Goal: Task Accomplishment & Management: Manage account settings

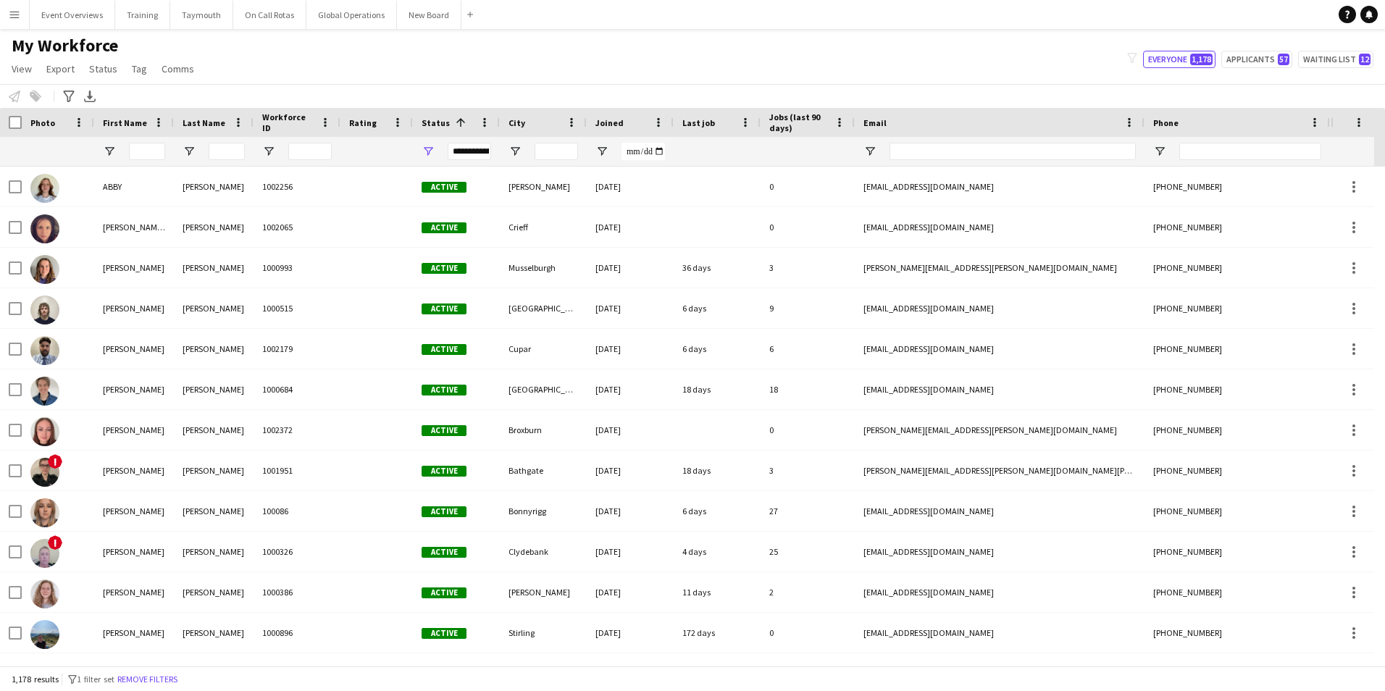
click at [14, 21] on button "Menu" at bounding box center [14, 14] width 29 height 29
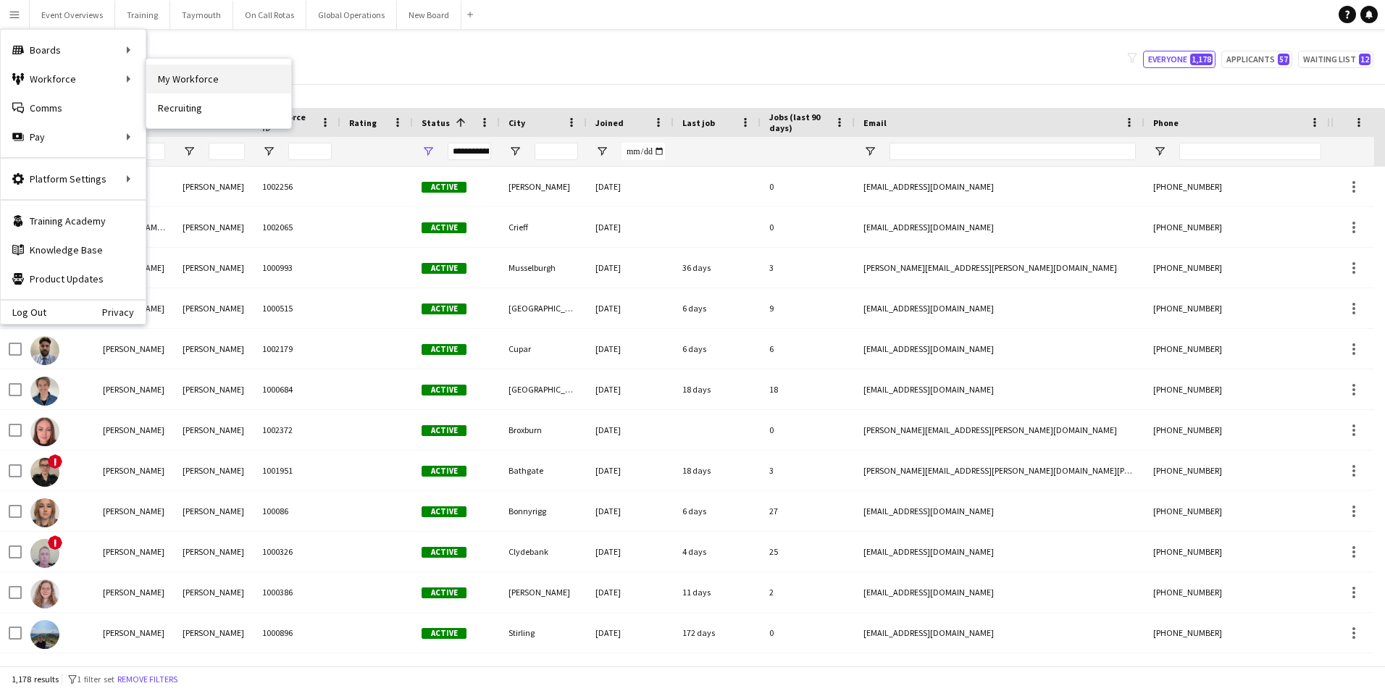
click at [185, 78] on link "My Workforce" at bounding box center [218, 78] width 145 height 29
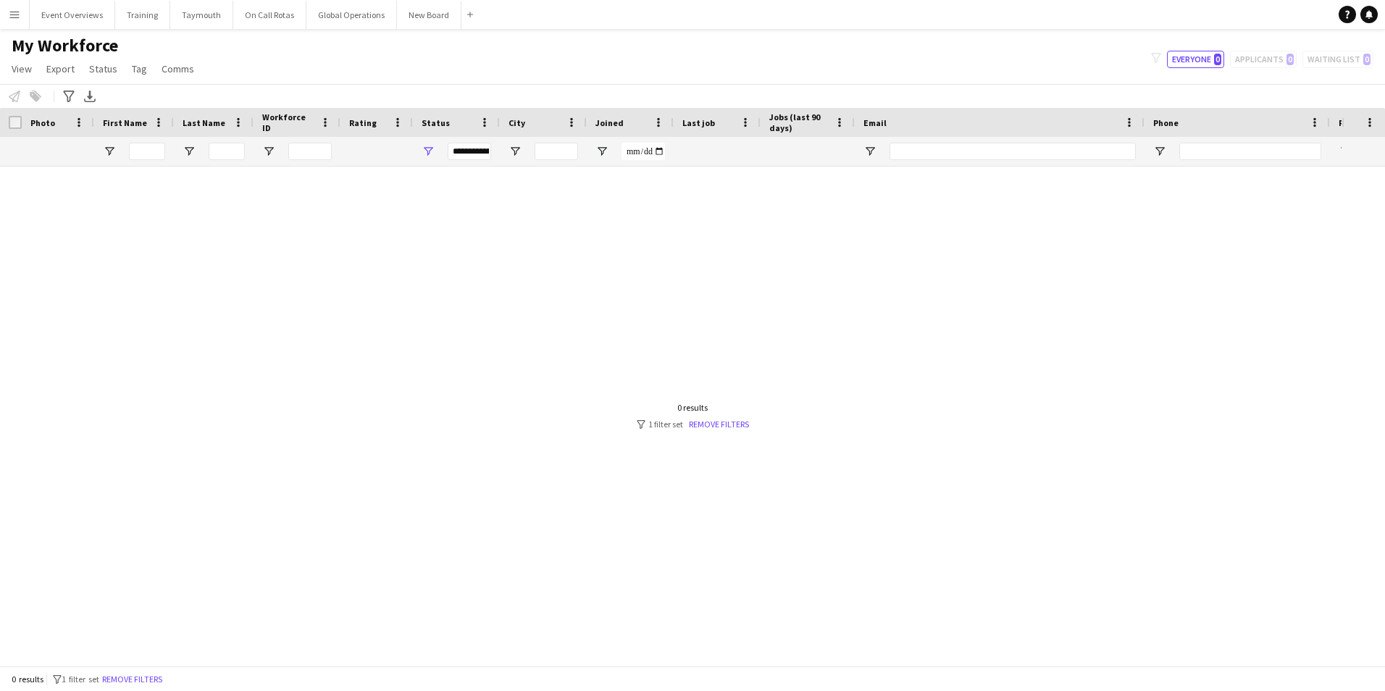
click at [11, 12] on app-icon "Menu" at bounding box center [15, 15] width 12 height 12
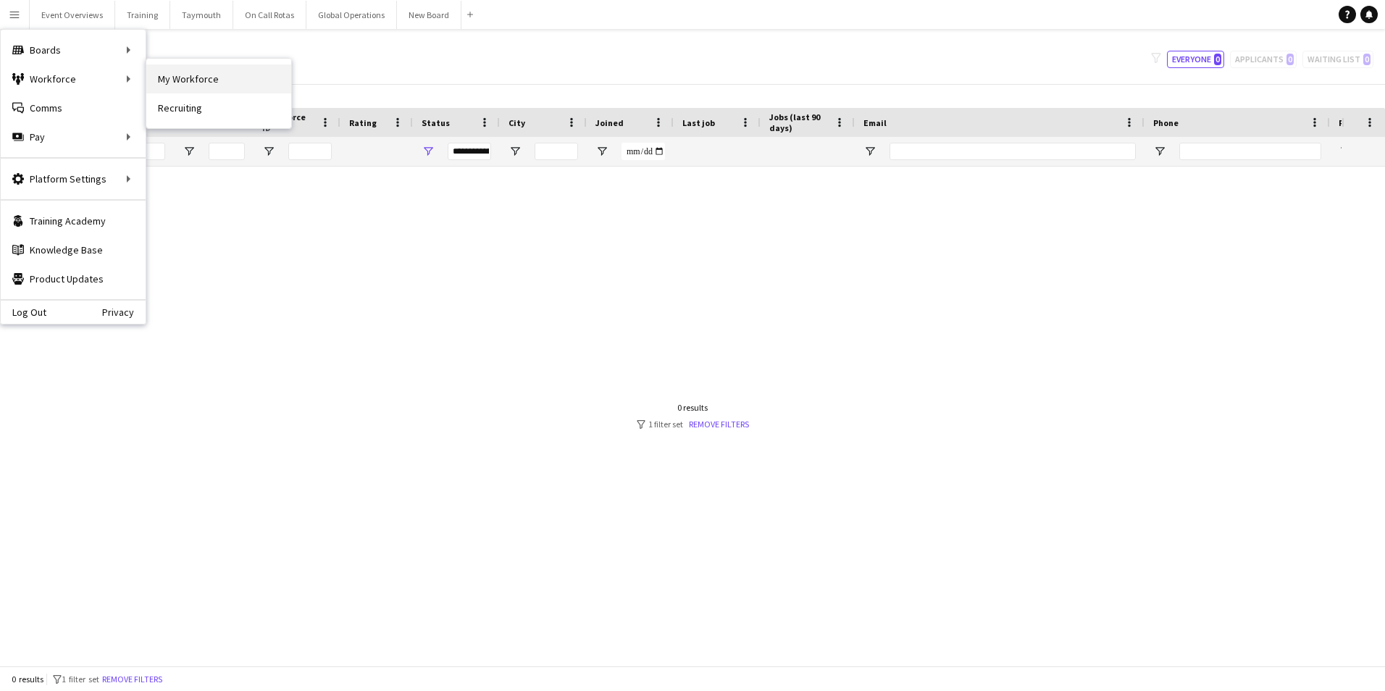
click at [178, 80] on link "My Workforce" at bounding box center [218, 78] width 145 height 29
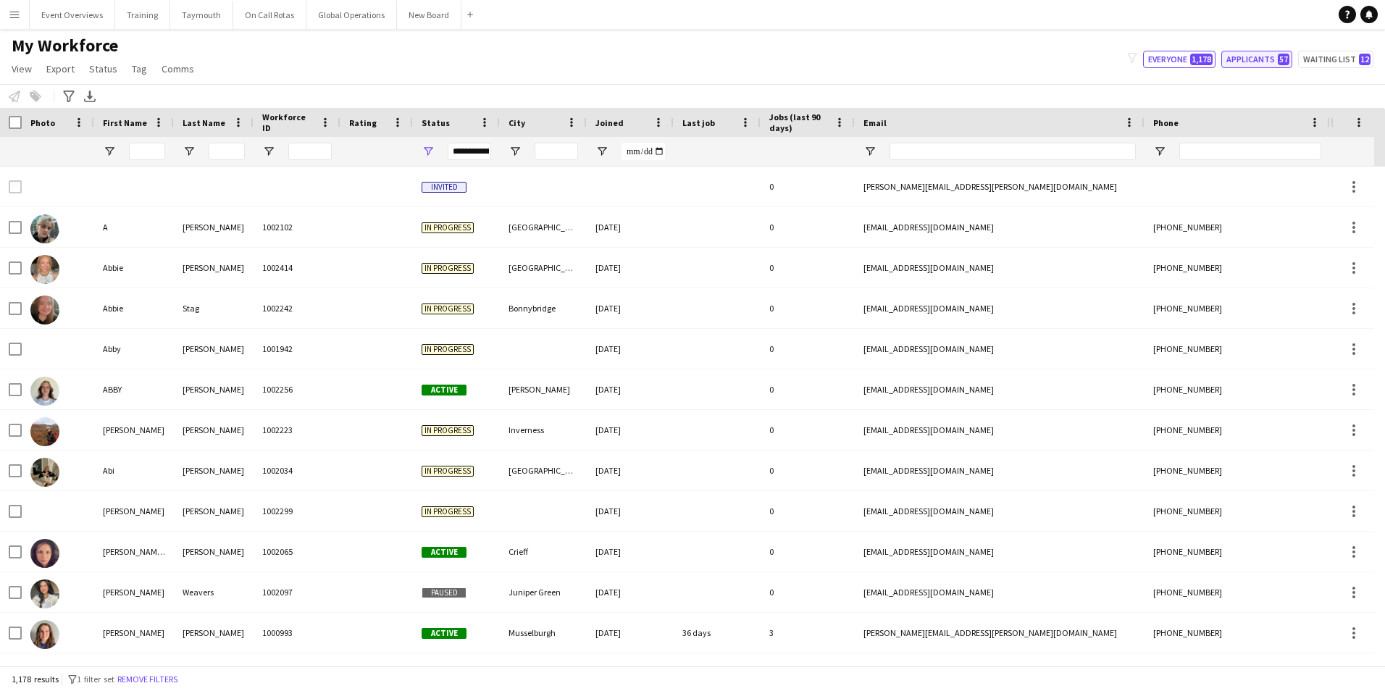
click at [1246, 57] on button "Applicants 57" at bounding box center [1257, 59] width 71 height 17
type input "**********"
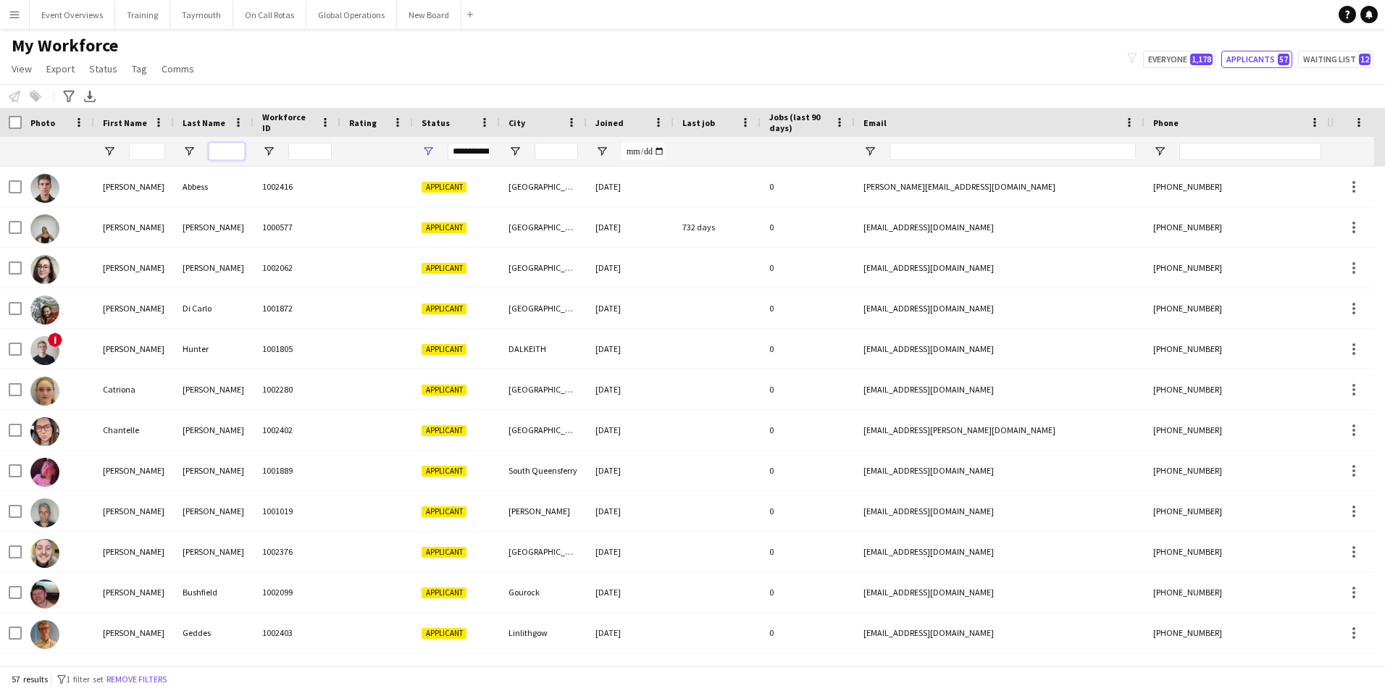
click at [213, 151] on input "Last Name Filter Input" at bounding box center [227, 151] width 36 height 17
type input "******"
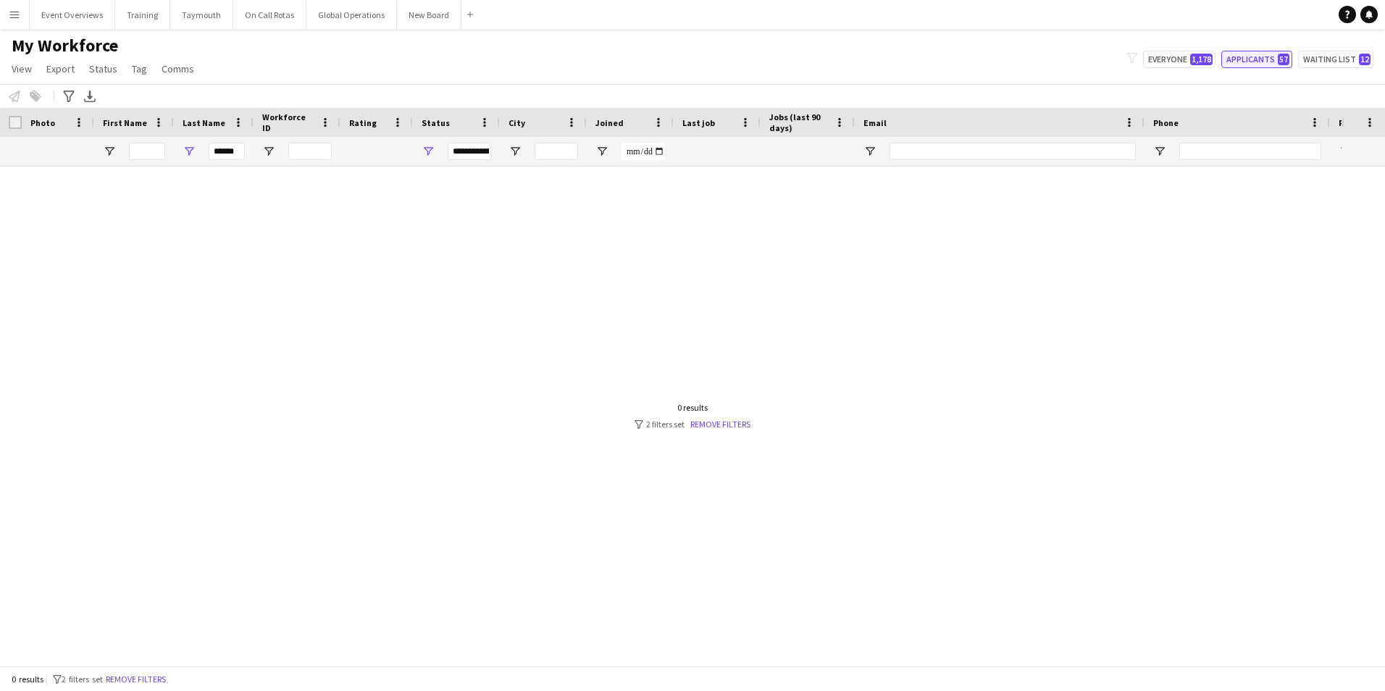
click at [1264, 57] on button "Applicants 57" at bounding box center [1257, 59] width 71 height 17
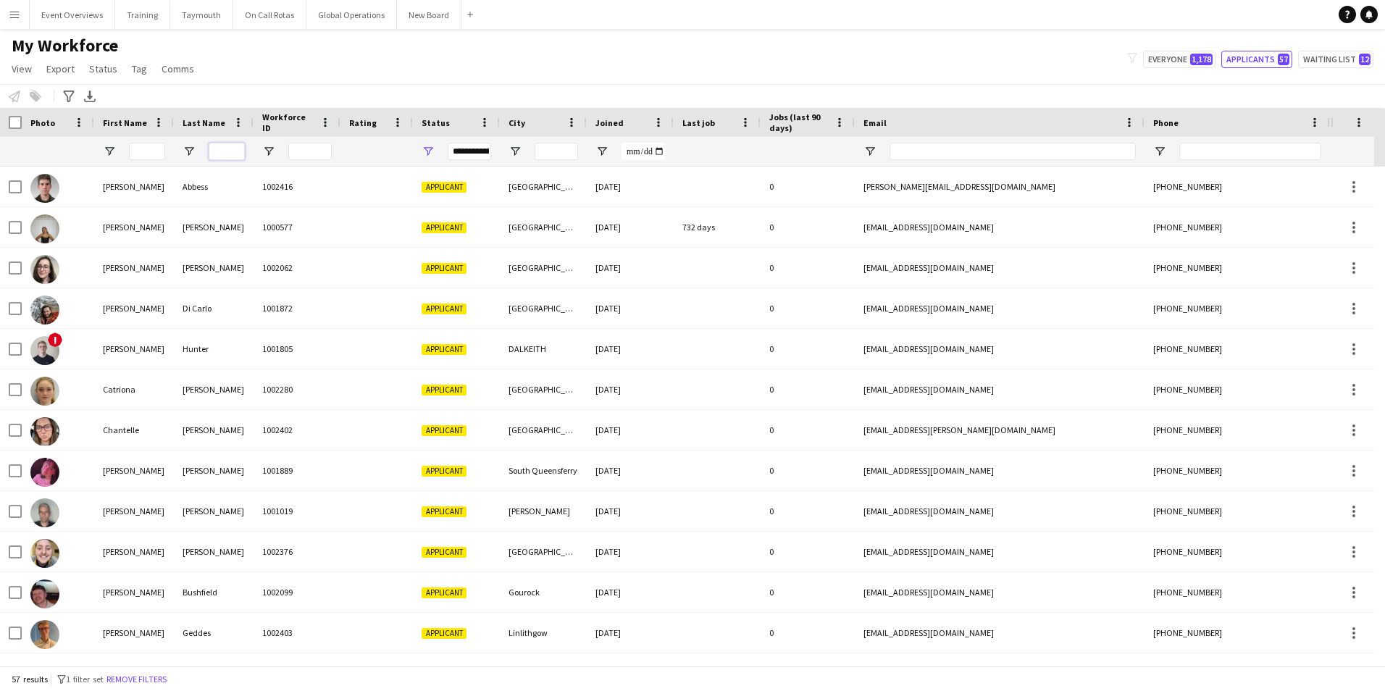
click at [217, 153] on input "Last Name Filter Input" at bounding box center [227, 151] width 36 height 17
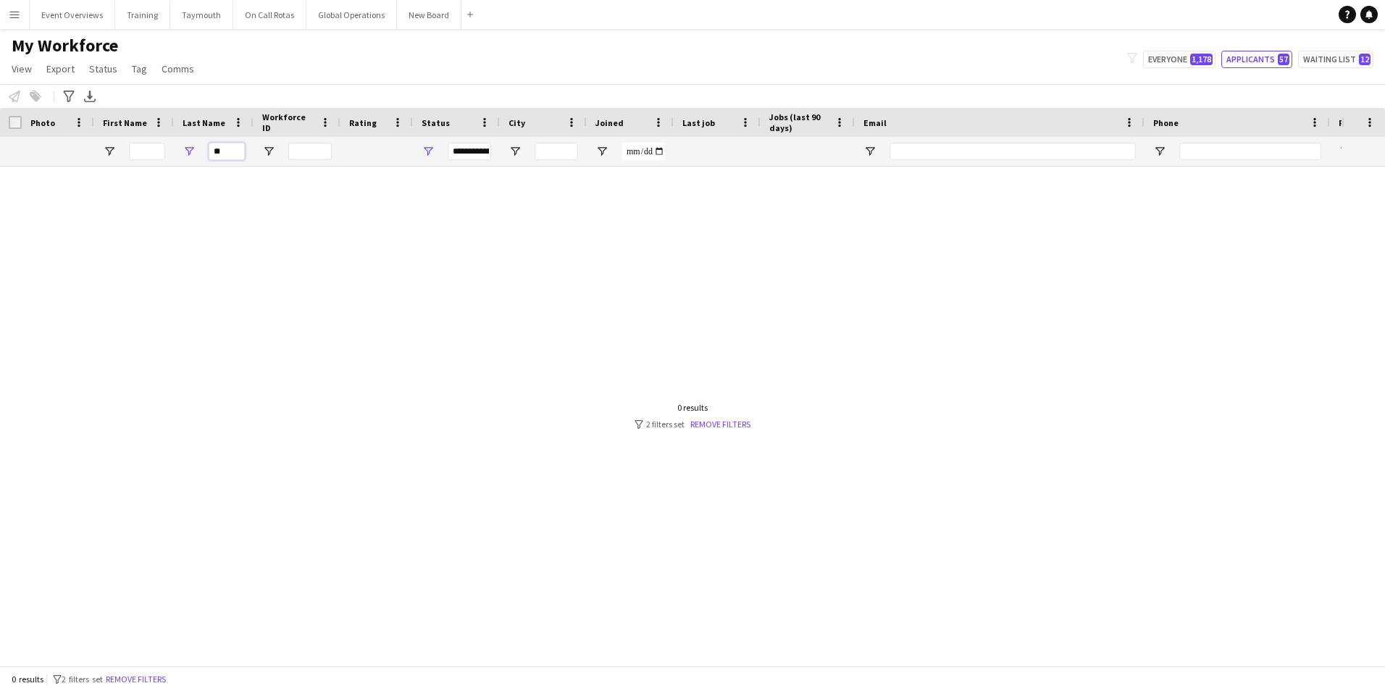
type input "*"
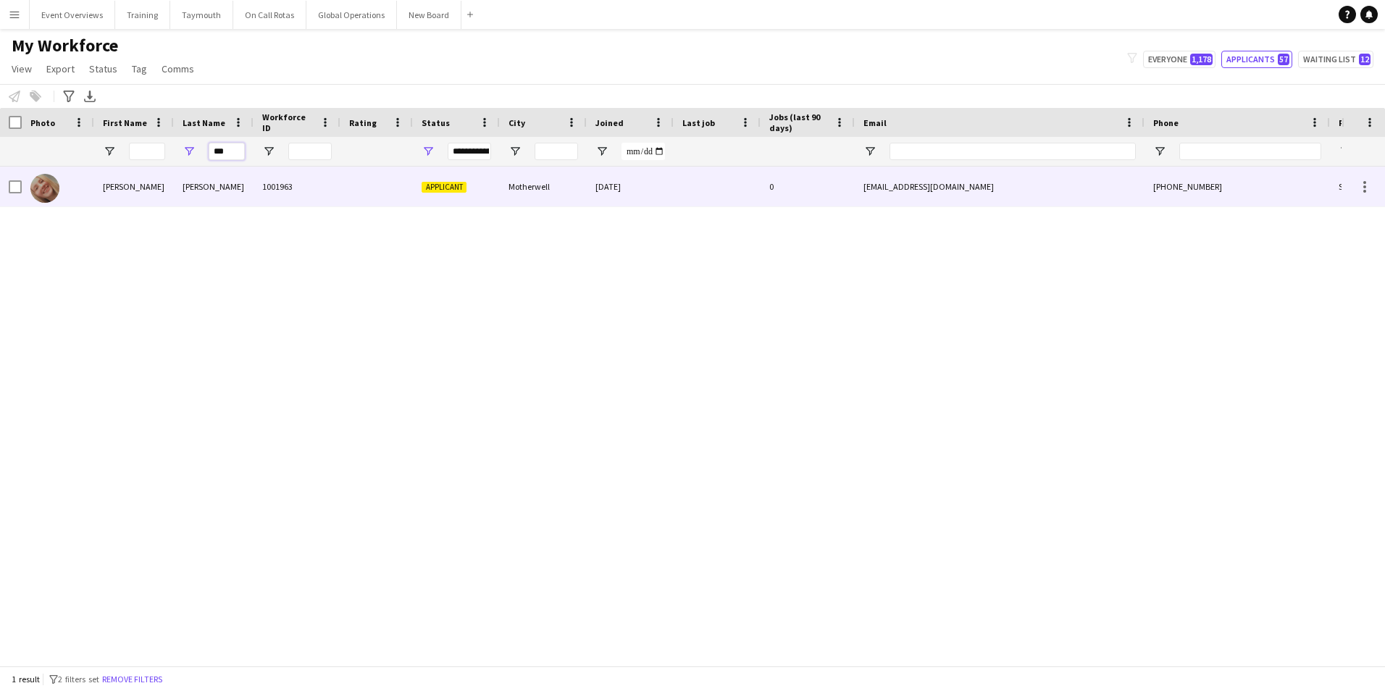
type input "***"
click at [191, 185] on div "[PERSON_NAME]" at bounding box center [214, 187] width 80 height 40
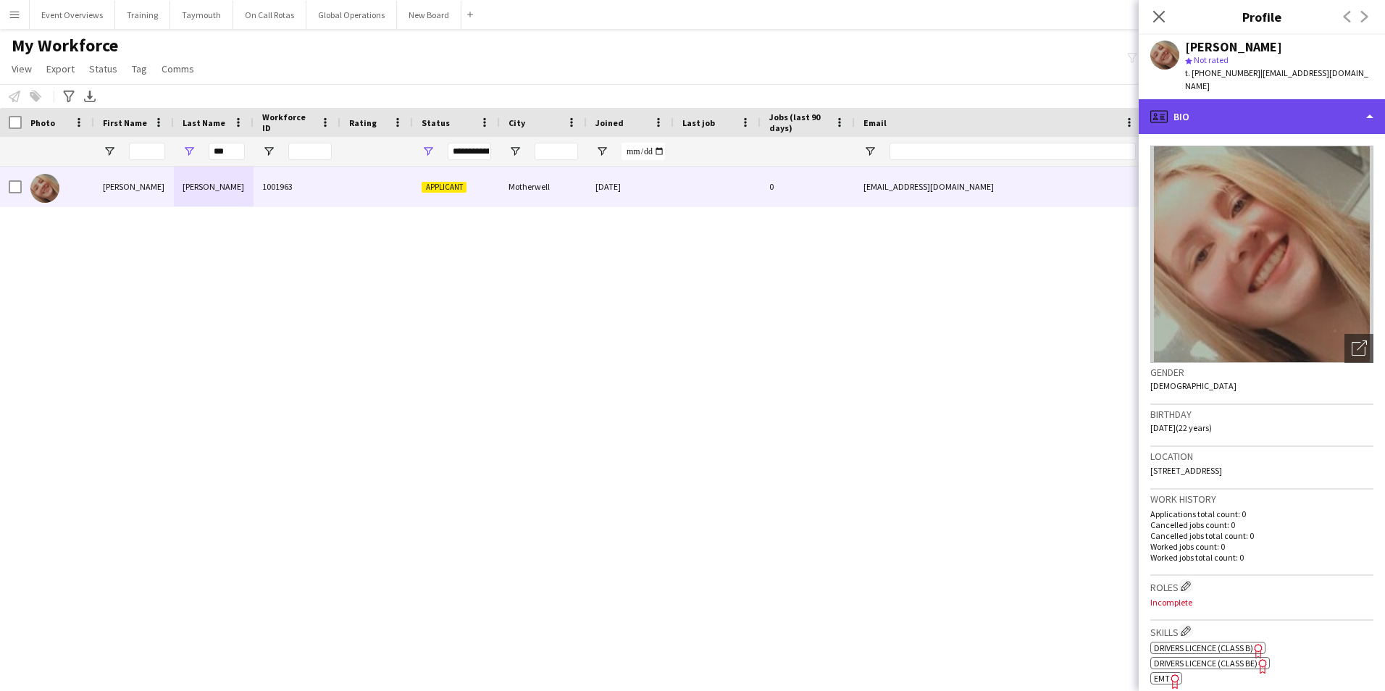
click at [1256, 100] on div "profile Bio" at bounding box center [1262, 116] width 246 height 35
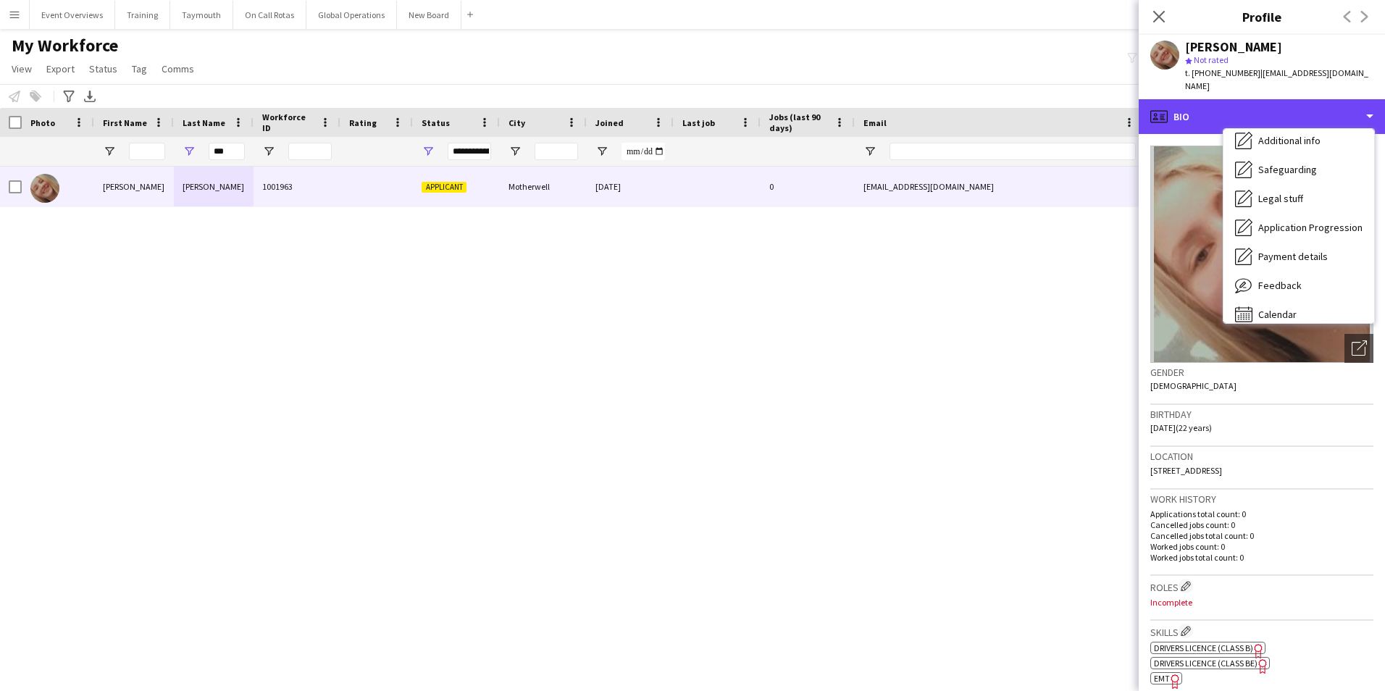
scroll to position [252, 0]
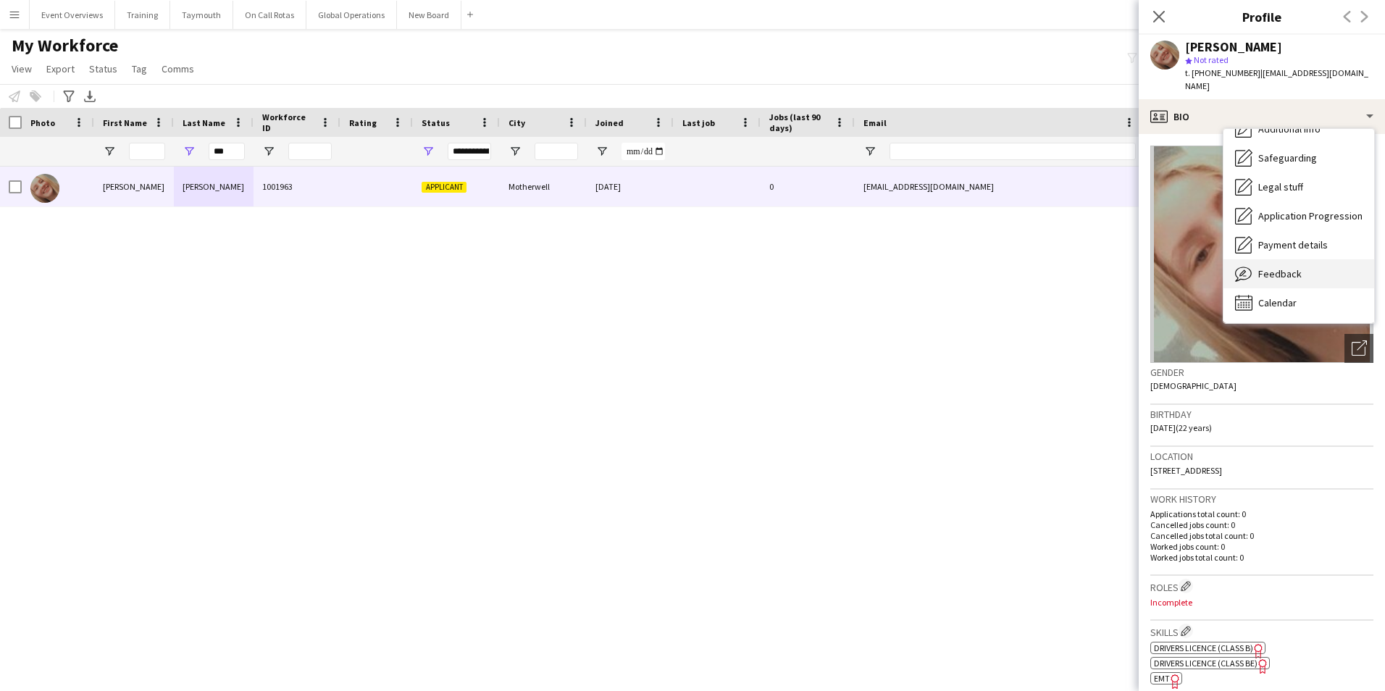
click at [1296, 267] on span "Feedback" at bounding box center [1280, 273] width 43 height 13
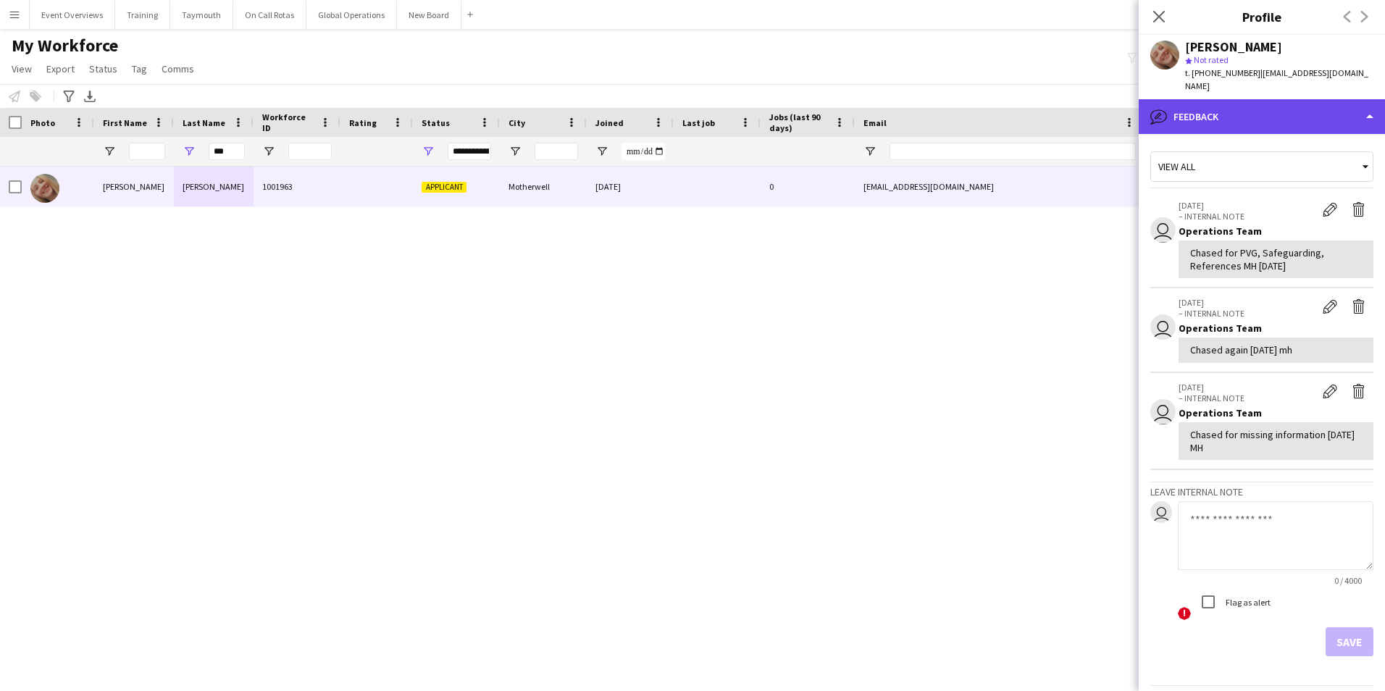
click at [1220, 101] on div "bubble-pencil Feedback" at bounding box center [1262, 116] width 246 height 35
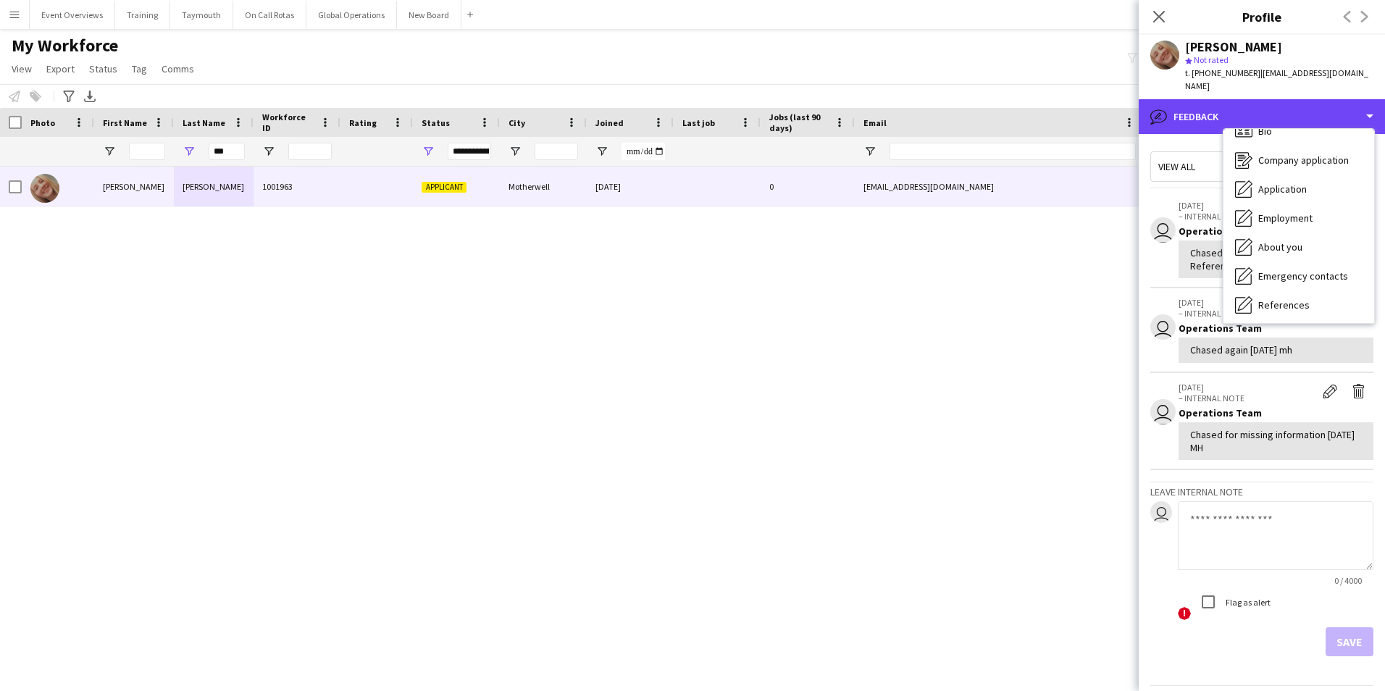
scroll to position [0, 0]
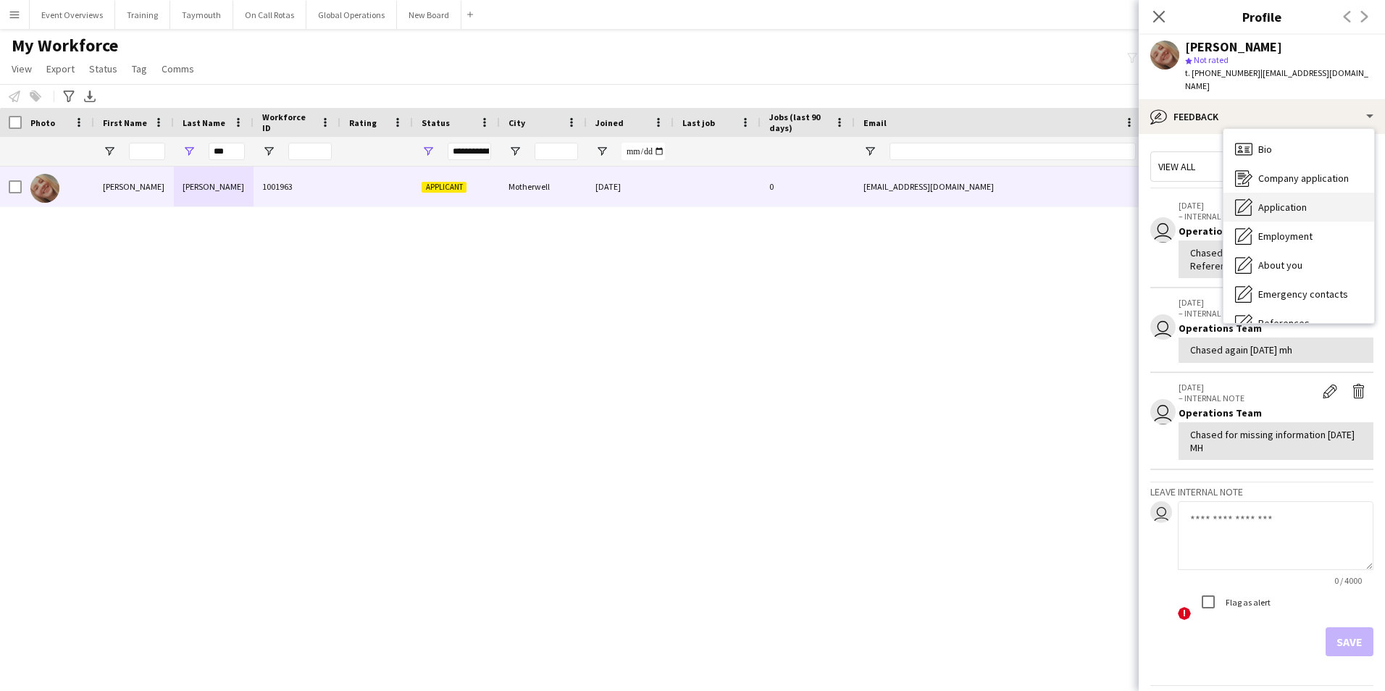
click at [1280, 201] on span "Application" at bounding box center [1283, 207] width 49 height 13
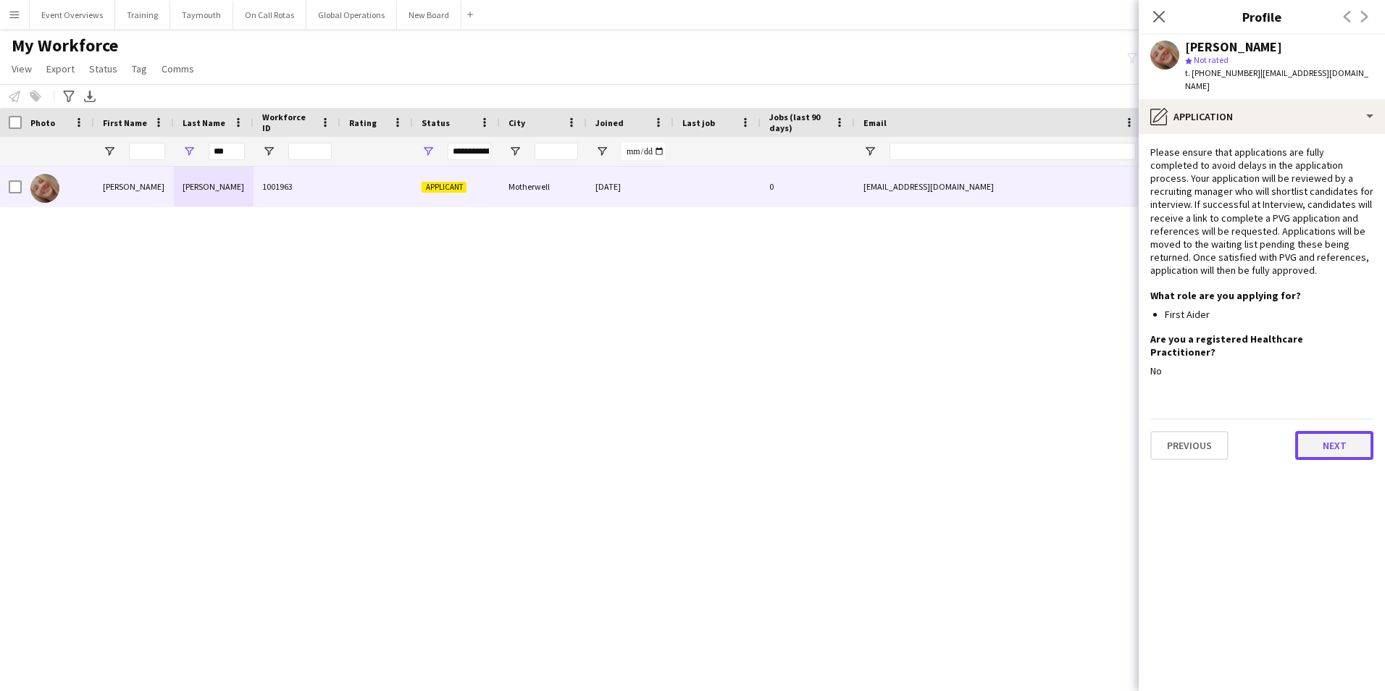
click at [1312, 431] on button "Next" at bounding box center [1335, 445] width 78 height 29
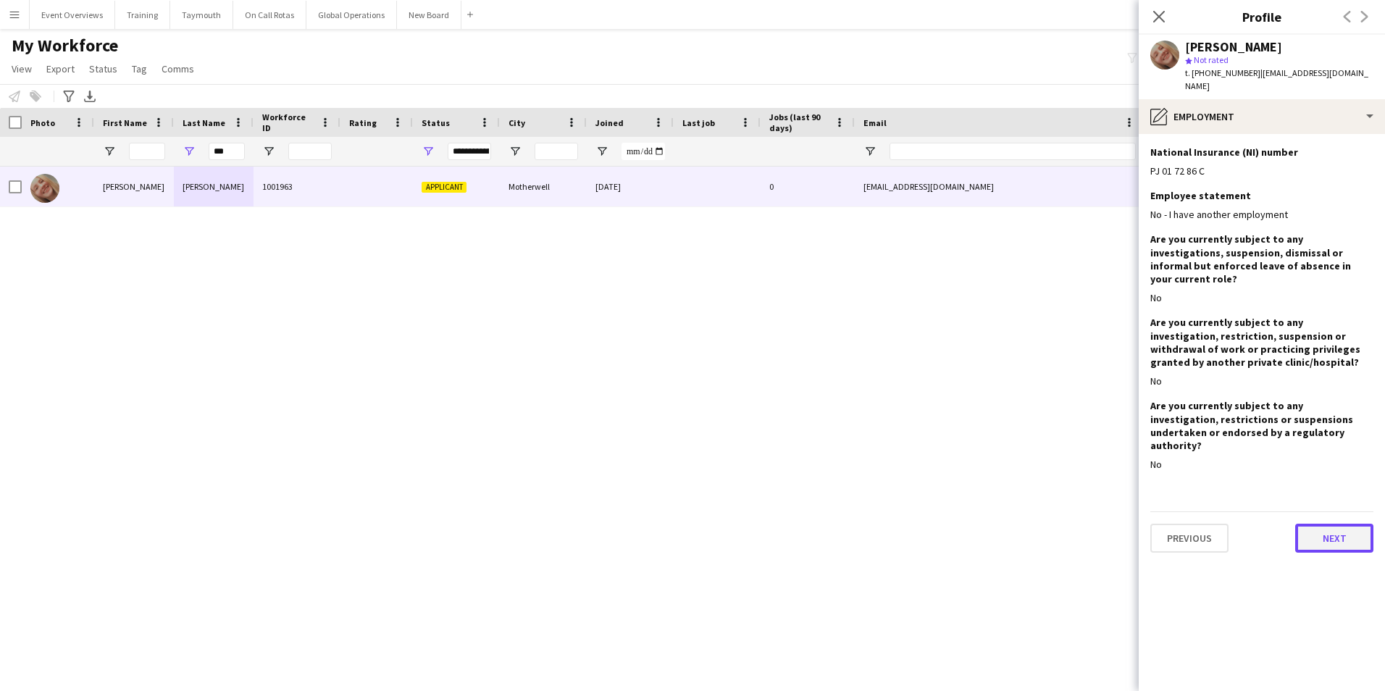
click at [1323, 524] on button "Next" at bounding box center [1335, 538] width 78 height 29
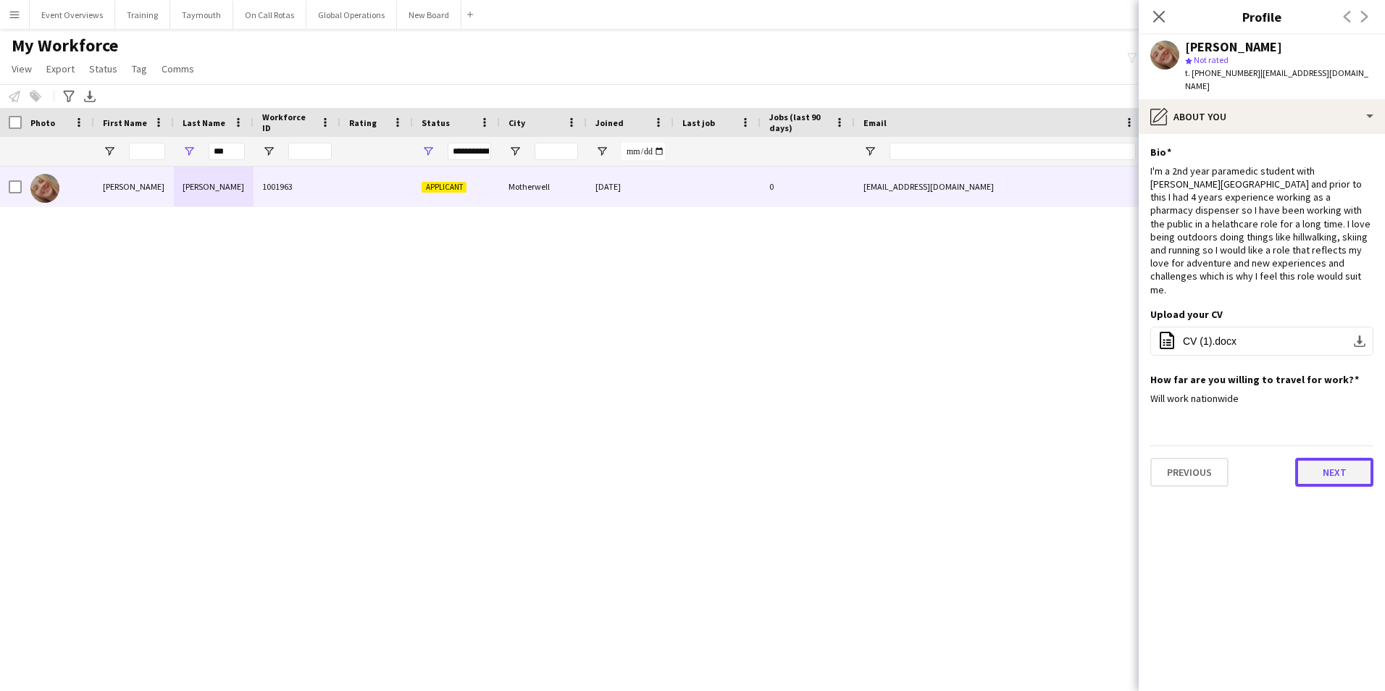
click at [1331, 458] on button "Next" at bounding box center [1335, 472] width 78 height 29
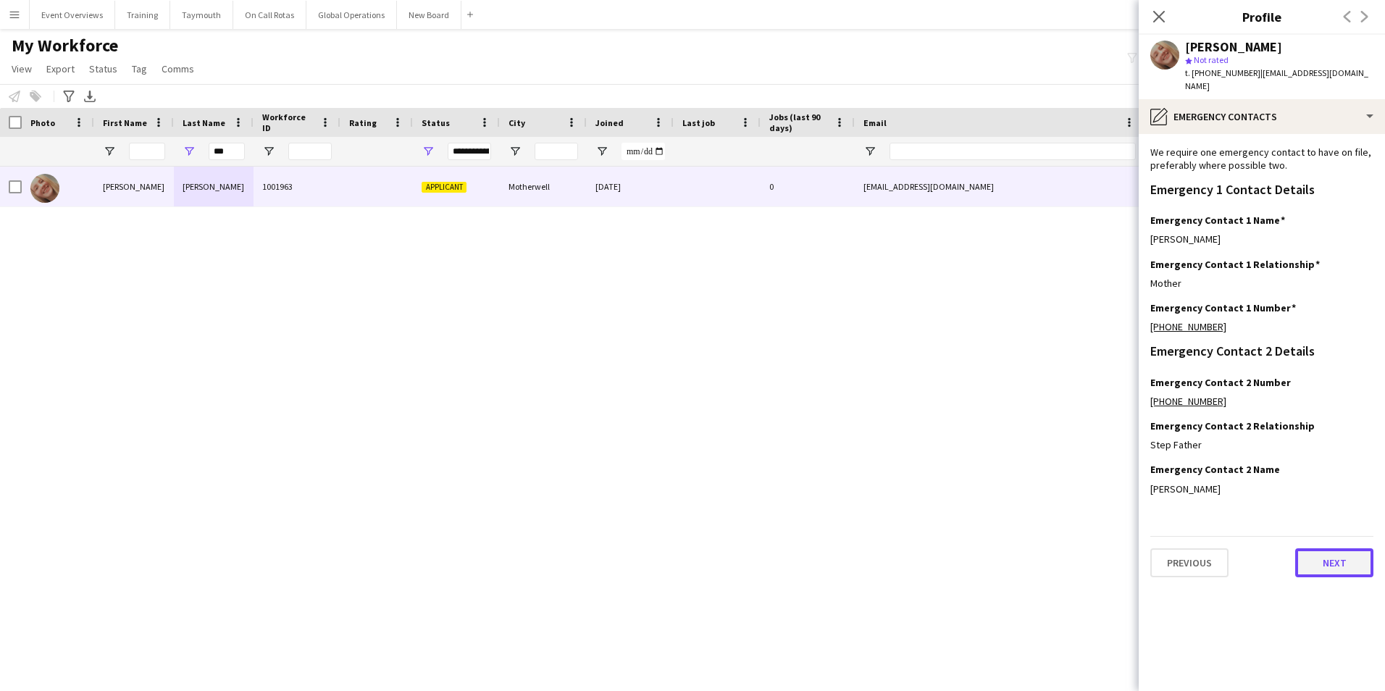
click at [1321, 551] on button "Next" at bounding box center [1335, 562] width 78 height 29
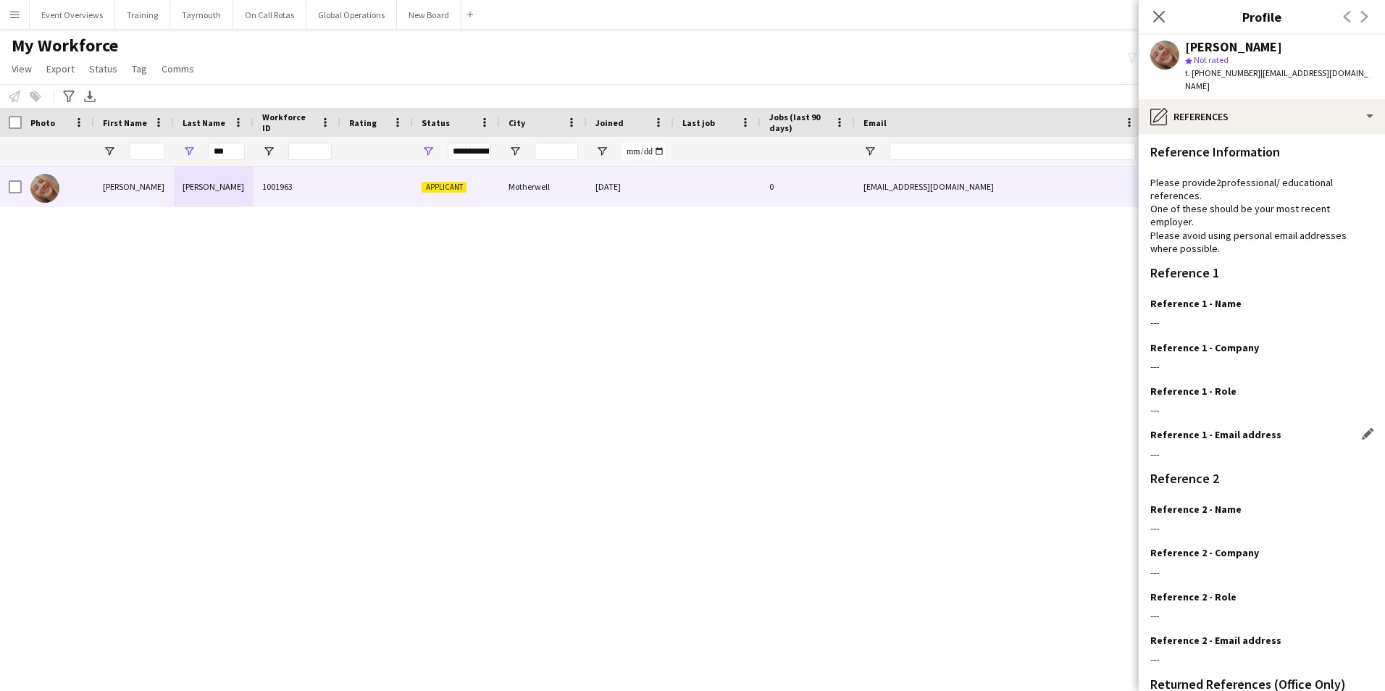
scroll to position [173, 0]
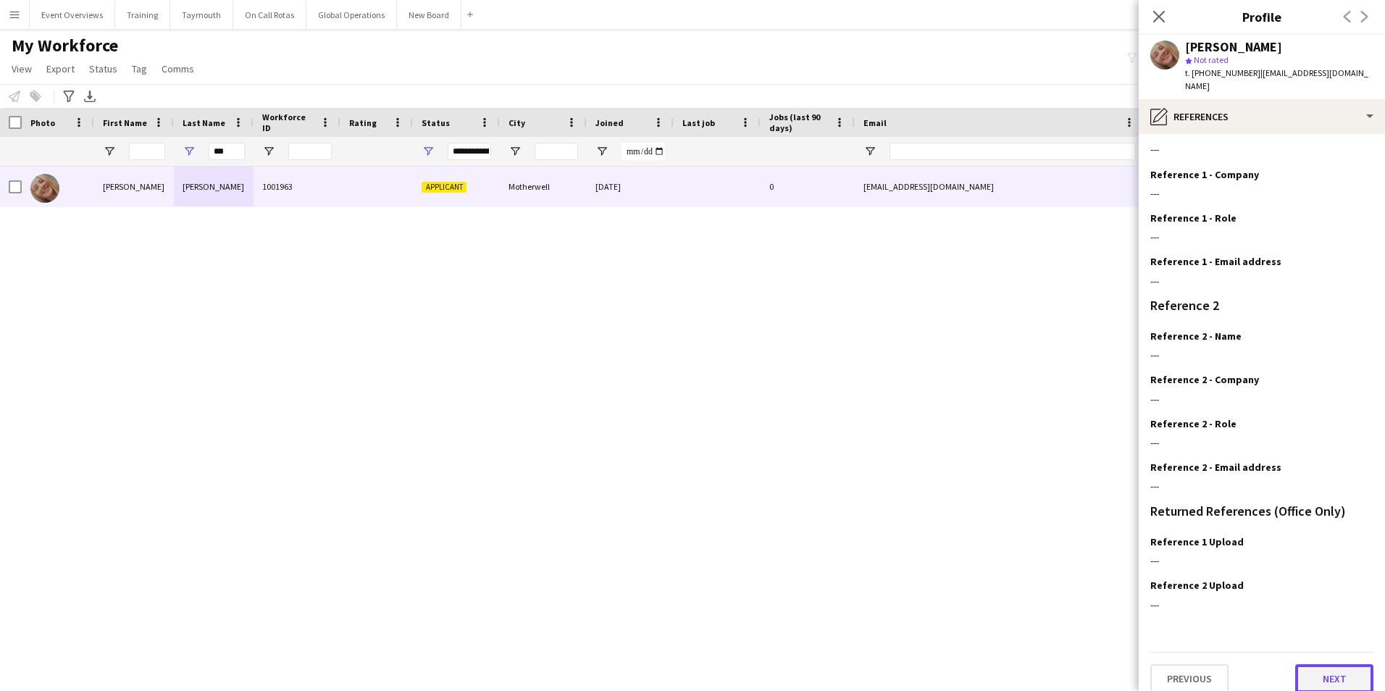
click at [1331, 664] on button "Next" at bounding box center [1335, 678] width 78 height 29
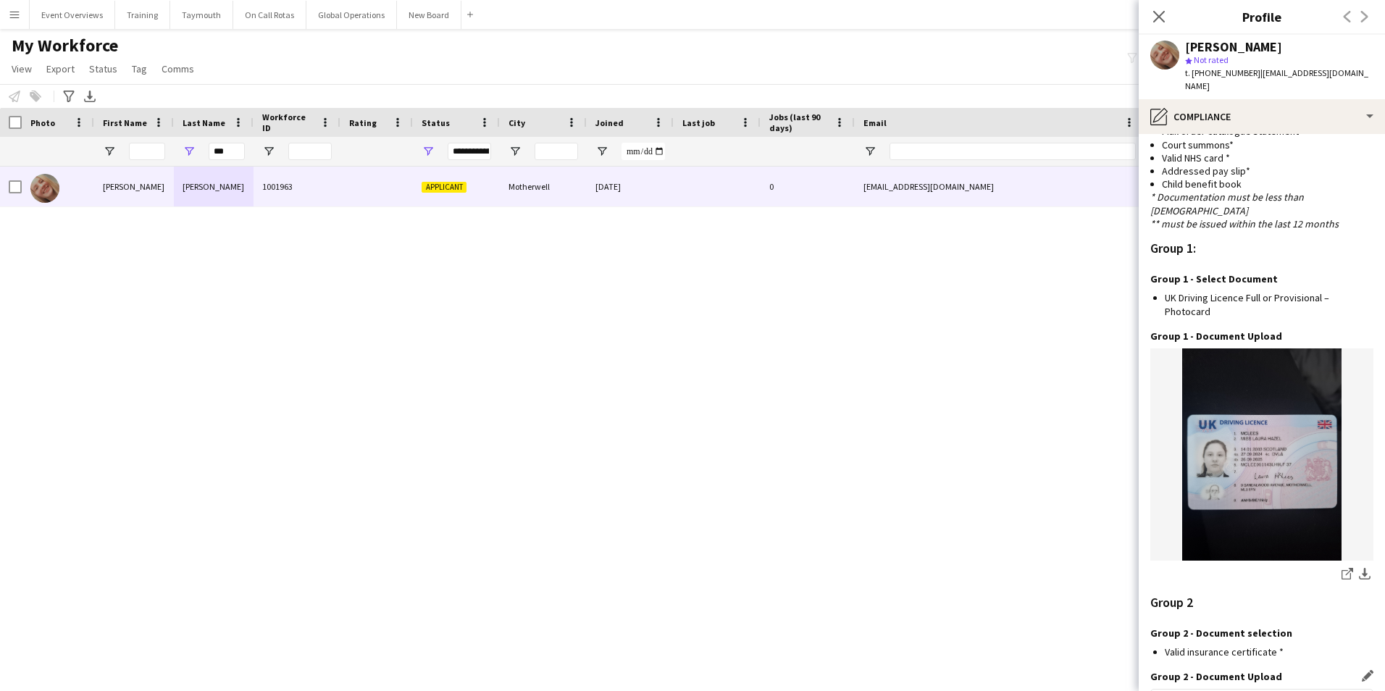
scroll to position [1298, 0]
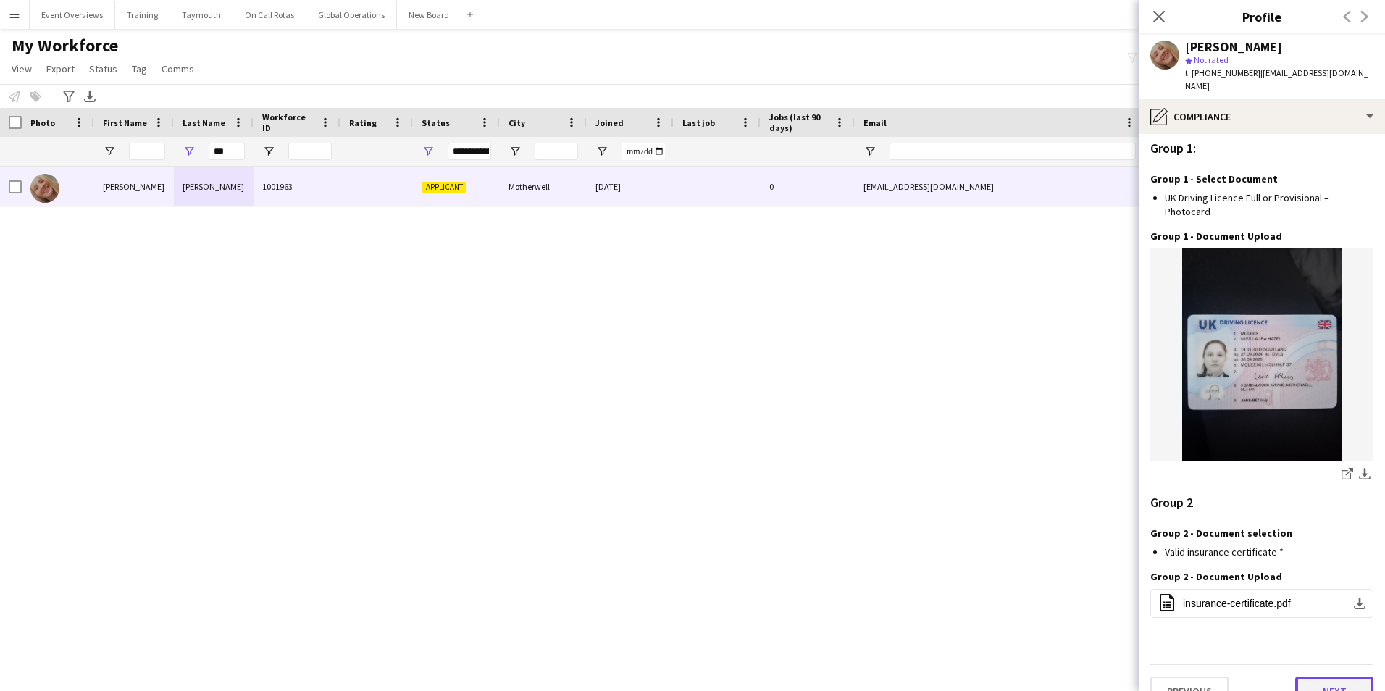
click at [1303, 677] on button "Next" at bounding box center [1335, 691] width 78 height 29
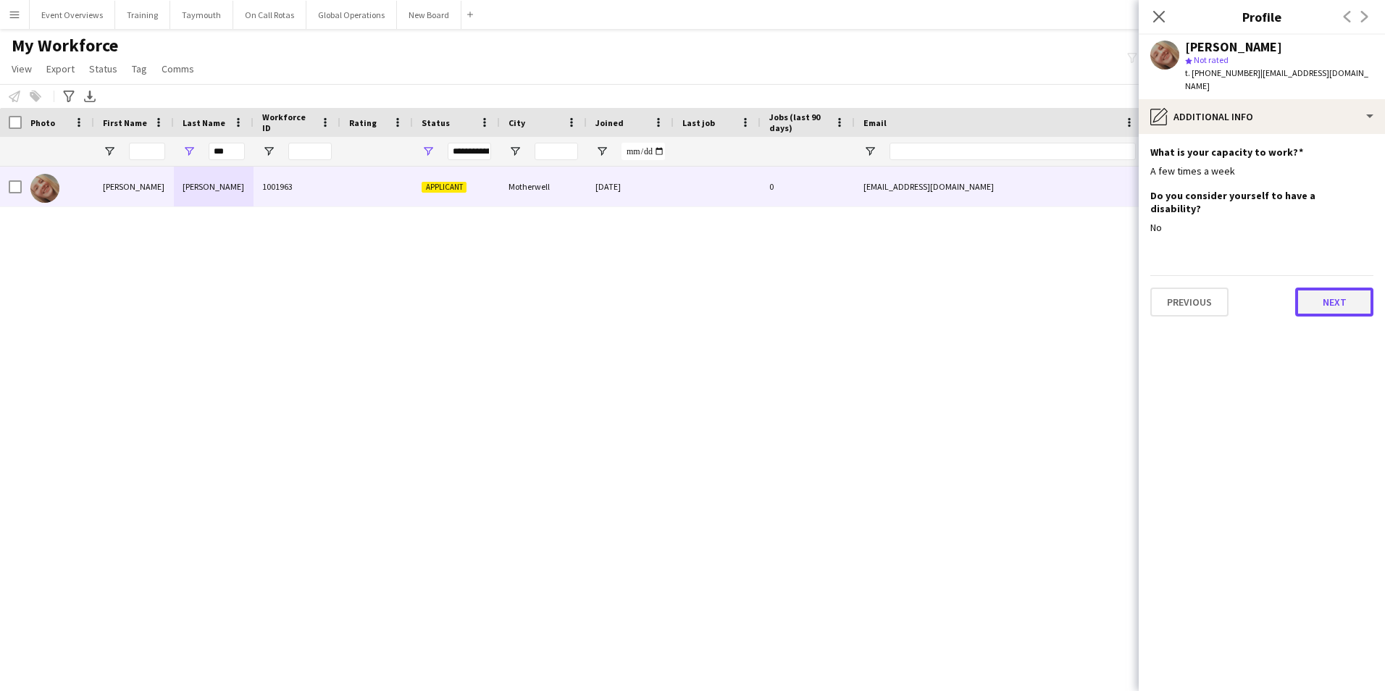
click at [1328, 288] on button "Next" at bounding box center [1335, 302] width 78 height 29
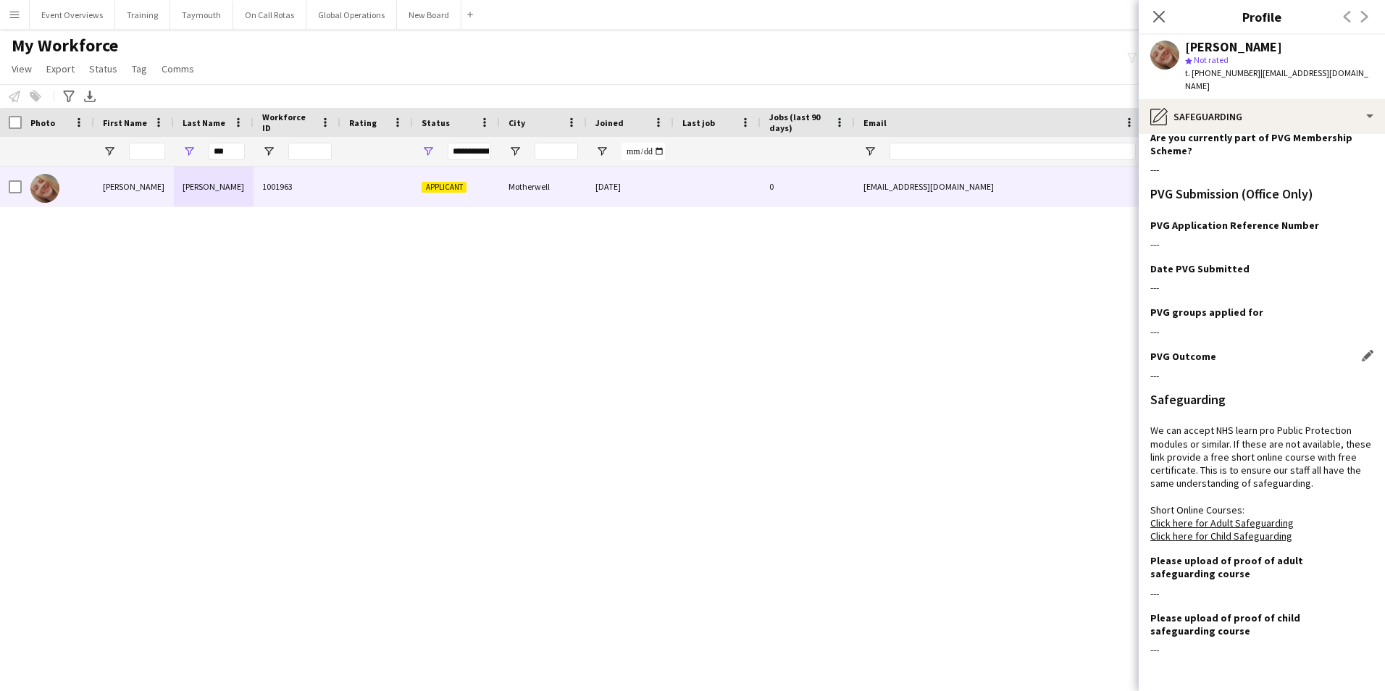
scroll to position [91, 0]
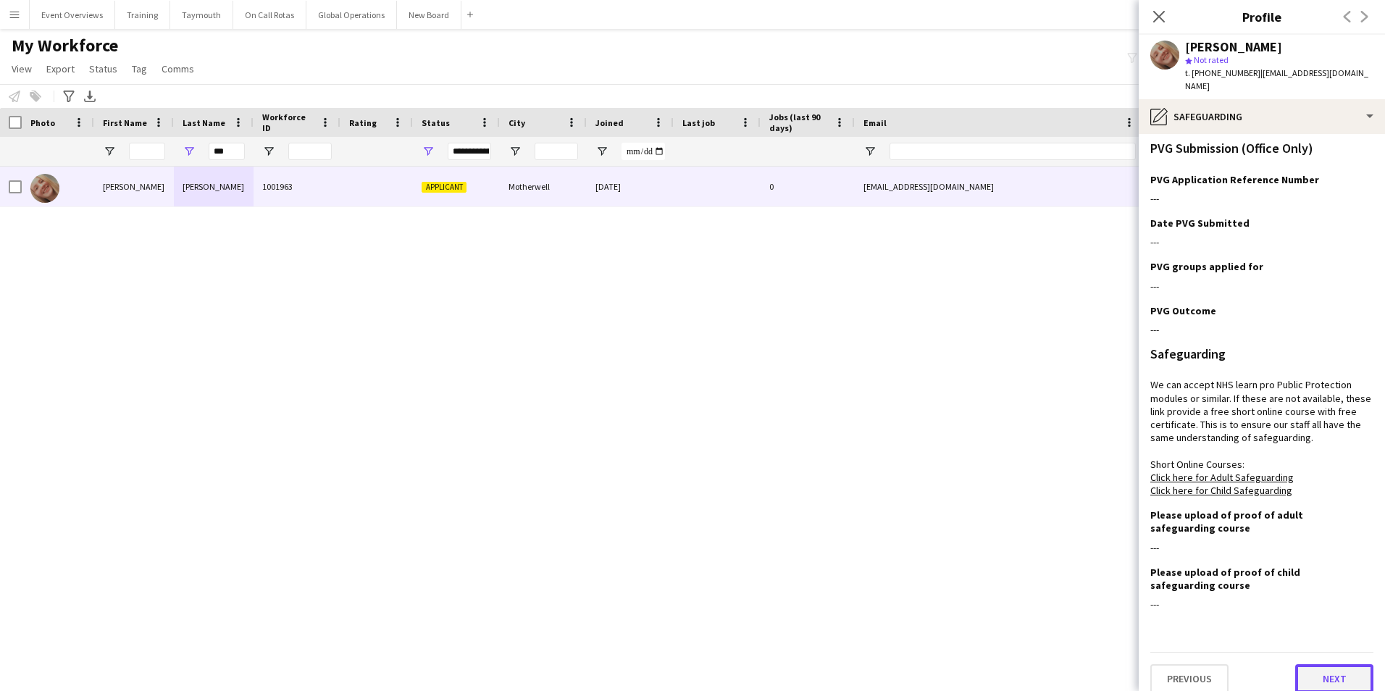
click at [1339, 665] on button "Next" at bounding box center [1335, 678] width 78 height 29
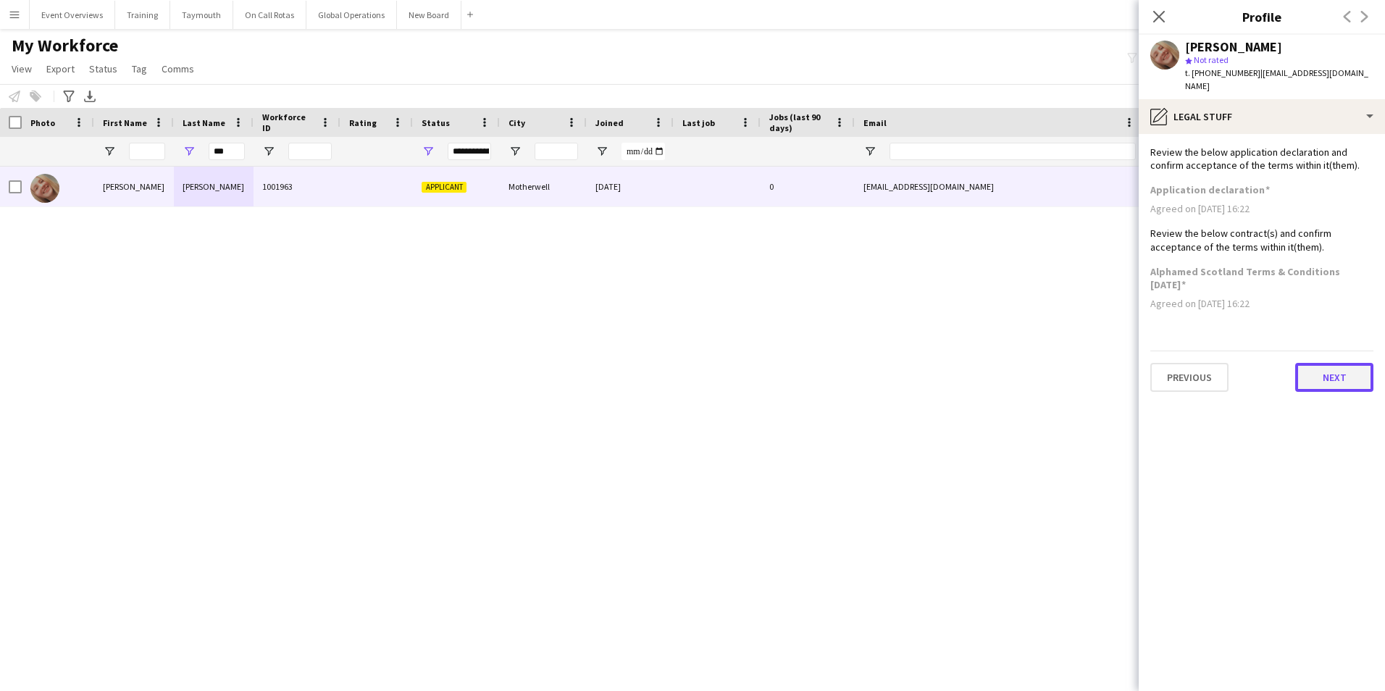
click at [1317, 363] on button "Next" at bounding box center [1335, 377] width 78 height 29
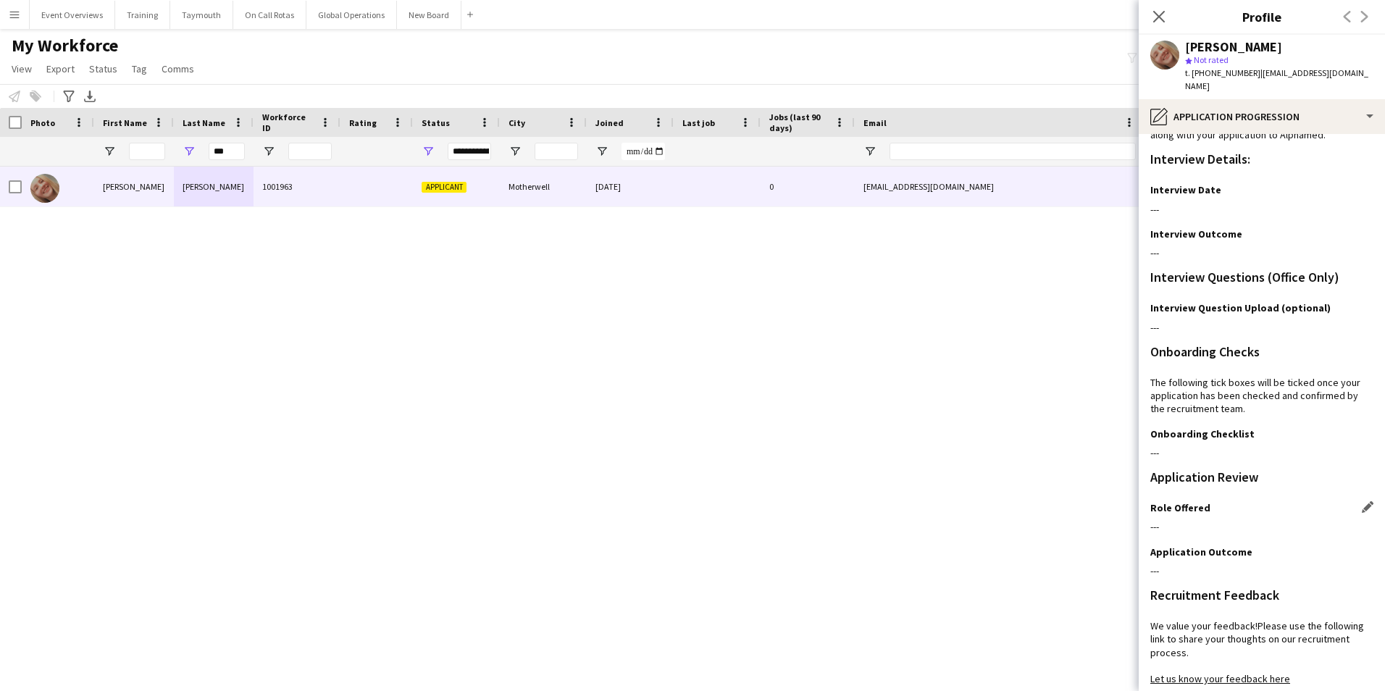
scroll to position [118, 0]
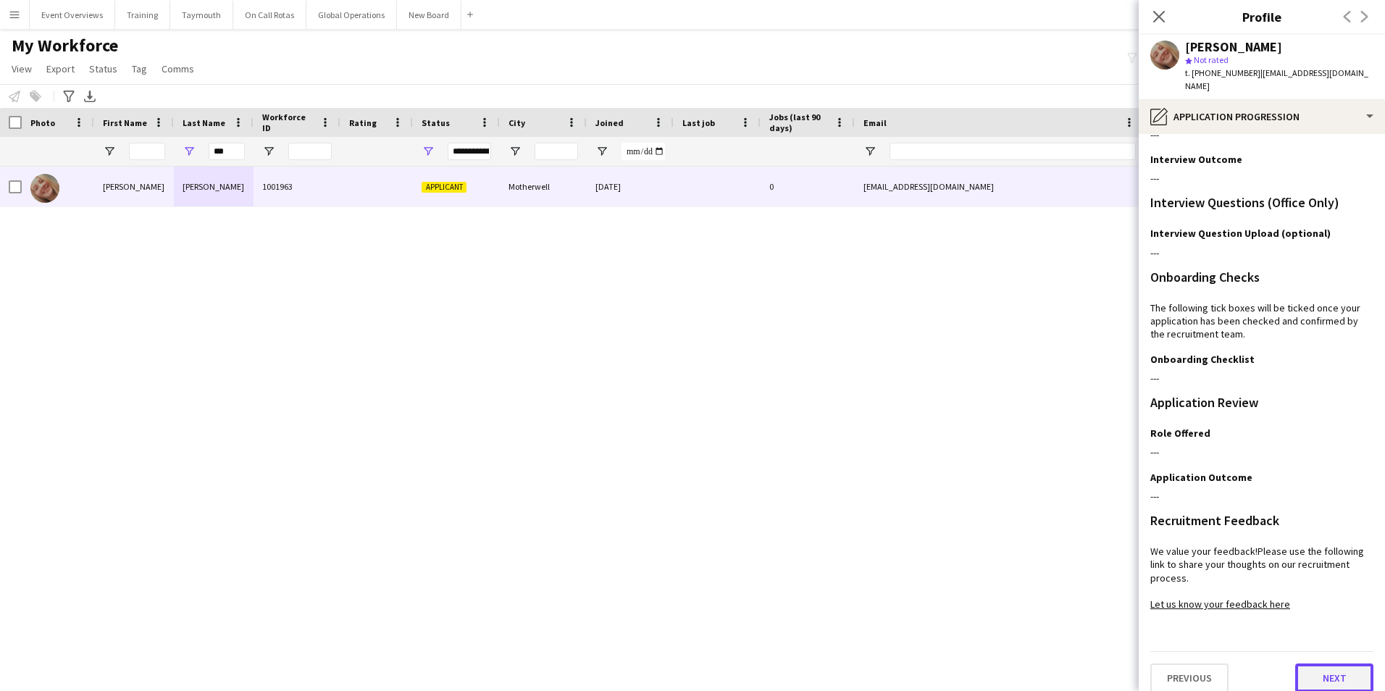
click at [1321, 664] on button "Next" at bounding box center [1335, 678] width 78 height 29
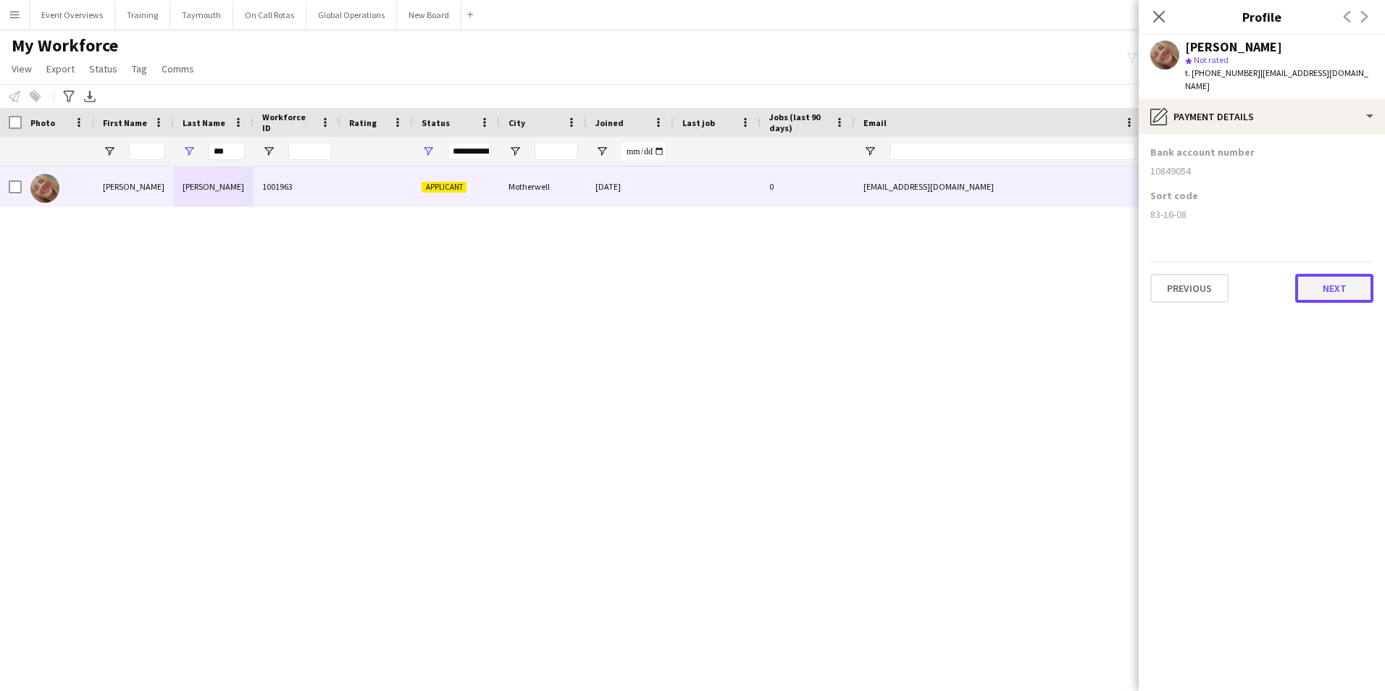
click at [1316, 278] on button "Next" at bounding box center [1335, 288] width 78 height 29
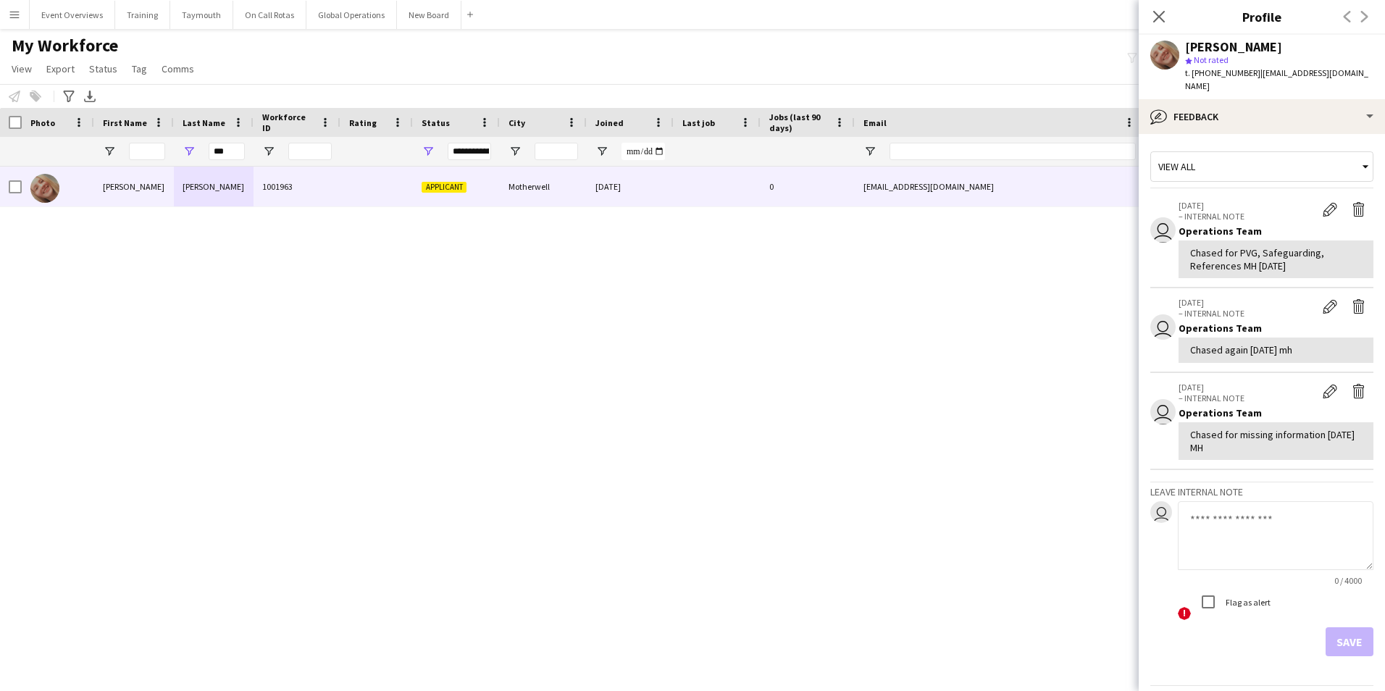
scroll to position [33, 0]
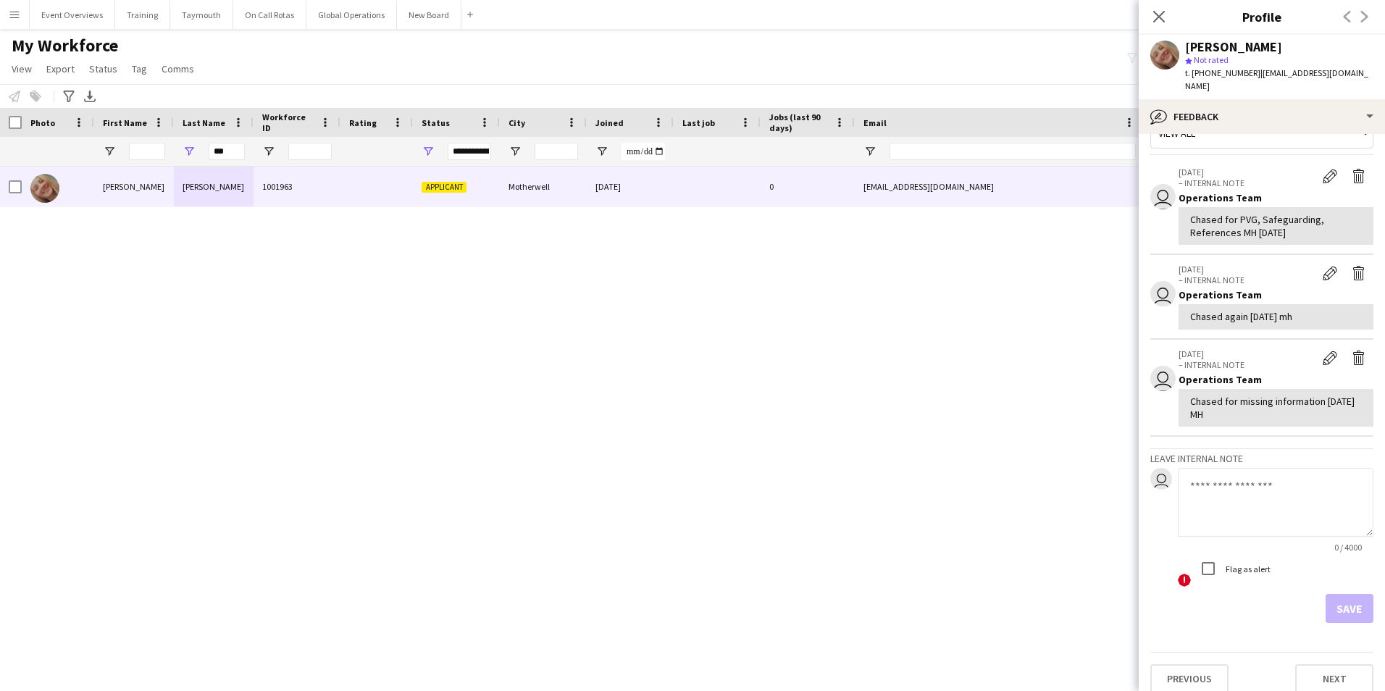
click at [433, 120] on span "Status" at bounding box center [436, 122] width 28 height 11
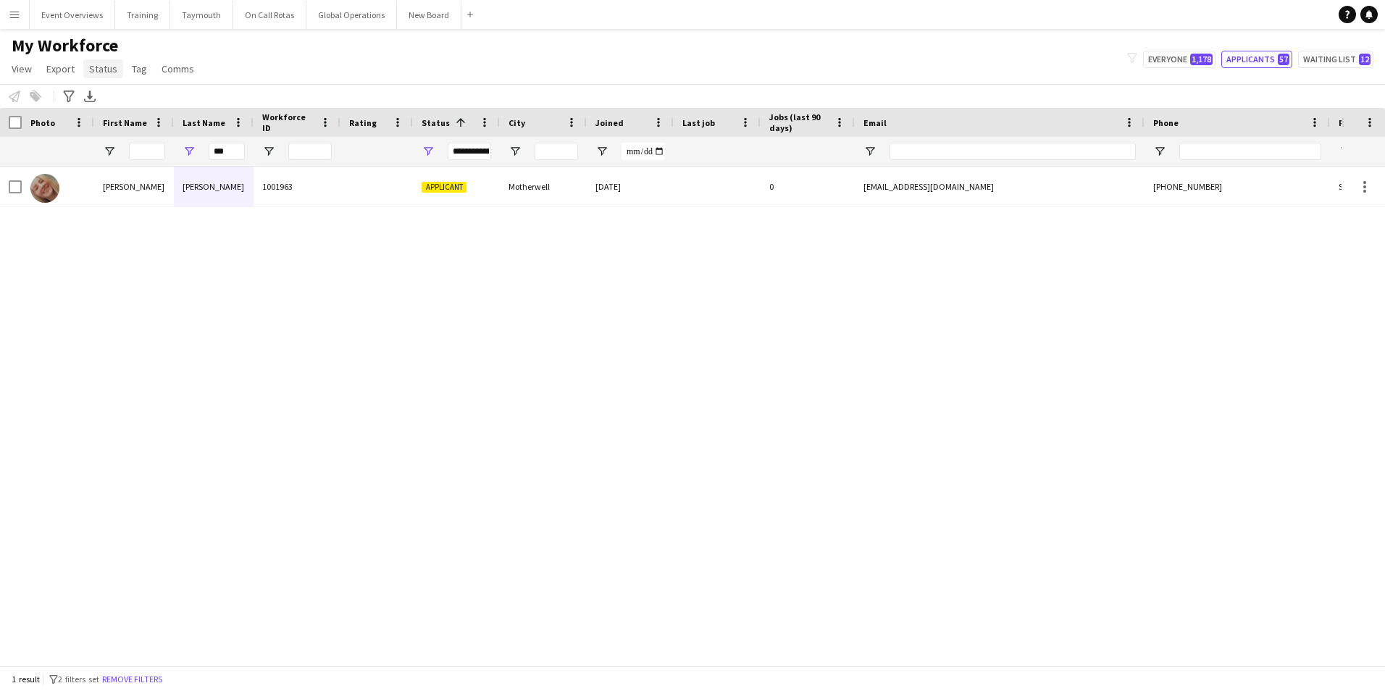
click at [96, 68] on span "Status" at bounding box center [103, 68] width 28 height 13
click at [363, 281] on div "[PERSON_NAME] 1001963 Applicant Motherwell [DATE] 0 [EMAIL_ADDRESS][DOMAIN_NAME…" at bounding box center [671, 411] width 1342 height 488
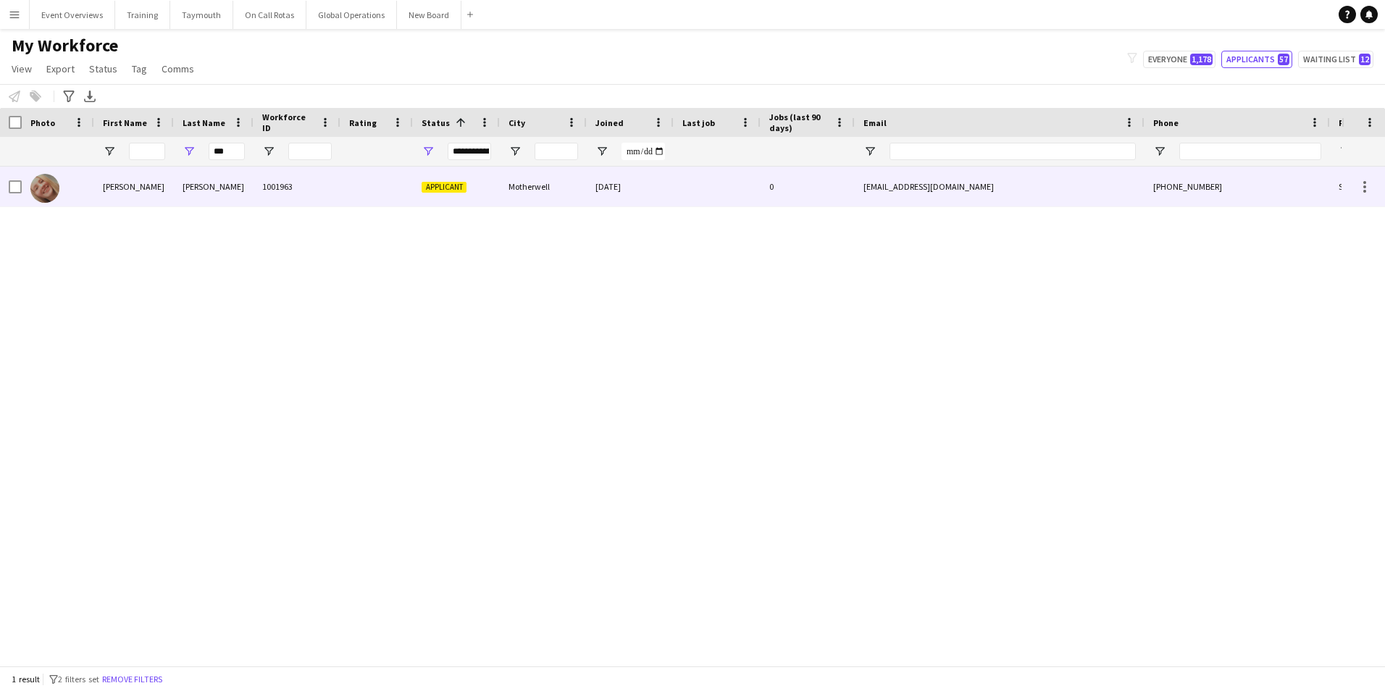
click at [214, 189] on div "[PERSON_NAME]" at bounding box center [214, 187] width 80 height 40
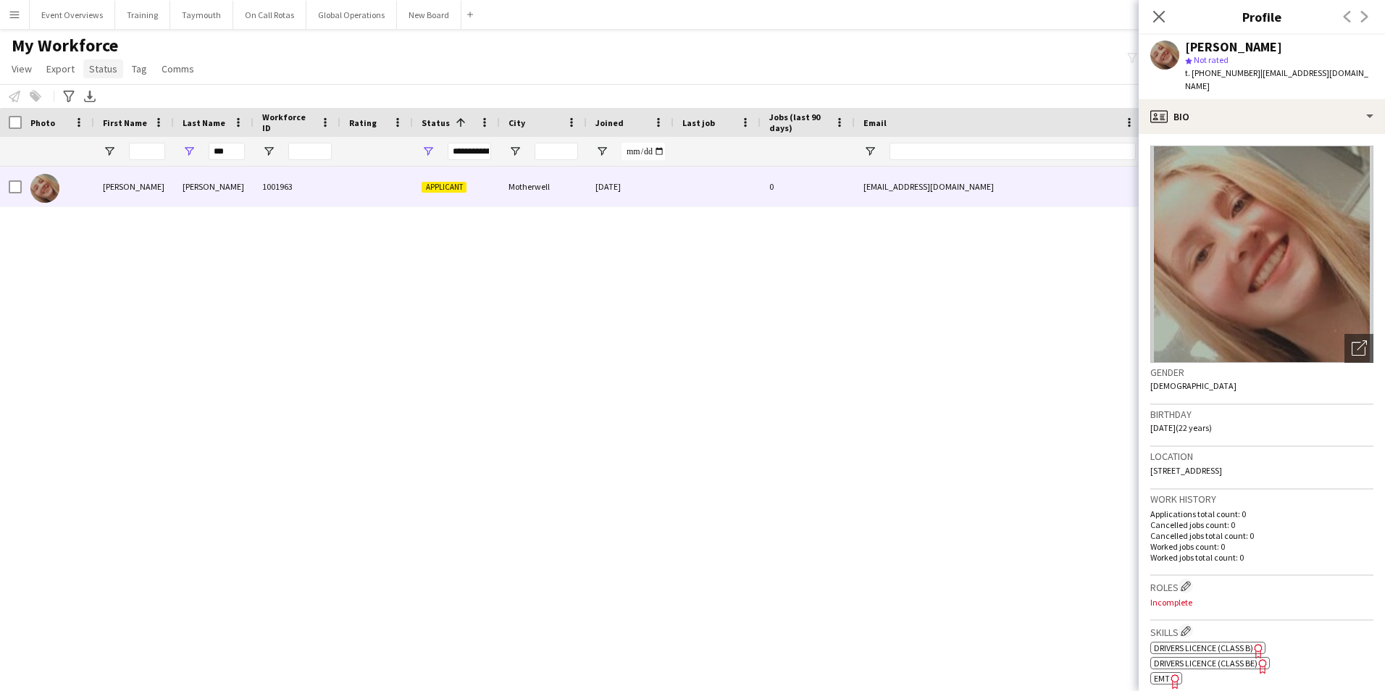
click at [102, 62] on span "Status" at bounding box center [103, 68] width 28 height 13
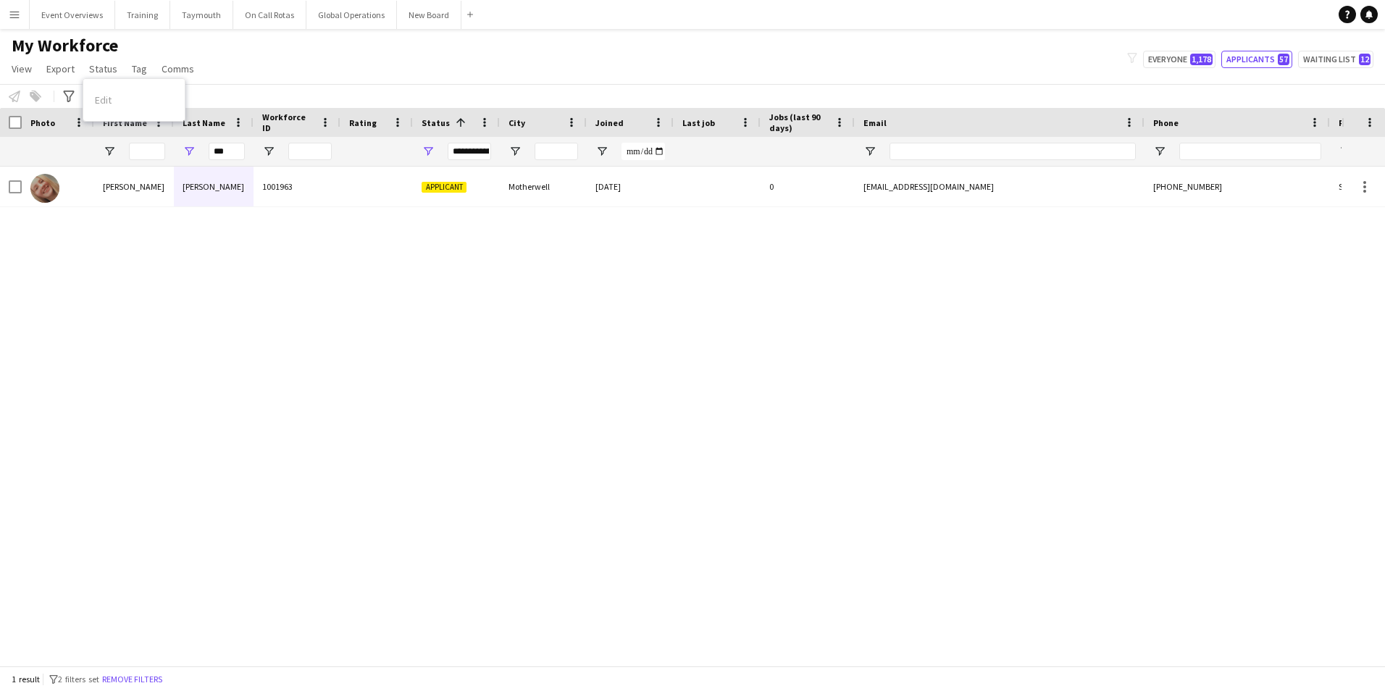
click at [107, 101] on div "Edit" at bounding box center [133, 100] width 101 height 30
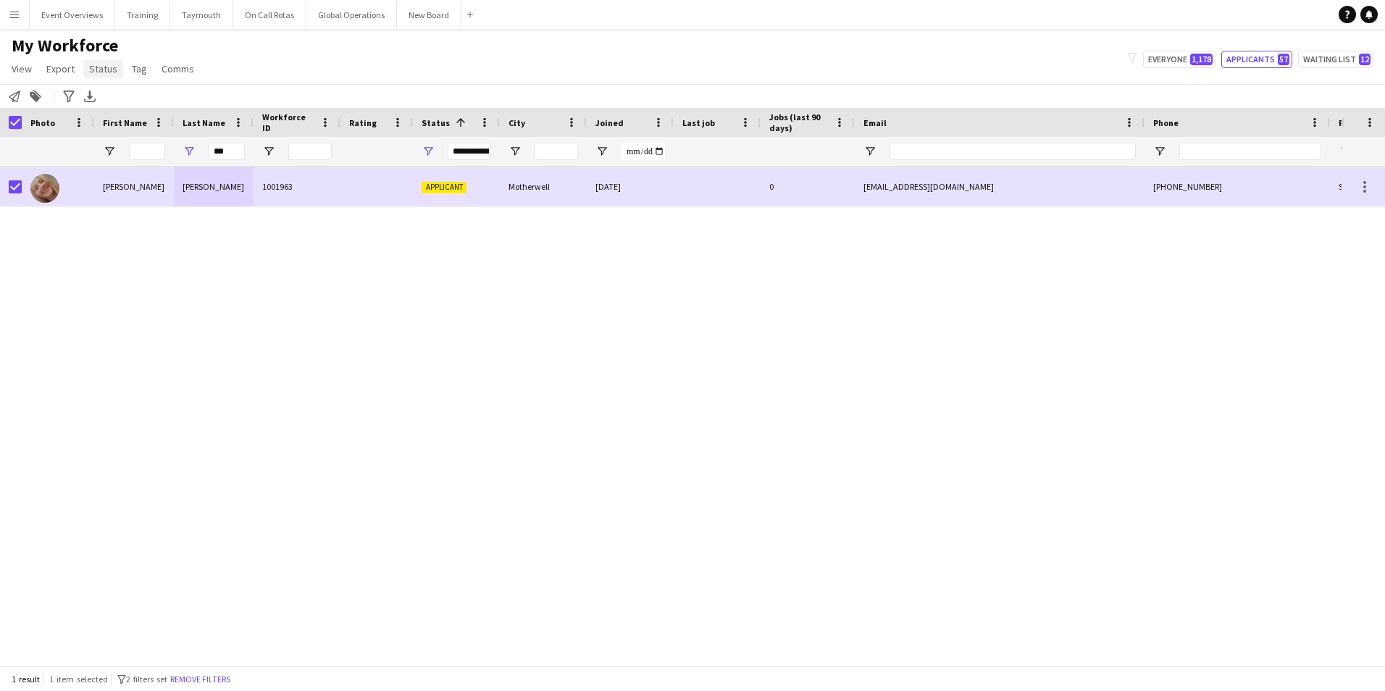
click at [103, 74] on span "Status" at bounding box center [103, 68] width 28 height 13
click at [103, 96] on span "Edit" at bounding box center [103, 99] width 17 height 13
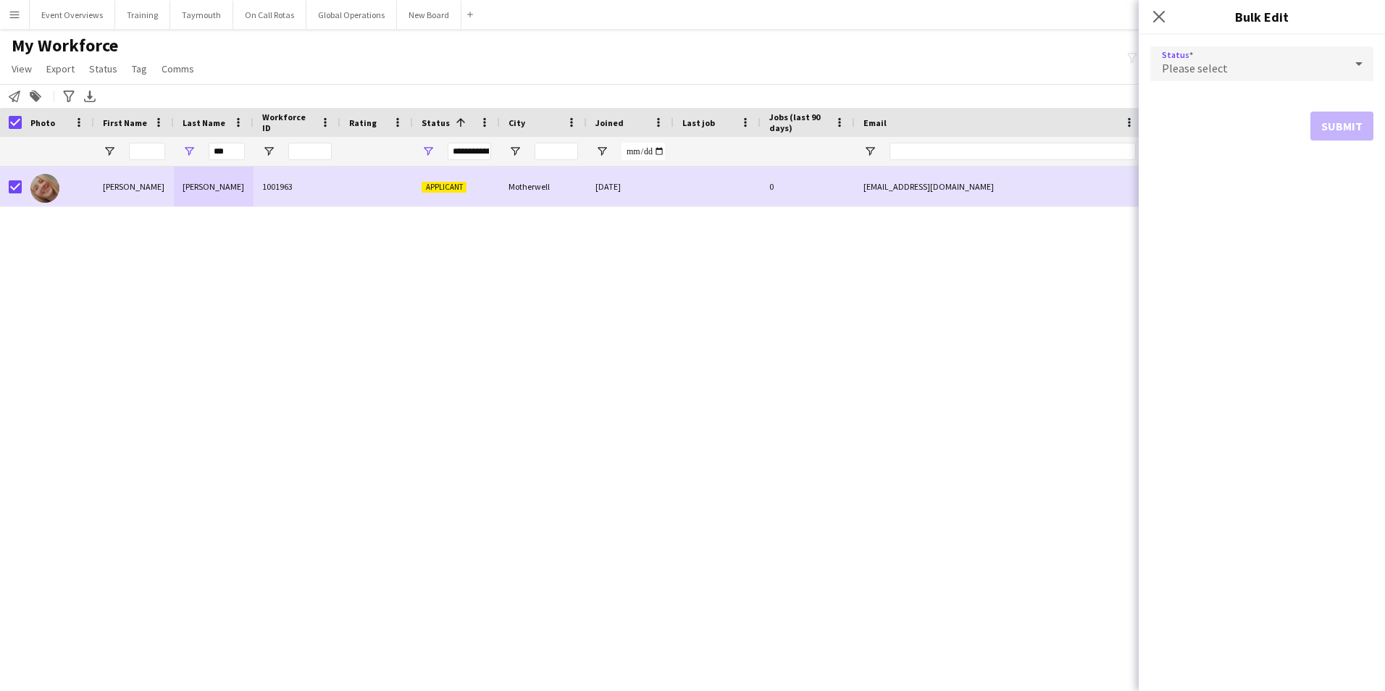
click at [1269, 64] on div "Please select" at bounding box center [1248, 63] width 194 height 35
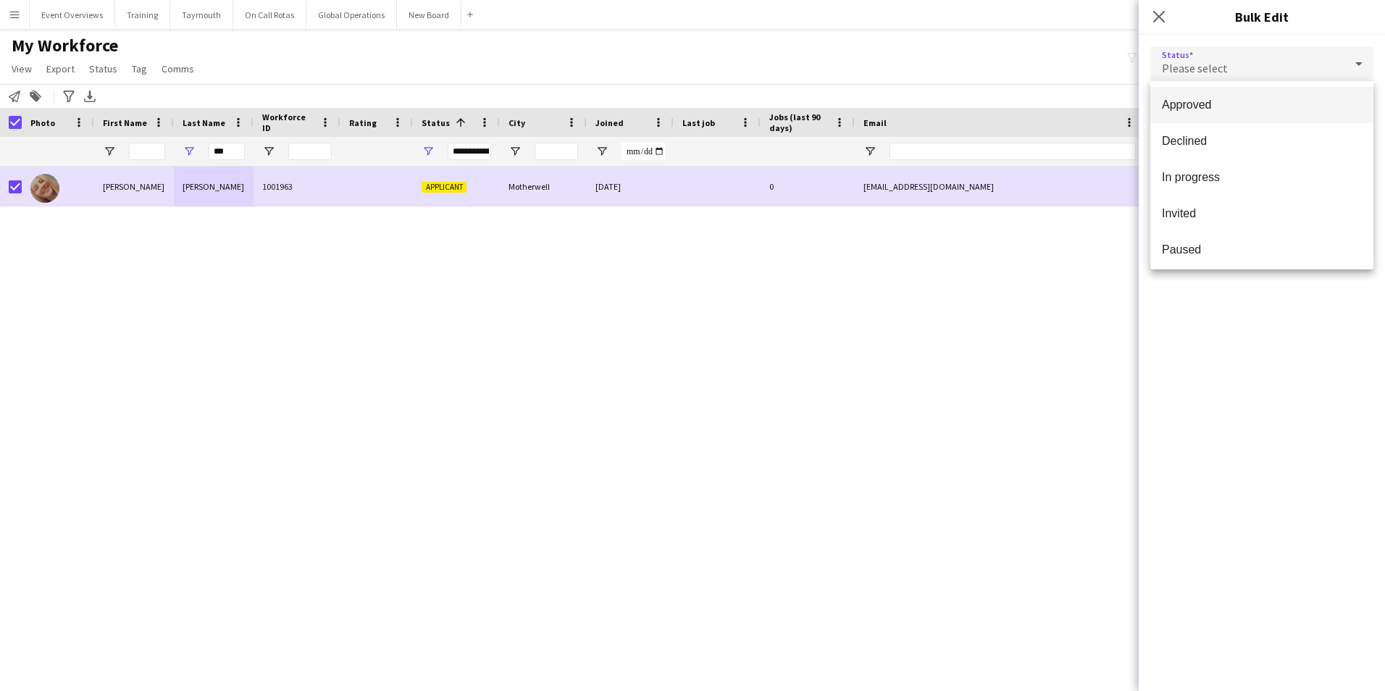
scroll to position [145, 0]
click at [1160, 10] on div at bounding box center [692, 345] width 1385 height 691
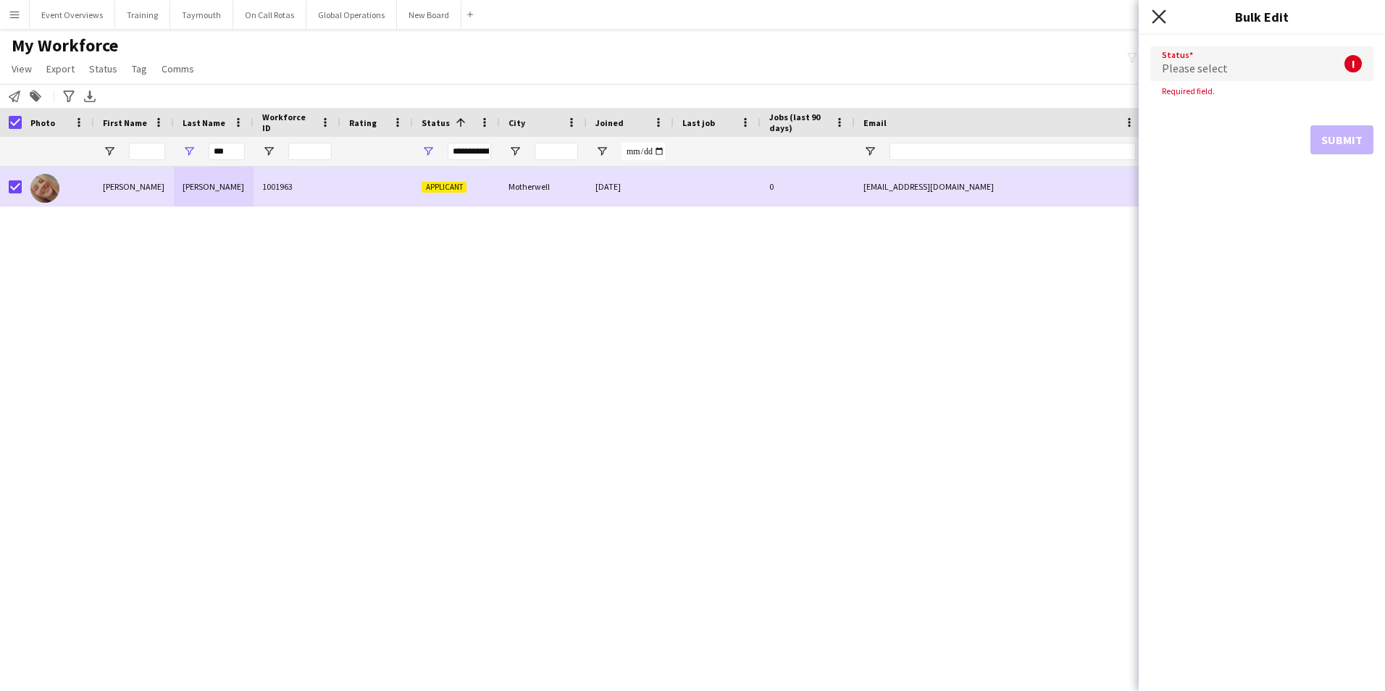
click at [1159, 12] on icon "Close pop-in" at bounding box center [1159, 16] width 14 height 14
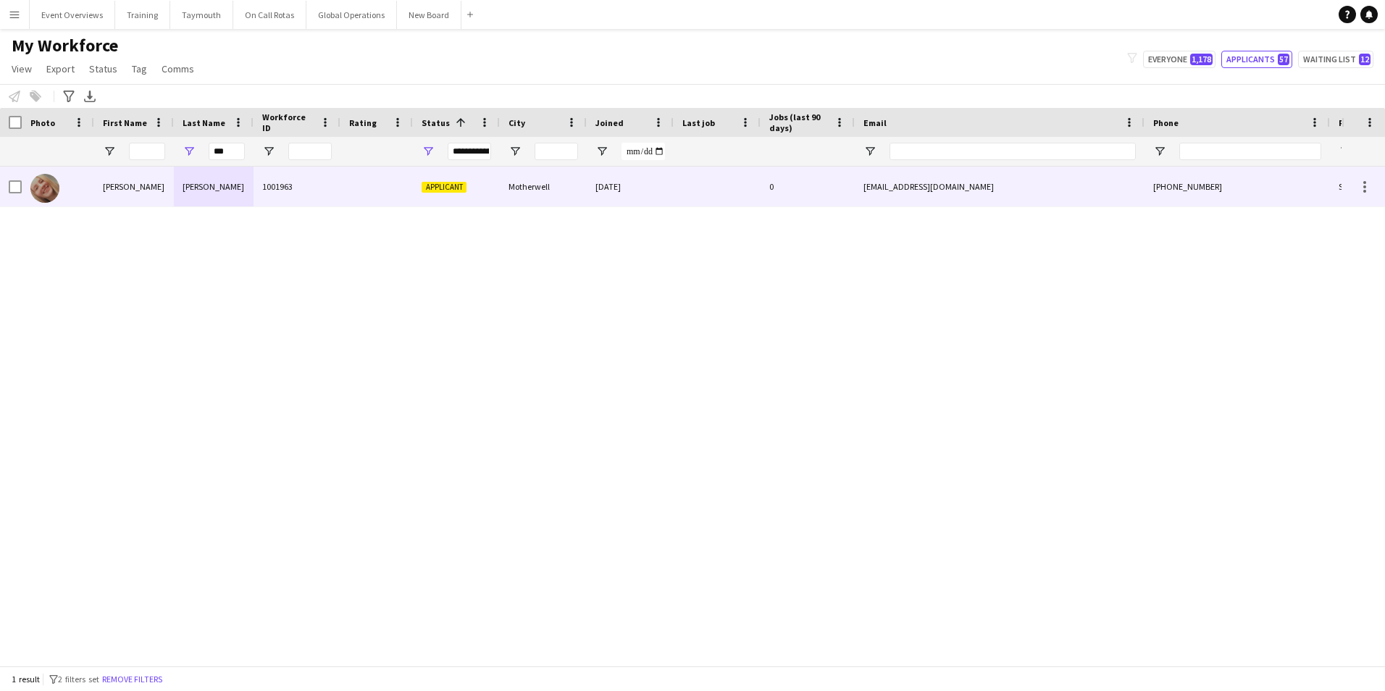
click at [111, 183] on div "[PERSON_NAME]" at bounding box center [134, 187] width 80 height 40
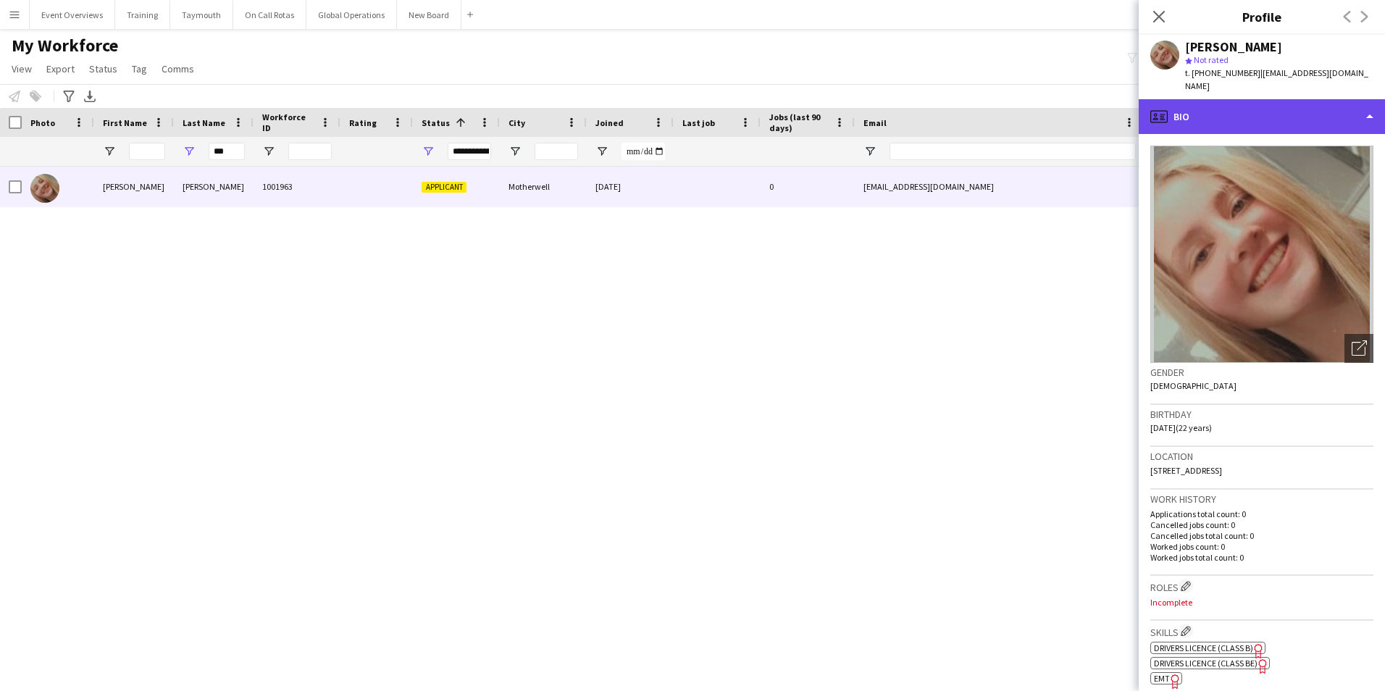
click at [1238, 113] on div "profile Bio" at bounding box center [1262, 116] width 246 height 35
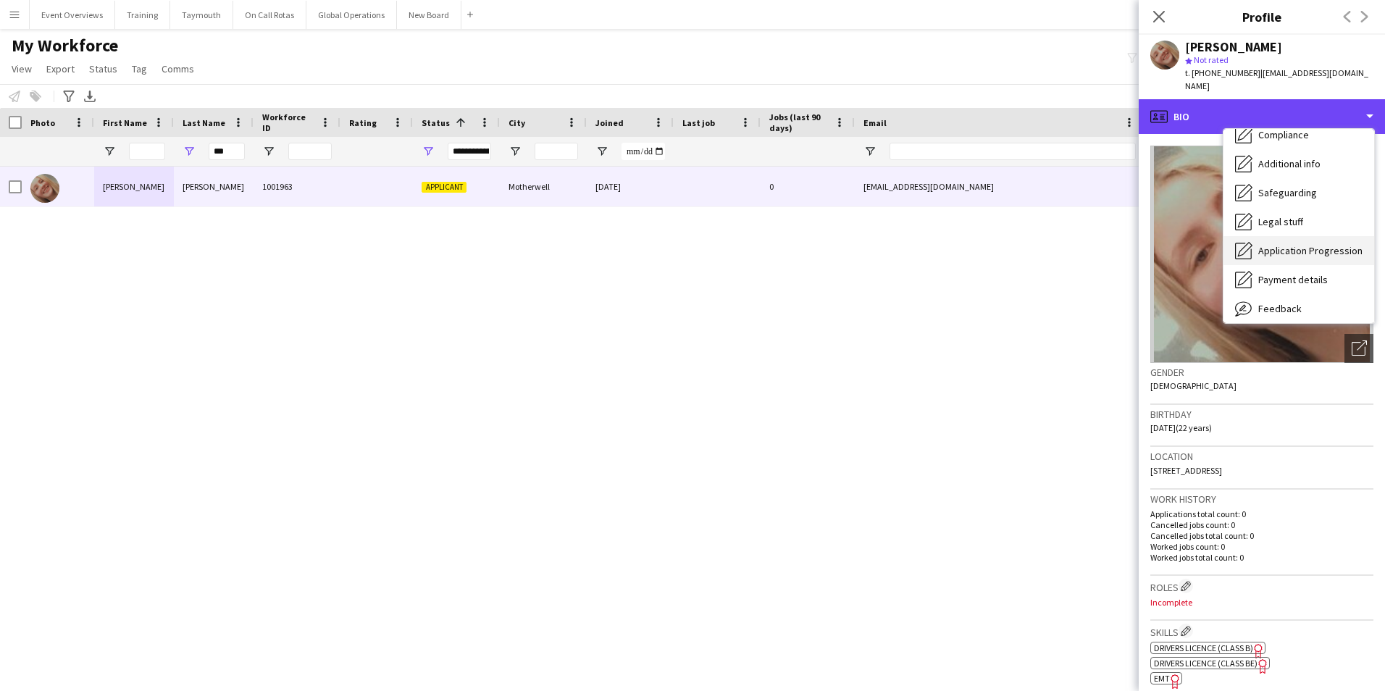
scroll to position [252, 0]
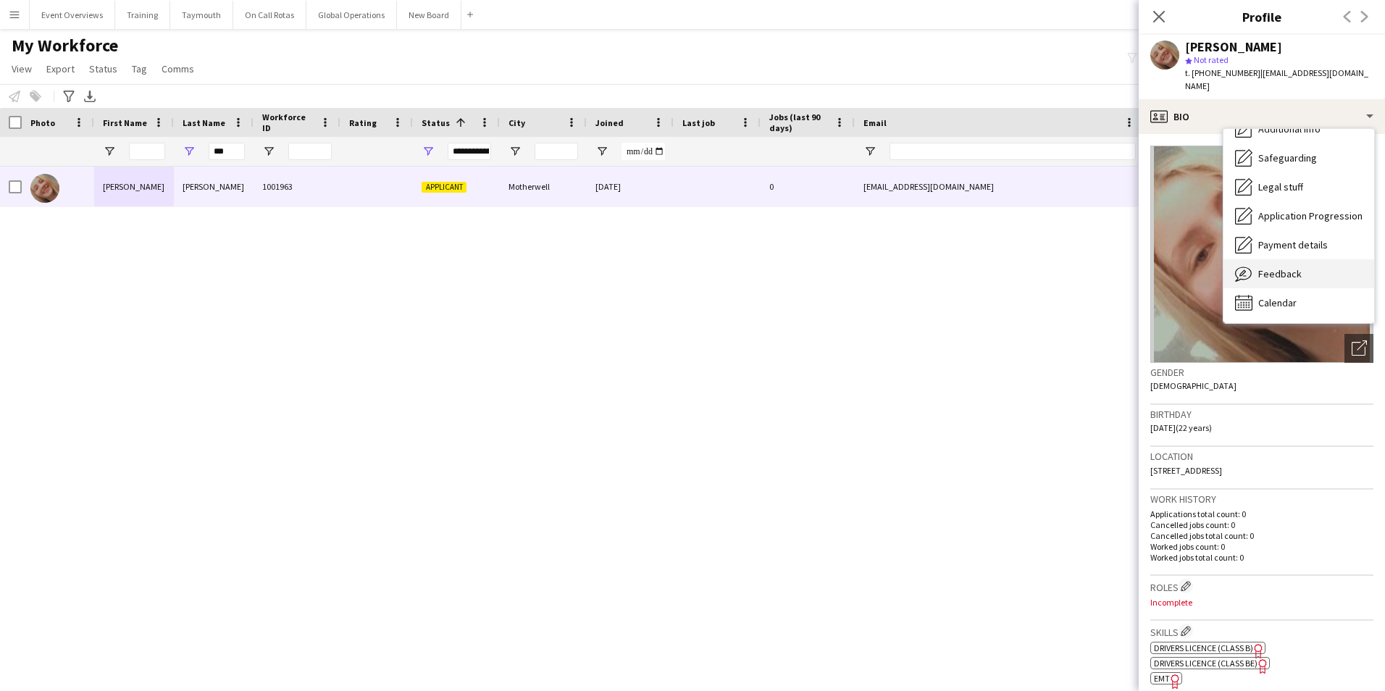
click at [1278, 267] on span "Feedback" at bounding box center [1280, 273] width 43 height 13
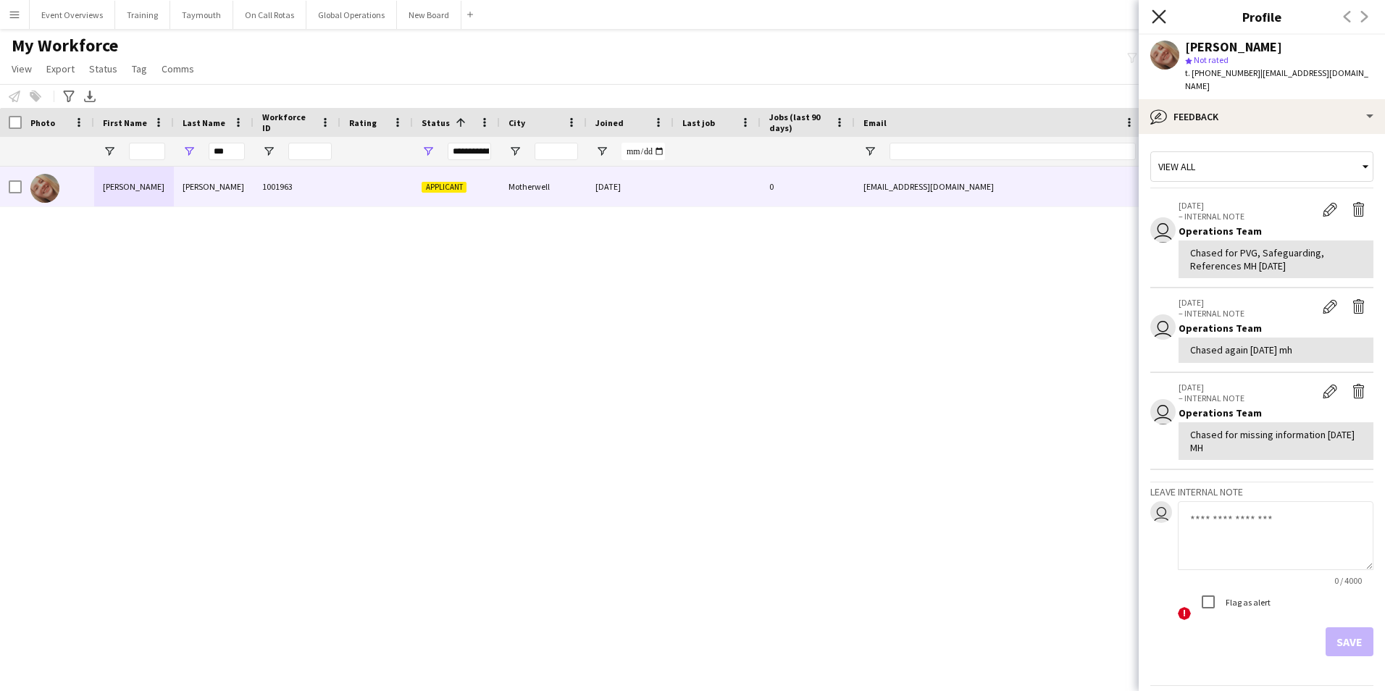
click at [1159, 12] on icon "Close pop-in" at bounding box center [1159, 16] width 14 height 14
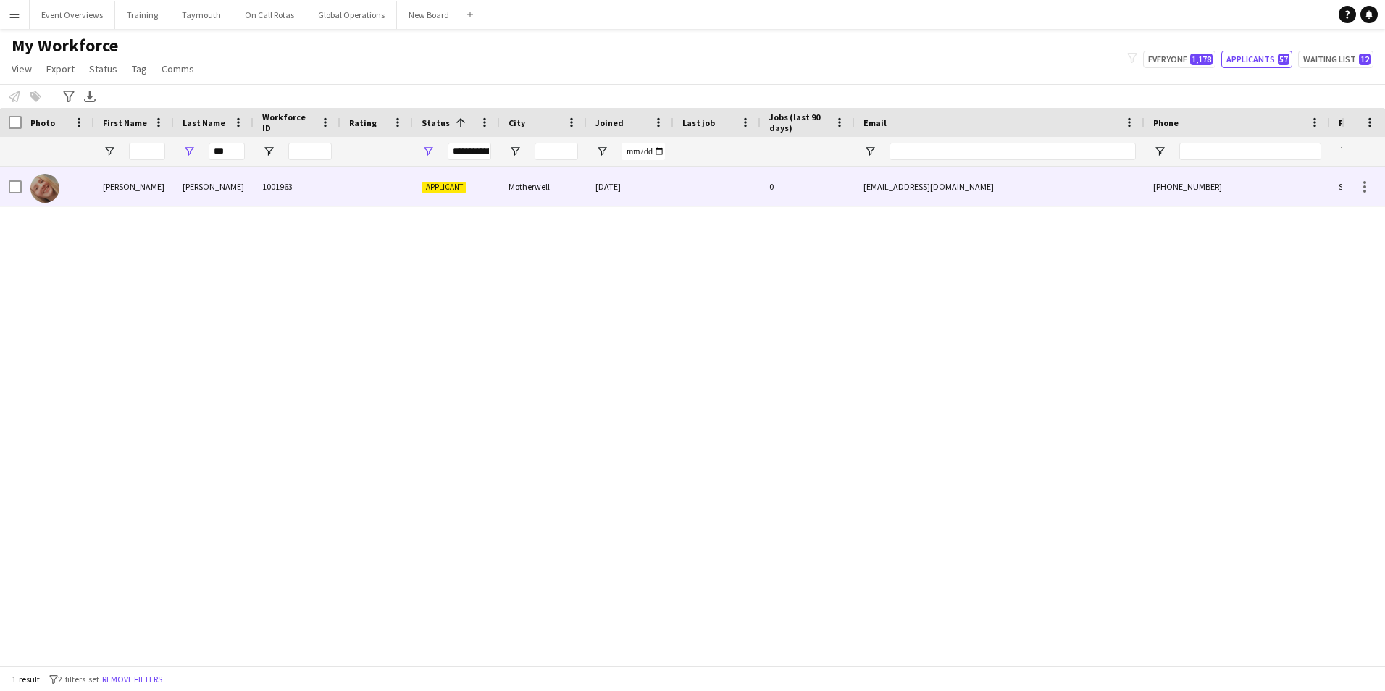
click at [121, 188] on div "[PERSON_NAME]" at bounding box center [134, 187] width 80 height 40
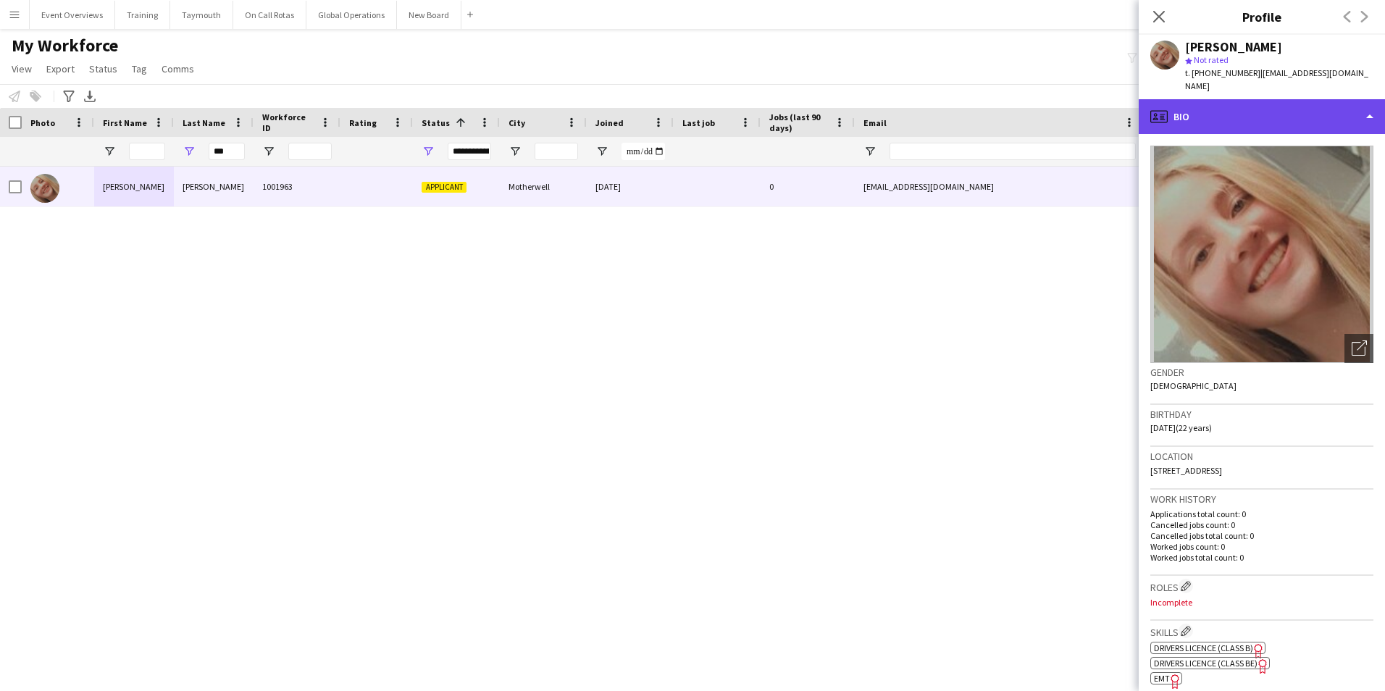
click at [1243, 109] on div "profile Bio" at bounding box center [1262, 116] width 246 height 35
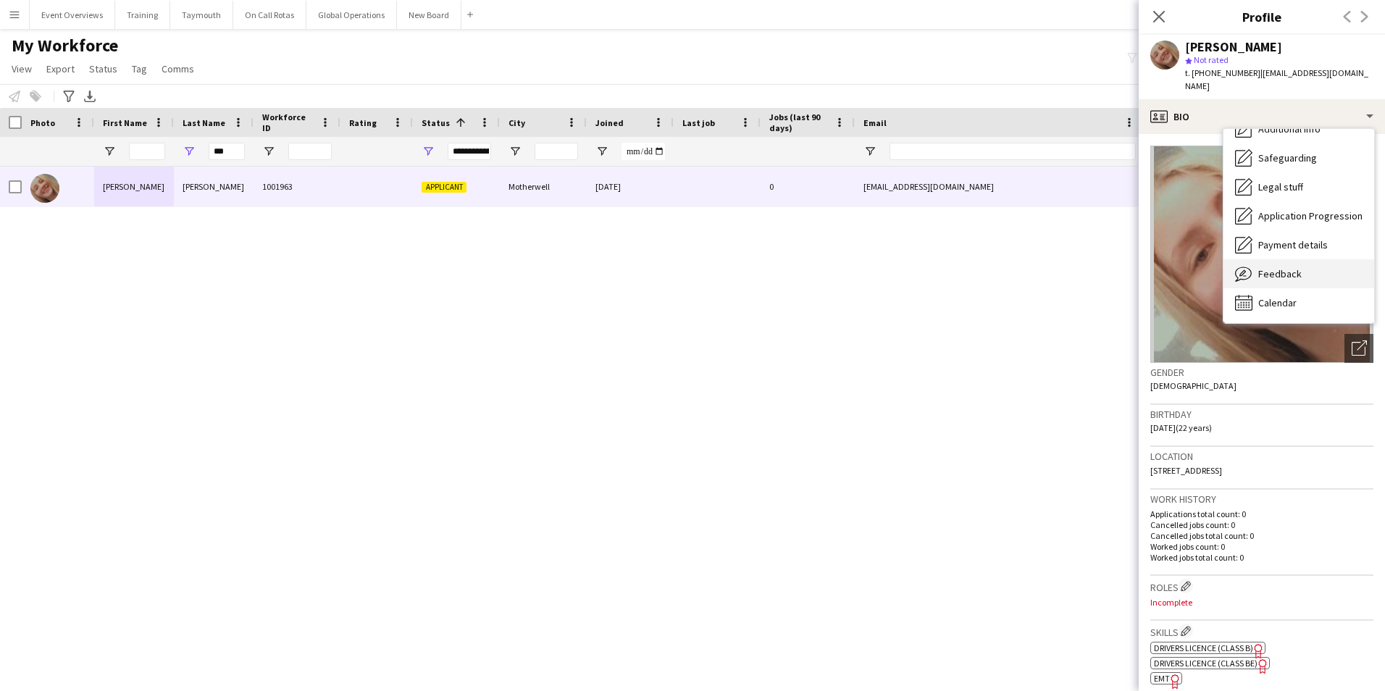
click at [1267, 267] on span "Feedback" at bounding box center [1280, 273] width 43 height 13
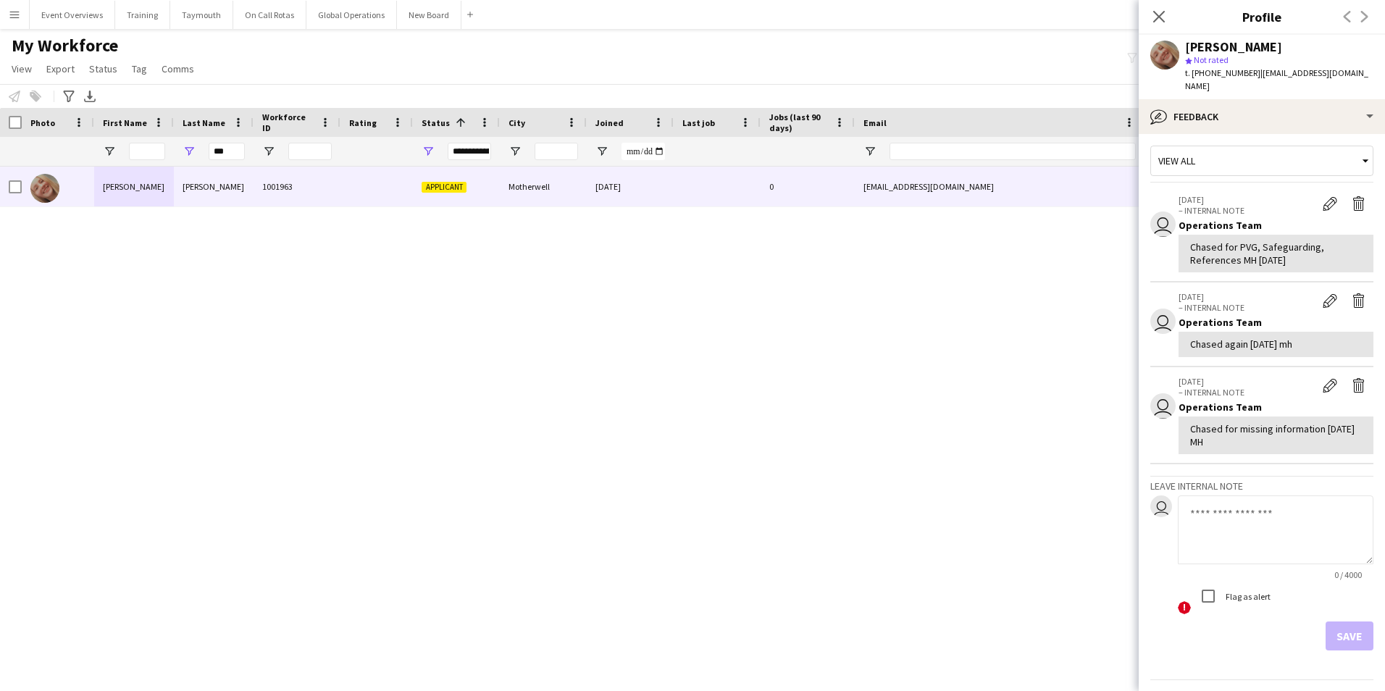
scroll to position [0, 0]
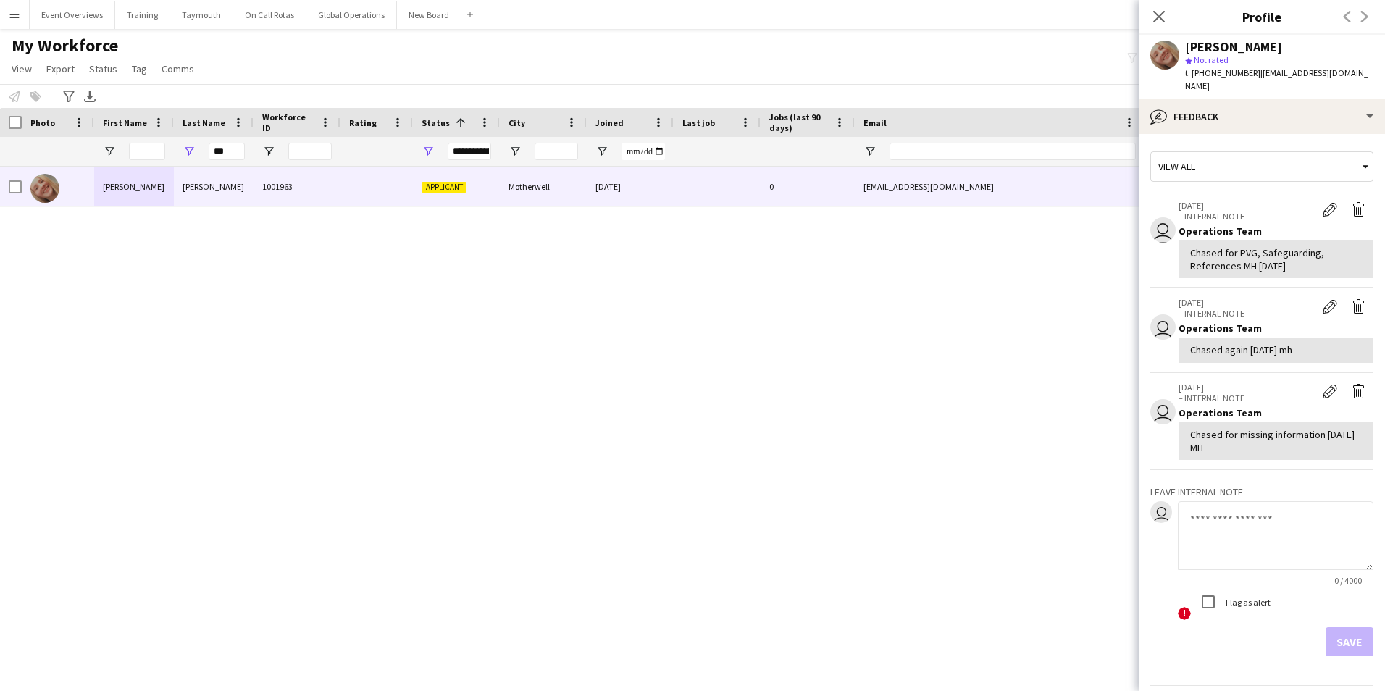
click at [1196, 512] on textarea at bounding box center [1276, 535] width 196 height 69
click at [1293, 525] on textarea "**********" at bounding box center [1276, 535] width 196 height 69
drag, startPoint x: 1196, startPoint y: 508, endPoint x: 1272, endPoint y: 533, distance: 80.9
click at [1272, 533] on textarea "**********" at bounding box center [1276, 535] width 196 height 69
type textarea "**********"
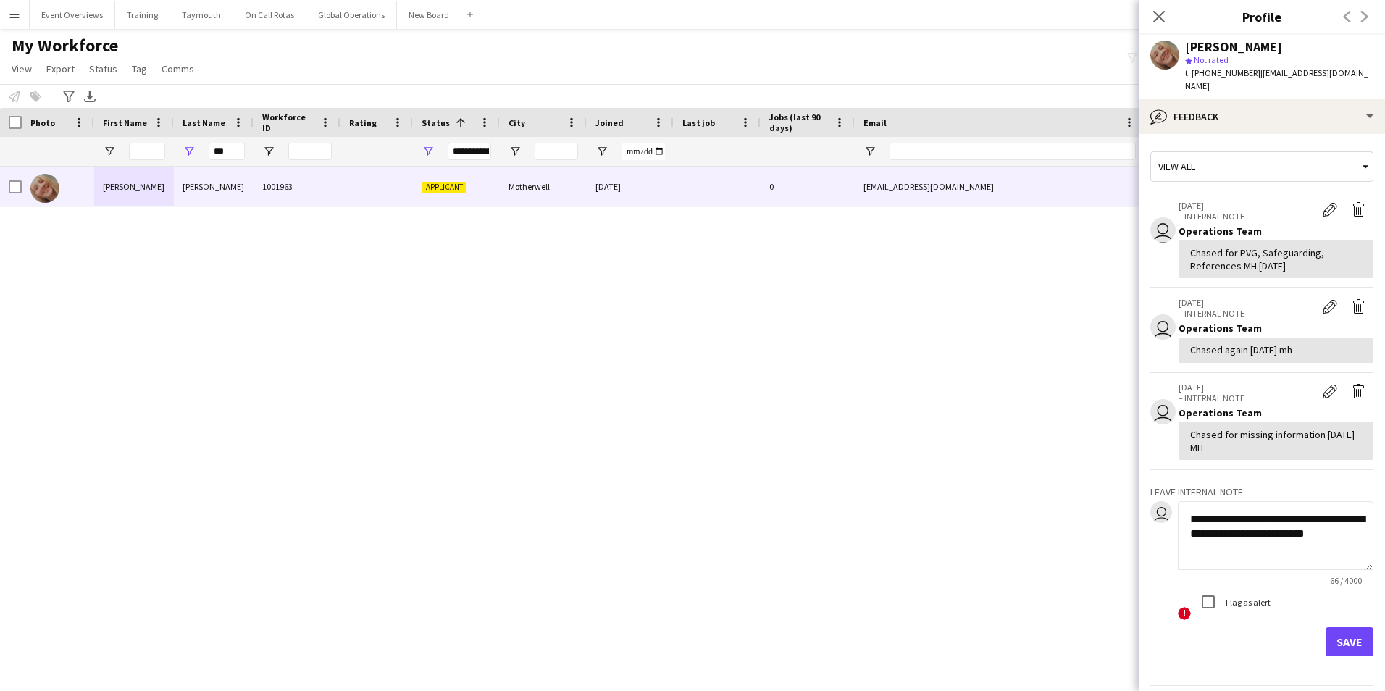
click at [1222, 627] on div "Save" at bounding box center [1262, 641] width 223 height 29
click at [1343, 629] on button "Save" at bounding box center [1350, 641] width 48 height 29
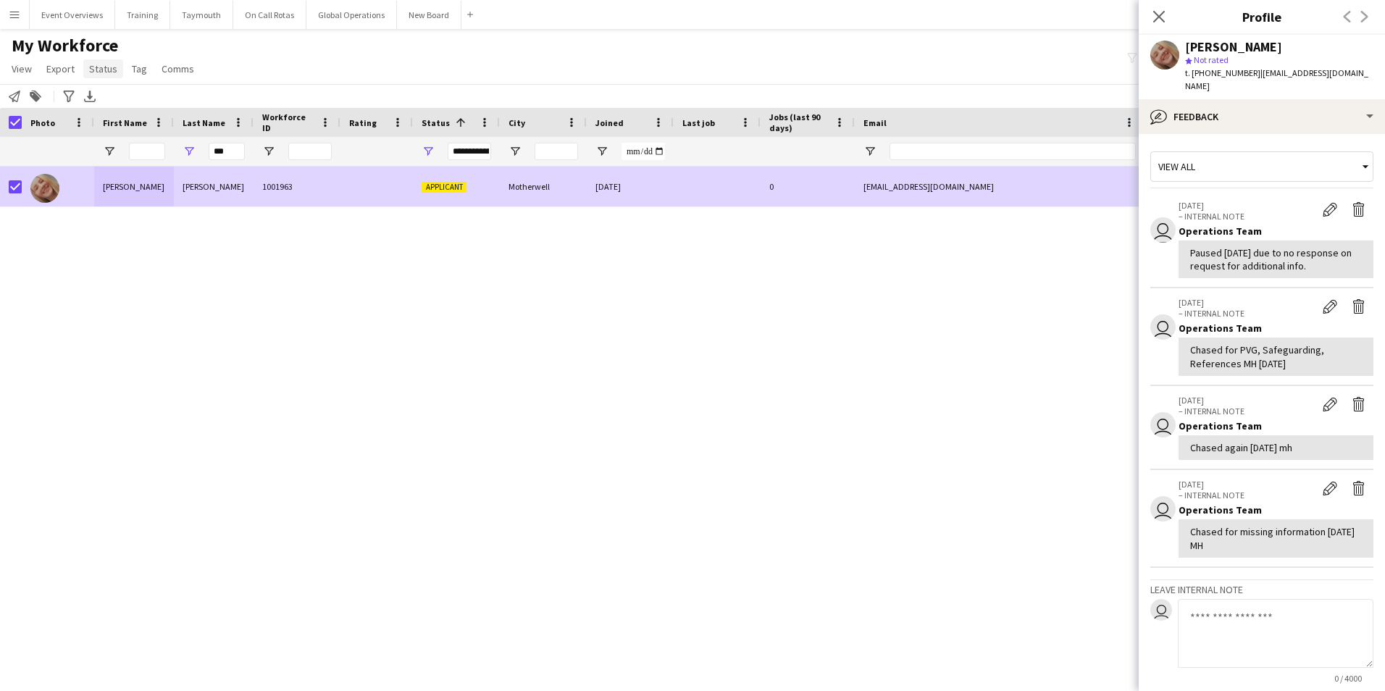
click at [107, 70] on span "Status" at bounding box center [103, 68] width 28 height 13
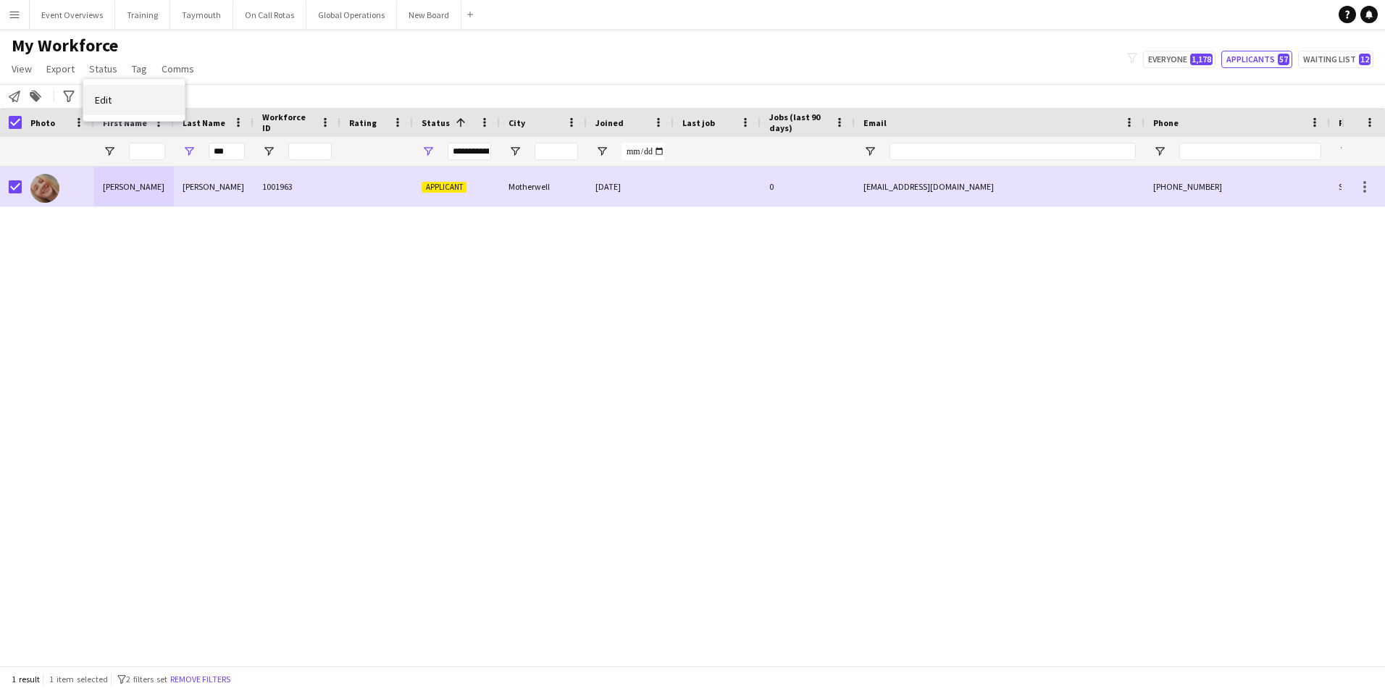
click at [108, 101] on span "Edit" at bounding box center [103, 99] width 17 height 13
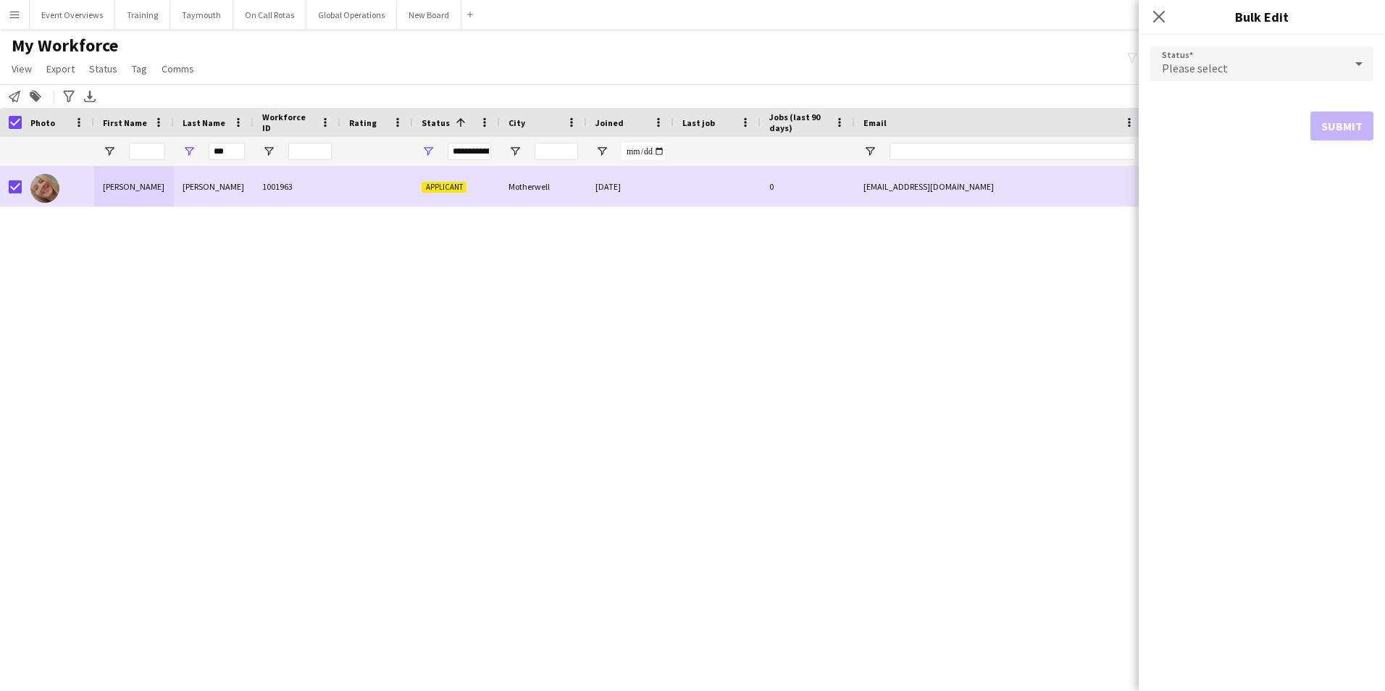
click at [1223, 62] on span "Please select" at bounding box center [1195, 68] width 66 height 14
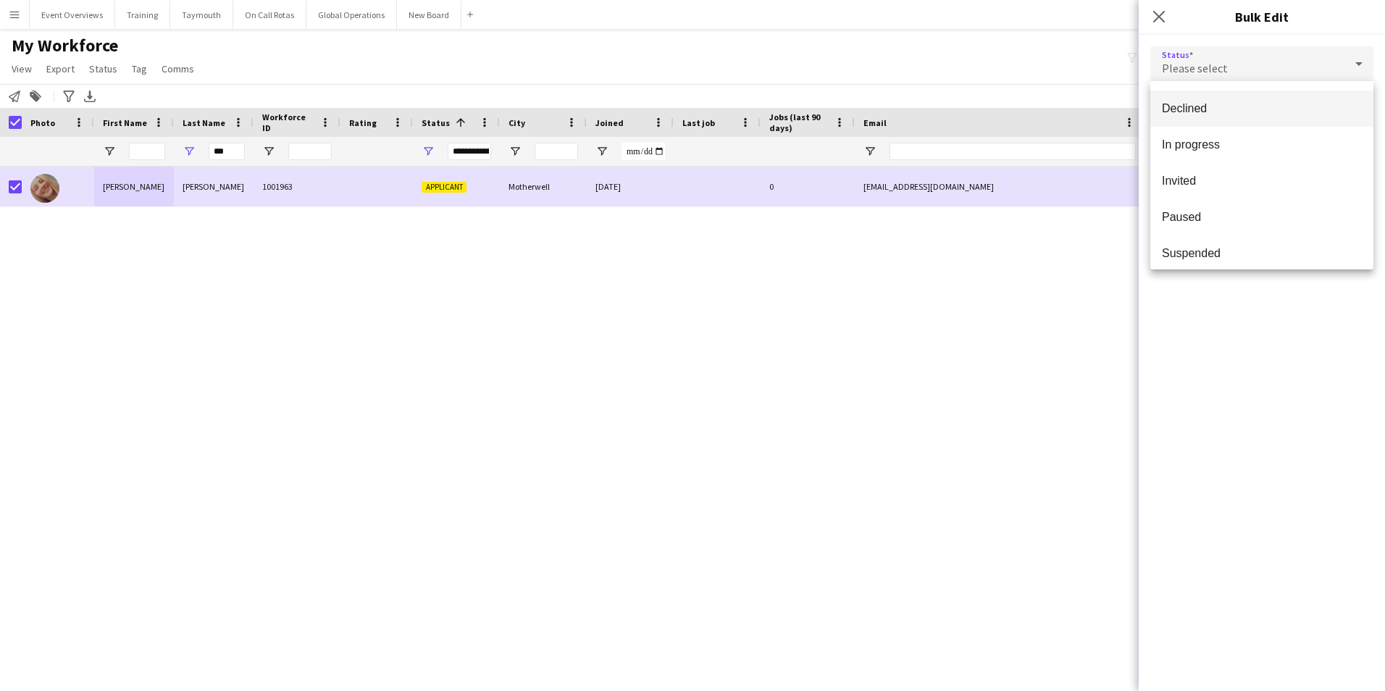
scroll to position [145, 0]
click at [1188, 172] on span "Paused" at bounding box center [1262, 177] width 200 height 14
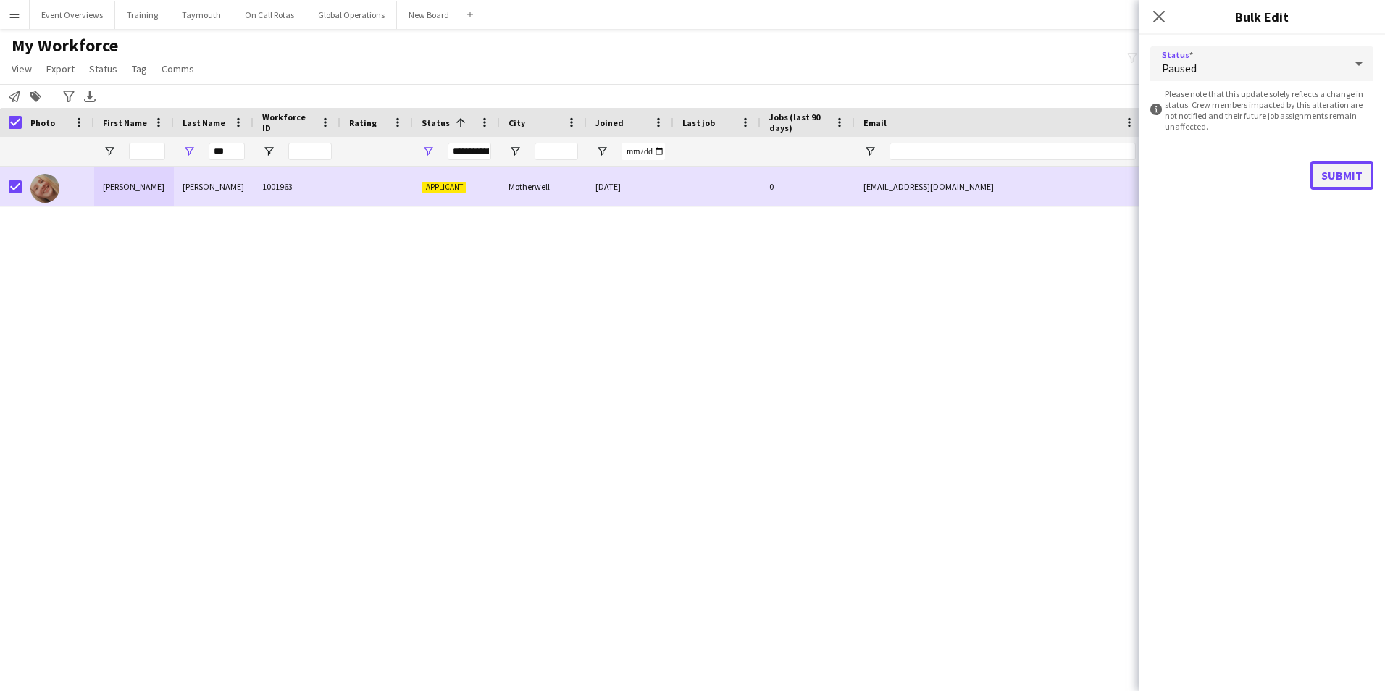
click at [1335, 175] on button "Submit" at bounding box center [1342, 175] width 63 height 29
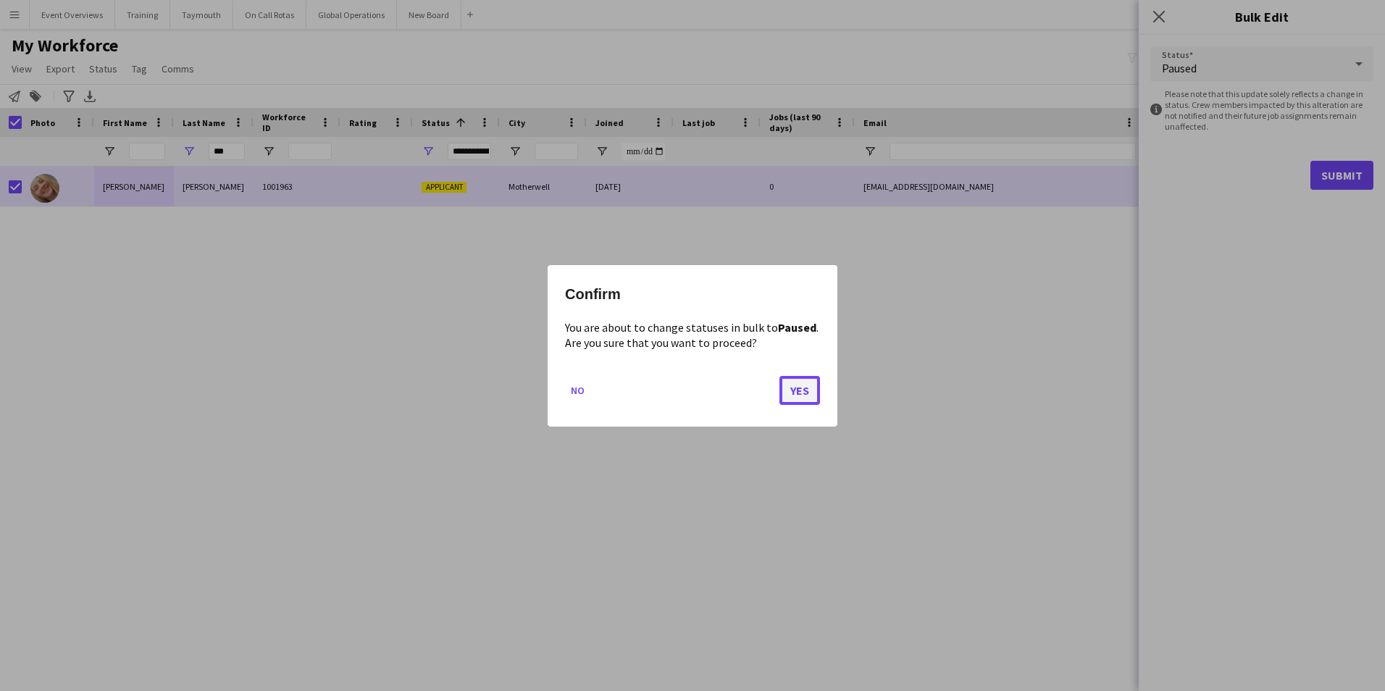
click at [801, 386] on button "Yes" at bounding box center [800, 389] width 41 height 29
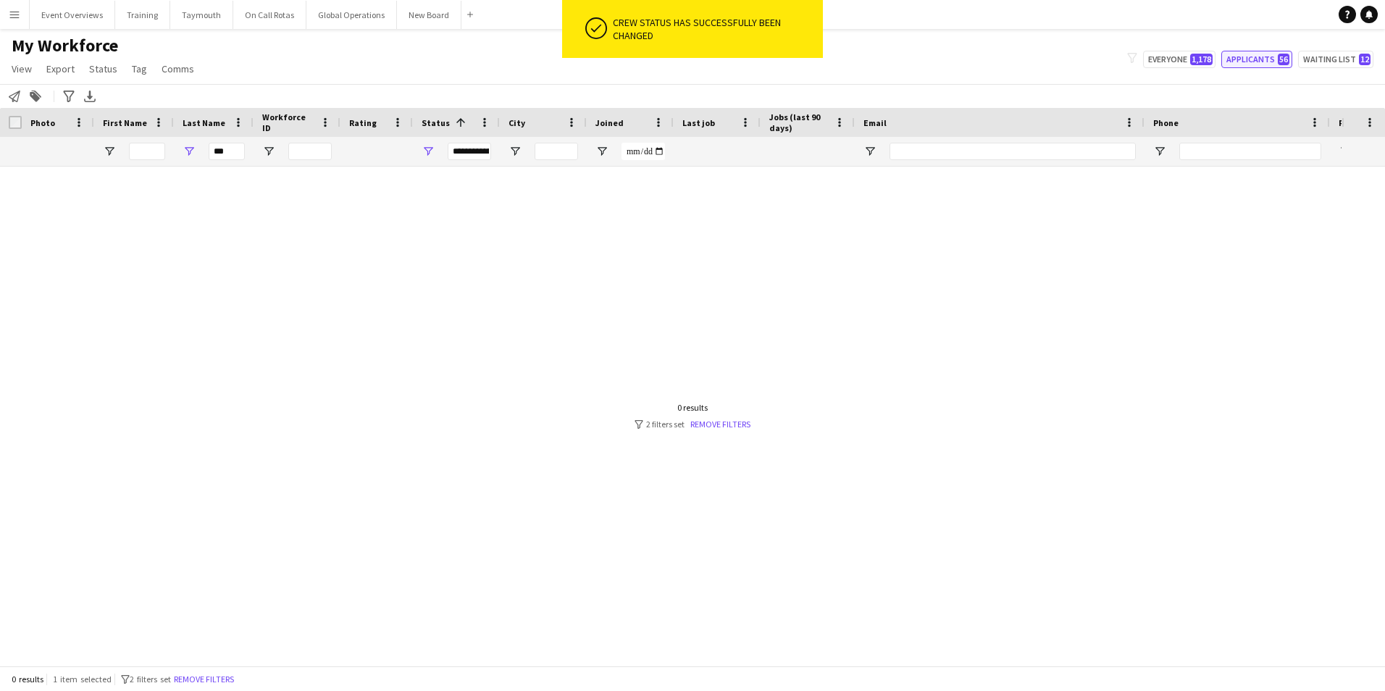
click at [1257, 58] on button "Applicants 56" at bounding box center [1257, 59] width 71 height 17
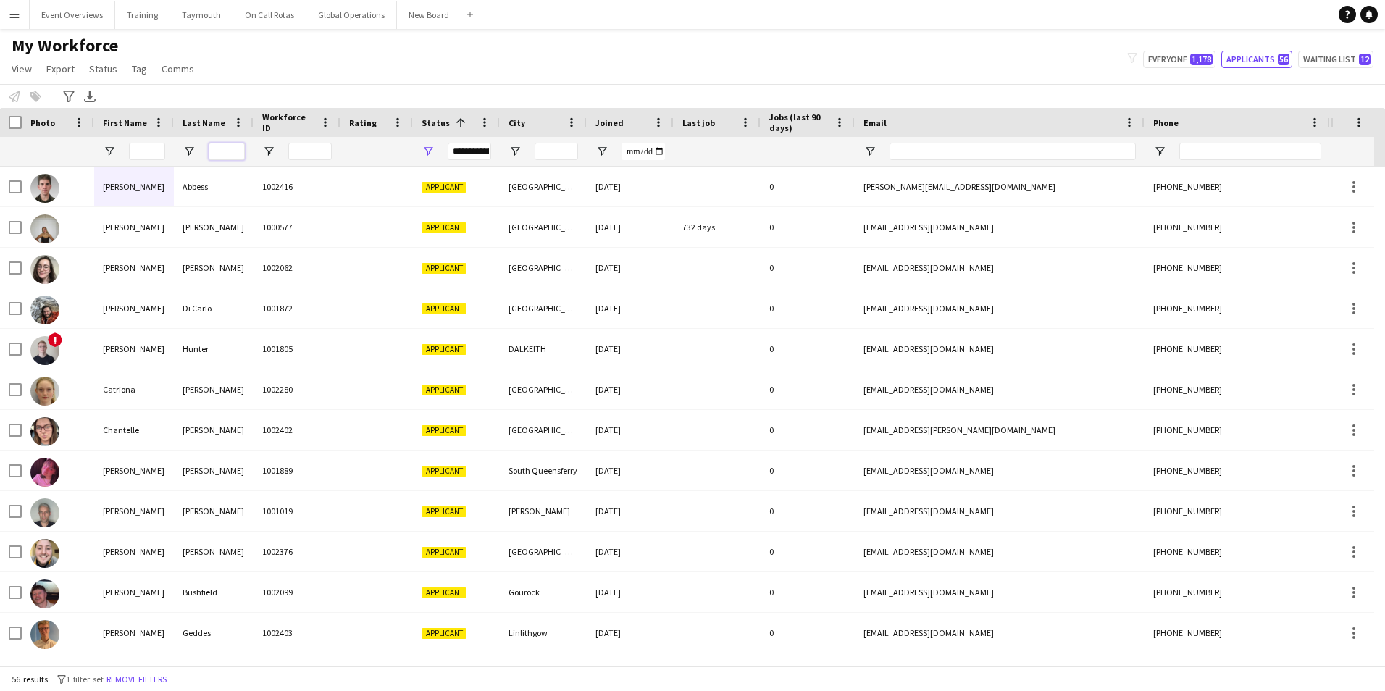
click at [220, 149] on input "Last Name Filter Input" at bounding box center [227, 151] width 36 height 17
type input "*"
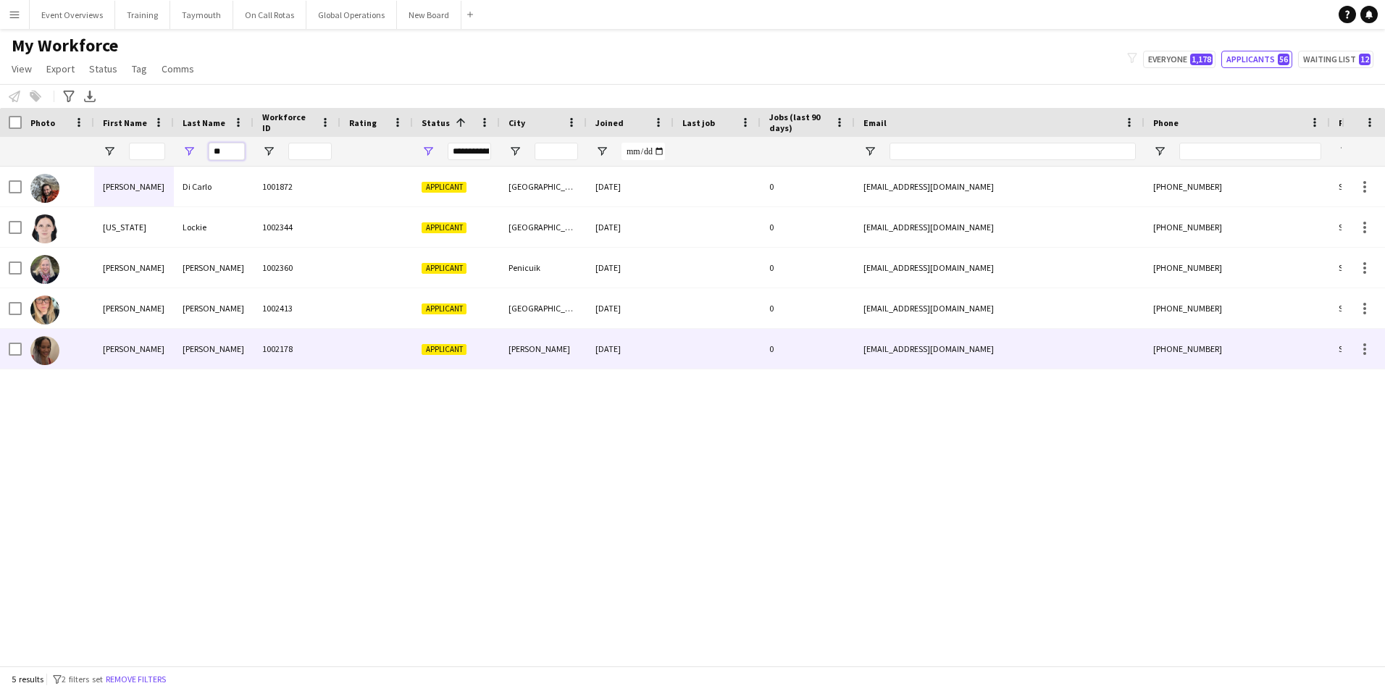
type input "**"
click at [118, 346] on div "[PERSON_NAME]" at bounding box center [134, 349] width 80 height 40
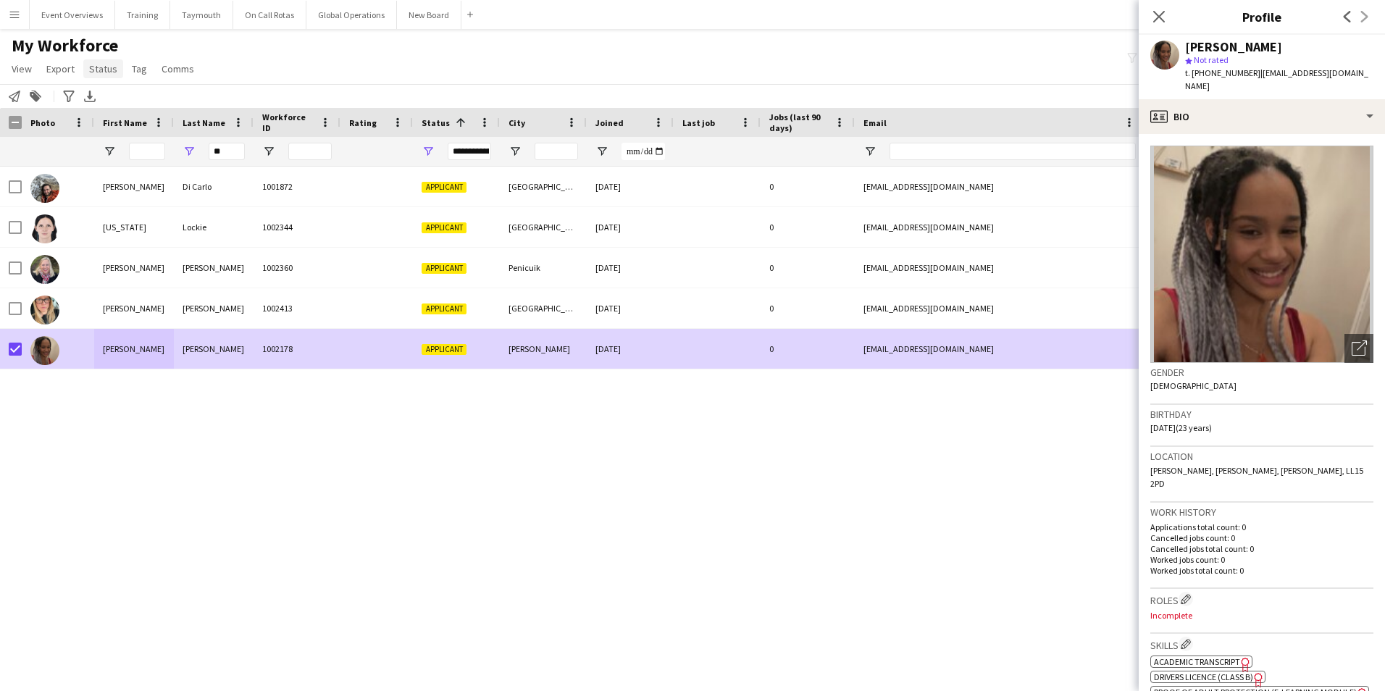
click at [99, 70] on span "Status" at bounding box center [103, 68] width 28 height 13
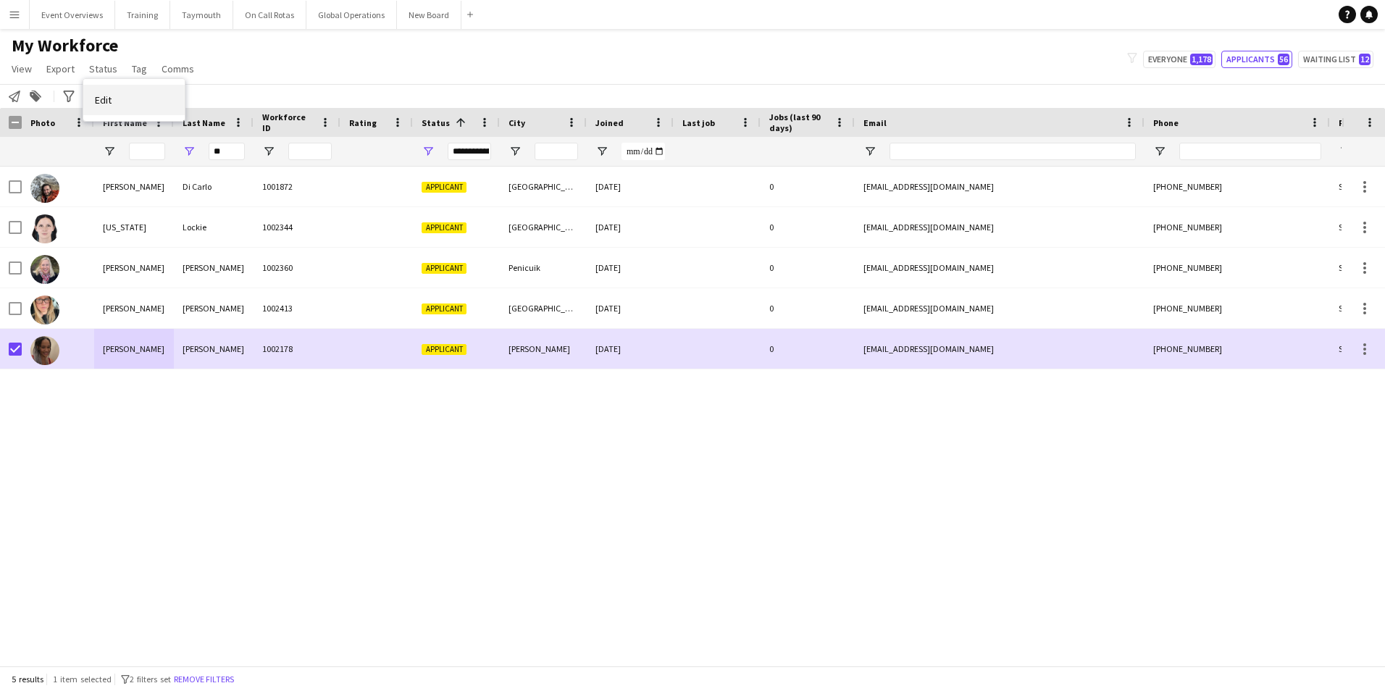
click at [109, 101] on span "Edit" at bounding box center [103, 99] width 17 height 13
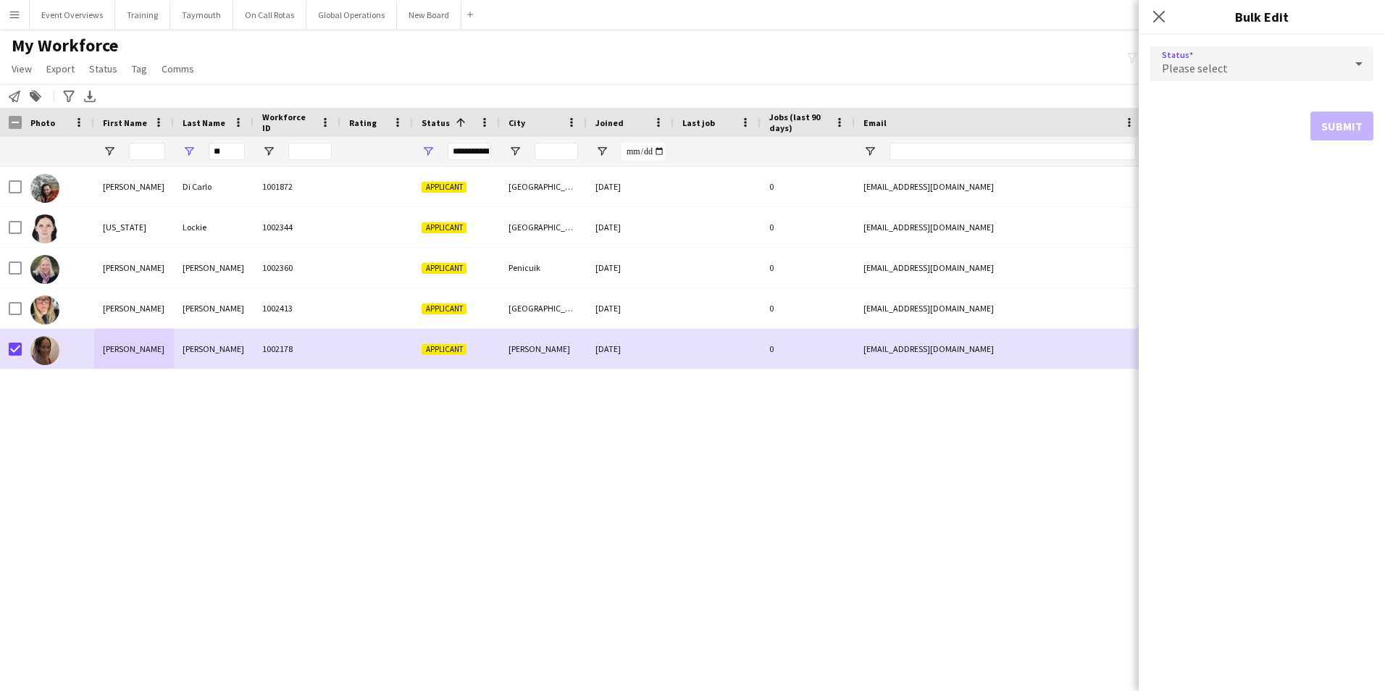
click at [1209, 64] on span "Please select" at bounding box center [1195, 68] width 66 height 14
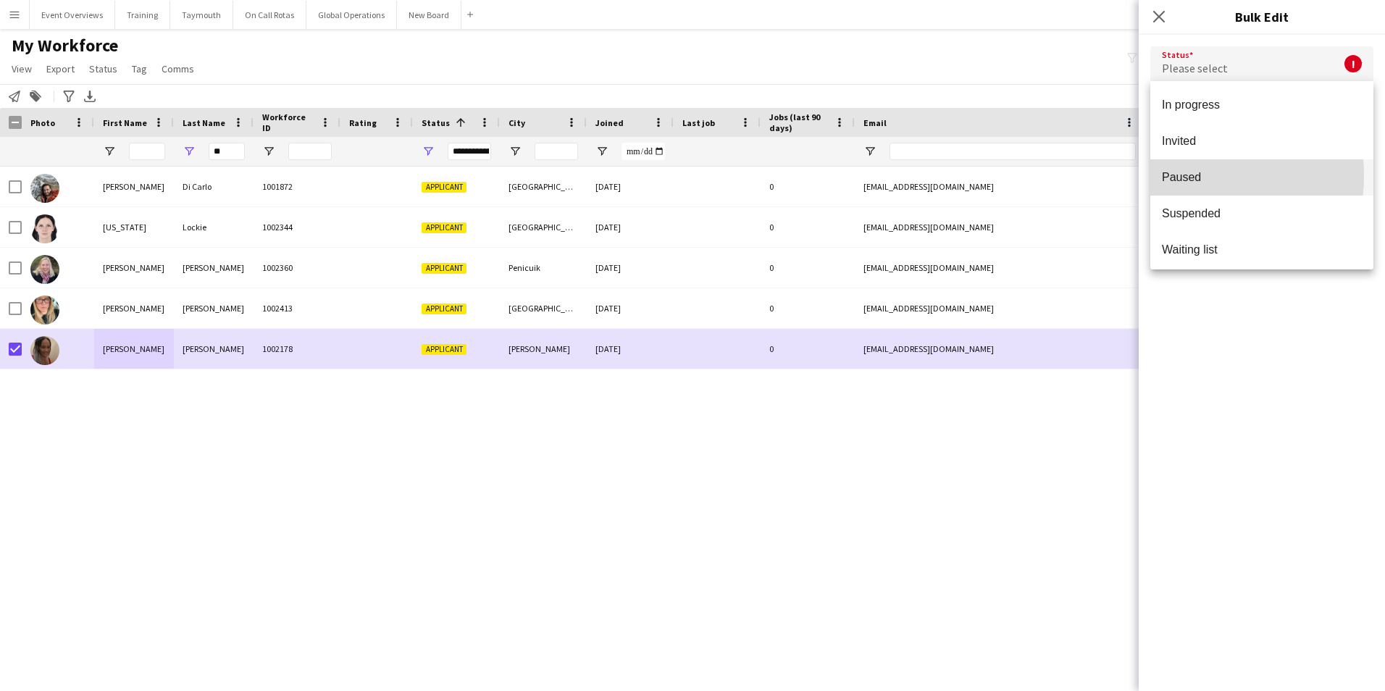
click at [1182, 175] on span "Paused" at bounding box center [1262, 177] width 200 height 14
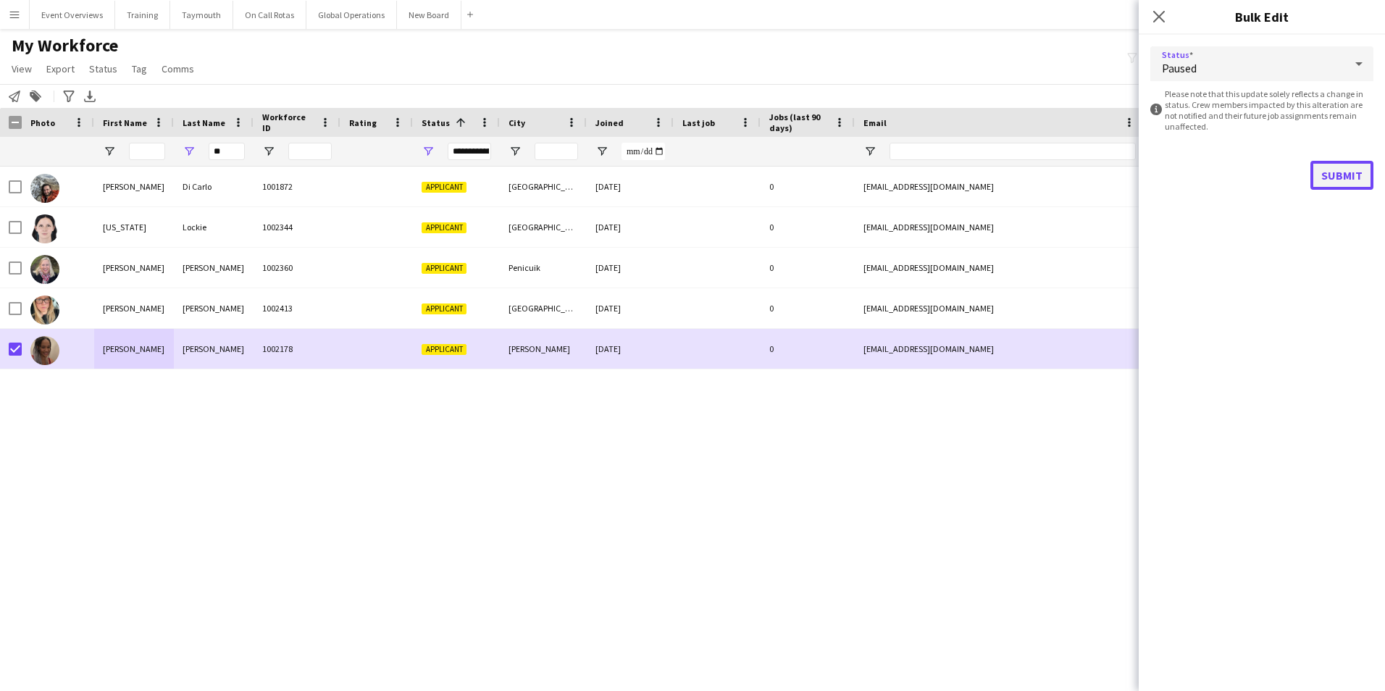
click at [1353, 176] on button "Submit" at bounding box center [1342, 175] width 63 height 29
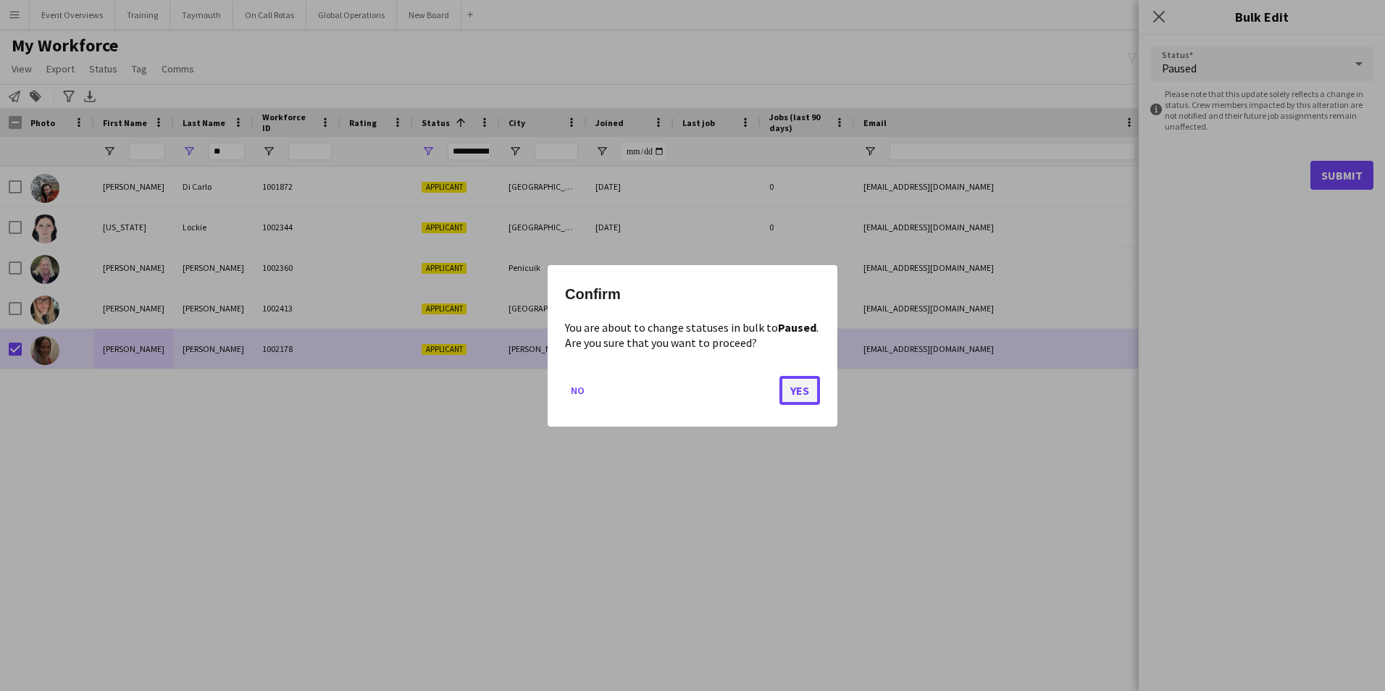
click at [796, 388] on button "Yes" at bounding box center [800, 389] width 41 height 29
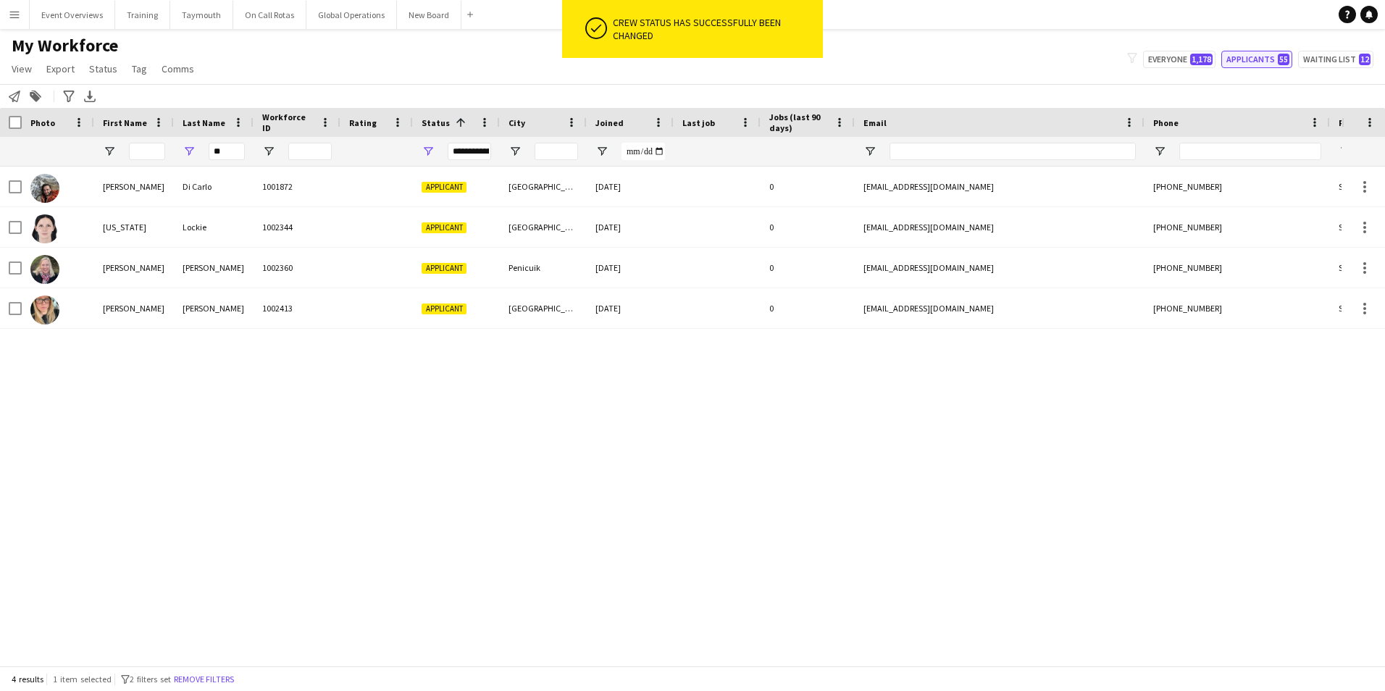
click at [1256, 57] on button "Applicants 55" at bounding box center [1257, 59] width 71 height 17
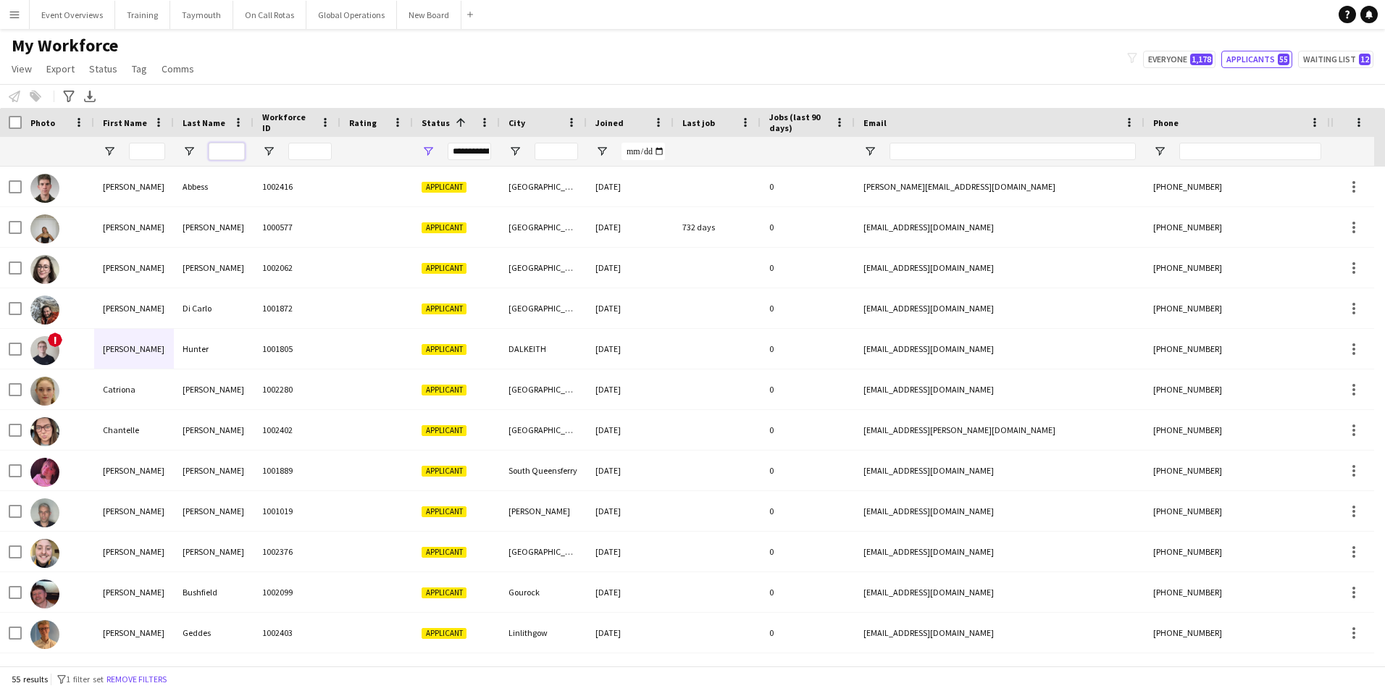
click at [218, 149] on input "Last Name Filter Input" at bounding box center [227, 151] width 36 height 17
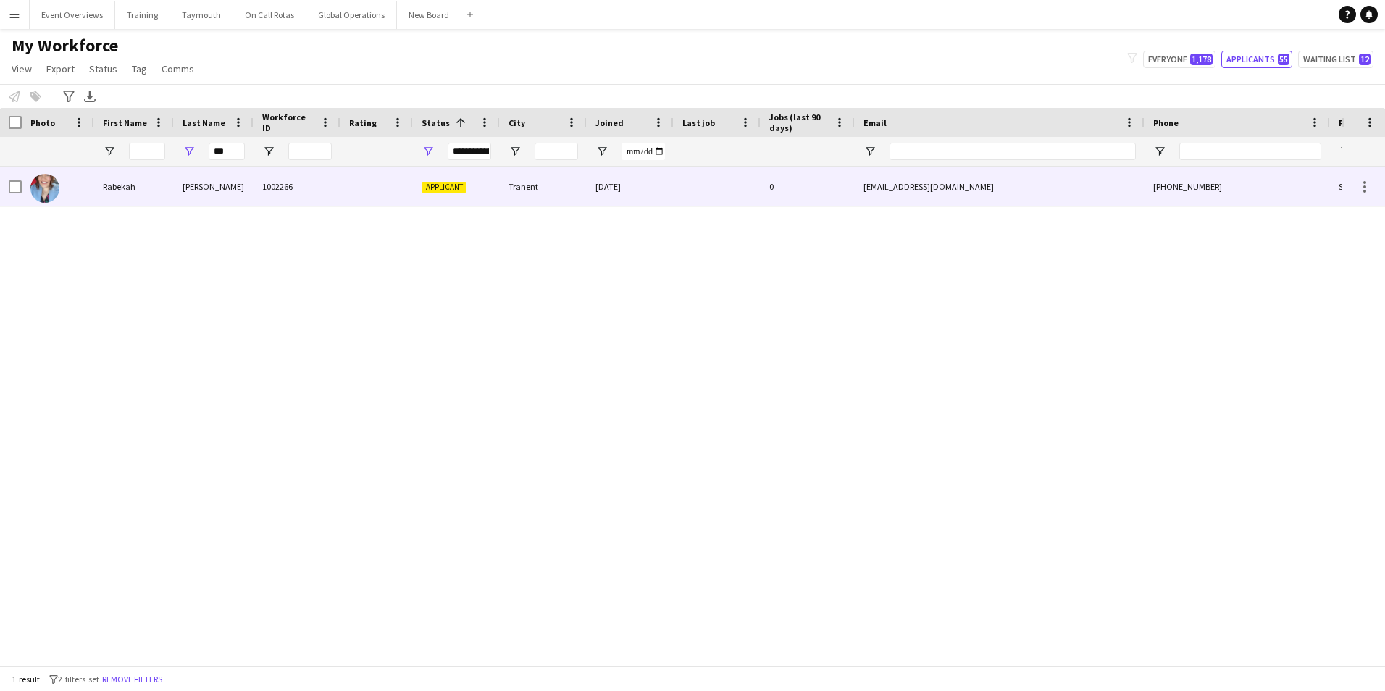
click at [125, 184] on div "Rabekah" at bounding box center [134, 187] width 80 height 40
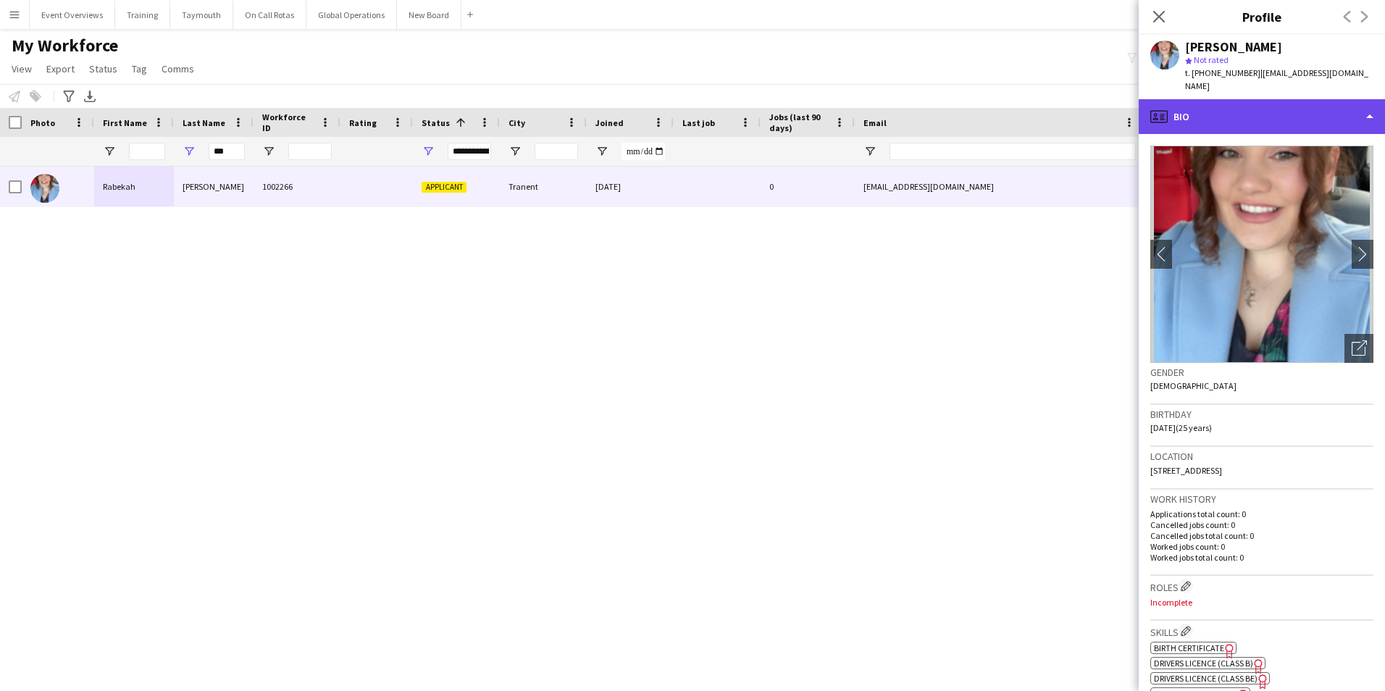
click at [1222, 105] on div "profile Bio" at bounding box center [1262, 116] width 246 height 35
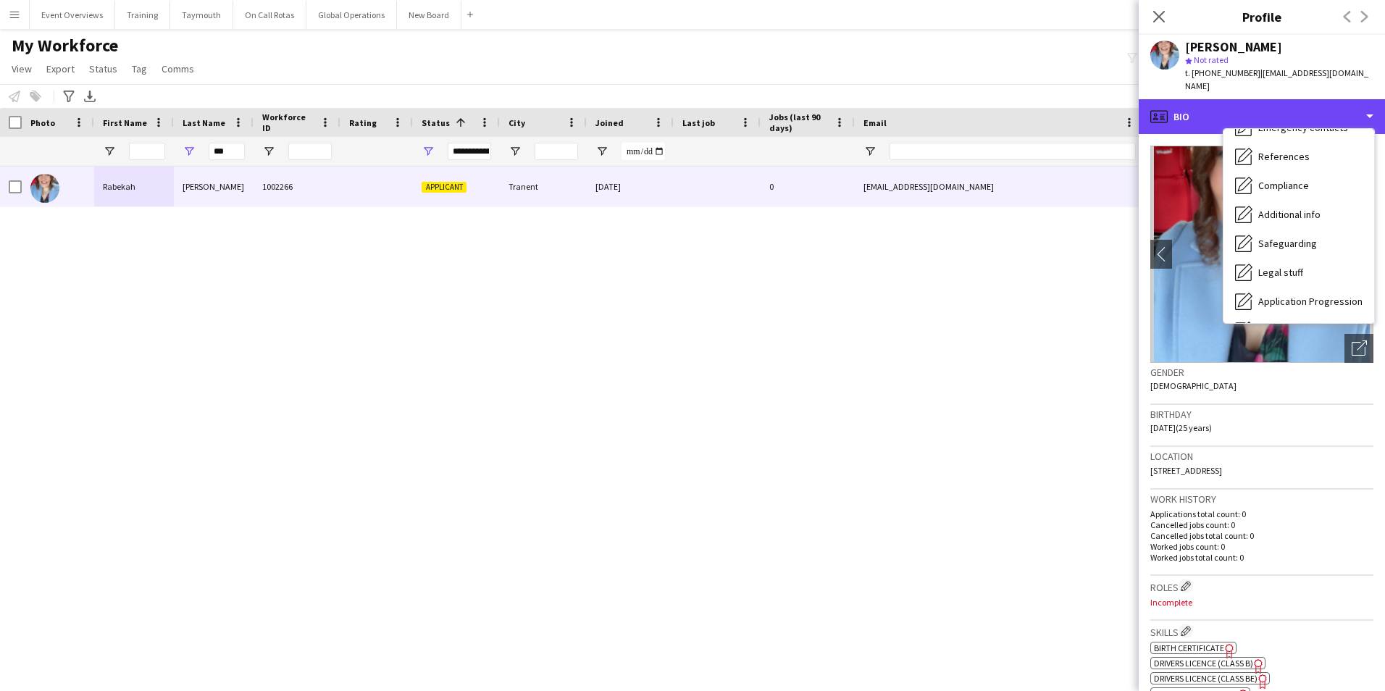
scroll to position [217, 0]
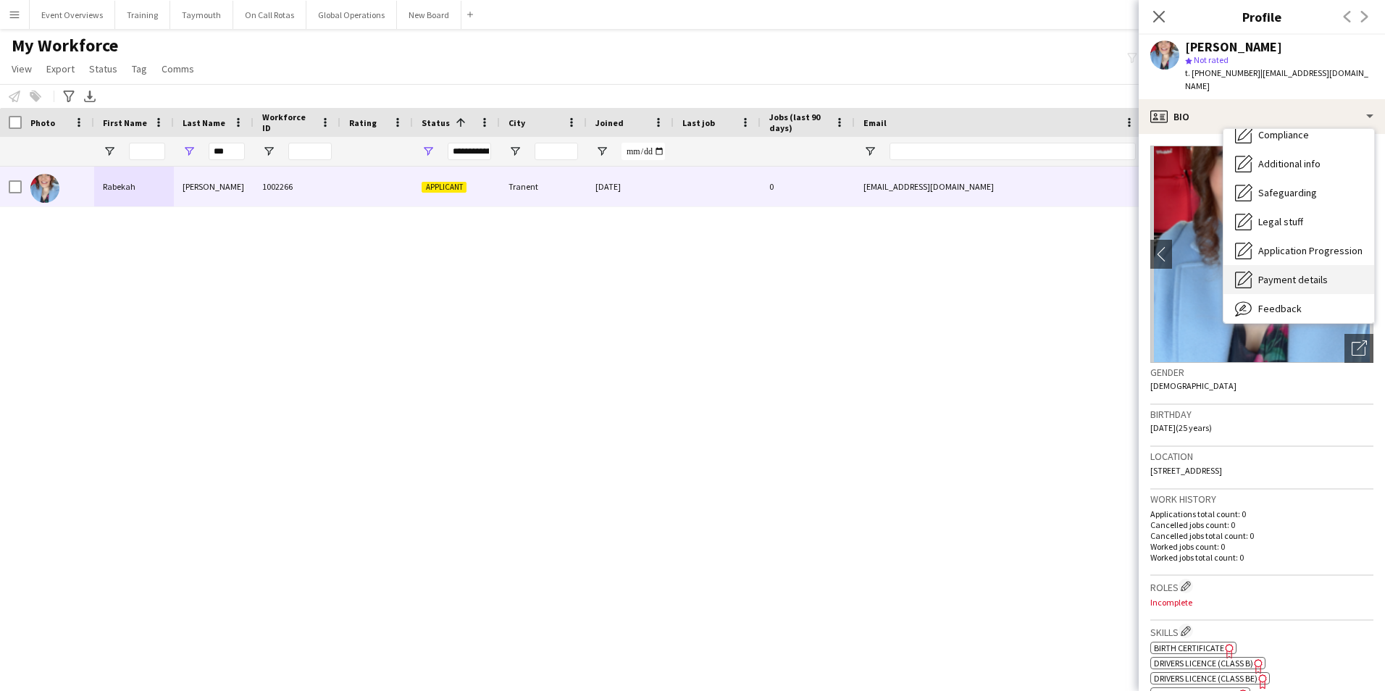
click at [1280, 273] on span "Payment details" at bounding box center [1294, 279] width 70 height 13
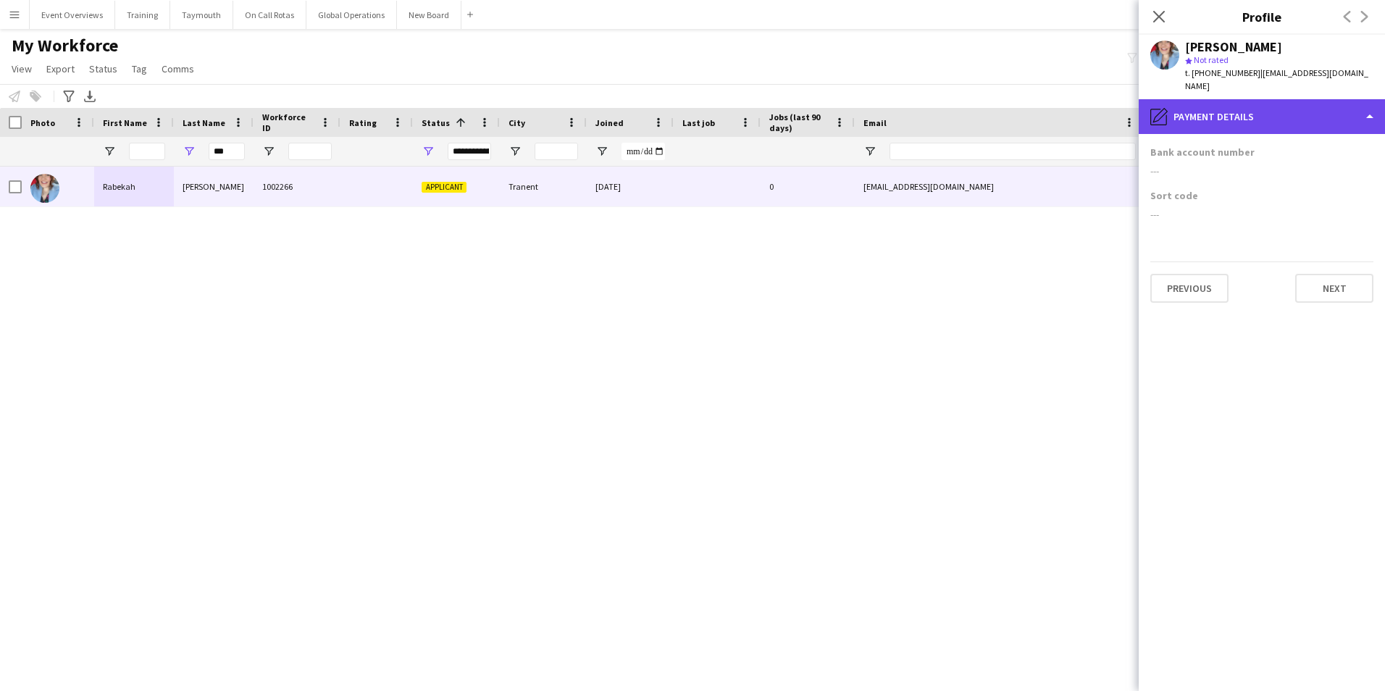
click at [1206, 99] on div "pencil4 Payment details" at bounding box center [1262, 116] width 246 height 35
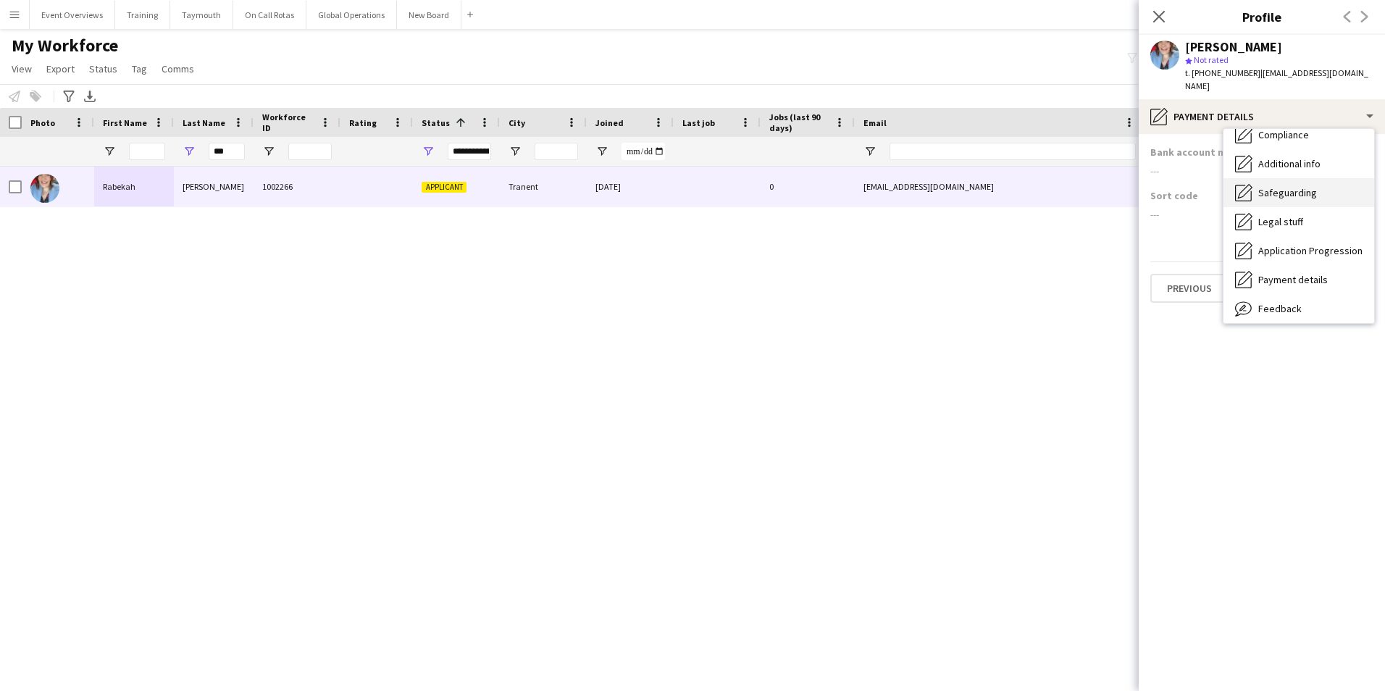
click at [1272, 186] on span "Safeguarding" at bounding box center [1288, 192] width 59 height 13
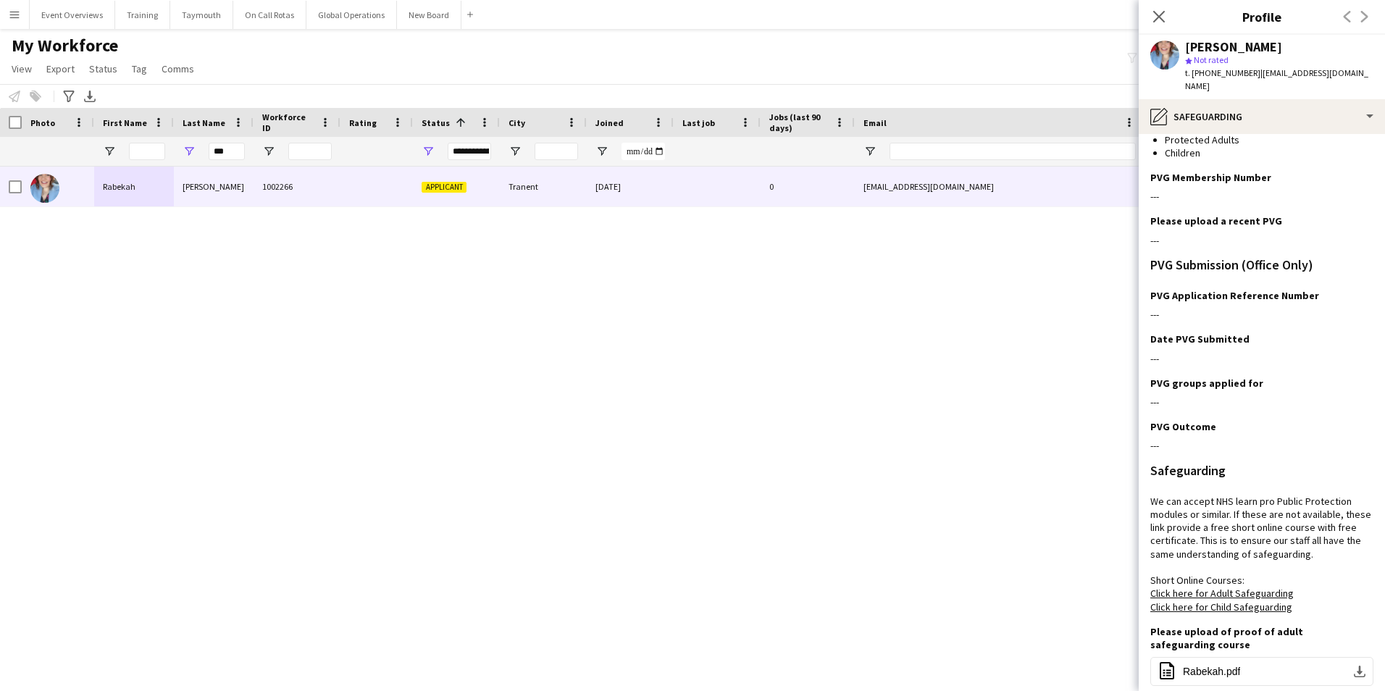
scroll to position [145, 0]
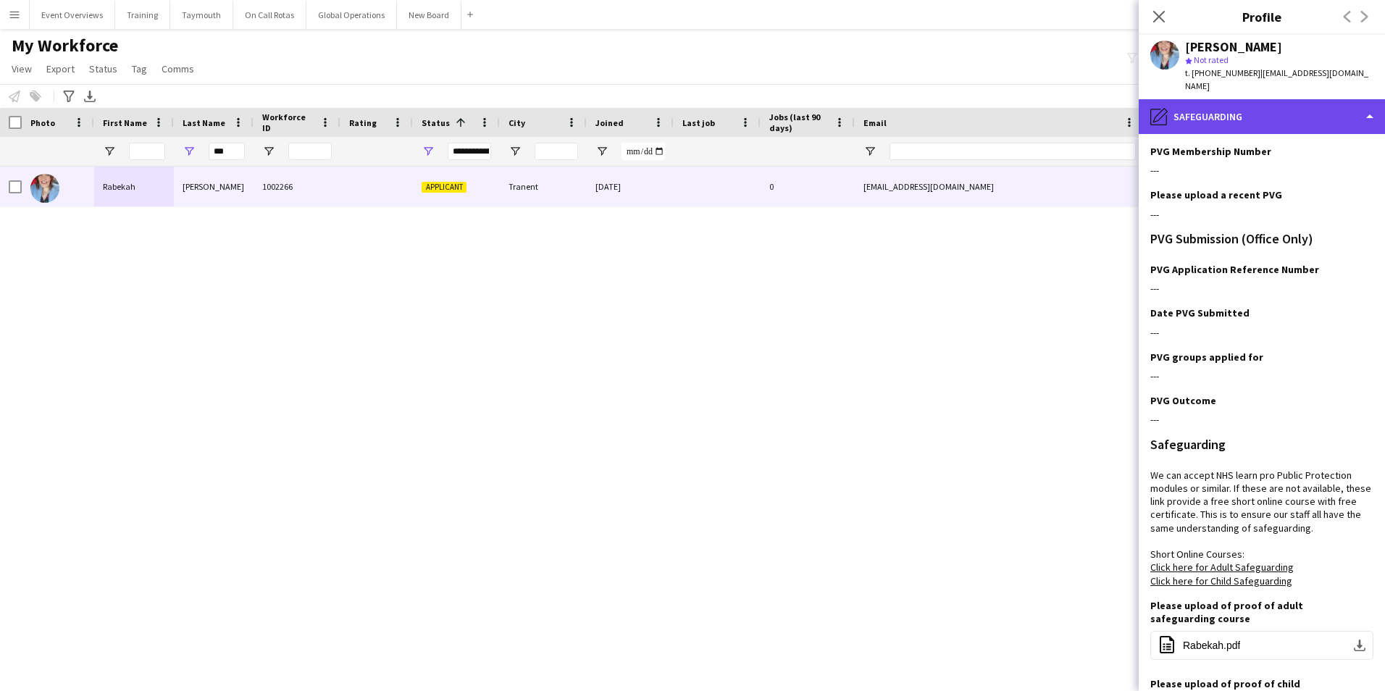
click at [1204, 108] on div "pencil4 Safeguarding" at bounding box center [1262, 116] width 246 height 35
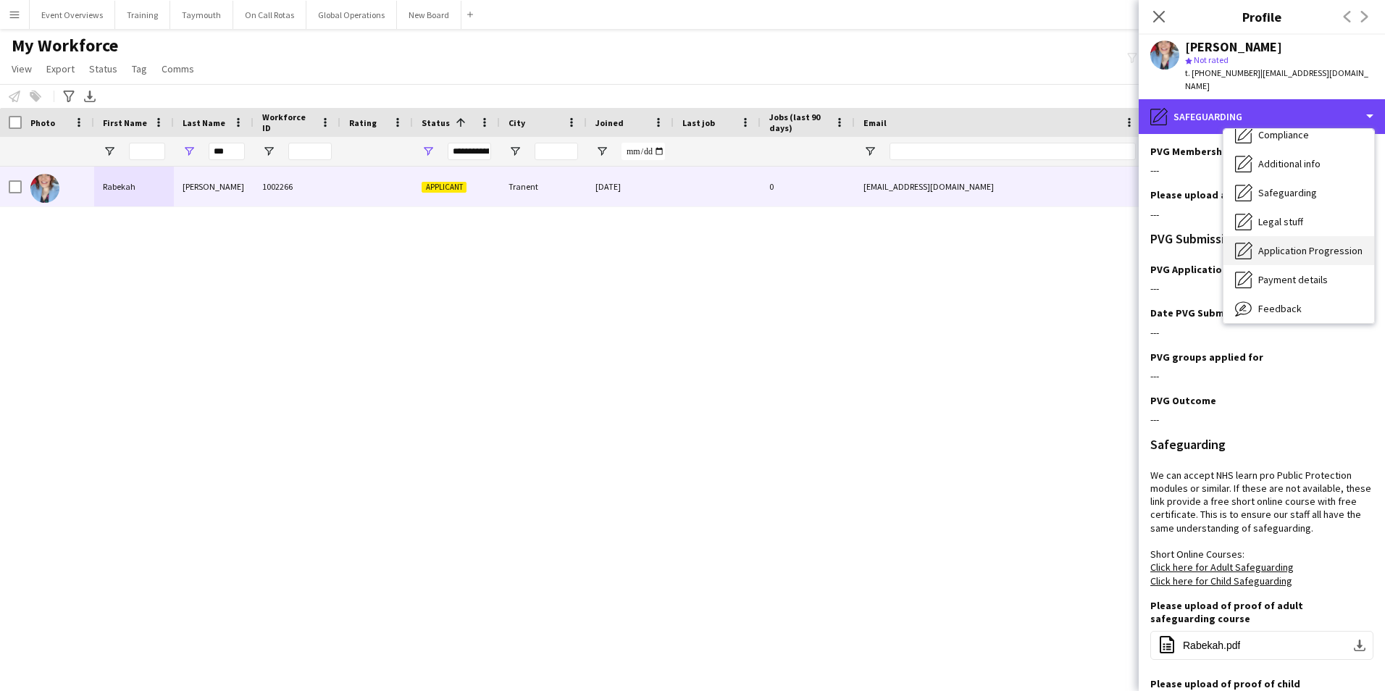
scroll to position [252, 0]
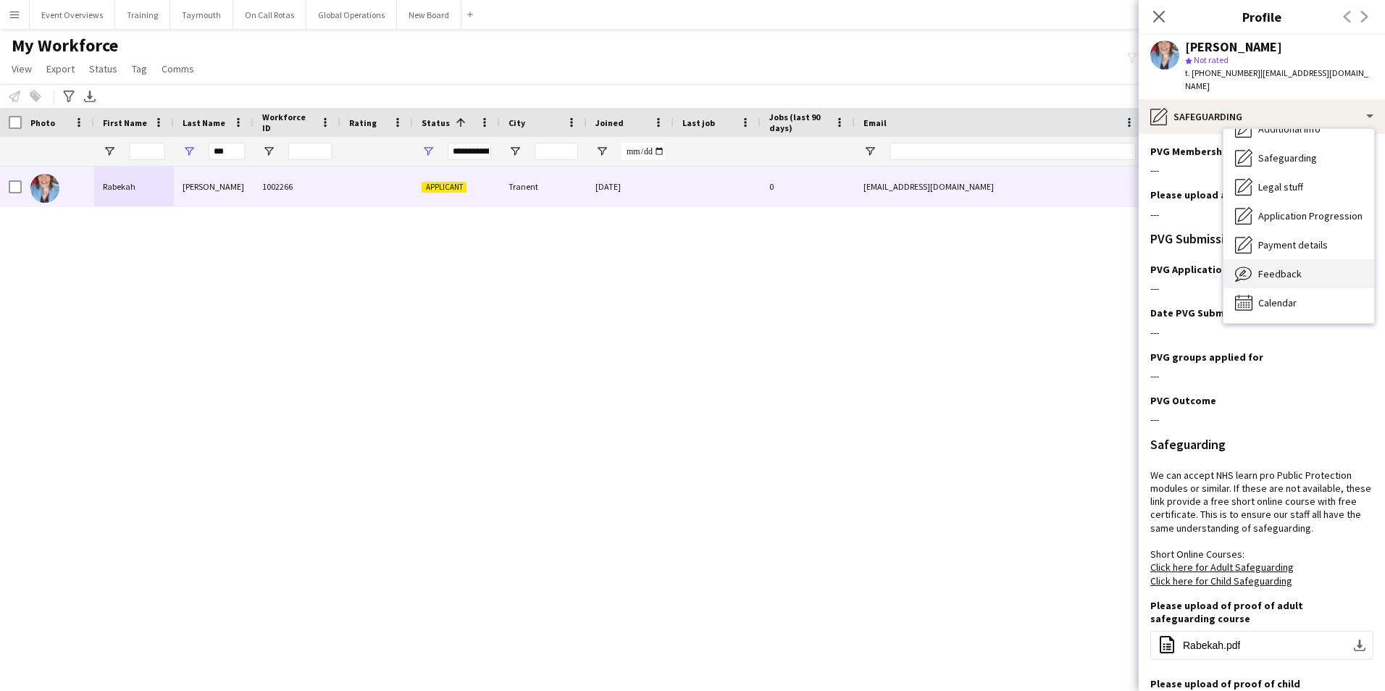
click at [1277, 267] on span "Feedback" at bounding box center [1280, 273] width 43 height 13
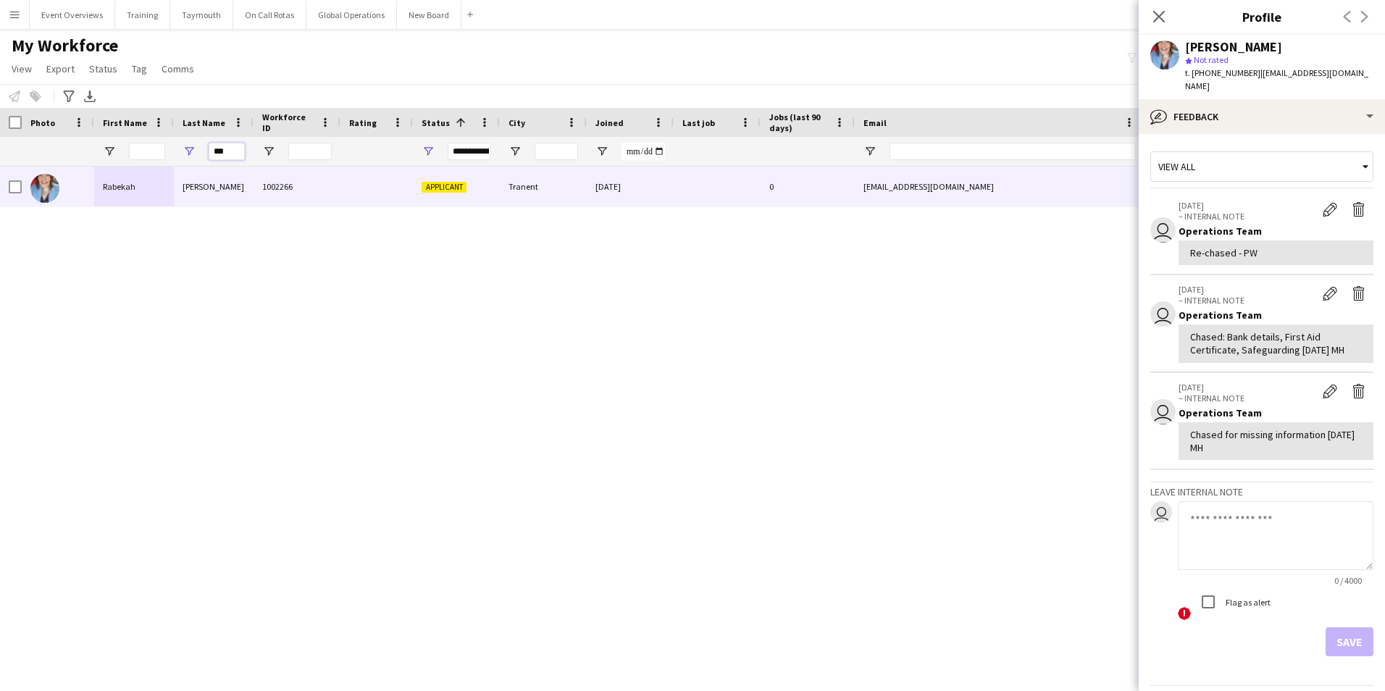
click at [229, 151] on input "***" at bounding box center [227, 151] width 36 height 17
type input "*"
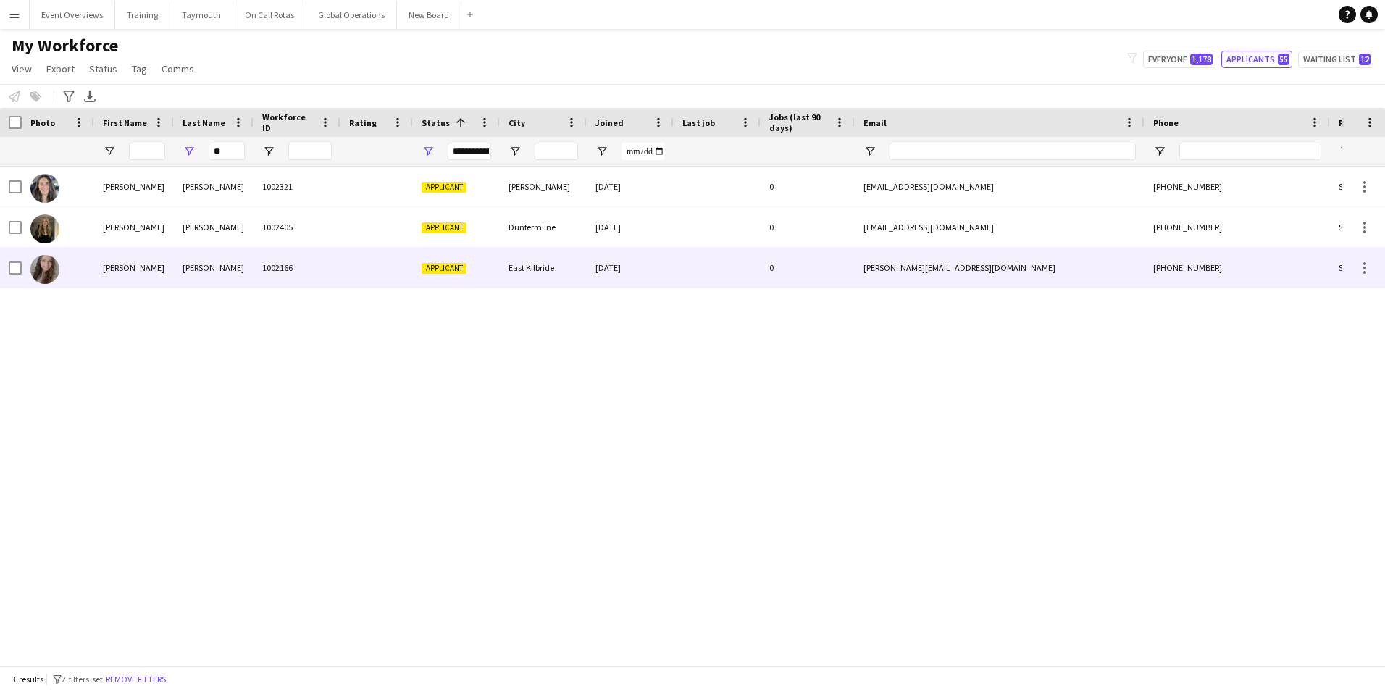
click at [204, 276] on div "[PERSON_NAME]" at bounding box center [214, 268] width 80 height 40
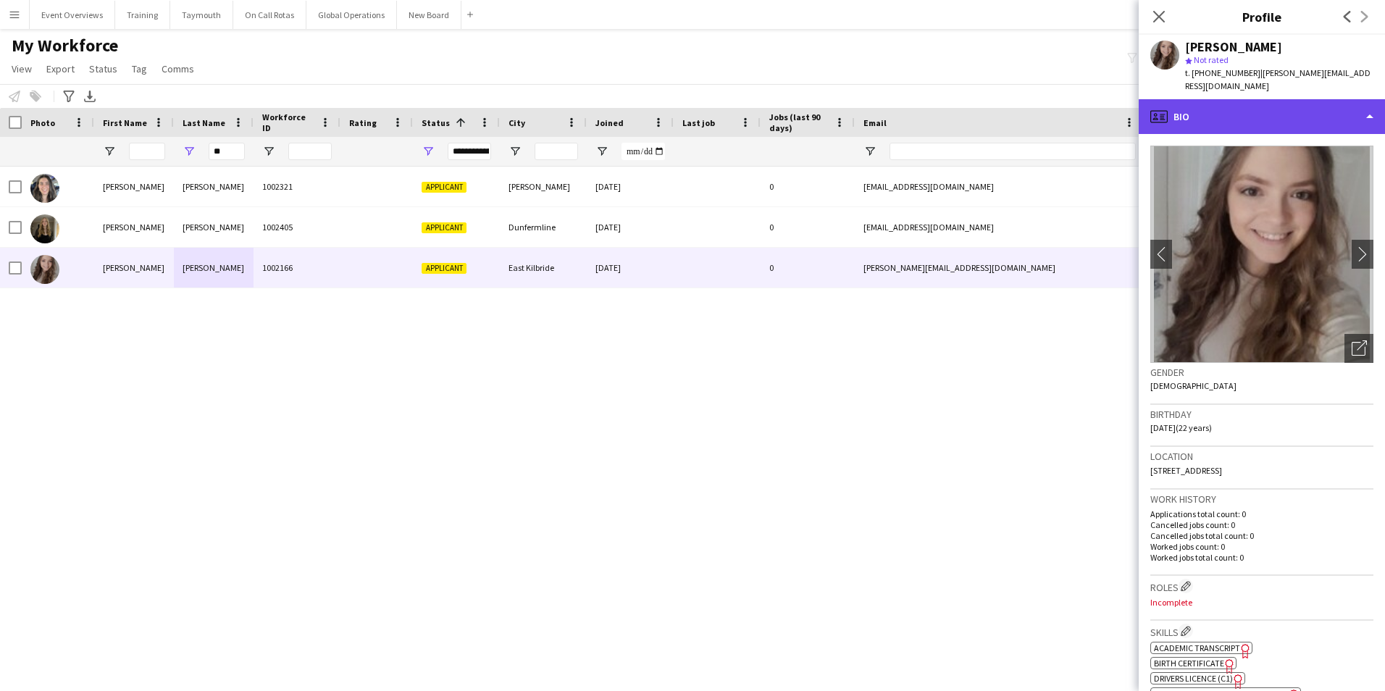
click at [1193, 99] on div "profile Bio" at bounding box center [1262, 116] width 246 height 35
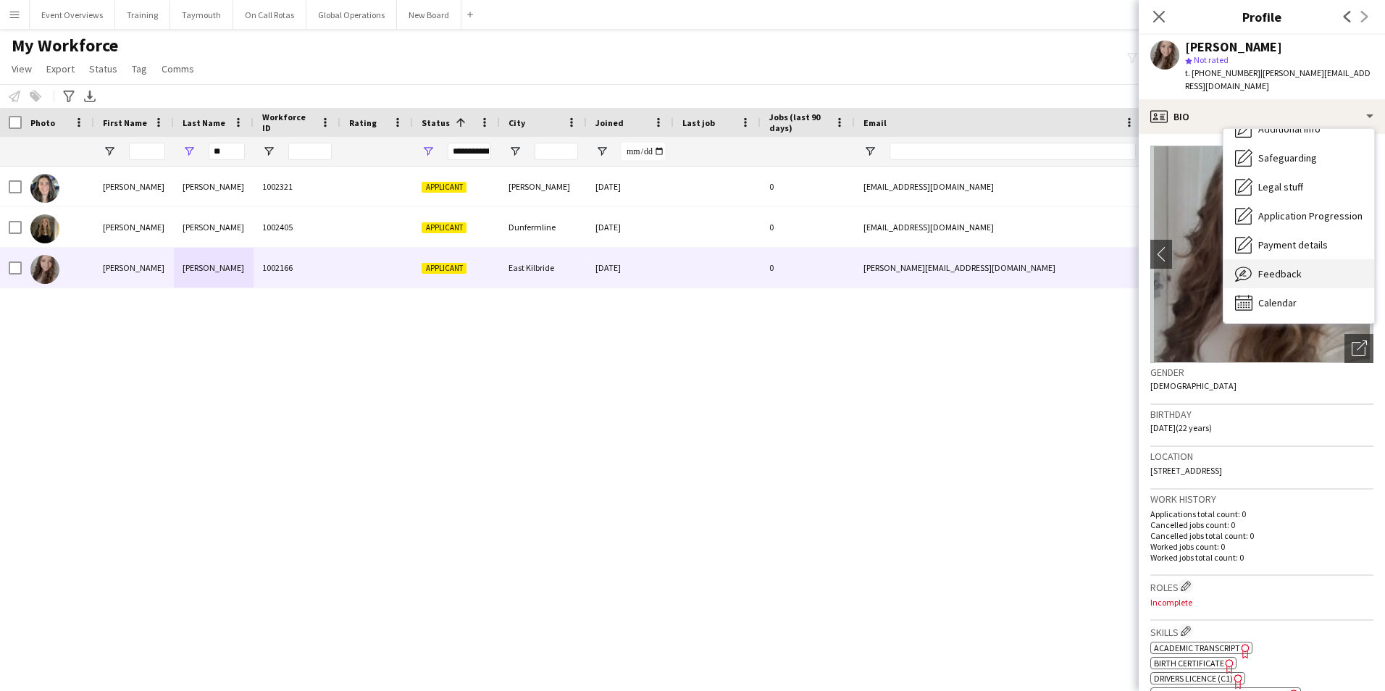
click at [1259, 267] on span "Feedback" at bounding box center [1280, 273] width 43 height 13
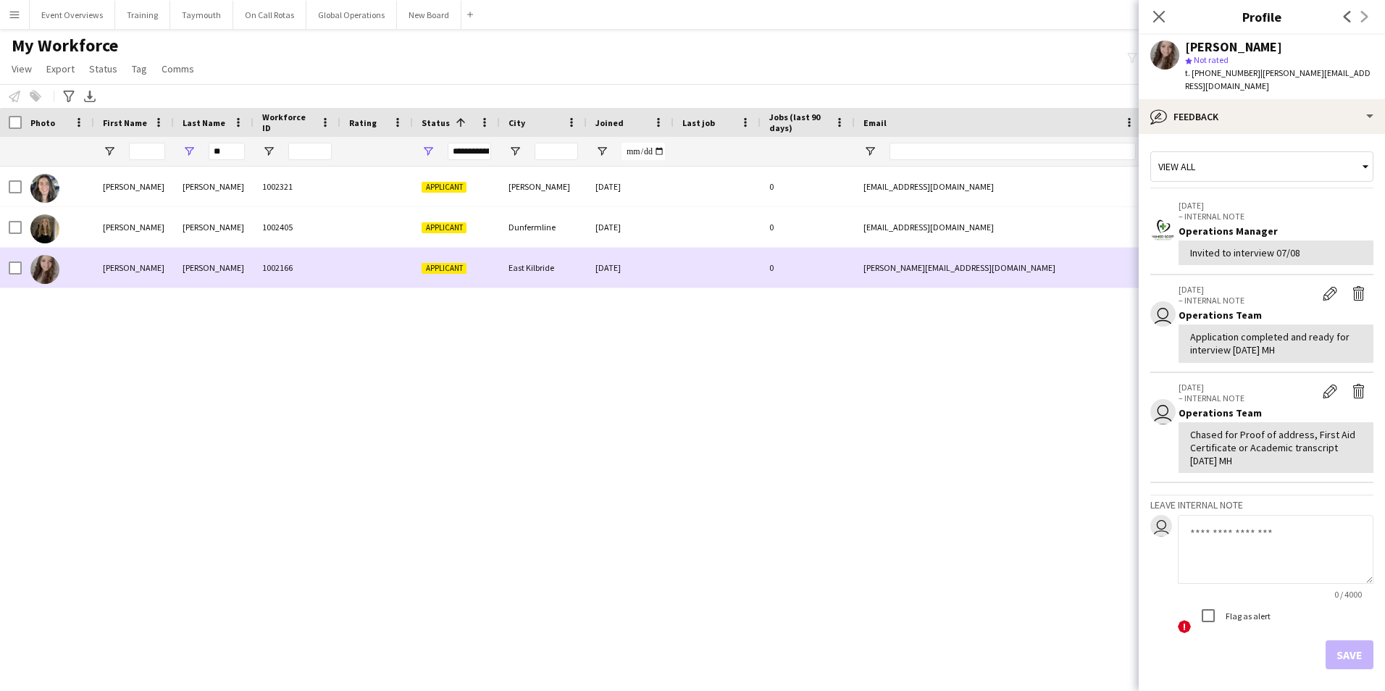
click at [158, 275] on div "[PERSON_NAME]" at bounding box center [134, 268] width 80 height 40
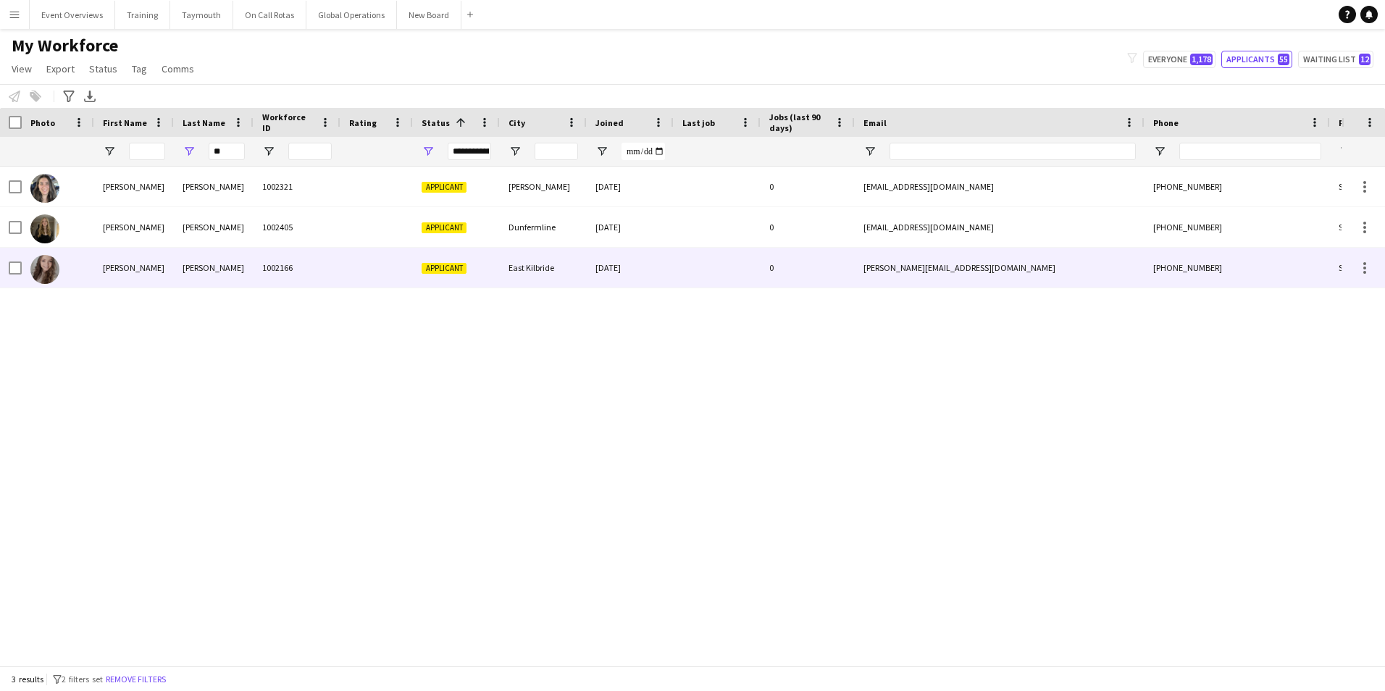
click at [160, 264] on div "[PERSON_NAME]" at bounding box center [134, 268] width 80 height 40
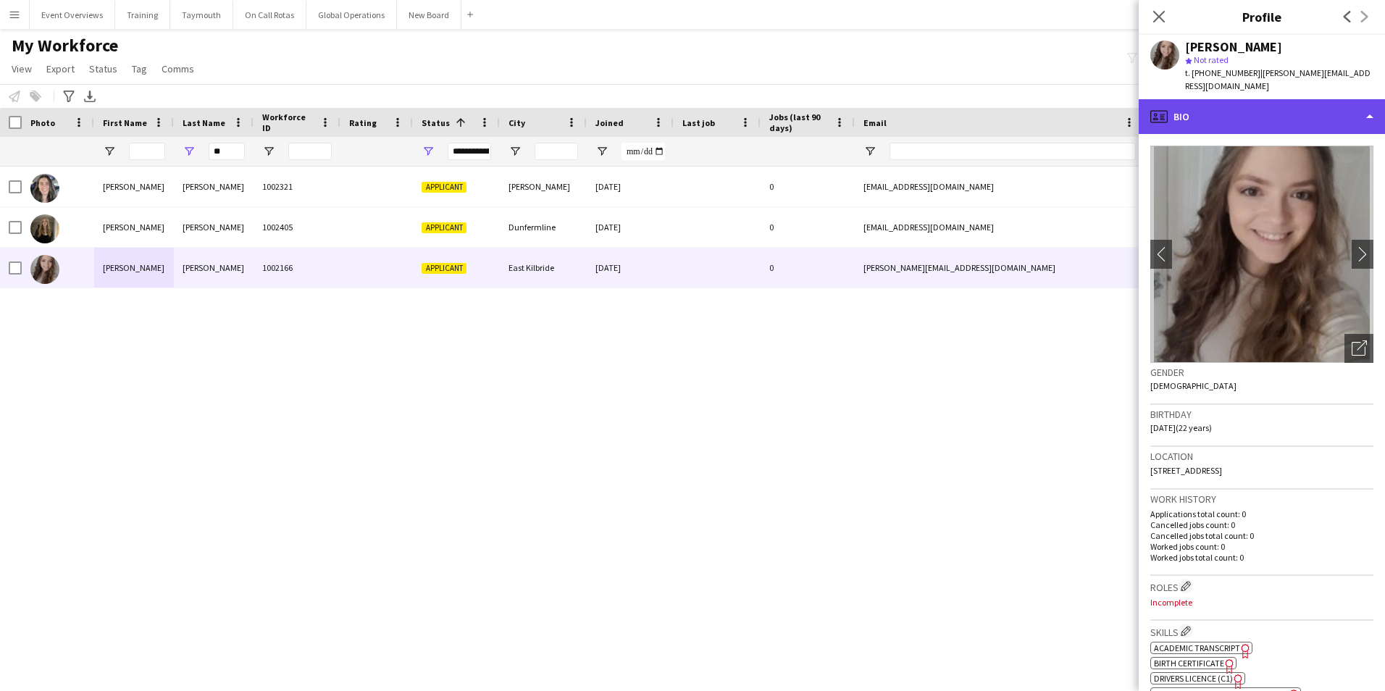
click at [1220, 104] on div "profile Bio" at bounding box center [1262, 116] width 246 height 35
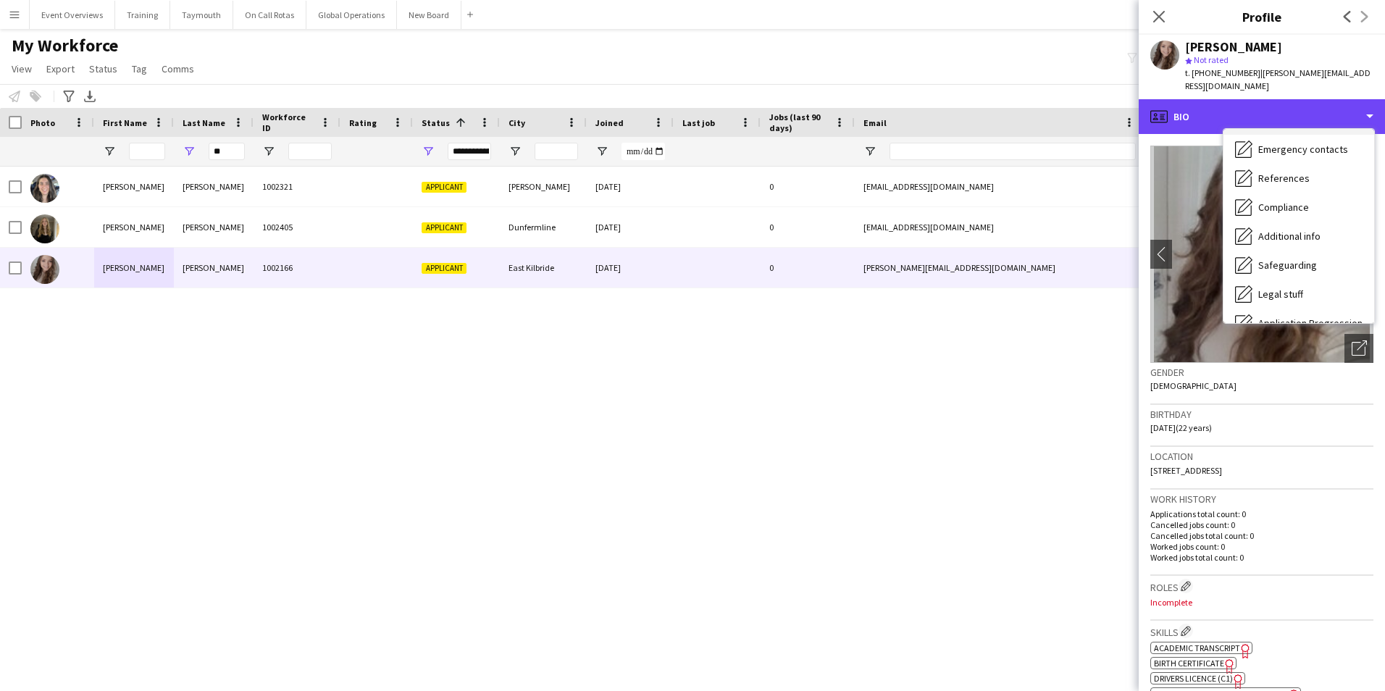
scroll to position [217, 0]
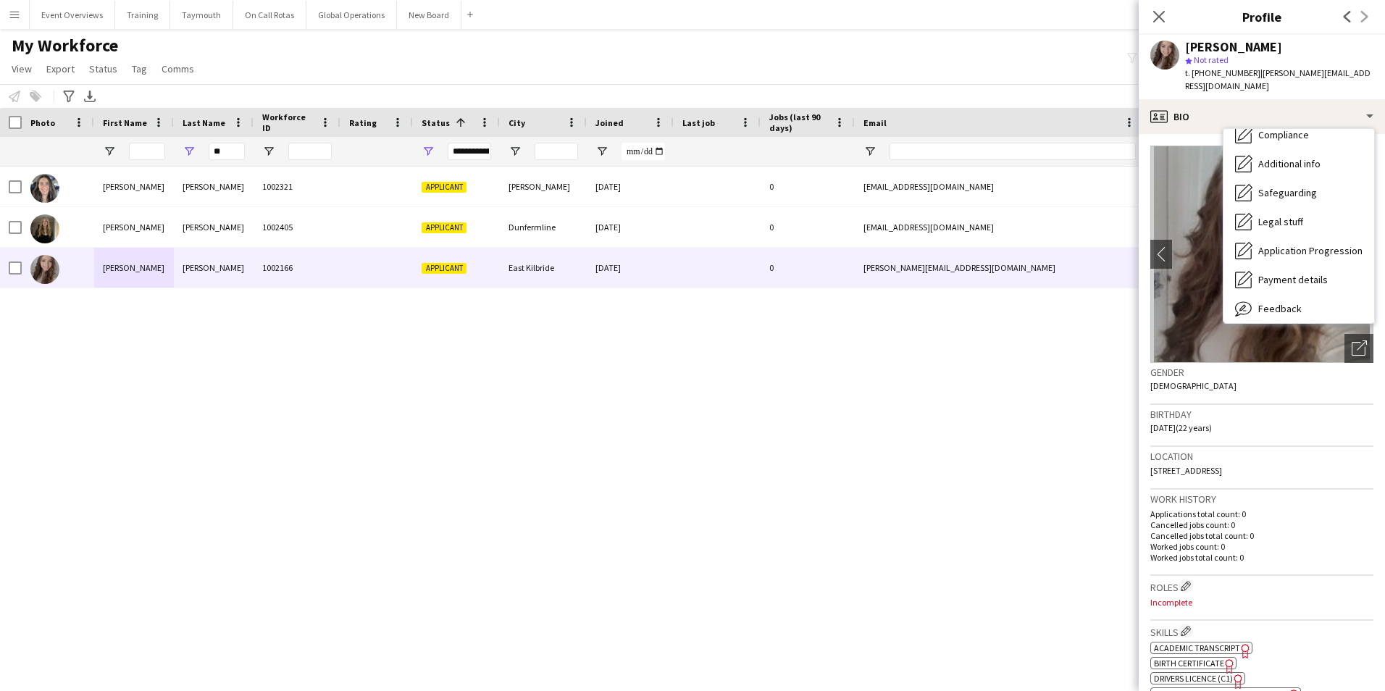
click at [190, 335] on div "[PERSON_NAME] 1002321 Applicant [PERSON_NAME] [DATE] 0 [EMAIL_ADDRESS][DOMAIN_N…" at bounding box center [671, 411] width 1342 height 488
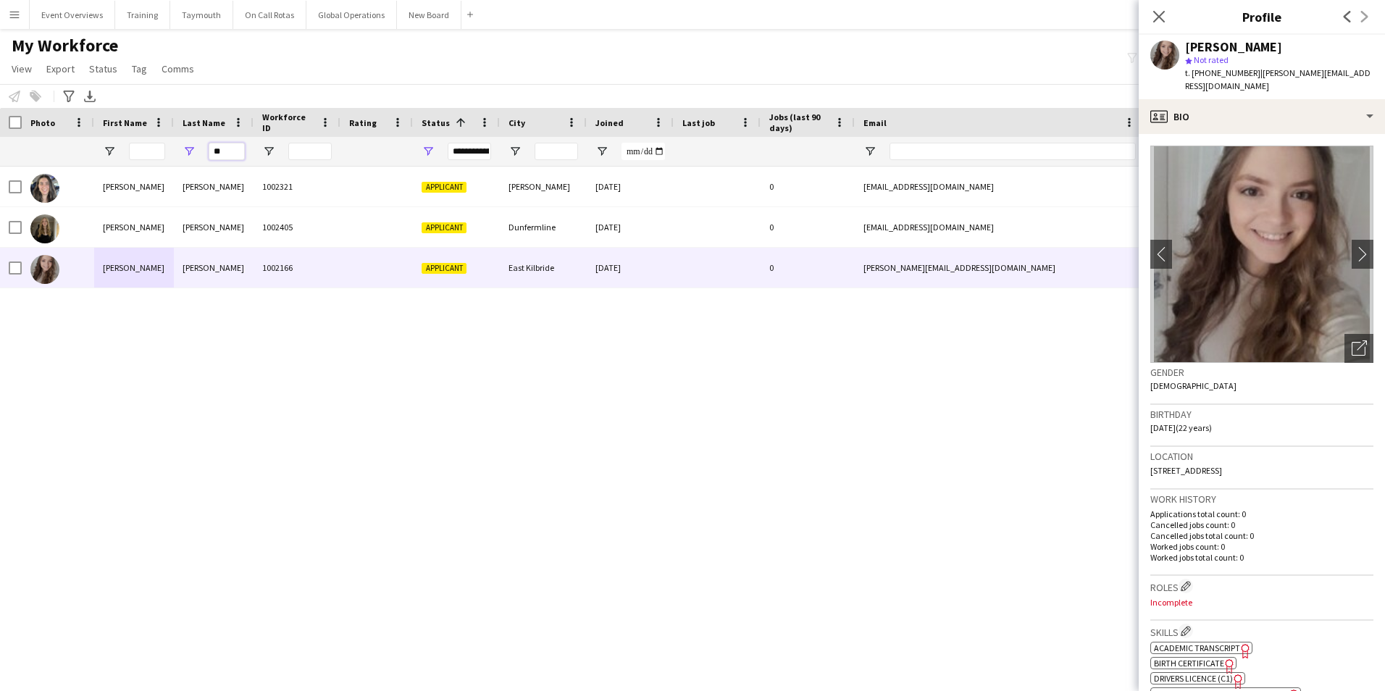
click at [225, 153] on input "**" at bounding box center [227, 151] width 36 height 17
type input "*"
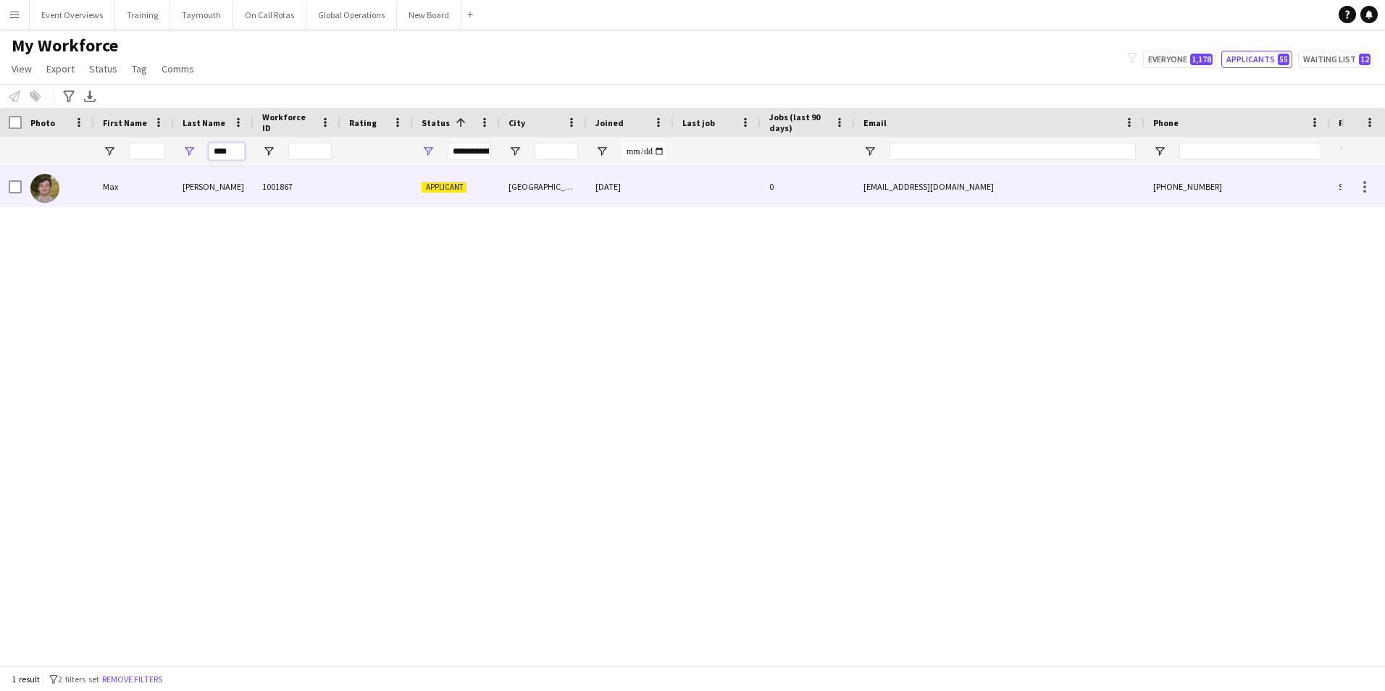
type input "****"
click at [114, 192] on div "Max" at bounding box center [134, 187] width 80 height 40
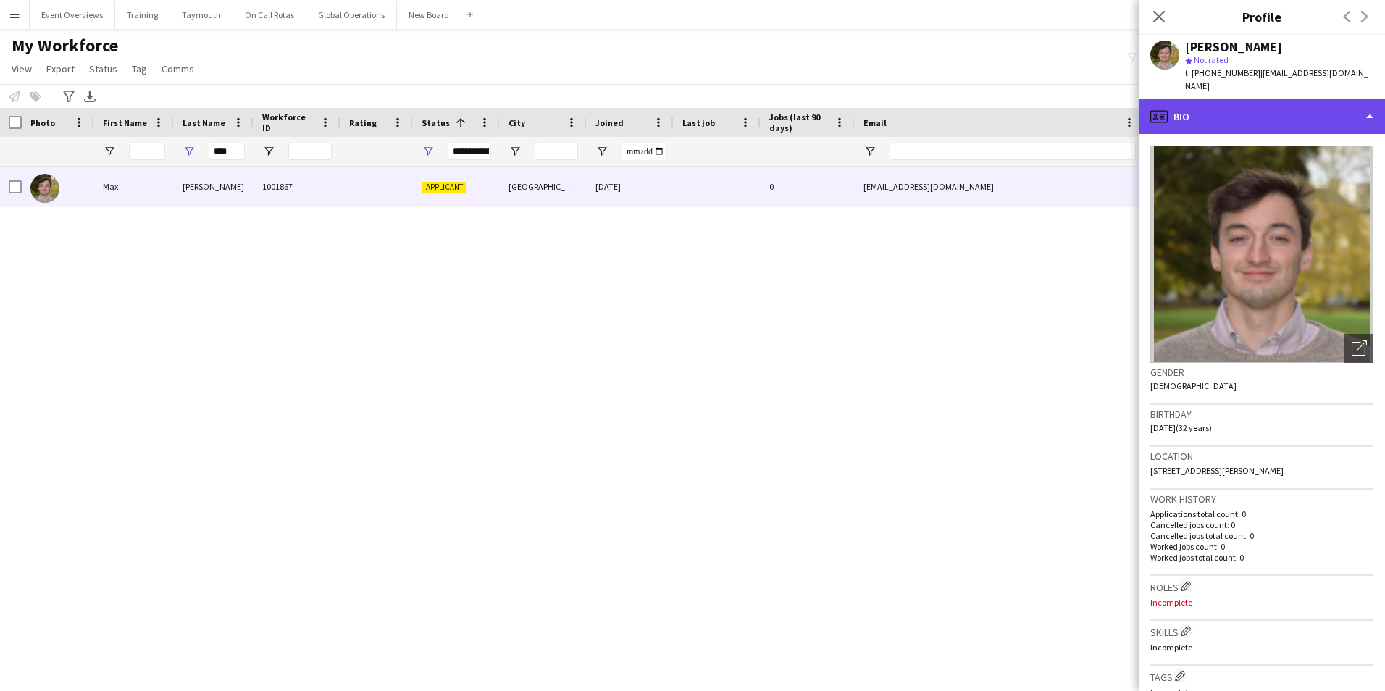
click at [1292, 101] on div "profile Bio" at bounding box center [1262, 116] width 246 height 35
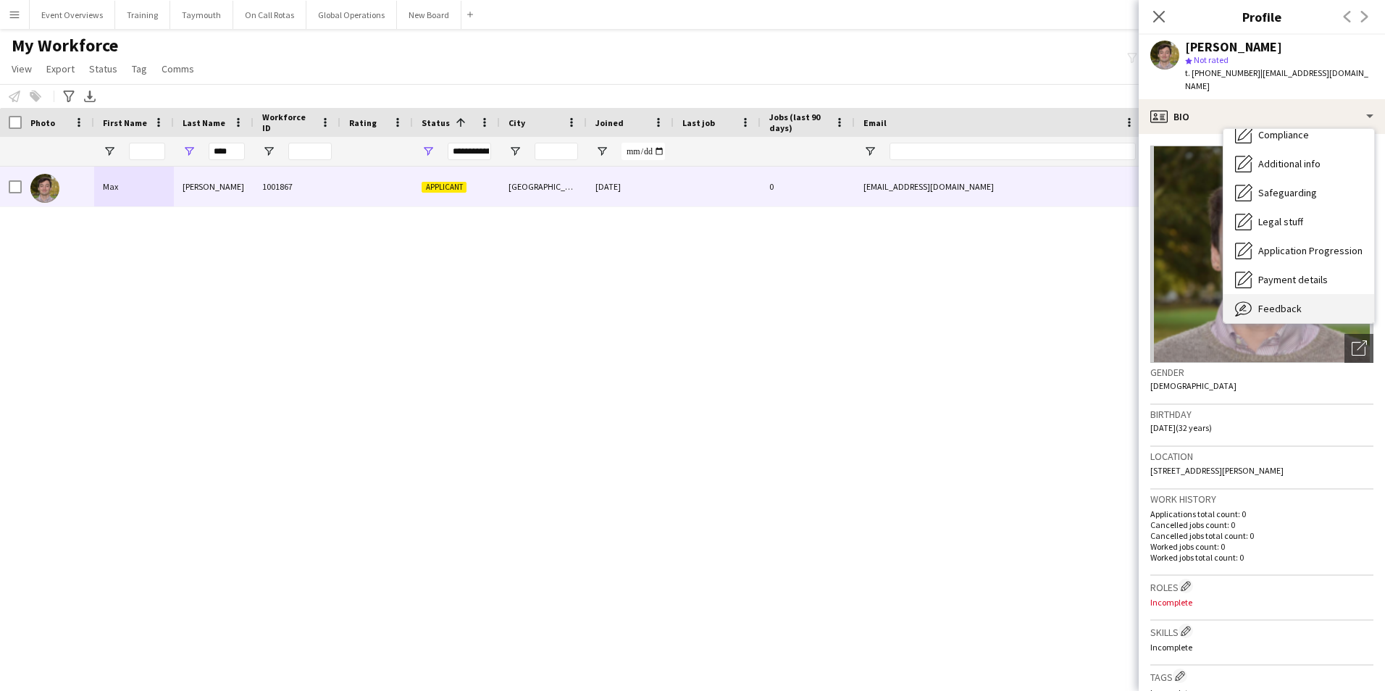
click at [1265, 302] on span "Feedback" at bounding box center [1280, 308] width 43 height 13
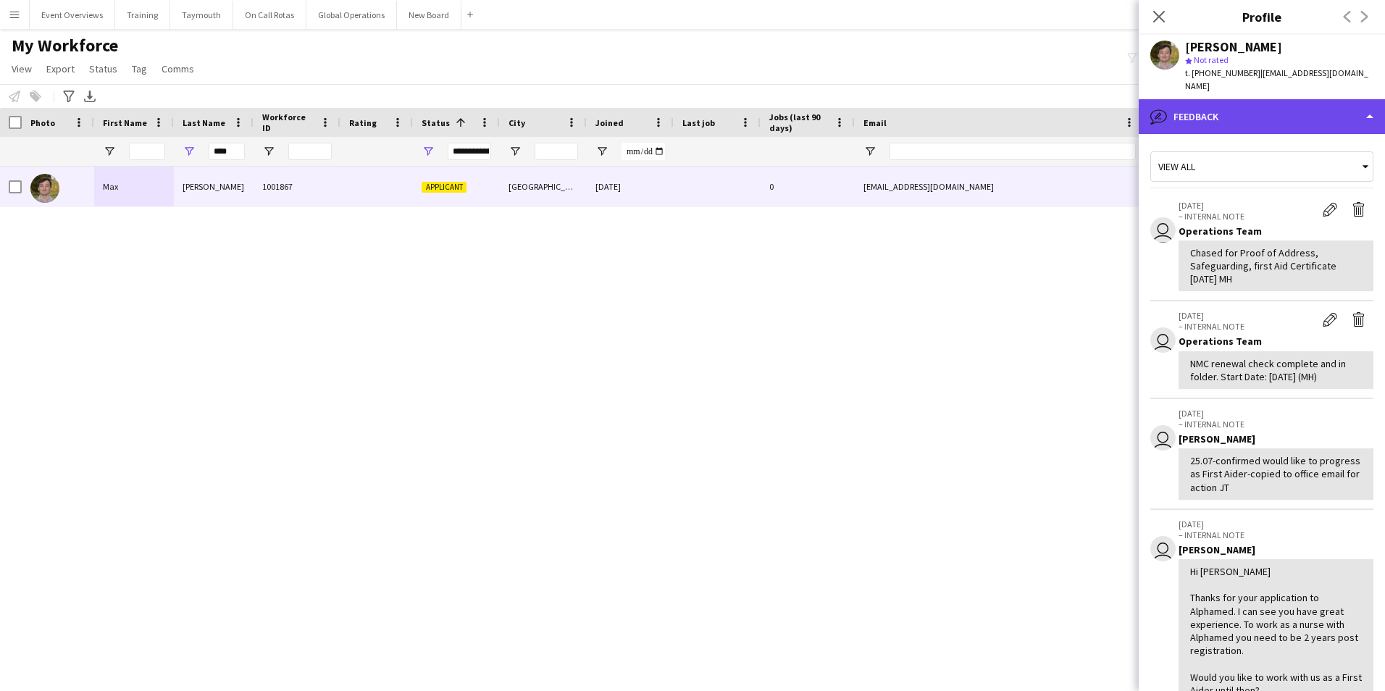
click at [1249, 99] on div "bubble-pencil Feedback" at bounding box center [1262, 116] width 246 height 35
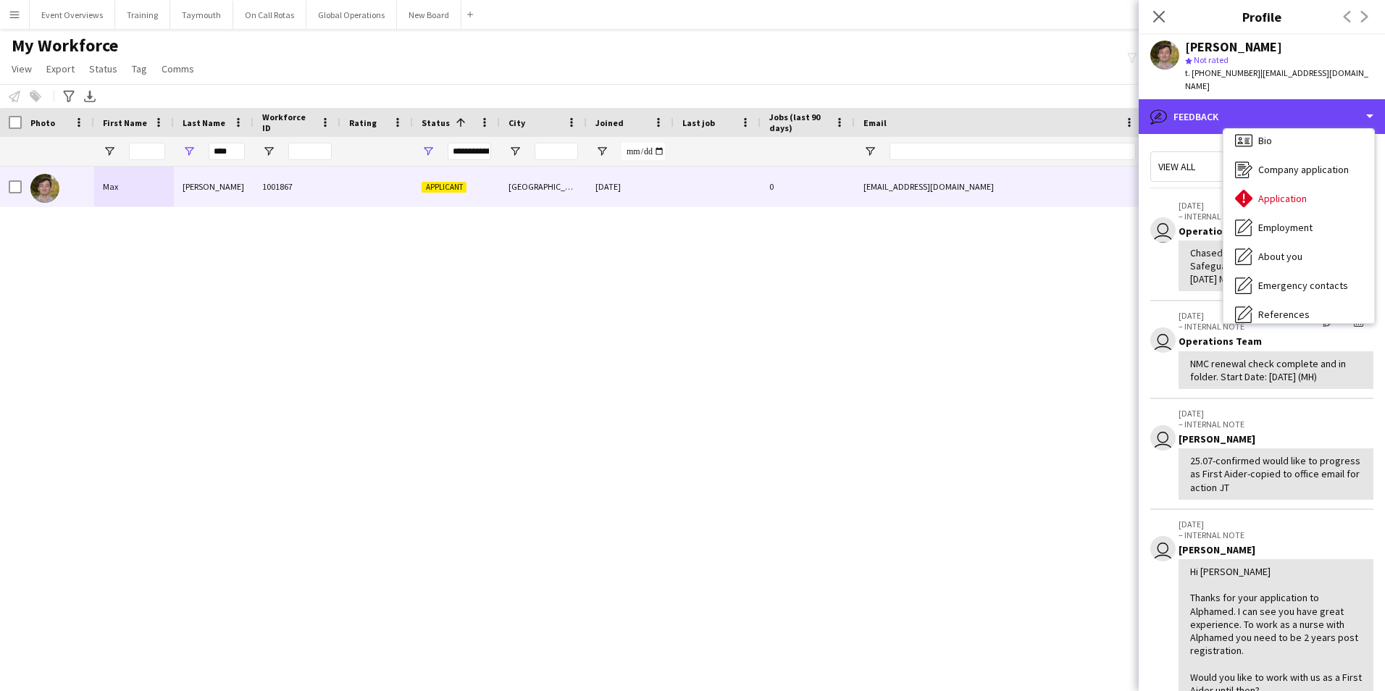
scroll to position [0, 0]
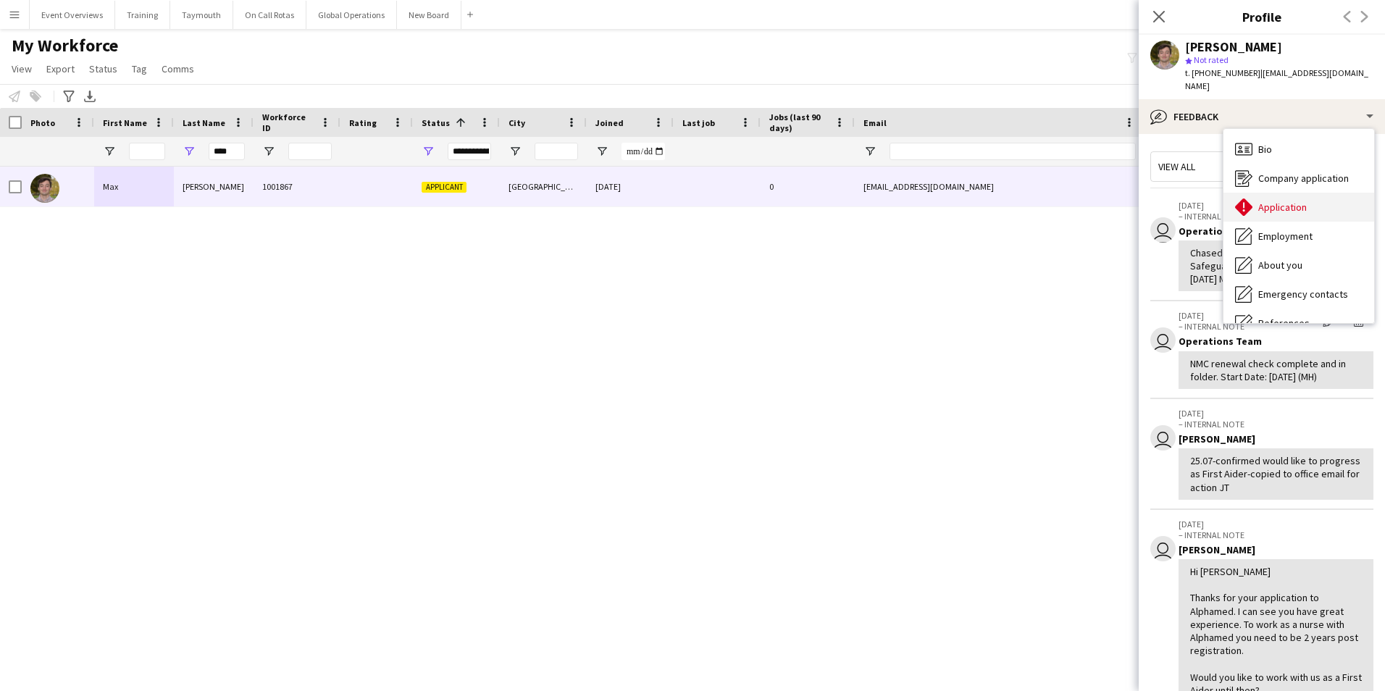
click at [1272, 201] on span "Application" at bounding box center [1283, 207] width 49 height 13
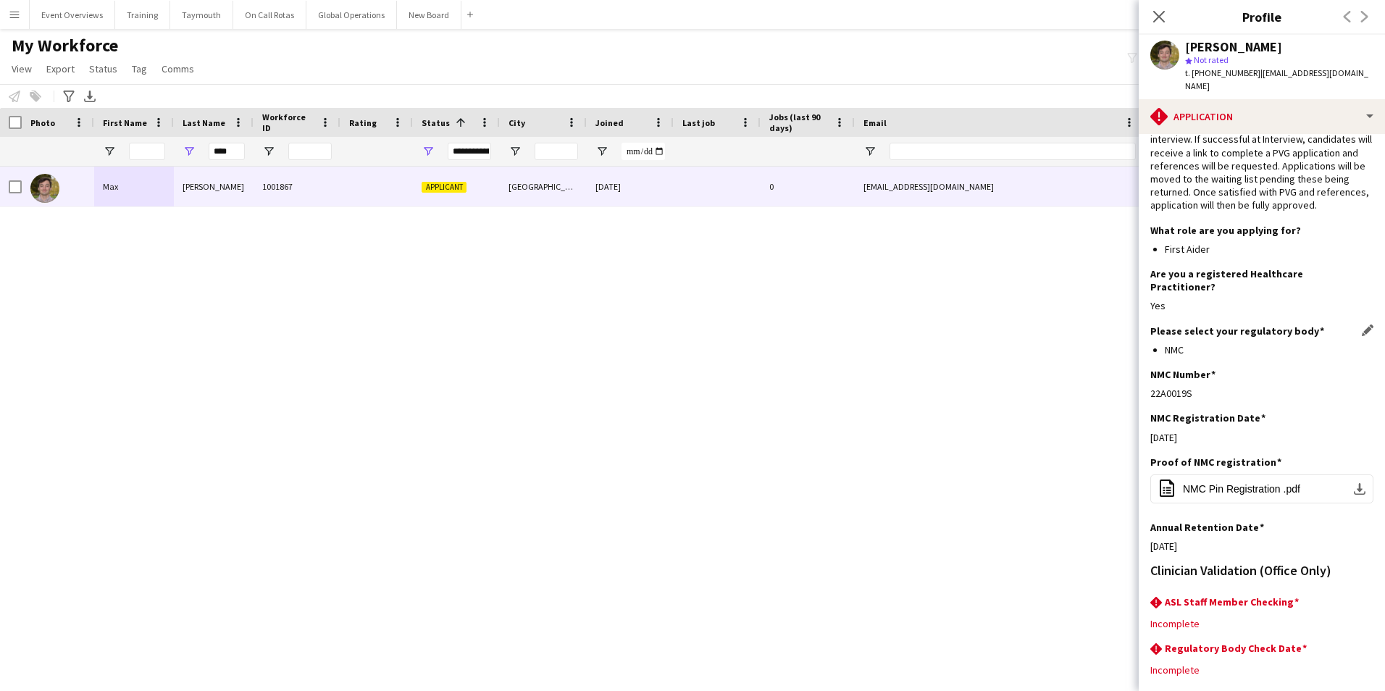
scroll to position [118, 0]
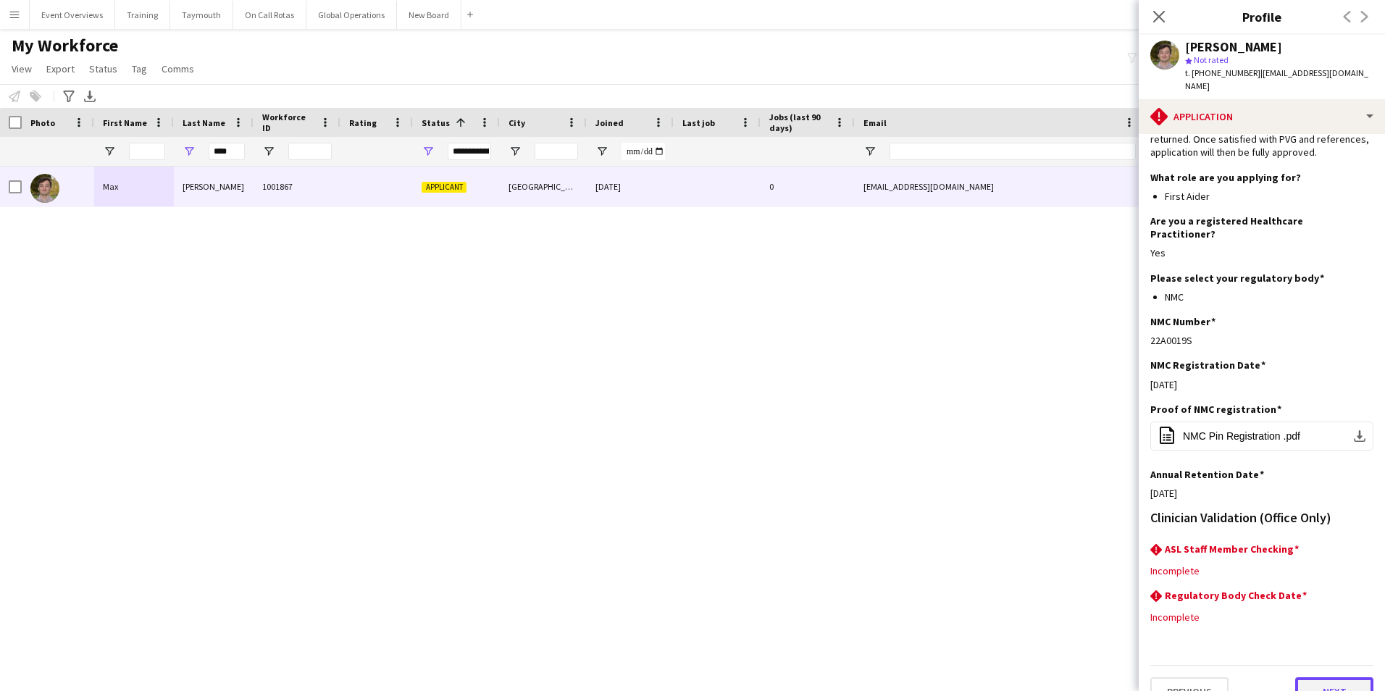
click at [1305, 677] on button "Next" at bounding box center [1335, 691] width 78 height 29
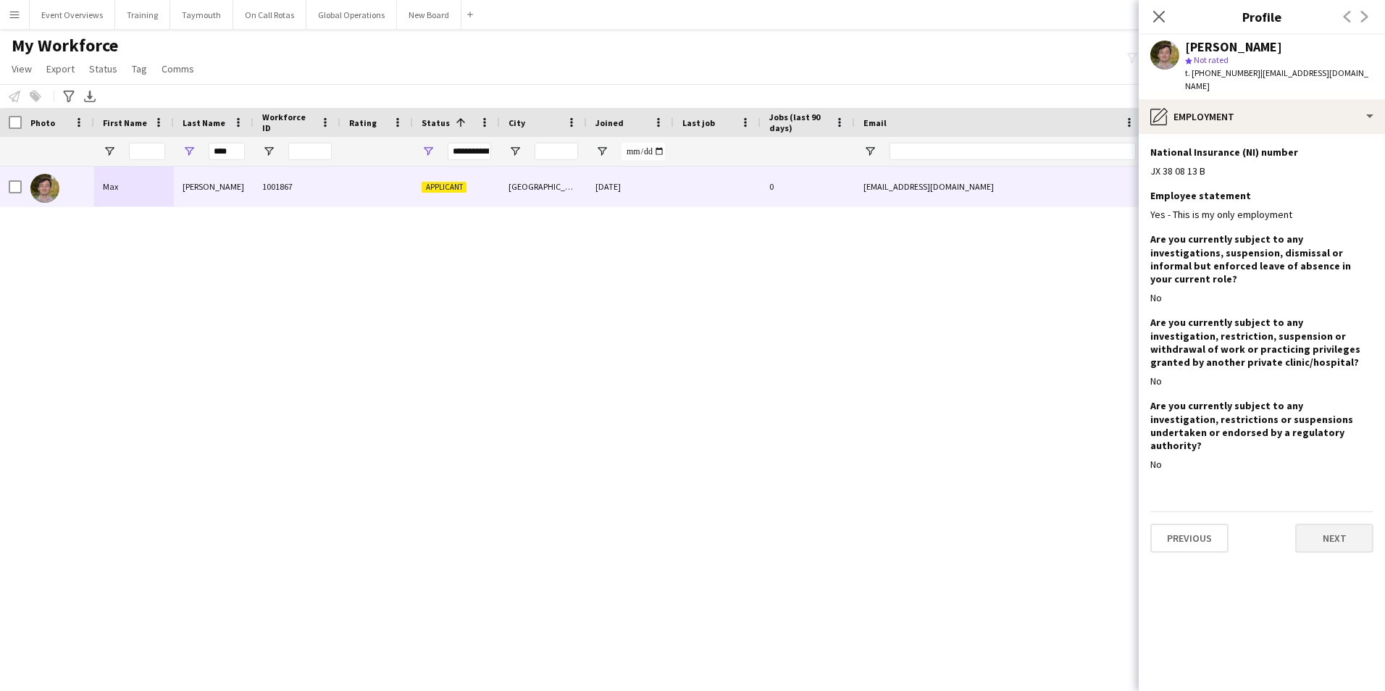
scroll to position [0, 0]
click at [1313, 524] on button "Next" at bounding box center [1335, 538] width 78 height 29
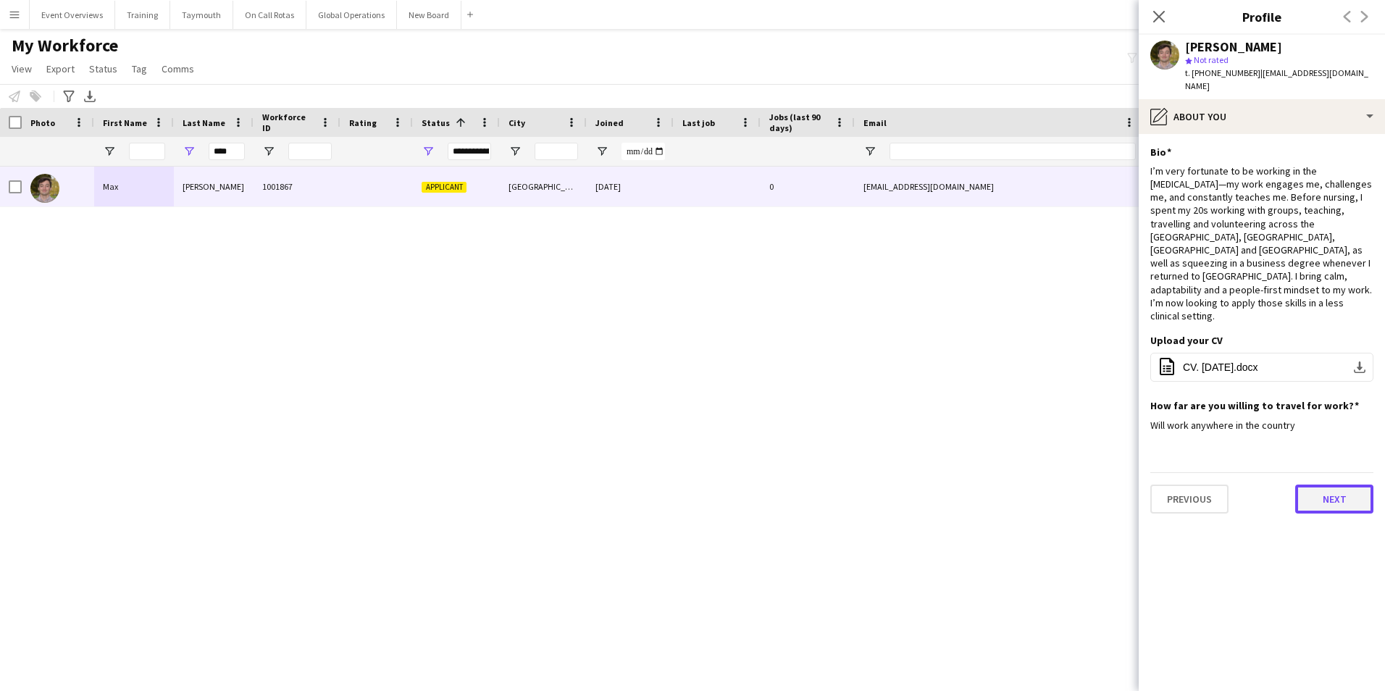
click at [1315, 485] on button "Next" at bounding box center [1335, 499] width 78 height 29
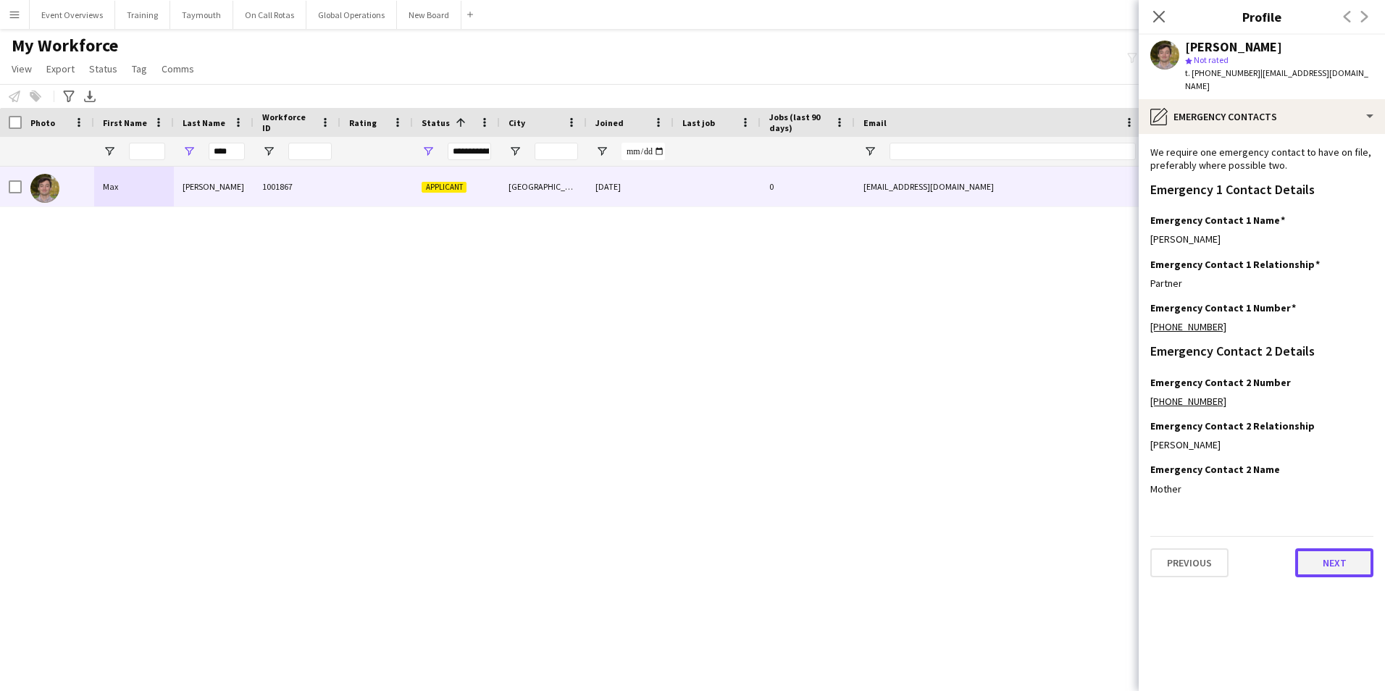
click at [1319, 548] on button "Next" at bounding box center [1335, 562] width 78 height 29
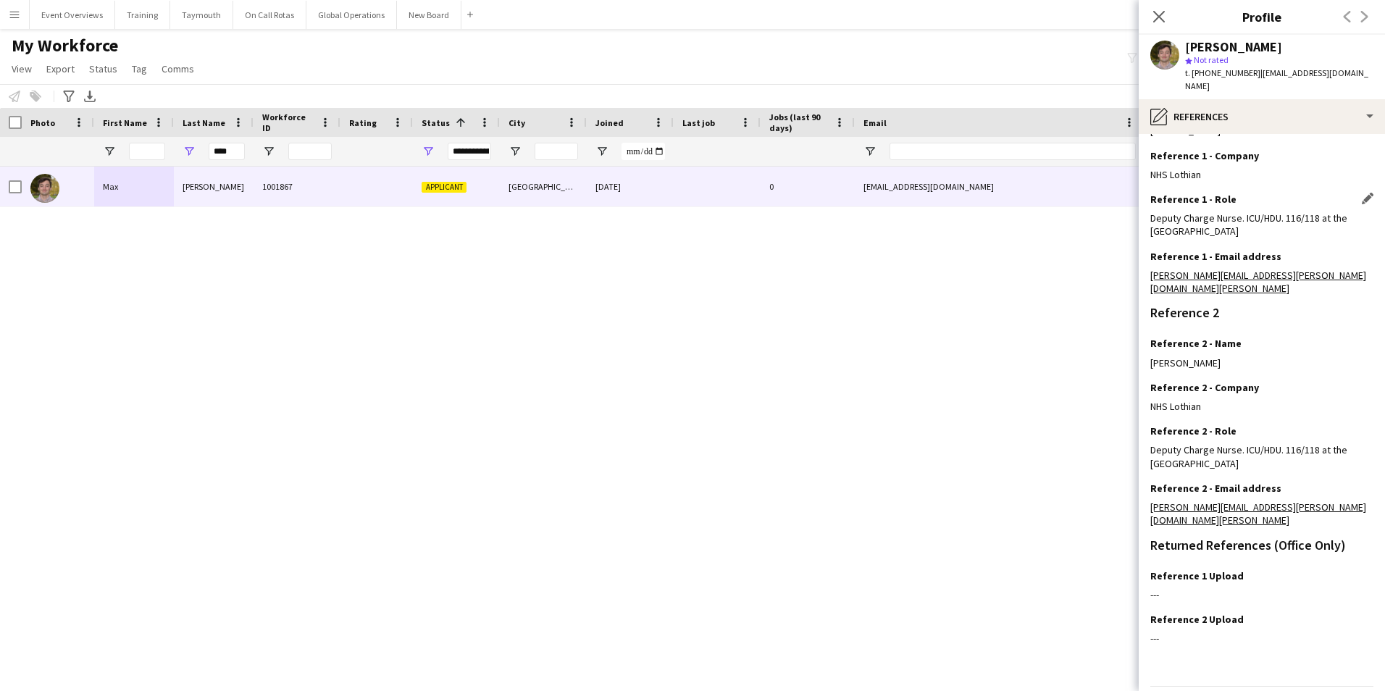
scroll to position [200, 0]
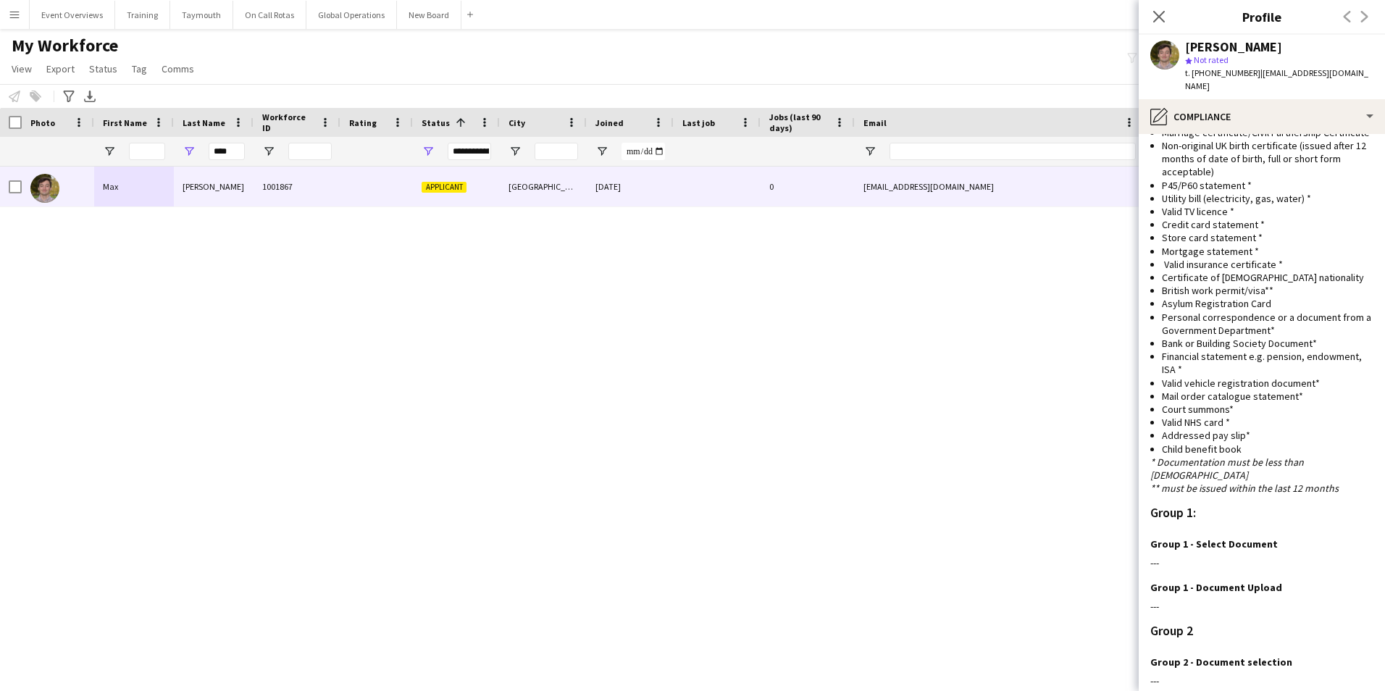
scroll to position [840, 0]
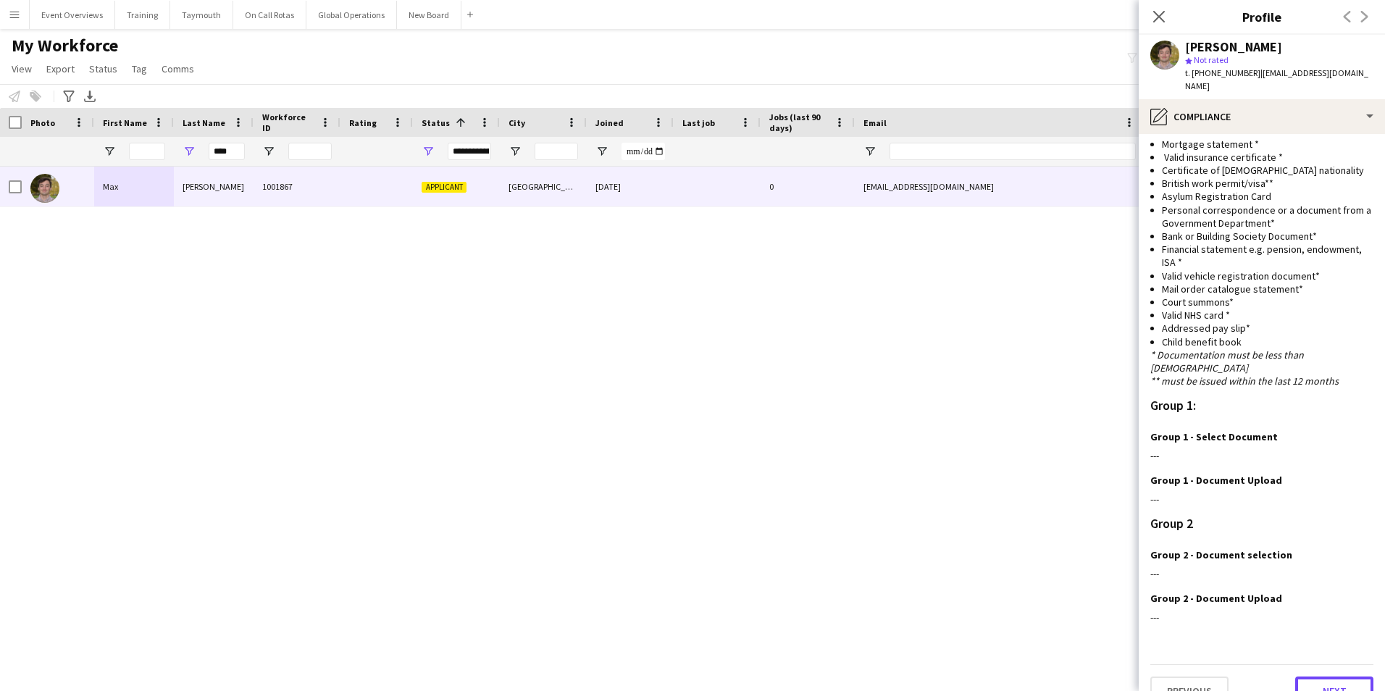
click at [1316, 677] on button "Next" at bounding box center [1335, 691] width 78 height 29
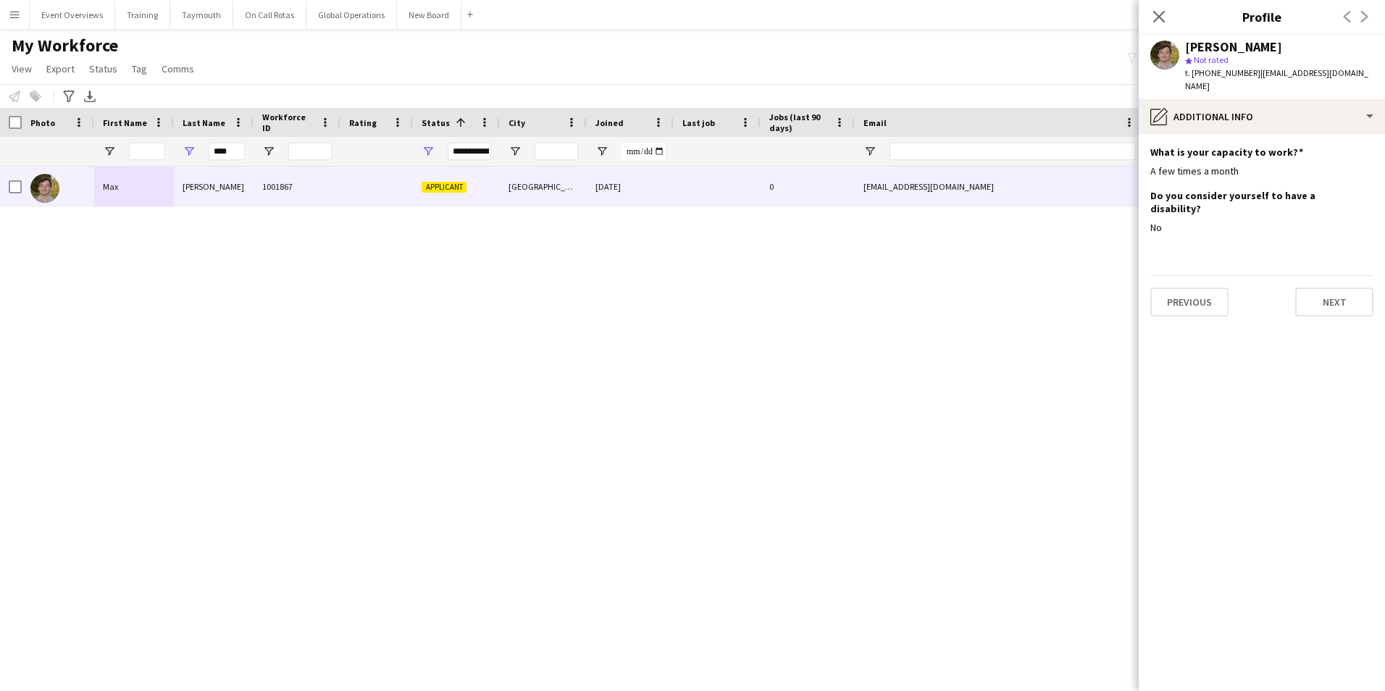
scroll to position [0, 0]
click at [1324, 288] on button "Next" at bounding box center [1335, 302] width 78 height 29
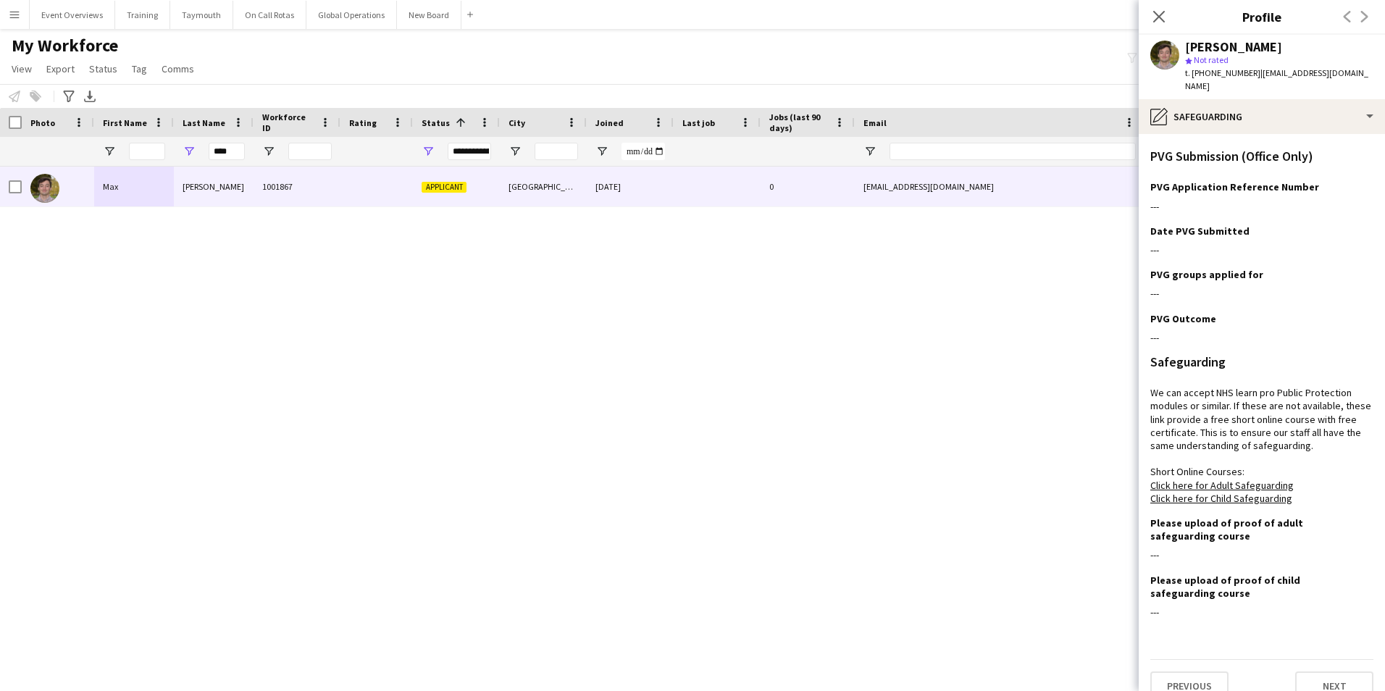
scroll to position [458, 0]
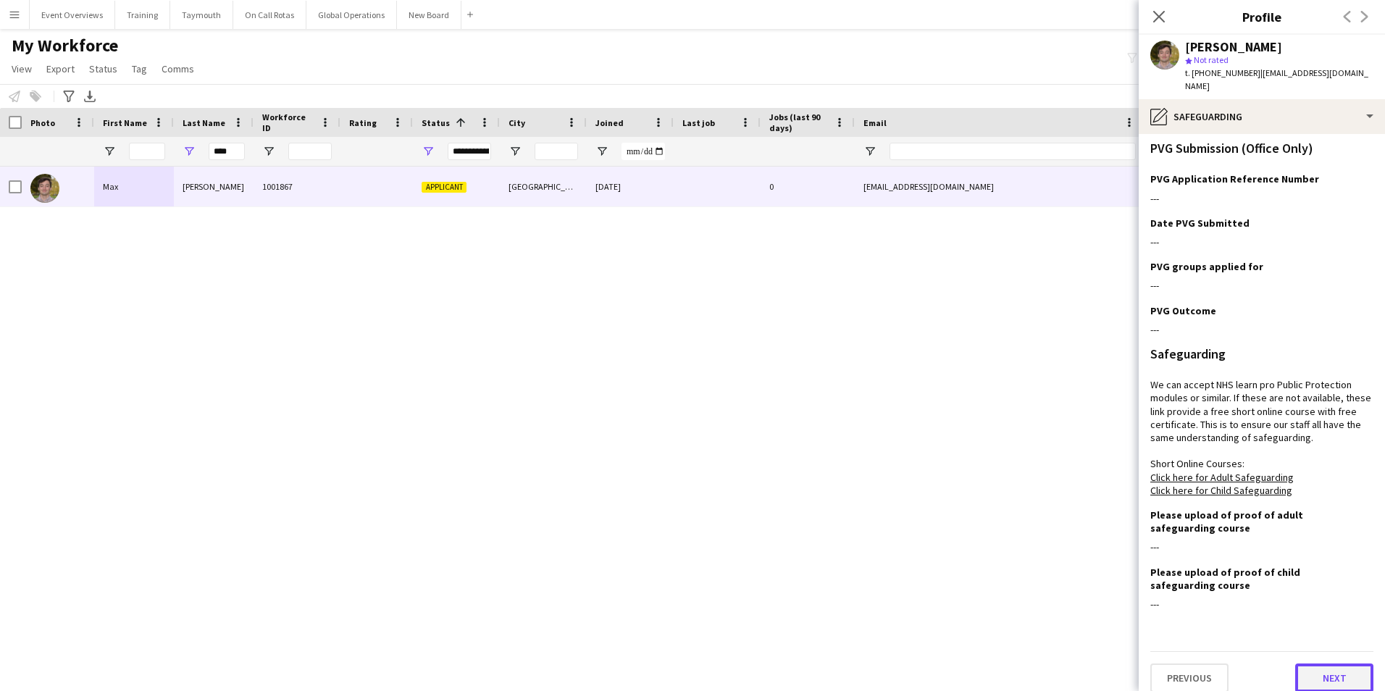
click at [1314, 664] on button "Next" at bounding box center [1335, 678] width 78 height 29
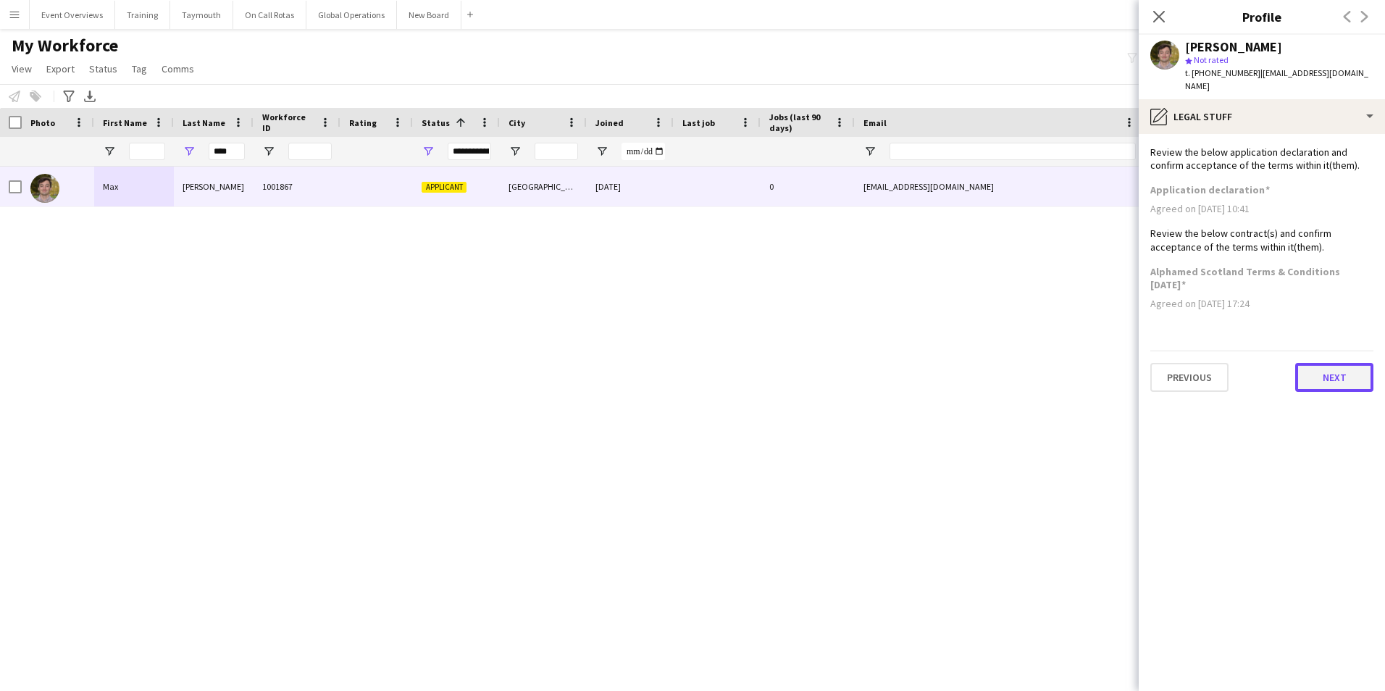
click at [1332, 367] on button "Next" at bounding box center [1335, 377] width 78 height 29
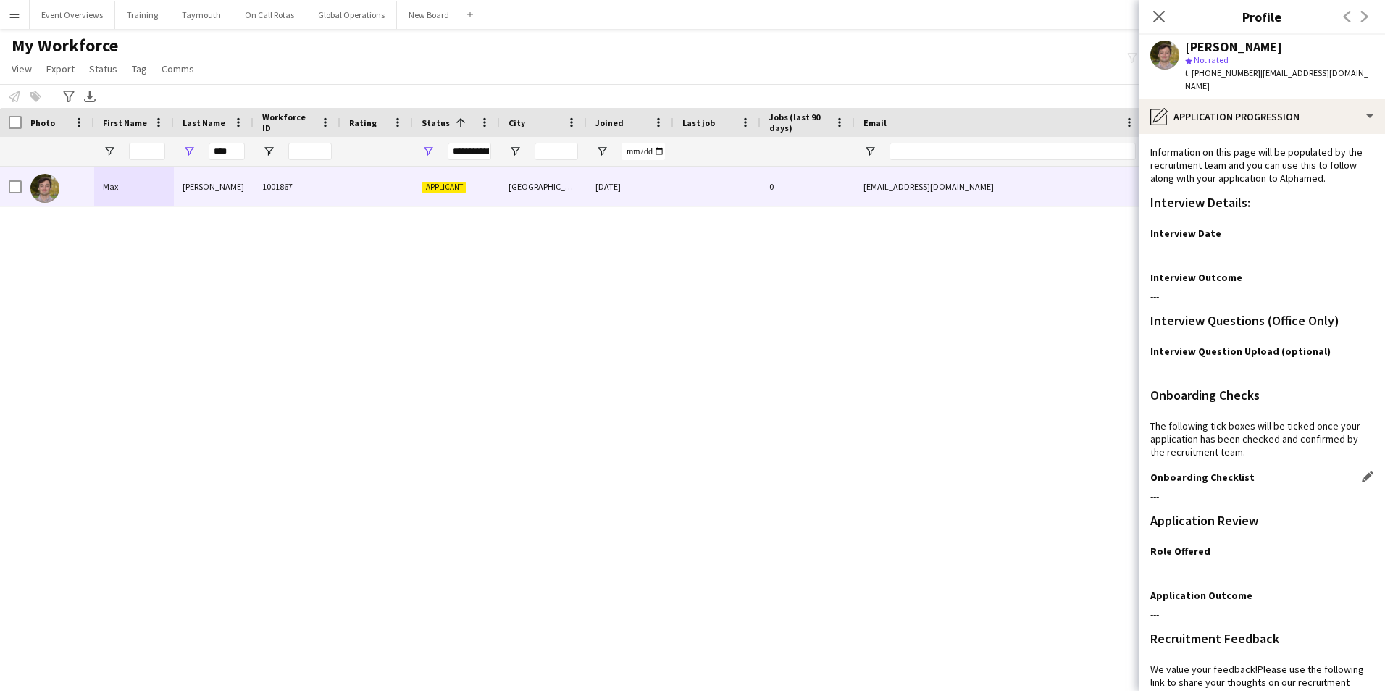
scroll to position [118, 0]
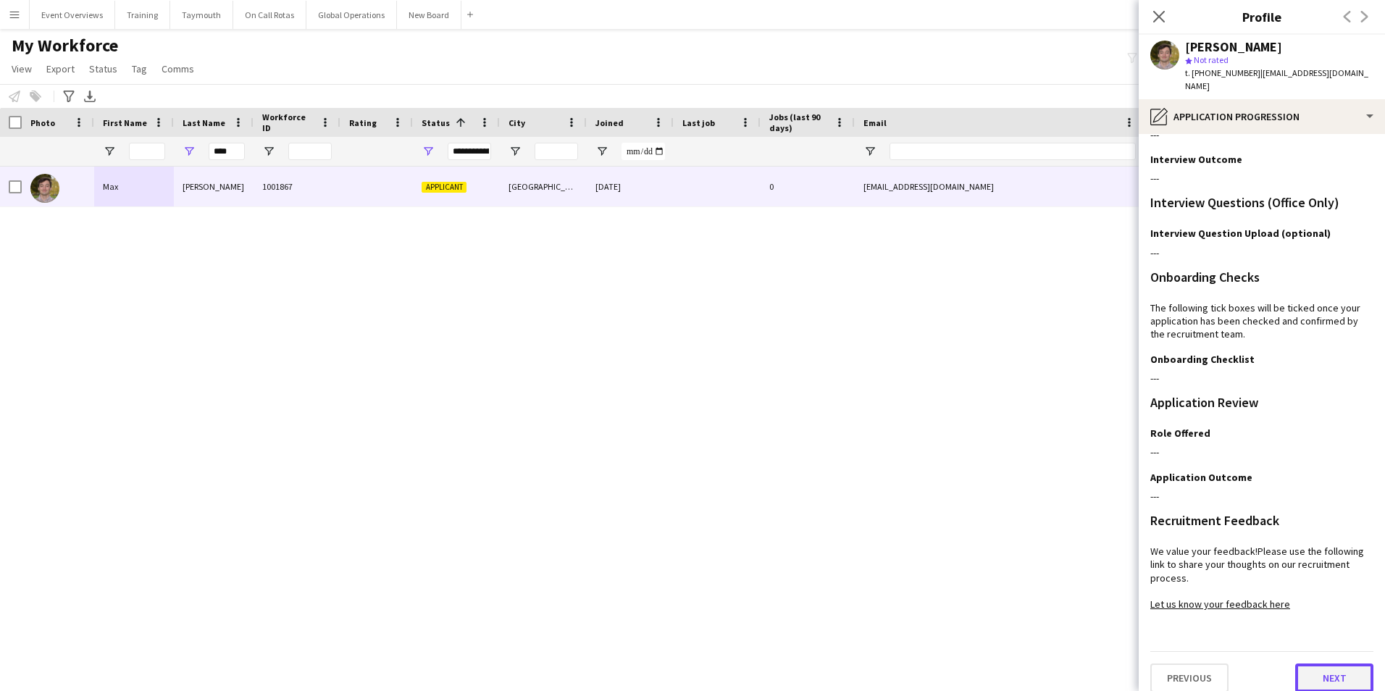
click at [1326, 672] on button "Next" at bounding box center [1335, 678] width 78 height 29
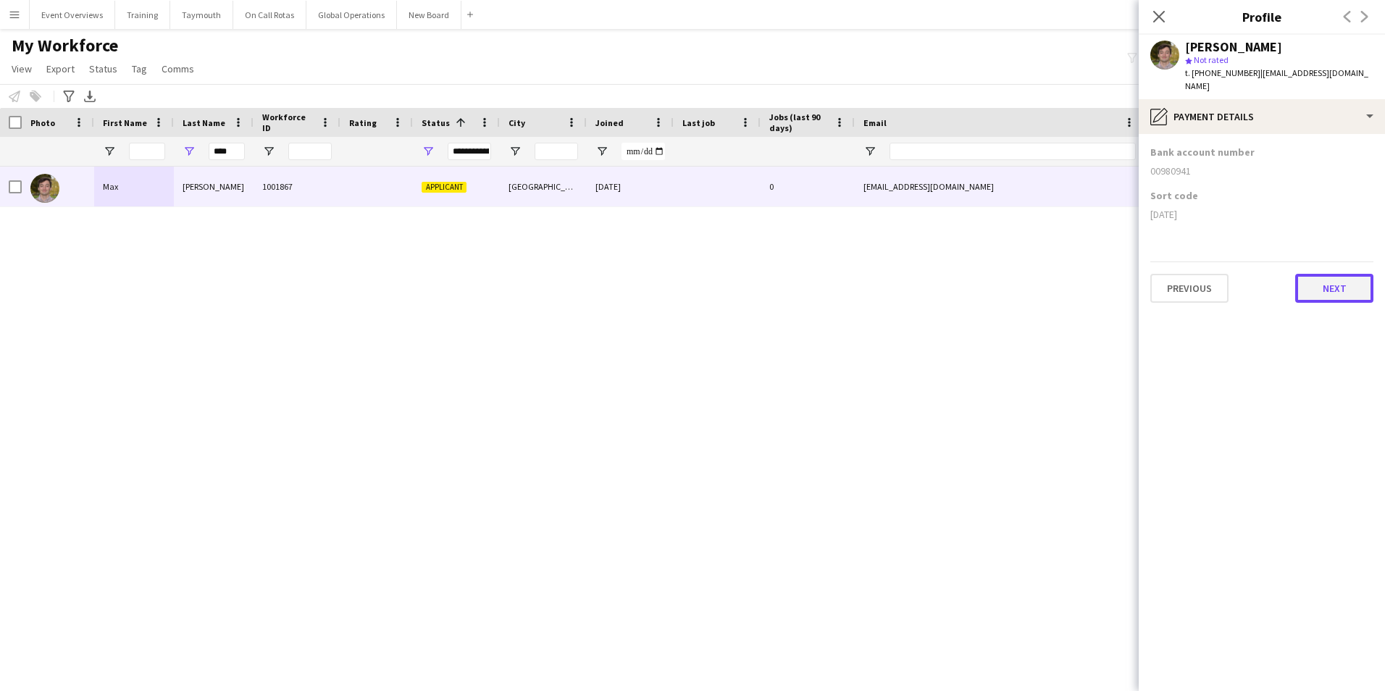
click at [1323, 280] on button "Next" at bounding box center [1335, 288] width 78 height 29
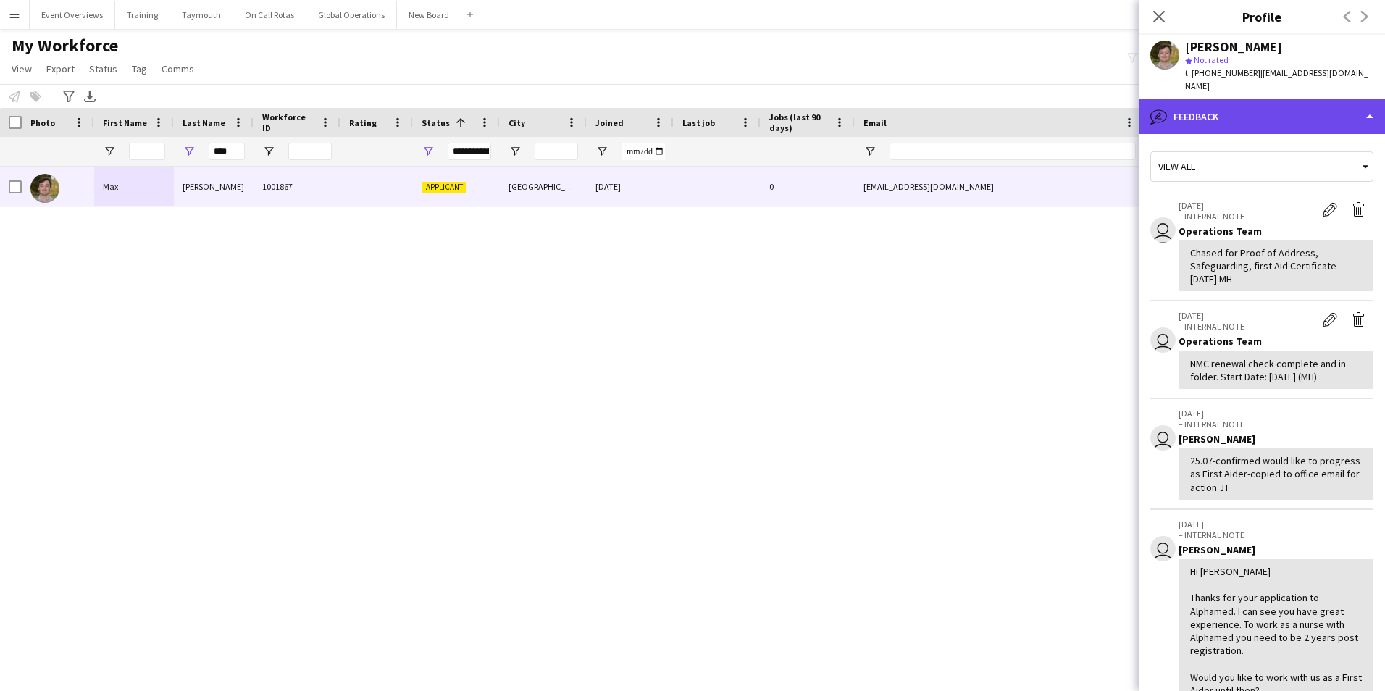
click at [1258, 99] on div "bubble-pencil Feedback" at bounding box center [1262, 116] width 246 height 35
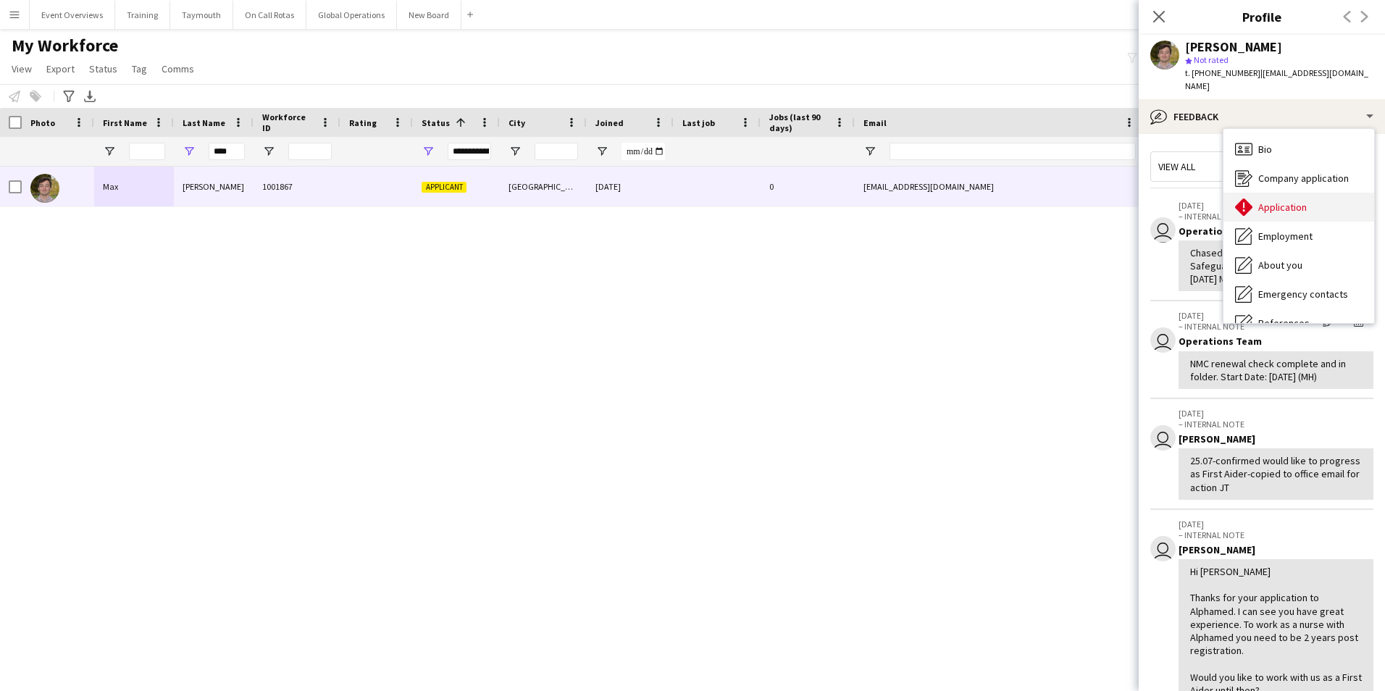
click at [1272, 201] on span "Application" at bounding box center [1283, 207] width 49 height 13
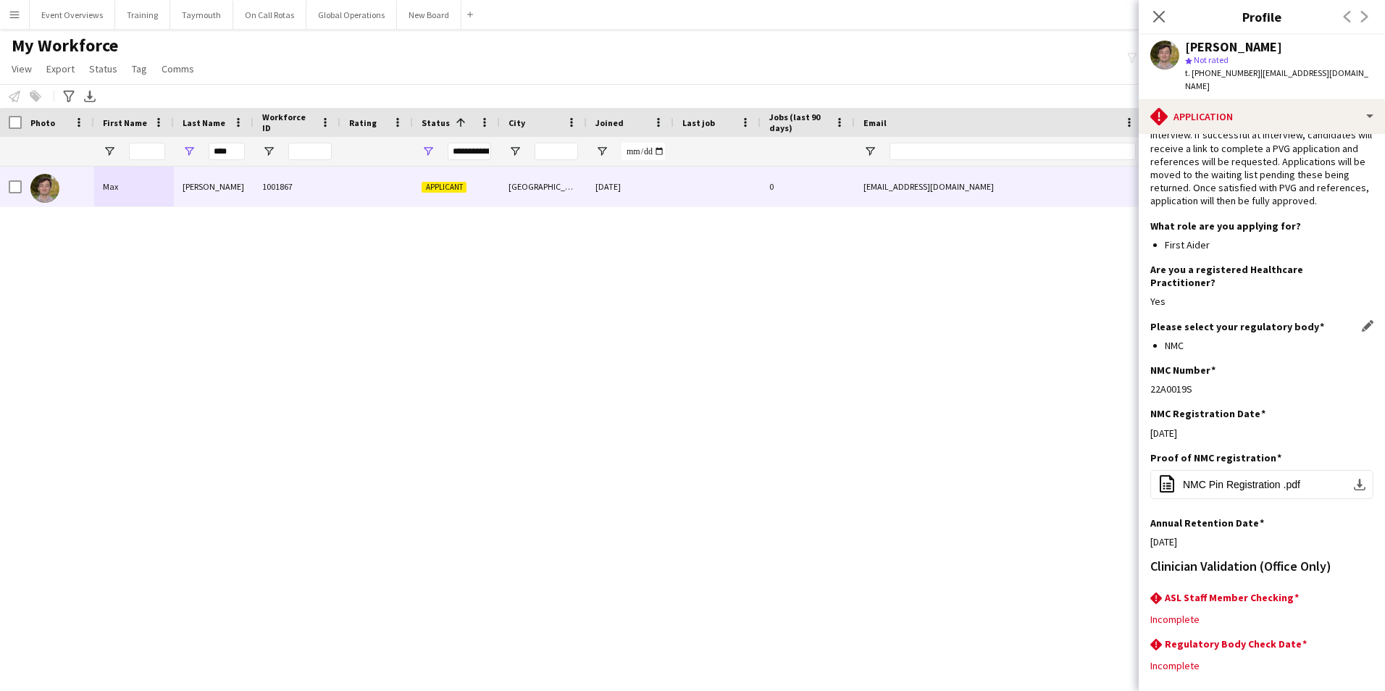
scroll to position [118, 0]
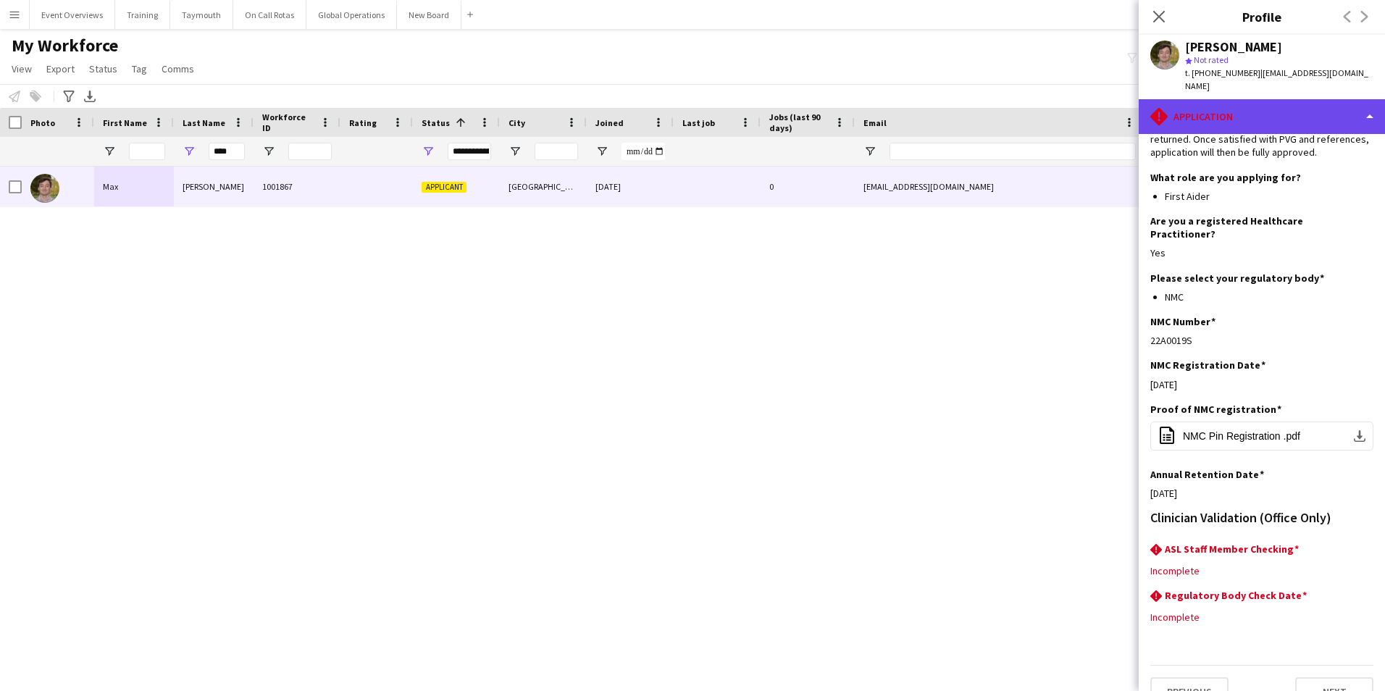
click at [1255, 106] on div "rhombus-alert Application" at bounding box center [1262, 116] width 246 height 35
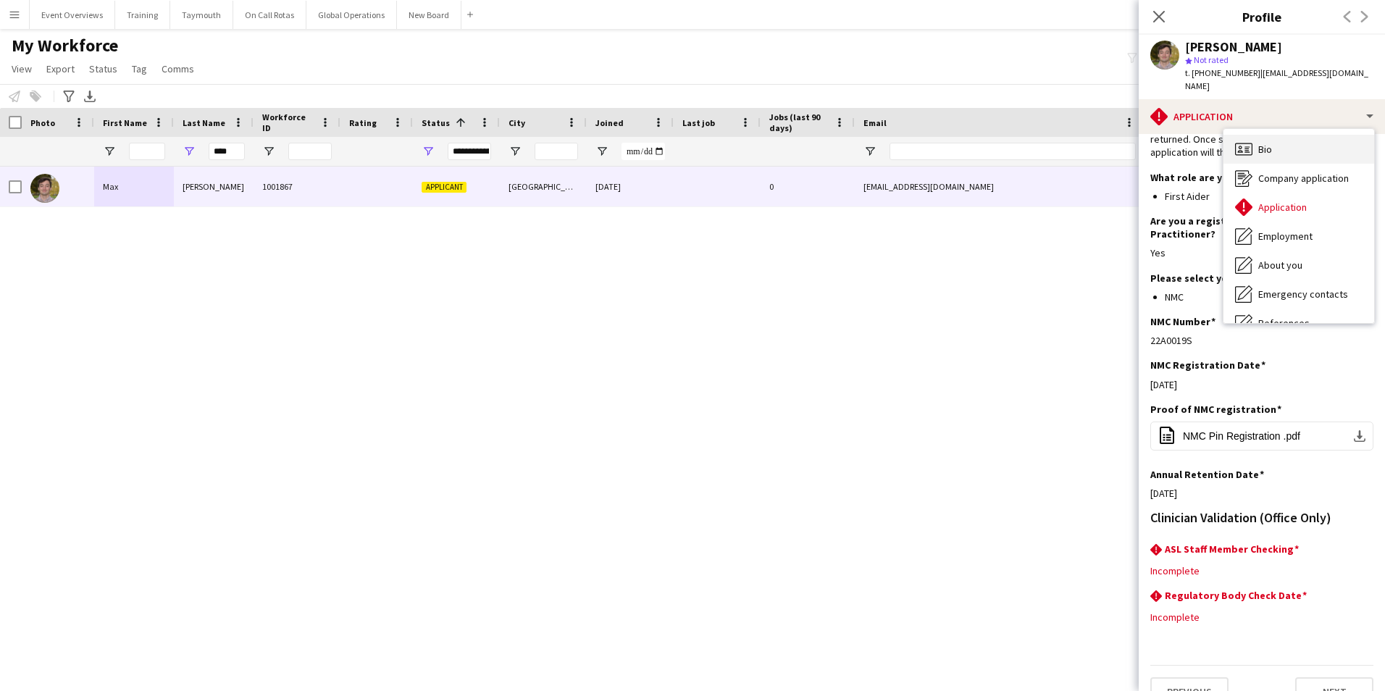
click at [1261, 143] on span "Bio" at bounding box center [1266, 149] width 14 height 13
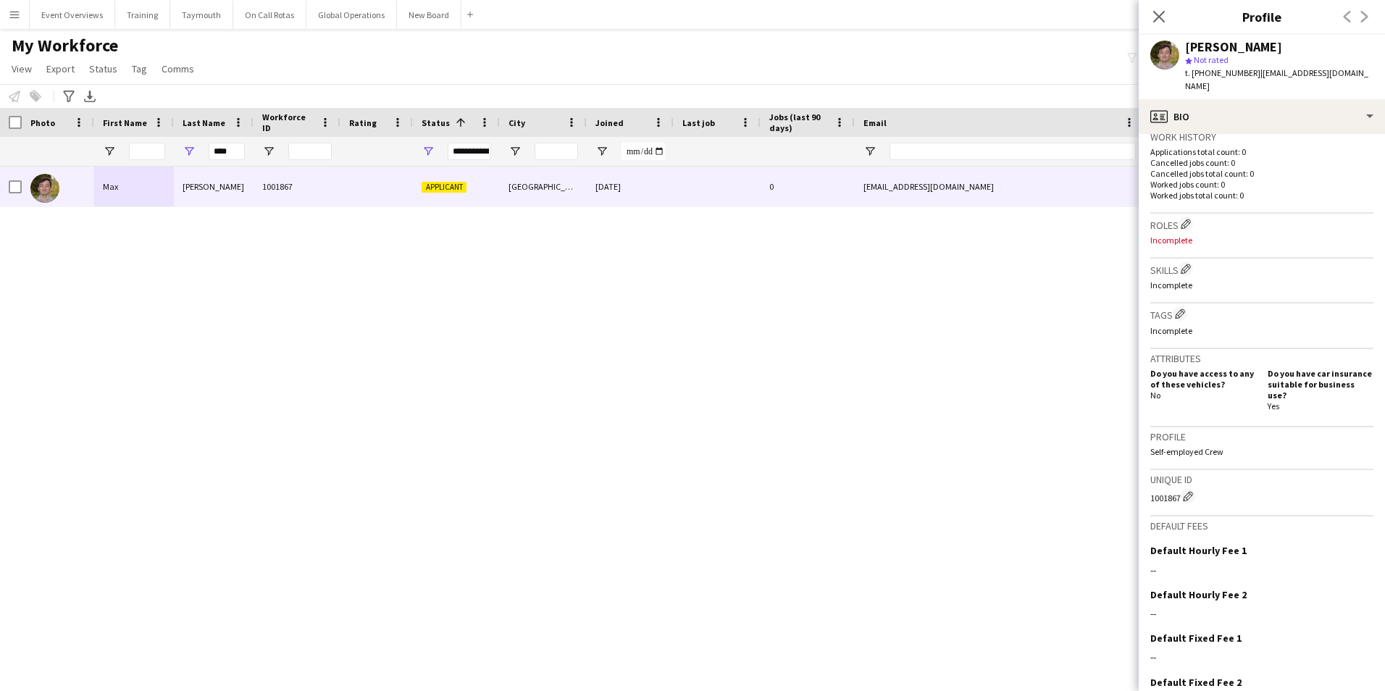
scroll to position [419, 0]
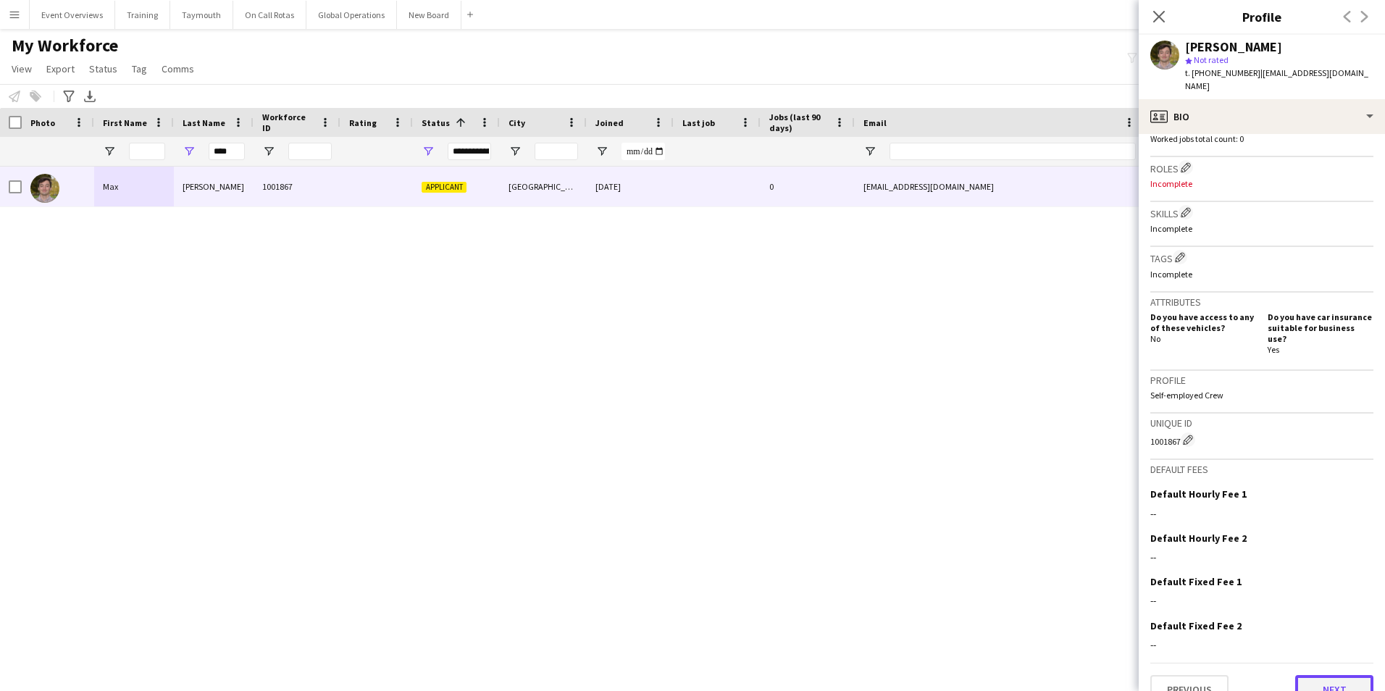
click at [1324, 675] on button "Next" at bounding box center [1335, 689] width 78 height 29
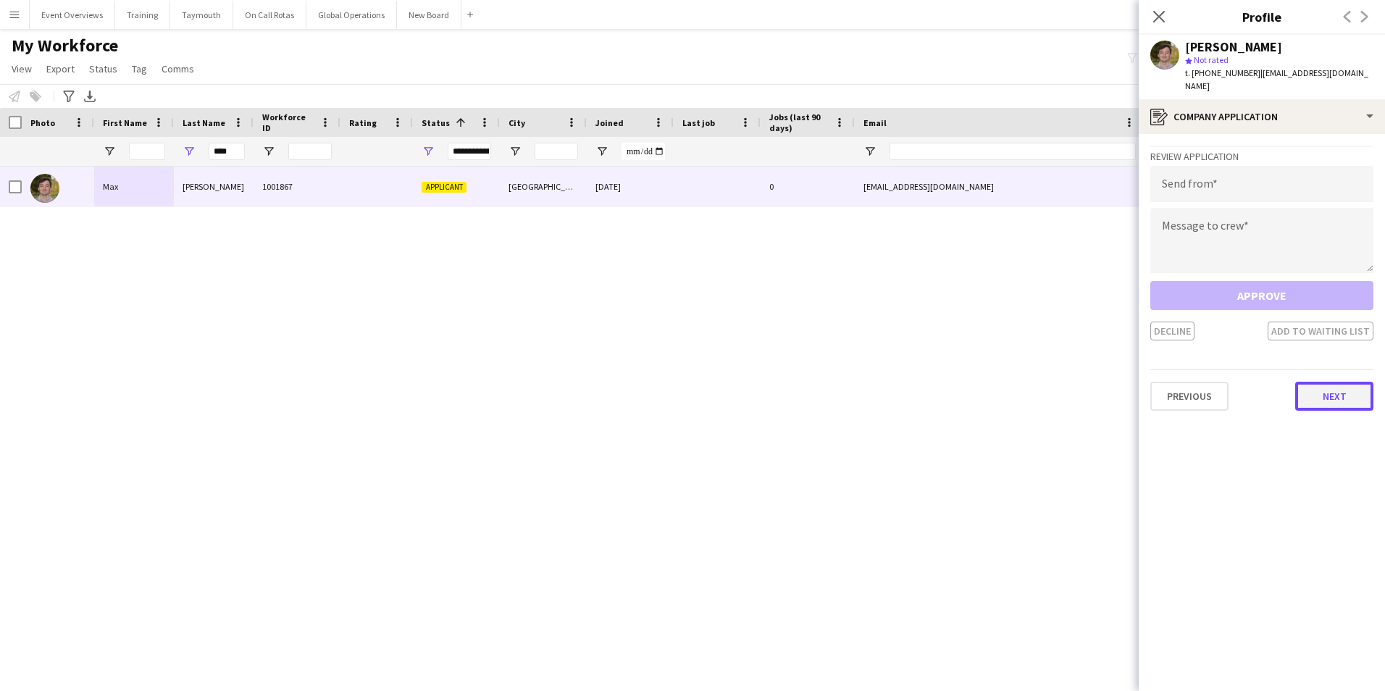
click at [1348, 382] on button "Next" at bounding box center [1335, 396] width 78 height 29
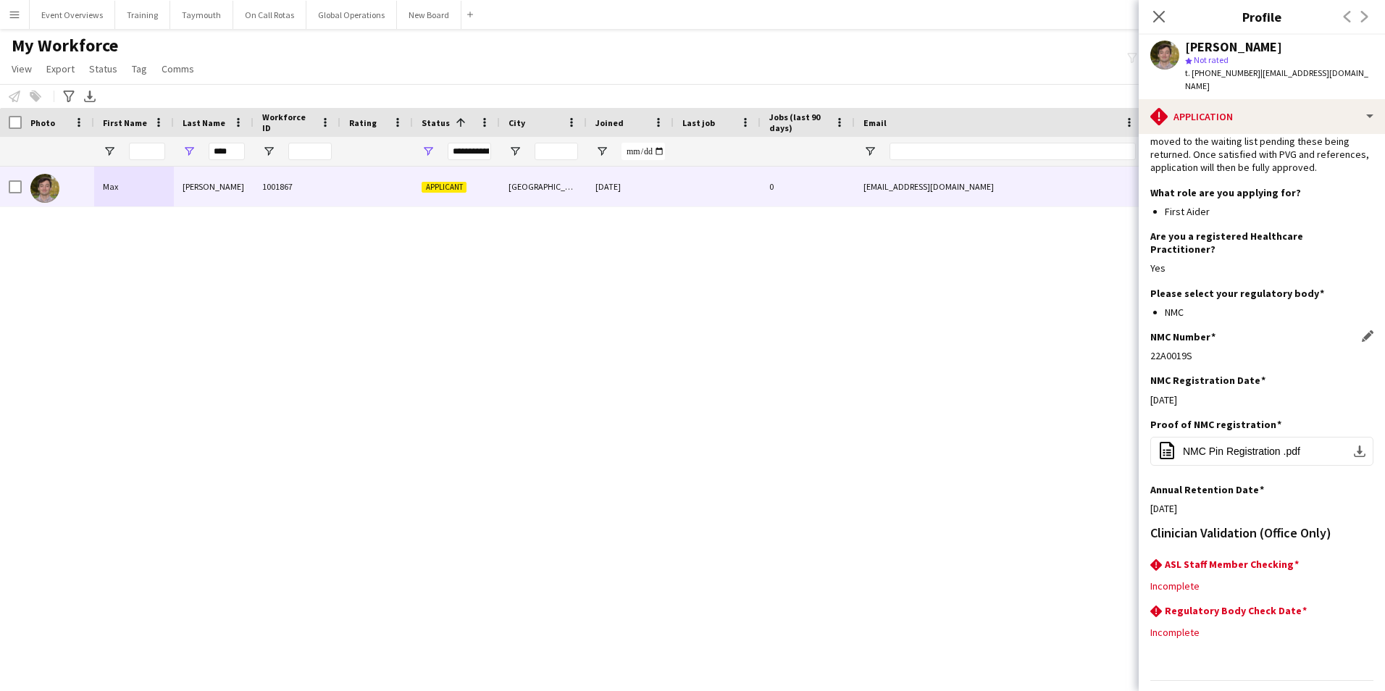
scroll to position [118, 0]
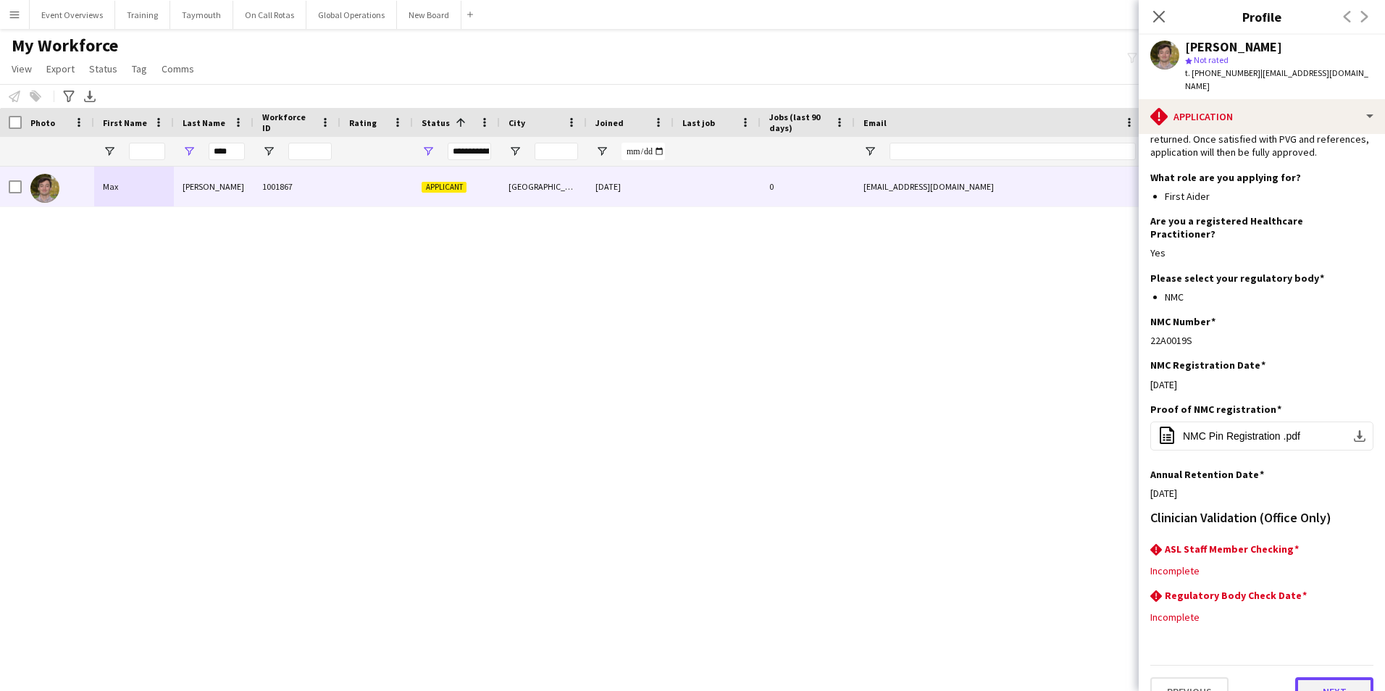
click at [1311, 677] on button "Next" at bounding box center [1335, 691] width 78 height 29
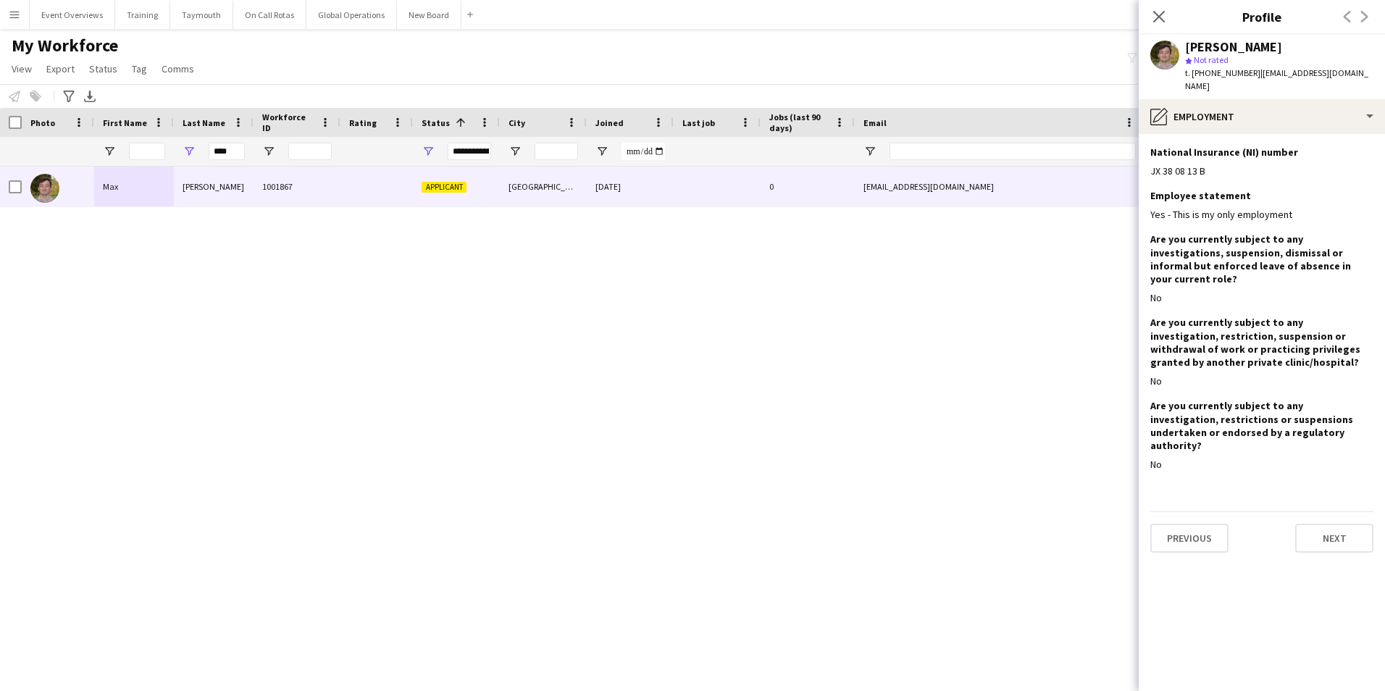
scroll to position [0, 0]
click at [1330, 524] on button "Next" at bounding box center [1335, 538] width 78 height 29
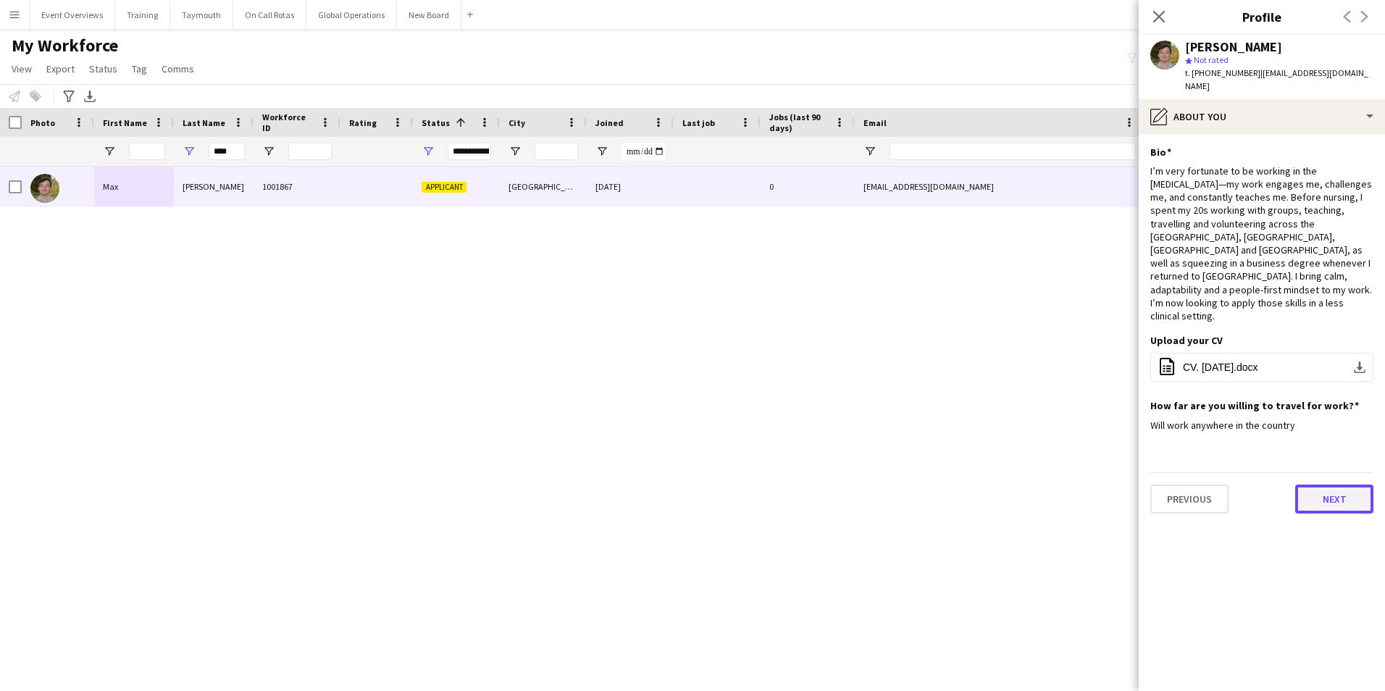
click at [1335, 485] on button "Next" at bounding box center [1335, 499] width 78 height 29
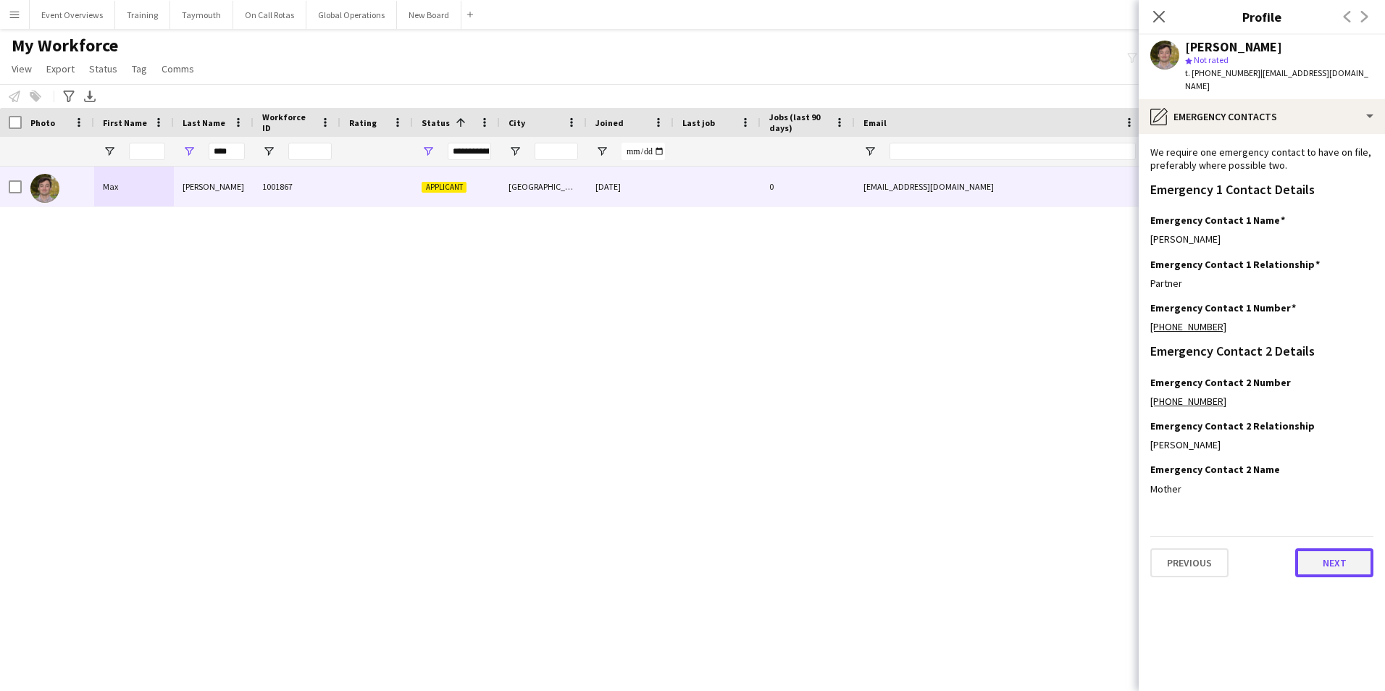
click at [1322, 552] on button "Next" at bounding box center [1335, 562] width 78 height 29
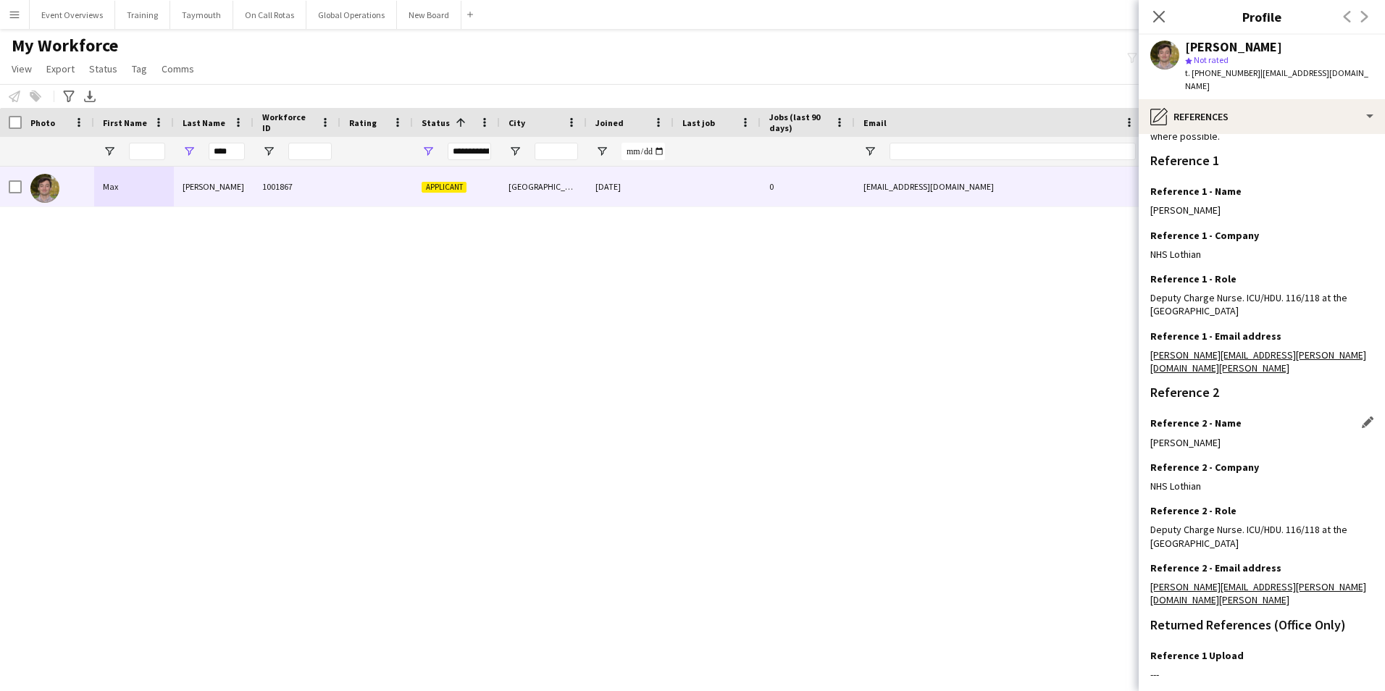
scroll to position [200, 0]
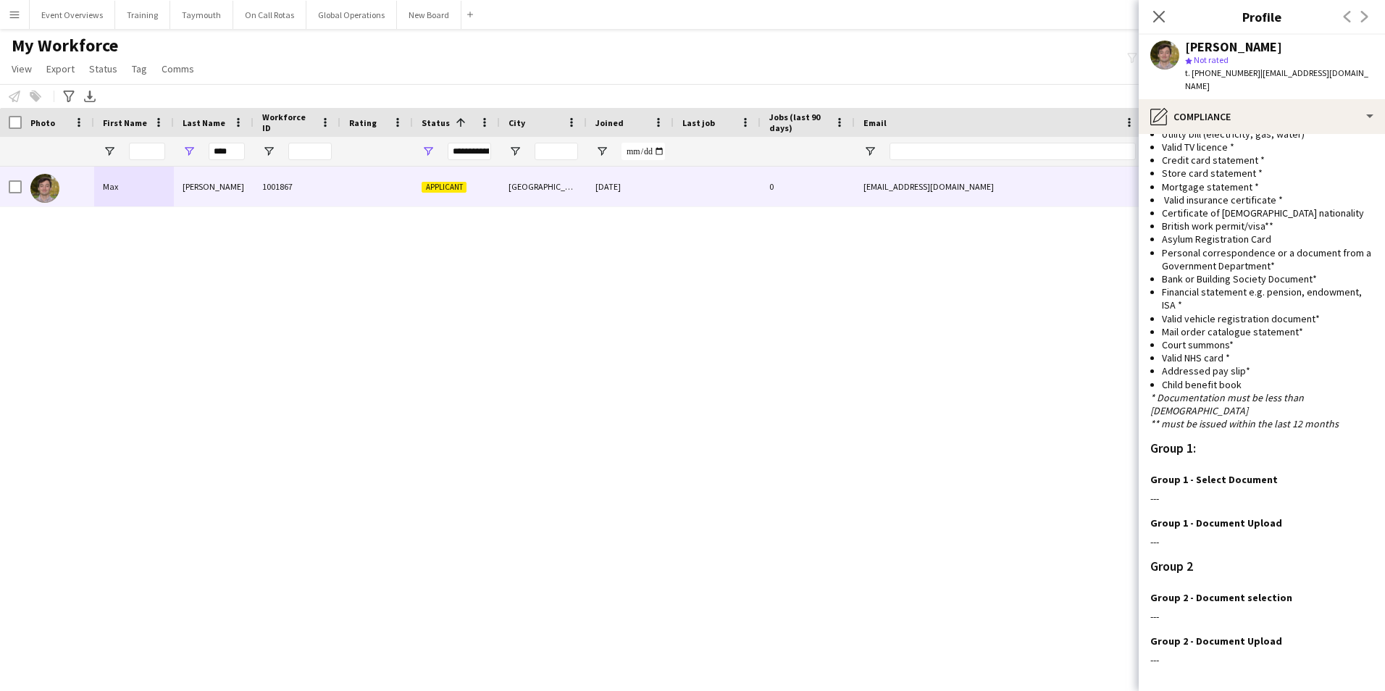
scroll to position [840, 0]
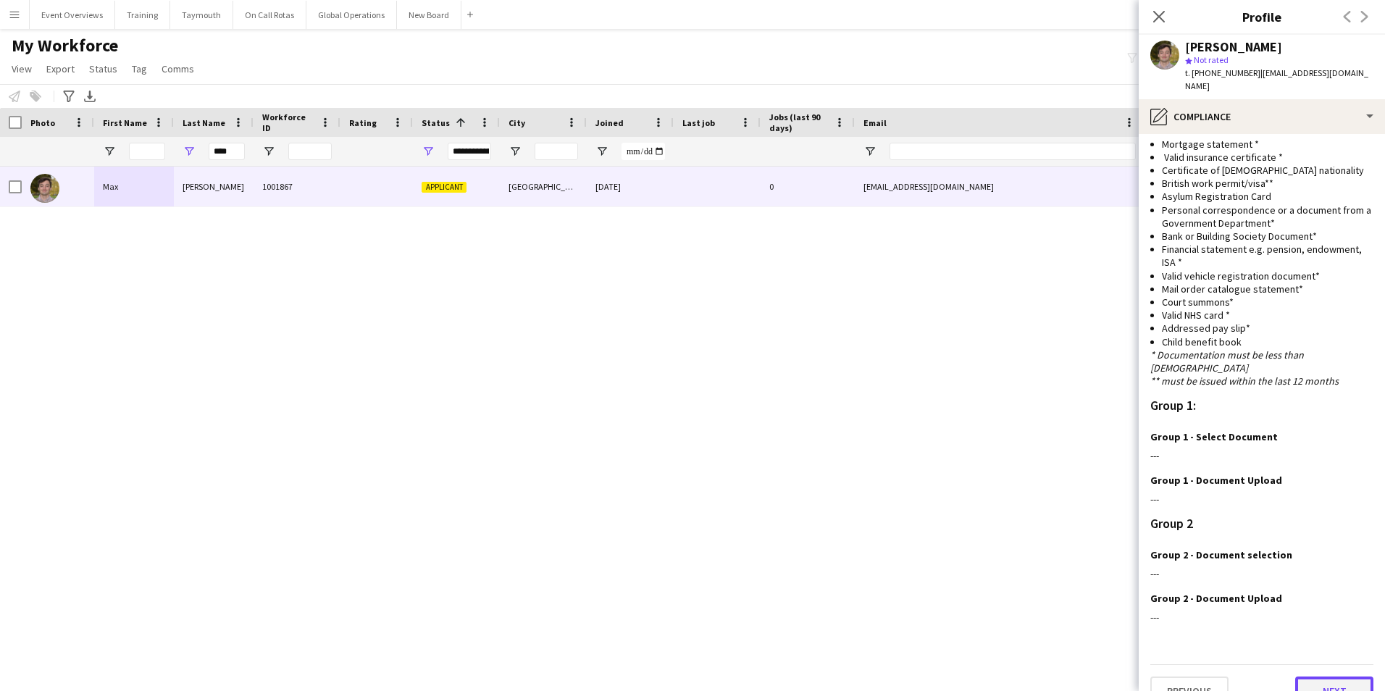
click at [1307, 677] on button "Next" at bounding box center [1335, 691] width 78 height 29
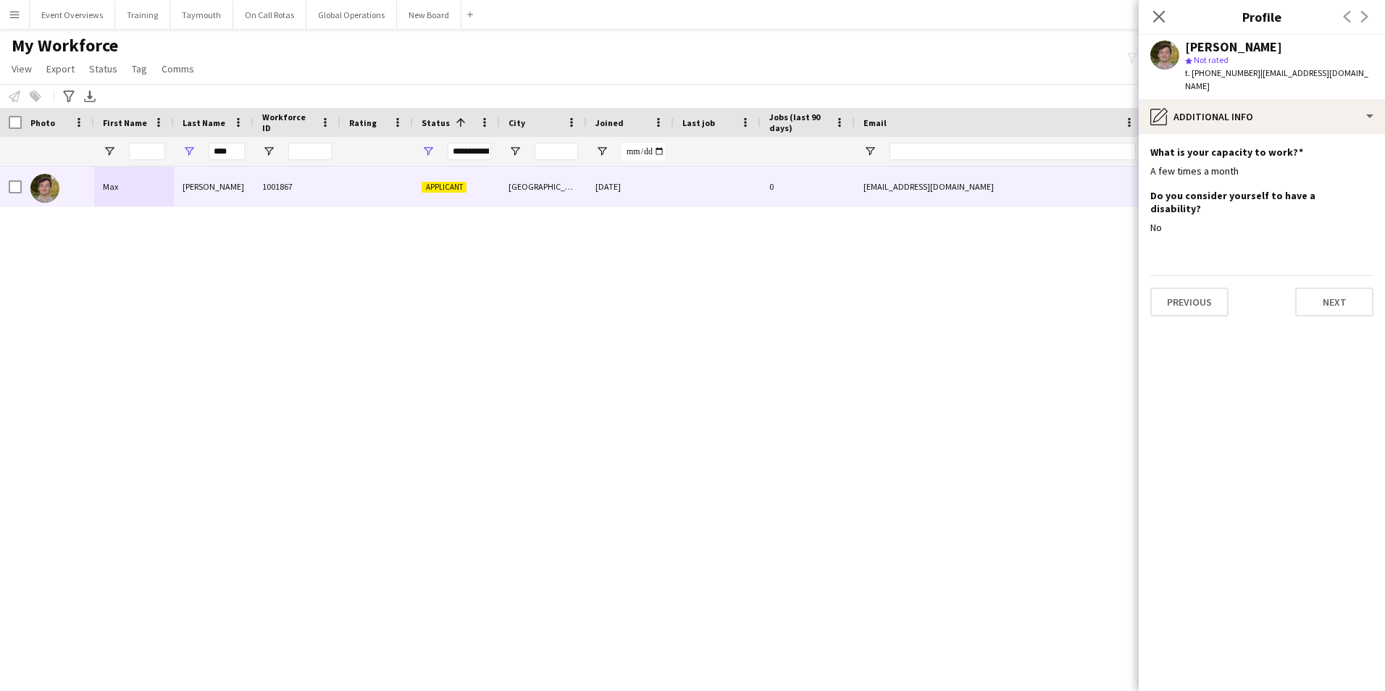
scroll to position [0, 0]
click at [1330, 288] on button "Next" at bounding box center [1335, 302] width 78 height 29
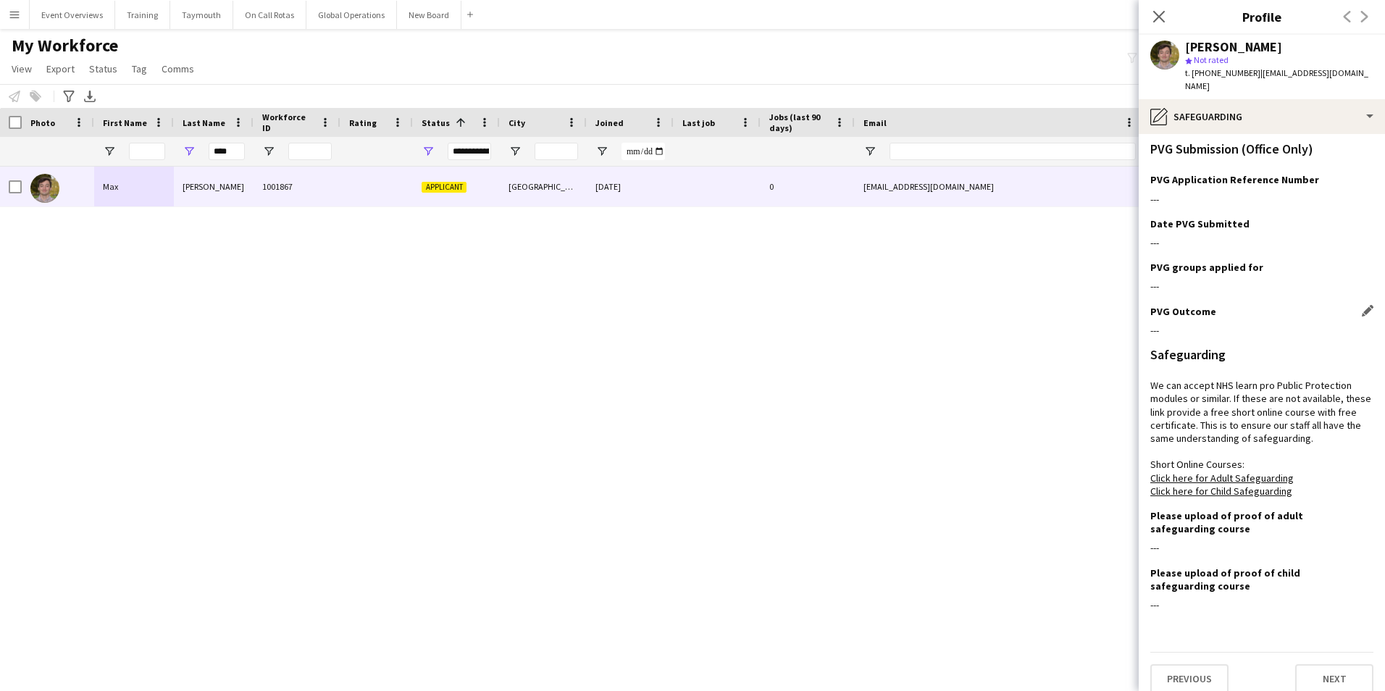
scroll to position [458, 0]
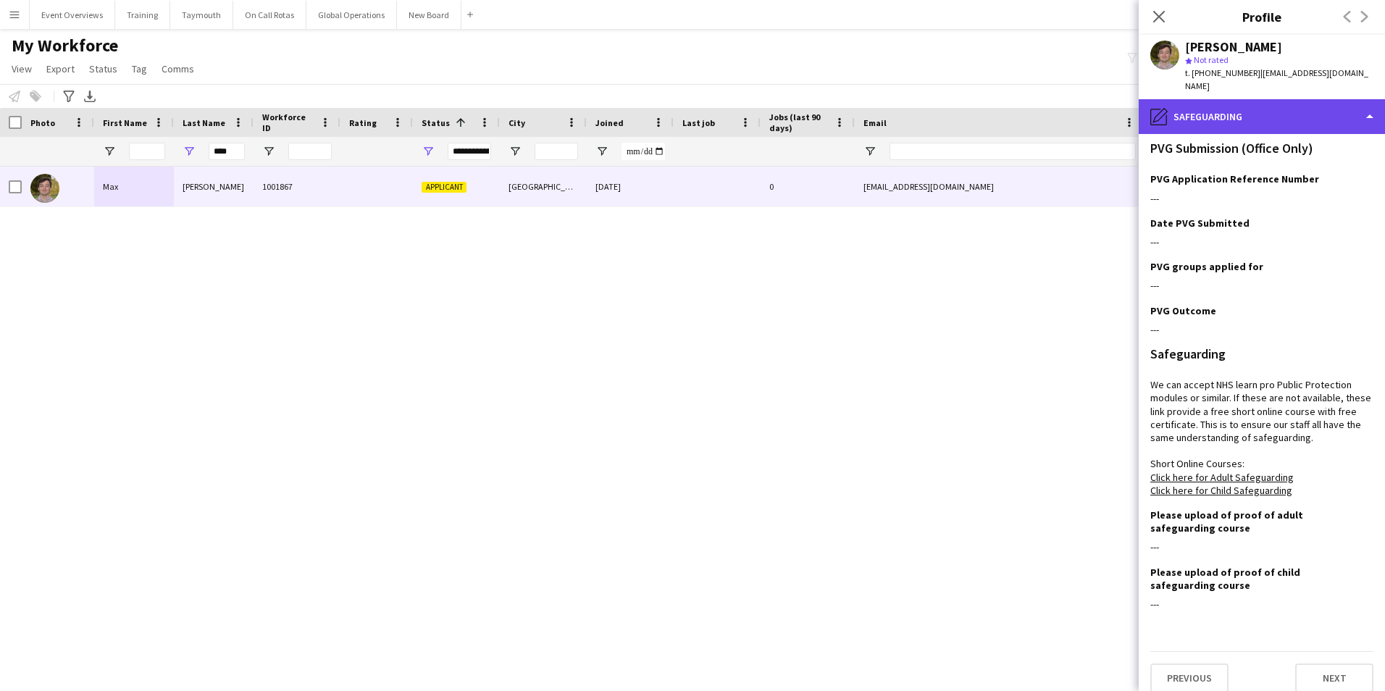
click at [1292, 99] on div "pencil4 Safeguarding" at bounding box center [1262, 116] width 246 height 35
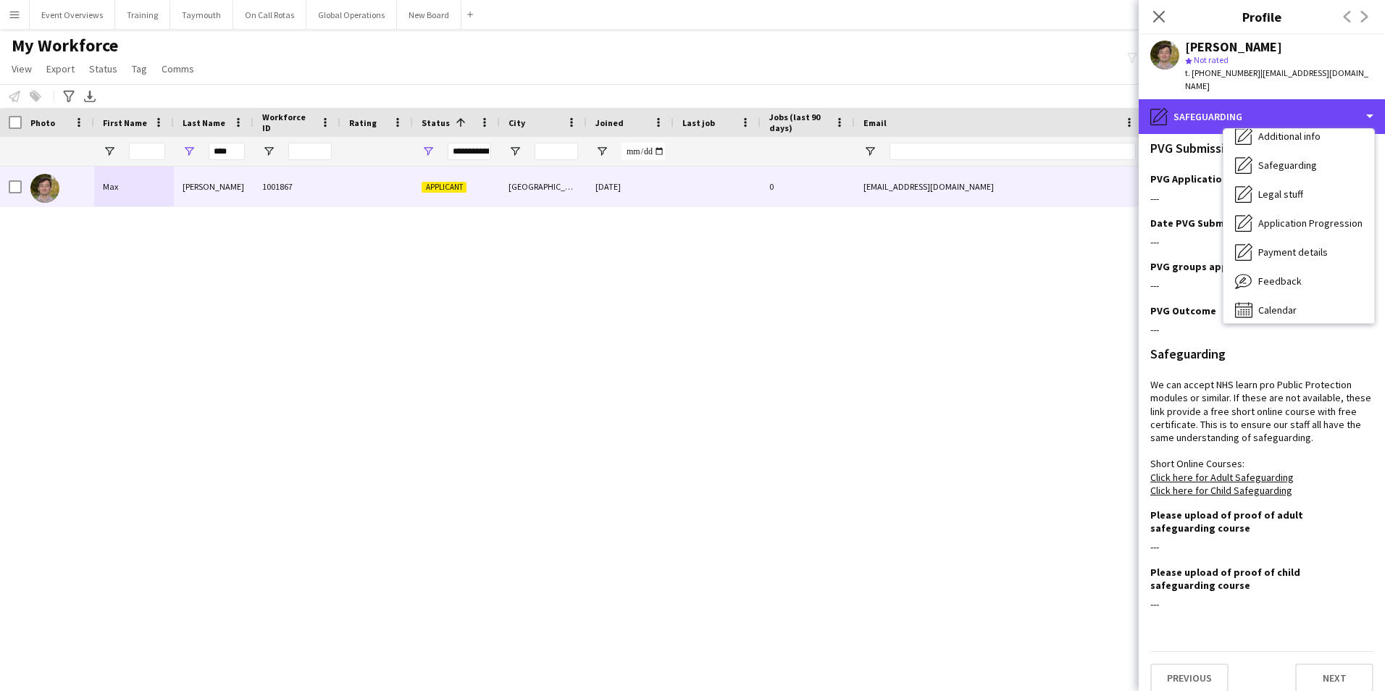
scroll to position [252, 0]
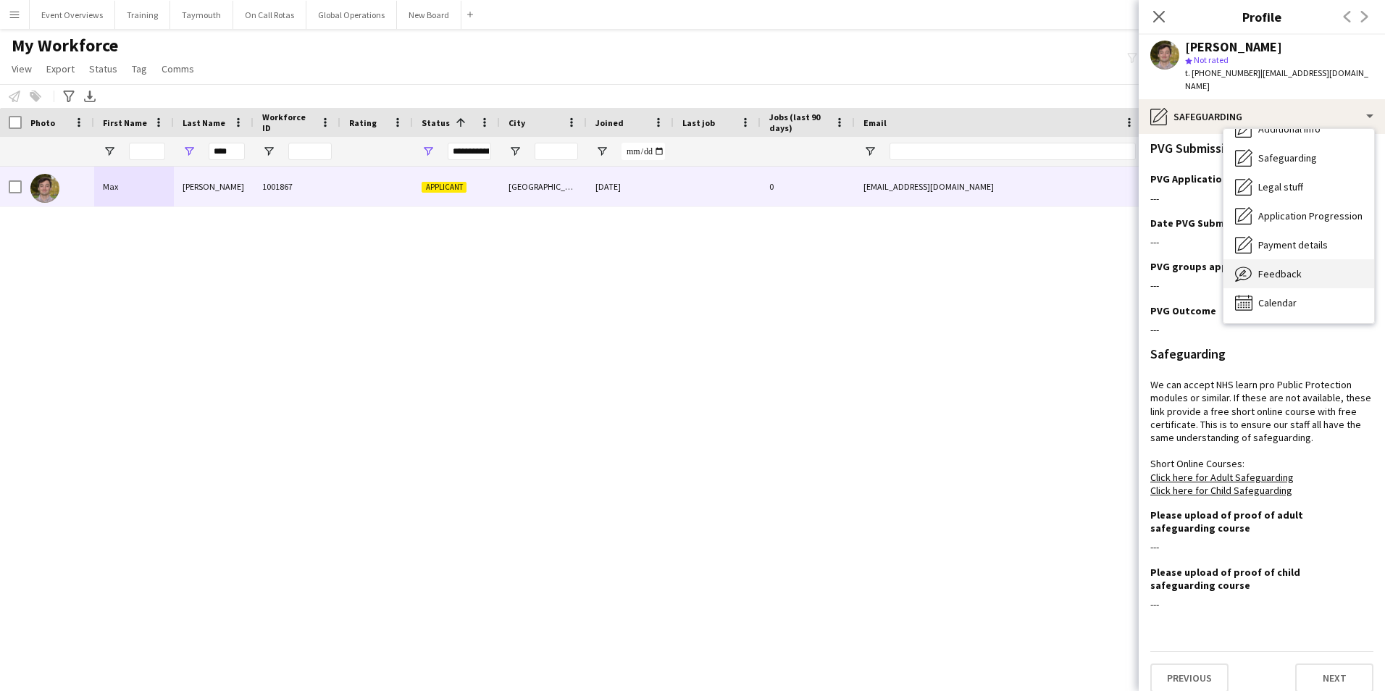
click at [1282, 259] on div "Feedback Feedback" at bounding box center [1299, 273] width 151 height 29
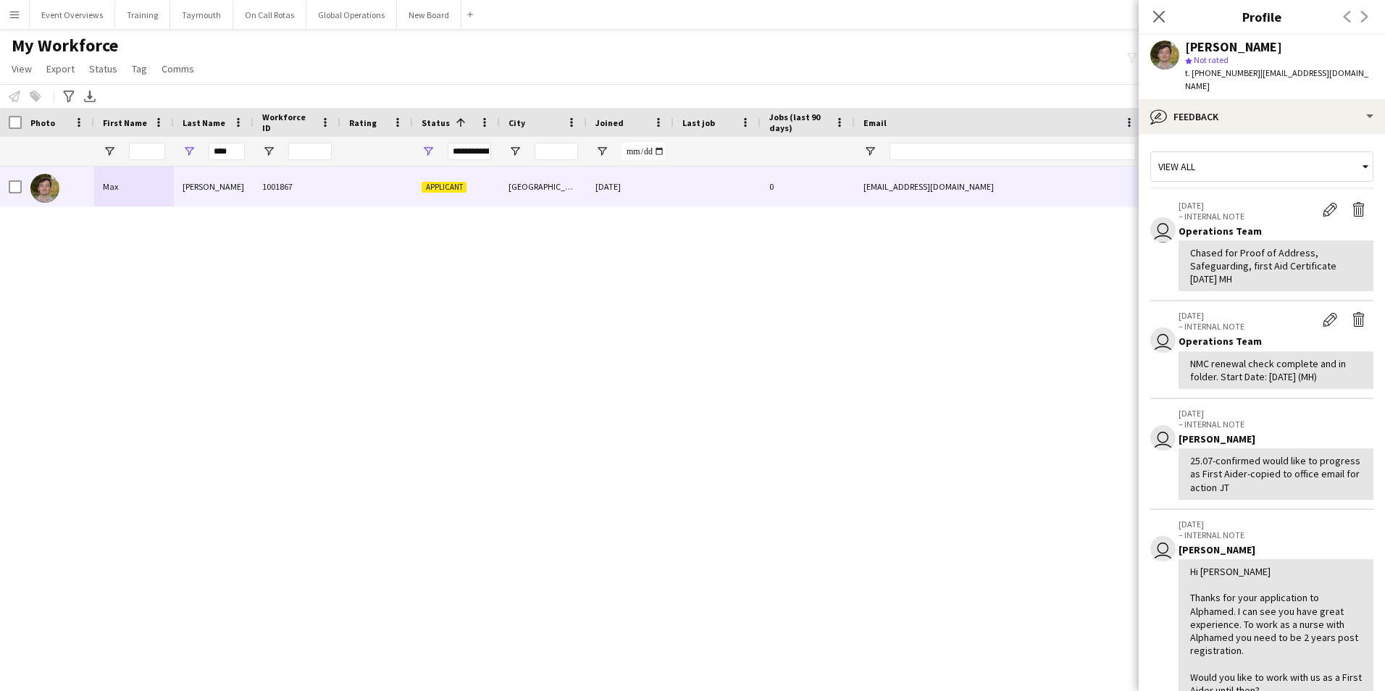
scroll to position [342, 0]
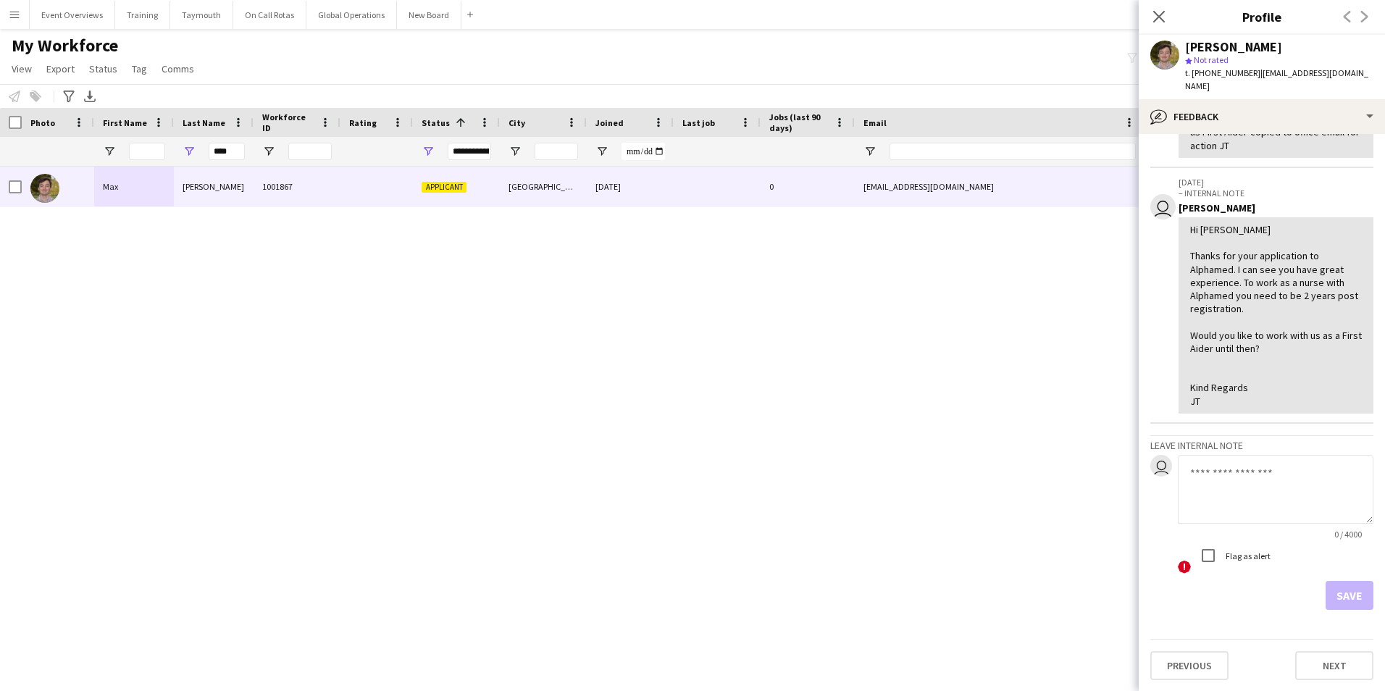
click at [1231, 474] on textarea at bounding box center [1276, 489] width 196 height 69
type textarea "*"
type textarea "**********"
click at [1328, 597] on button "Save" at bounding box center [1350, 595] width 48 height 29
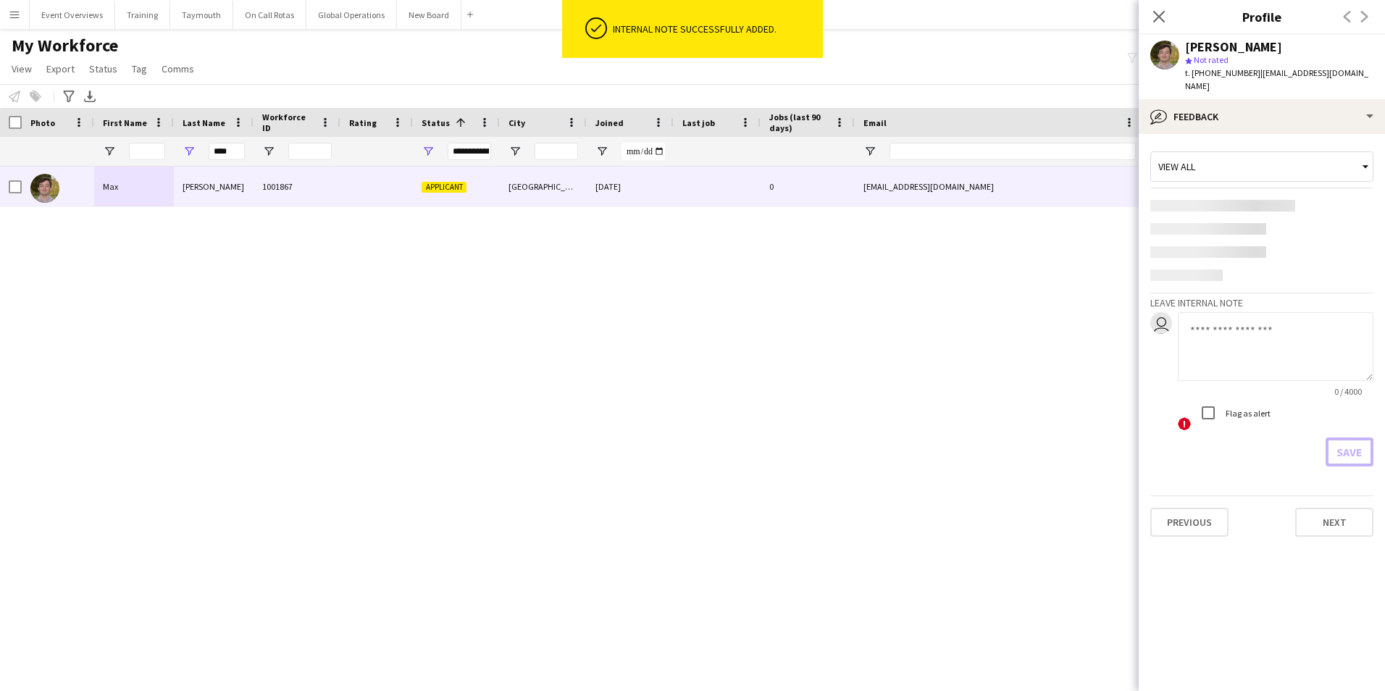
scroll to position [0, 0]
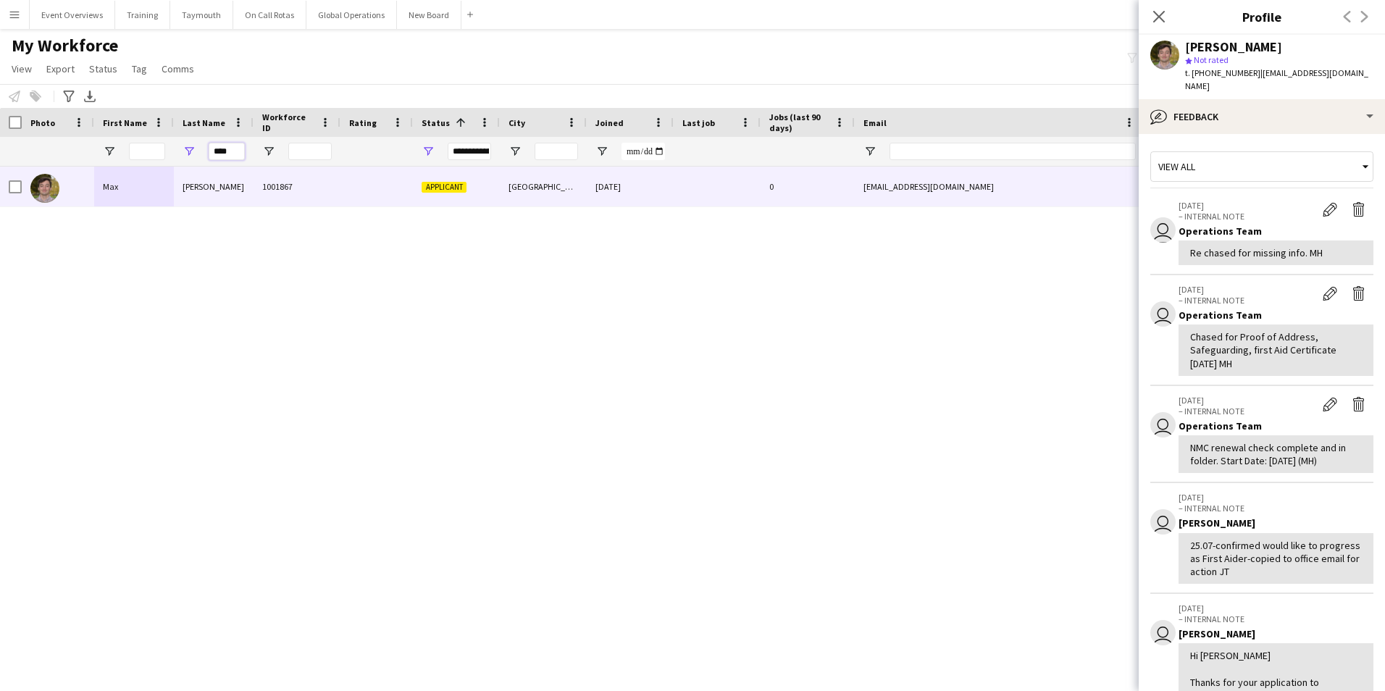
click at [238, 147] on input "****" at bounding box center [227, 151] width 36 height 17
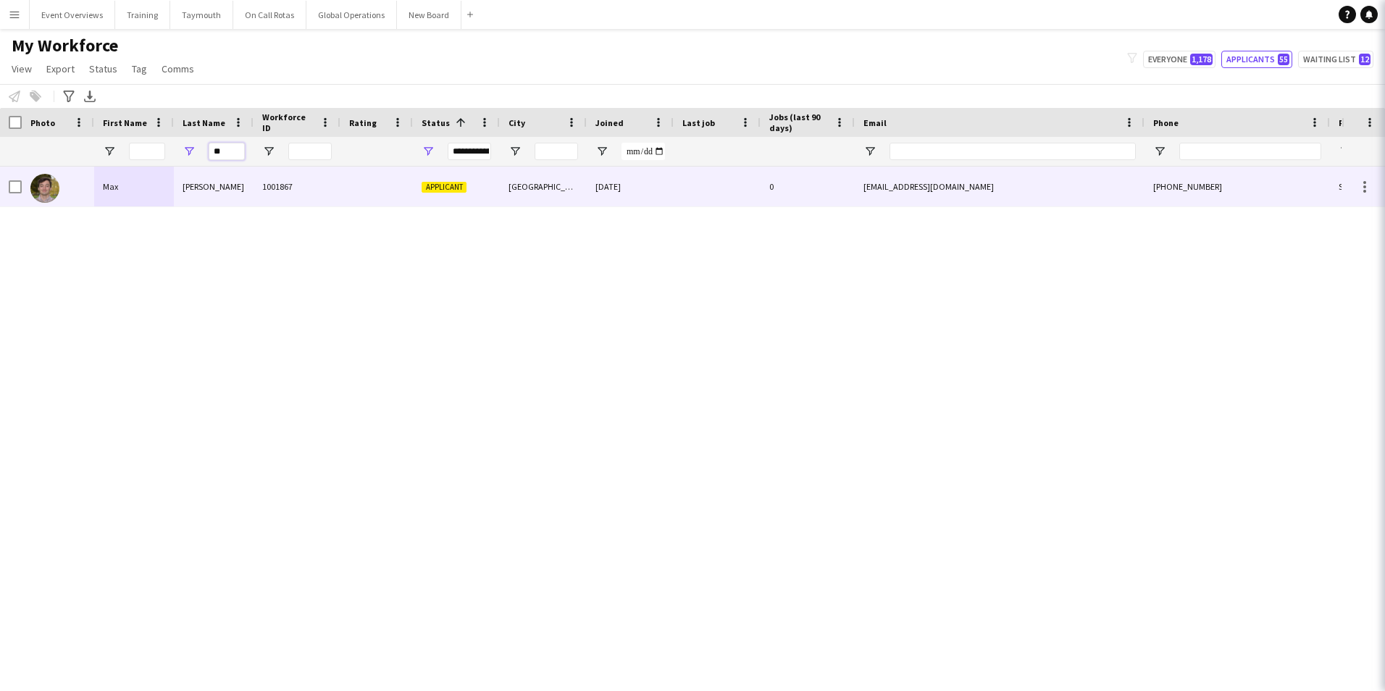
type input "*"
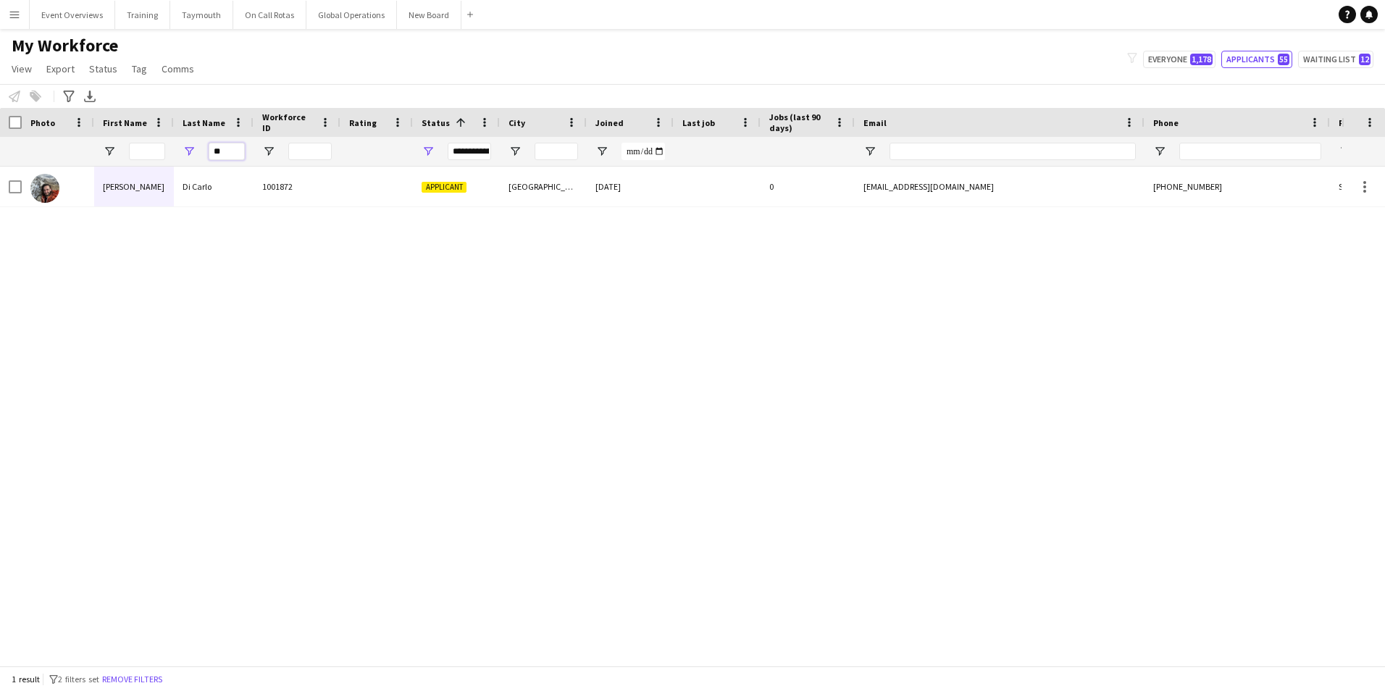
type input "*"
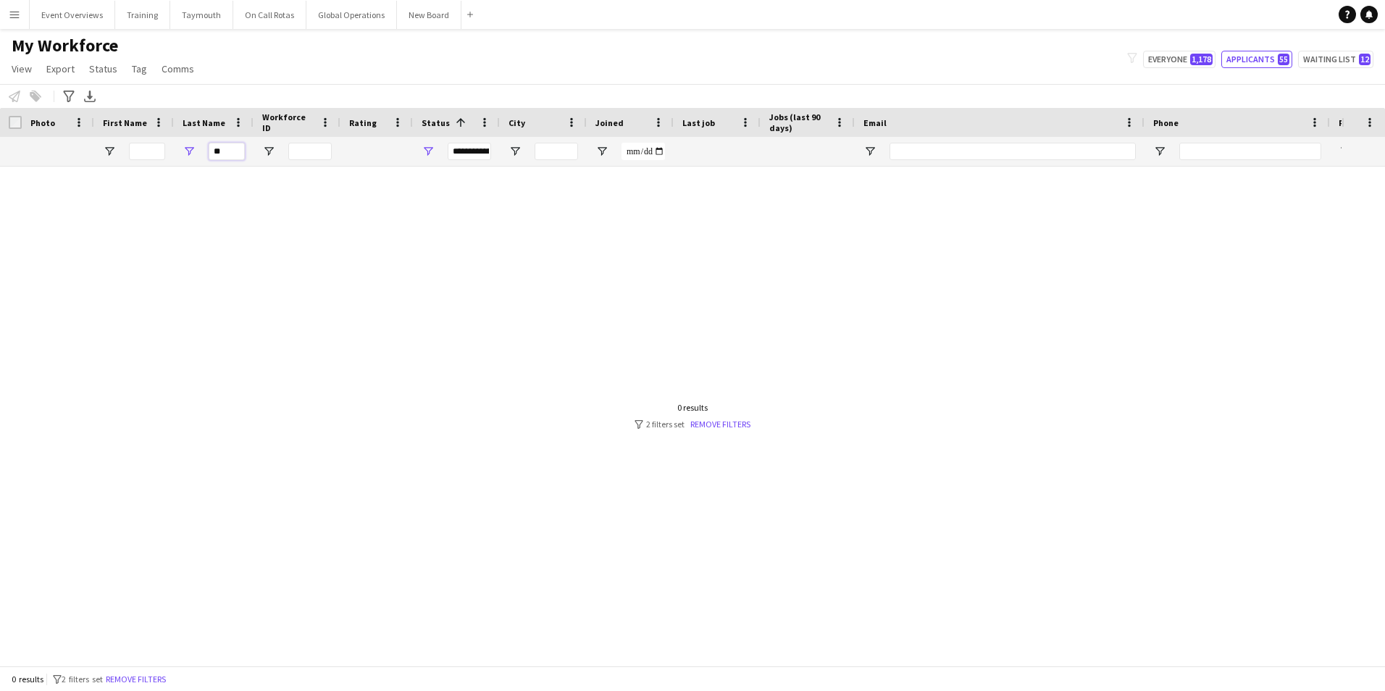
type input "*"
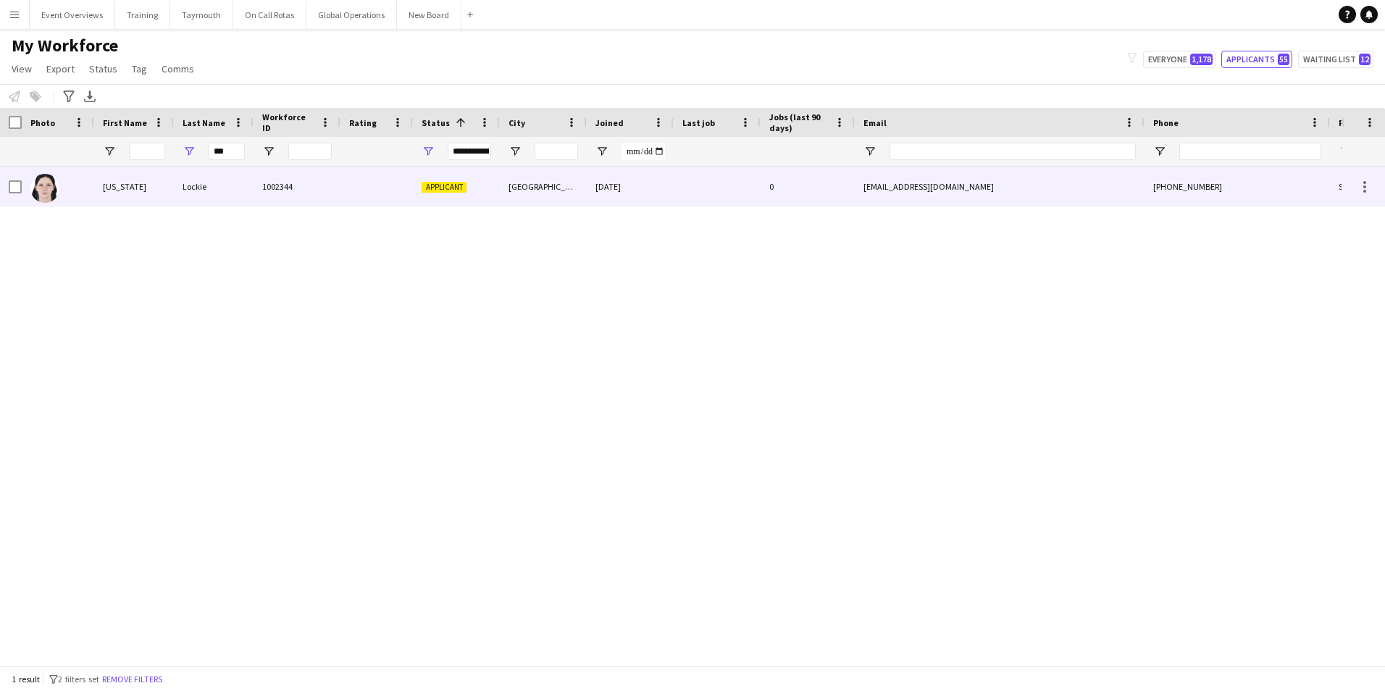
click at [196, 184] on div "Lockie" at bounding box center [214, 187] width 80 height 40
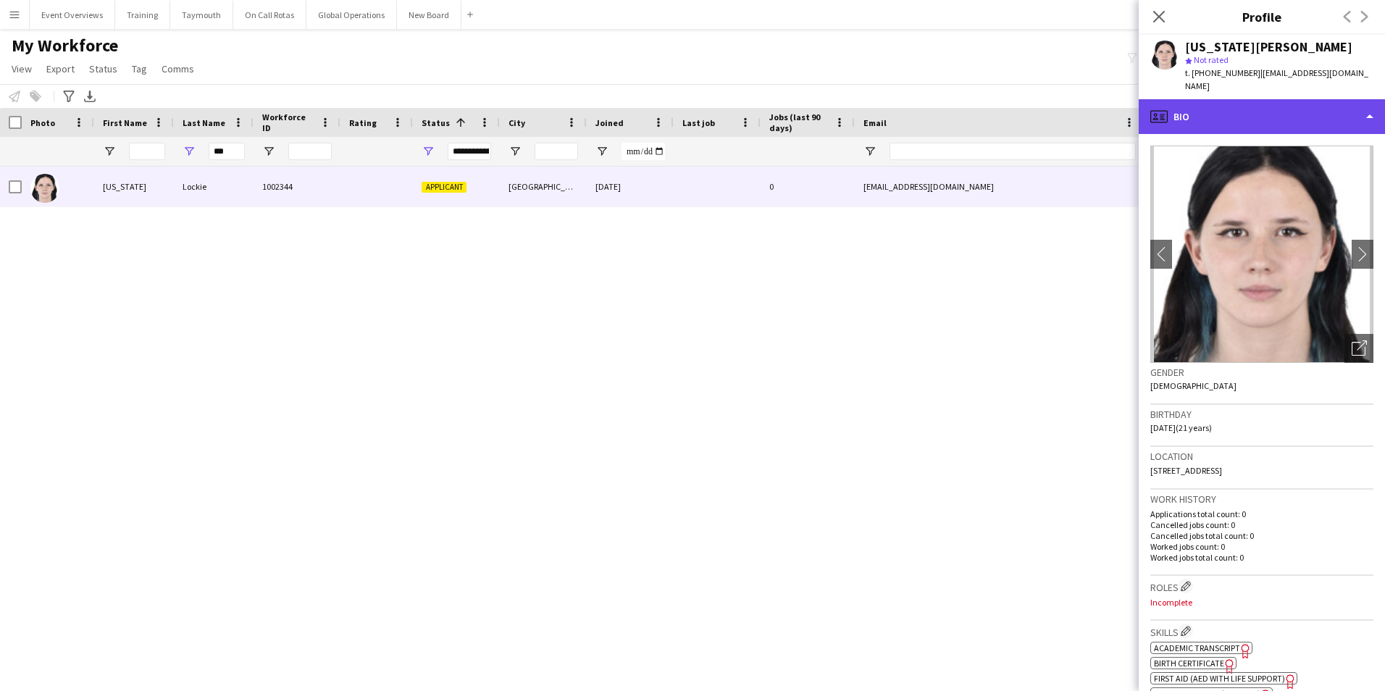
click at [1209, 104] on div "profile Bio" at bounding box center [1262, 116] width 246 height 35
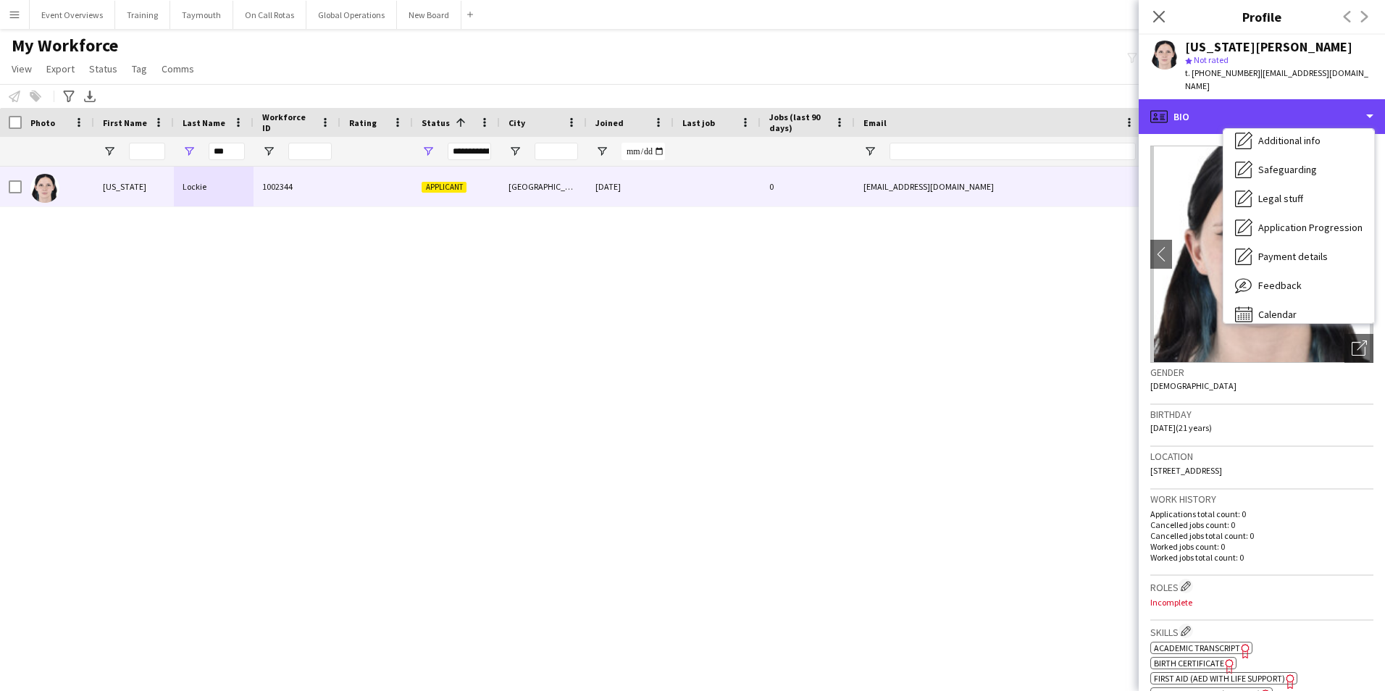
scroll to position [252, 0]
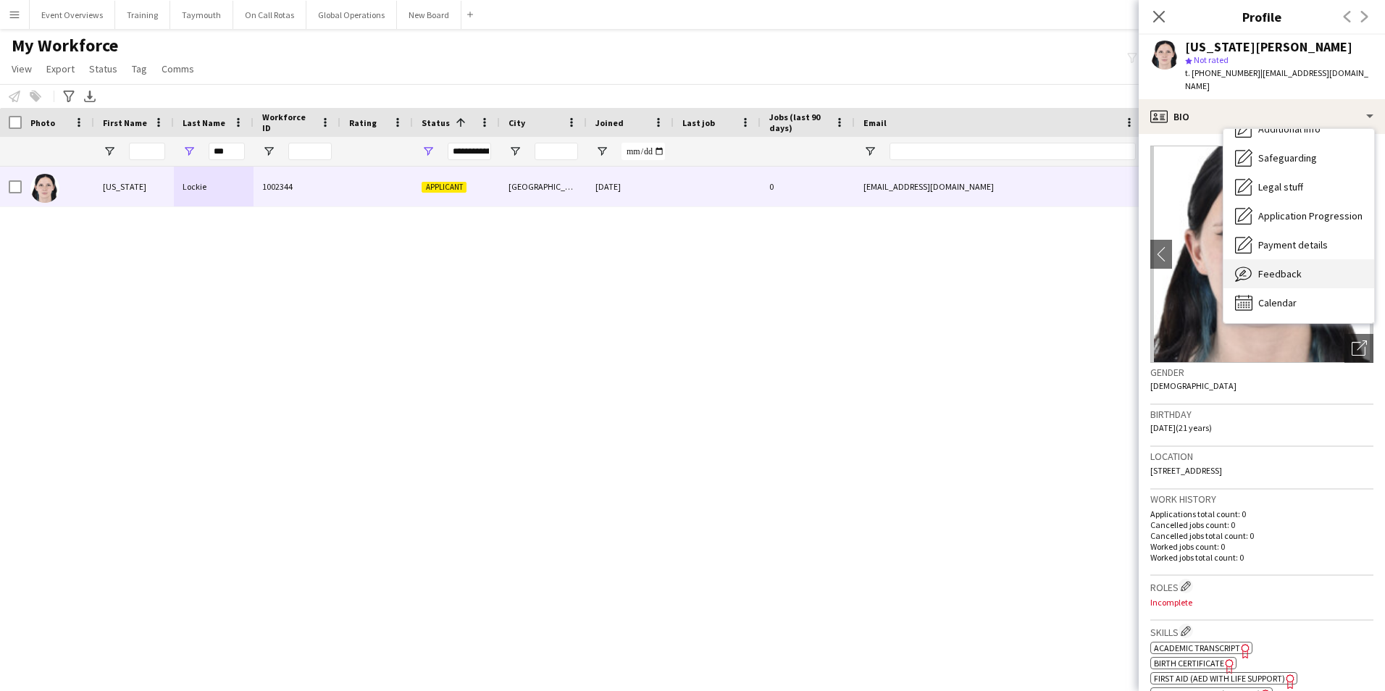
click at [1271, 259] on div "Feedback Feedback" at bounding box center [1299, 273] width 151 height 29
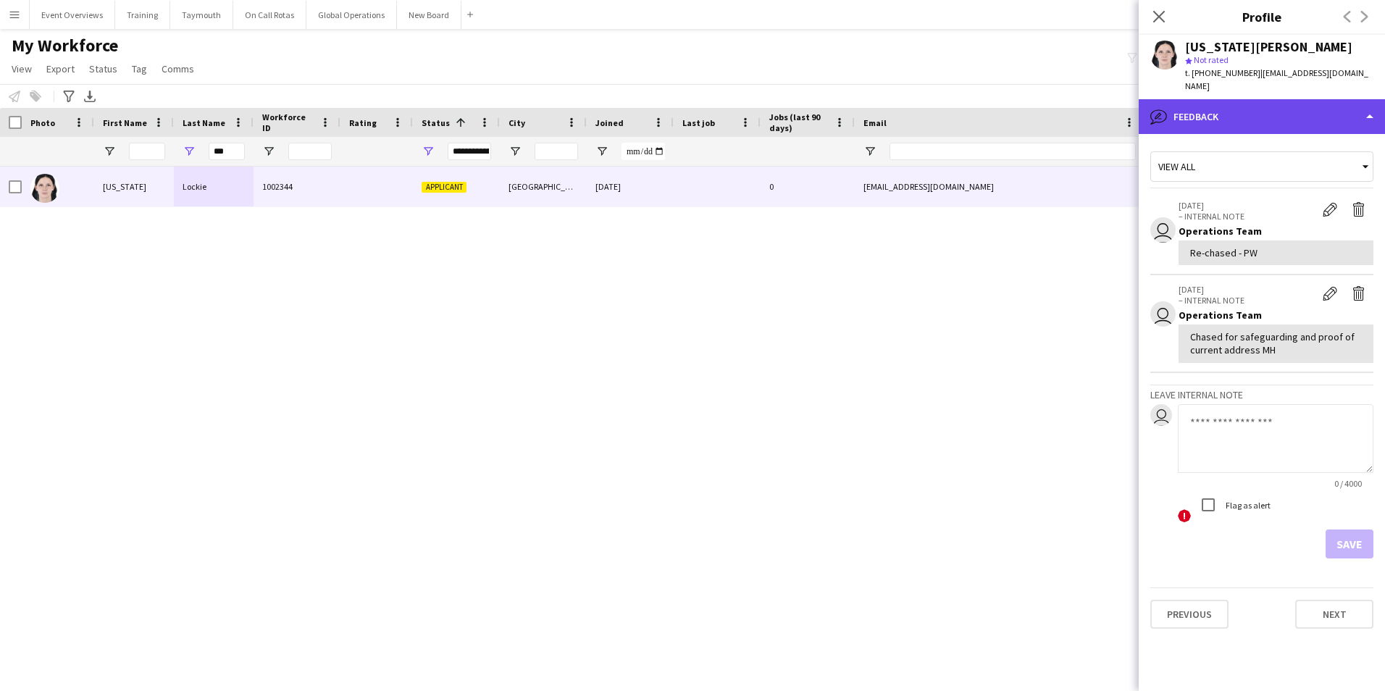
click at [1234, 101] on div "bubble-pencil Feedback" at bounding box center [1262, 116] width 246 height 35
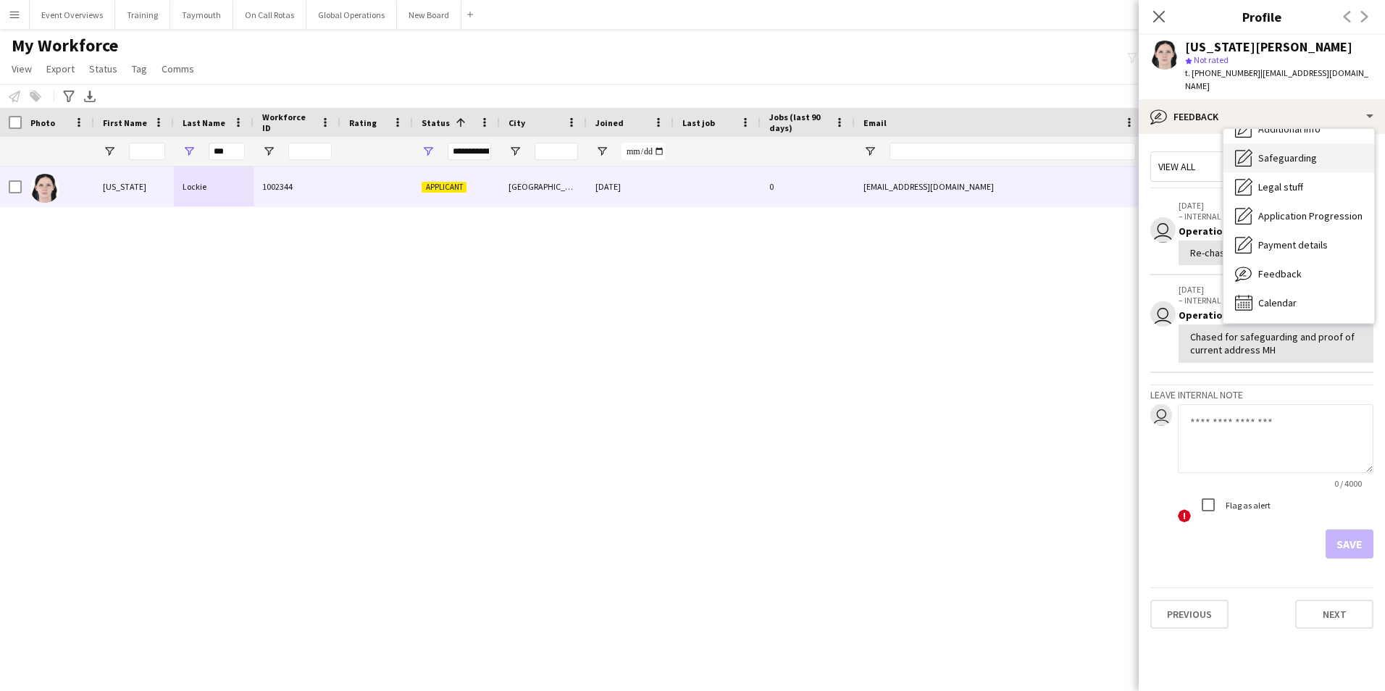
click at [1272, 151] on span "Safeguarding" at bounding box center [1288, 157] width 59 height 13
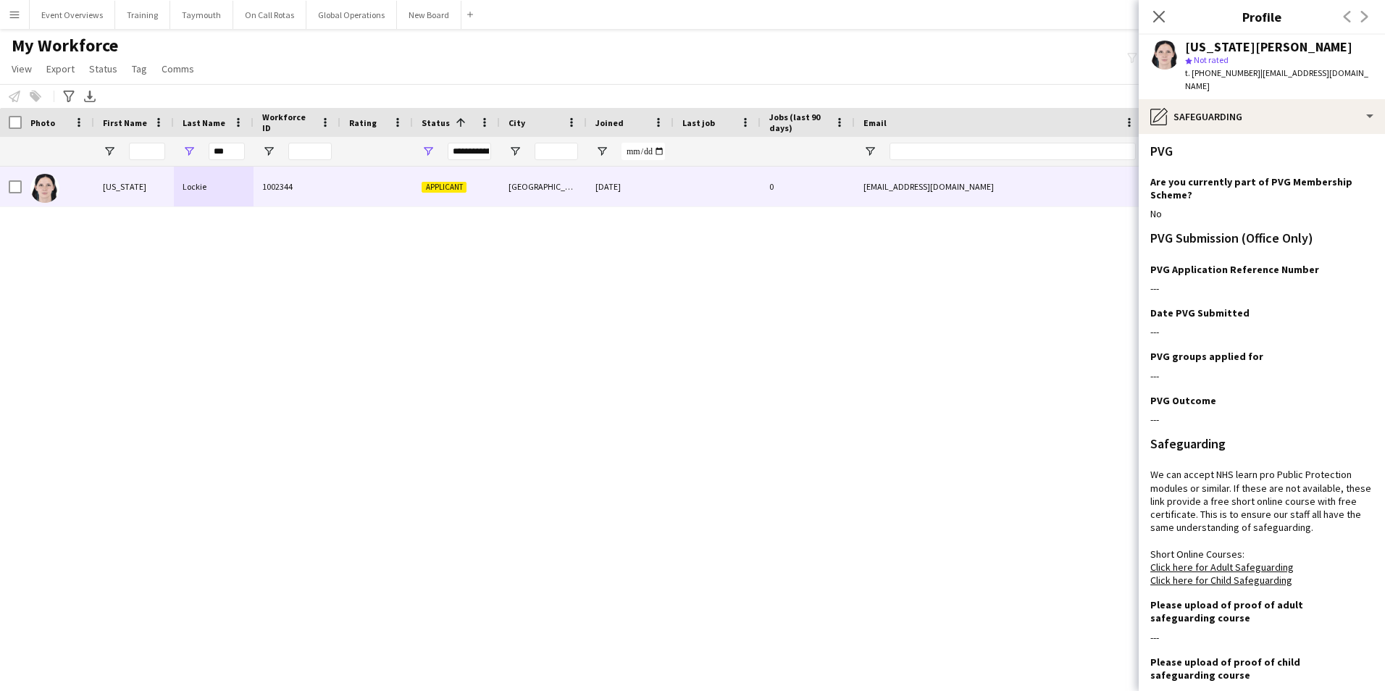
scroll to position [0, 0]
click at [230, 150] on input "***" at bounding box center [227, 151] width 36 height 17
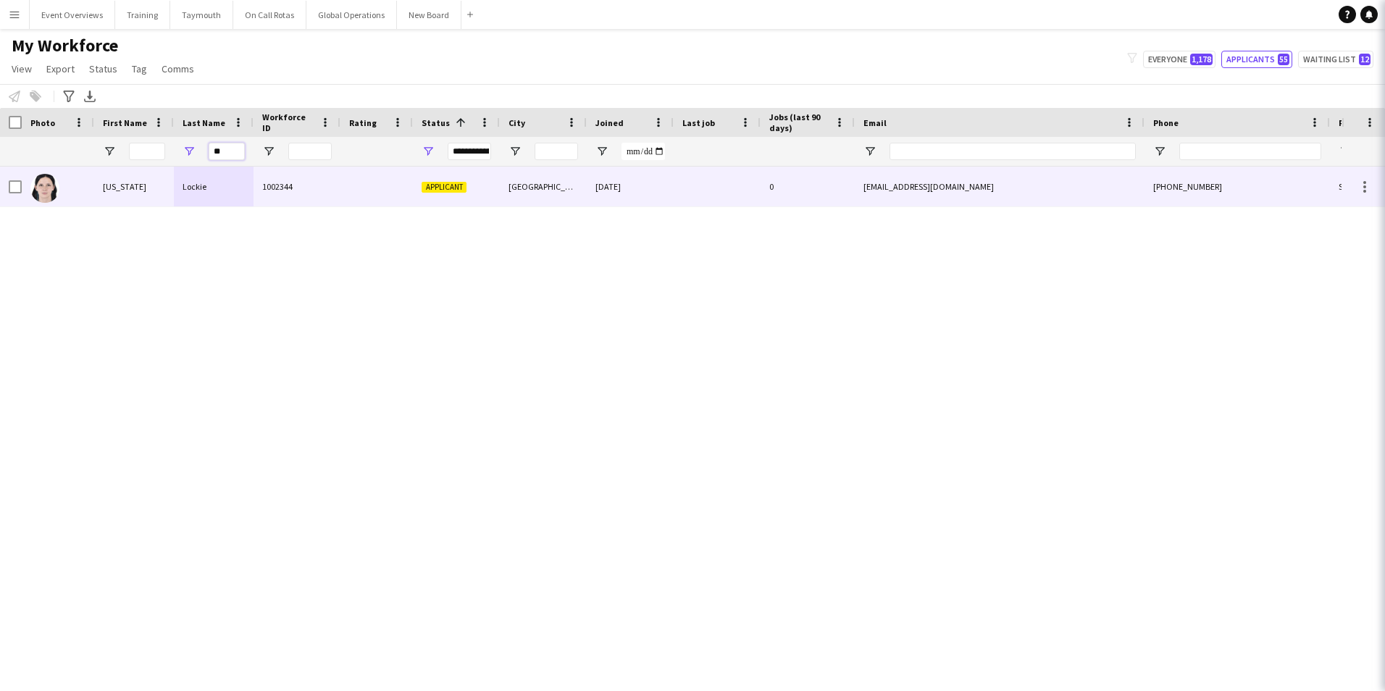
type input "*"
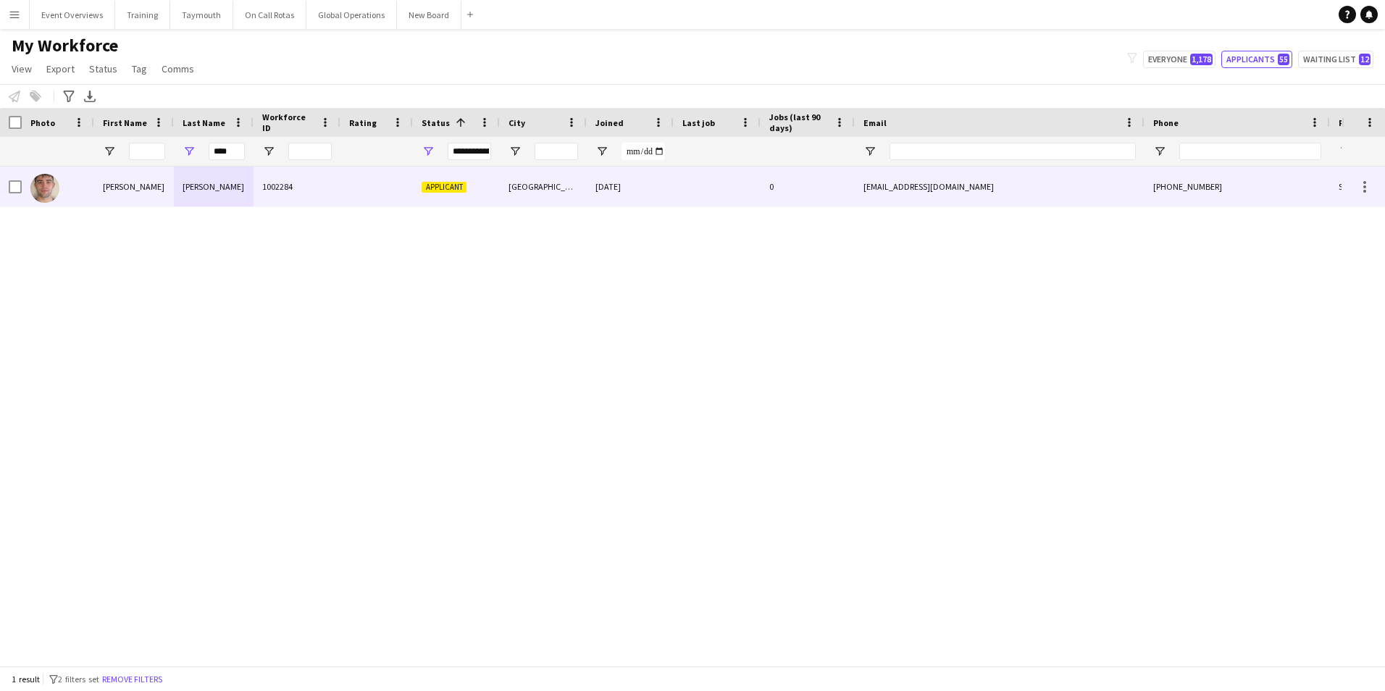
click at [204, 184] on div "[PERSON_NAME]" at bounding box center [214, 187] width 80 height 40
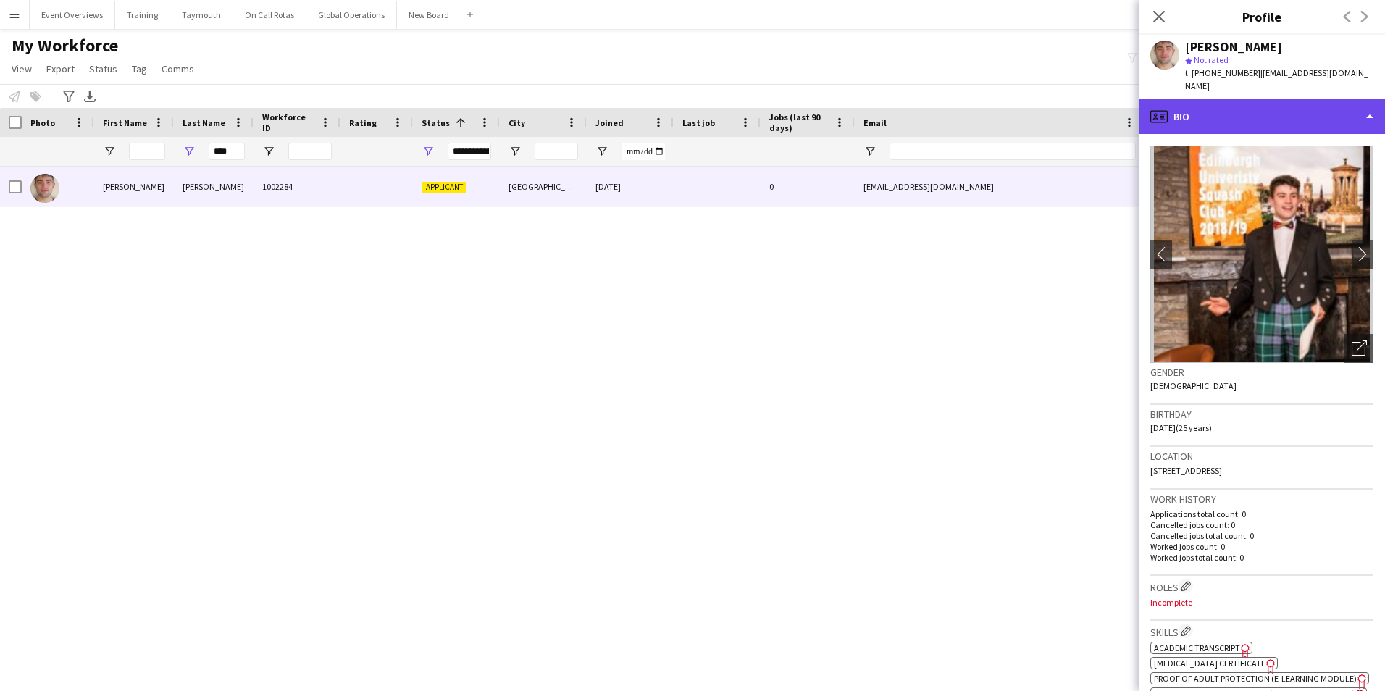
click at [1271, 99] on div "profile Bio" at bounding box center [1262, 116] width 246 height 35
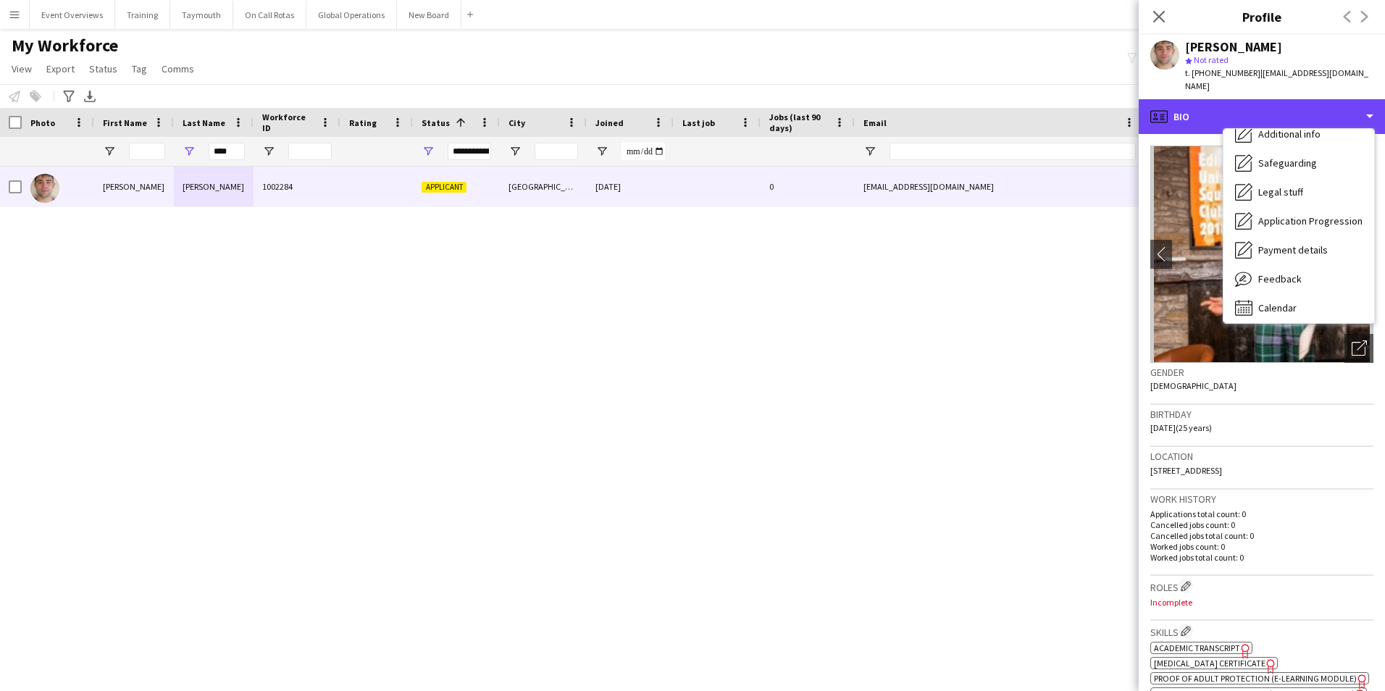
scroll to position [252, 0]
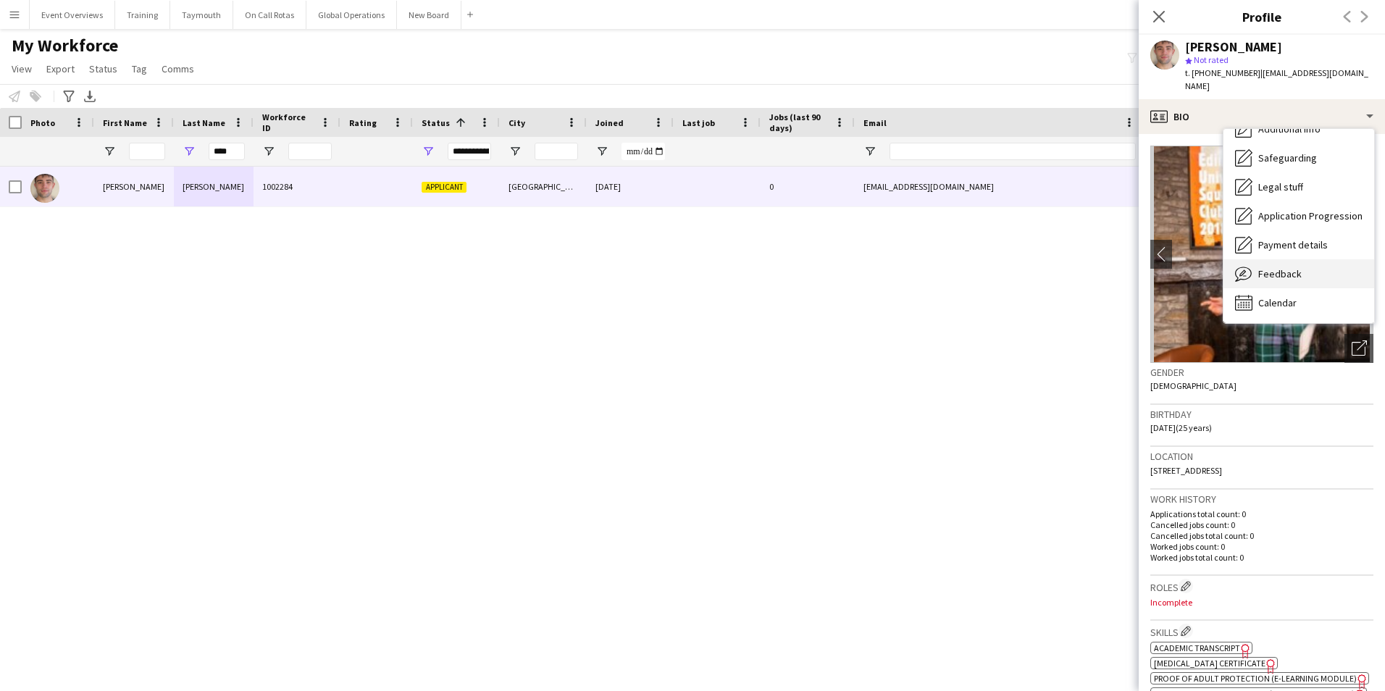
click at [1264, 267] on span "Feedback" at bounding box center [1280, 273] width 43 height 13
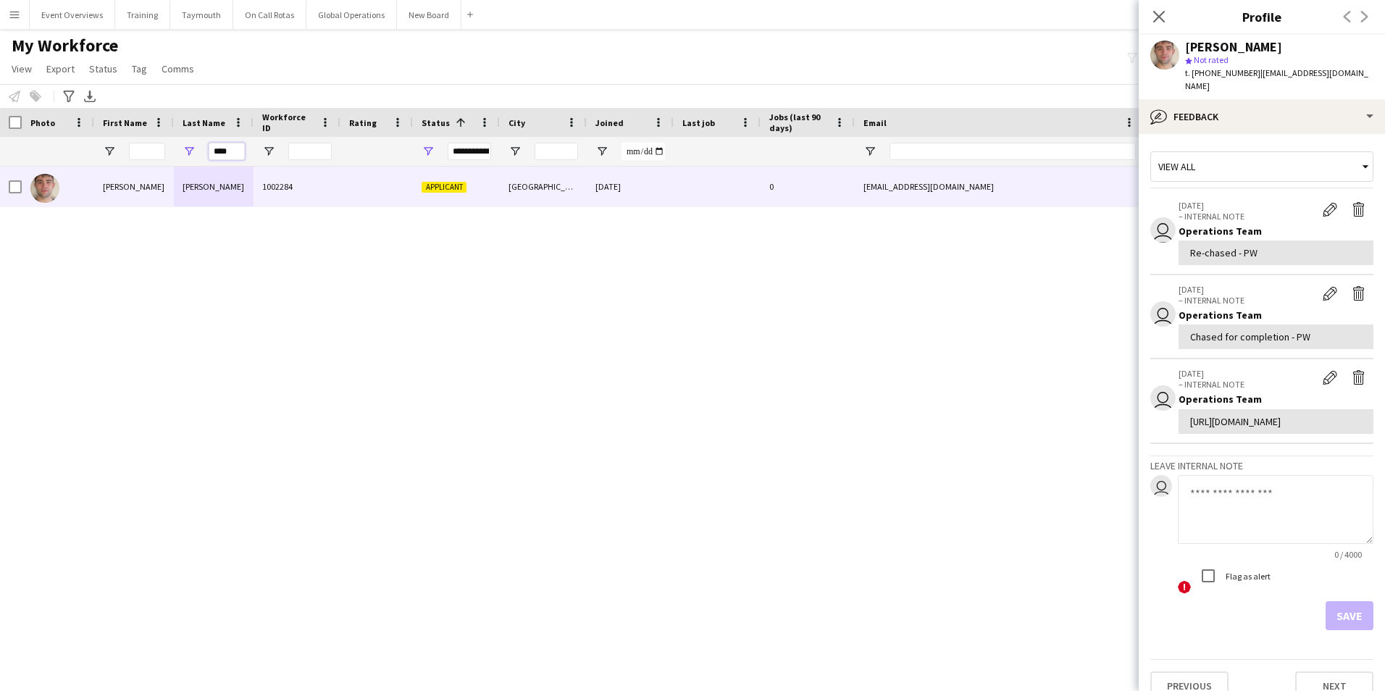
click at [236, 153] on input "****" at bounding box center [227, 151] width 36 height 17
type input "*"
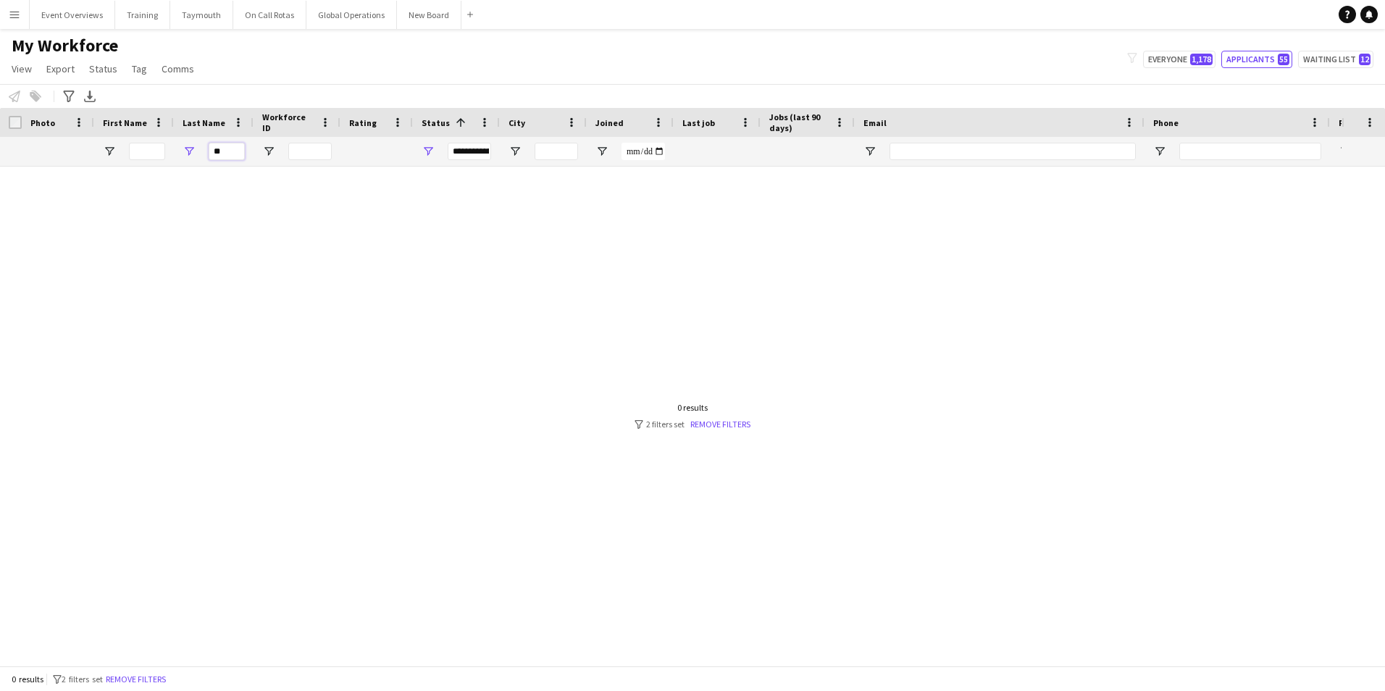
type input "*"
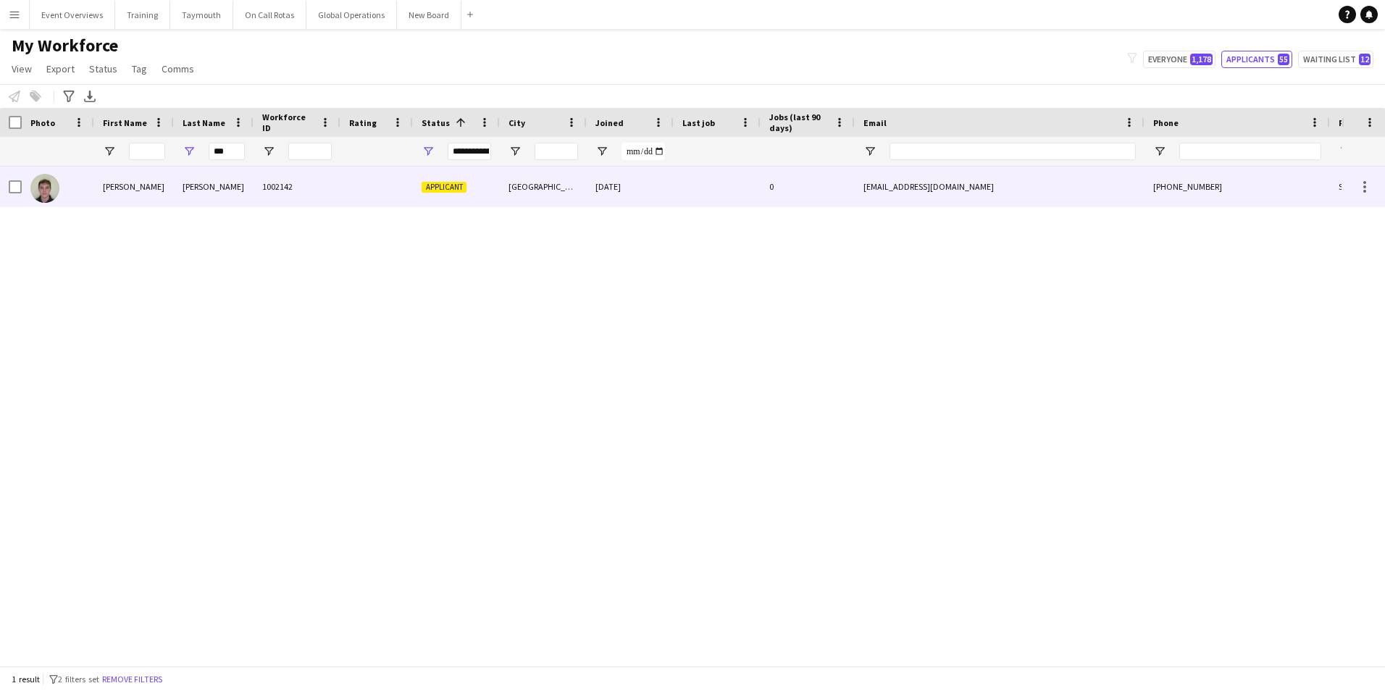
click at [203, 188] on div "[PERSON_NAME]" at bounding box center [214, 187] width 80 height 40
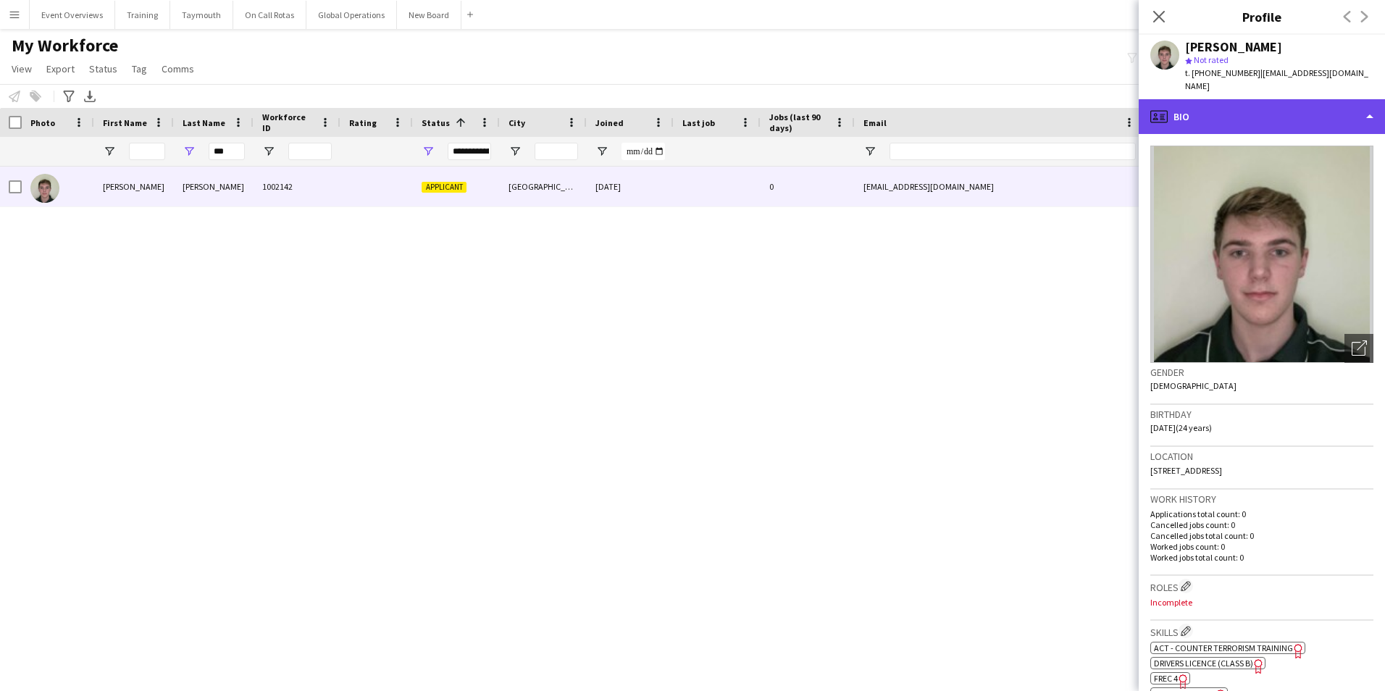
click at [1225, 110] on div "profile Bio" at bounding box center [1262, 116] width 246 height 35
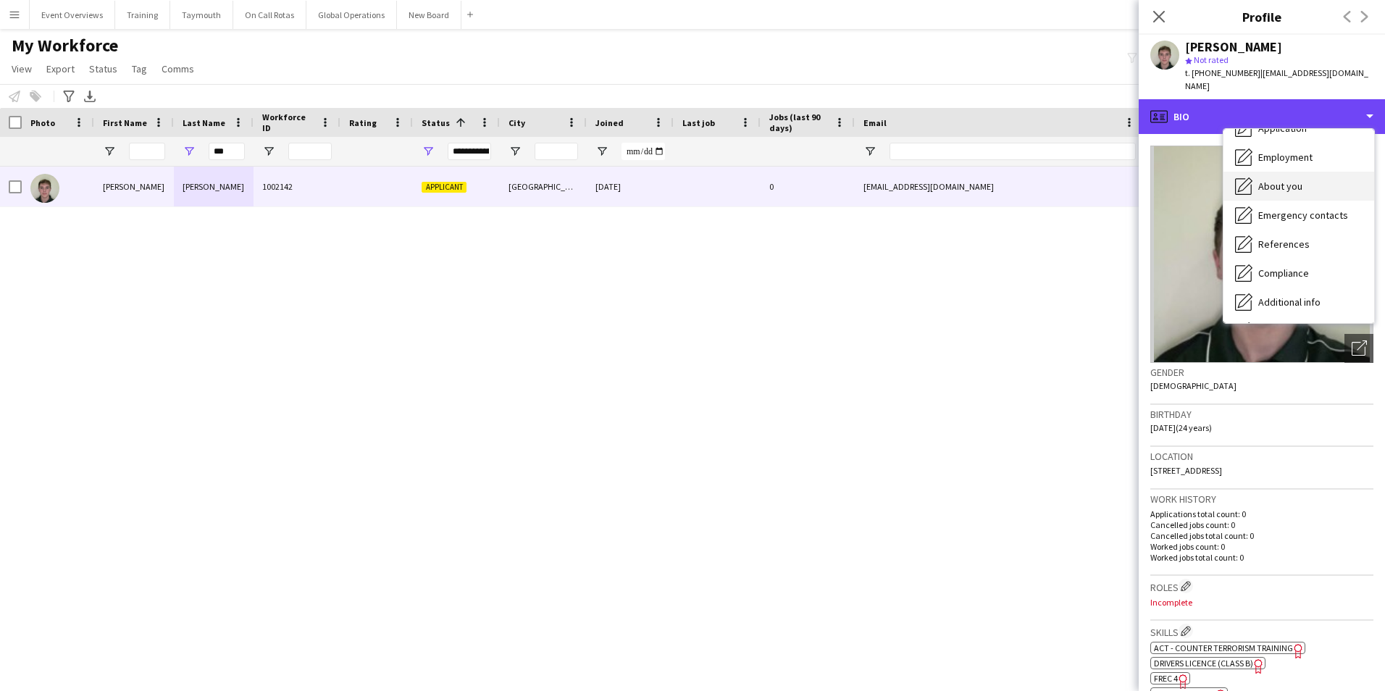
scroll to position [217, 0]
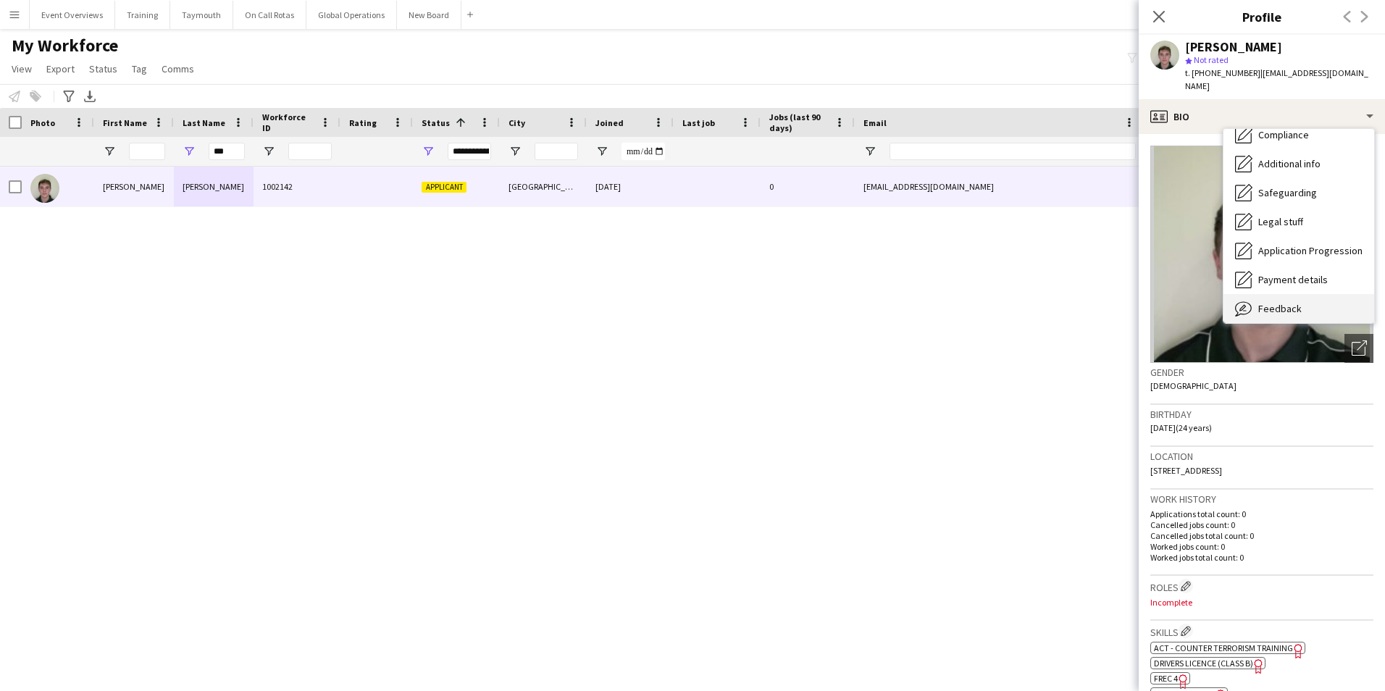
click at [1293, 300] on div "Feedback Feedback" at bounding box center [1299, 308] width 151 height 29
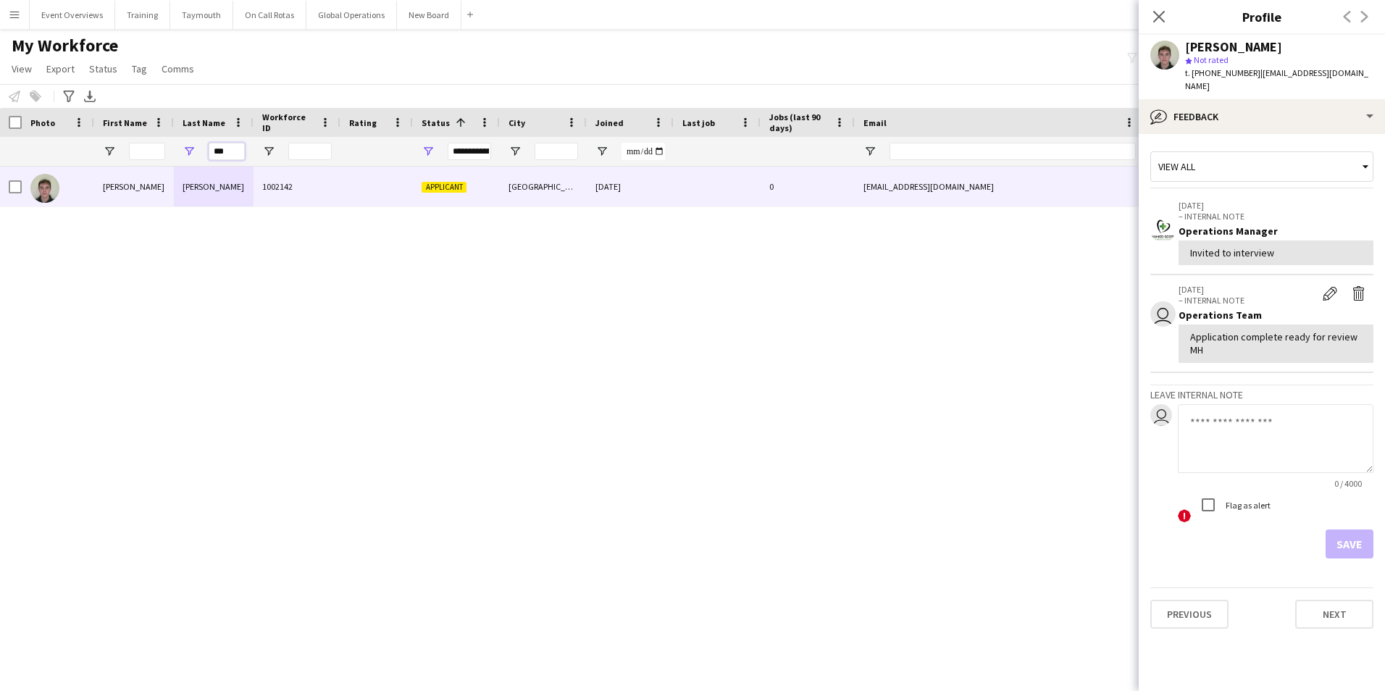
click at [231, 151] on input "***" at bounding box center [227, 151] width 36 height 17
type input "*"
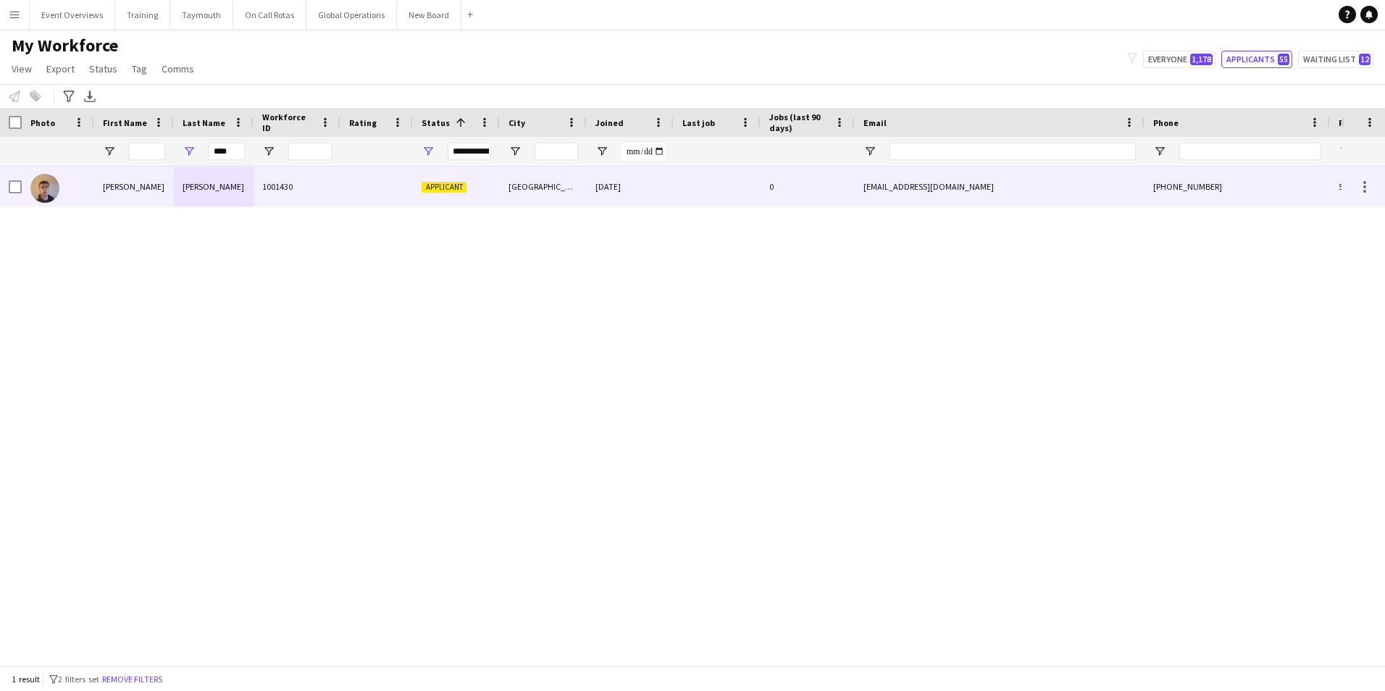
click at [204, 189] on div "[PERSON_NAME]" at bounding box center [214, 187] width 80 height 40
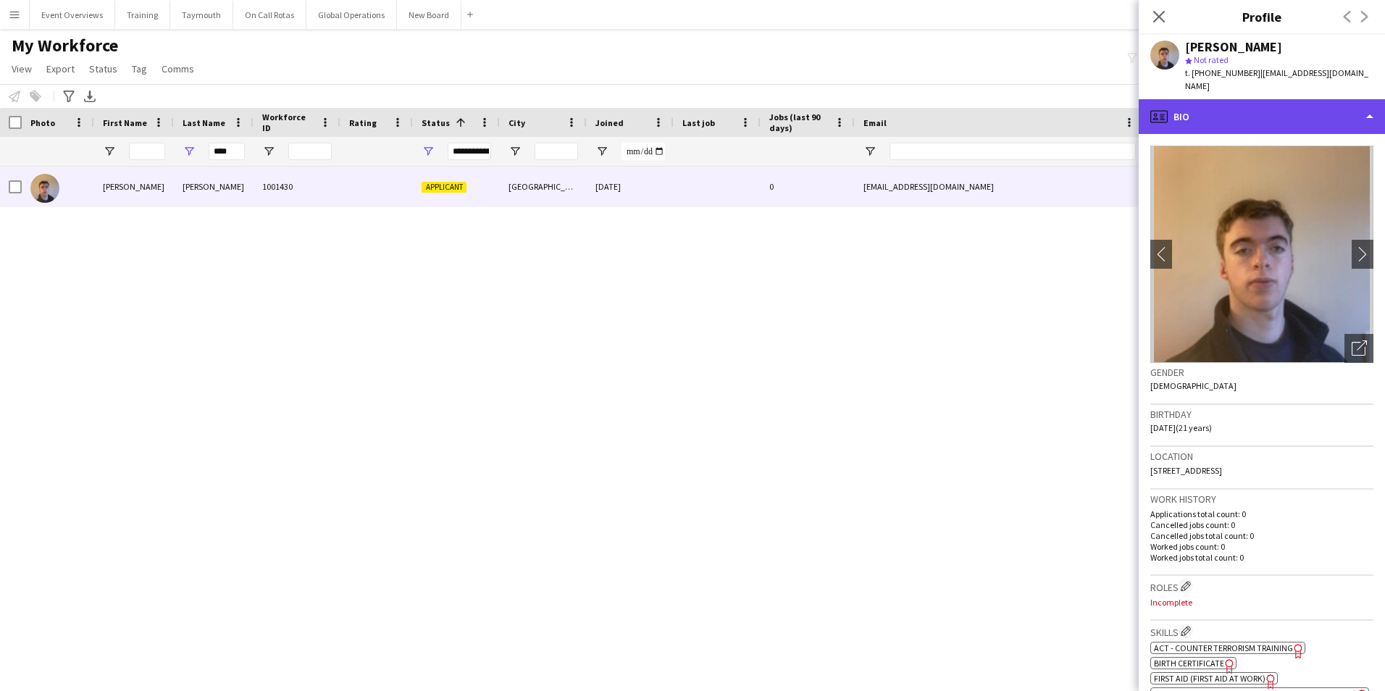
click at [1234, 102] on div "profile Bio" at bounding box center [1262, 116] width 246 height 35
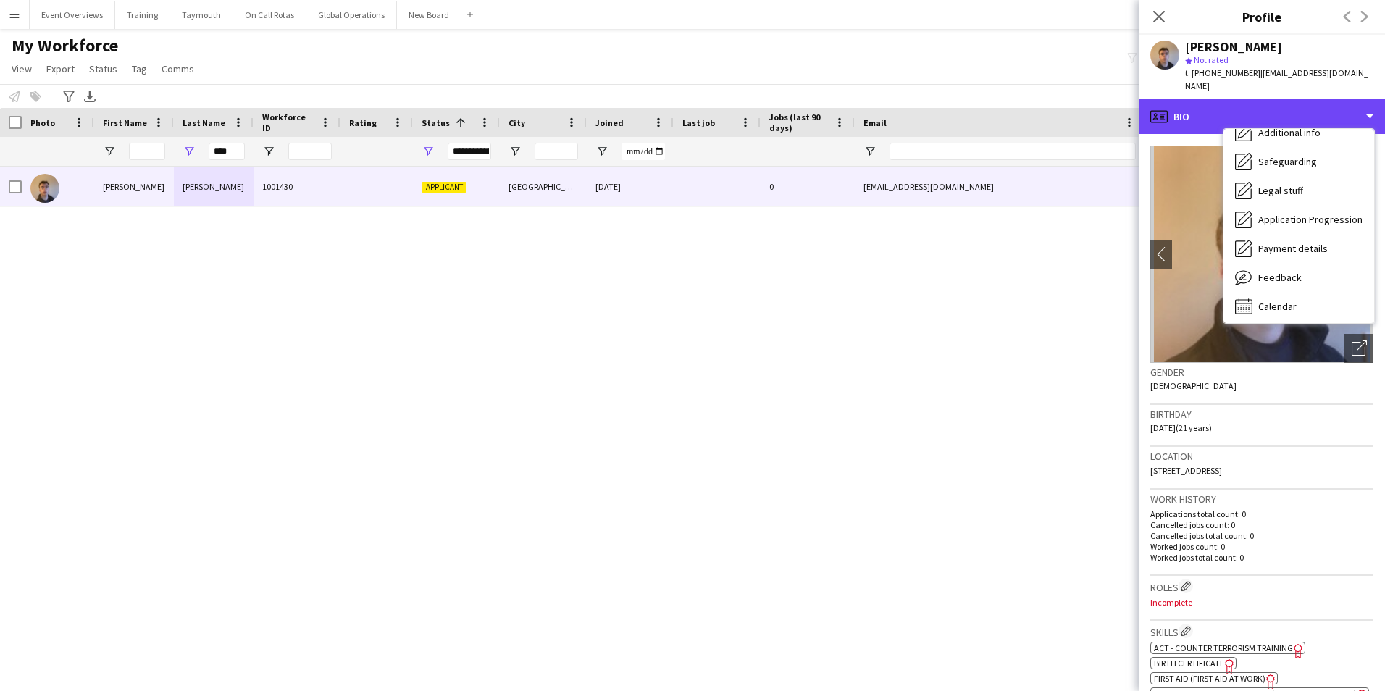
scroll to position [252, 0]
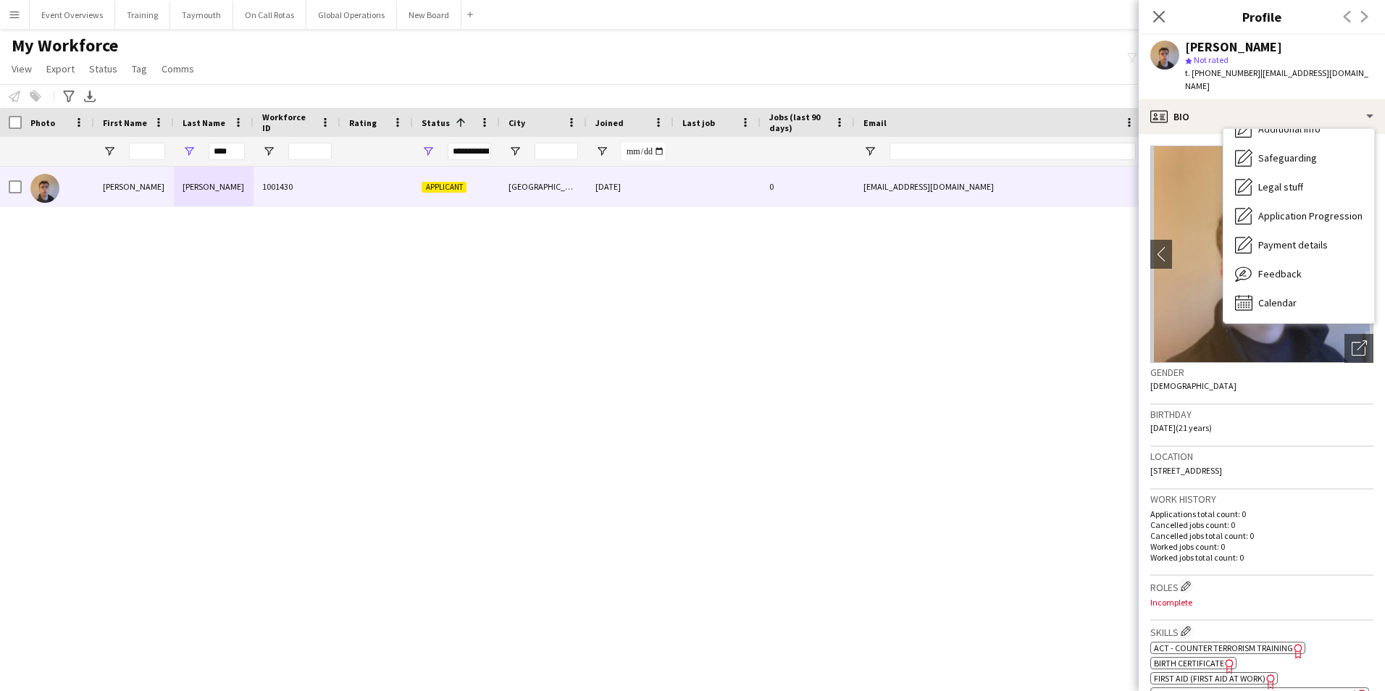
click at [1290, 259] on div "Feedback Feedback" at bounding box center [1299, 273] width 151 height 29
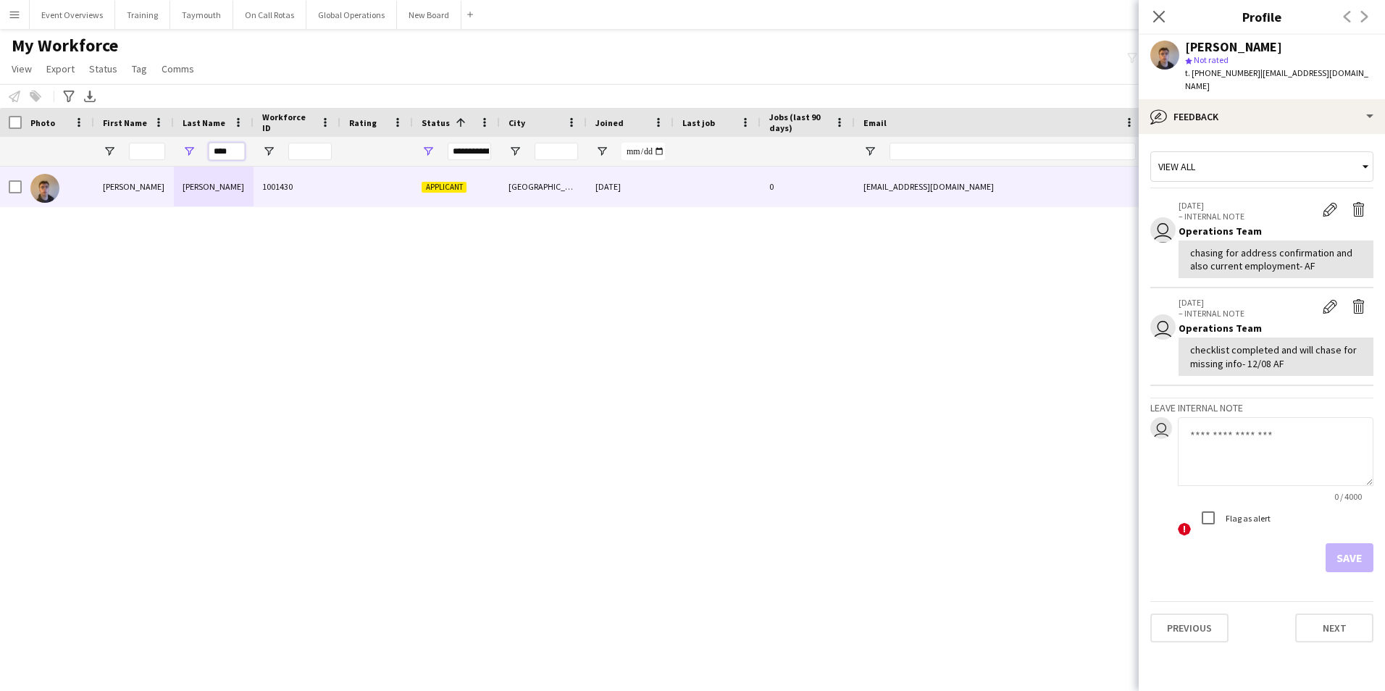
click at [237, 151] on input "****" at bounding box center [227, 151] width 36 height 17
type input "*"
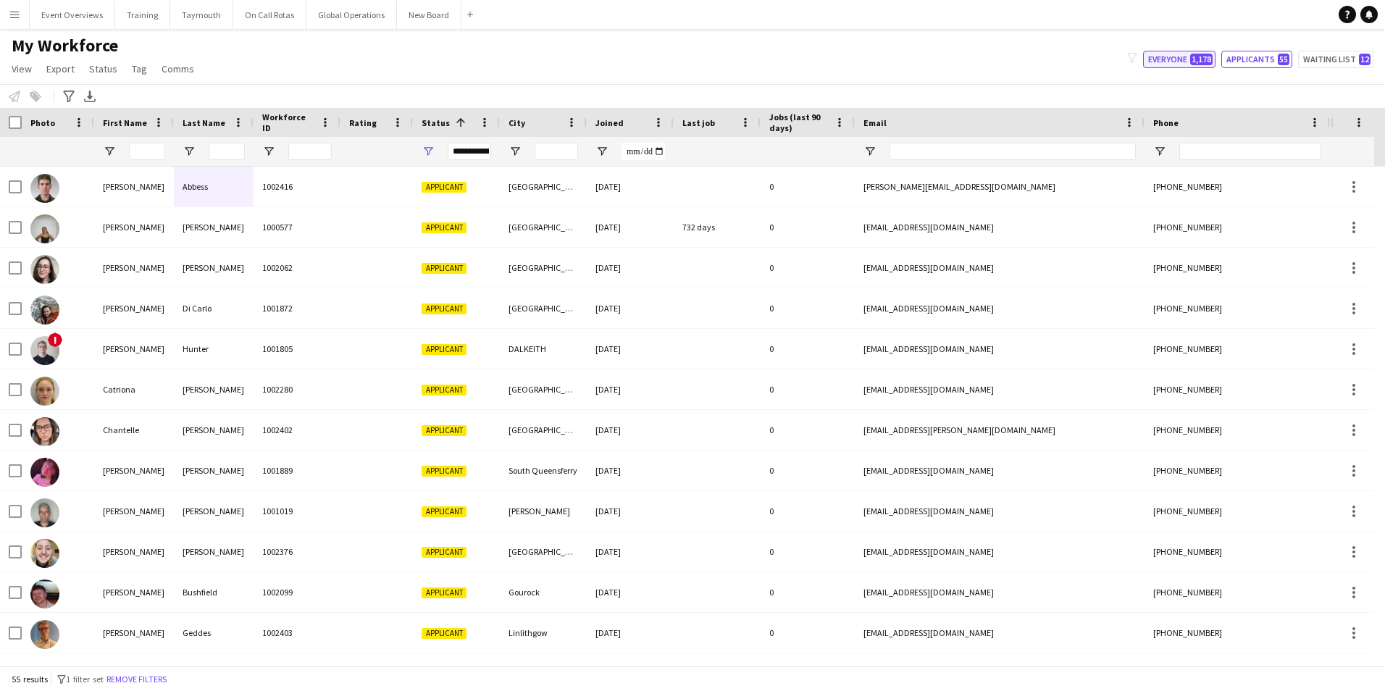
click at [1161, 63] on button "Everyone 1,178" at bounding box center [1179, 59] width 72 height 17
type input "**********"
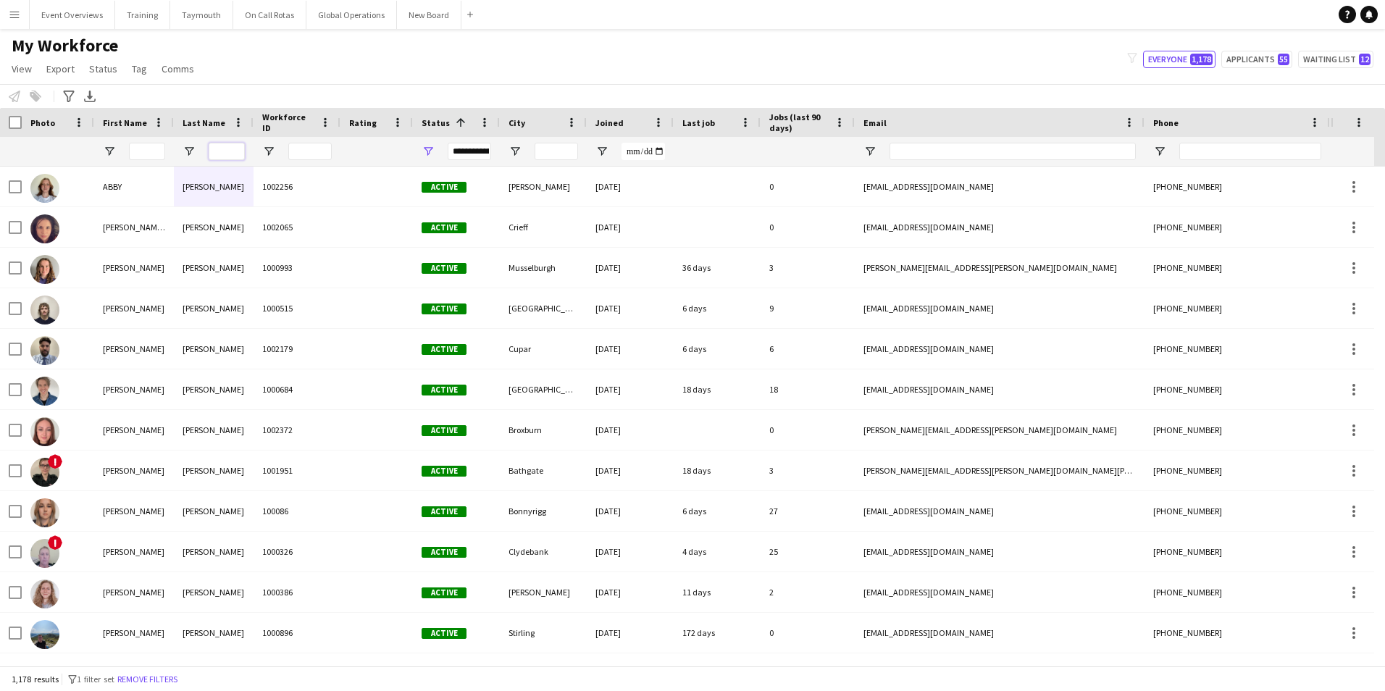
click at [221, 147] on input "Last Name Filter Input" at bounding box center [227, 151] width 36 height 17
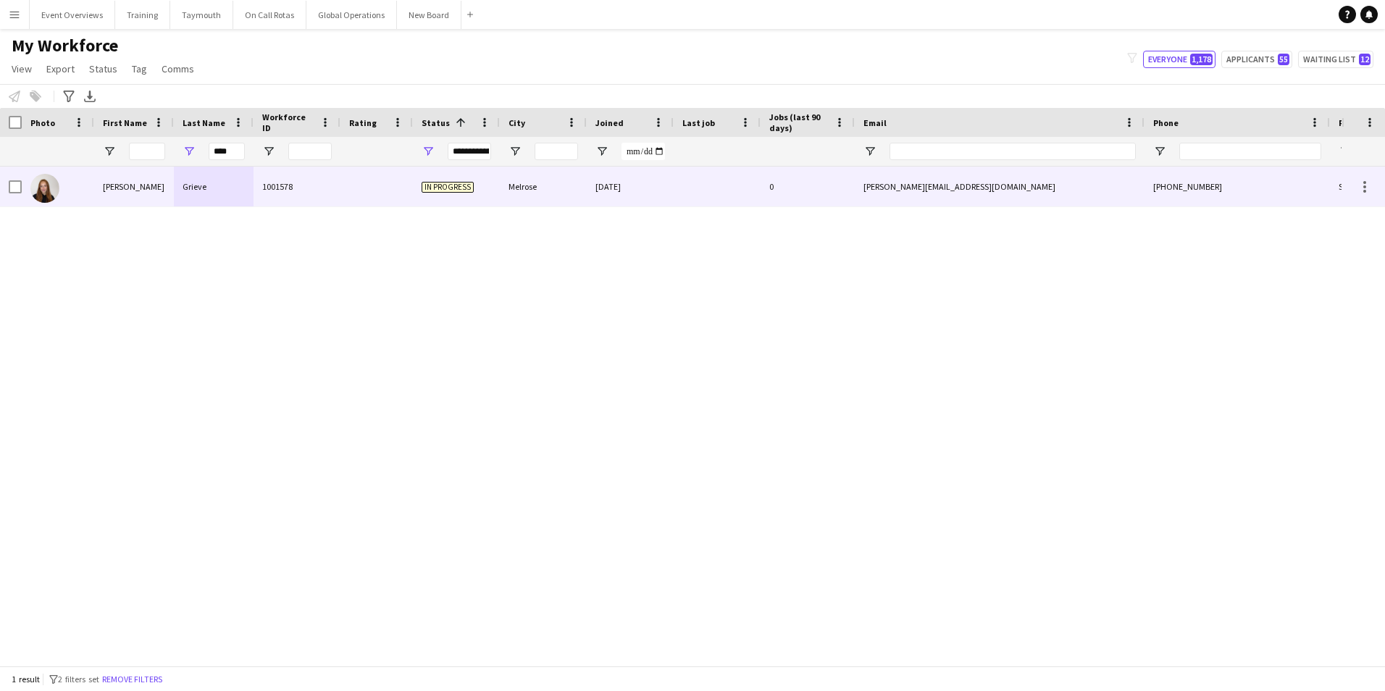
click at [201, 178] on div "Grieve" at bounding box center [214, 187] width 80 height 40
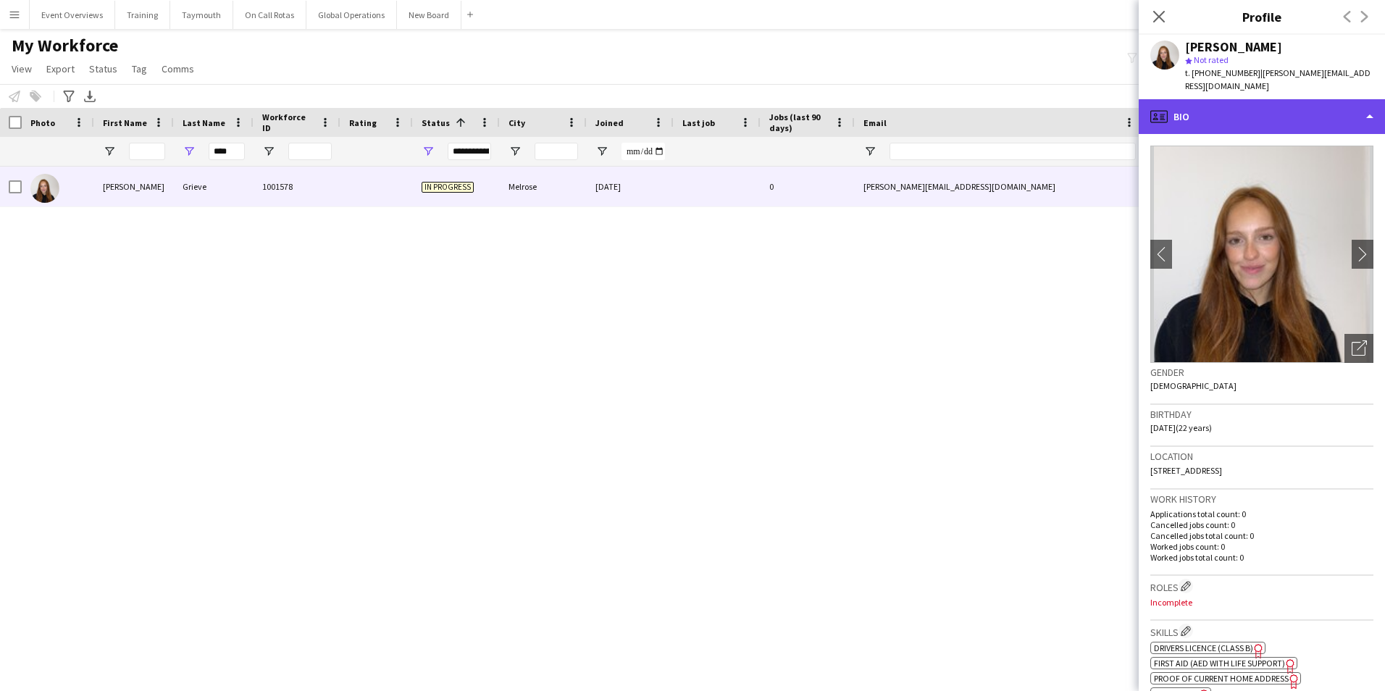
click at [1224, 99] on div "profile Bio" at bounding box center [1262, 116] width 246 height 35
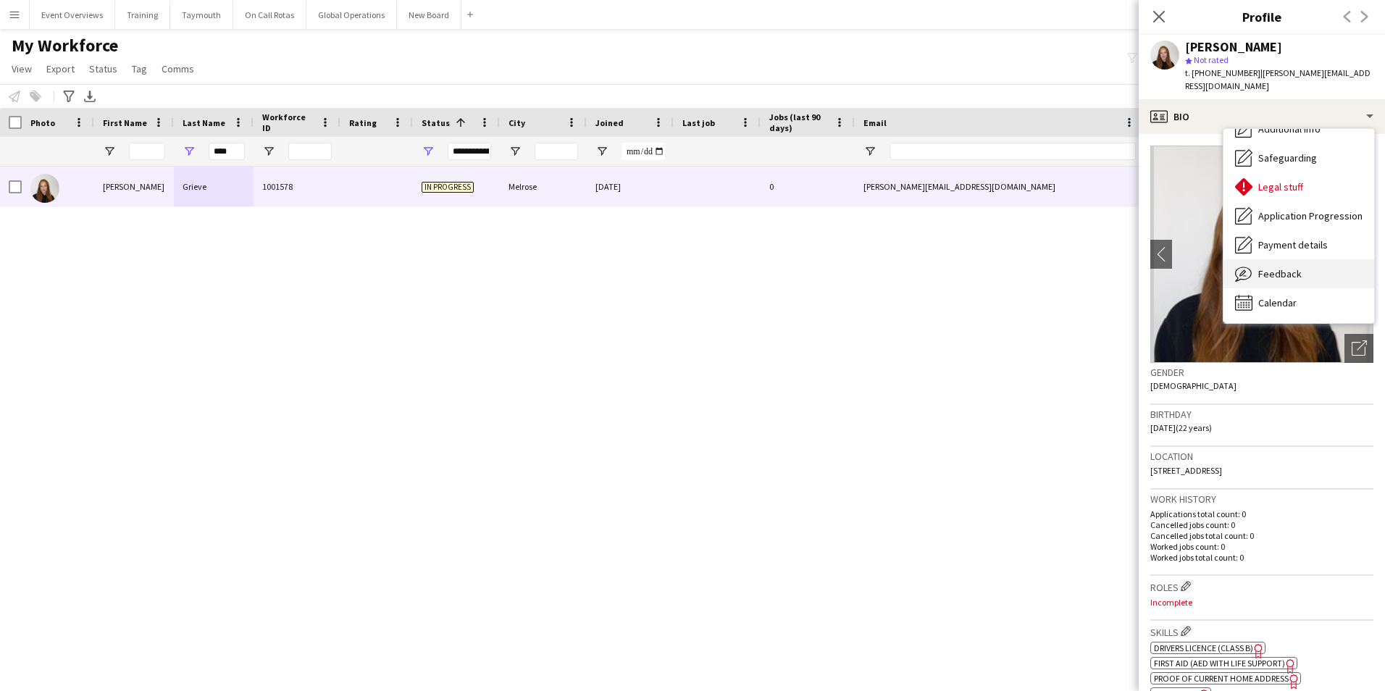
click at [1268, 267] on span "Feedback" at bounding box center [1280, 273] width 43 height 13
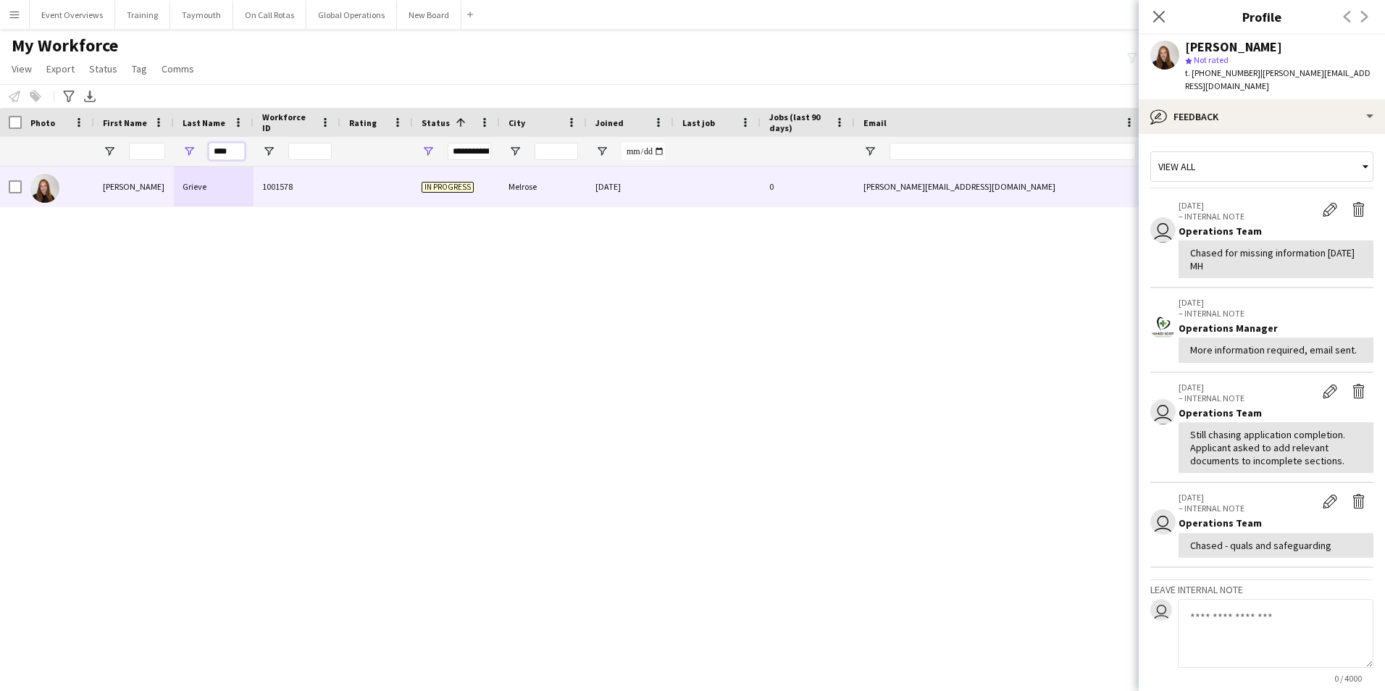
click at [238, 150] on input "****" at bounding box center [227, 151] width 36 height 17
type input "*"
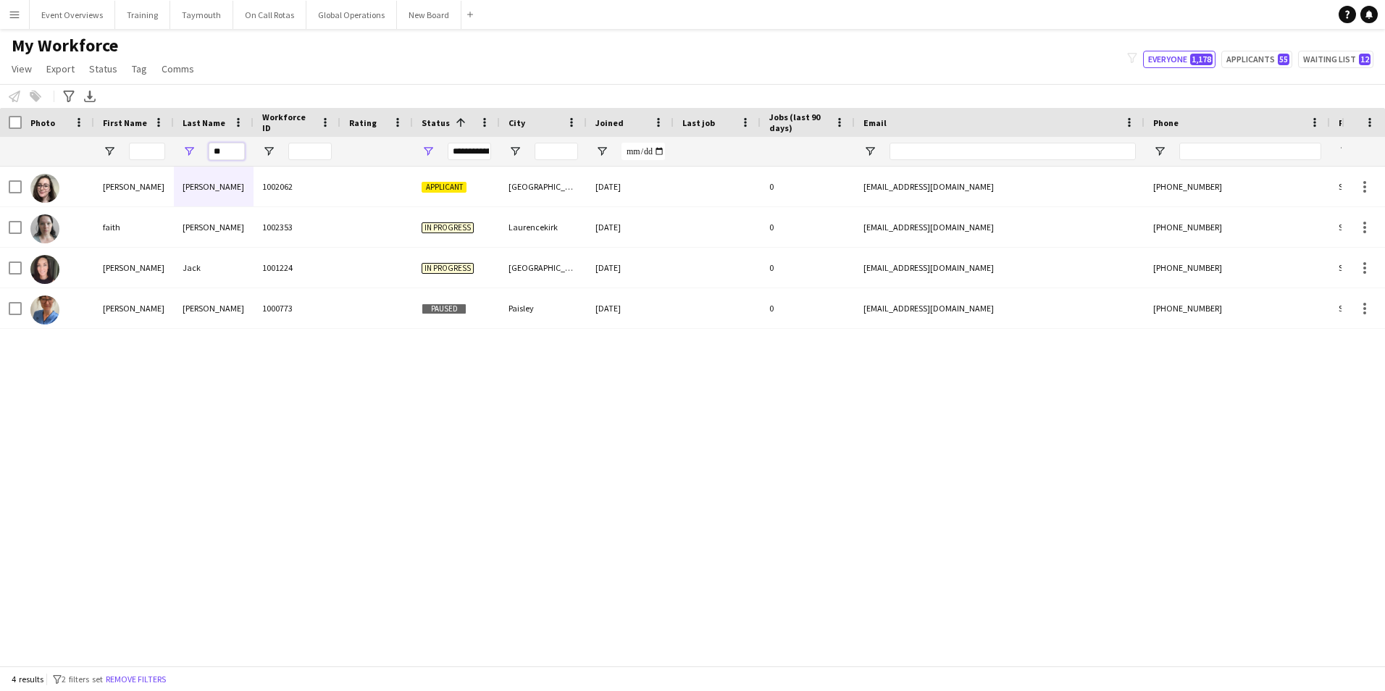
type input "*"
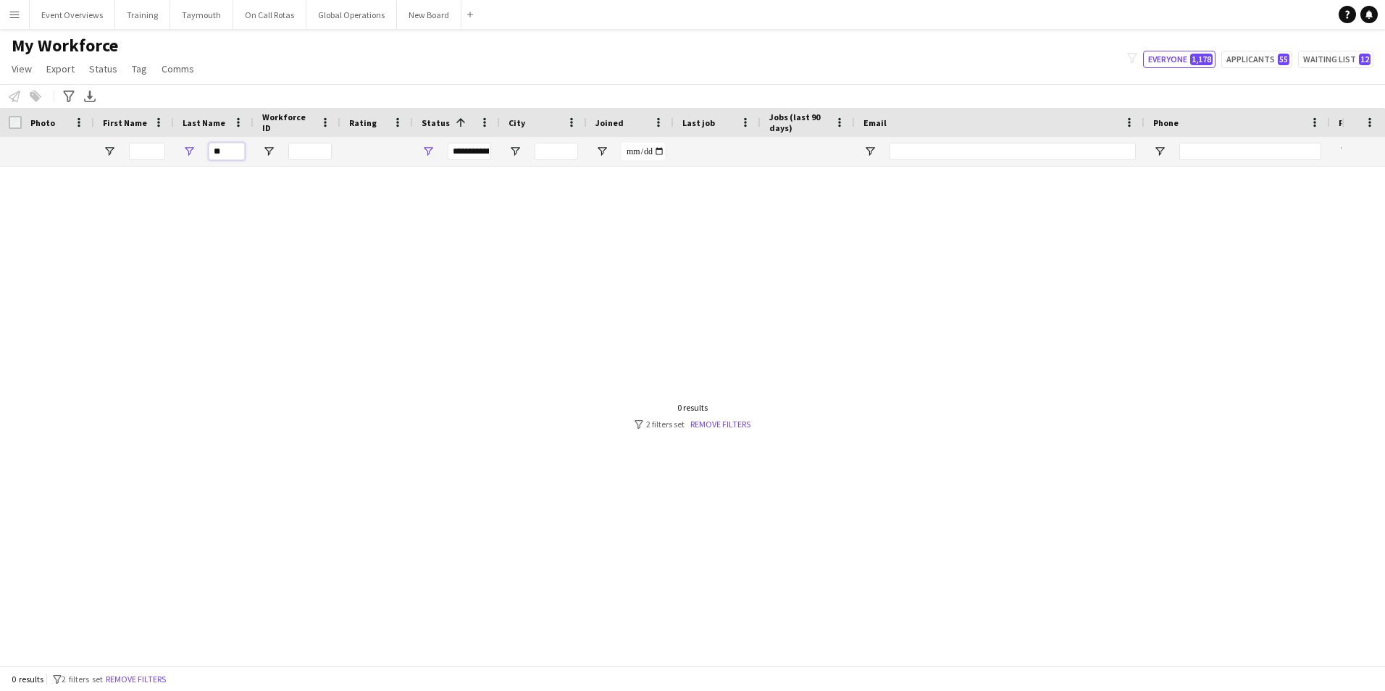
type input "*"
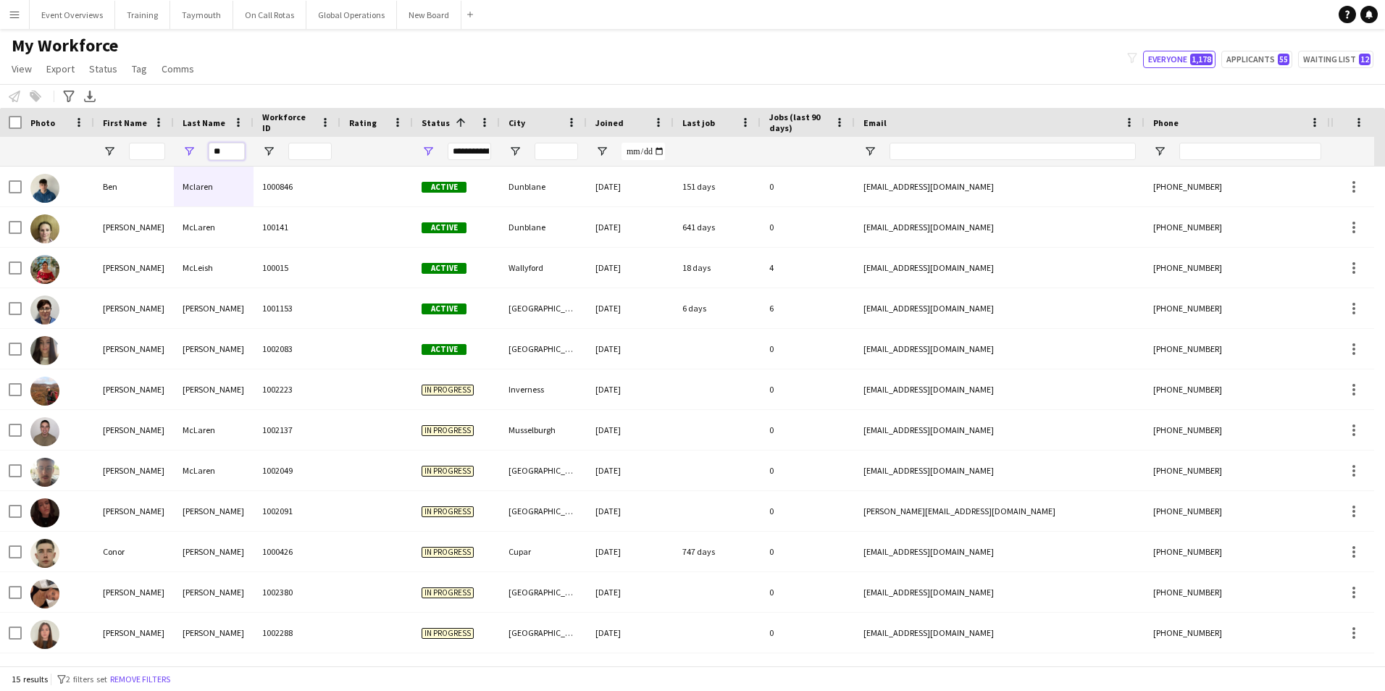
type input "*"
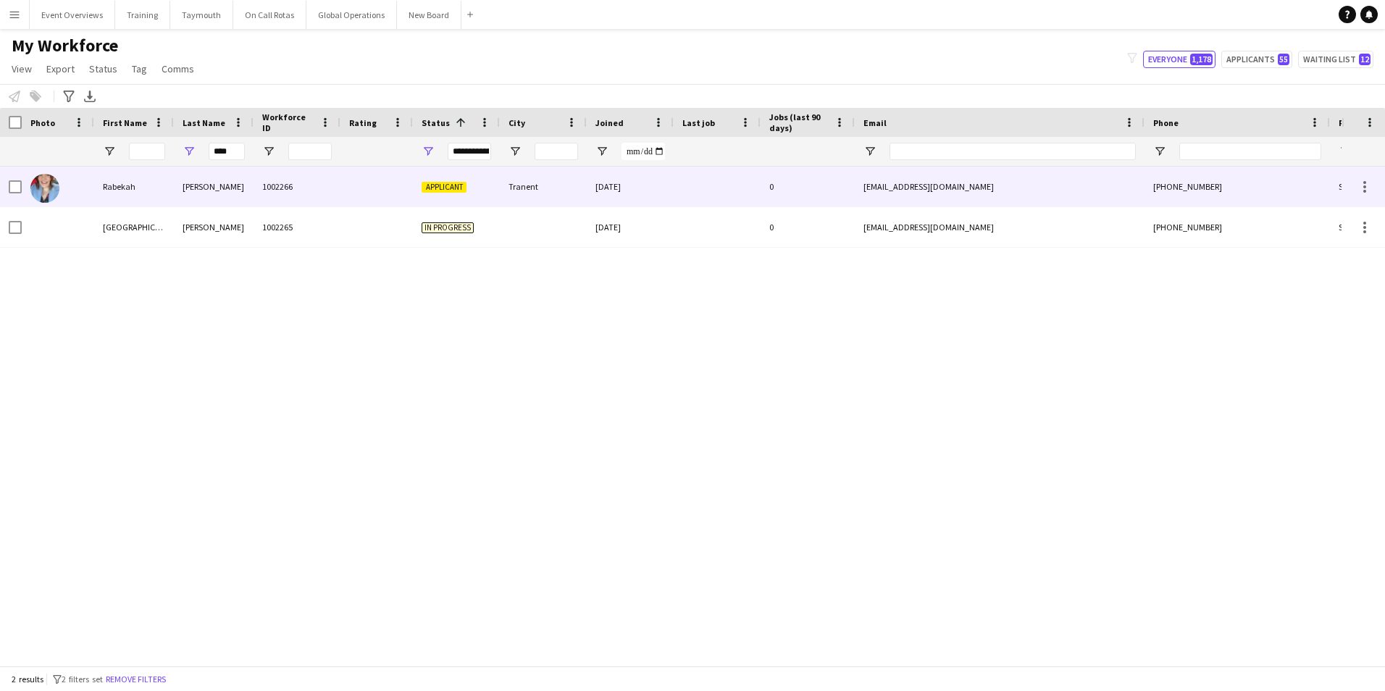
click at [196, 183] on div "[PERSON_NAME]" at bounding box center [214, 187] width 80 height 40
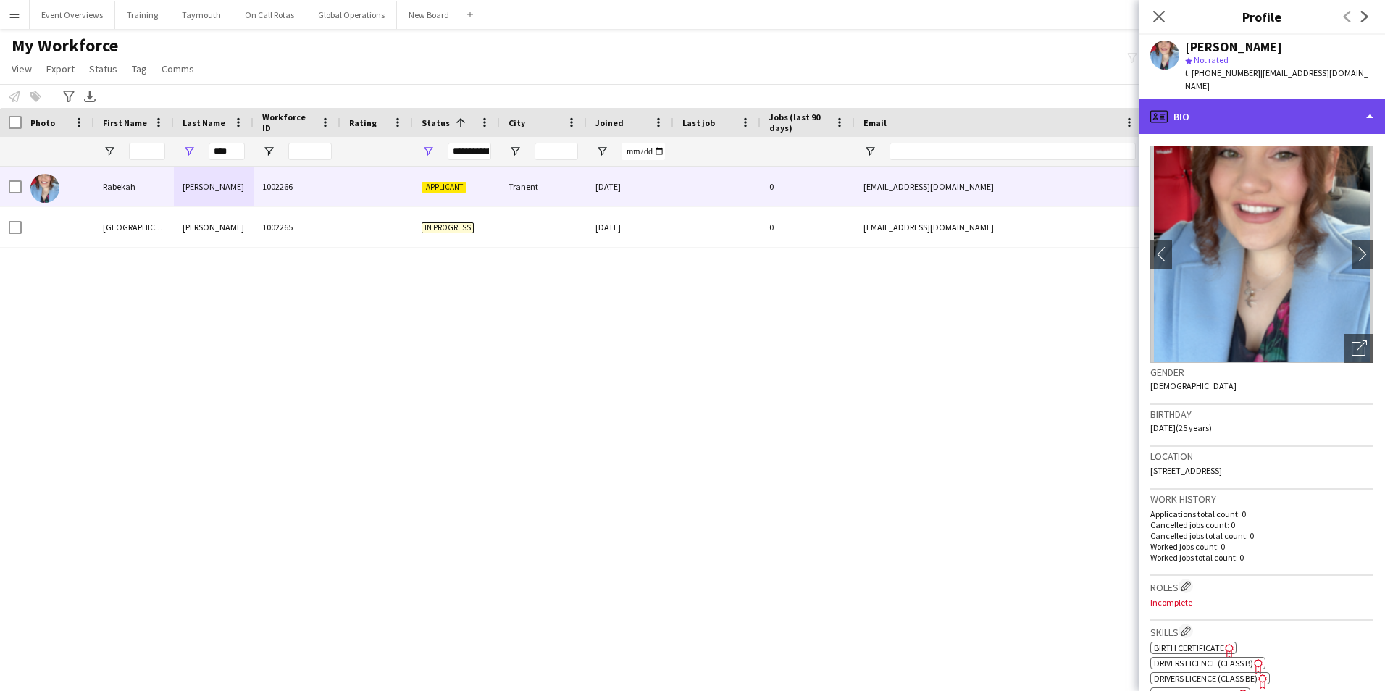
click at [1233, 111] on div "profile Bio" at bounding box center [1262, 116] width 246 height 35
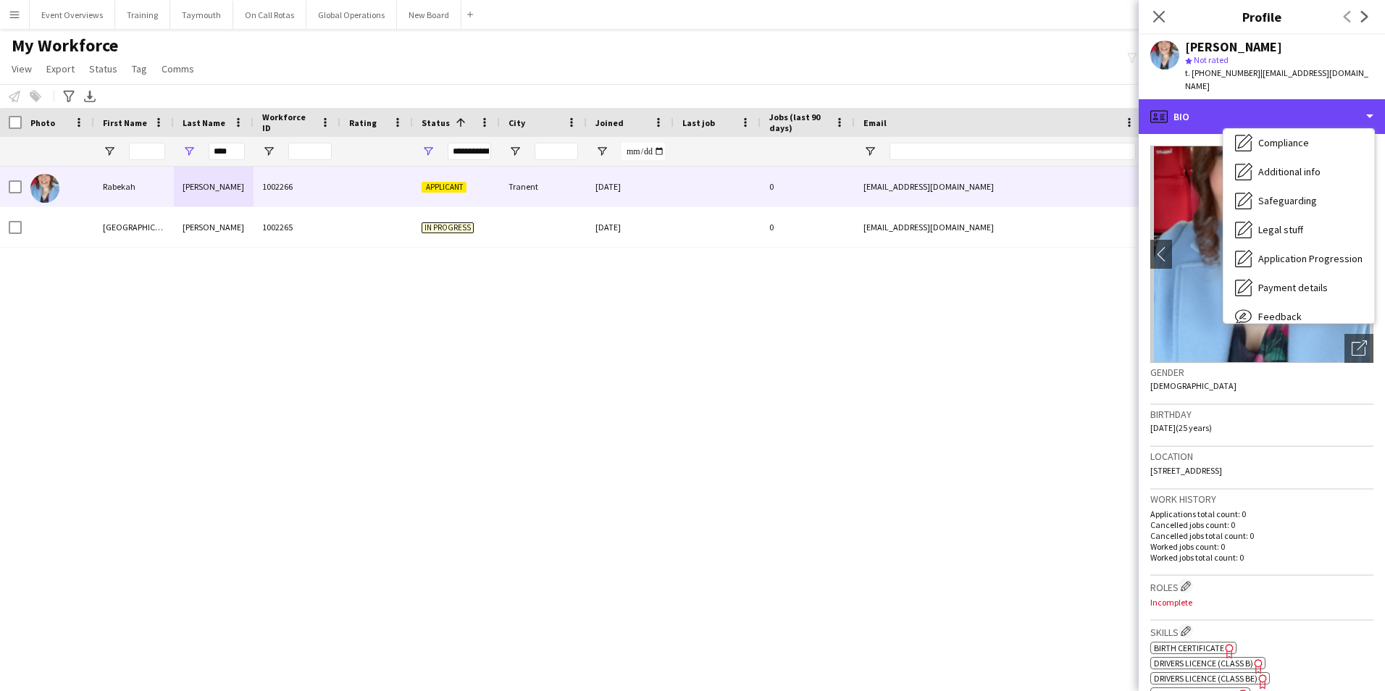
scroll to position [217, 0]
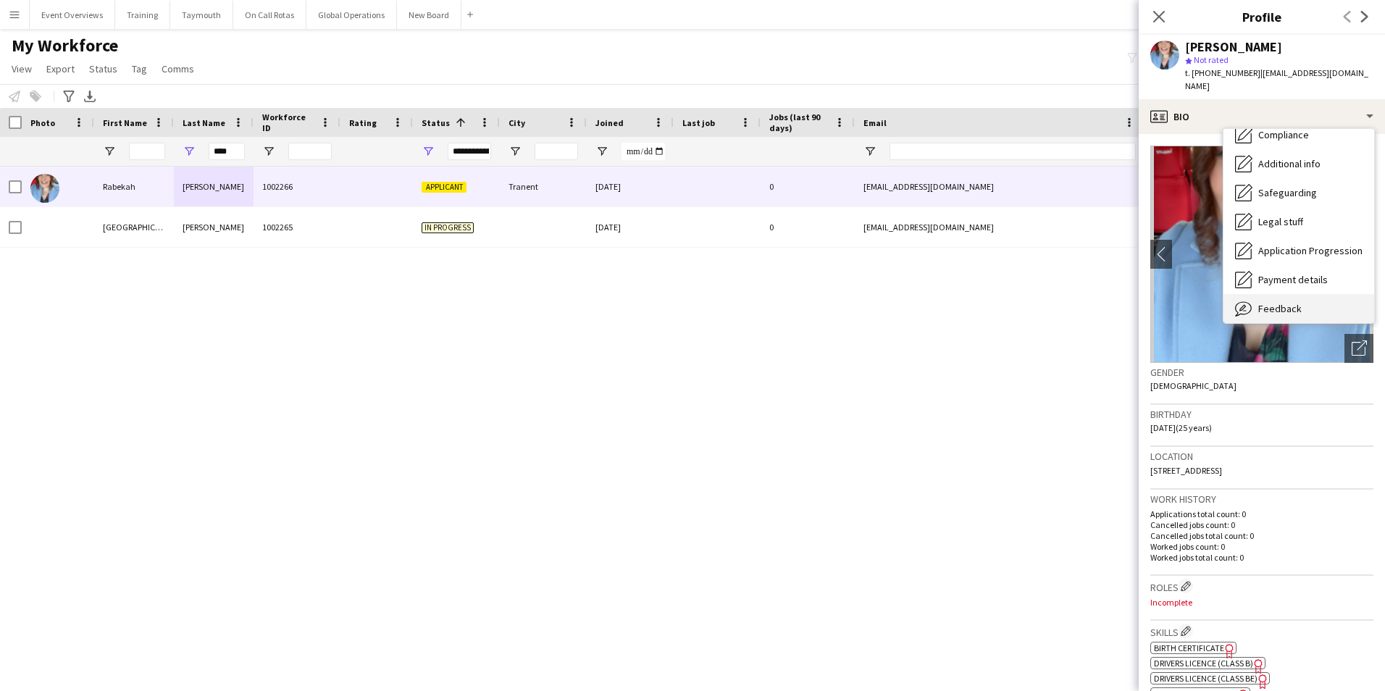
click at [1280, 302] on span "Feedback" at bounding box center [1280, 308] width 43 height 13
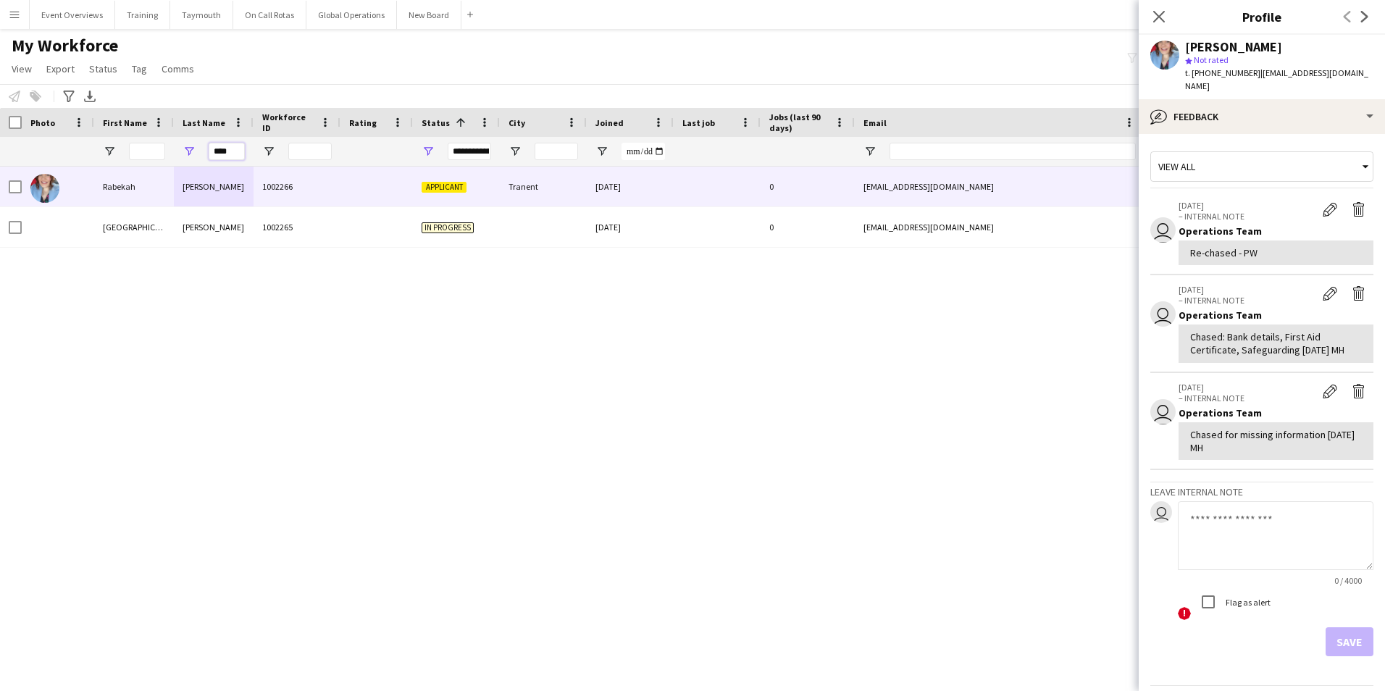
click at [234, 146] on input "****" at bounding box center [227, 151] width 36 height 17
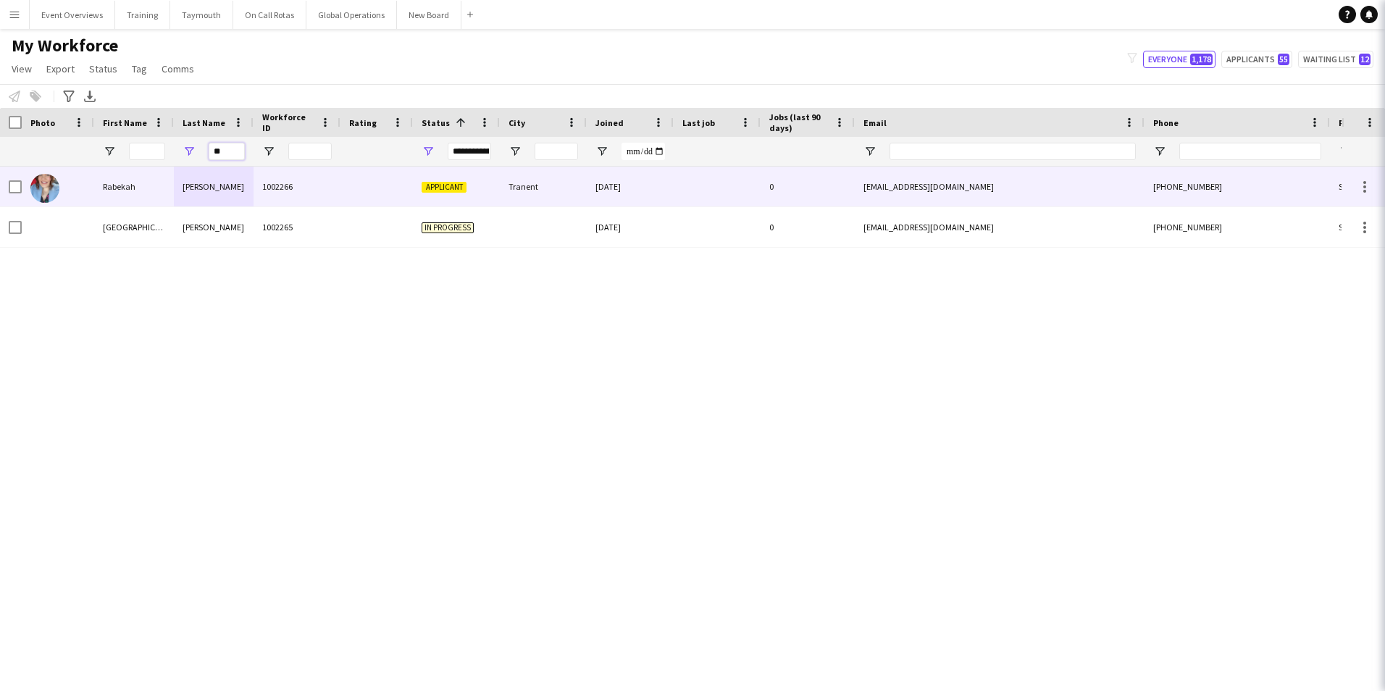
type input "*"
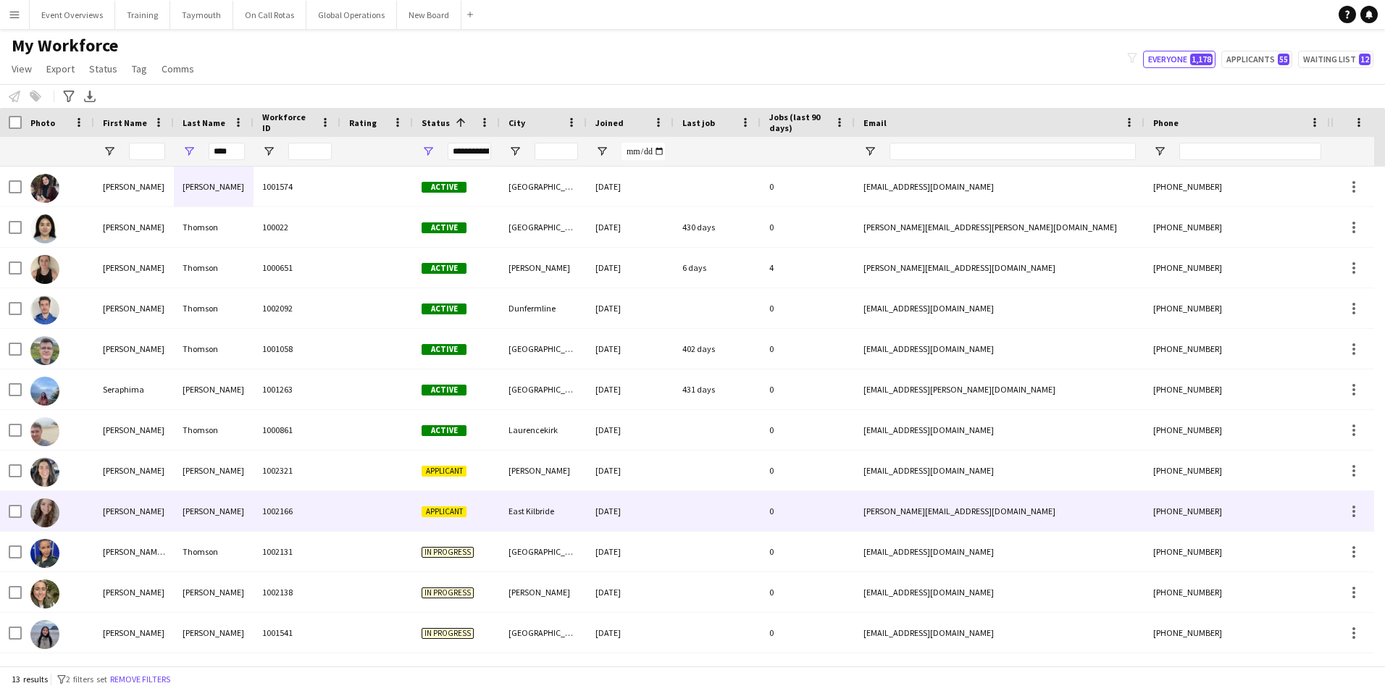
click at [118, 512] on div "[PERSON_NAME]" at bounding box center [134, 511] width 80 height 40
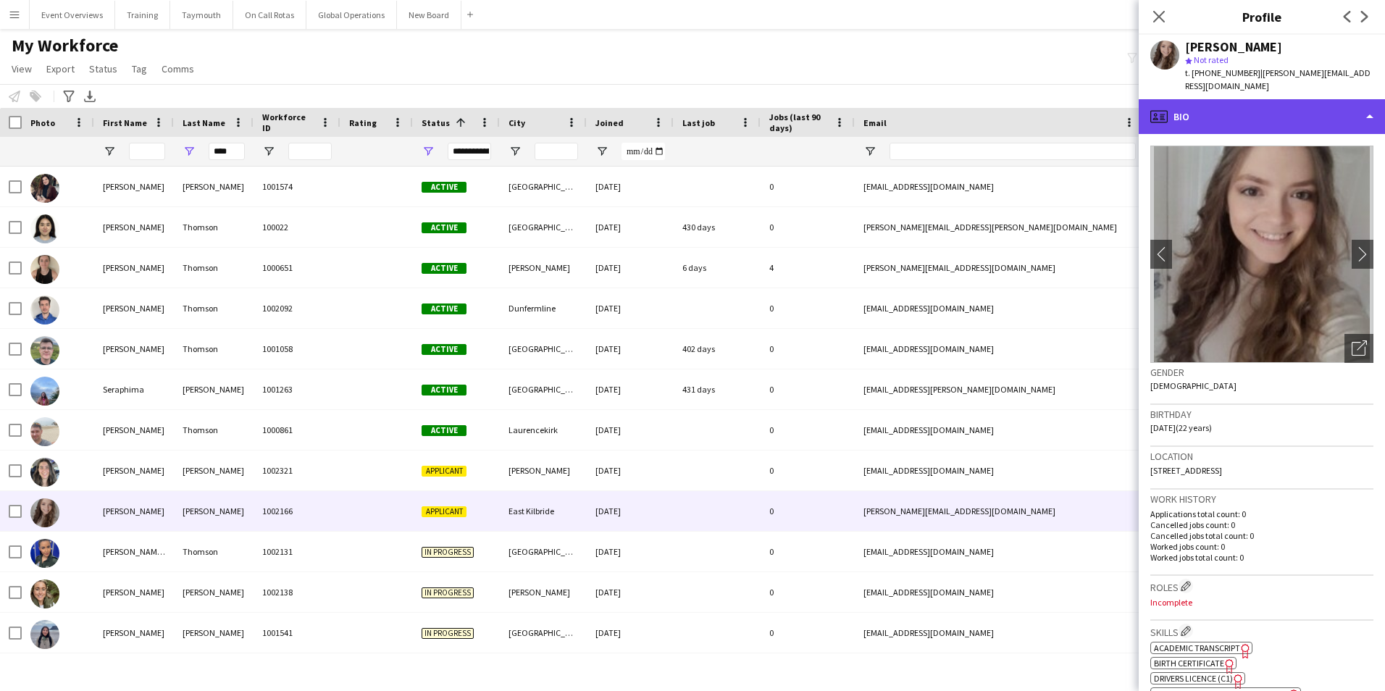
click at [1262, 107] on div "profile Bio" at bounding box center [1262, 116] width 246 height 35
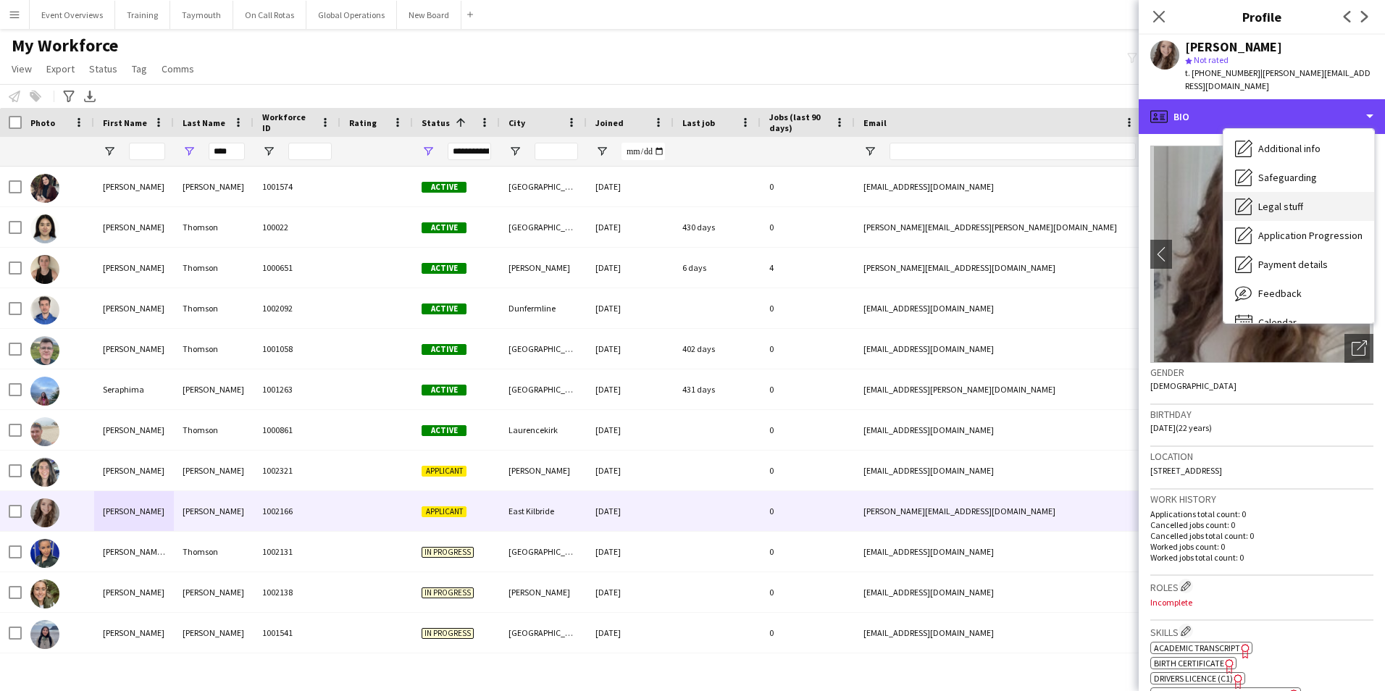
scroll to position [252, 0]
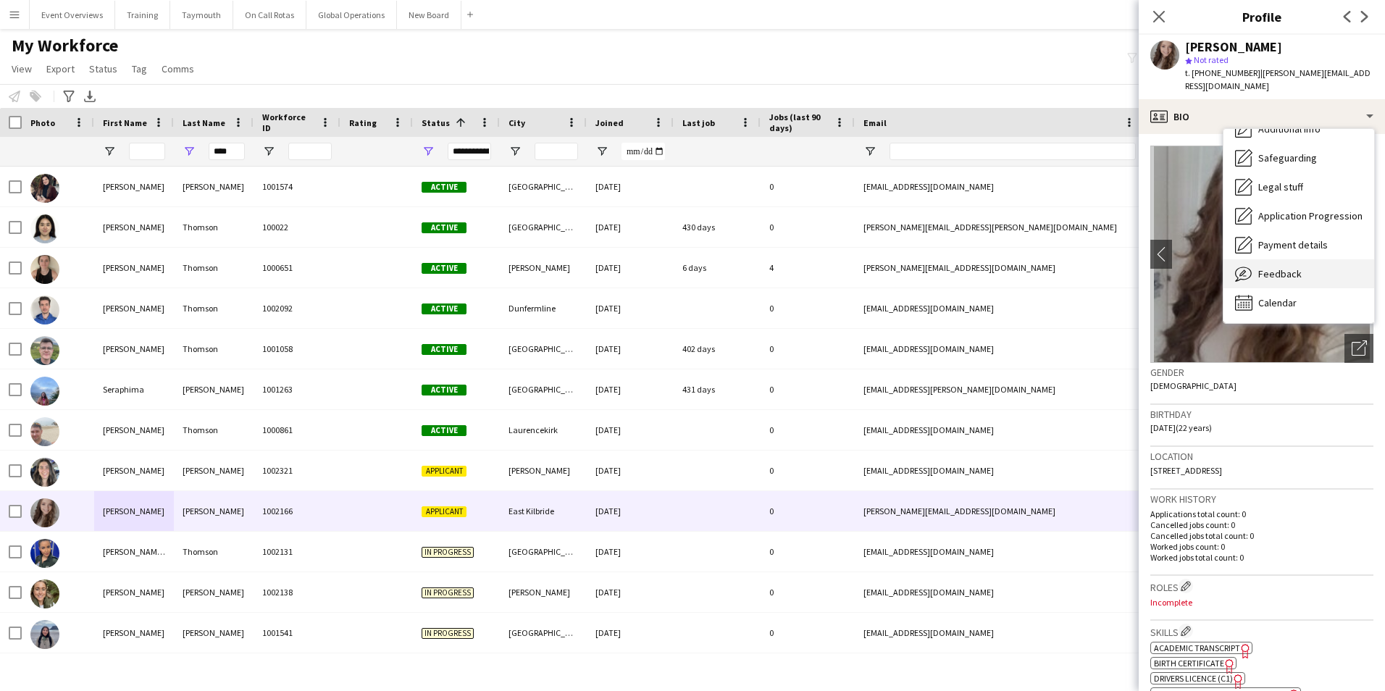
click at [1269, 267] on span "Feedback" at bounding box center [1280, 273] width 43 height 13
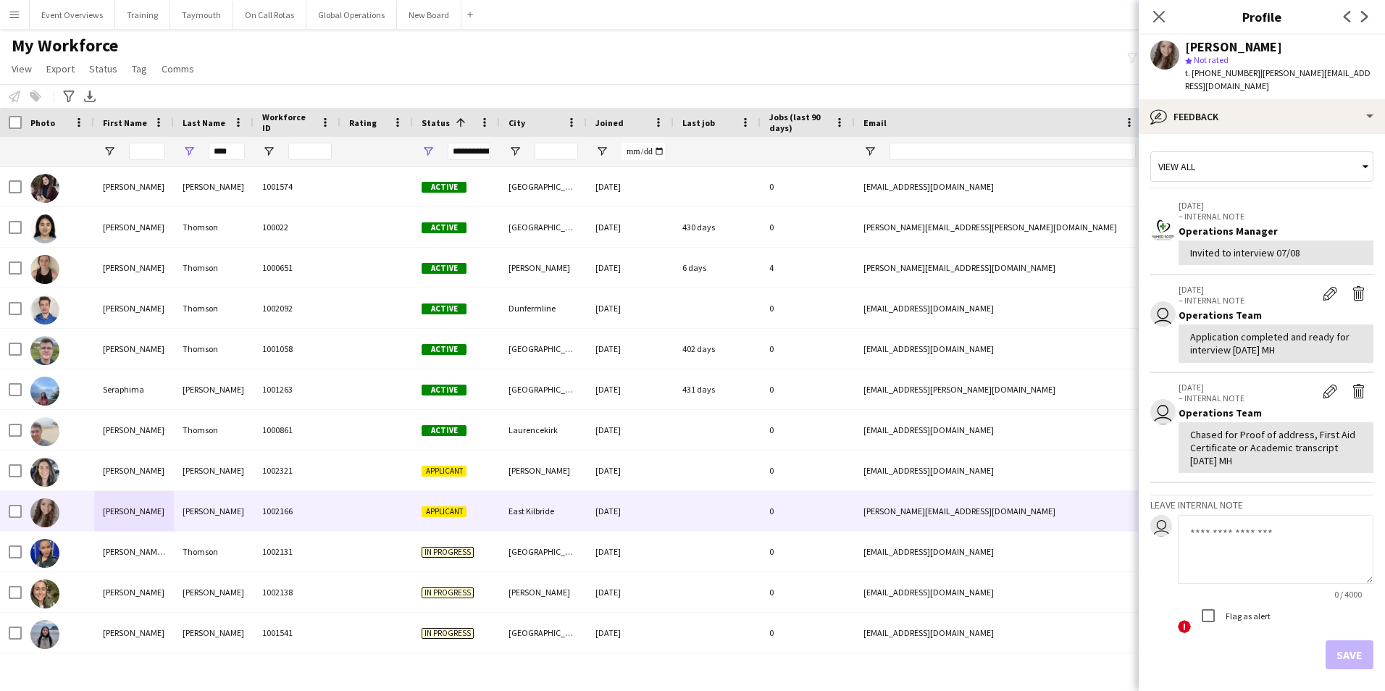
click at [238, 142] on div "****" at bounding box center [227, 151] width 36 height 29
click at [235, 151] on input "****" at bounding box center [227, 151] width 36 height 17
type input "*"
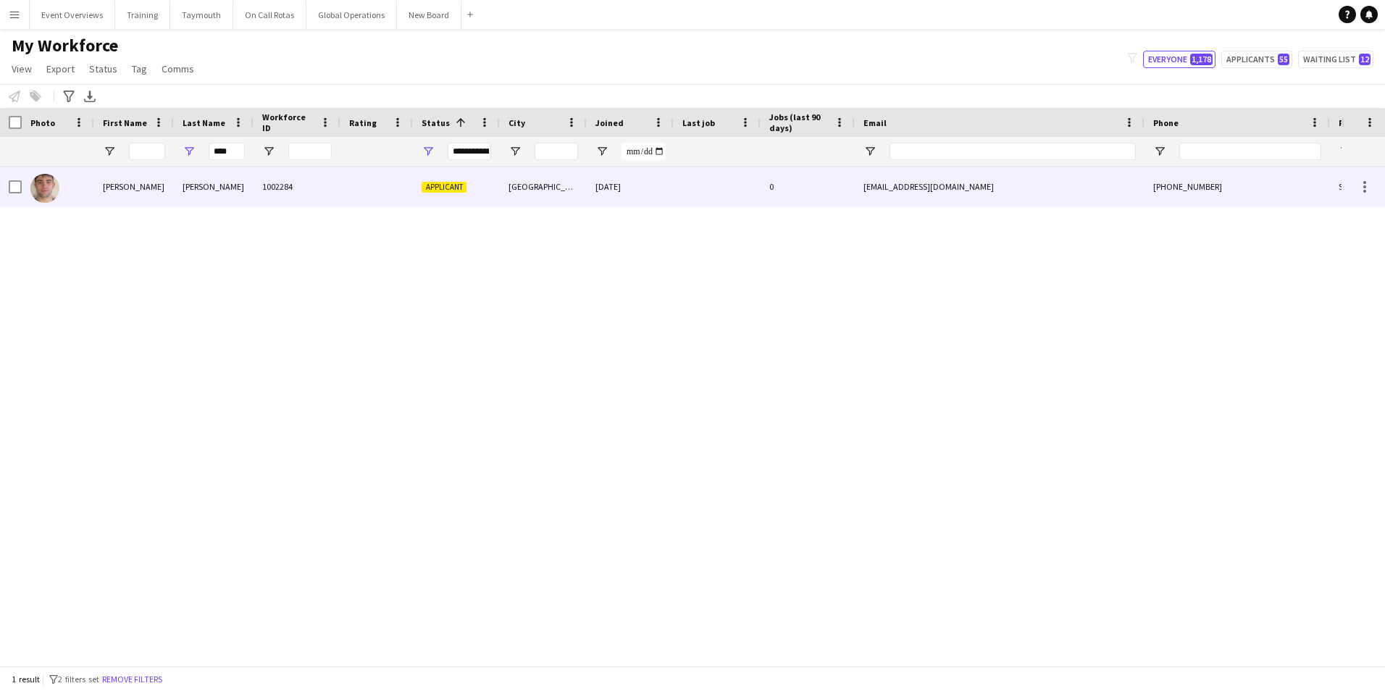
click at [198, 183] on div "[PERSON_NAME]" at bounding box center [214, 187] width 80 height 40
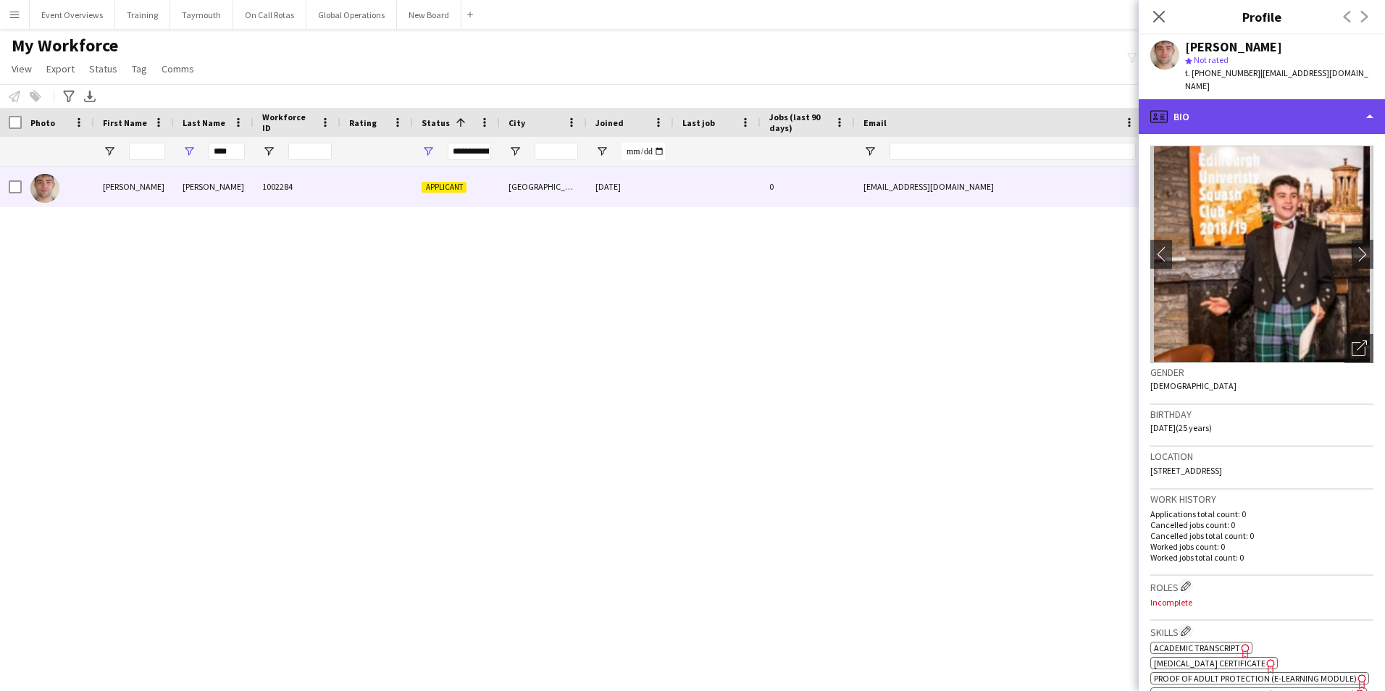
click at [1193, 107] on div "profile Bio" at bounding box center [1262, 116] width 246 height 35
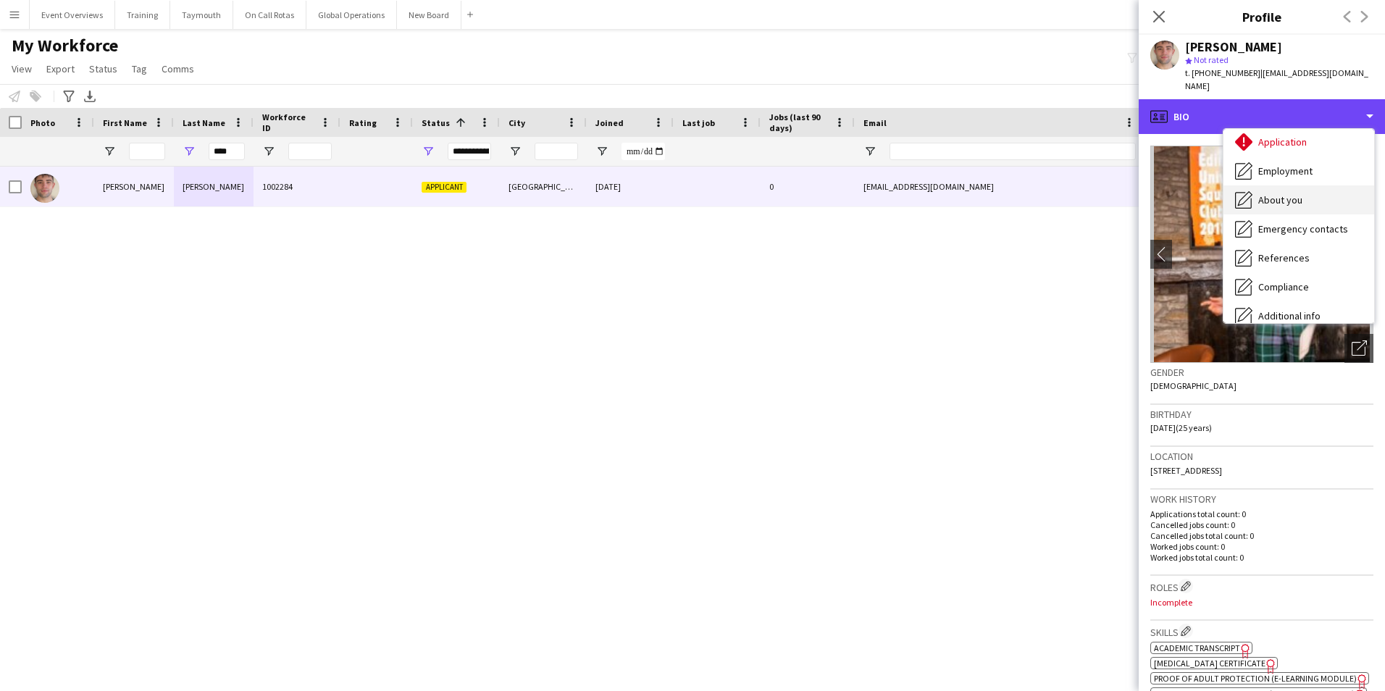
scroll to position [217, 0]
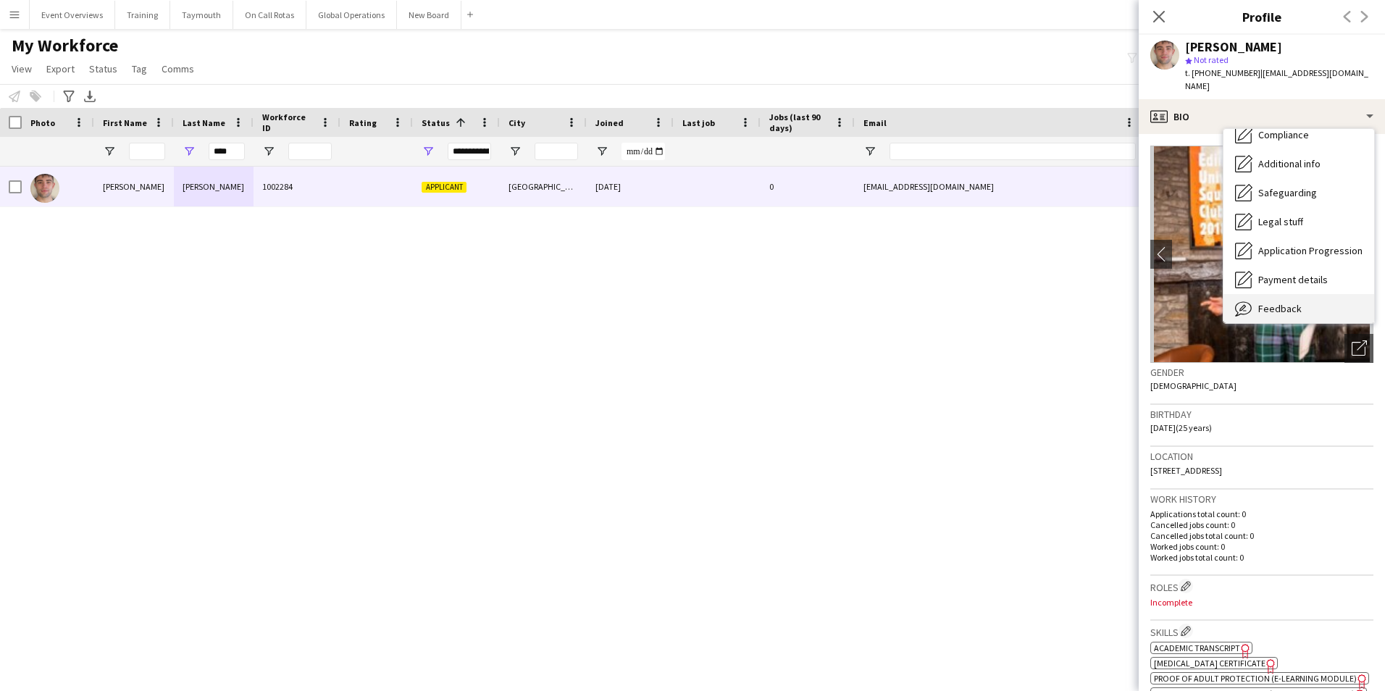
click at [1281, 294] on div "Feedback Feedback" at bounding box center [1299, 308] width 151 height 29
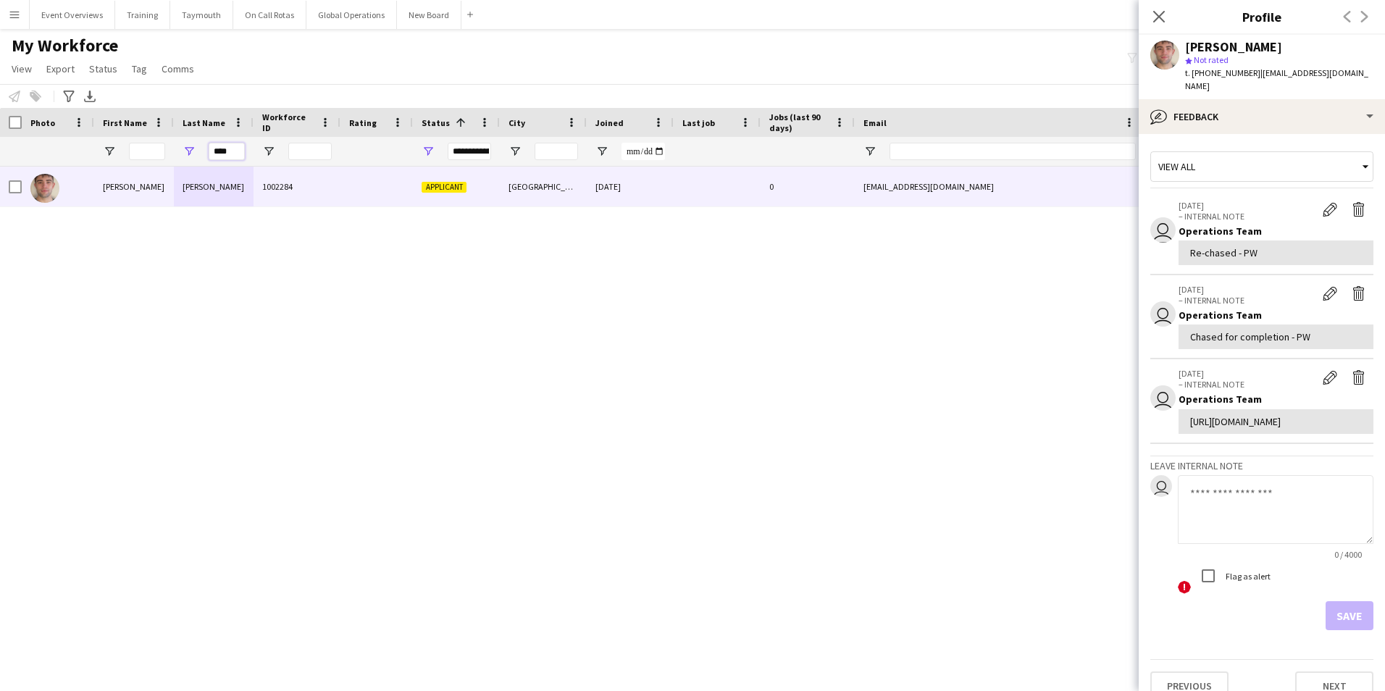
click at [231, 149] on input "****" at bounding box center [227, 151] width 36 height 17
type input "*"
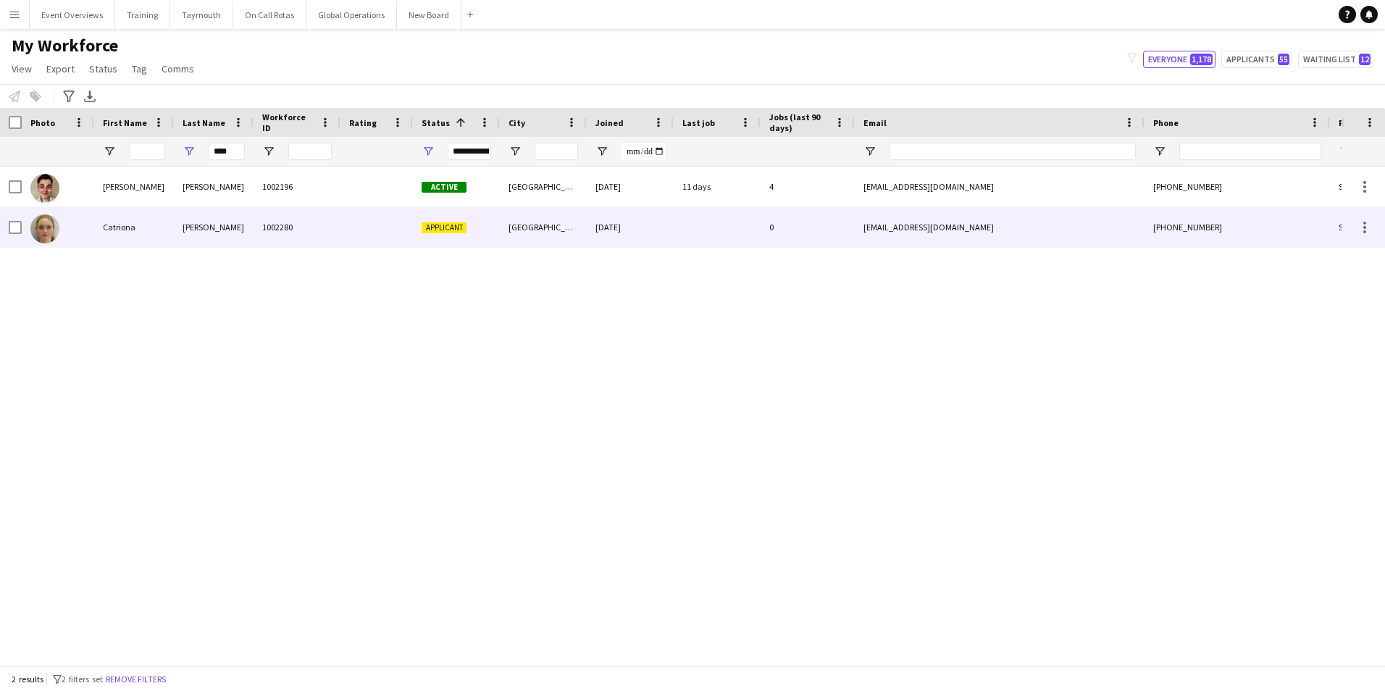
click at [199, 228] on div "[PERSON_NAME]" at bounding box center [214, 227] width 80 height 40
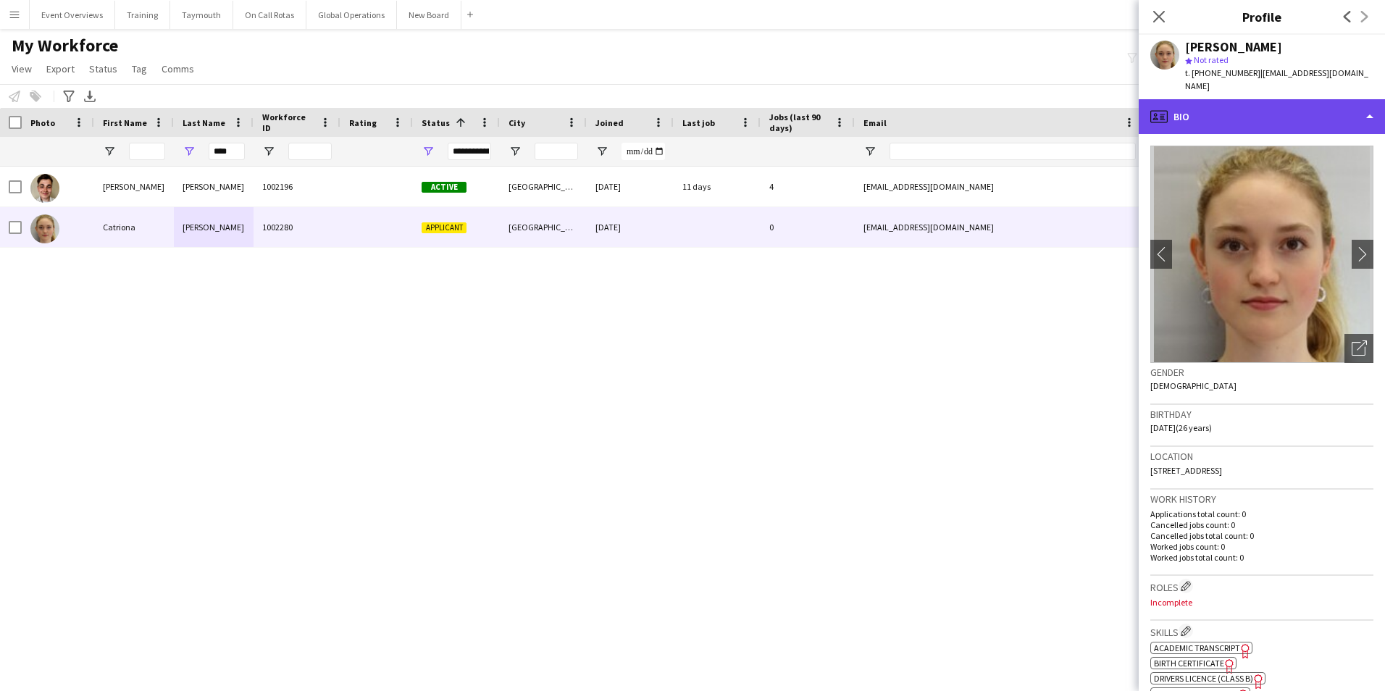
click at [1219, 105] on div "profile Bio" at bounding box center [1262, 116] width 246 height 35
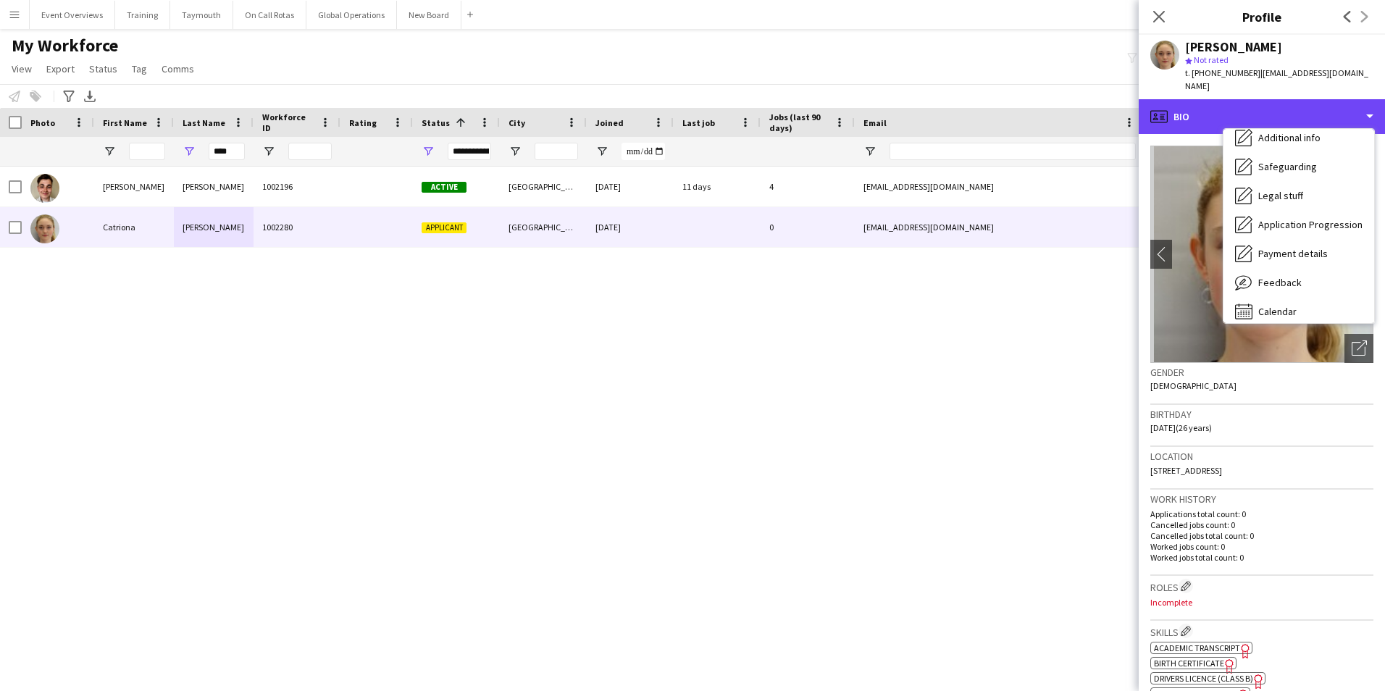
scroll to position [252, 0]
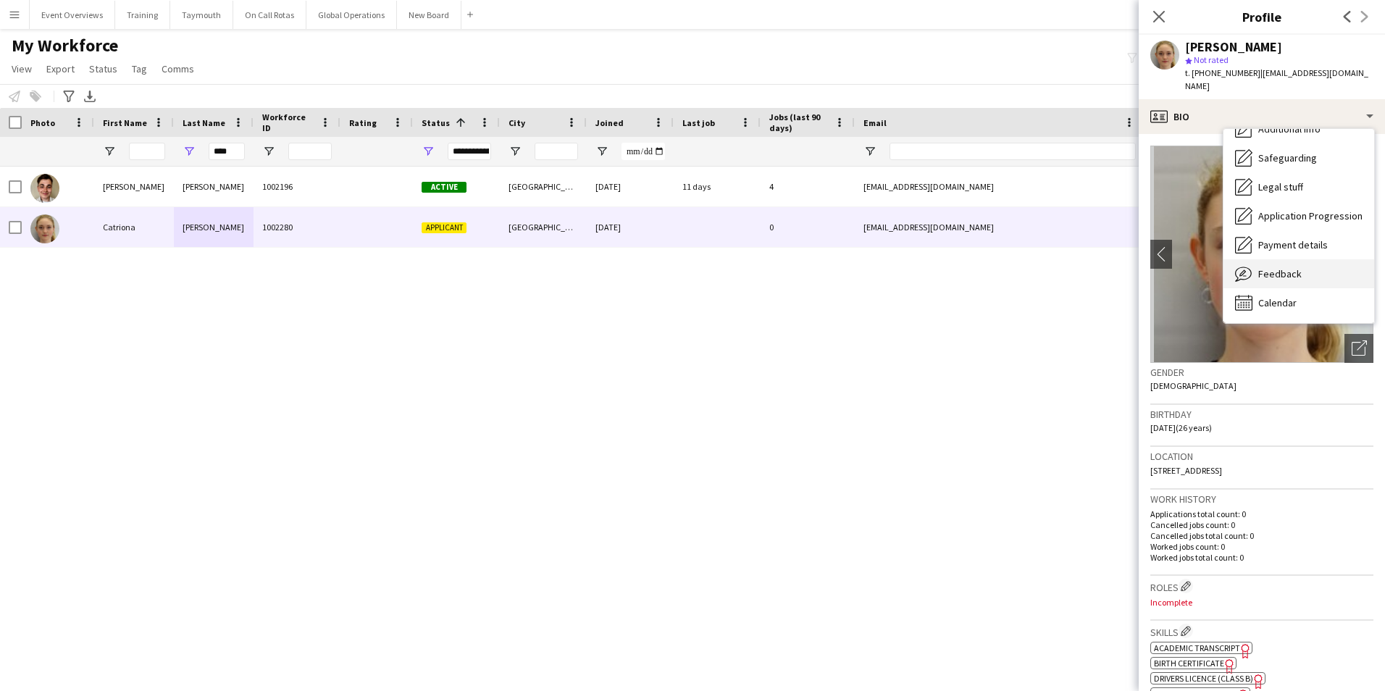
click at [1273, 267] on span "Feedback" at bounding box center [1280, 273] width 43 height 13
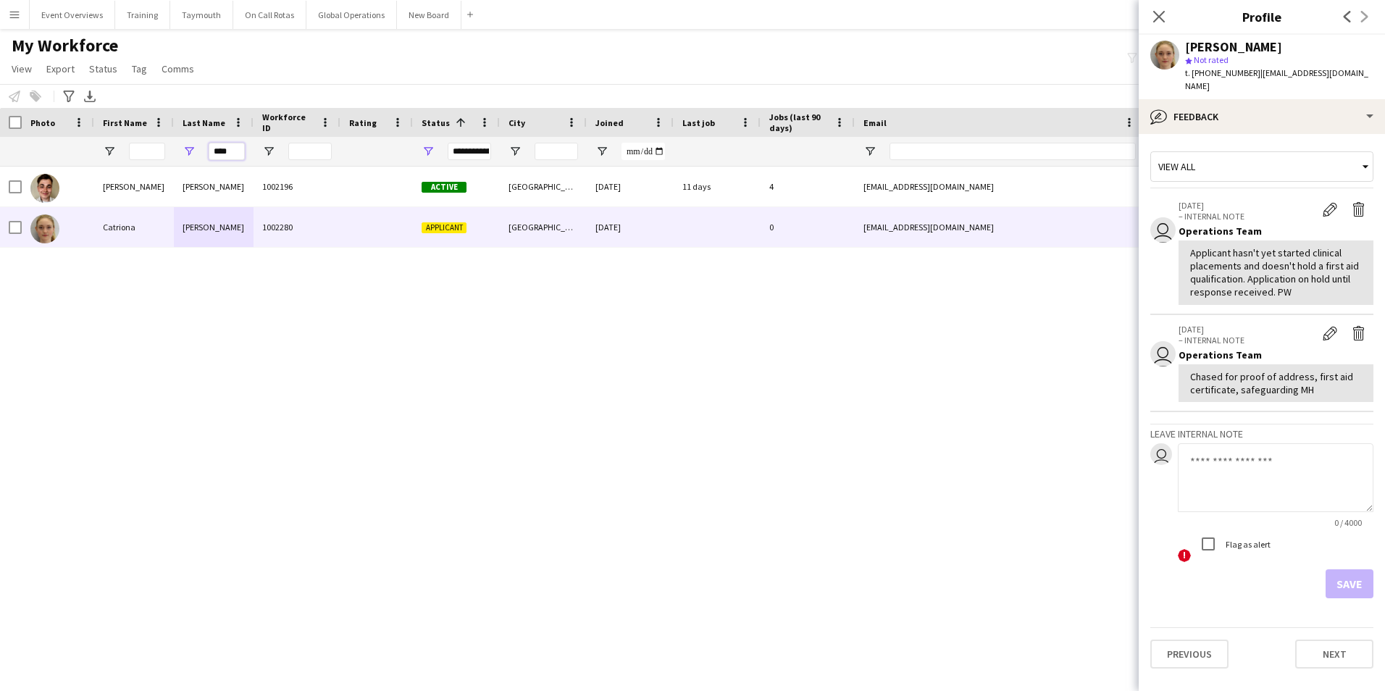
click at [237, 154] on input "****" at bounding box center [227, 151] width 36 height 17
type input "*"
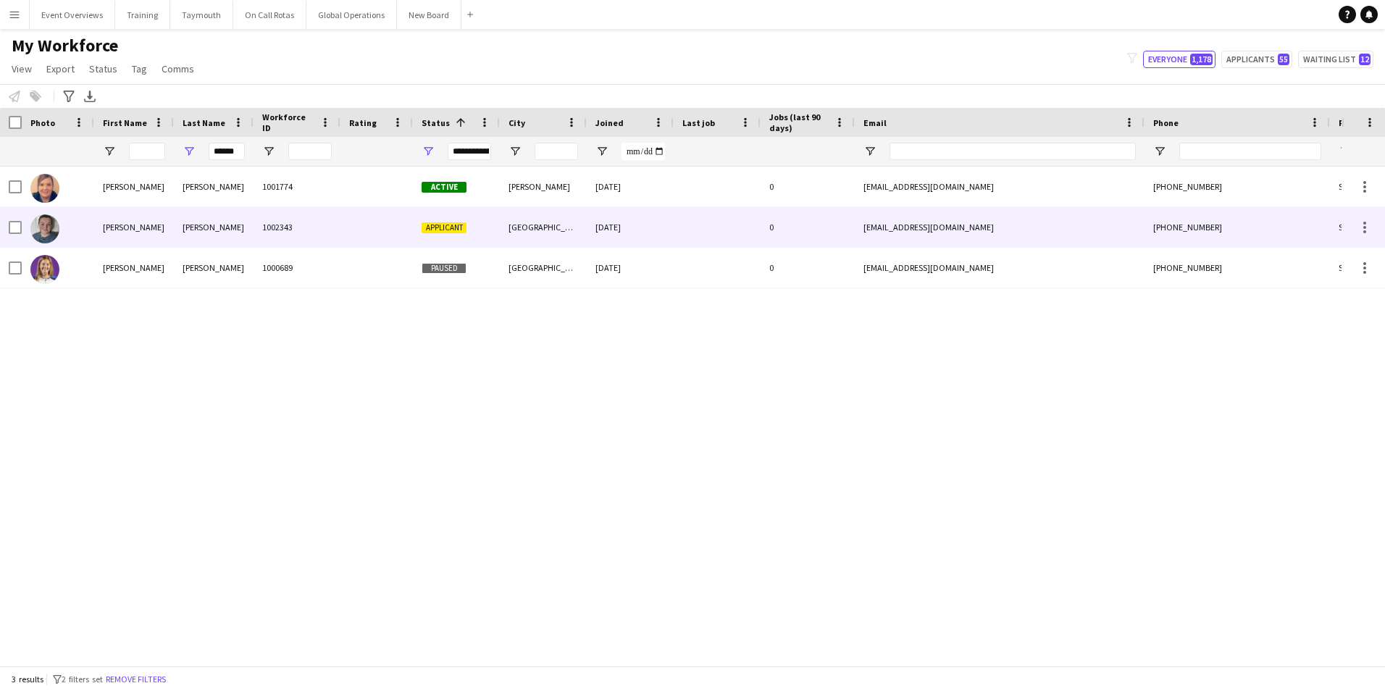
click at [120, 224] on div "[PERSON_NAME]" at bounding box center [134, 227] width 80 height 40
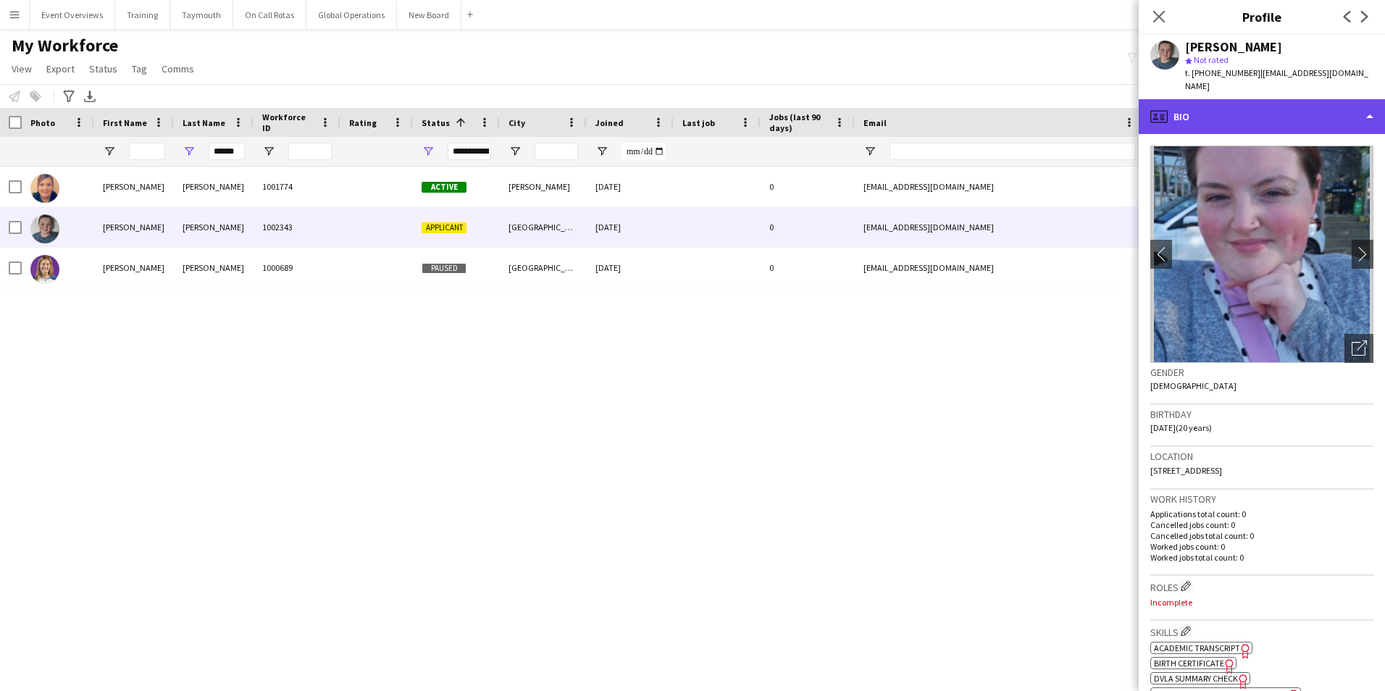
click at [1241, 102] on div "profile Bio" at bounding box center [1262, 116] width 246 height 35
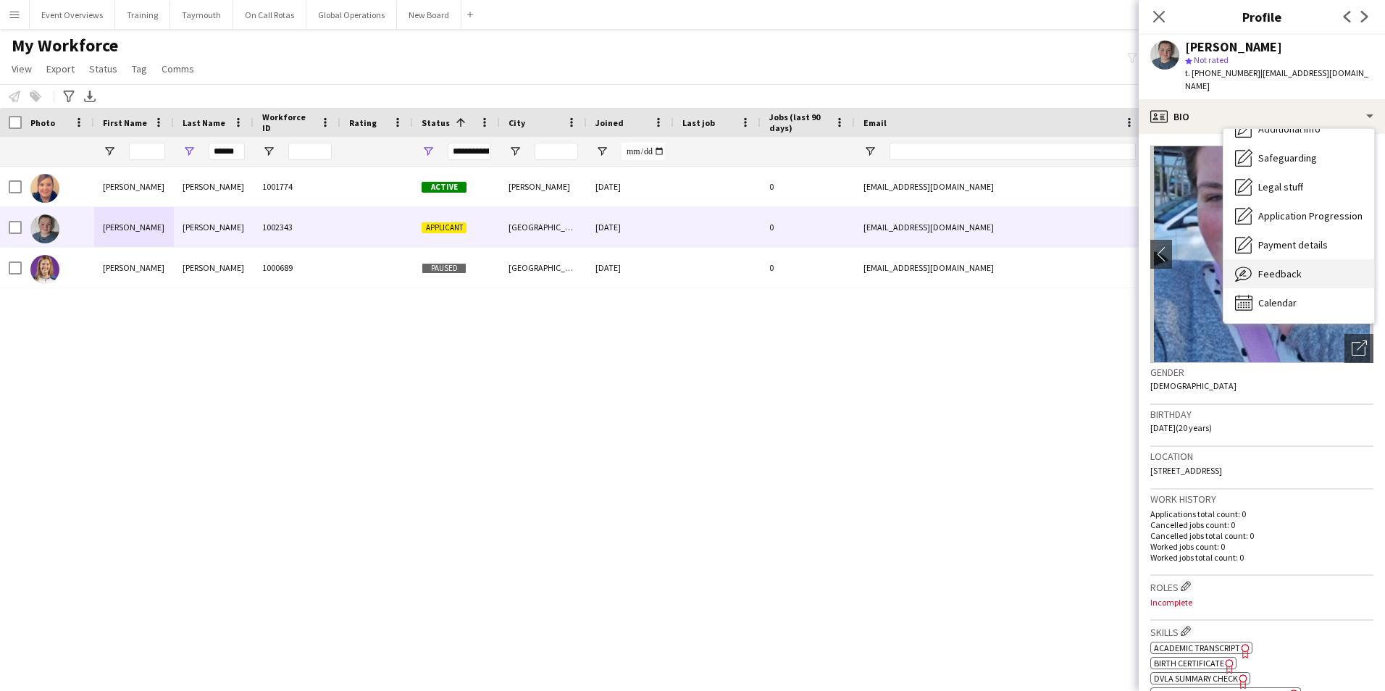
click at [1275, 267] on span "Feedback" at bounding box center [1280, 273] width 43 height 13
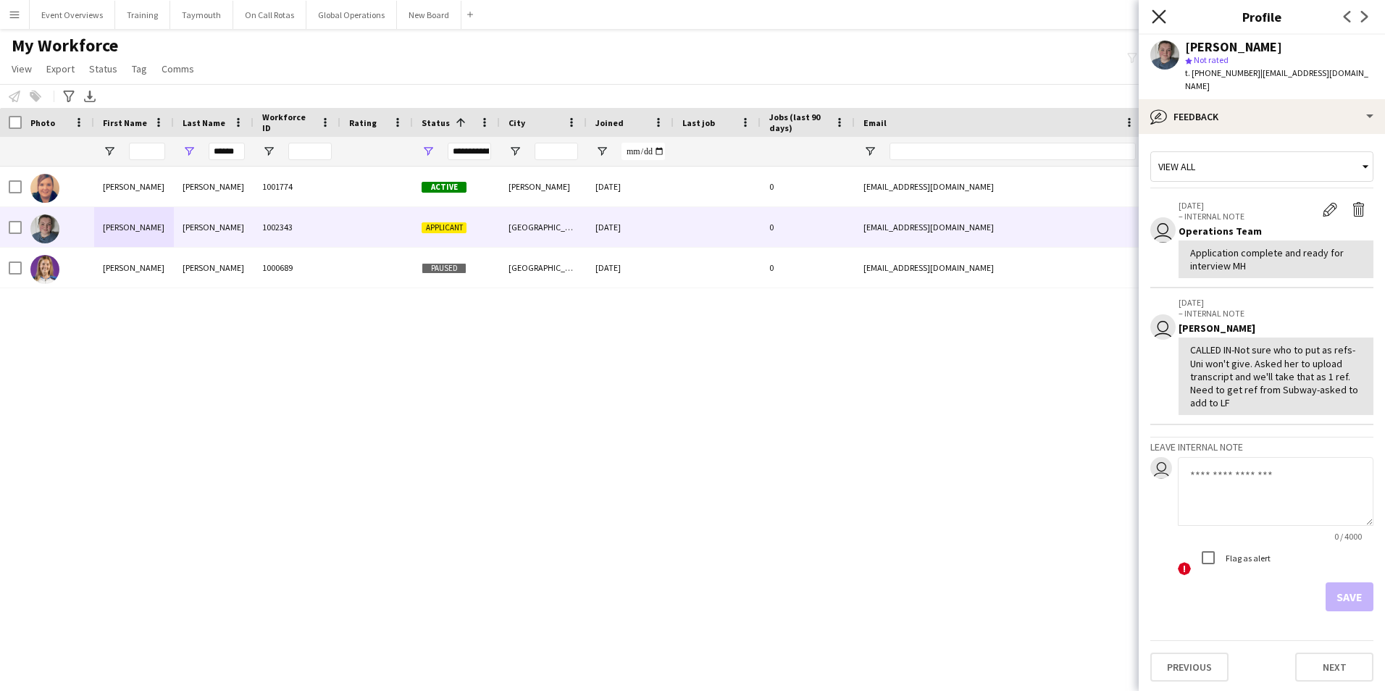
click at [1160, 17] on icon at bounding box center [1159, 16] width 14 height 14
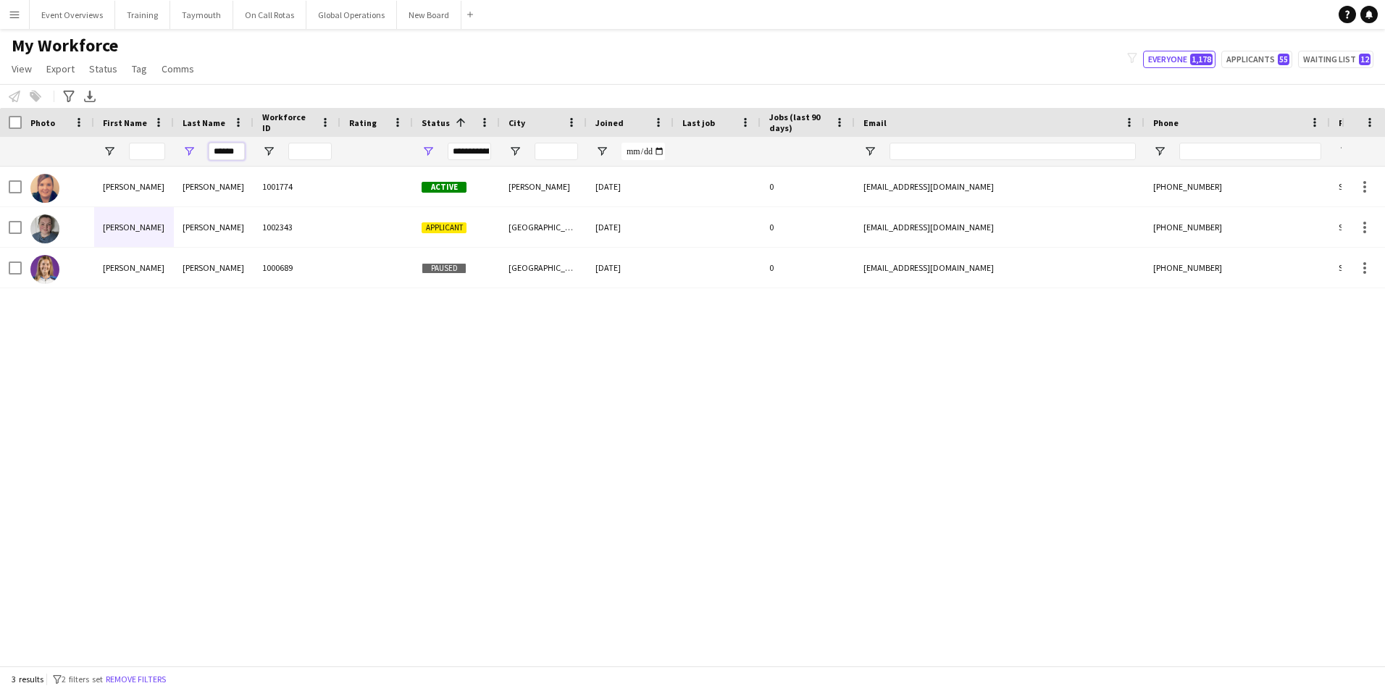
click at [237, 148] on input "******" at bounding box center [227, 151] width 36 height 17
type input "*"
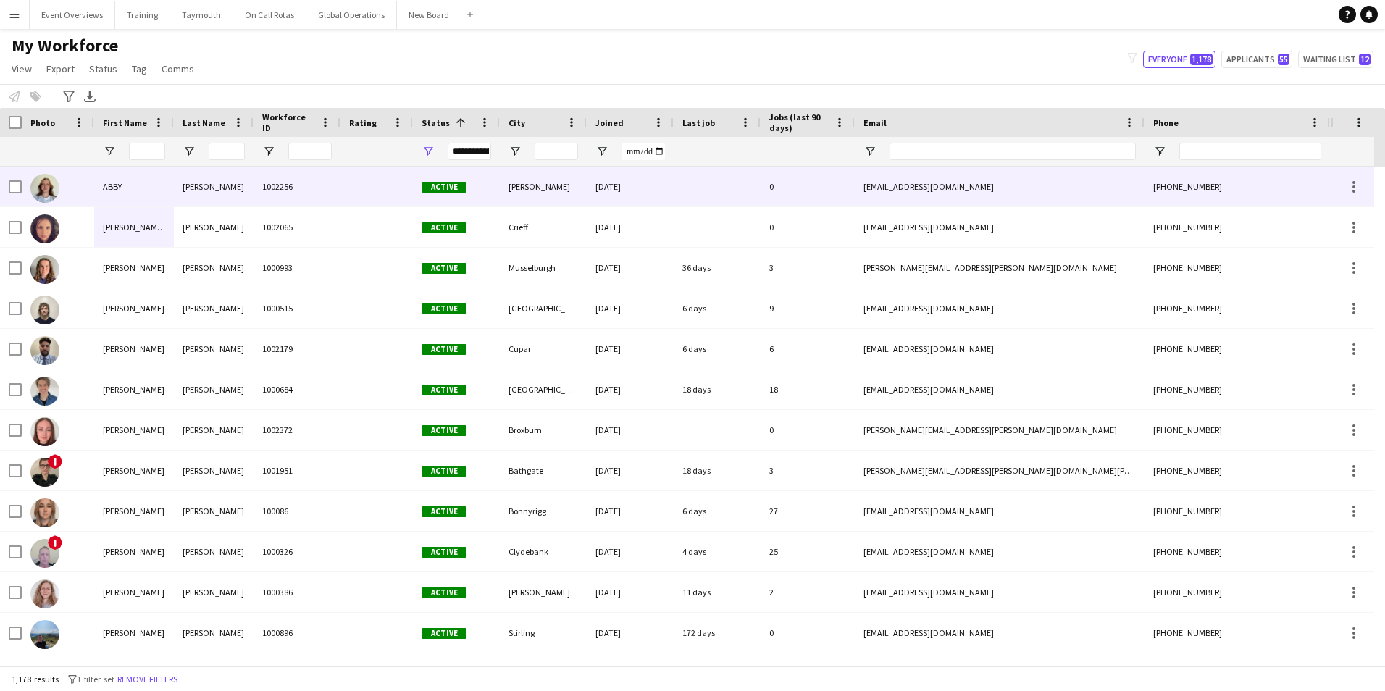
click at [208, 183] on div "[PERSON_NAME]" at bounding box center [214, 187] width 80 height 40
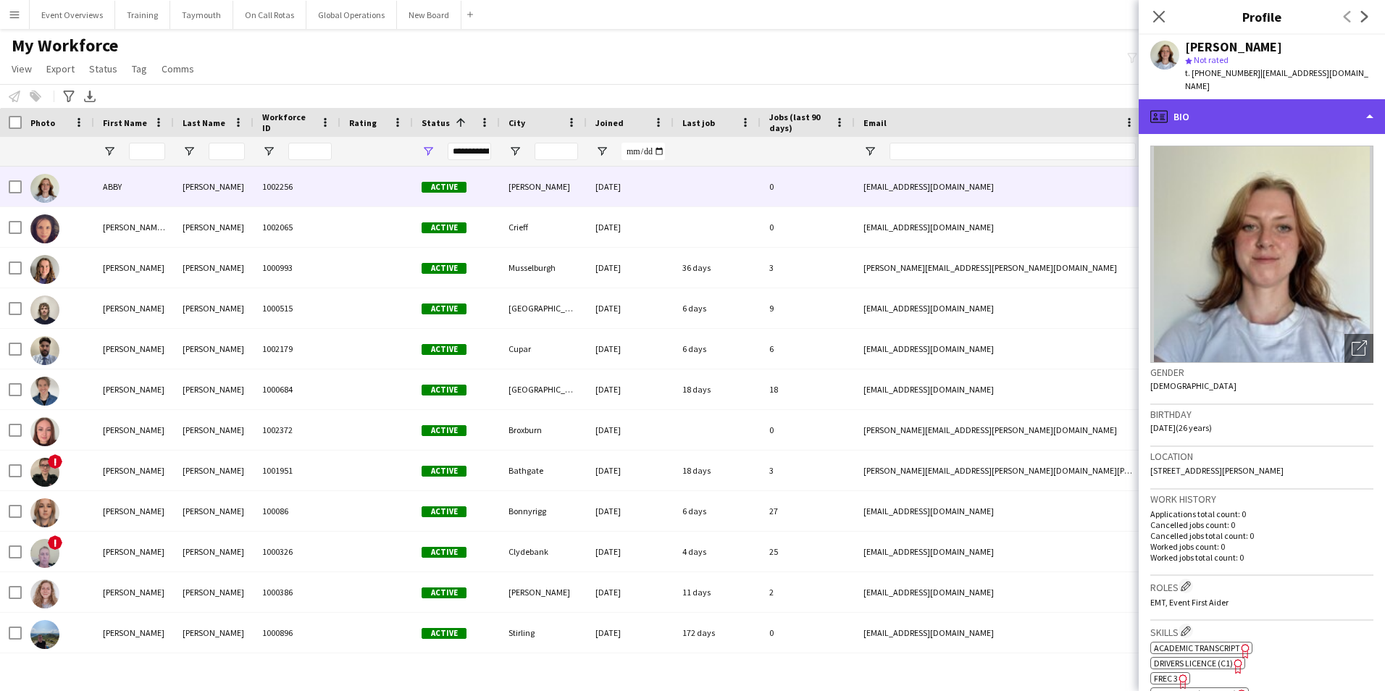
click at [1251, 102] on div "profile Bio" at bounding box center [1262, 116] width 246 height 35
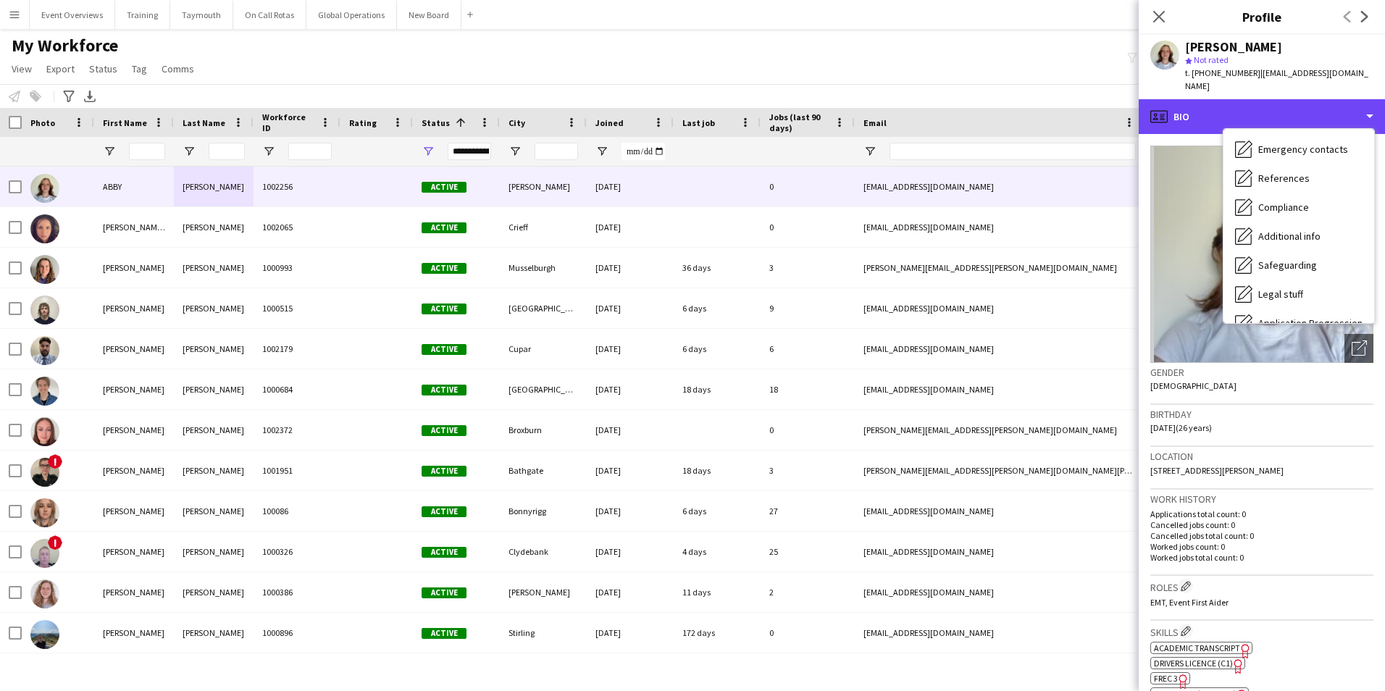
scroll to position [217, 0]
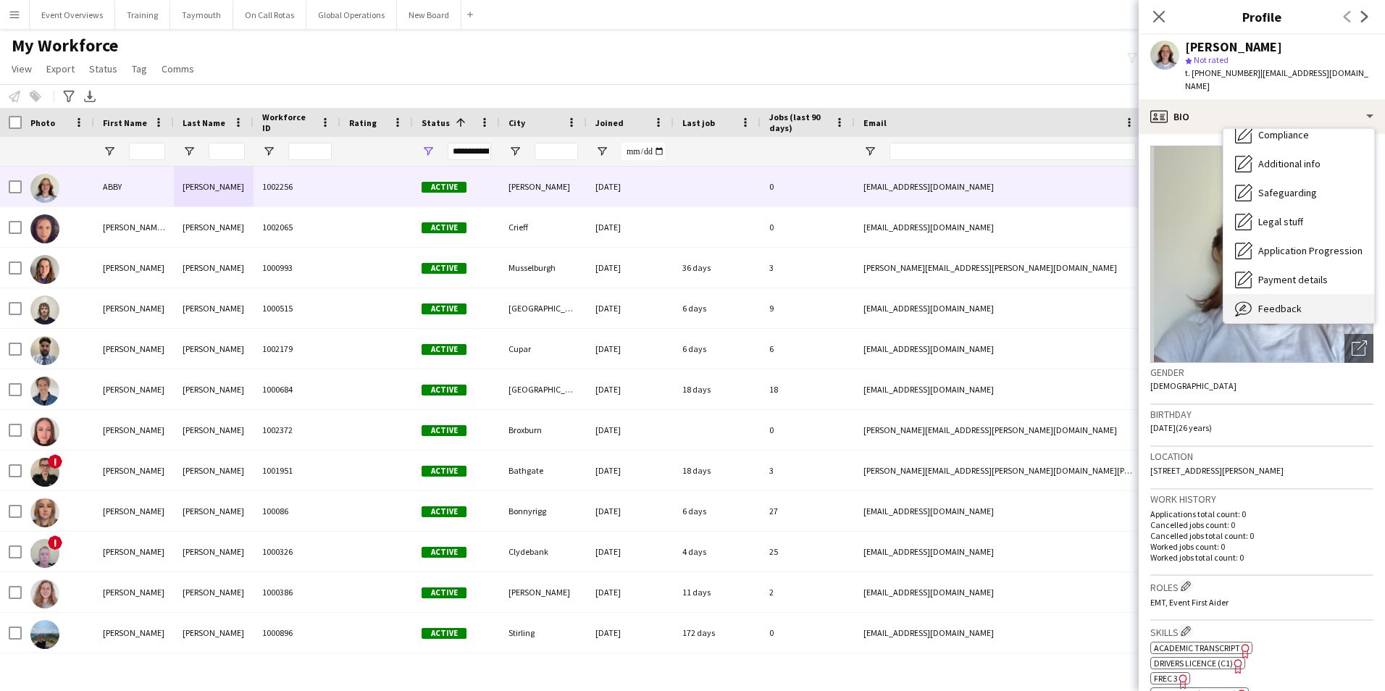
click at [1269, 302] on span "Feedback" at bounding box center [1280, 308] width 43 height 13
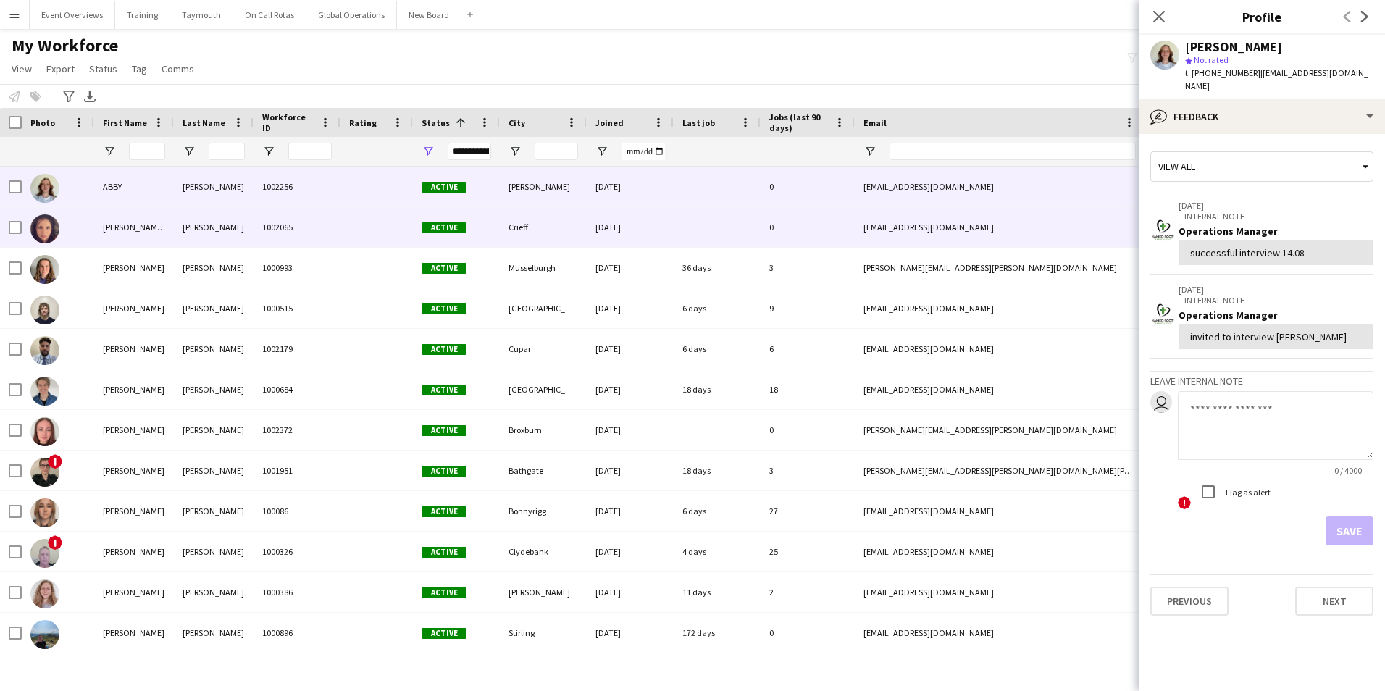
click at [113, 225] on div "[PERSON_NAME] Stoirm [PERSON_NAME]" at bounding box center [134, 227] width 80 height 40
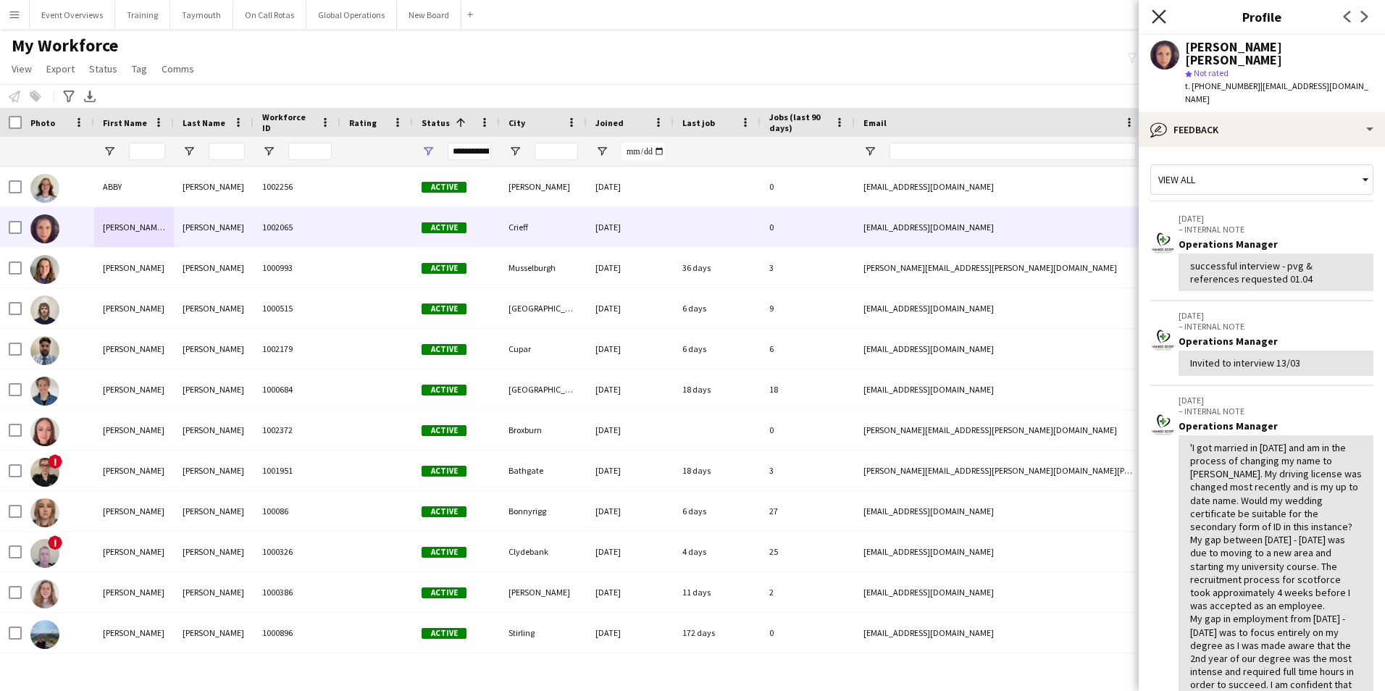
click at [1156, 15] on icon "Close pop-in" at bounding box center [1159, 16] width 14 height 14
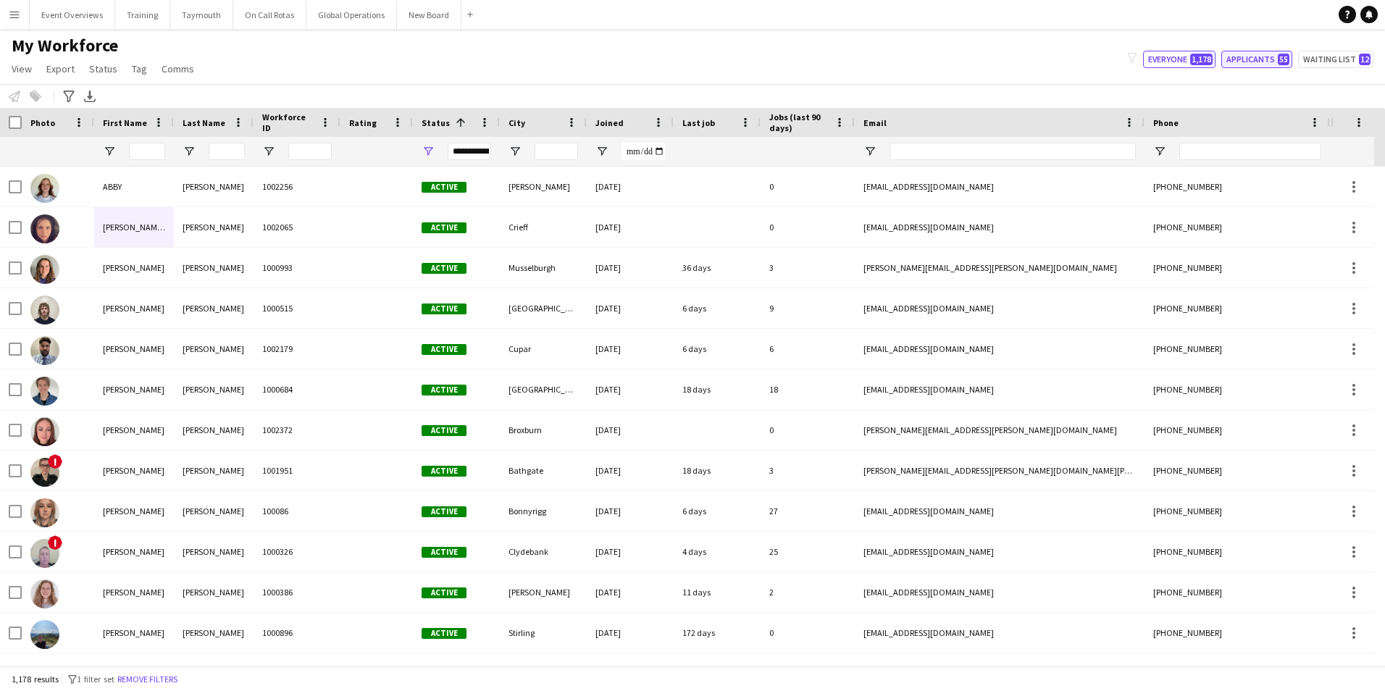
click at [1259, 56] on button "Applicants 55" at bounding box center [1257, 59] width 71 height 17
type input "**********"
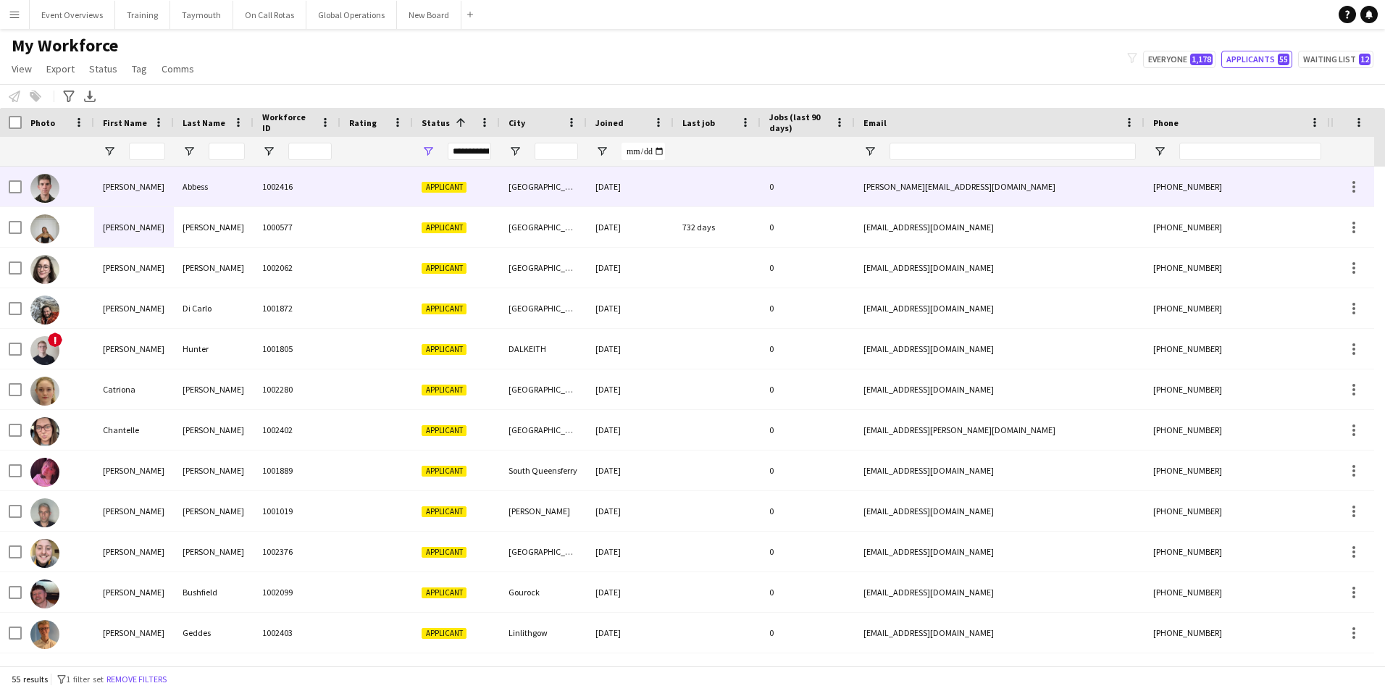
click at [125, 185] on div "[PERSON_NAME]" at bounding box center [134, 187] width 80 height 40
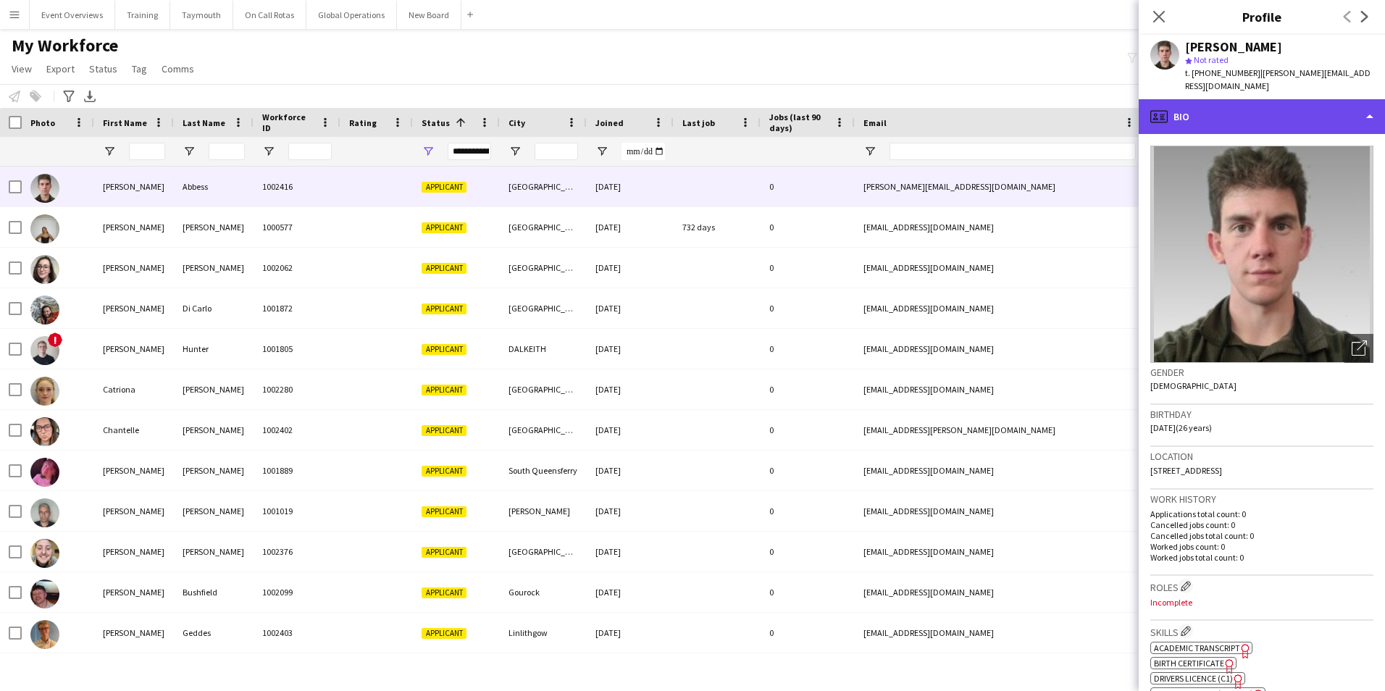
click at [1239, 105] on div "profile Bio" at bounding box center [1262, 116] width 246 height 35
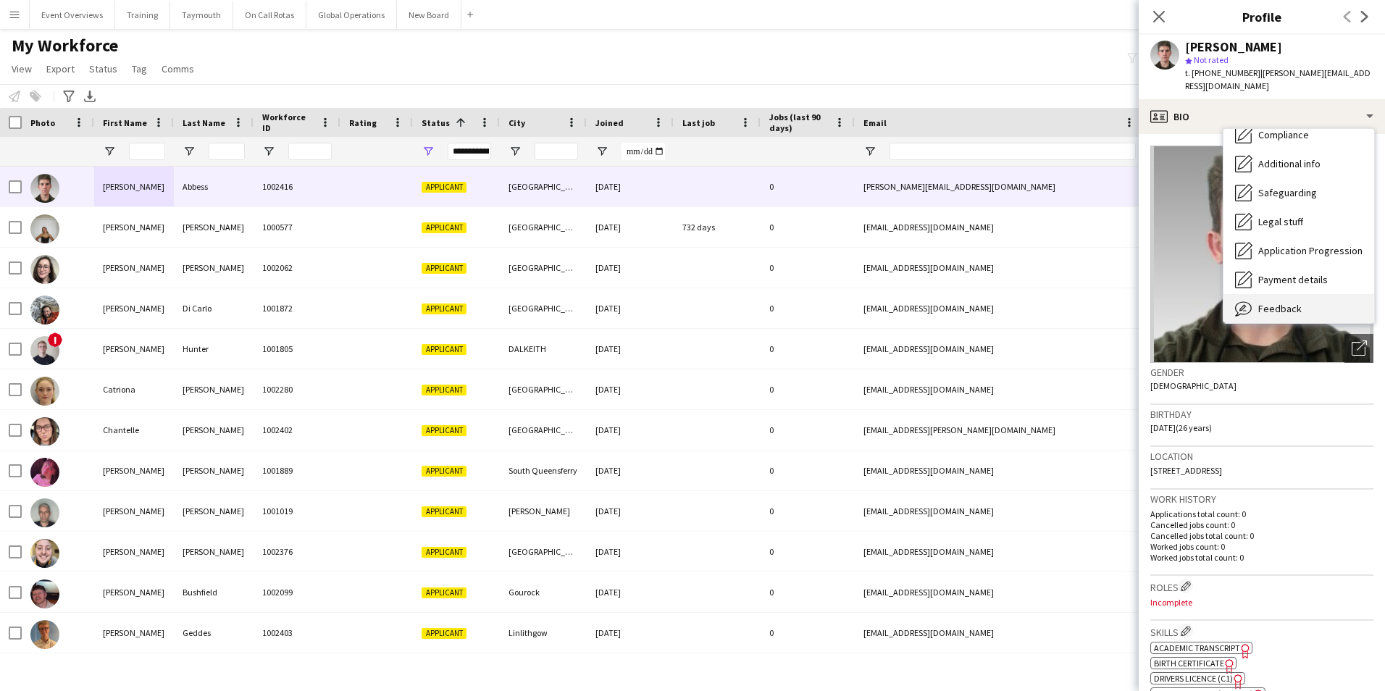
click at [1278, 302] on span "Feedback" at bounding box center [1280, 308] width 43 height 13
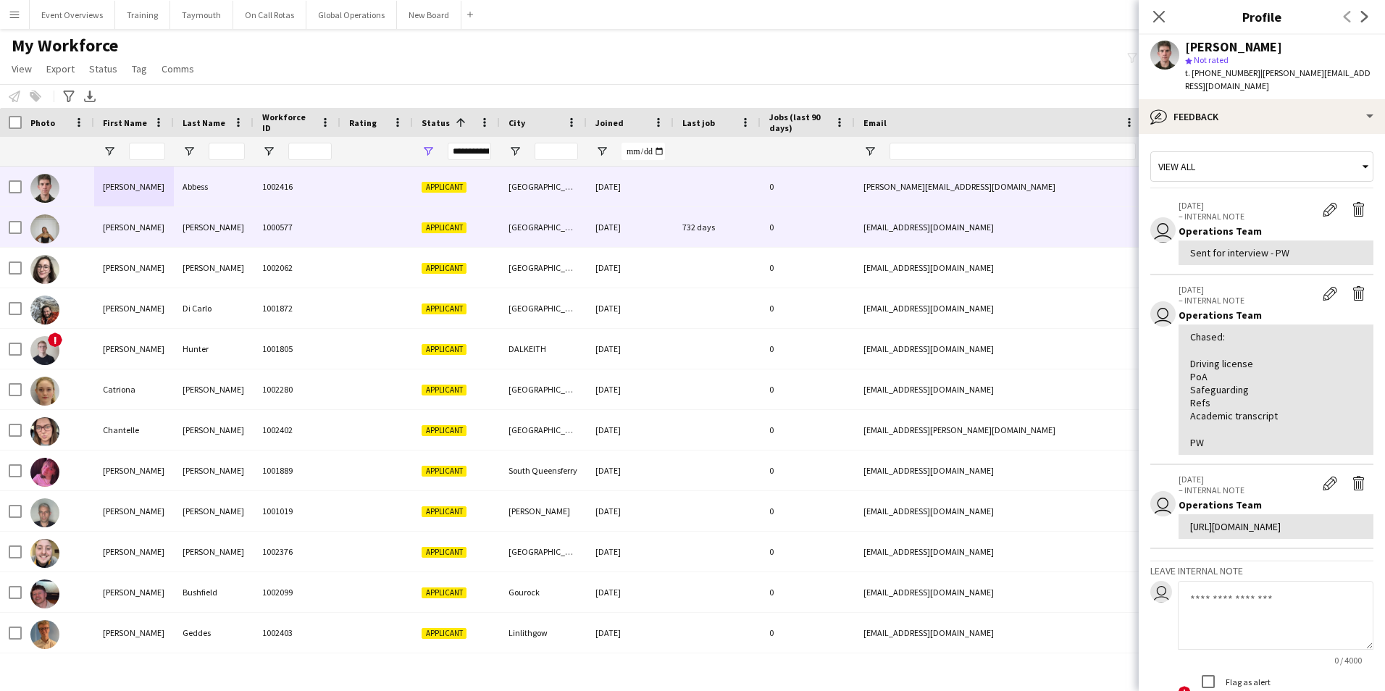
click at [105, 228] on div "[PERSON_NAME]" at bounding box center [134, 227] width 80 height 40
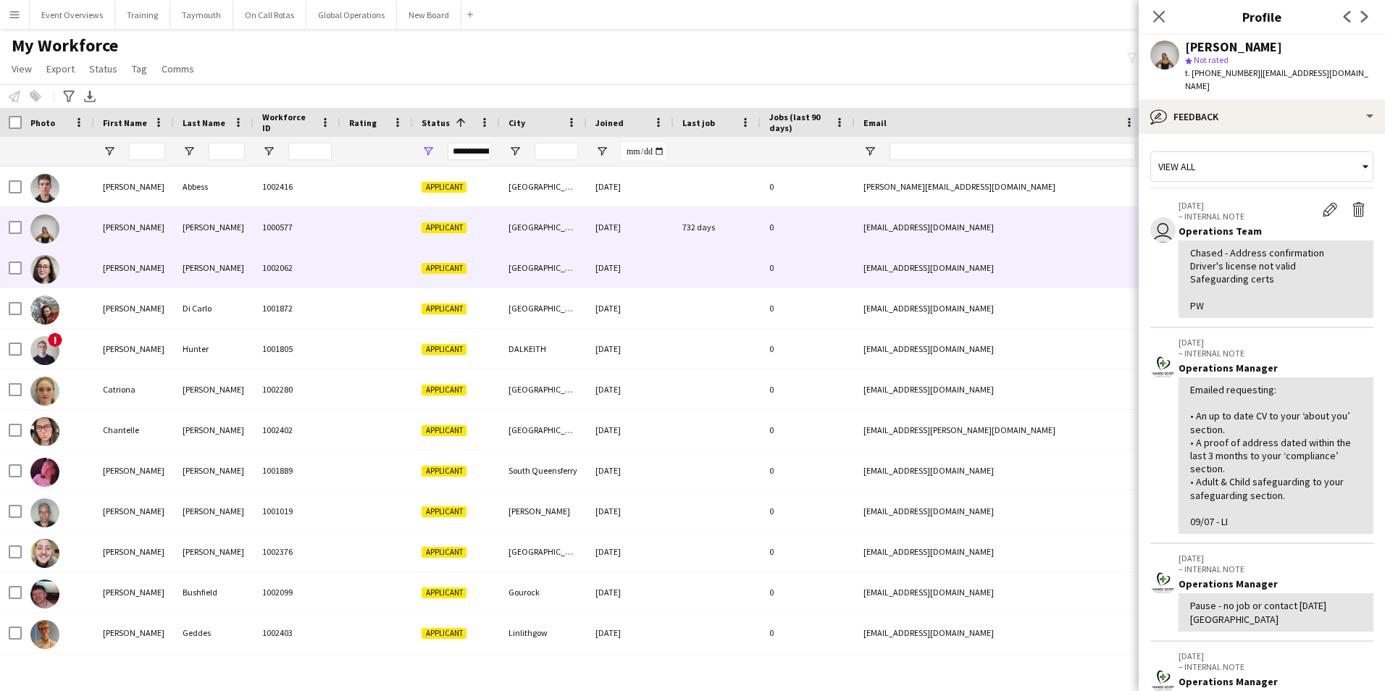
click at [117, 264] on div "[PERSON_NAME]" at bounding box center [134, 268] width 80 height 40
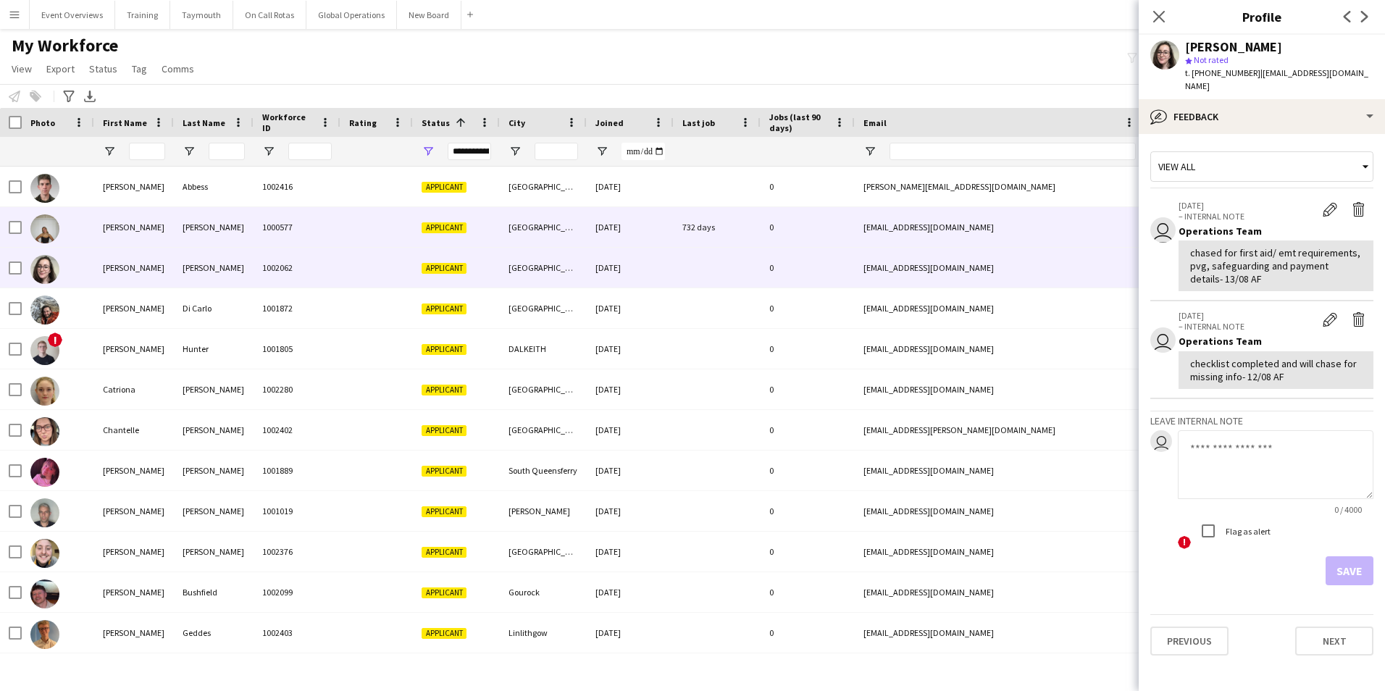
click at [113, 227] on div "[PERSON_NAME]" at bounding box center [134, 227] width 80 height 40
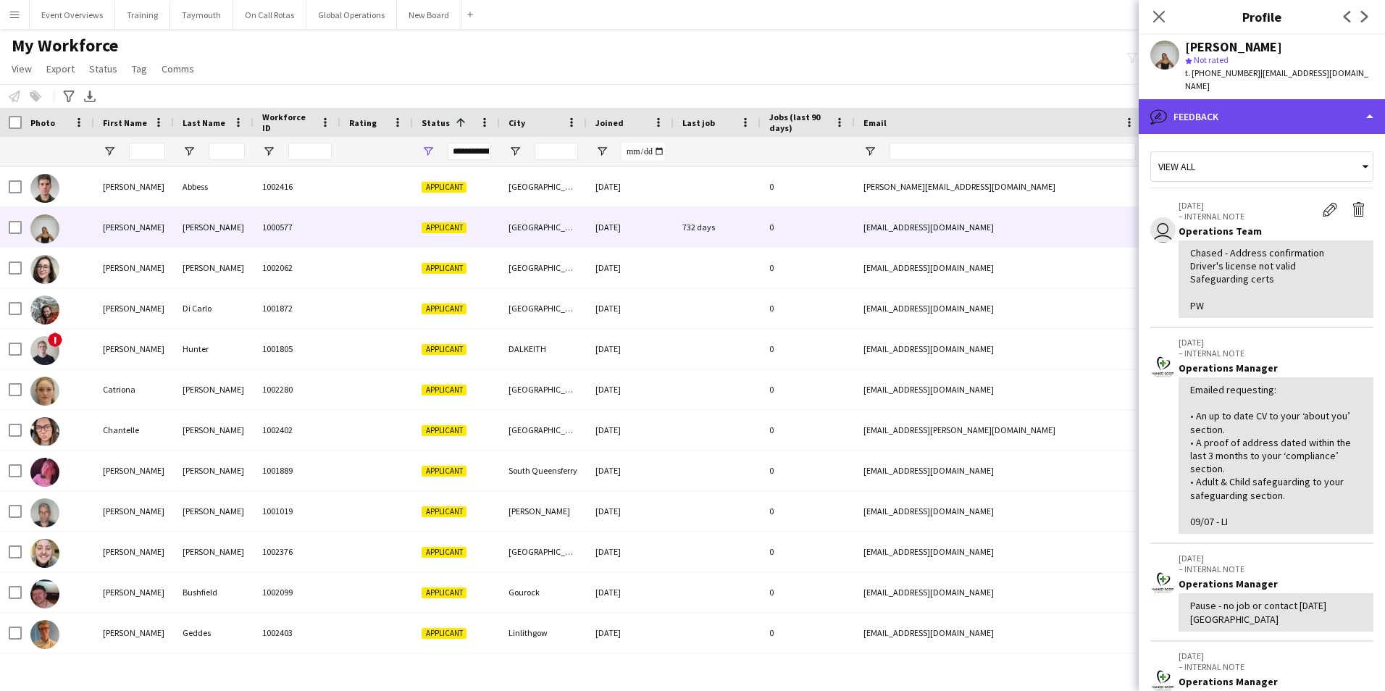
click at [1189, 99] on div "bubble-pencil Feedback" at bounding box center [1262, 116] width 246 height 35
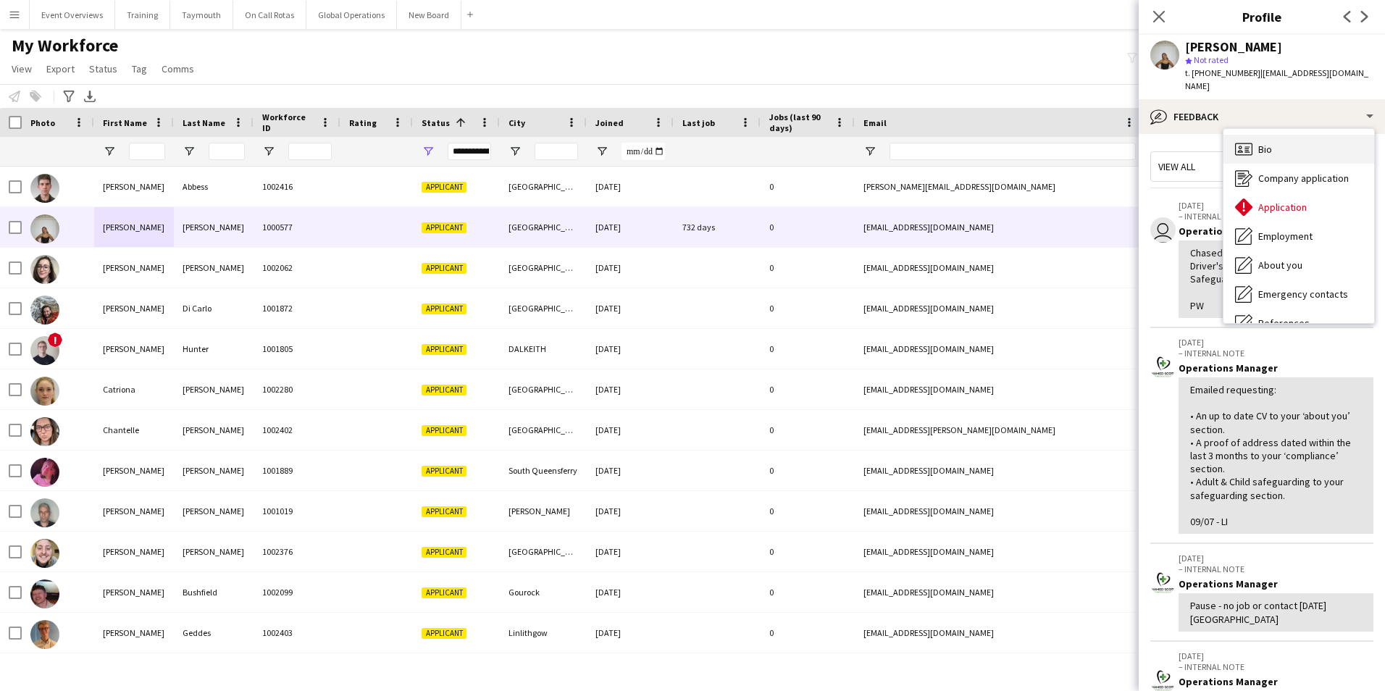
click at [1263, 143] on span "Bio" at bounding box center [1266, 149] width 14 height 13
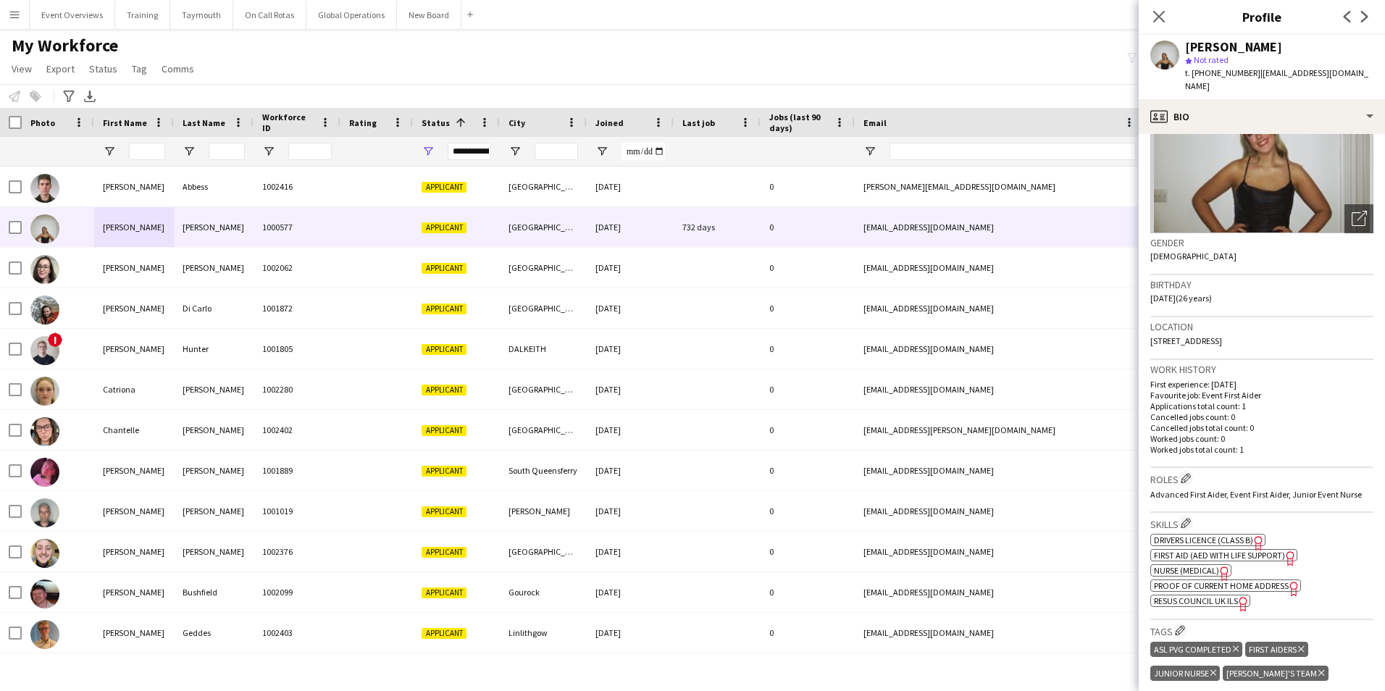
scroll to position [362, 0]
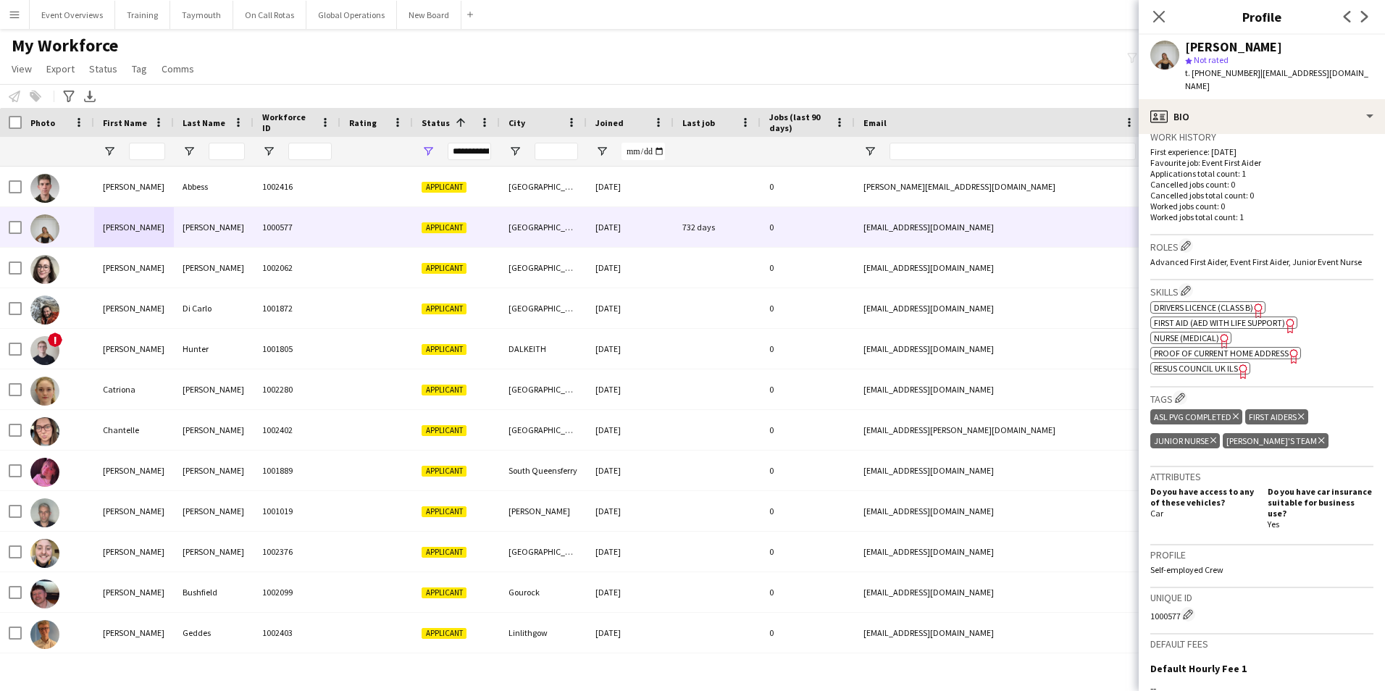
click at [1230, 302] on span "Drivers Licence (Class B)" at bounding box center [1203, 307] width 99 height 11
click at [1274, 348] on span "Proof of Current Home Address" at bounding box center [1221, 353] width 135 height 11
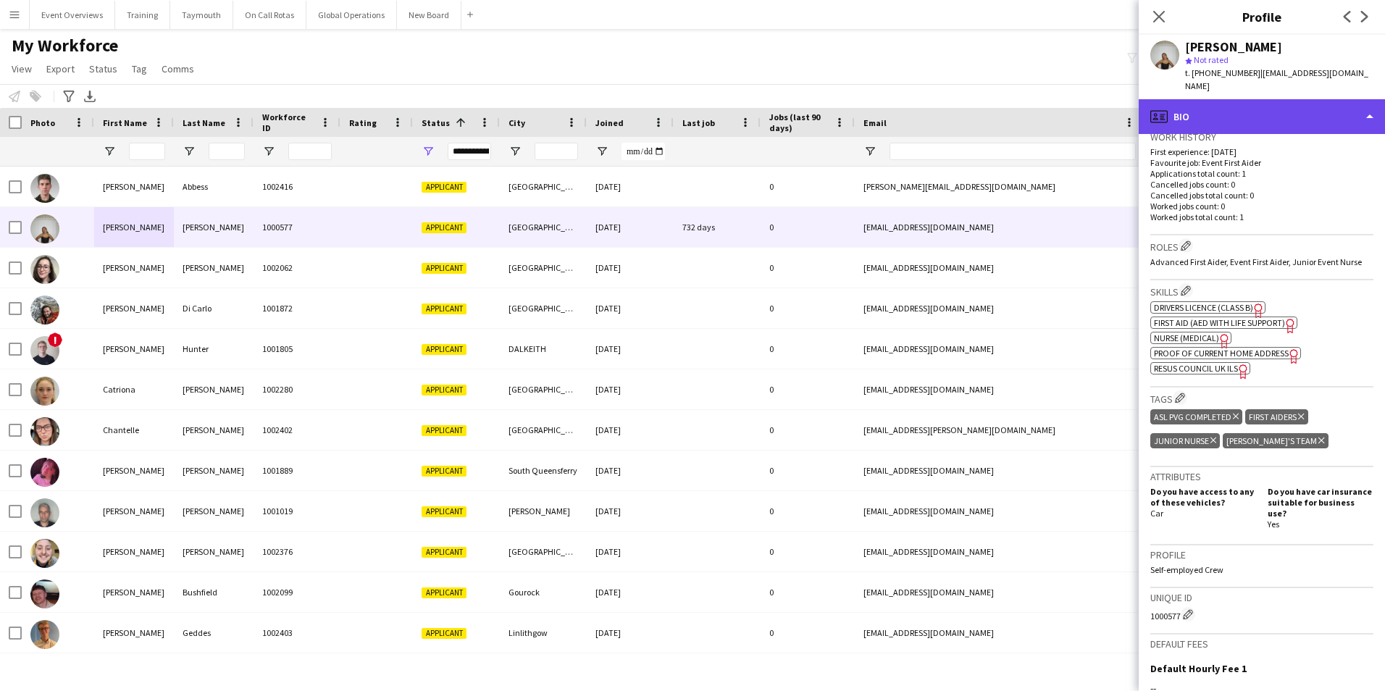
click at [1267, 109] on div "profile Bio" at bounding box center [1262, 116] width 246 height 35
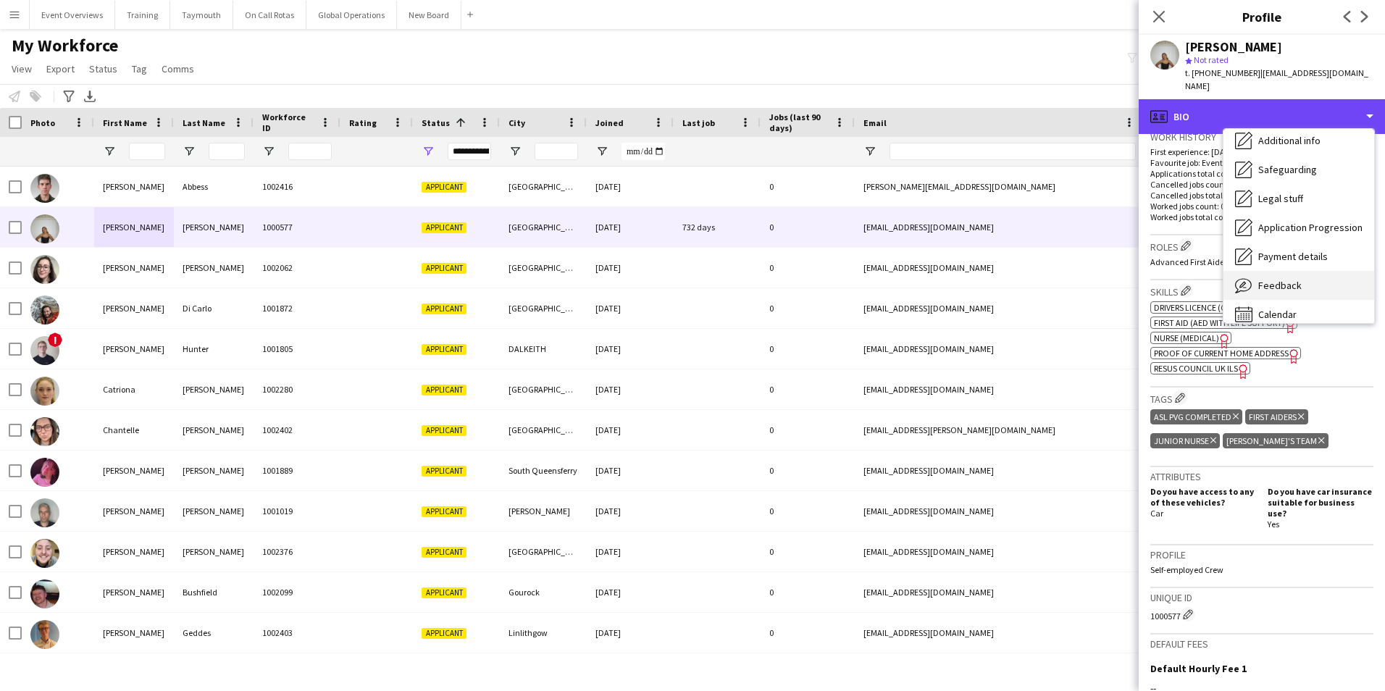
scroll to position [252, 0]
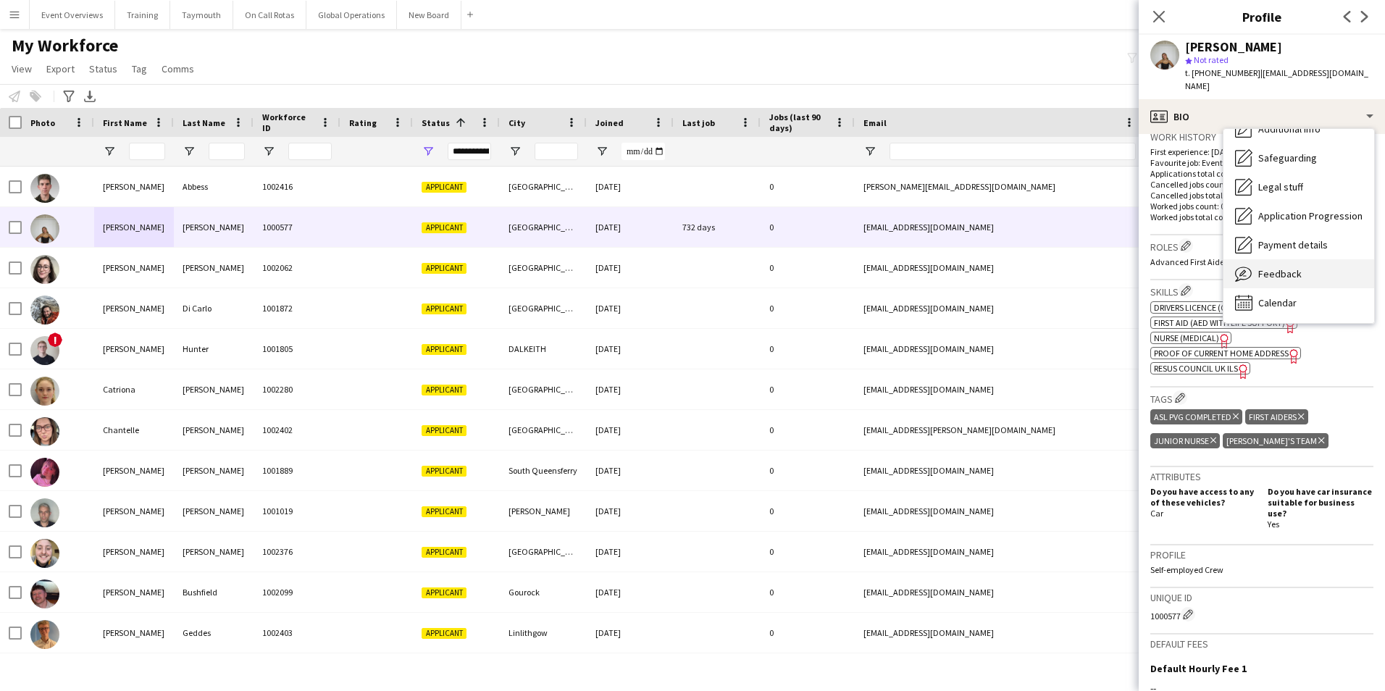
click at [1276, 267] on span "Feedback" at bounding box center [1280, 273] width 43 height 13
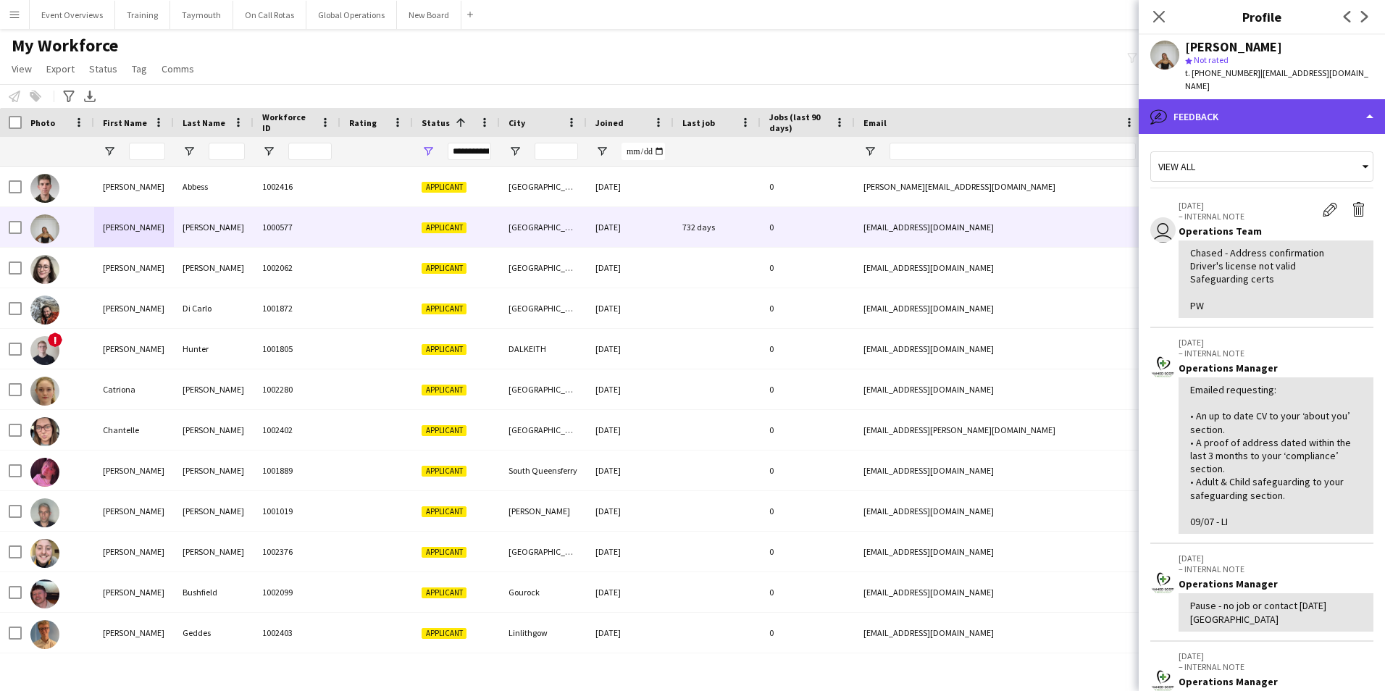
click at [1198, 103] on div "bubble-pencil Feedback" at bounding box center [1262, 116] width 246 height 35
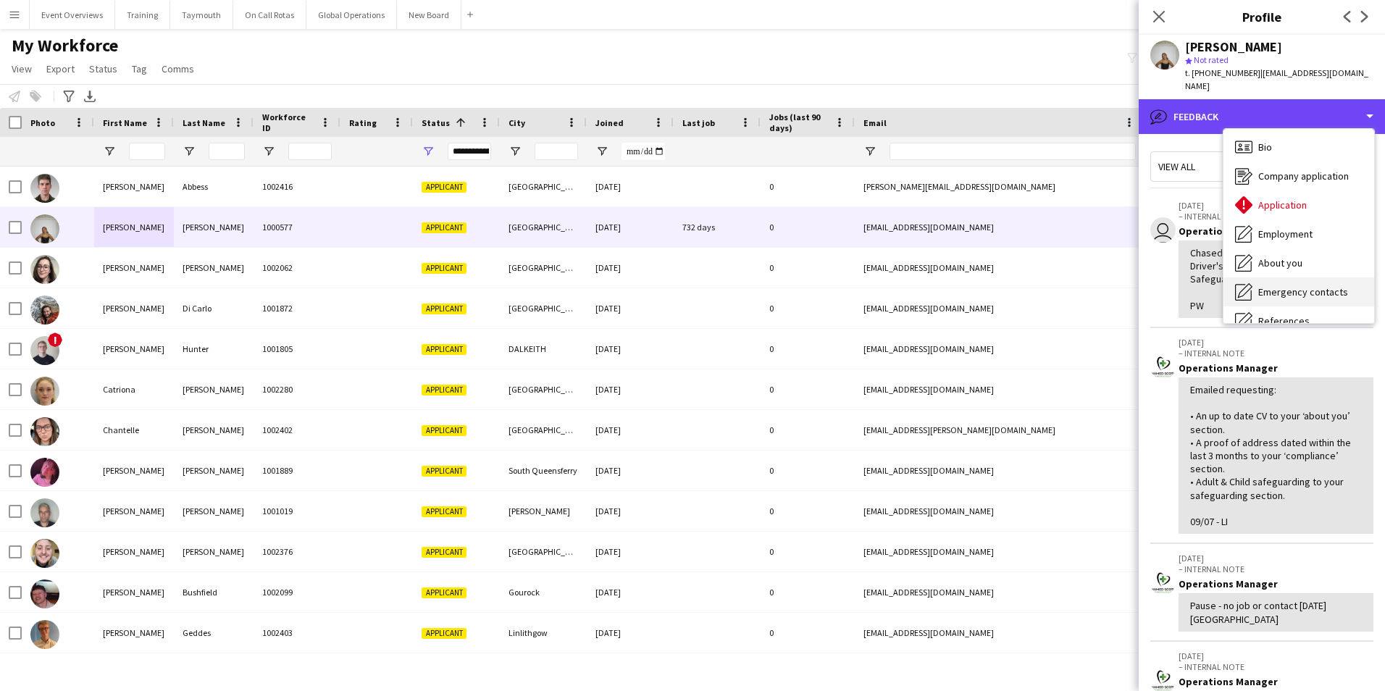
scroll to position [0, 0]
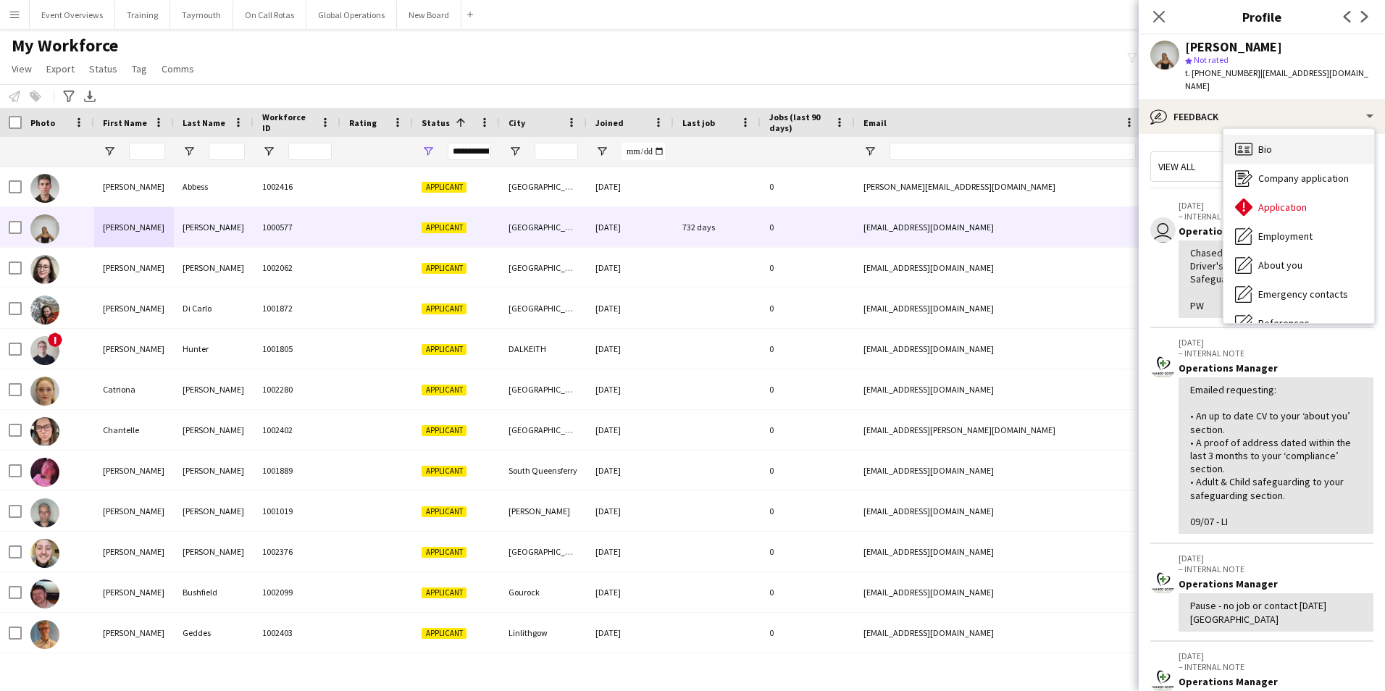
click at [1264, 143] on span "Bio" at bounding box center [1266, 149] width 14 height 13
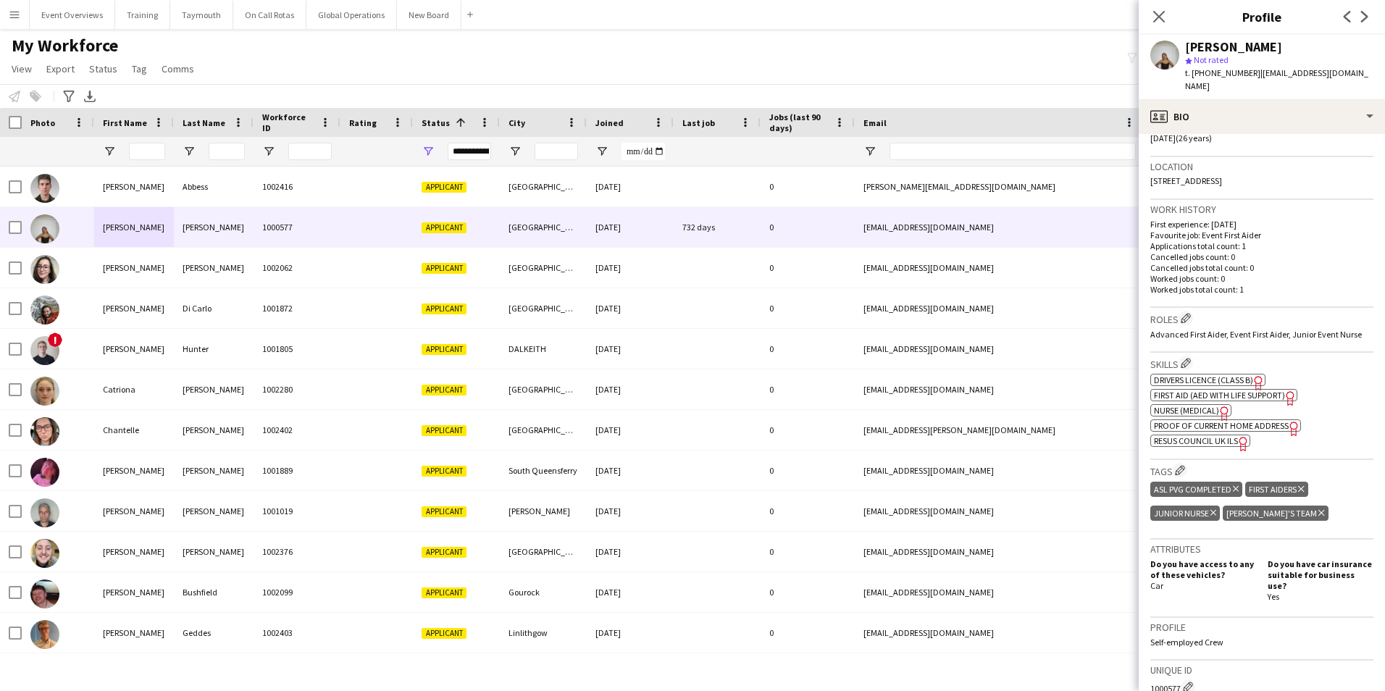
scroll to position [537, 0]
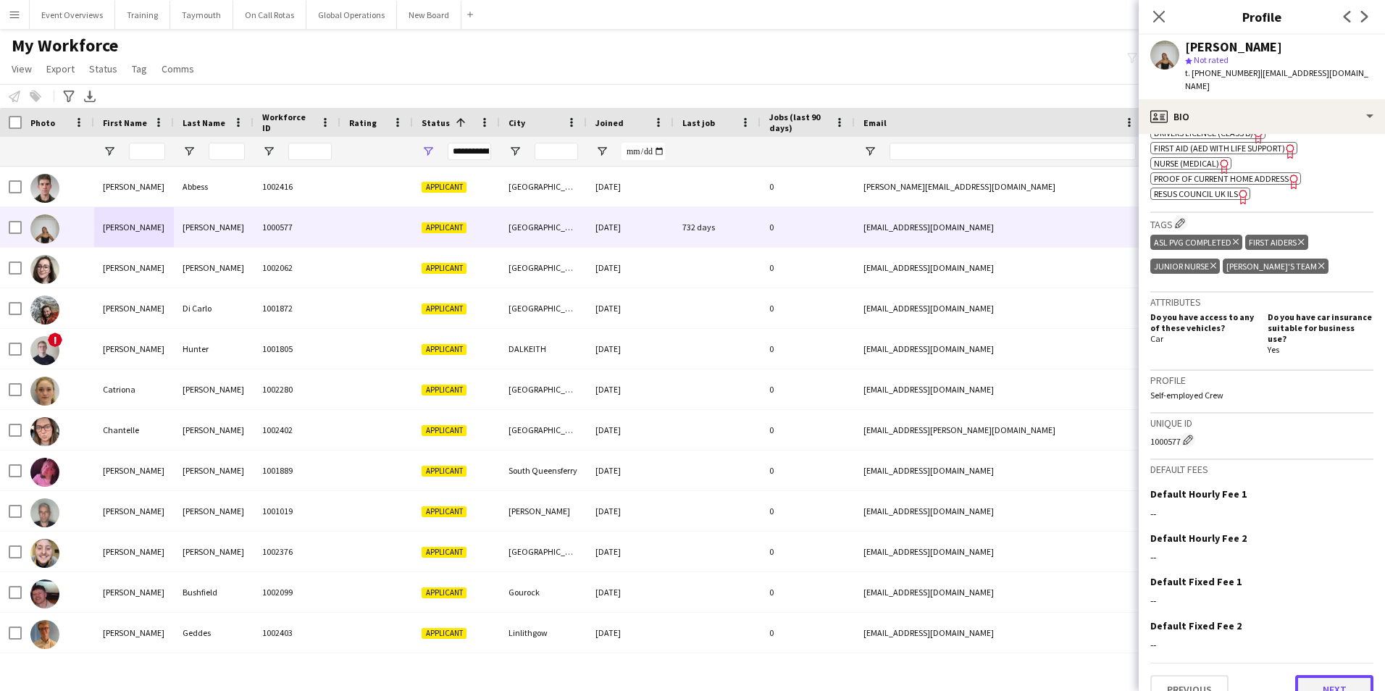
click at [1317, 675] on button "Next" at bounding box center [1335, 689] width 78 height 29
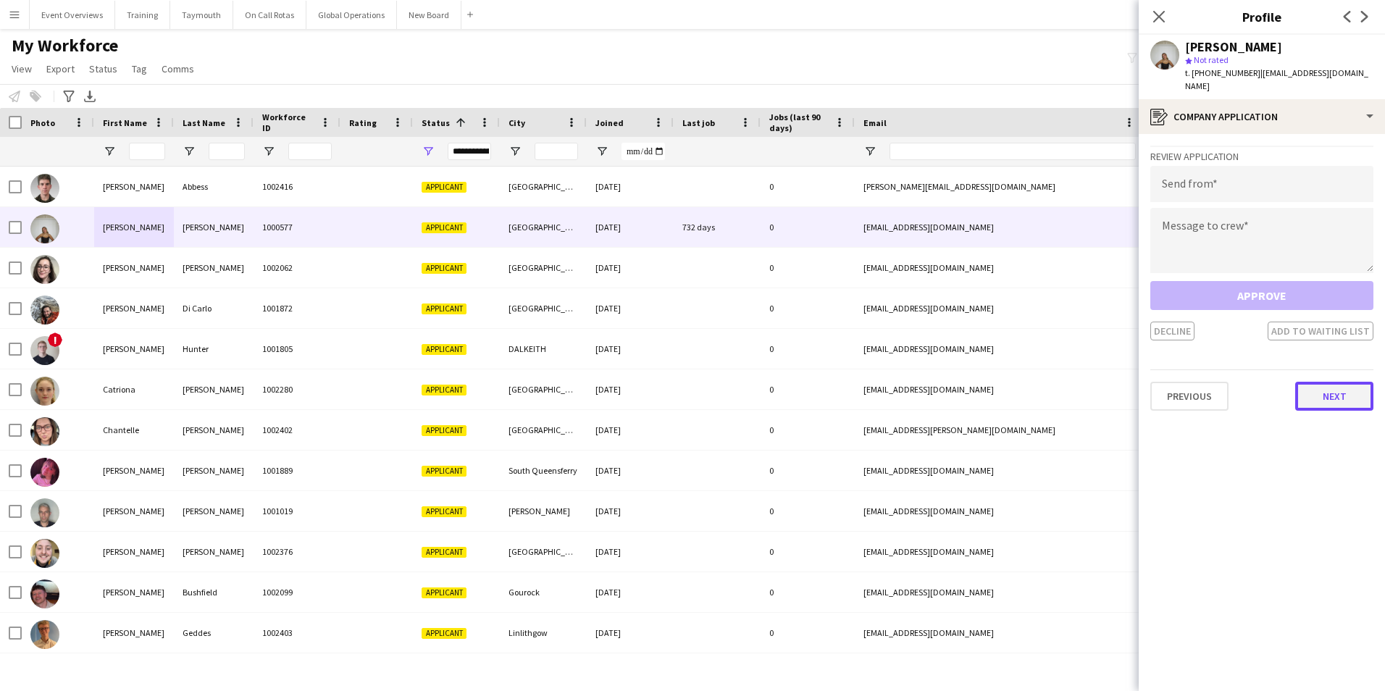
click at [1320, 391] on button "Next" at bounding box center [1335, 396] width 78 height 29
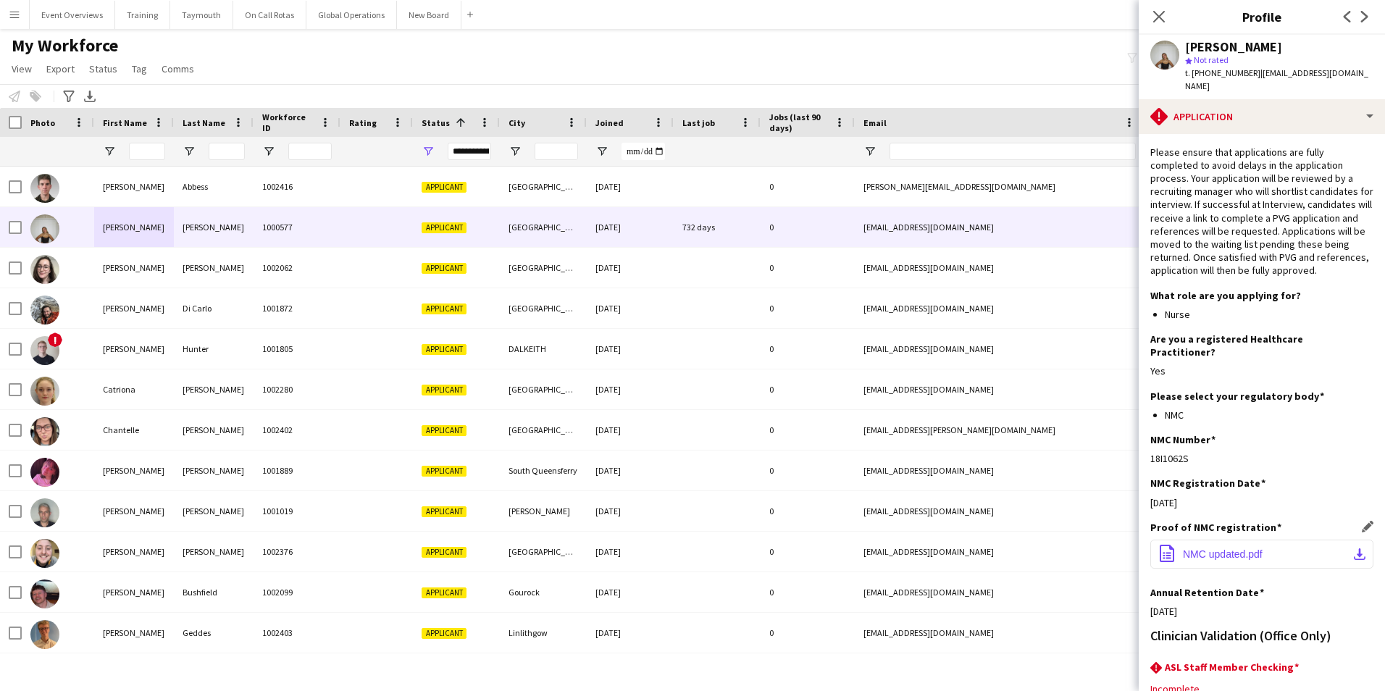
scroll to position [118, 0]
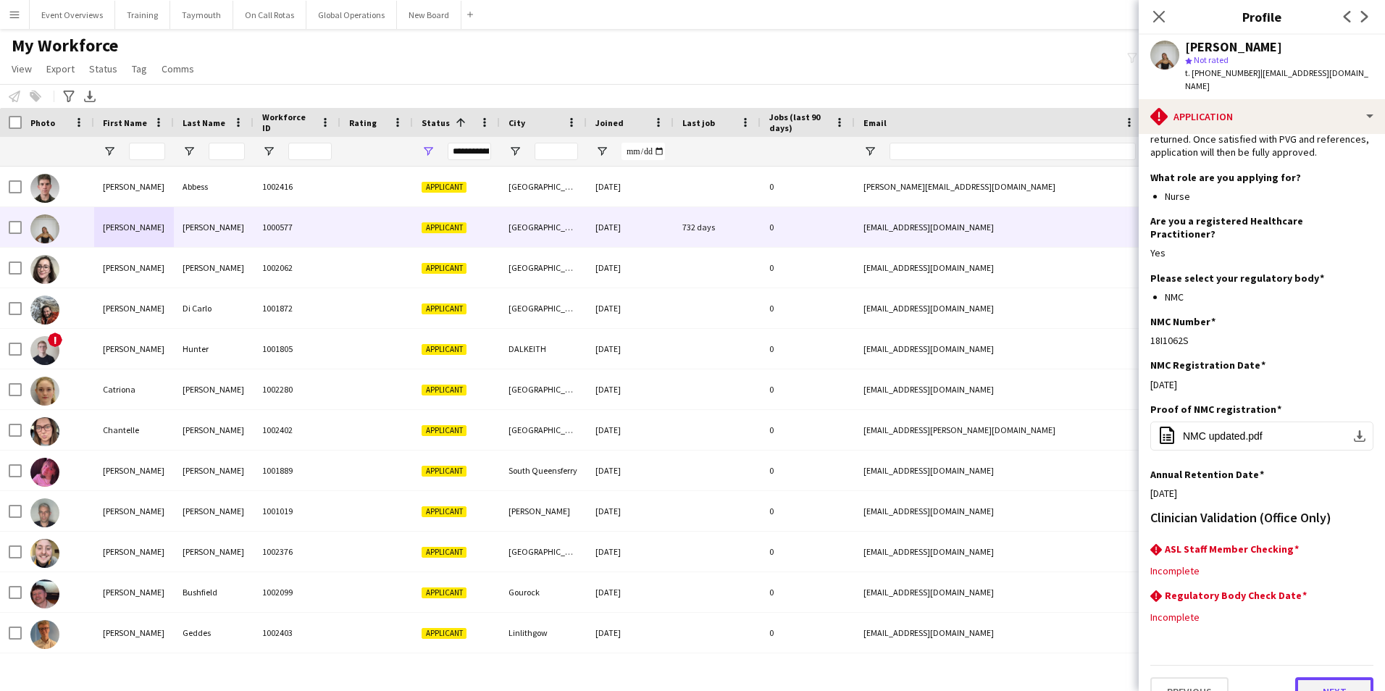
click at [1325, 677] on button "Next" at bounding box center [1335, 691] width 78 height 29
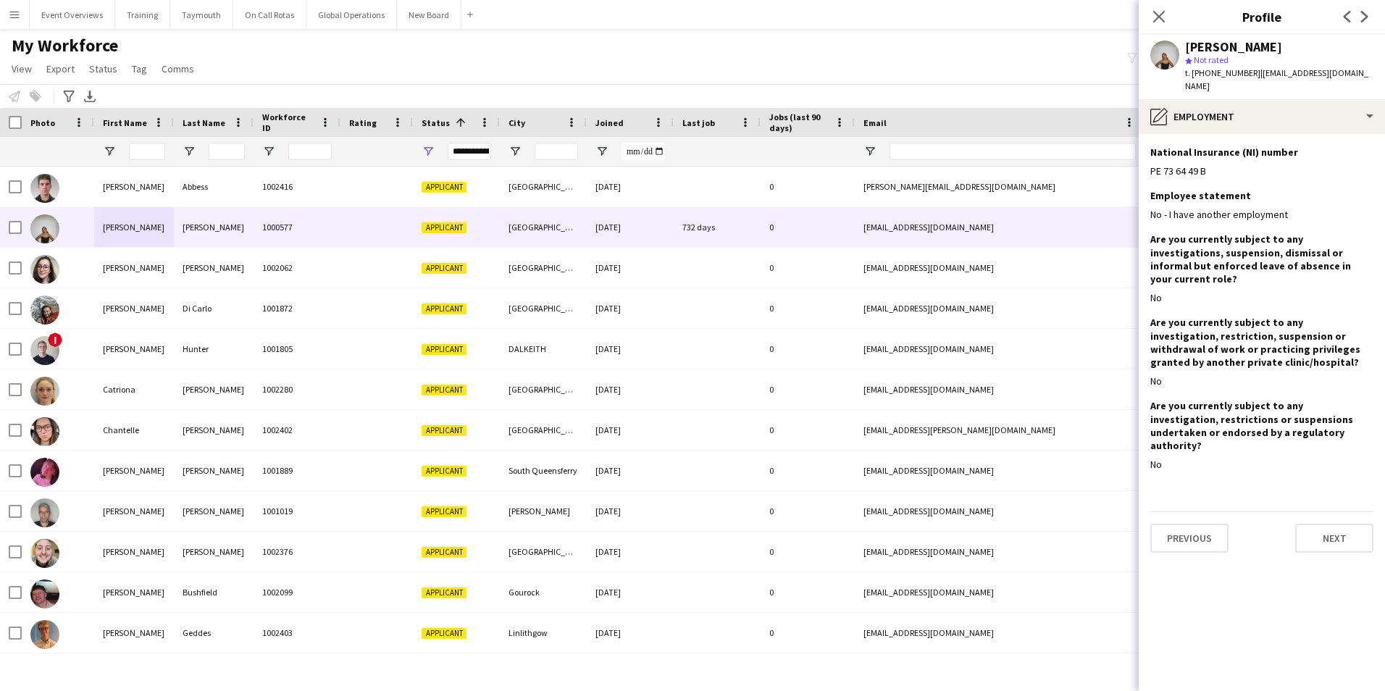
scroll to position [0, 0]
click at [1315, 524] on button "Next" at bounding box center [1335, 538] width 78 height 29
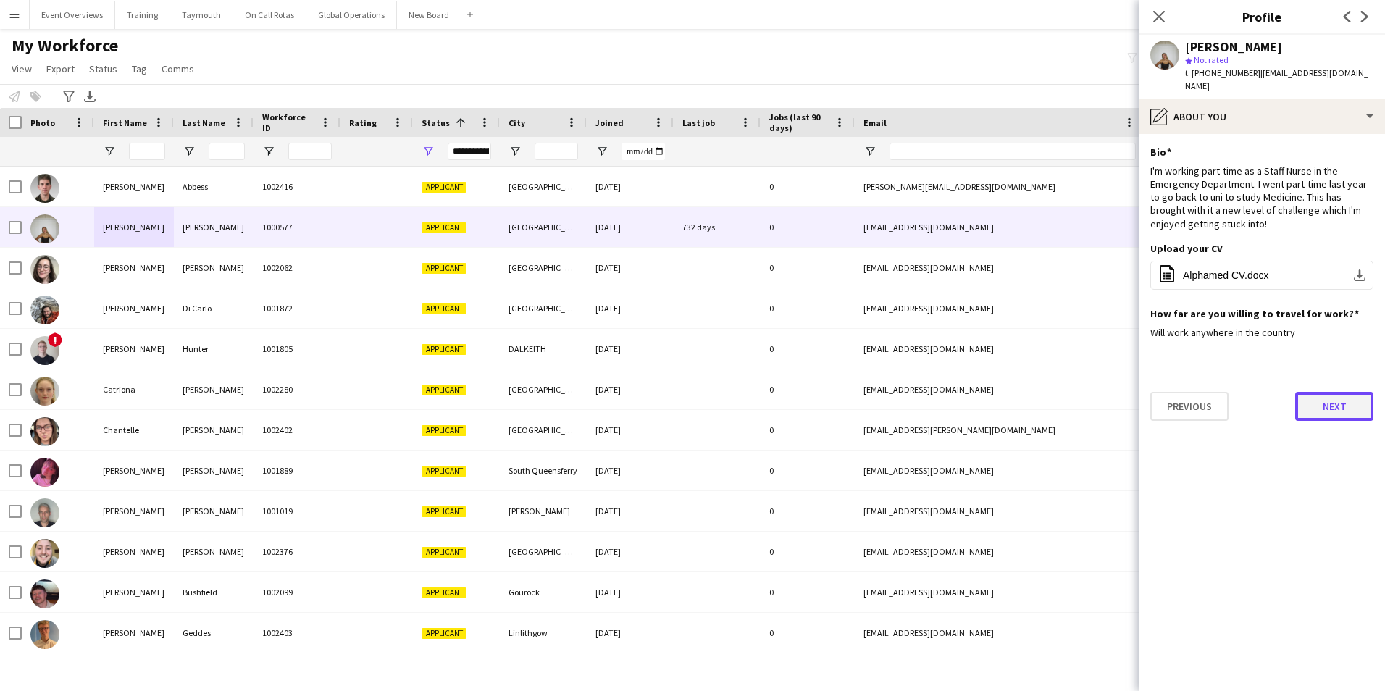
click at [1322, 393] on button "Next" at bounding box center [1335, 406] width 78 height 29
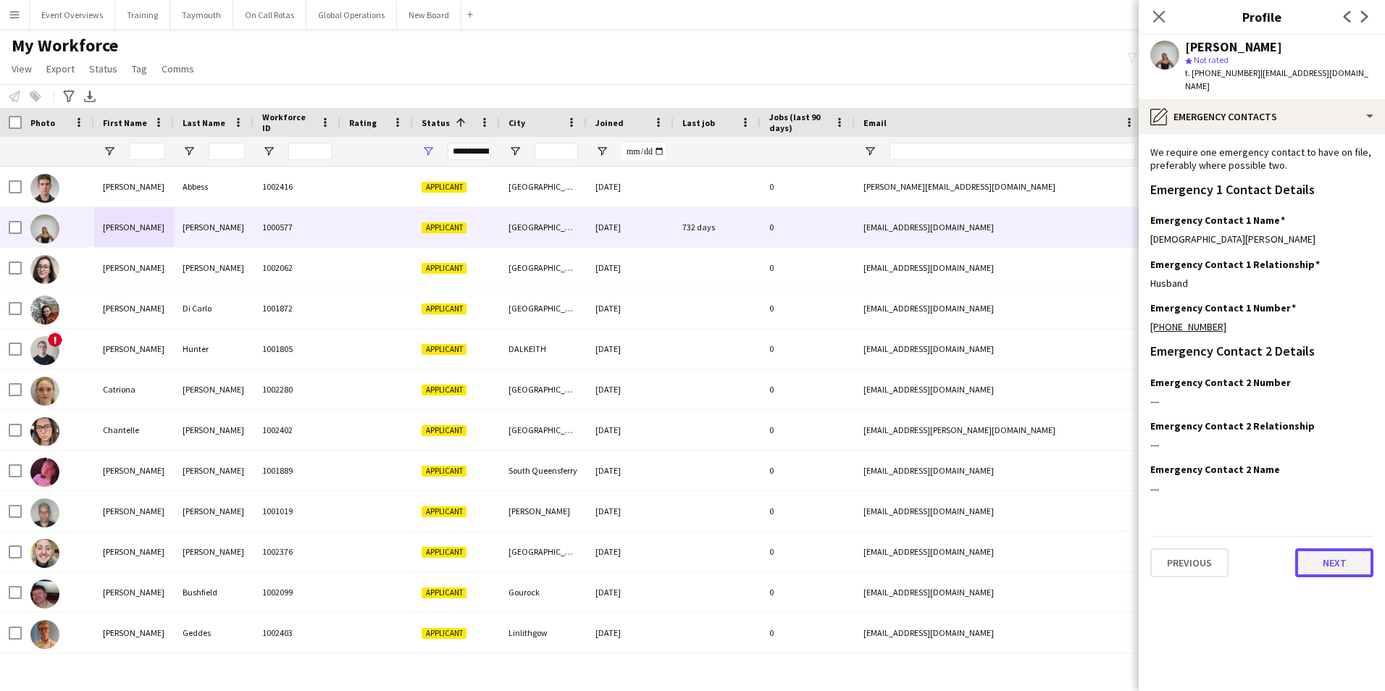
click at [1325, 548] on button "Next" at bounding box center [1335, 562] width 78 height 29
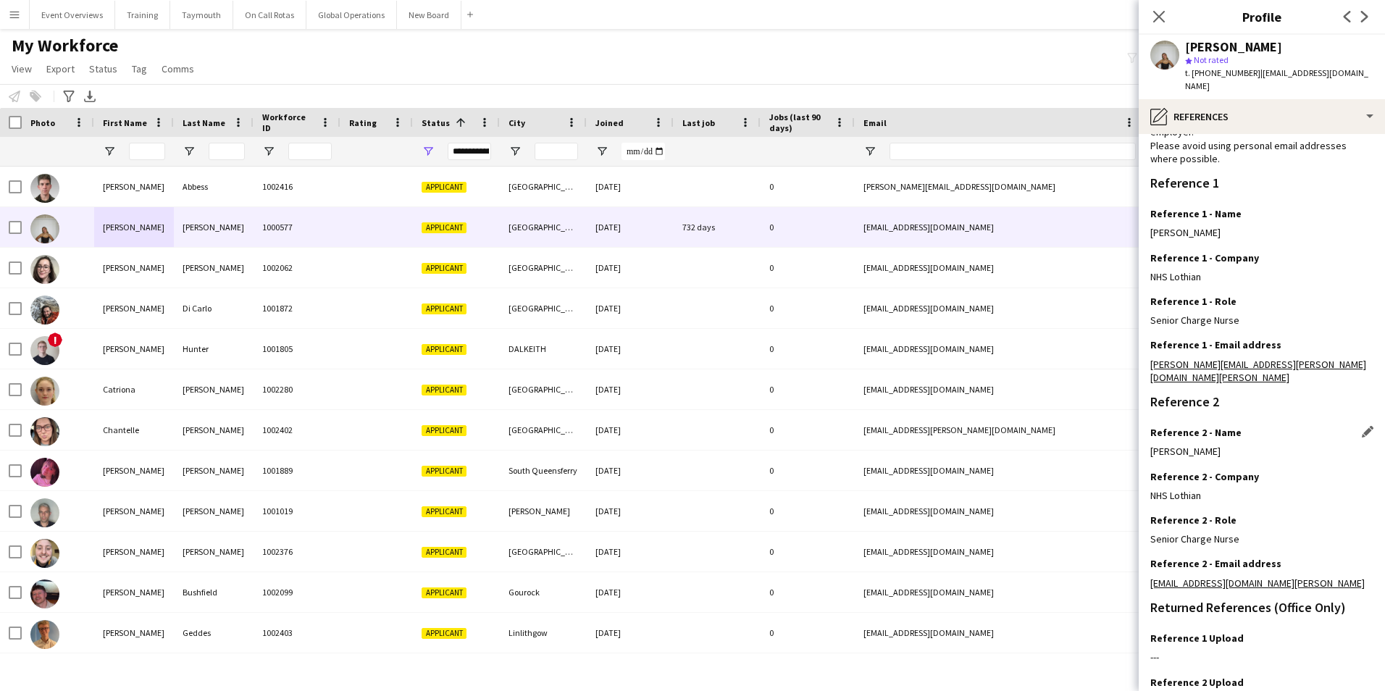
scroll to position [173, 0]
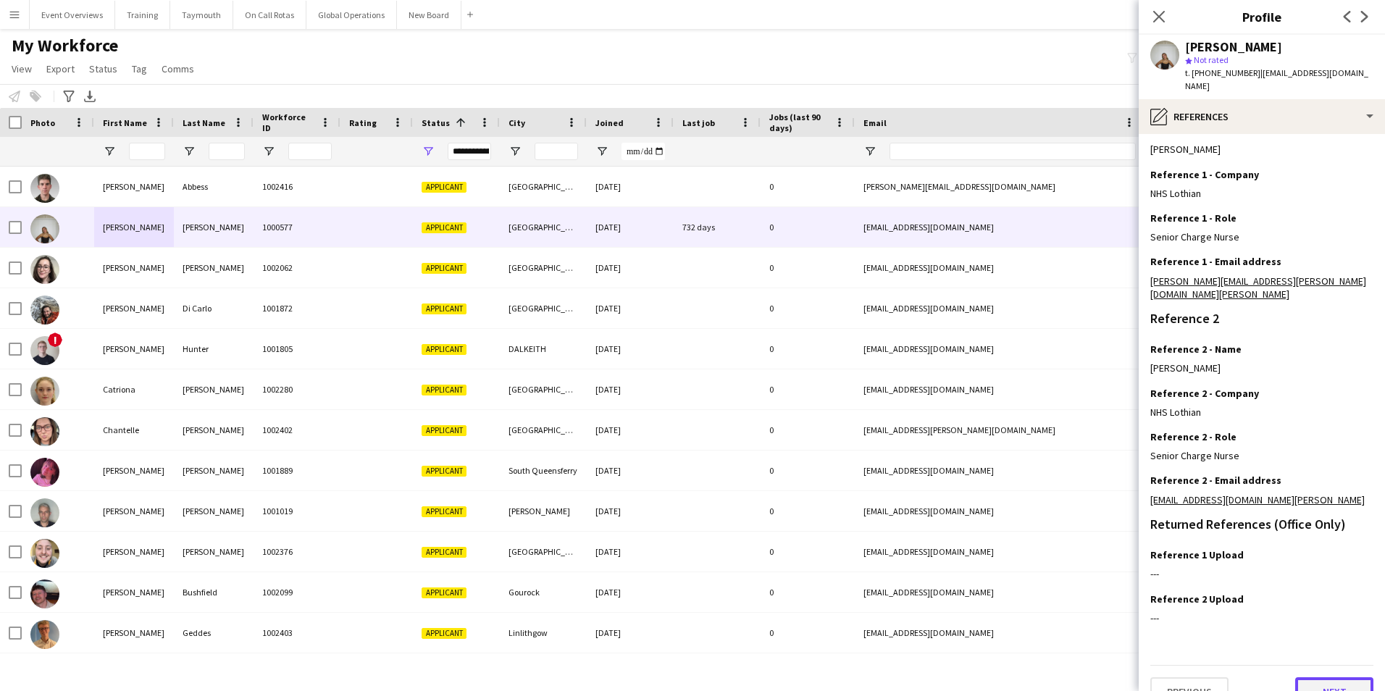
click at [1340, 677] on button "Next" at bounding box center [1335, 691] width 78 height 29
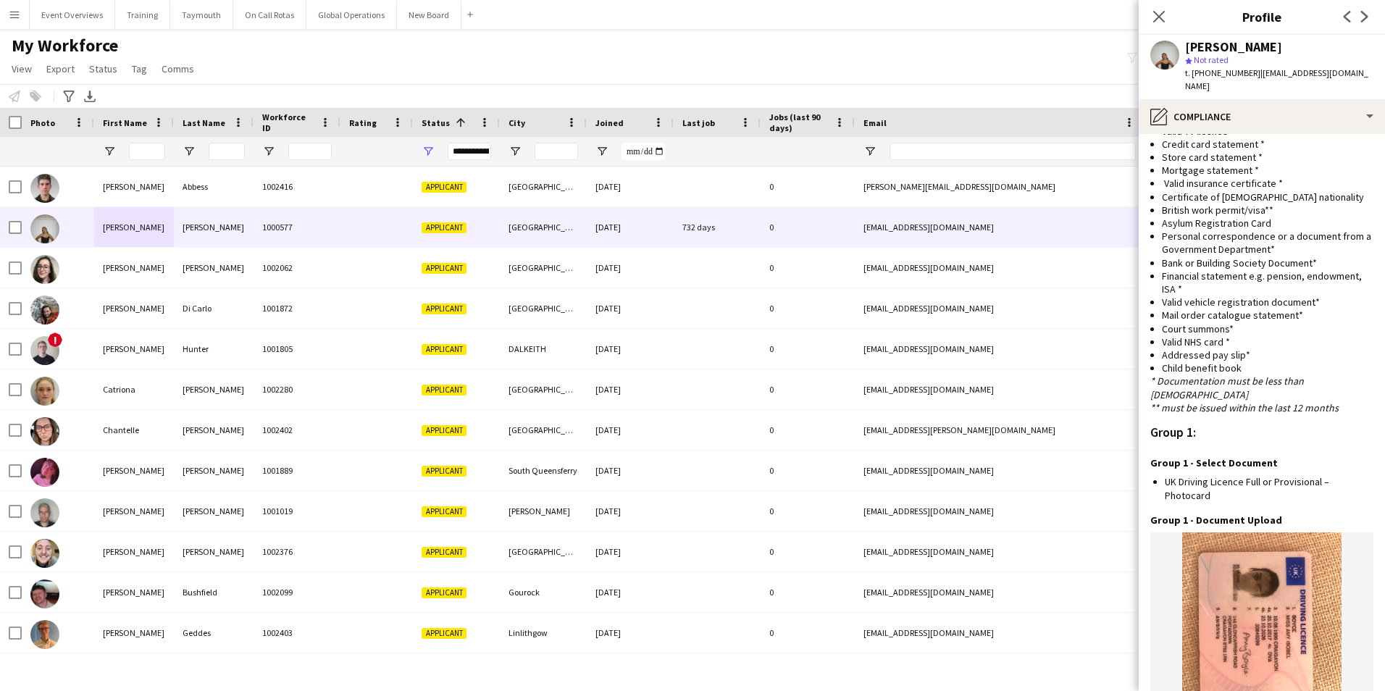
scroll to position [1372, 0]
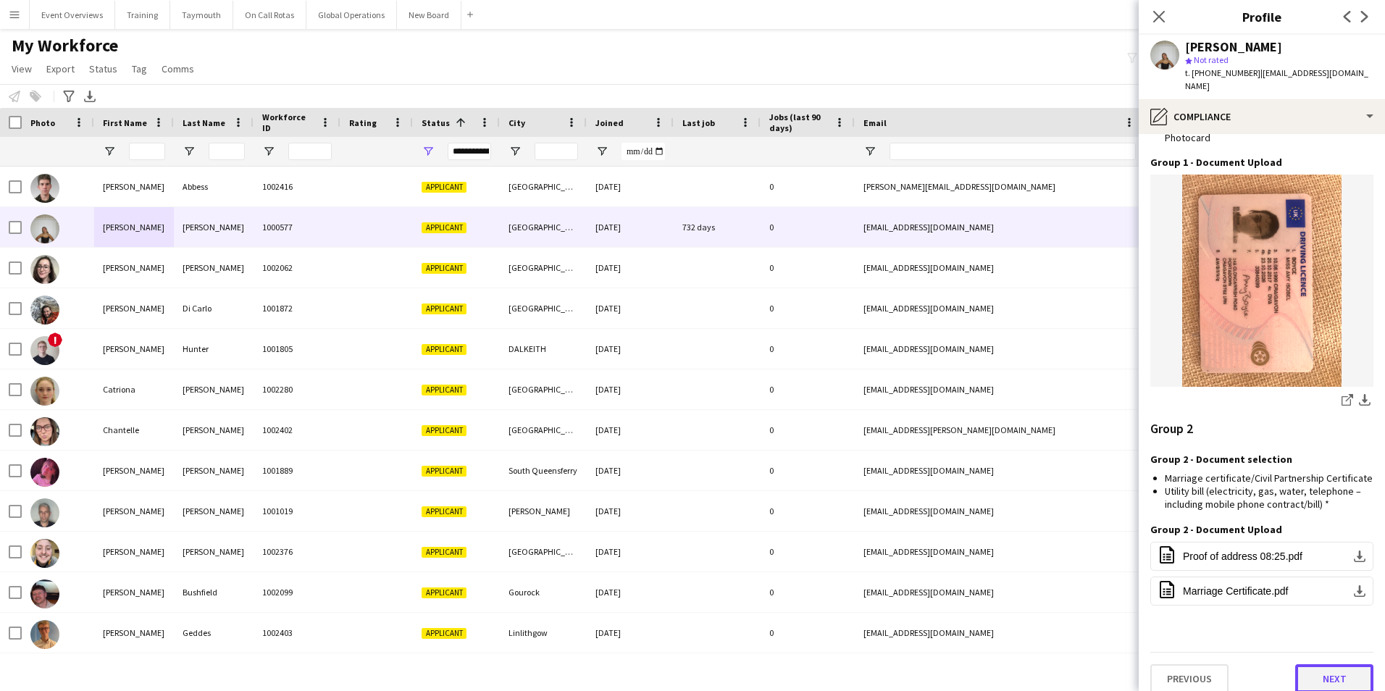
click at [1307, 667] on button "Next" at bounding box center [1335, 678] width 78 height 29
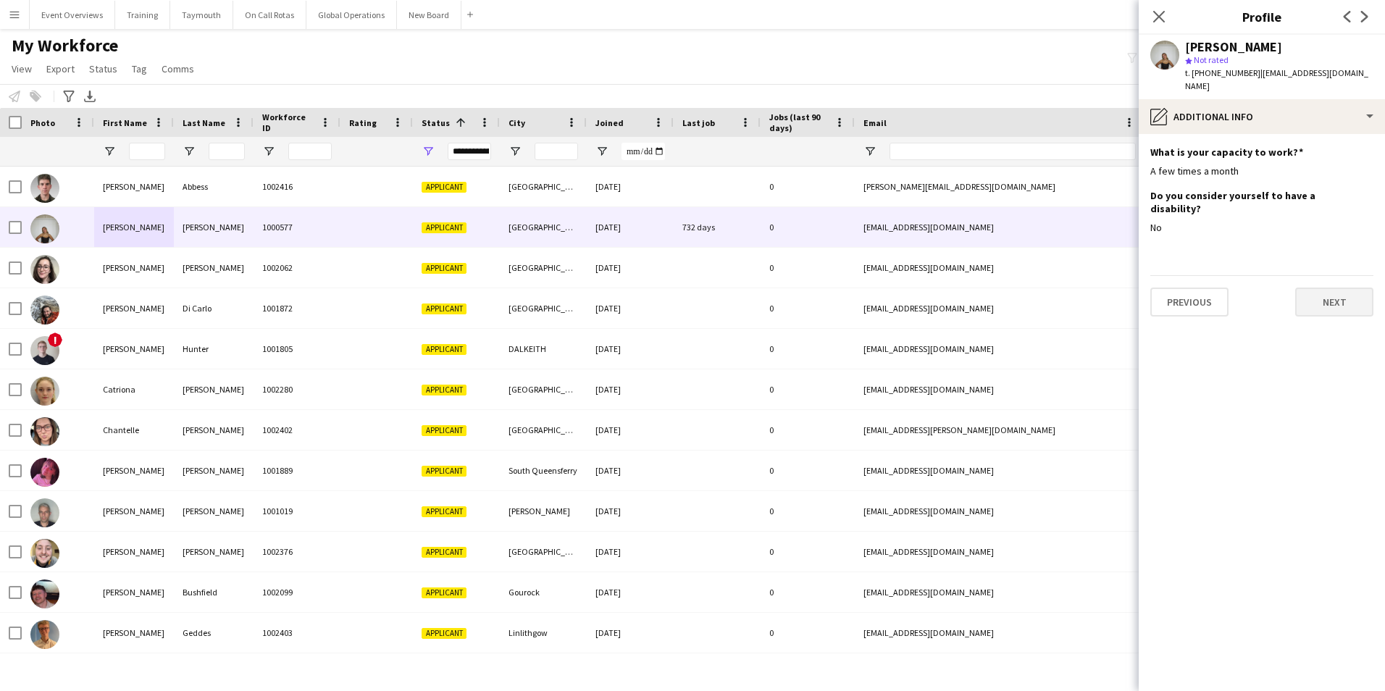
scroll to position [0, 0]
click at [1322, 288] on button "Next" at bounding box center [1335, 302] width 78 height 29
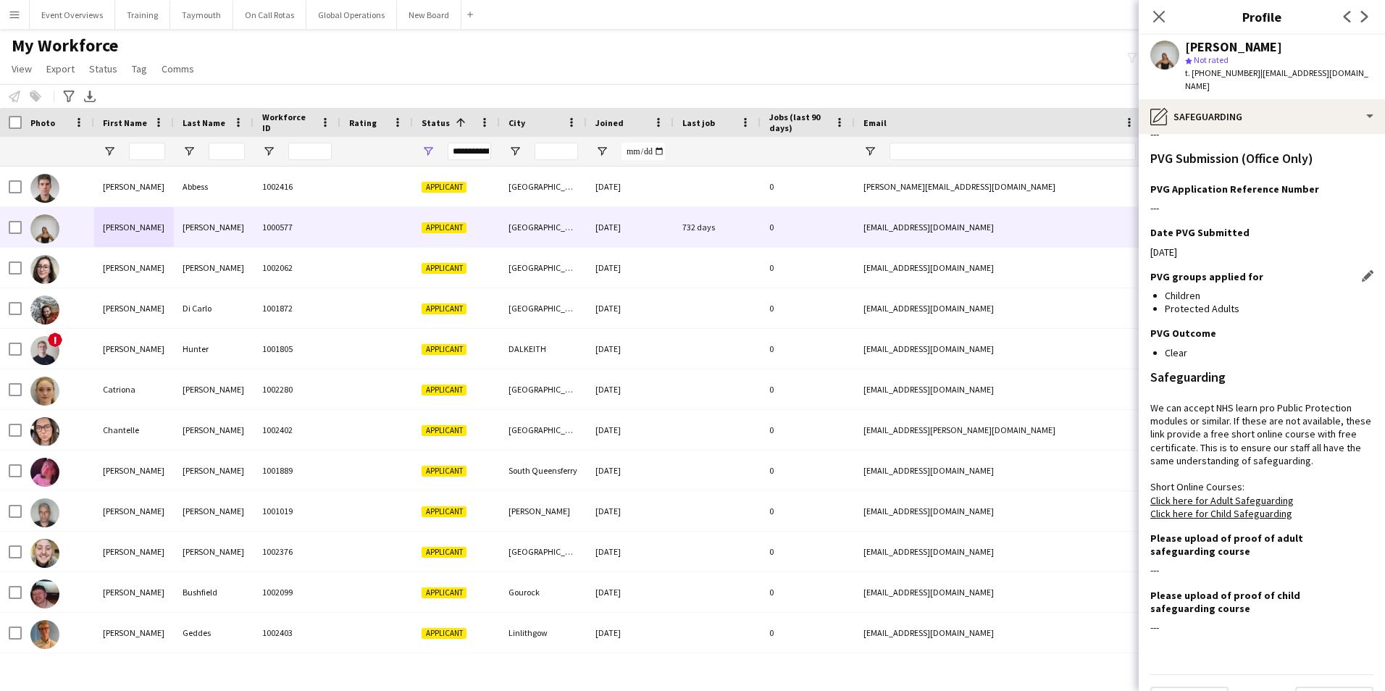
scroll to position [249, 0]
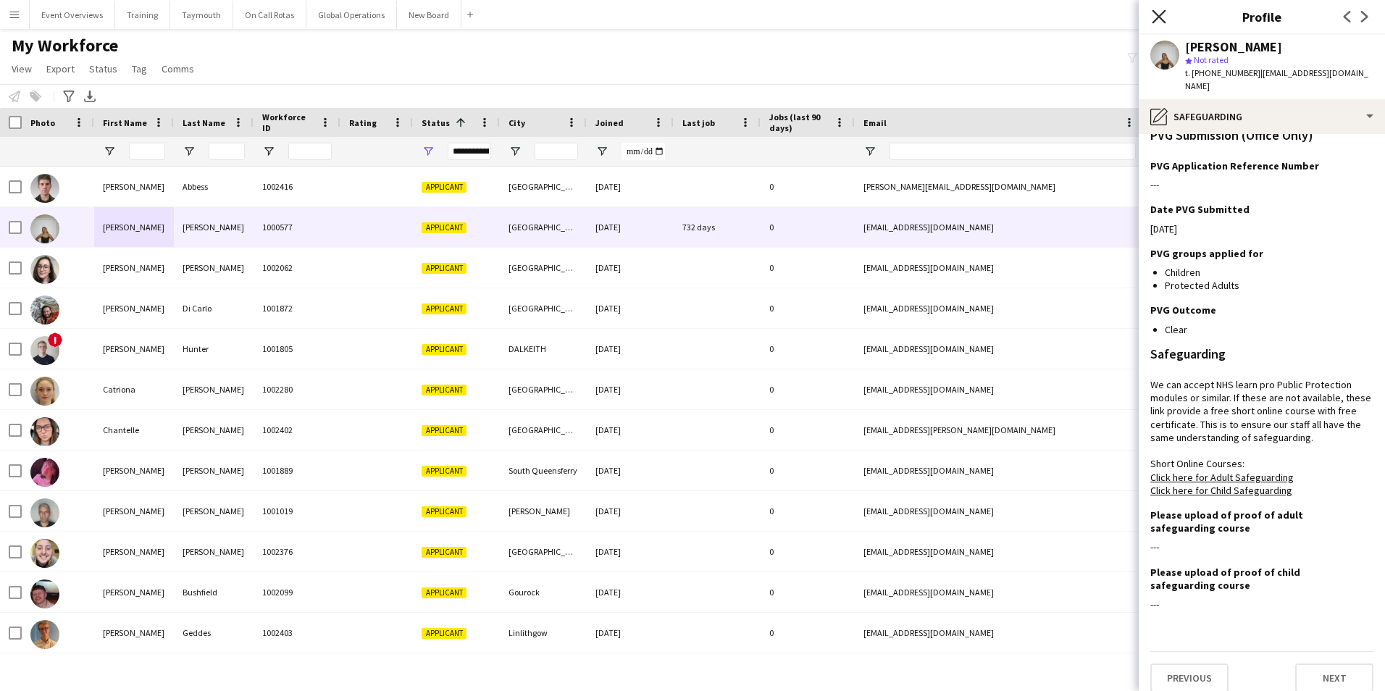
click at [1163, 17] on icon "Close pop-in" at bounding box center [1159, 16] width 14 height 14
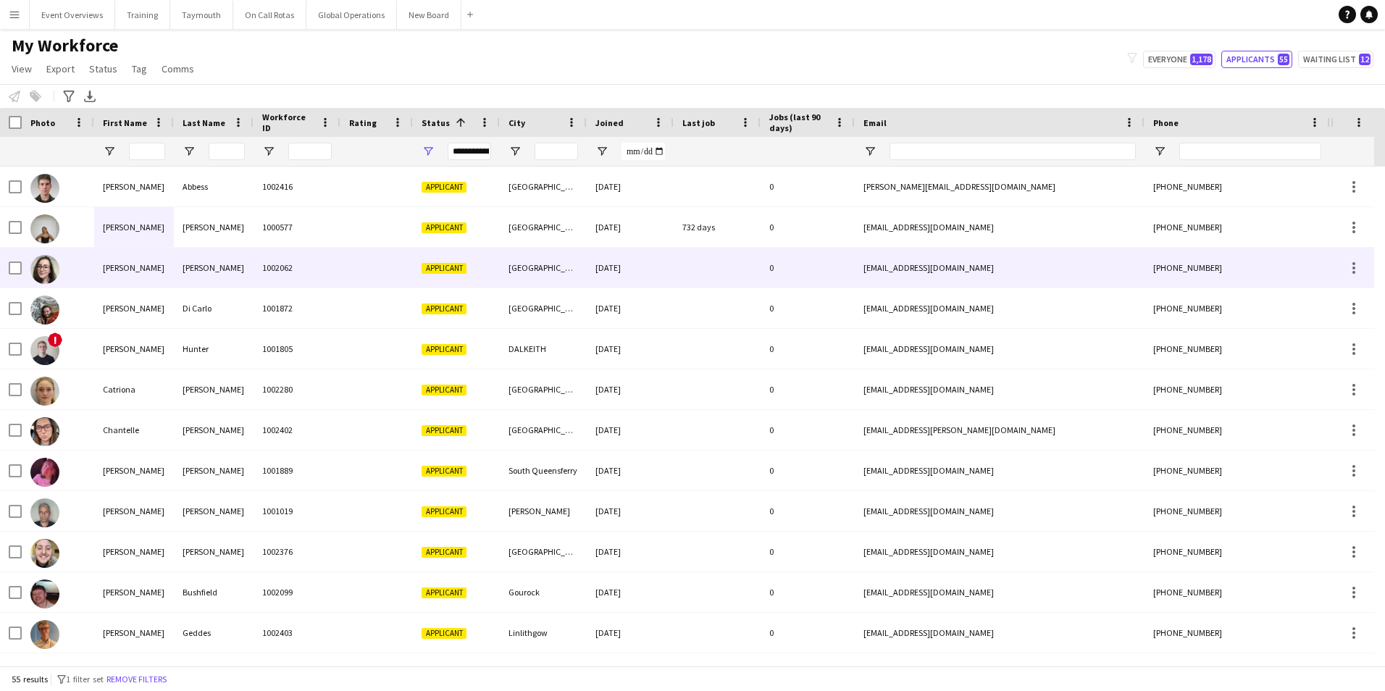
click at [112, 268] on div "[PERSON_NAME]" at bounding box center [134, 268] width 80 height 40
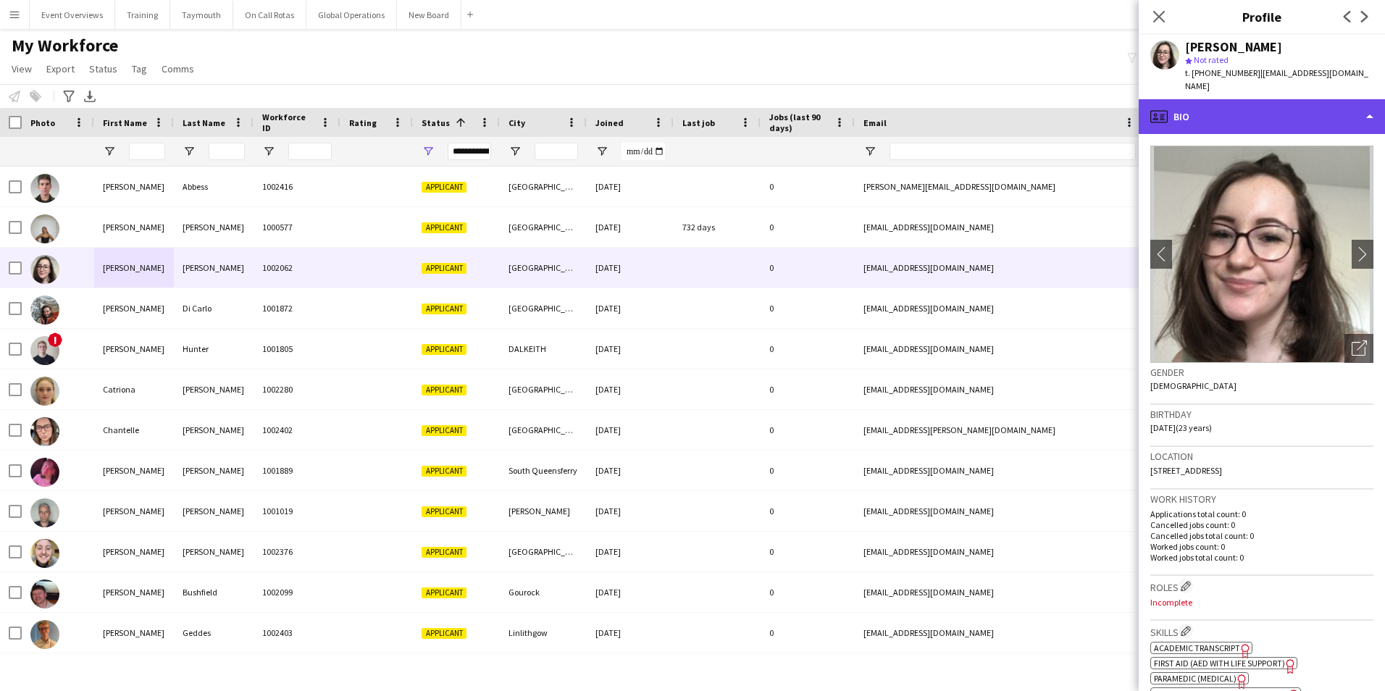
click at [1227, 107] on div "profile Bio" at bounding box center [1262, 116] width 246 height 35
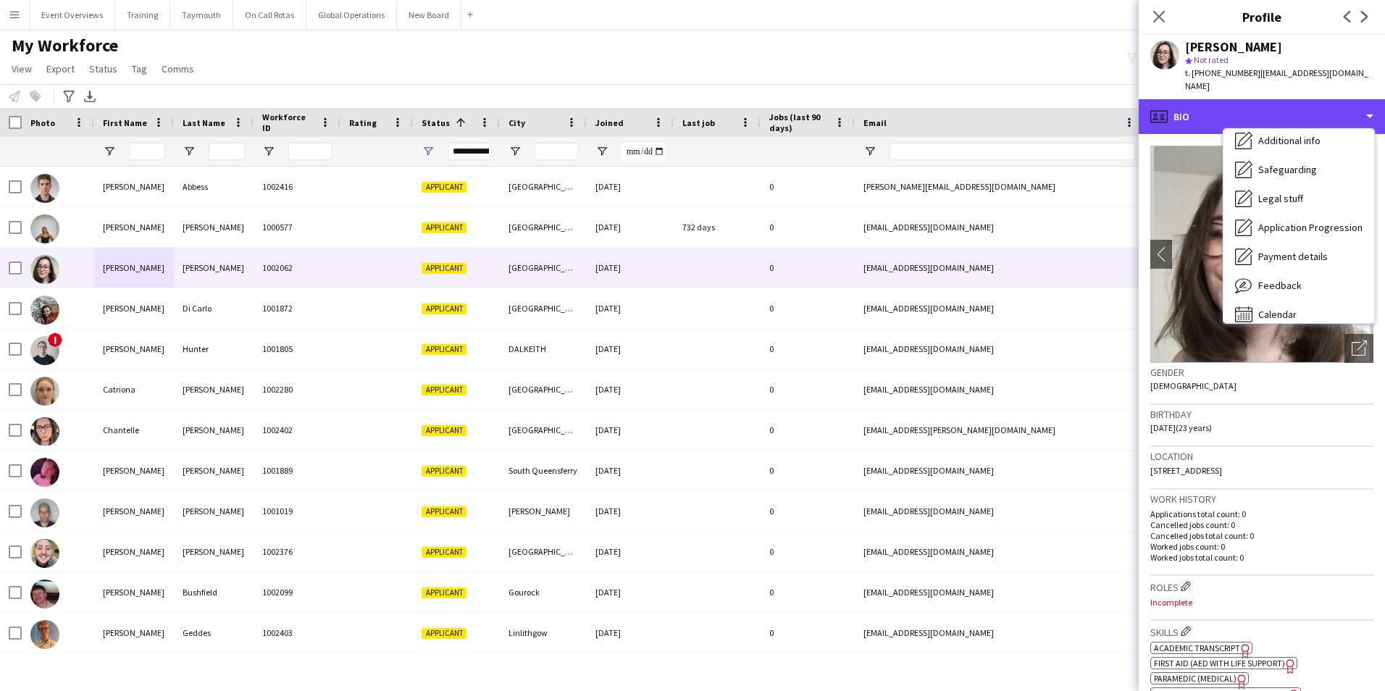
scroll to position [252, 0]
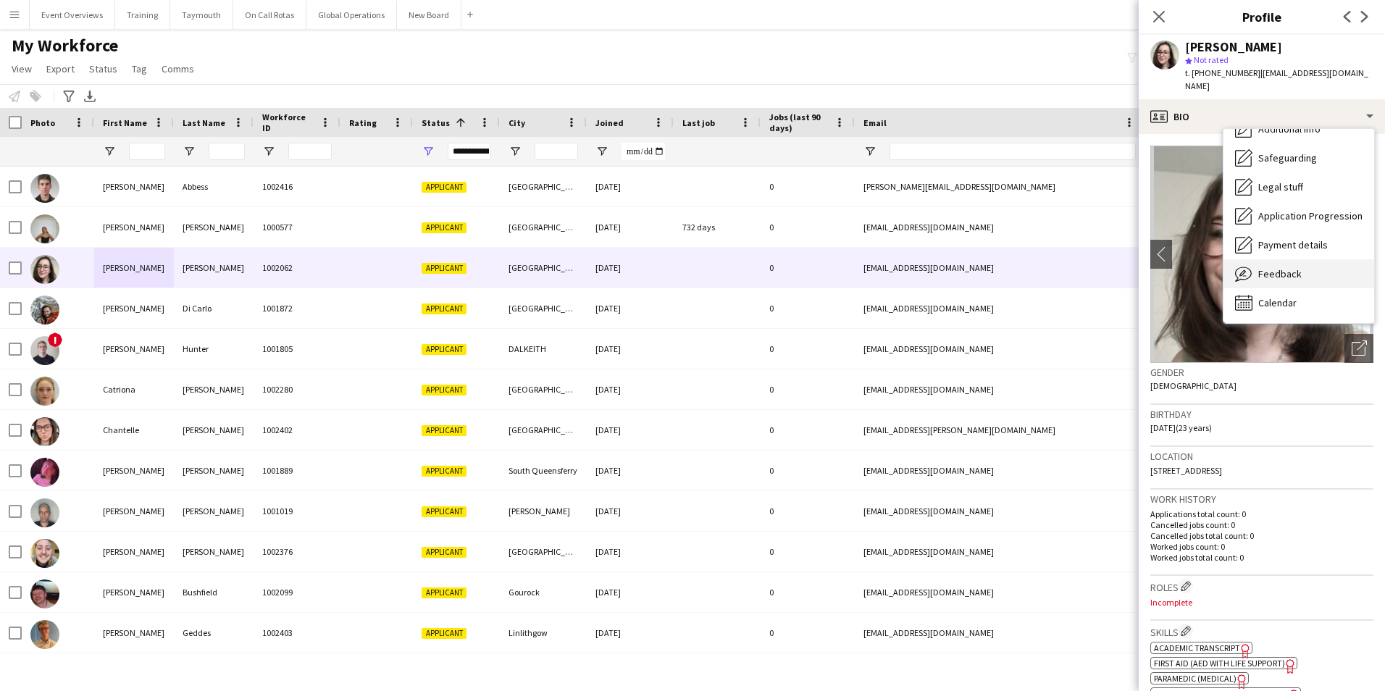
click at [1271, 259] on div "Feedback Feedback" at bounding box center [1299, 273] width 151 height 29
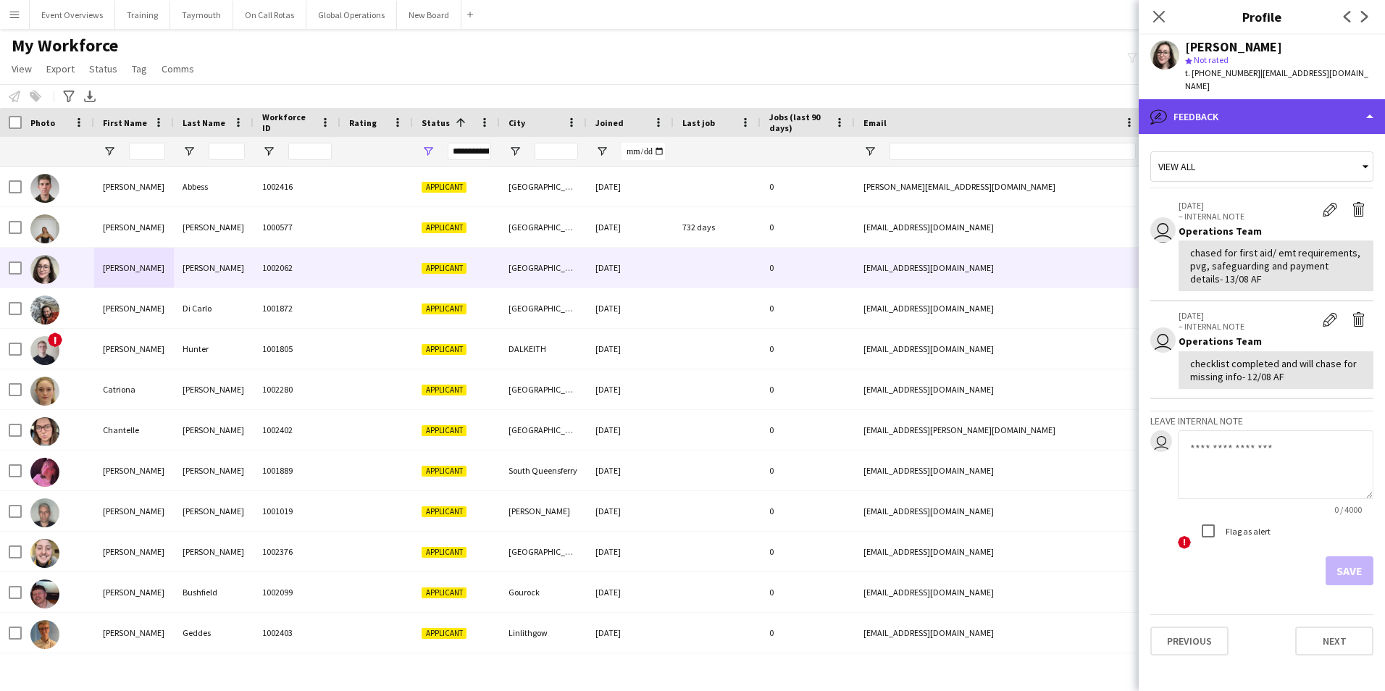
click at [1205, 106] on div "bubble-pencil Feedback" at bounding box center [1262, 116] width 246 height 35
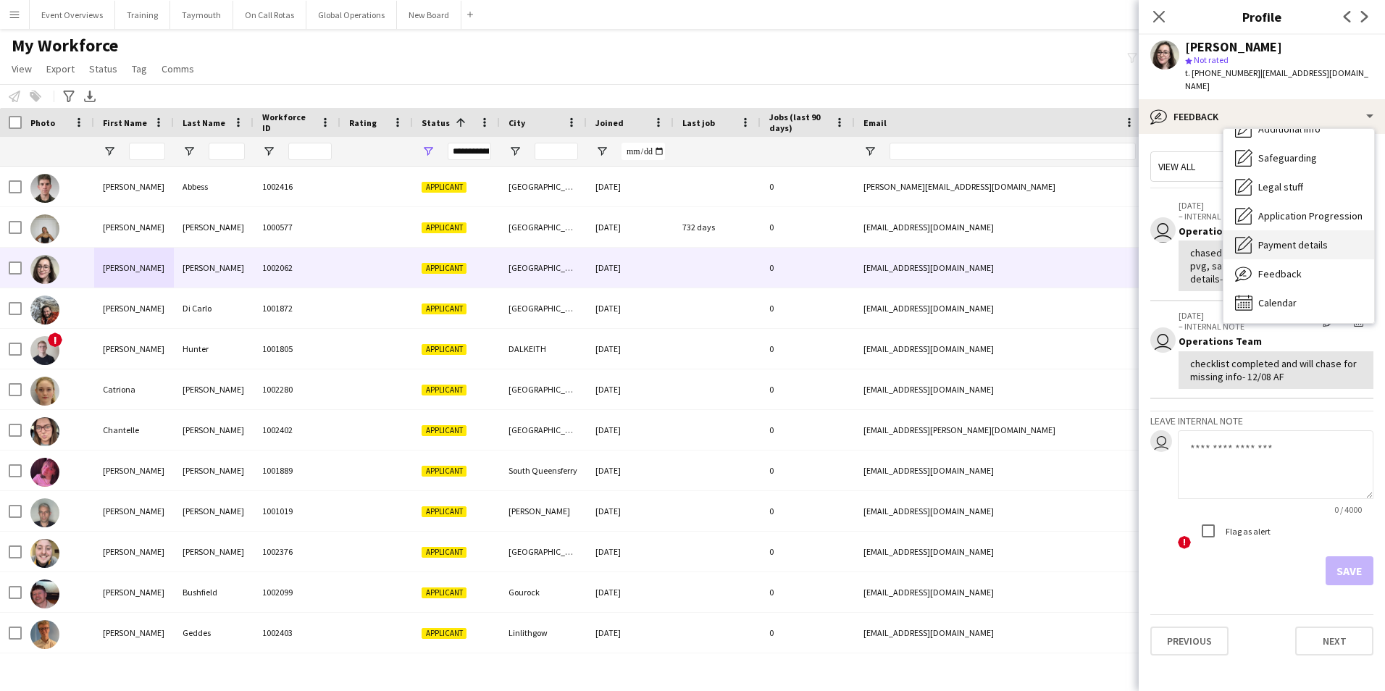
click at [1278, 238] on div "Payment details Payment details" at bounding box center [1299, 244] width 151 height 29
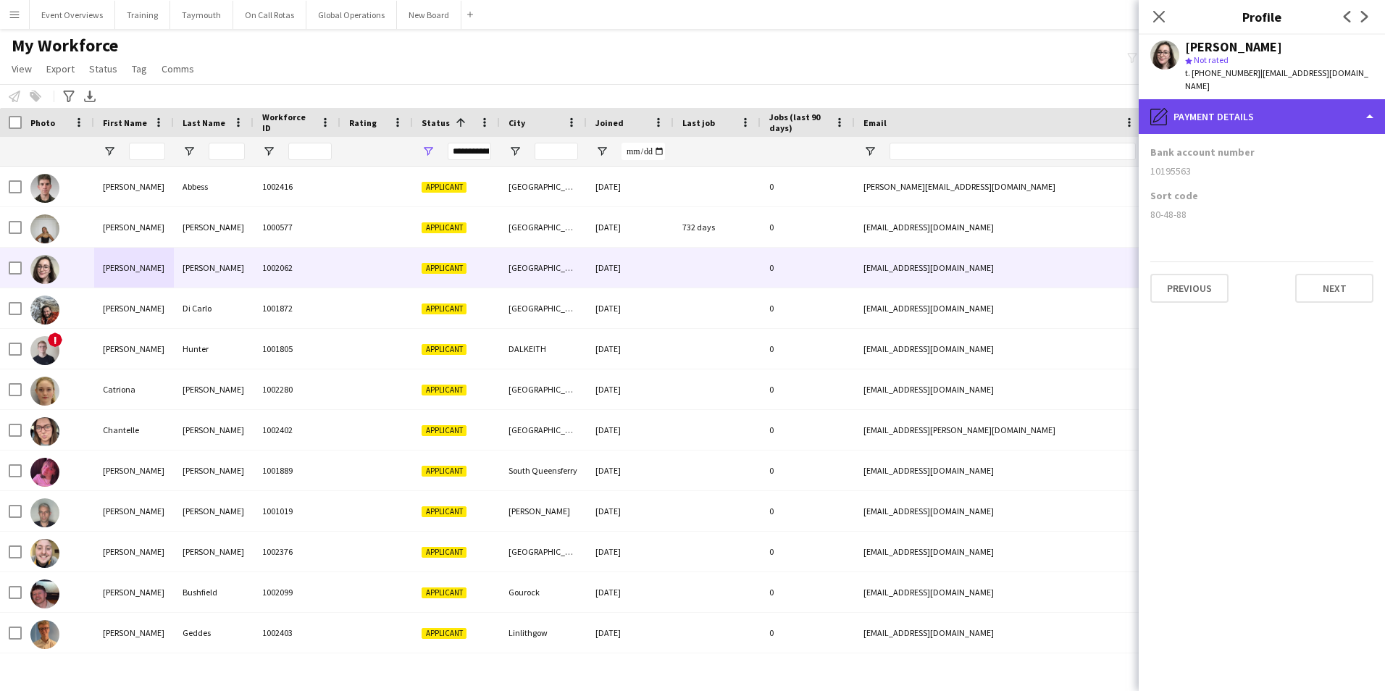
click at [1227, 99] on div "pencil4 Payment details" at bounding box center [1262, 116] width 246 height 35
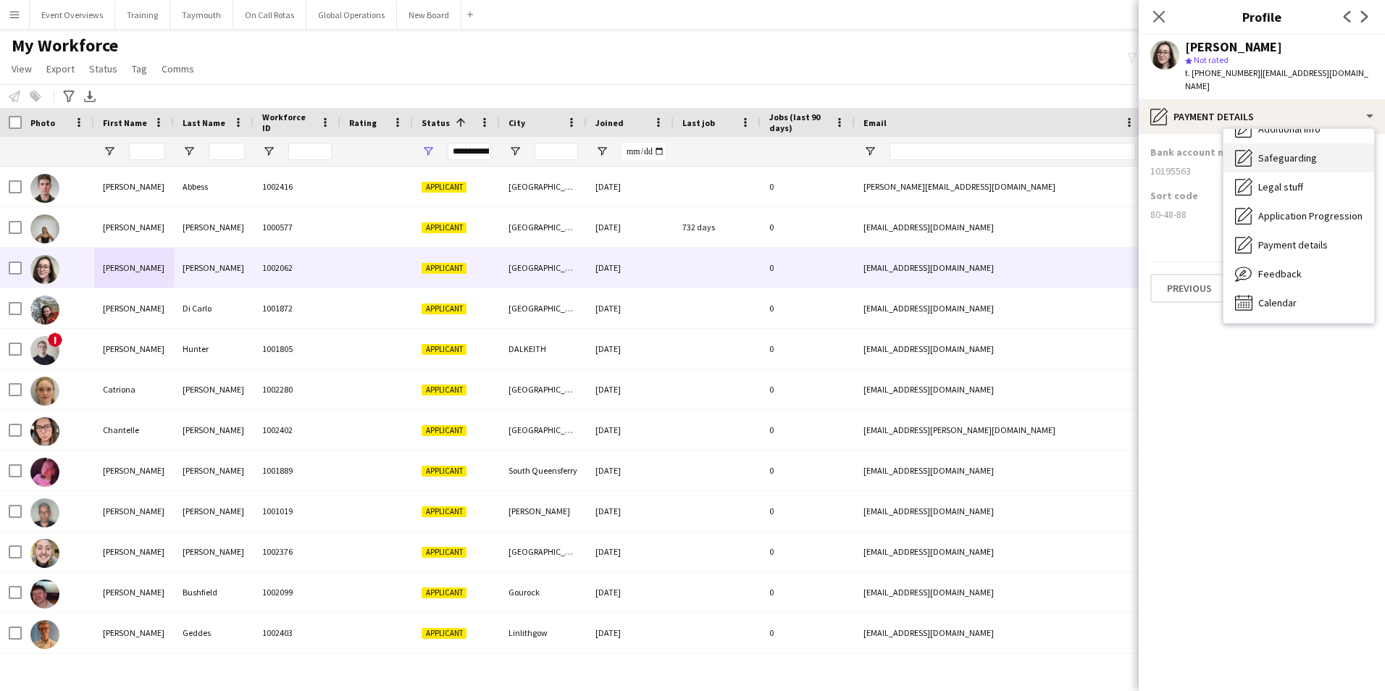
click at [1278, 151] on span "Safeguarding" at bounding box center [1288, 157] width 59 height 13
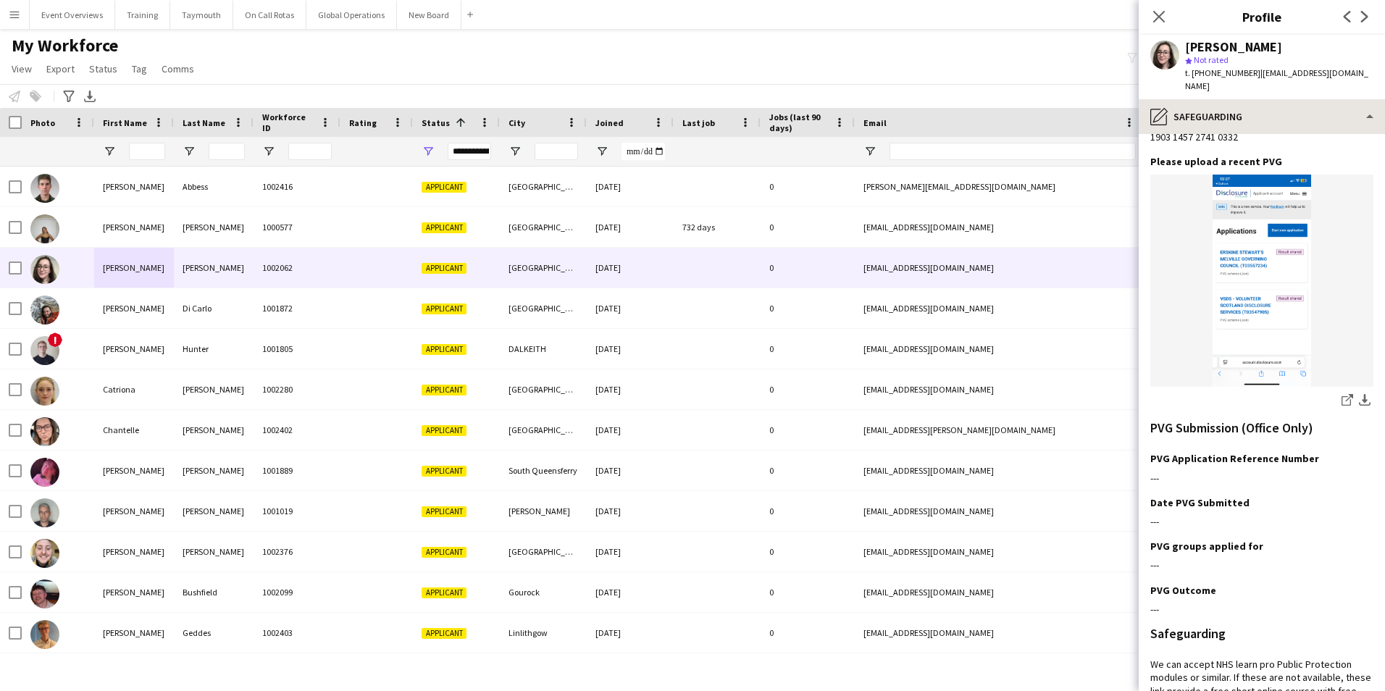
scroll to position [168, 0]
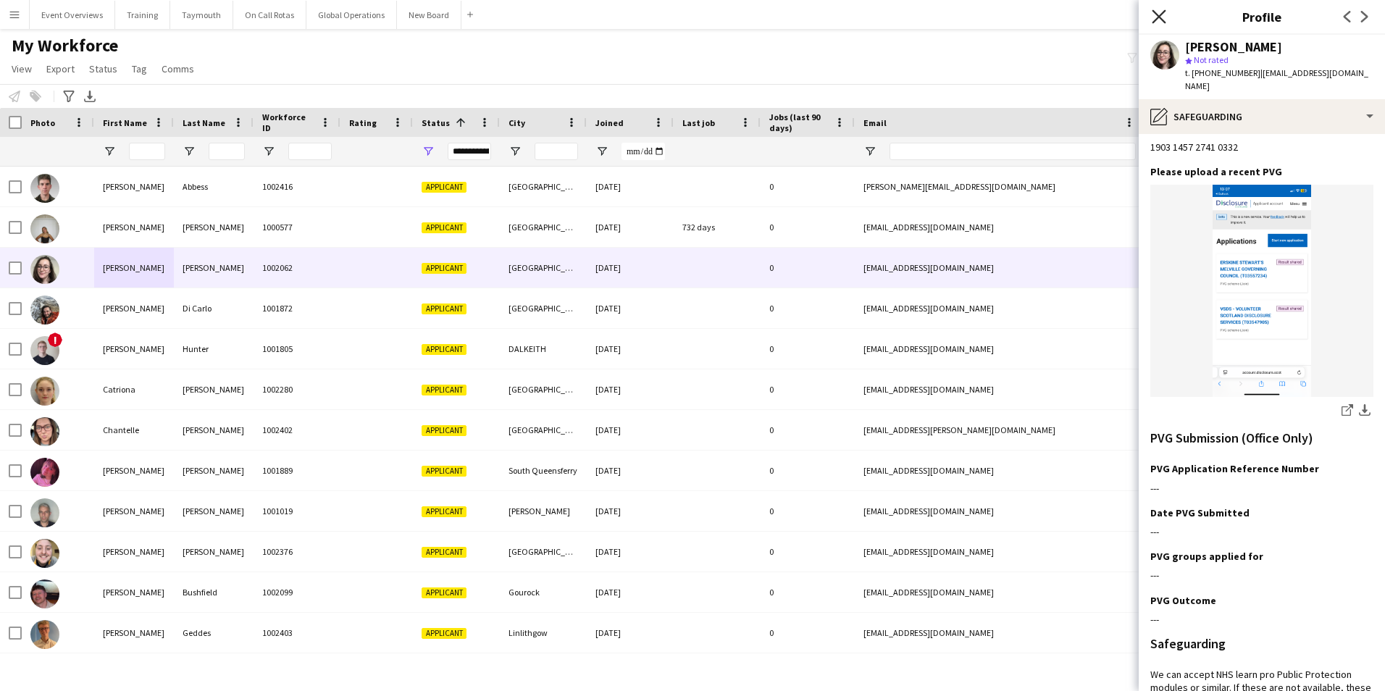
click at [1156, 13] on icon at bounding box center [1159, 16] width 14 height 14
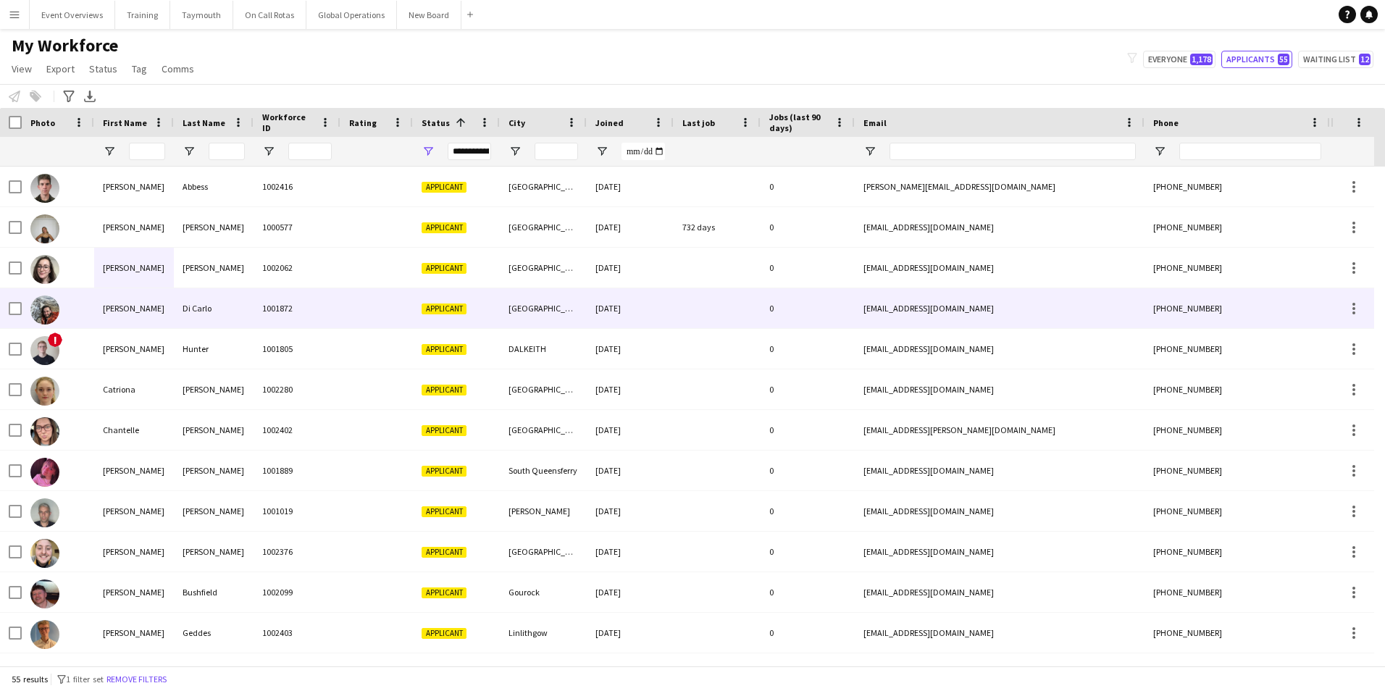
click at [114, 305] on div "[PERSON_NAME]" at bounding box center [134, 308] width 80 height 40
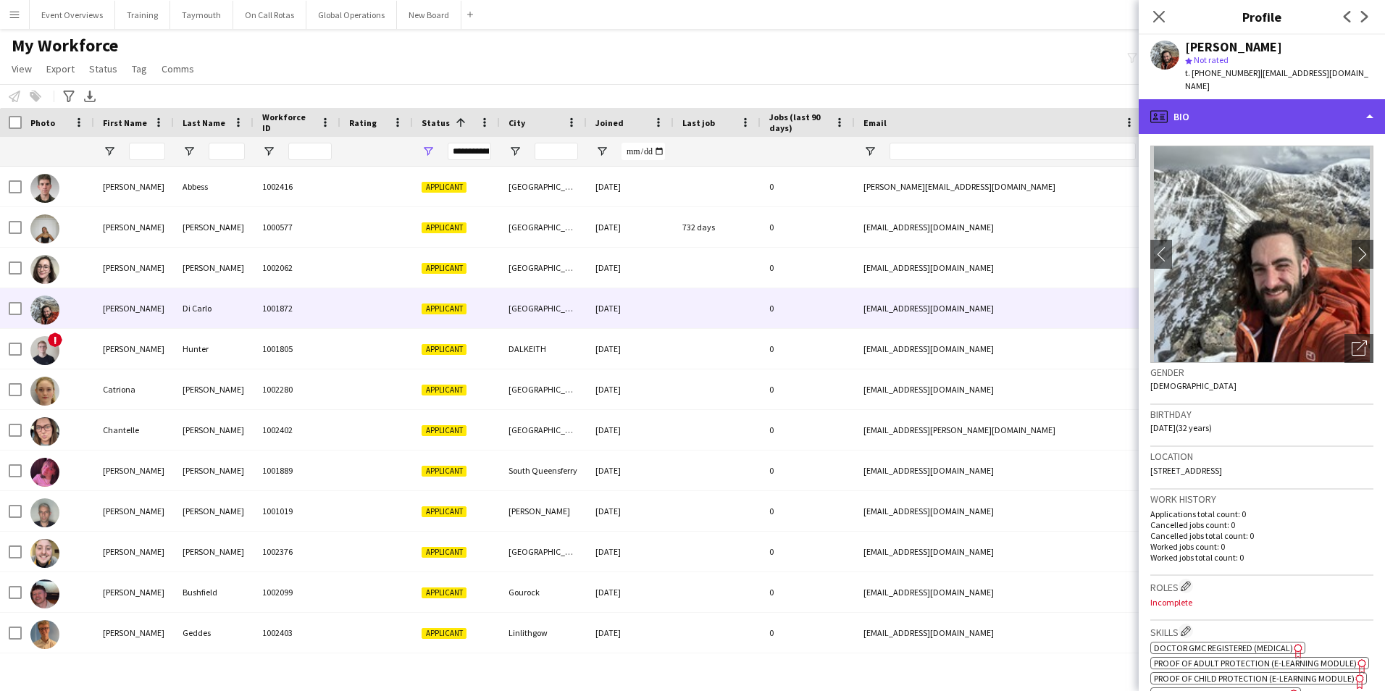
click at [1204, 108] on div "profile Bio" at bounding box center [1262, 116] width 246 height 35
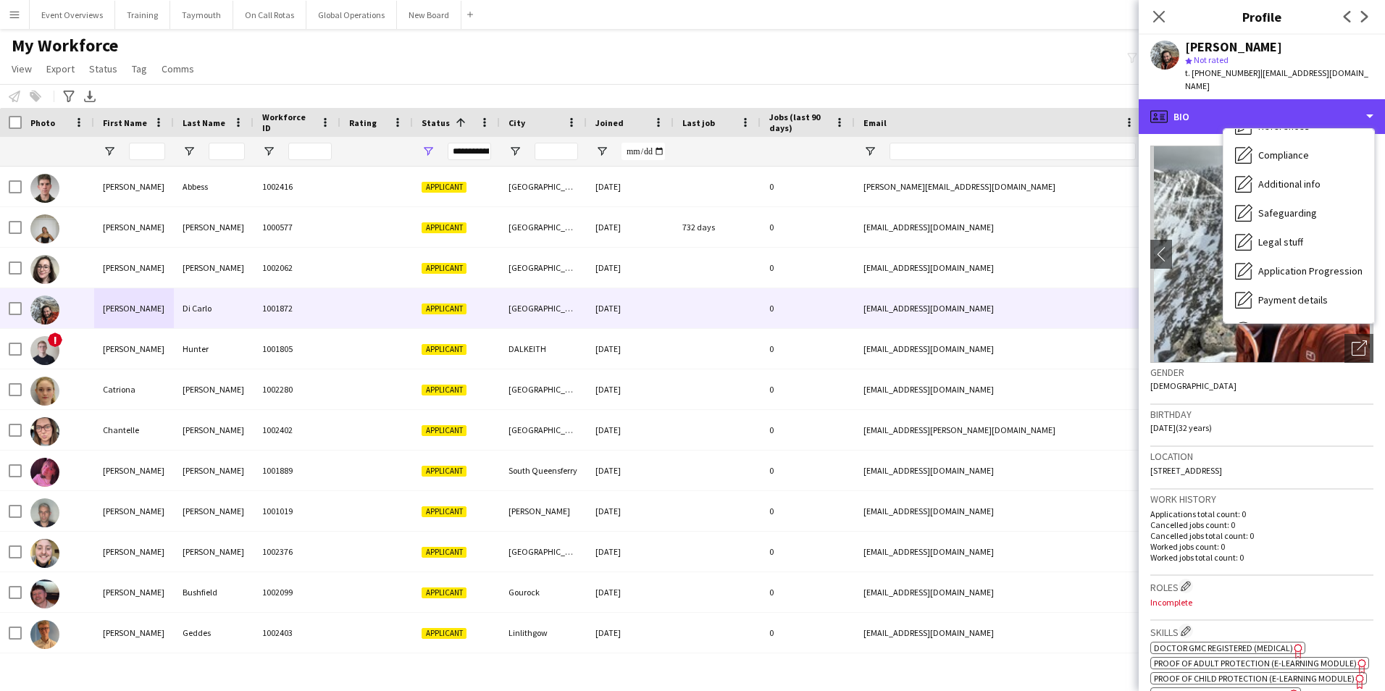
scroll to position [217, 0]
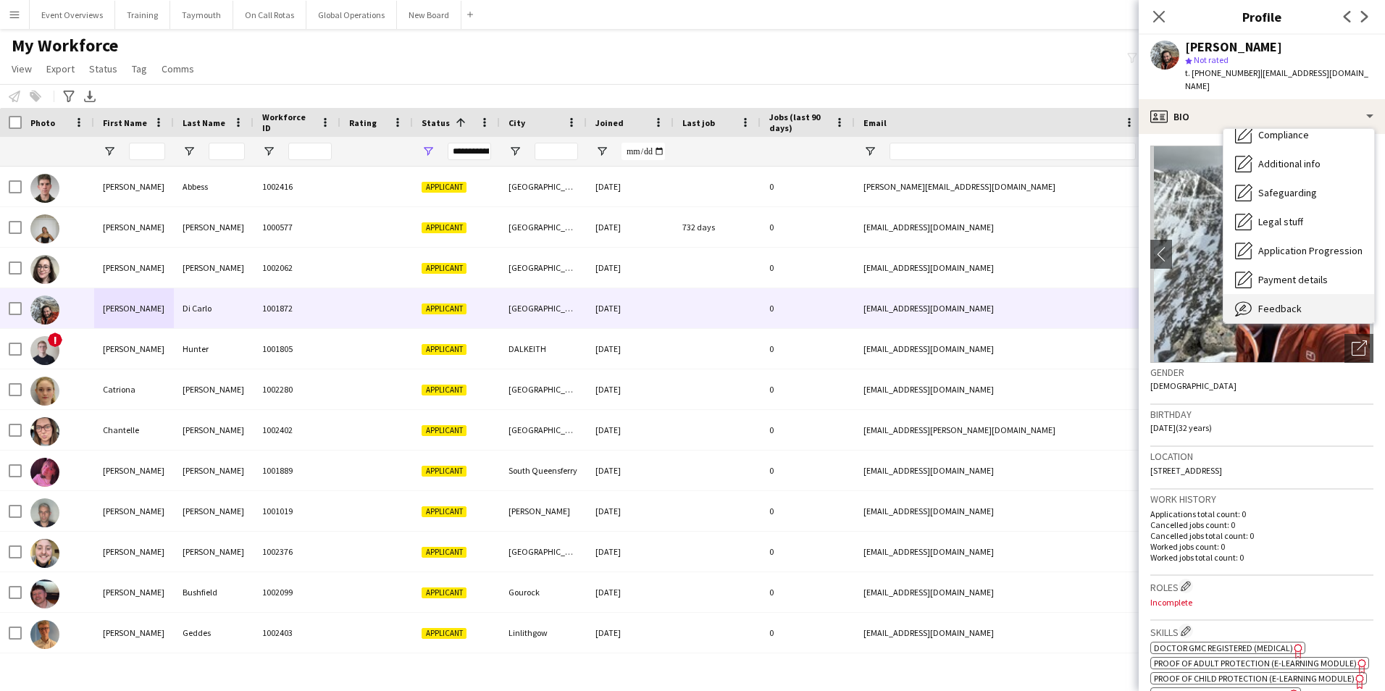
click at [1268, 302] on span "Feedback" at bounding box center [1280, 308] width 43 height 13
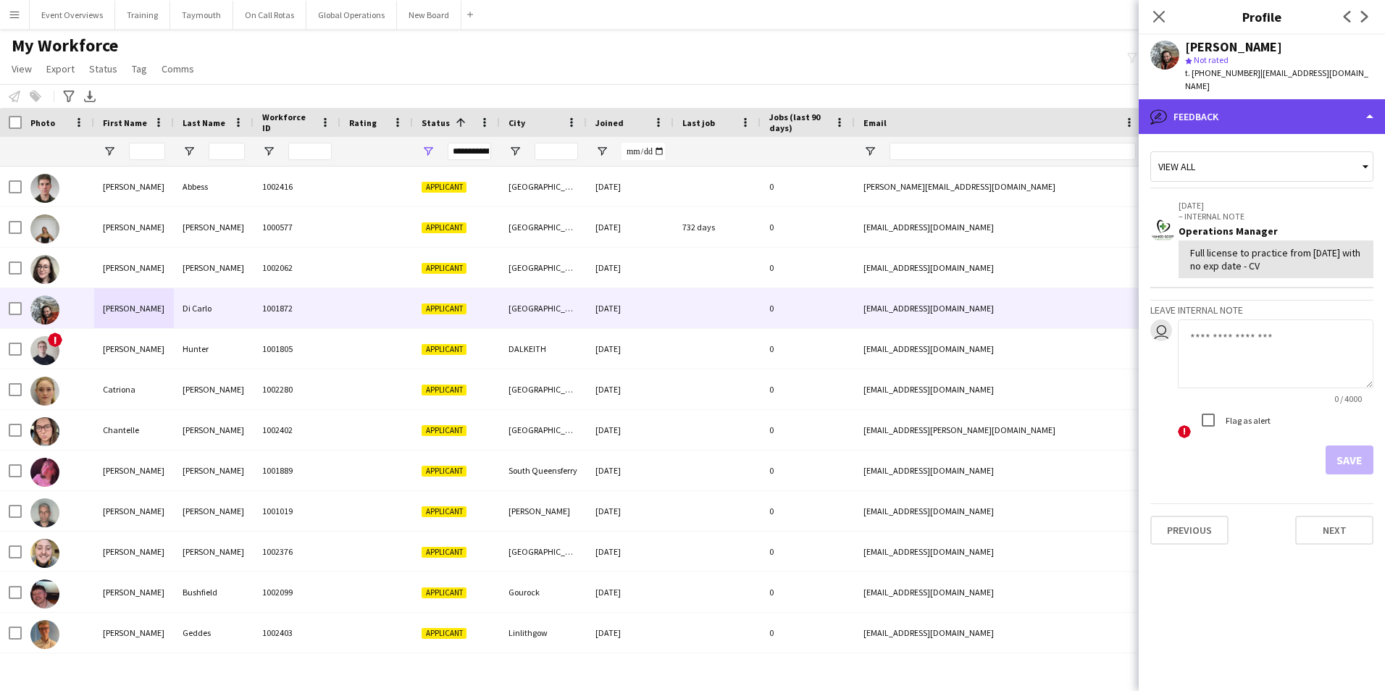
click at [1248, 99] on div "bubble-pencil Feedback" at bounding box center [1262, 116] width 246 height 35
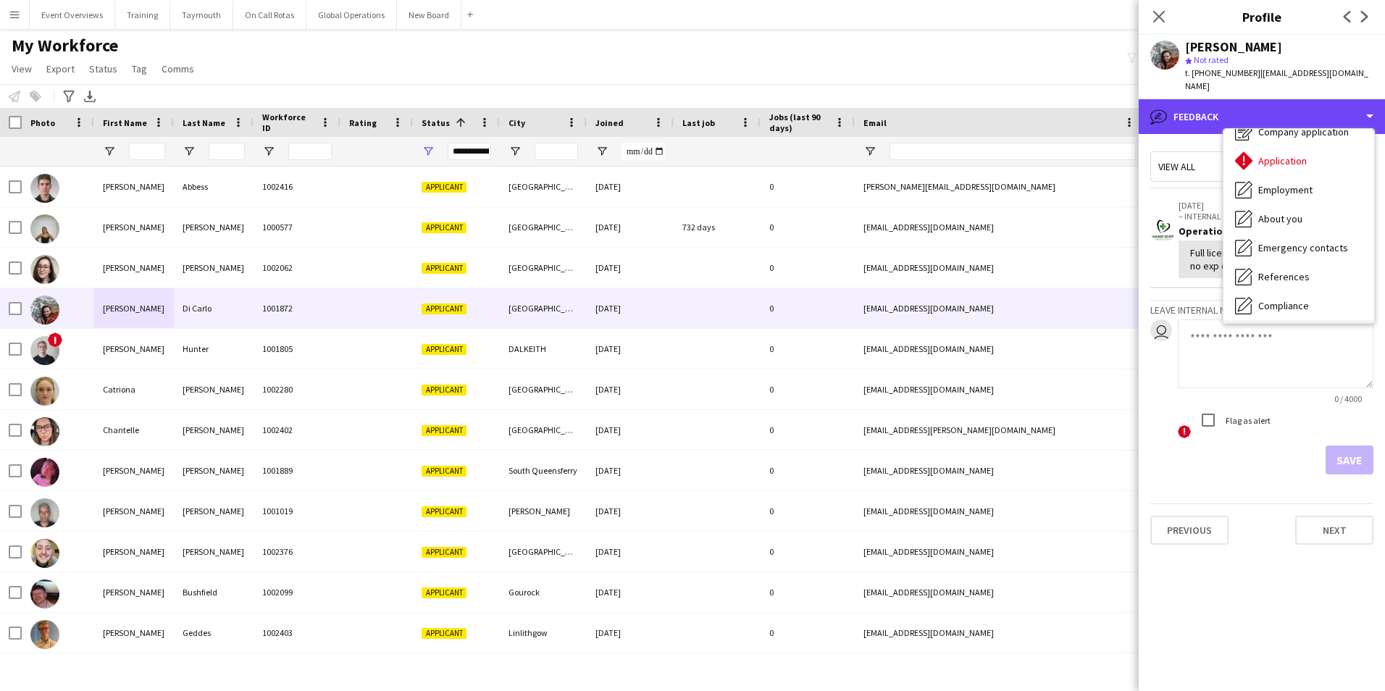
scroll to position [0, 0]
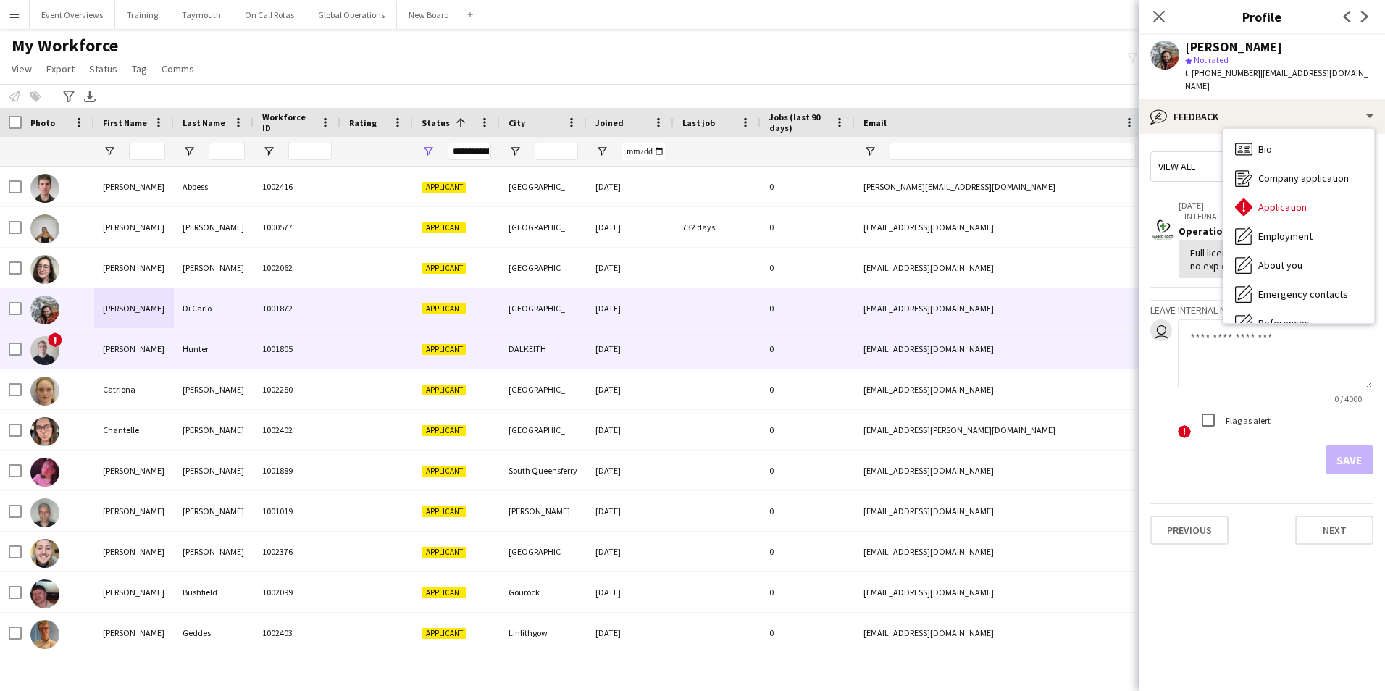
click at [127, 349] on div "[PERSON_NAME]" at bounding box center [134, 349] width 80 height 40
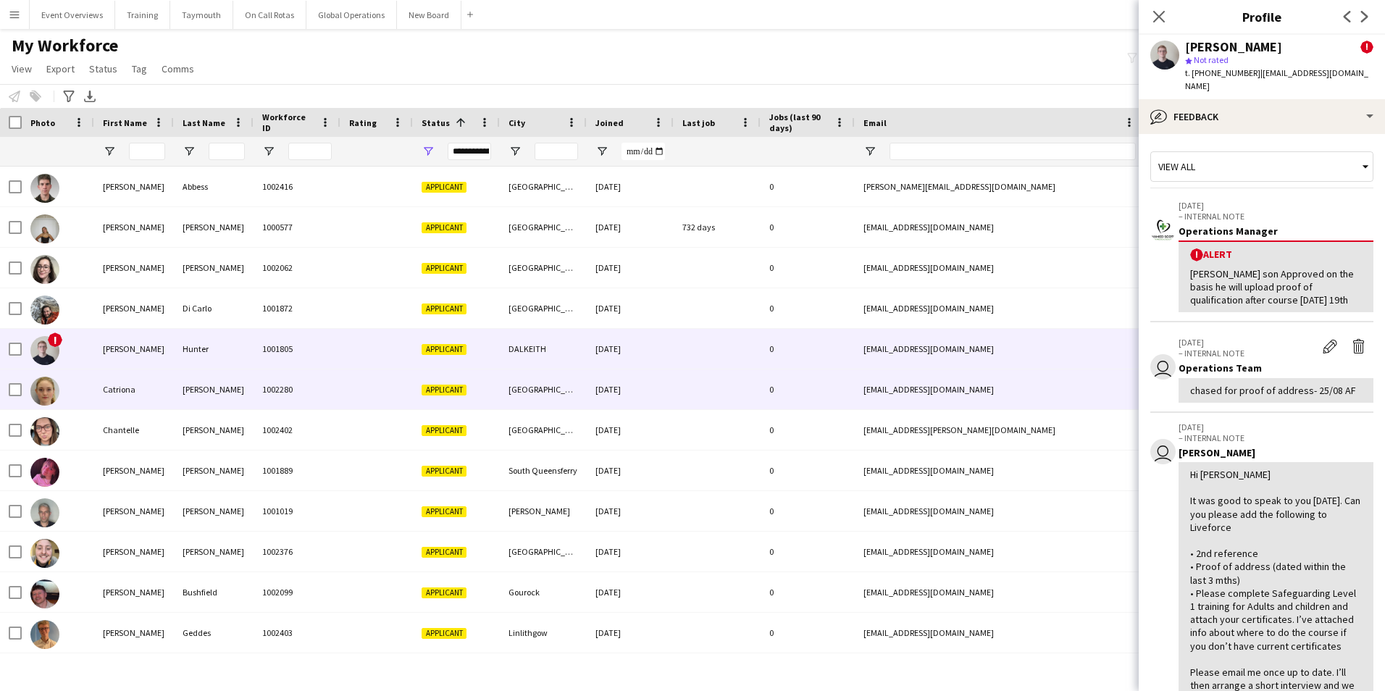
click at [128, 394] on div "Catriona" at bounding box center [134, 390] width 80 height 40
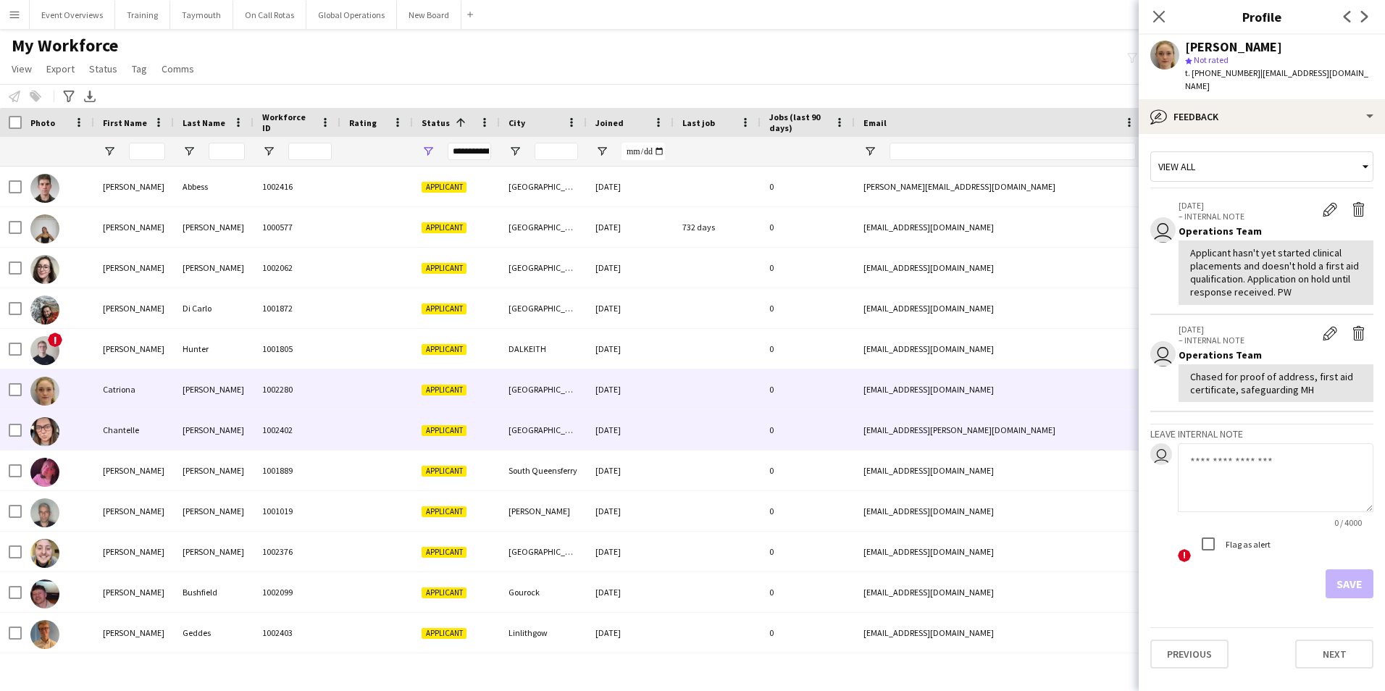
click at [119, 432] on div "Chantelle" at bounding box center [134, 430] width 80 height 40
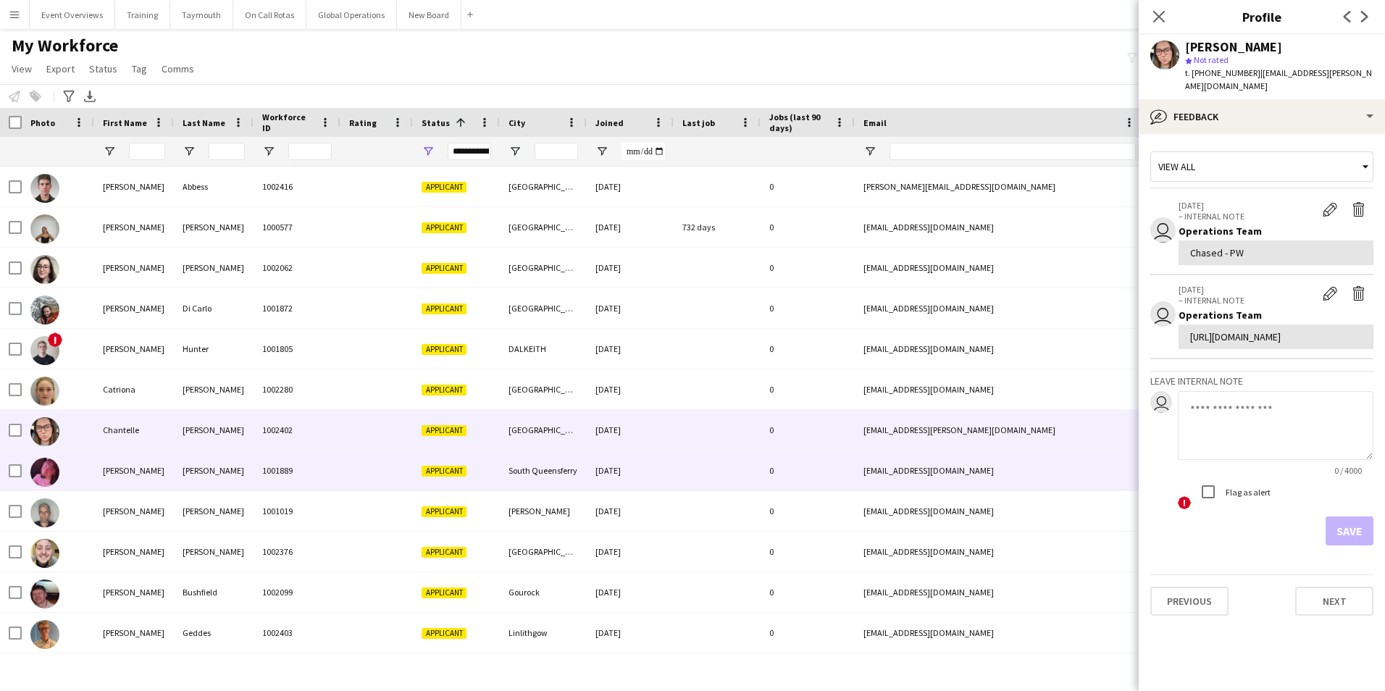
click at [196, 466] on div "[PERSON_NAME]" at bounding box center [214, 471] width 80 height 40
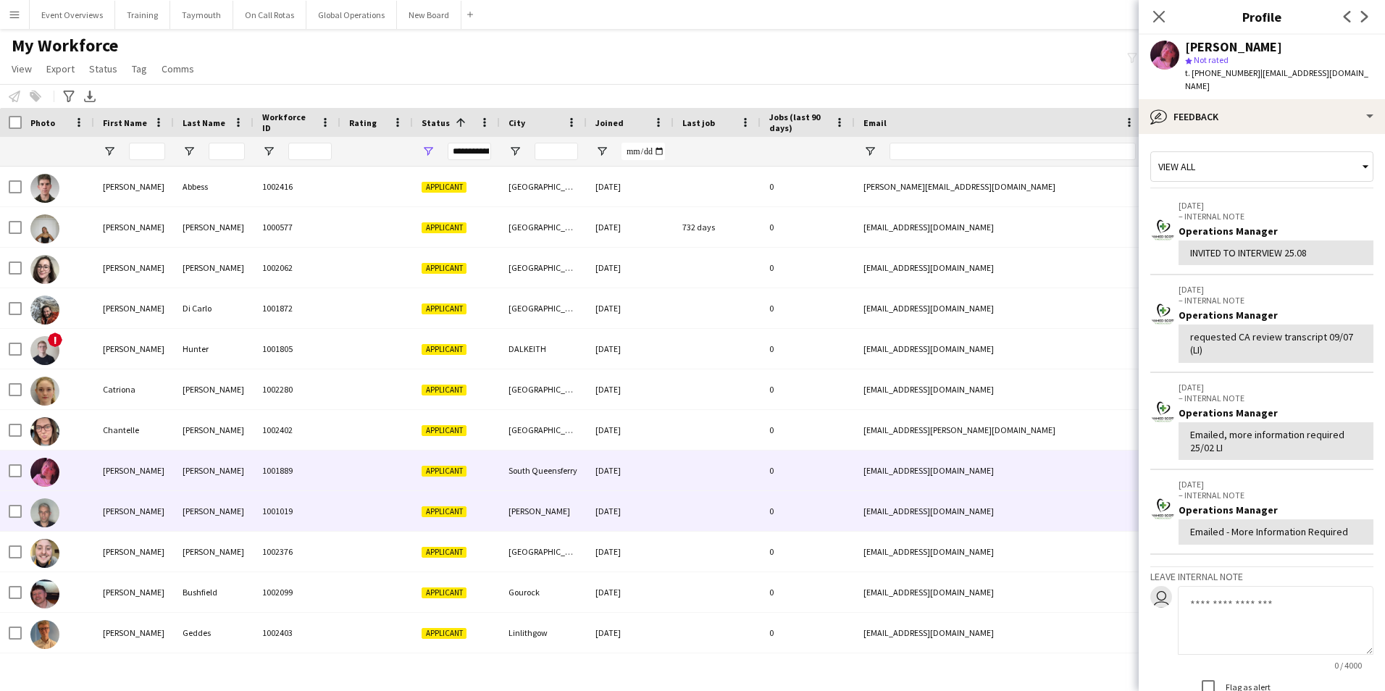
click at [195, 508] on div "[PERSON_NAME]" at bounding box center [214, 511] width 80 height 40
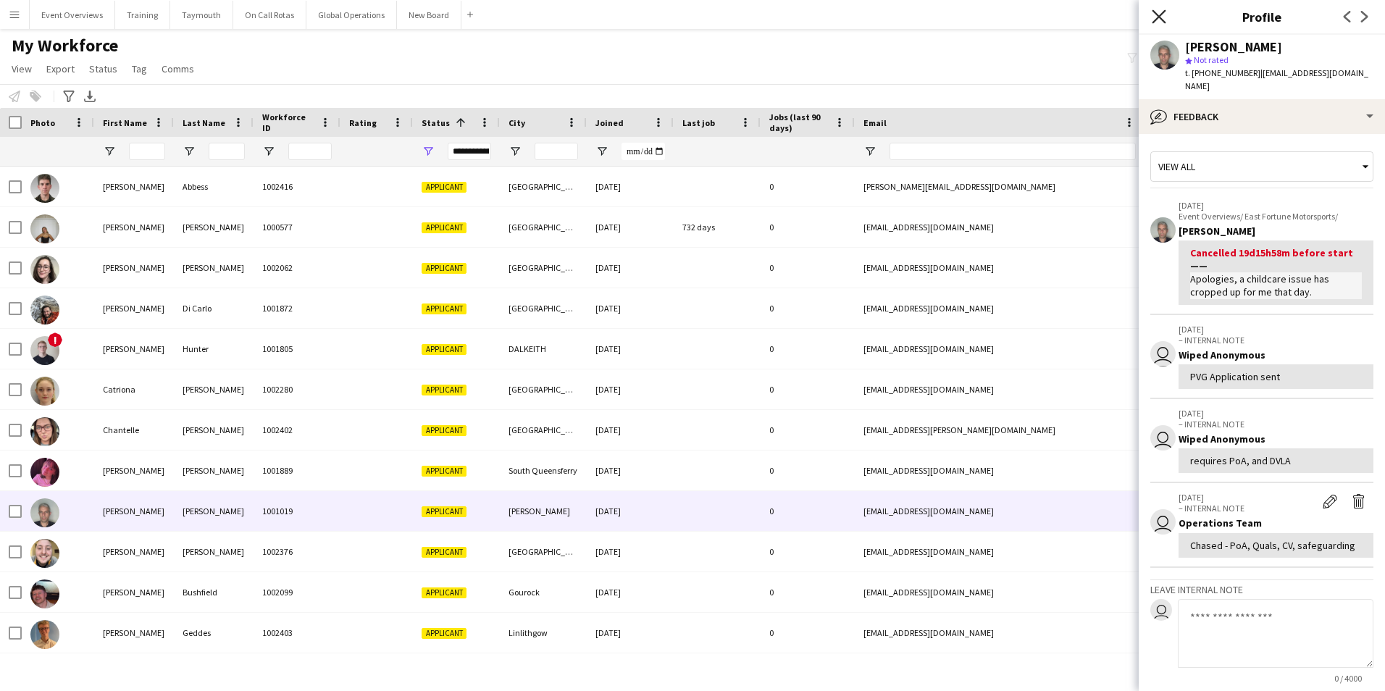
click at [1154, 14] on icon "Close pop-in" at bounding box center [1159, 16] width 14 height 14
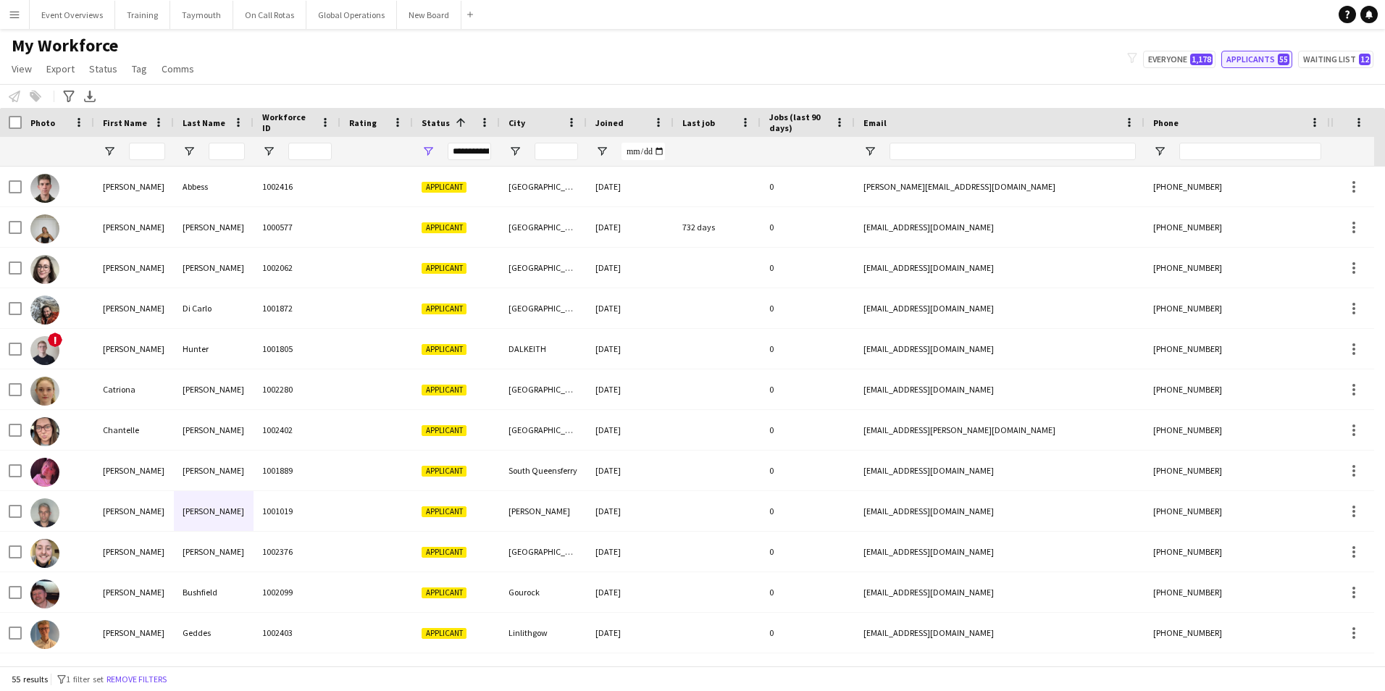
click at [1238, 58] on button "Applicants 55" at bounding box center [1257, 59] width 71 height 17
click at [308, 156] on input "Workforce ID Filter Input" at bounding box center [309, 151] width 43 height 17
click at [219, 149] on input "Last Name Filter Input" at bounding box center [227, 151] width 36 height 17
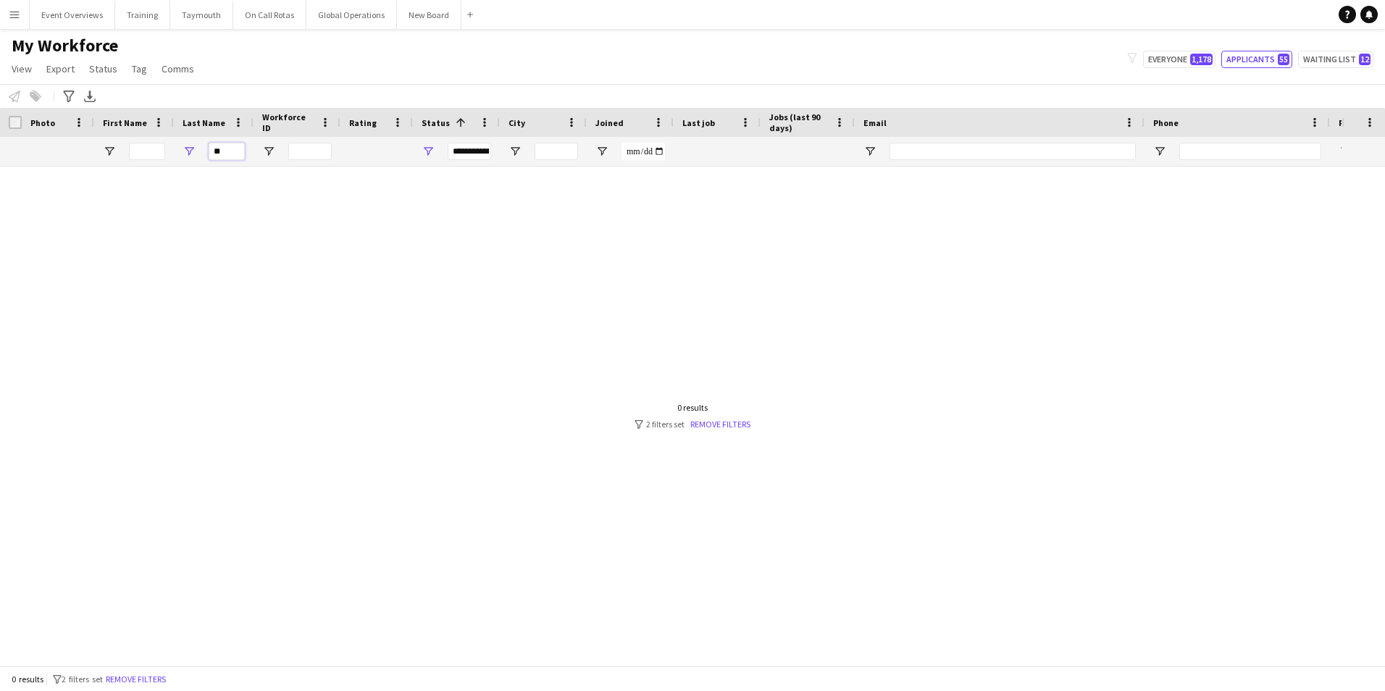
type input "*"
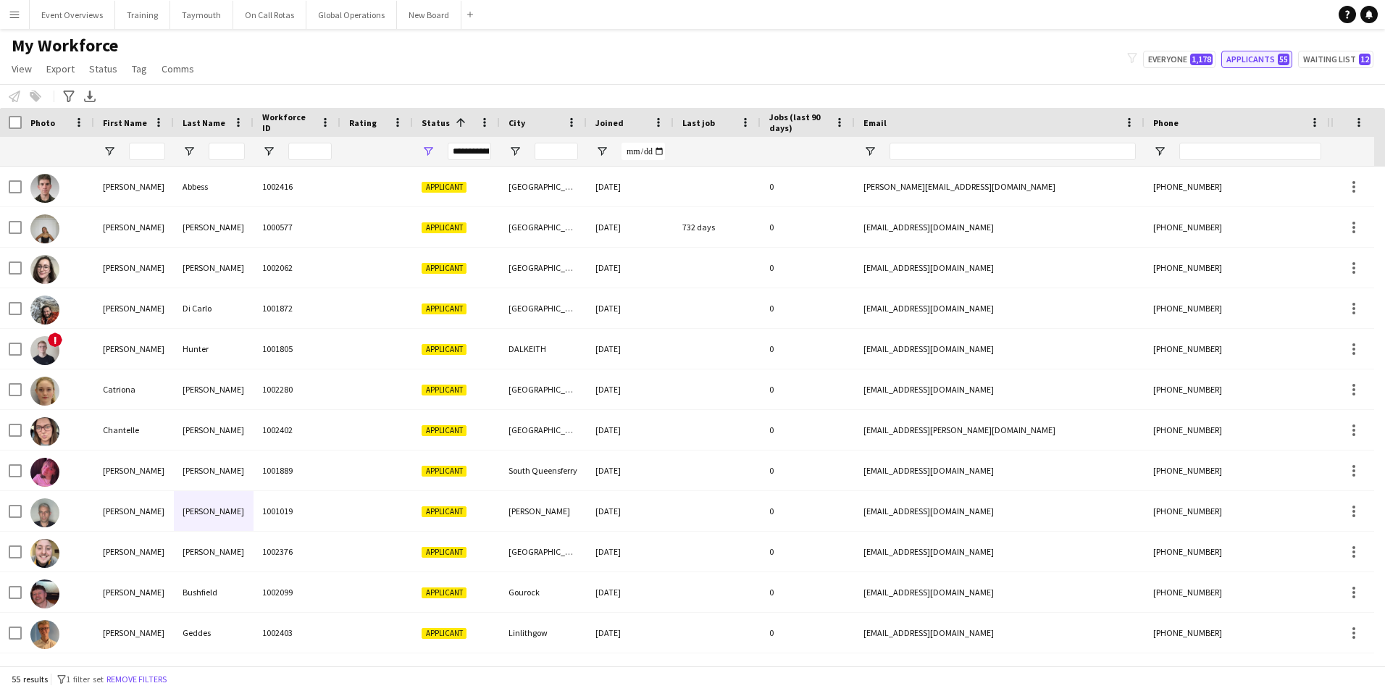
click at [1250, 61] on button "Applicants 55" at bounding box center [1257, 59] width 71 height 17
click at [220, 151] on input "Last Name Filter Input" at bounding box center [227, 151] width 36 height 17
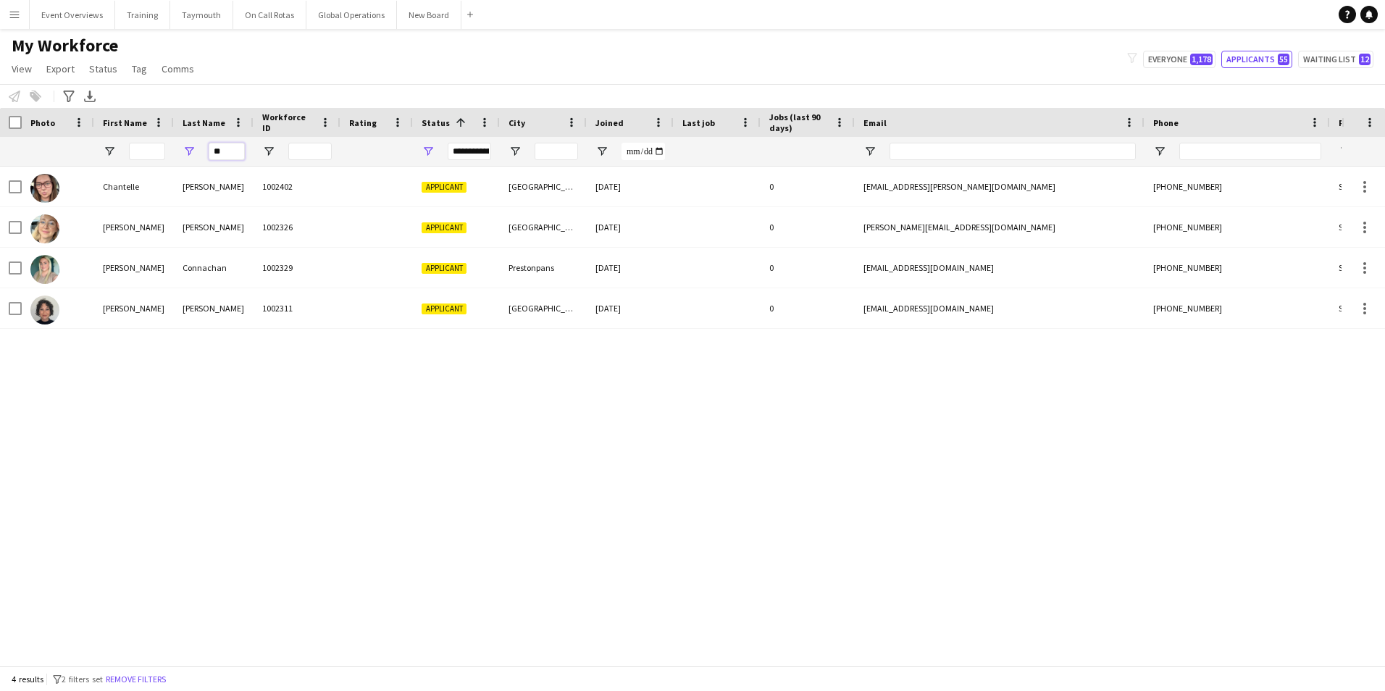
click at [220, 151] on input "**" at bounding box center [227, 151] width 36 height 17
type input "*"
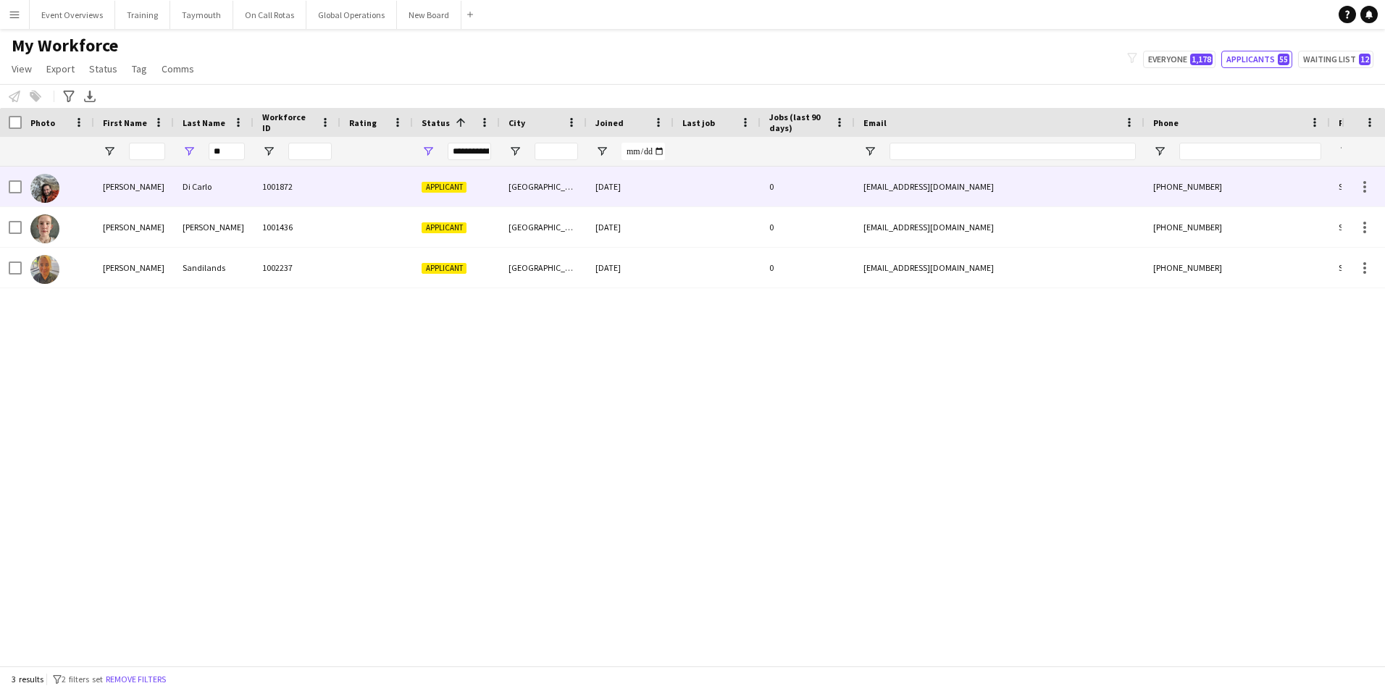
click at [203, 183] on div "Di Carlo" at bounding box center [214, 187] width 80 height 40
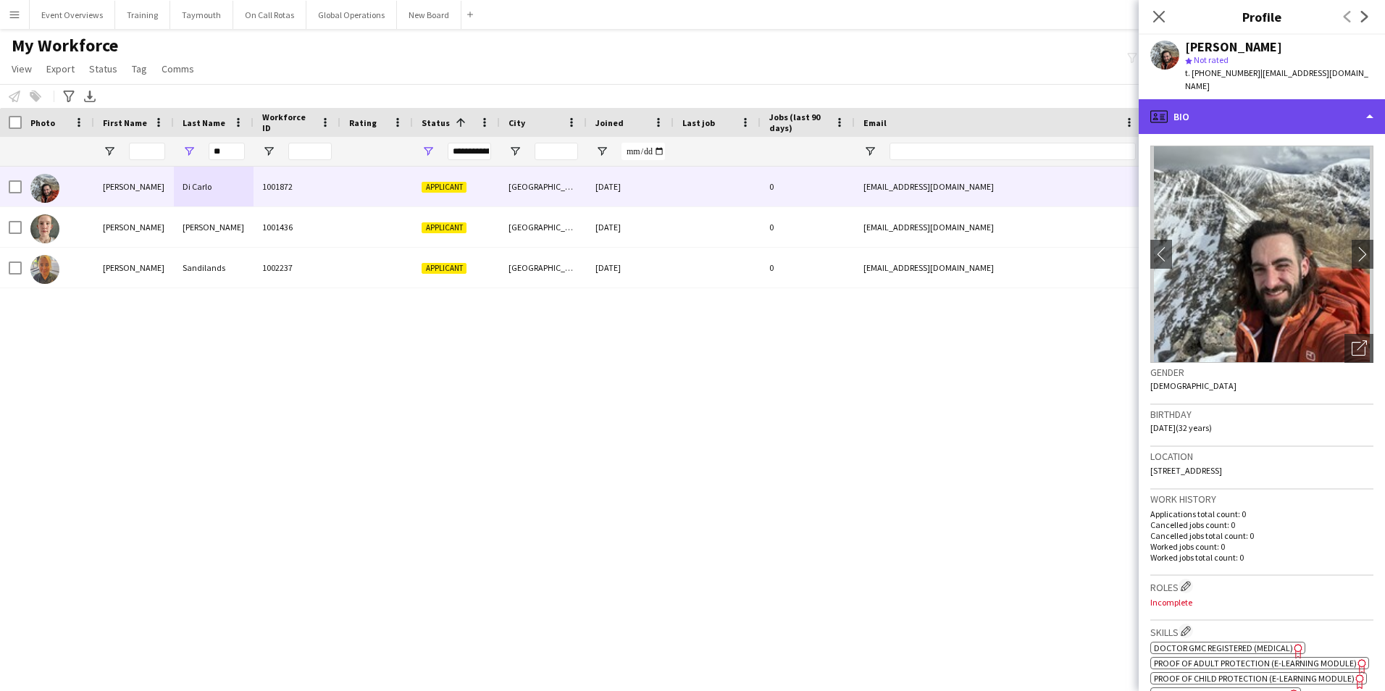
click at [1246, 101] on div "profile Bio" at bounding box center [1262, 116] width 246 height 35
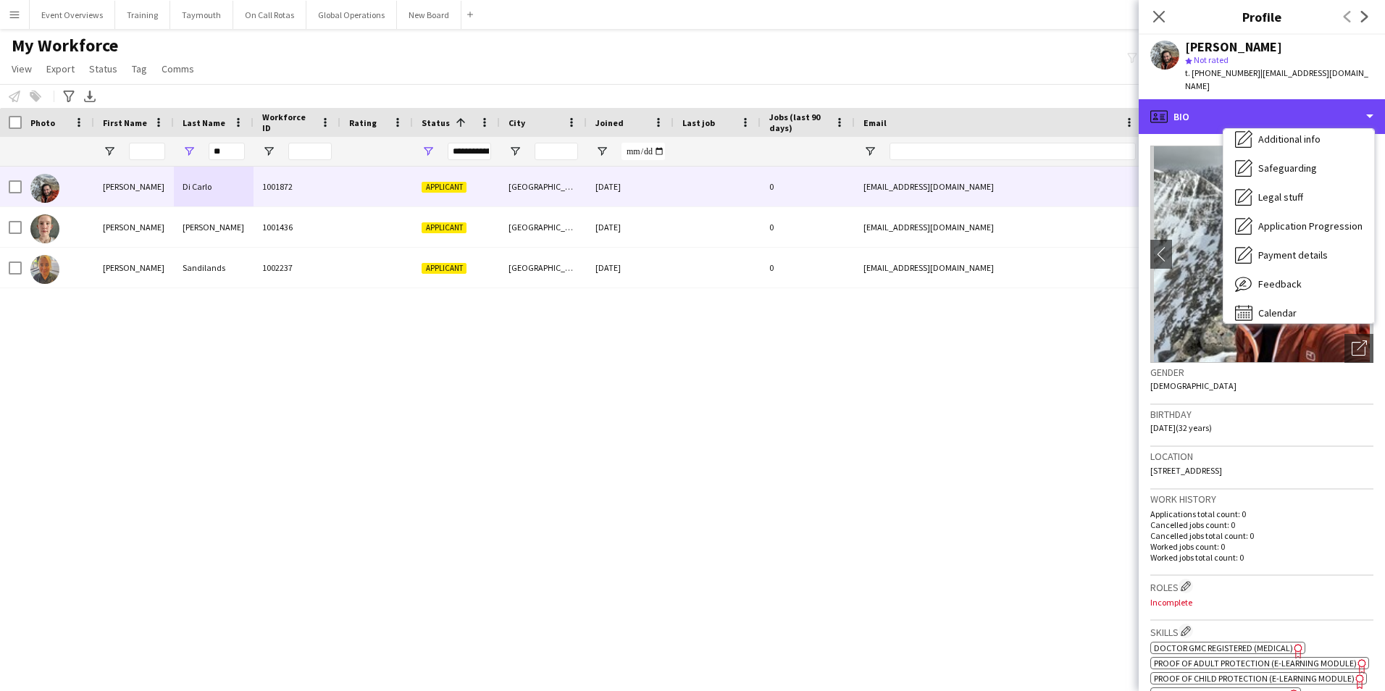
scroll to position [252, 0]
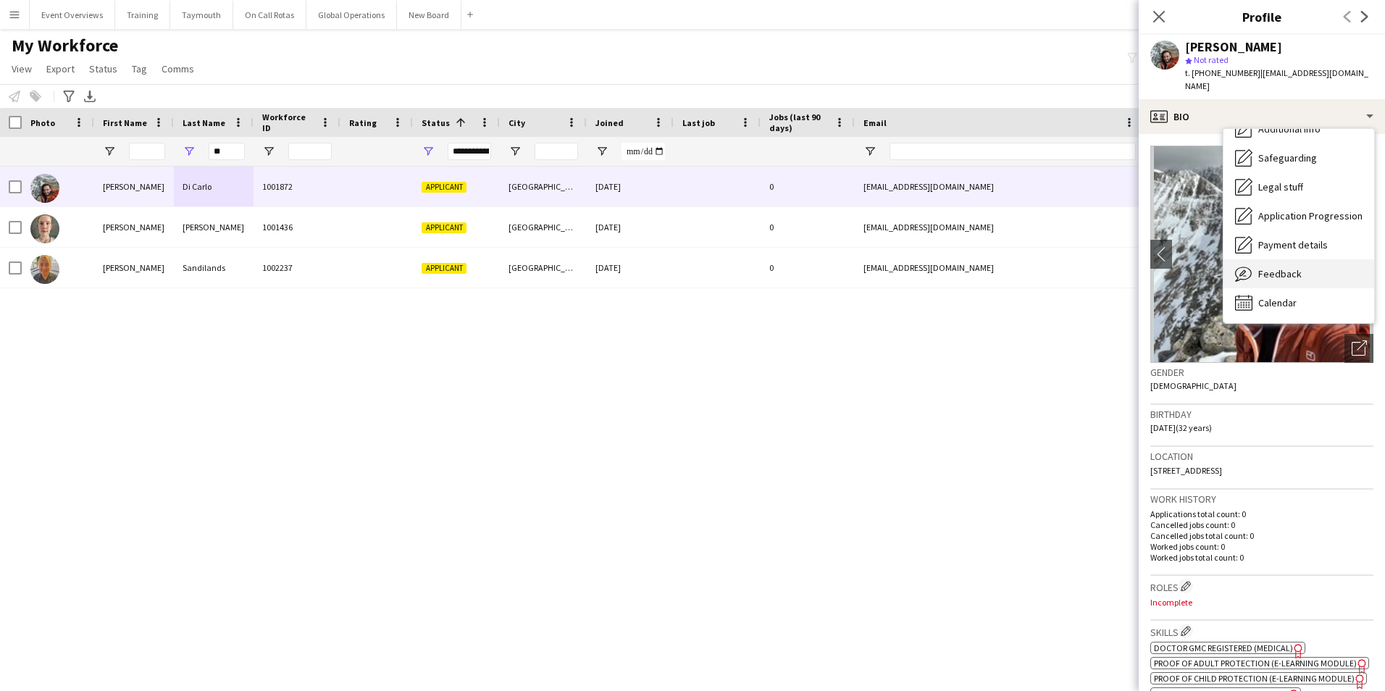
click at [1282, 267] on span "Feedback" at bounding box center [1280, 273] width 43 height 13
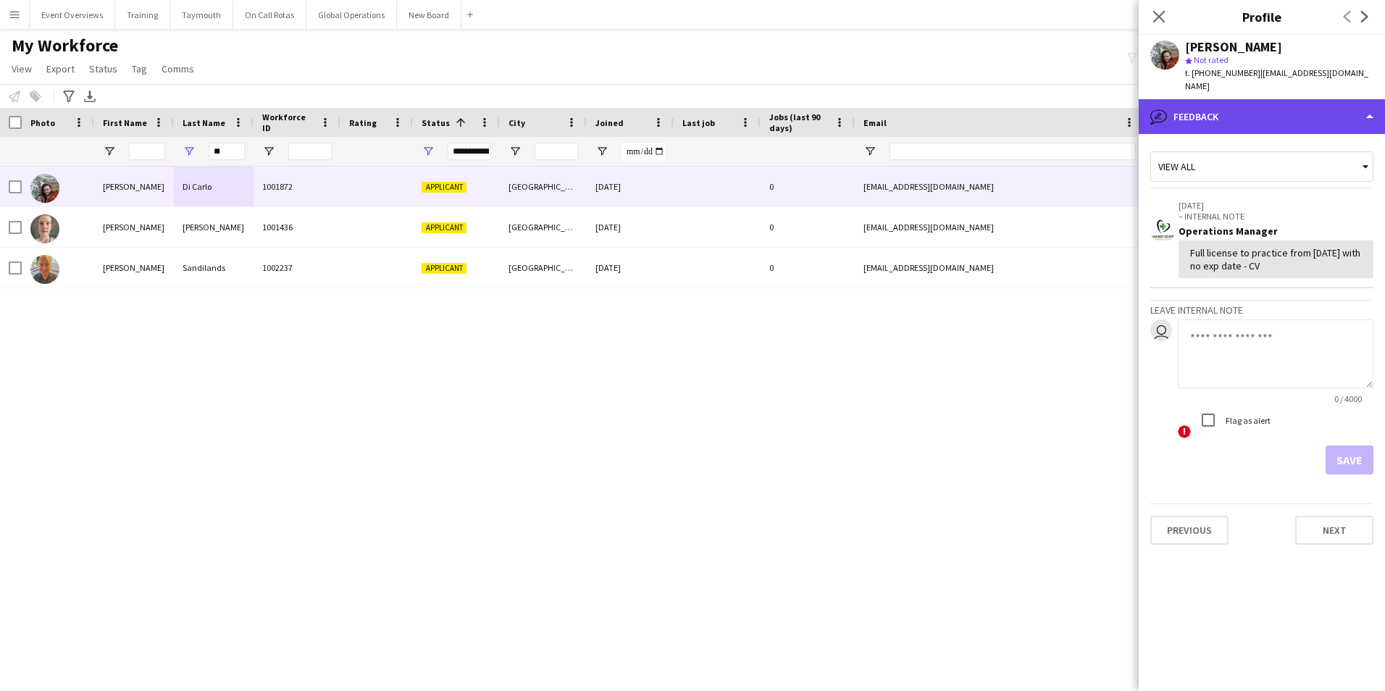
click at [1275, 99] on div "bubble-pencil Feedback" at bounding box center [1262, 116] width 246 height 35
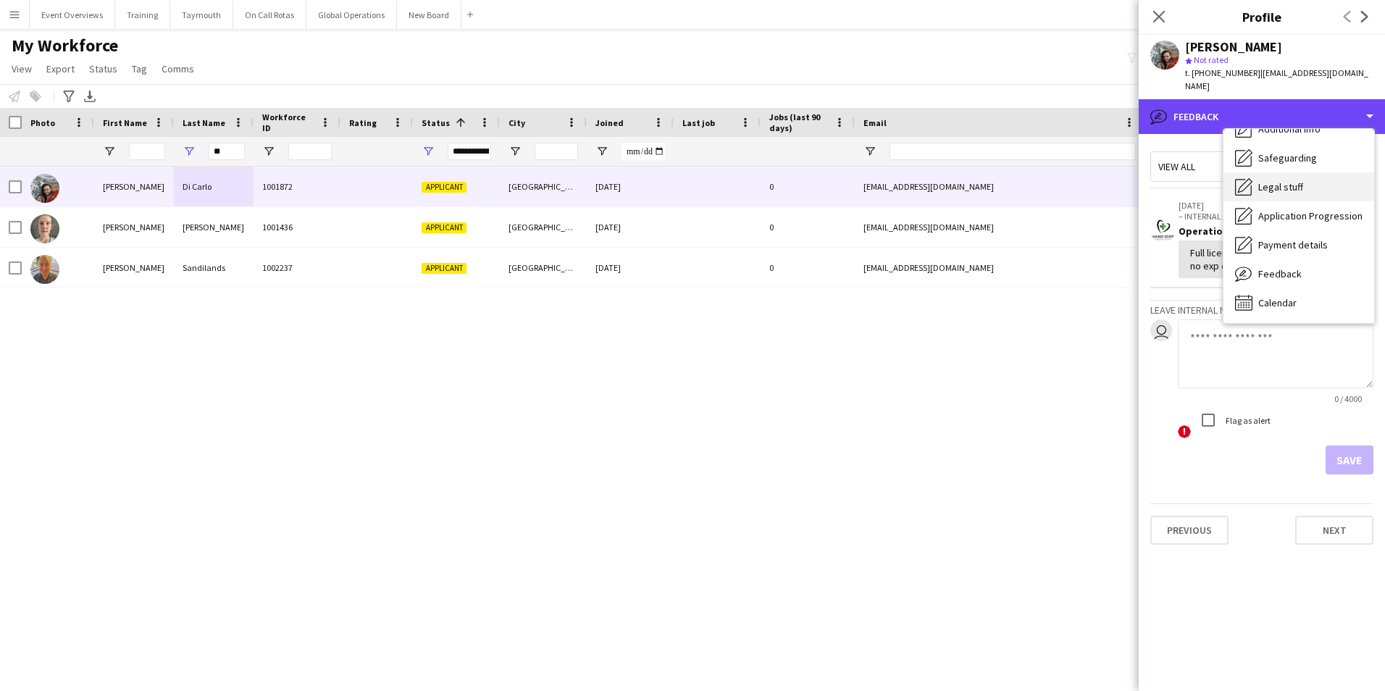
scroll to position [0, 0]
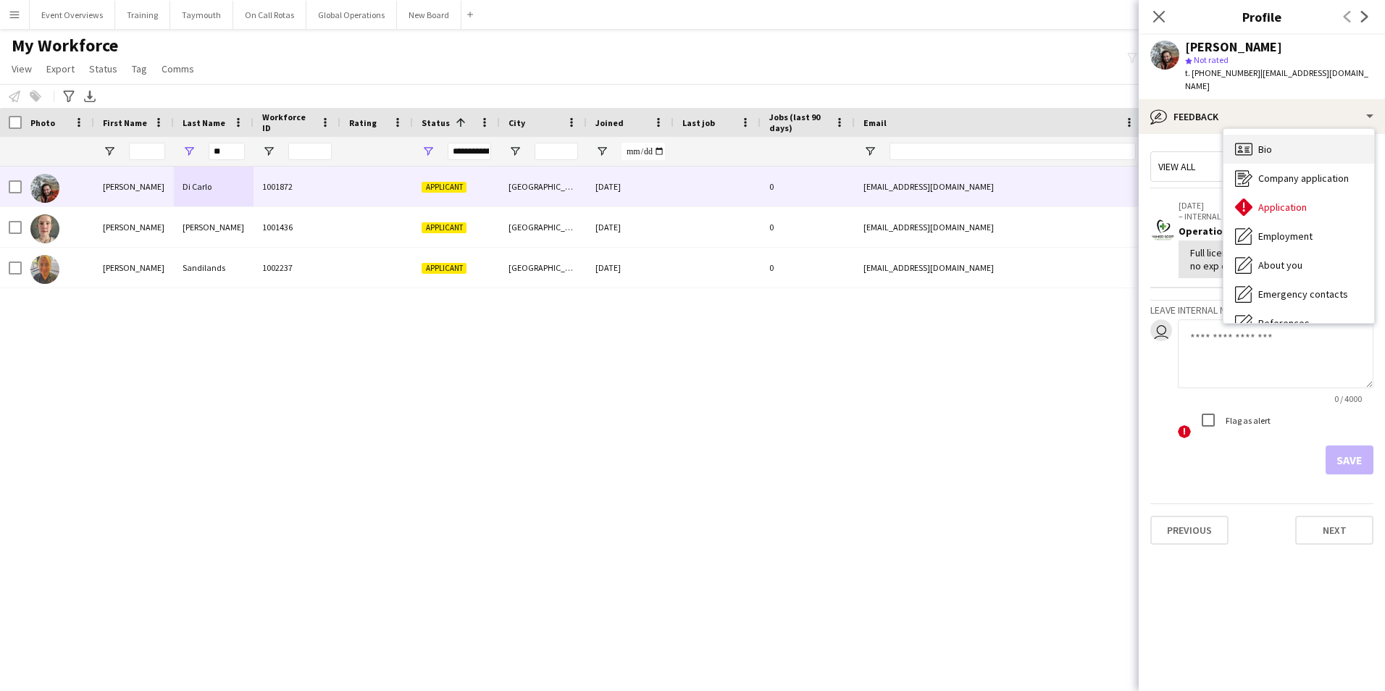
click at [1275, 135] on div "Bio Bio" at bounding box center [1299, 149] width 151 height 29
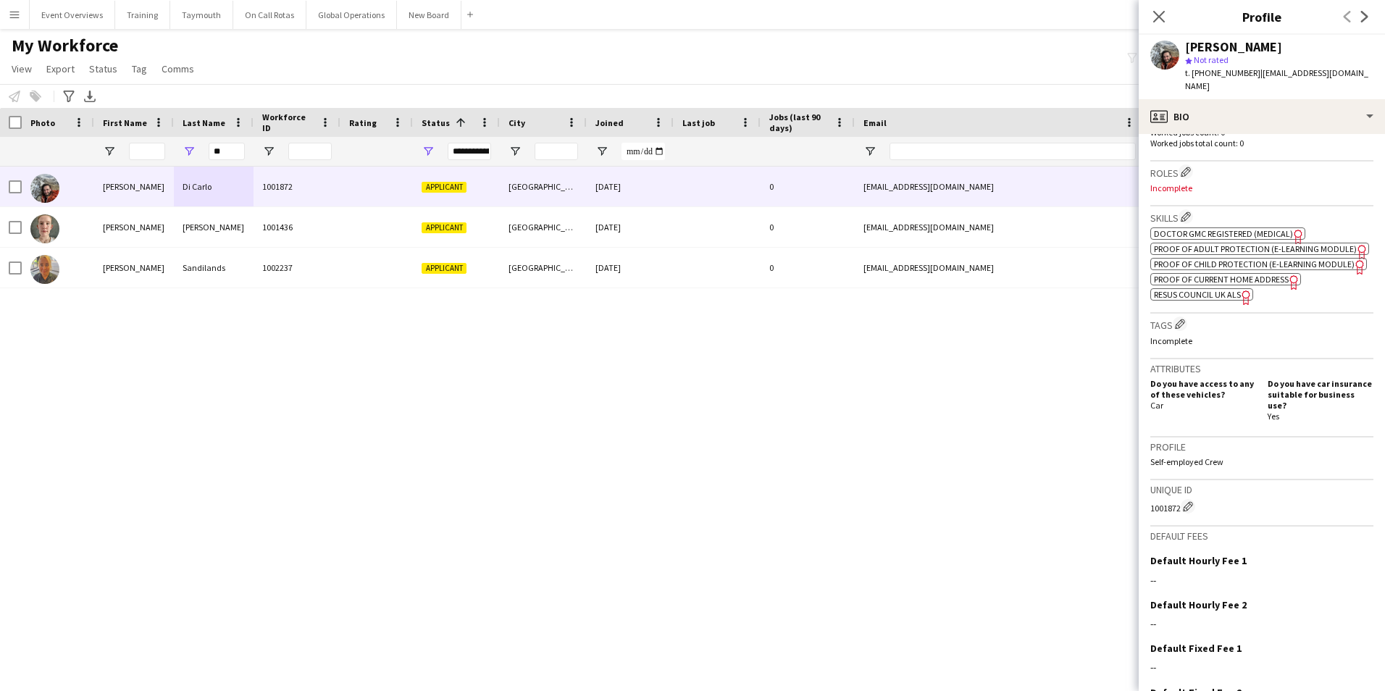
scroll to position [503, 0]
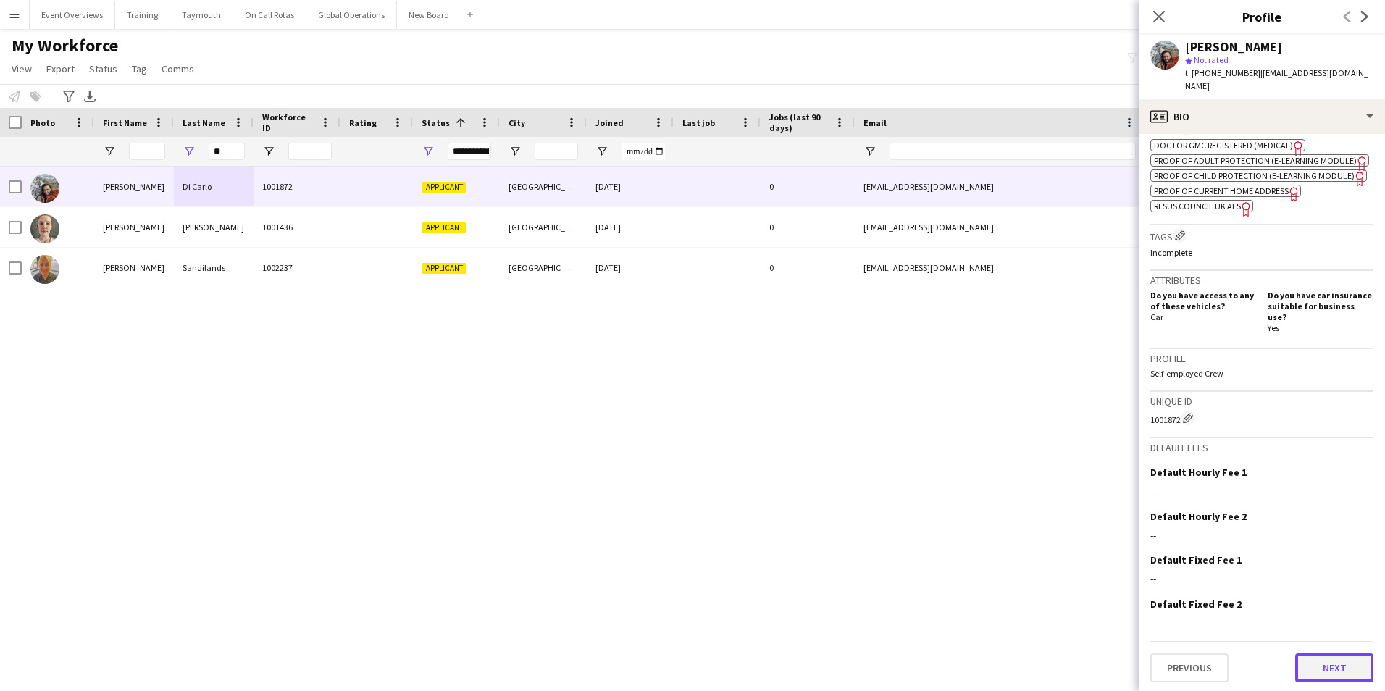
click at [1328, 671] on button "Next" at bounding box center [1335, 668] width 78 height 29
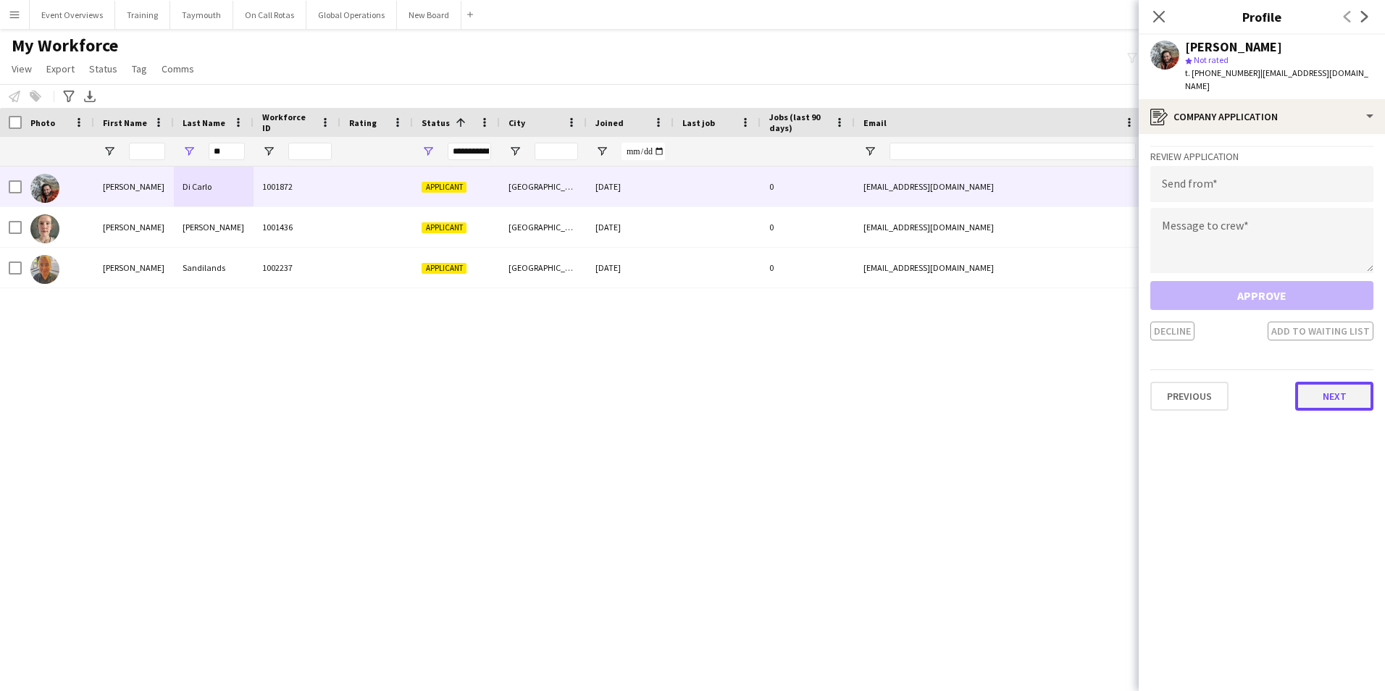
click at [1327, 387] on button "Next" at bounding box center [1335, 396] width 78 height 29
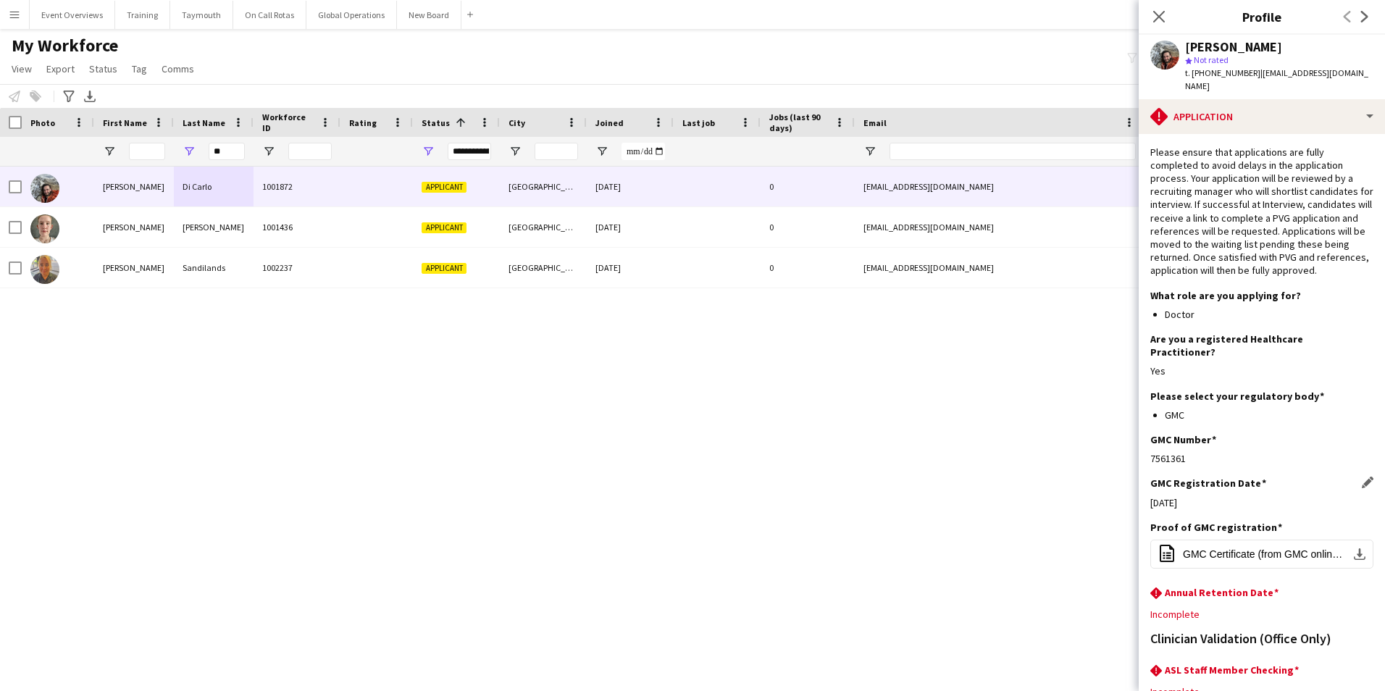
scroll to position [121, 0]
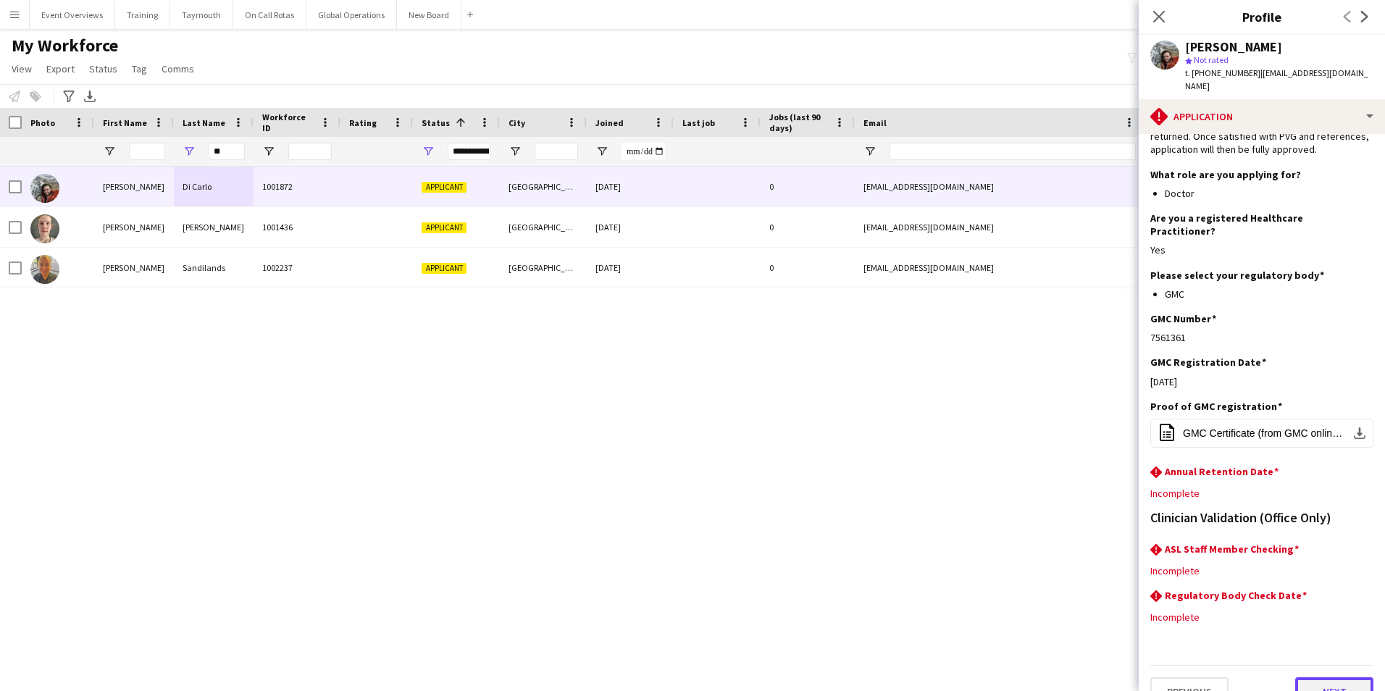
click at [1317, 677] on button "Next" at bounding box center [1335, 691] width 78 height 29
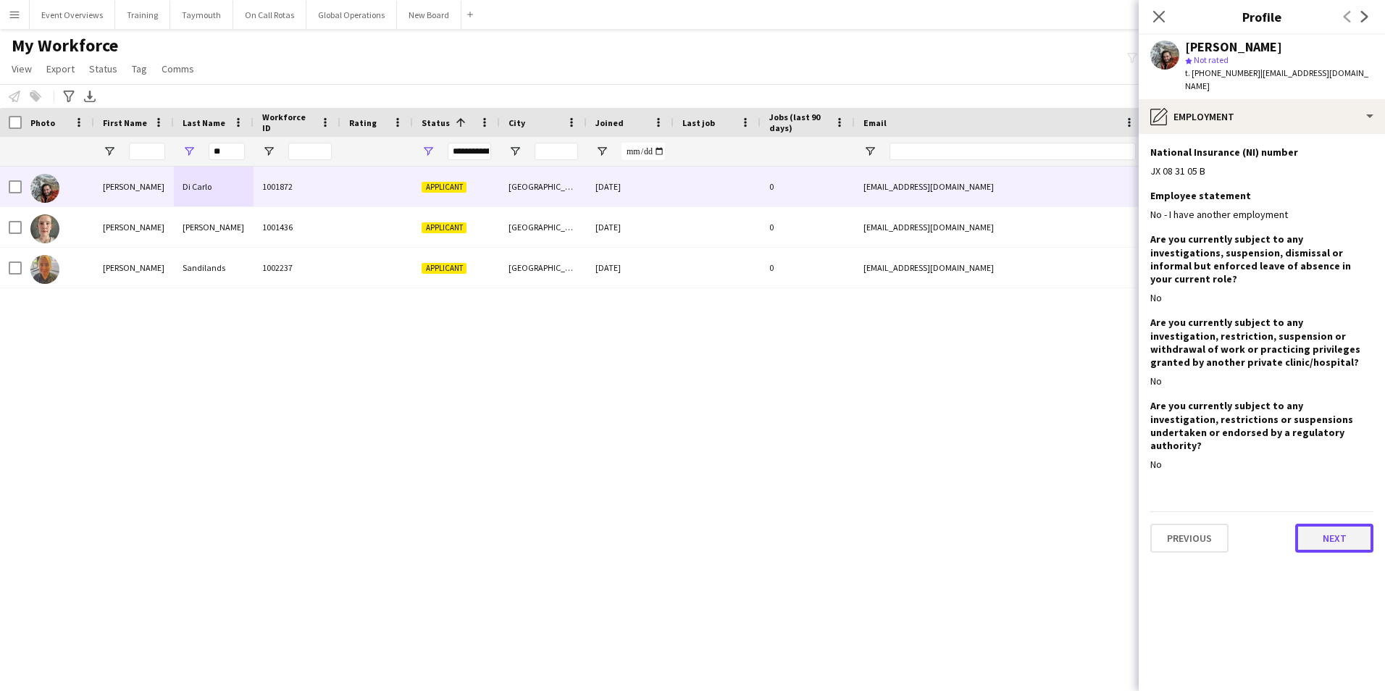
click at [1325, 524] on button "Next" at bounding box center [1335, 538] width 78 height 29
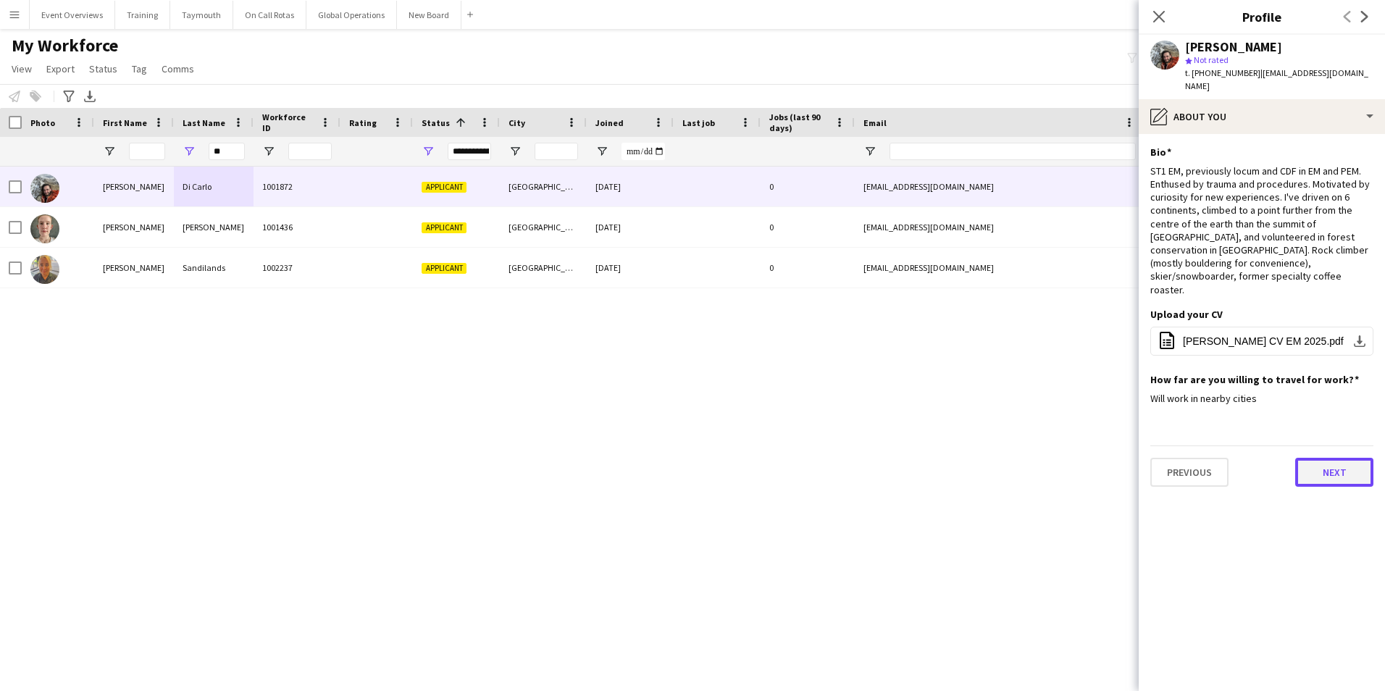
click at [1326, 458] on button "Next" at bounding box center [1335, 472] width 78 height 29
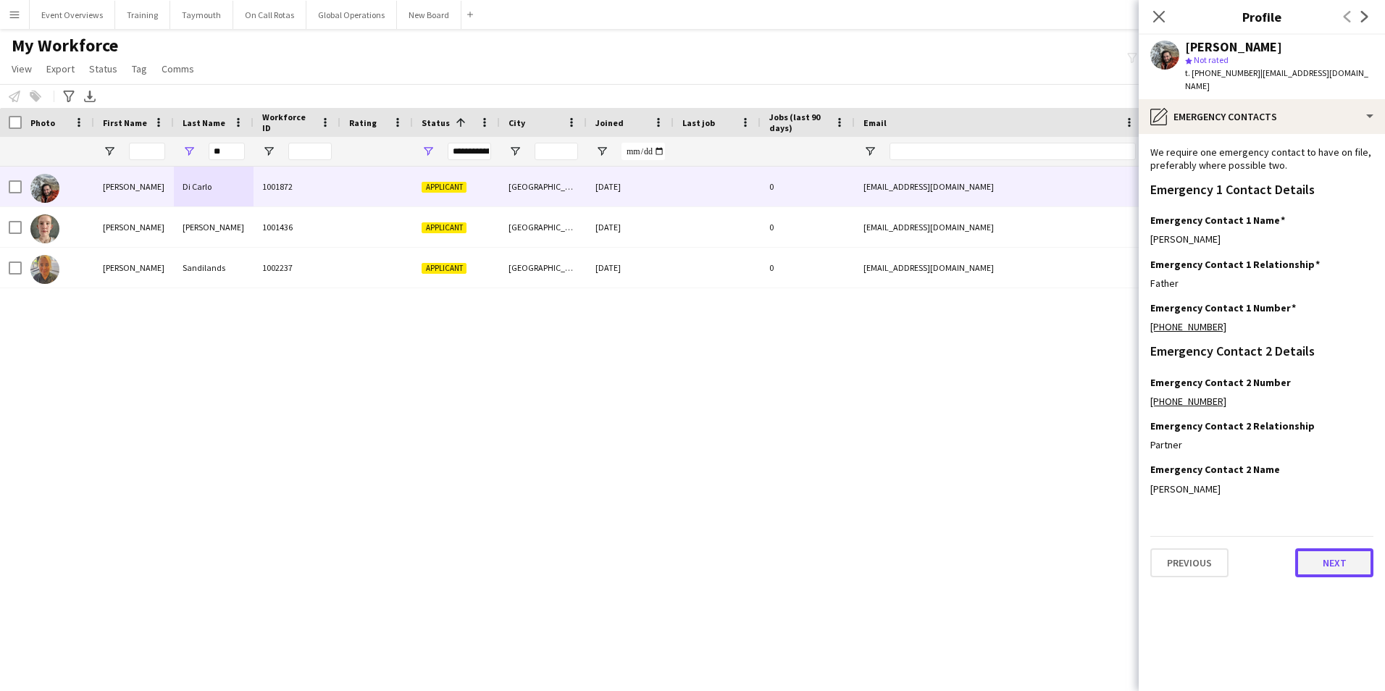
click at [1319, 548] on button "Next" at bounding box center [1335, 562] width 78 height 29
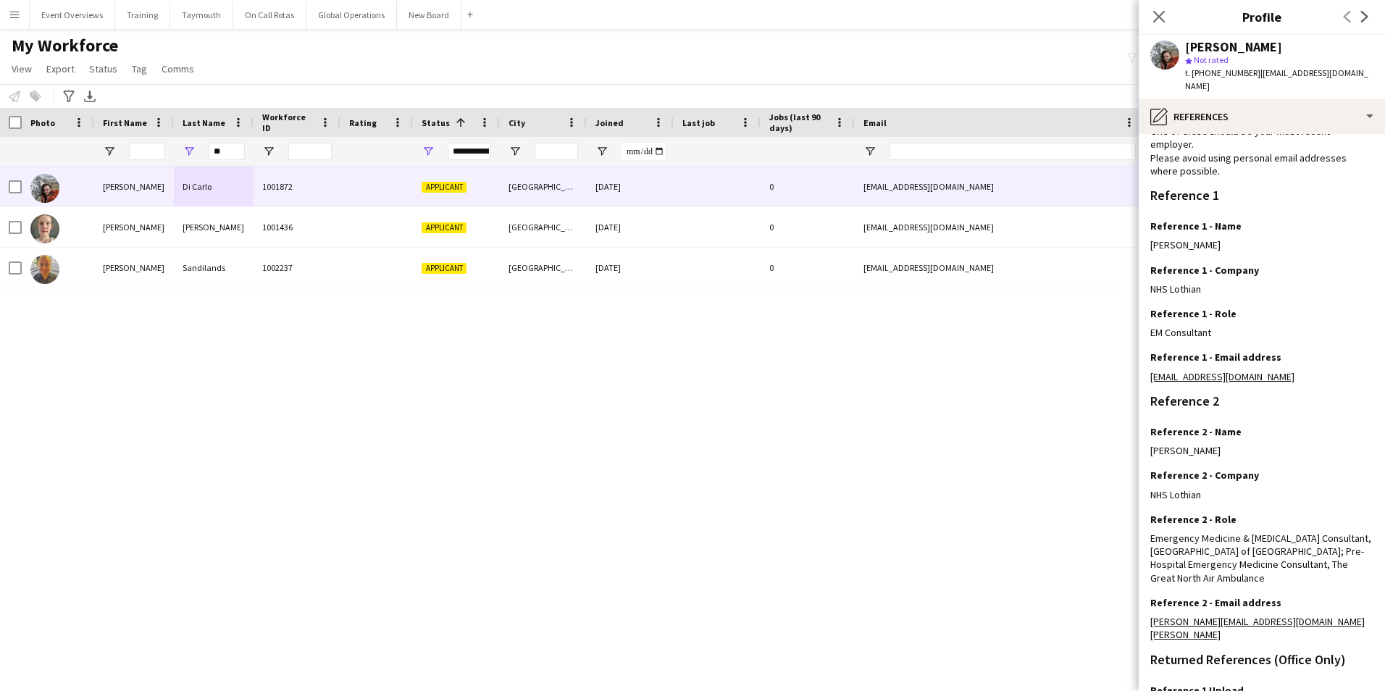
scroll to position [213, 0]
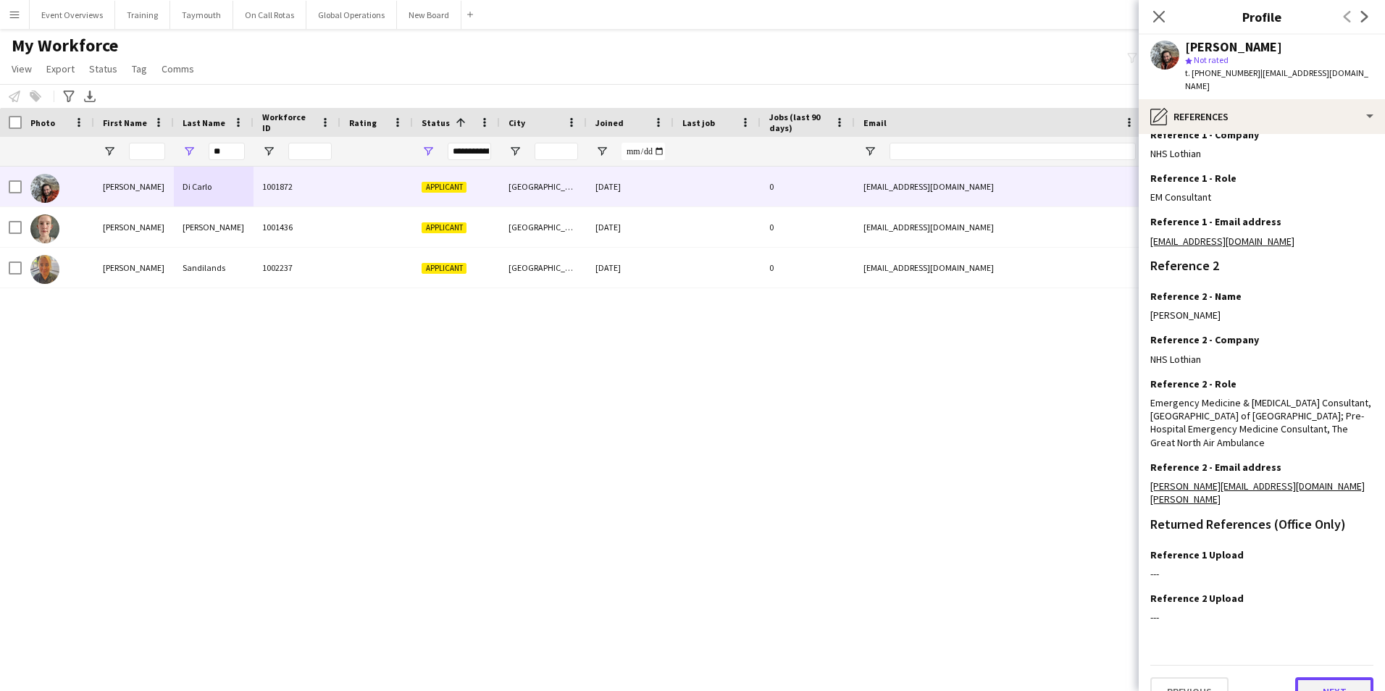
click at [1317, 677] on button "Next" at bounding box center [1335, 691] width 78 height 29
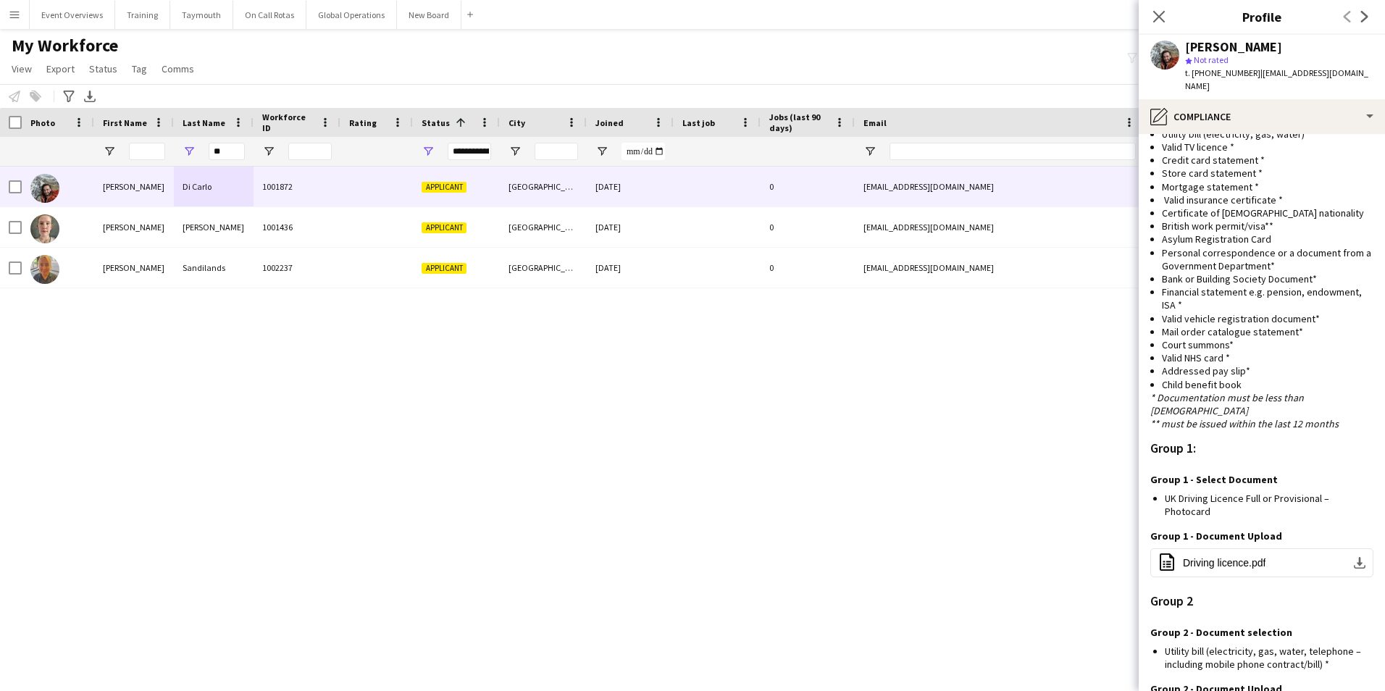
scroll to position [909, 0]
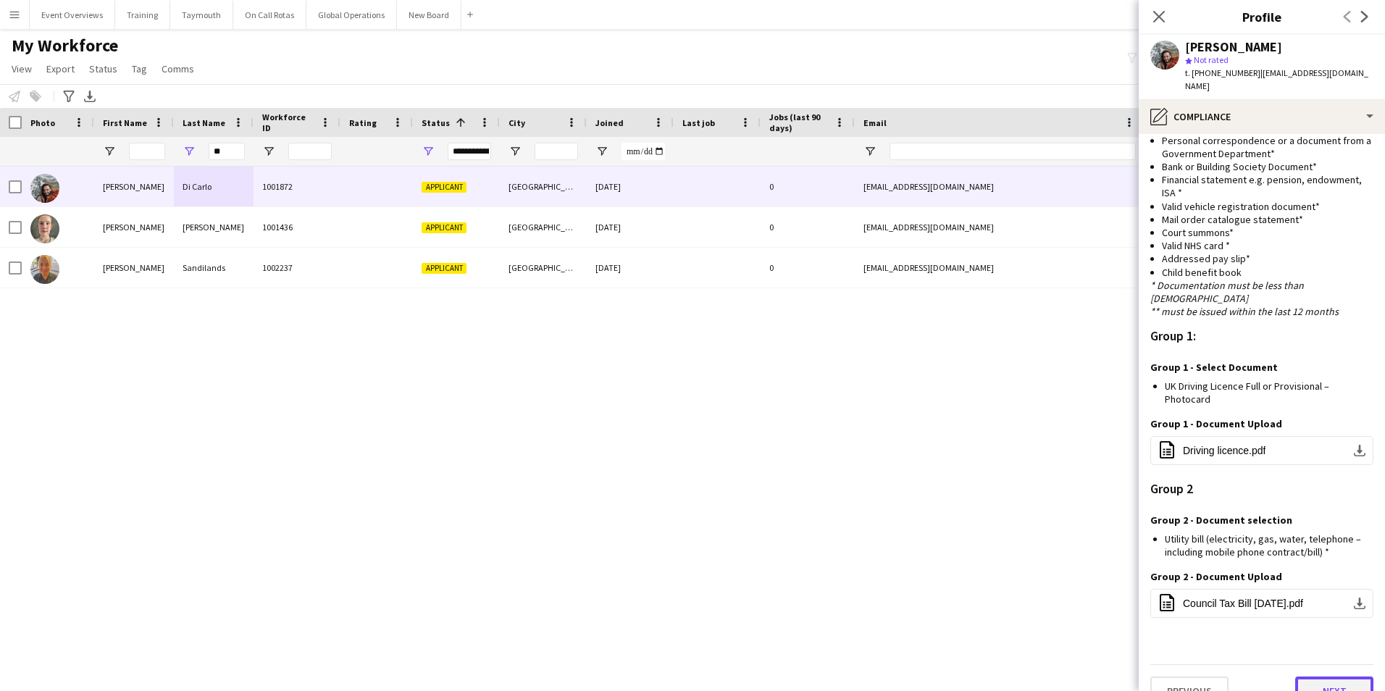
click at [1332, 677] on button "Next" at bounding box center [1335, 691] width 78 height 29
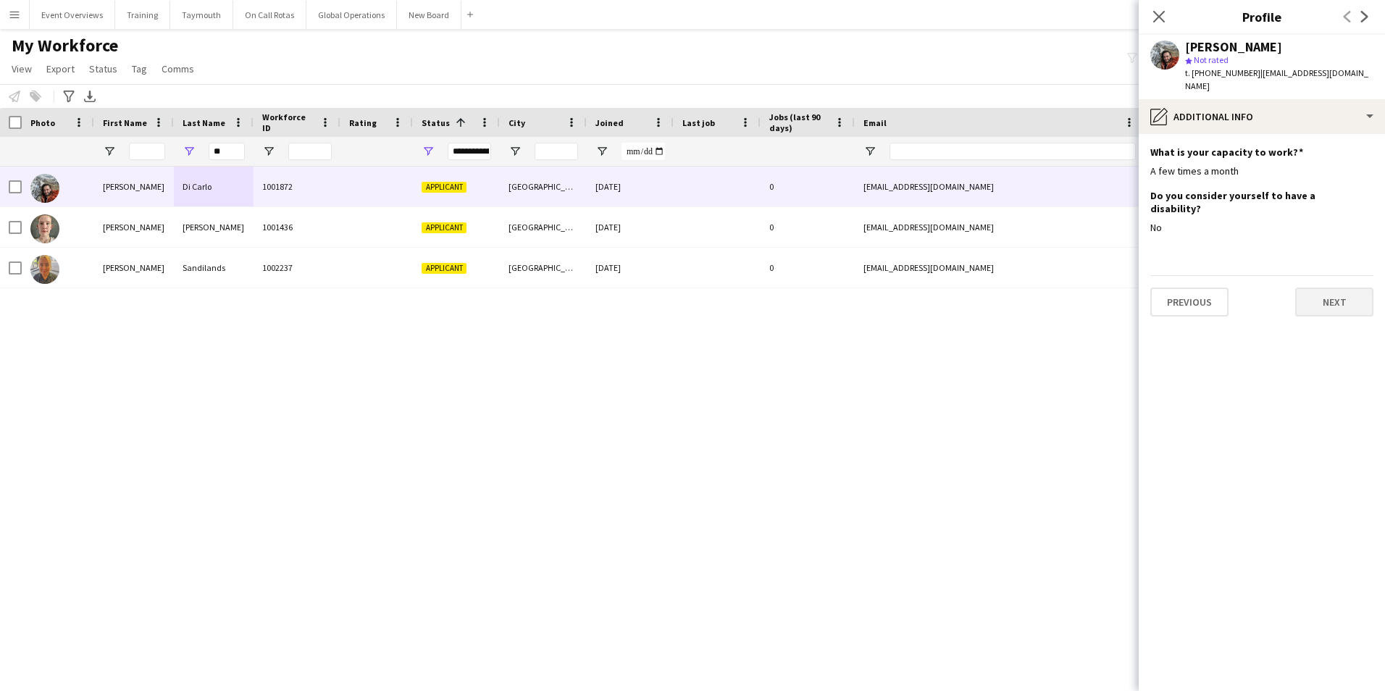
scroll to position [0, 0]
click at [1327, 288] on button "Next" at bounding box center [1335, 302] width 78 height 29
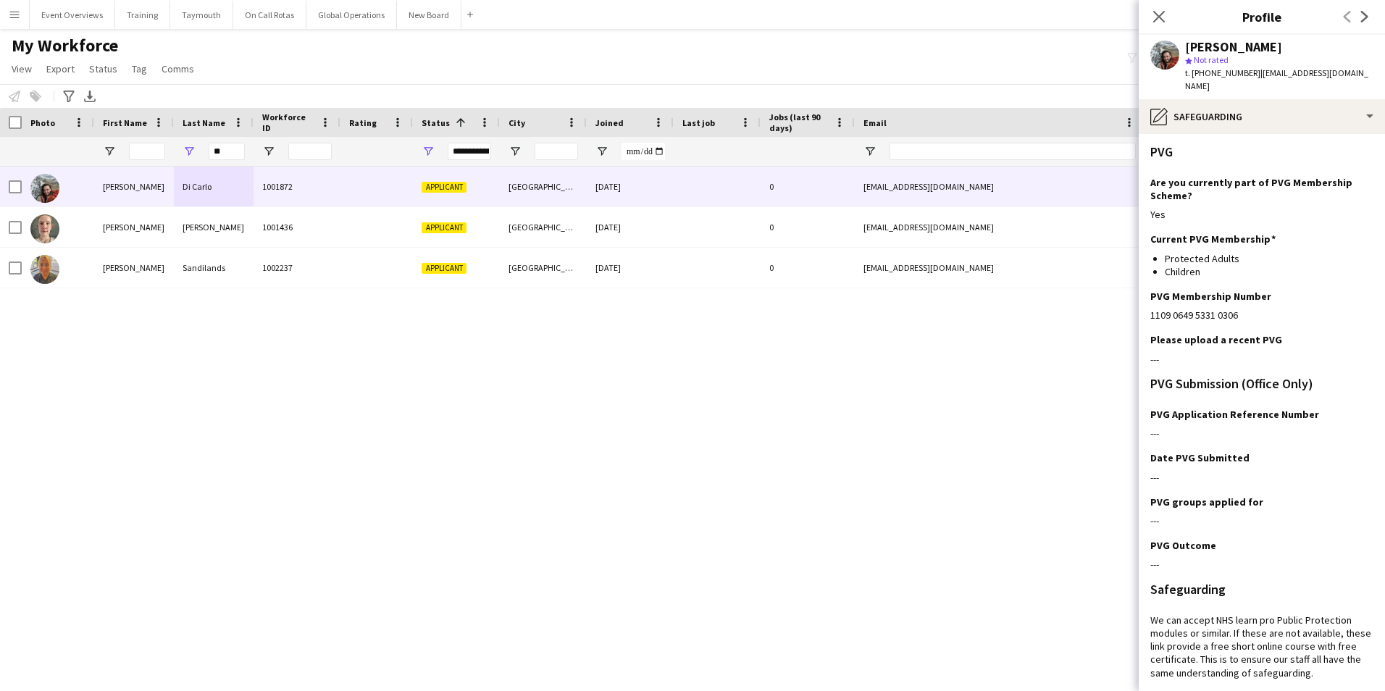
scroll to position [278, 0]
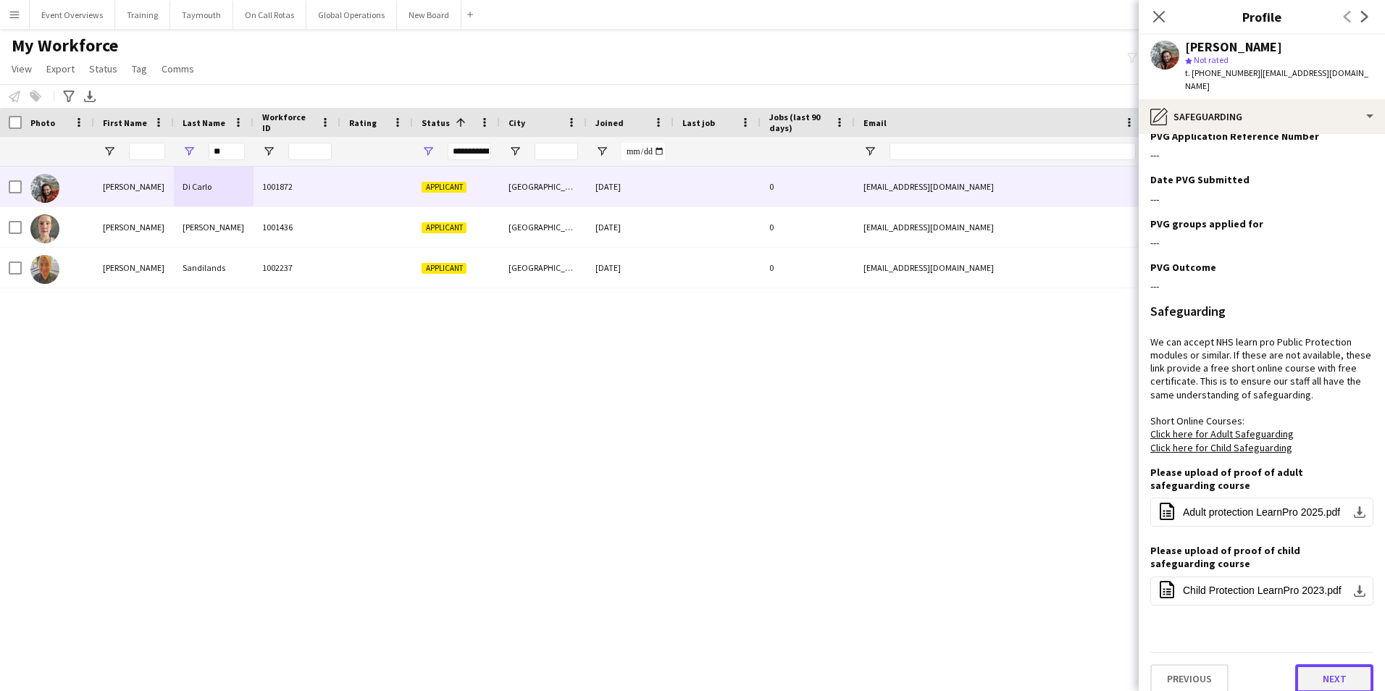
click at [1310, 664] on button "Next" at bounding box center [1335, 678] width 78 height 29
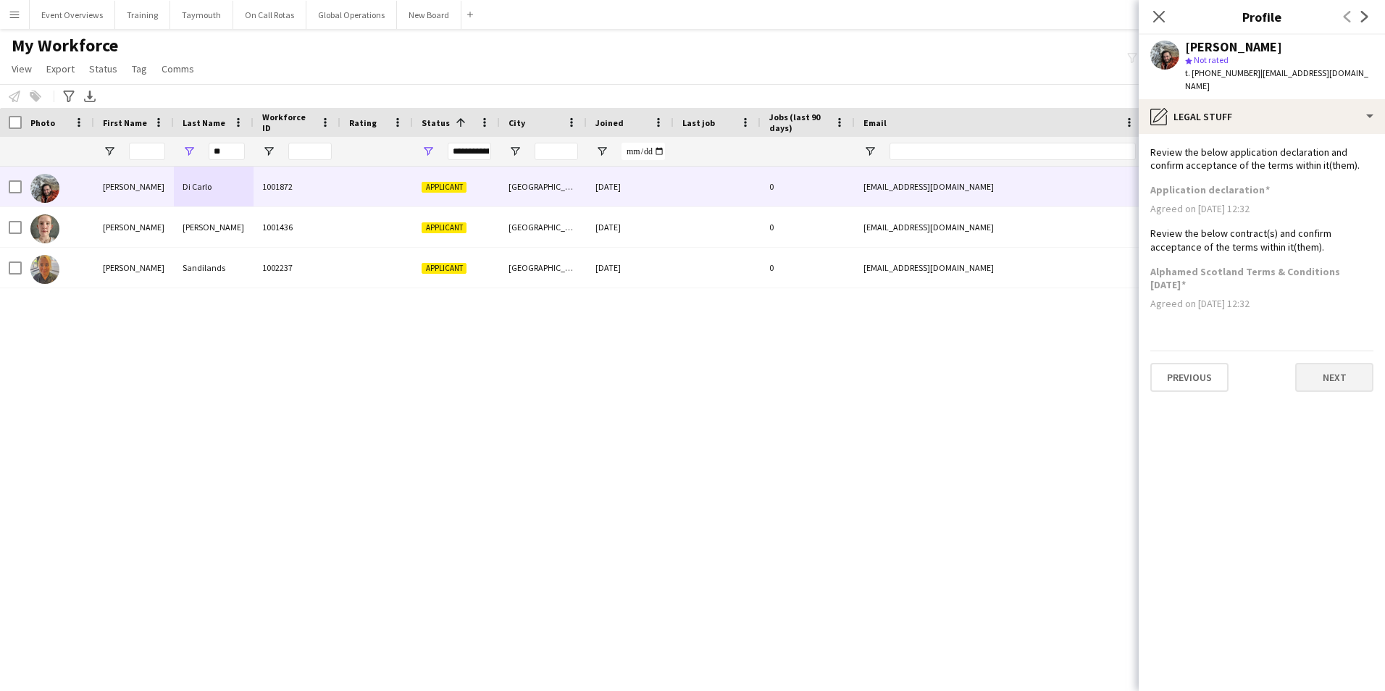
scroll to position [0, 0]
click at [1323, 370] on button "Next" at bounding box center [1335, 377] width 78 height 29
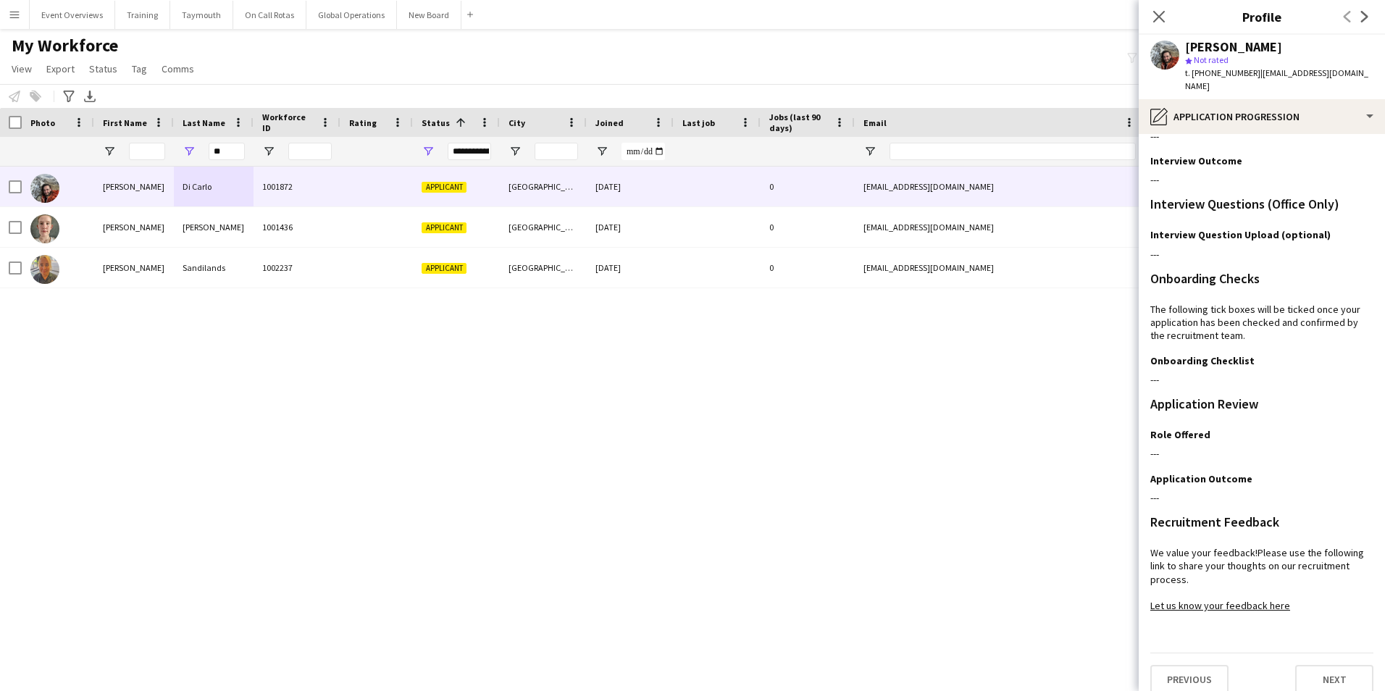
scroll to position [118, 0]
click at [1322, 668] on button "Next" at bounding box center [1335, 678] width 78 height 29
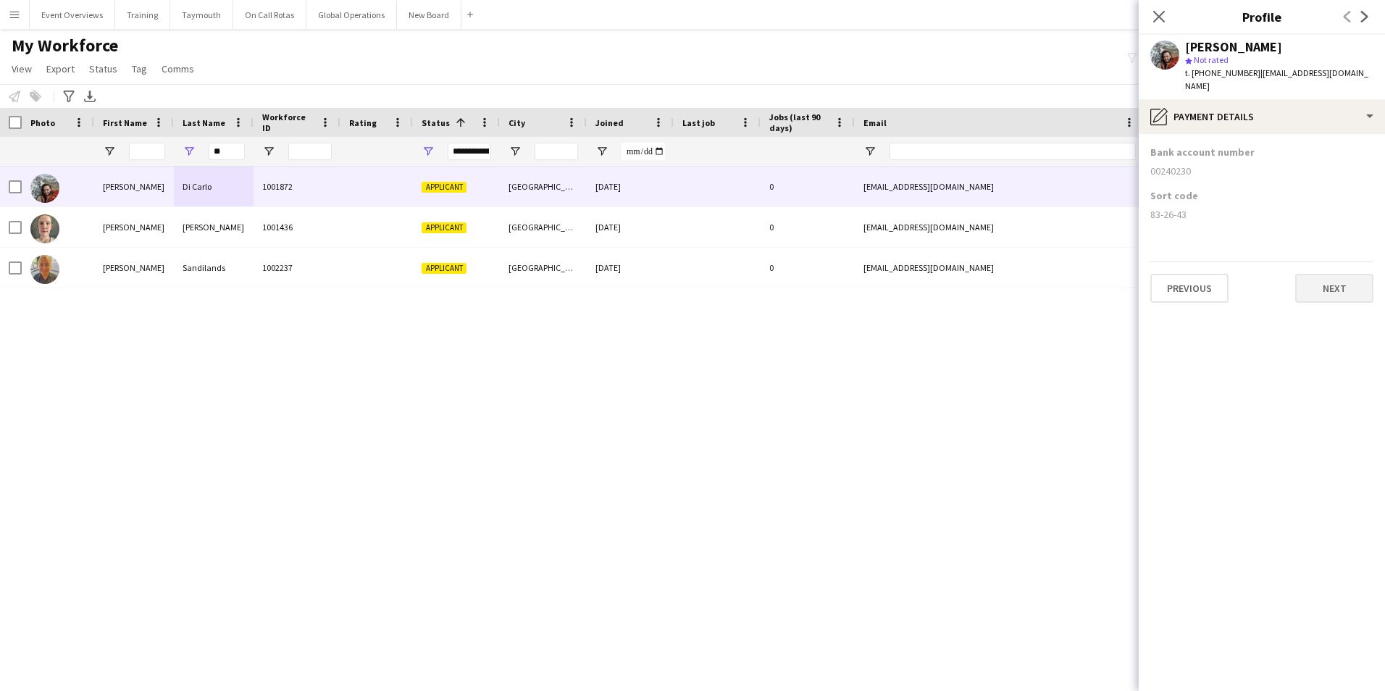
scroll to position [0, 0]
click at [1341, 279] on button "Next" at bounding box center [1335, 288] width 78 height 29
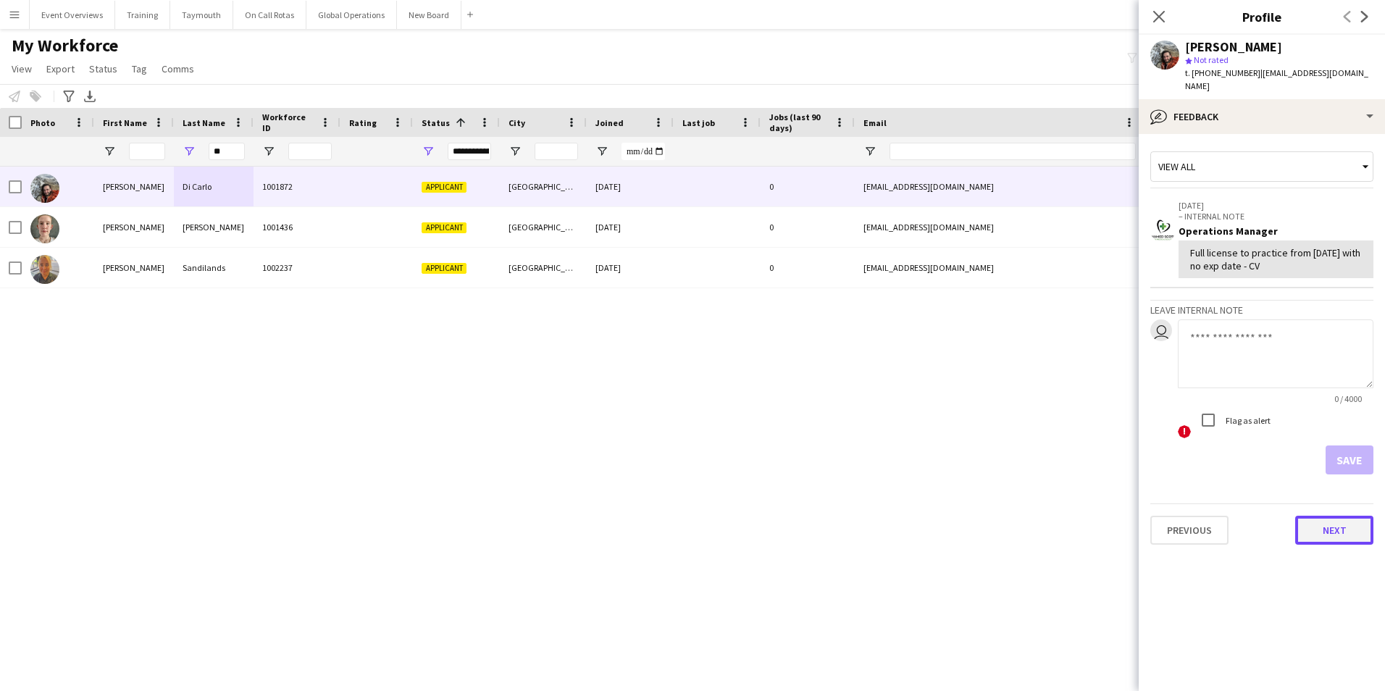
click at [1320, 516] on button "Next" at bounding box center [1335, 530] width 78 height 29
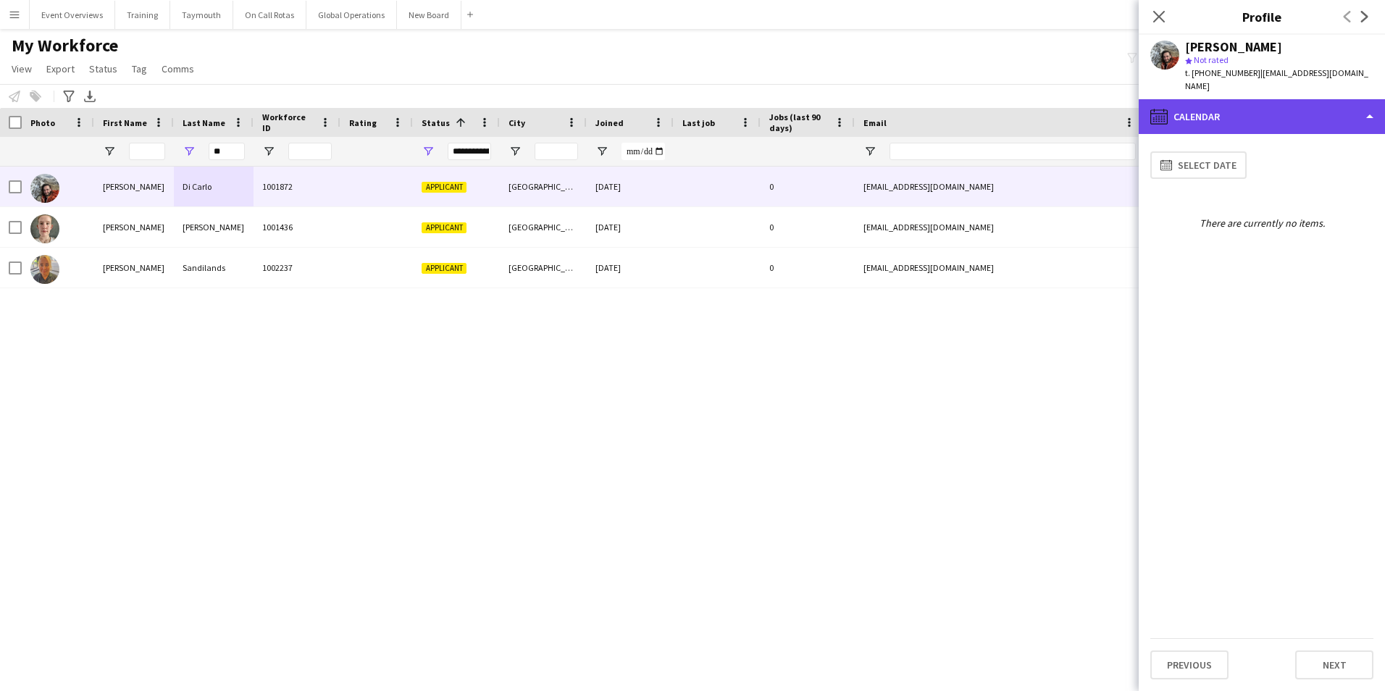
click at [1226, 101] on div "calendar-full Calendar" at bounding box center [1262, 116] width 246 height 35
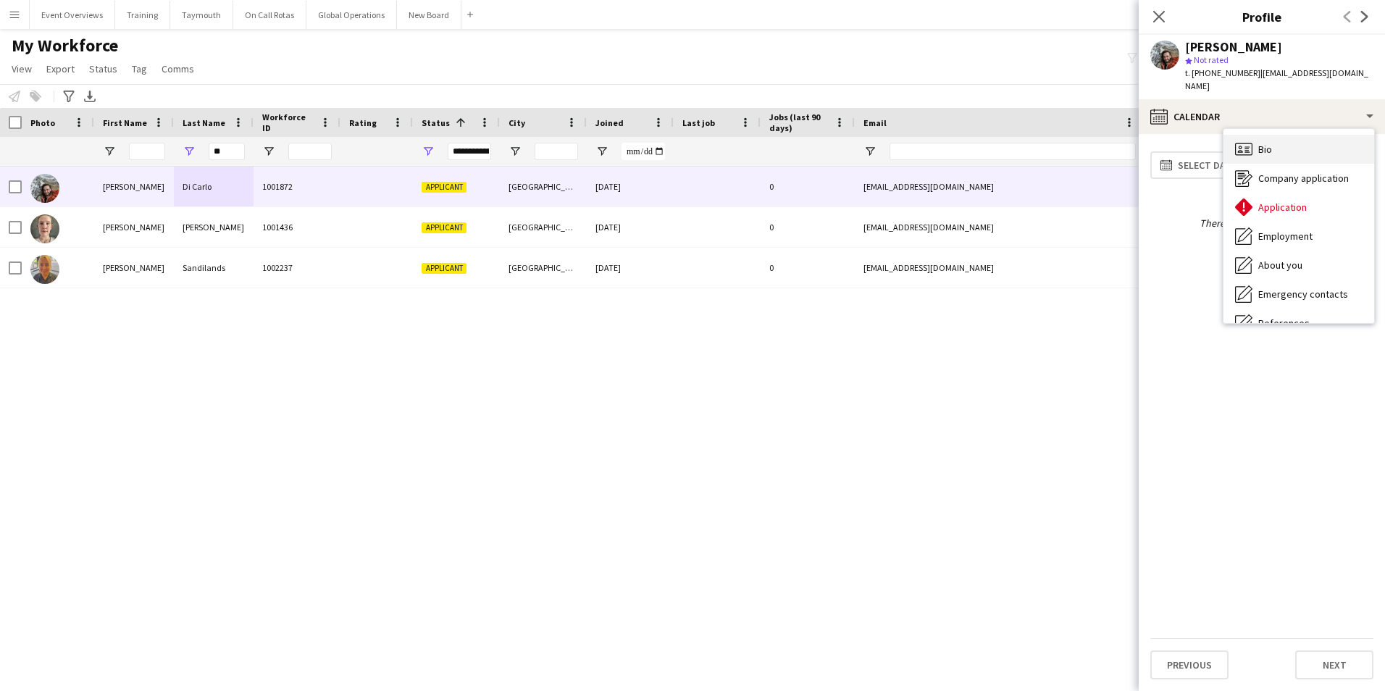
click at [1270, 143] on span "Bio" at bounding box center [1266, 149] width 14 height 13
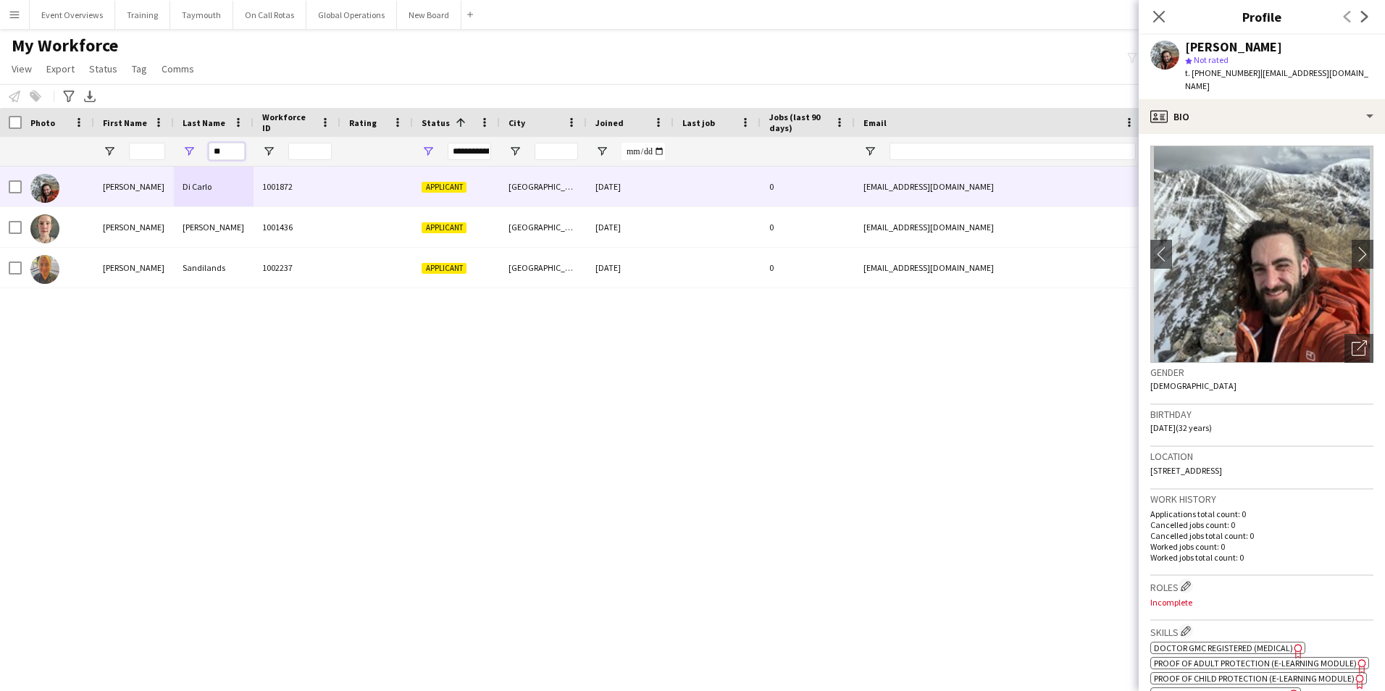
click at [234, 150] on input "**" at bounding box center [227, 151] width 36 height 17
type input "*"
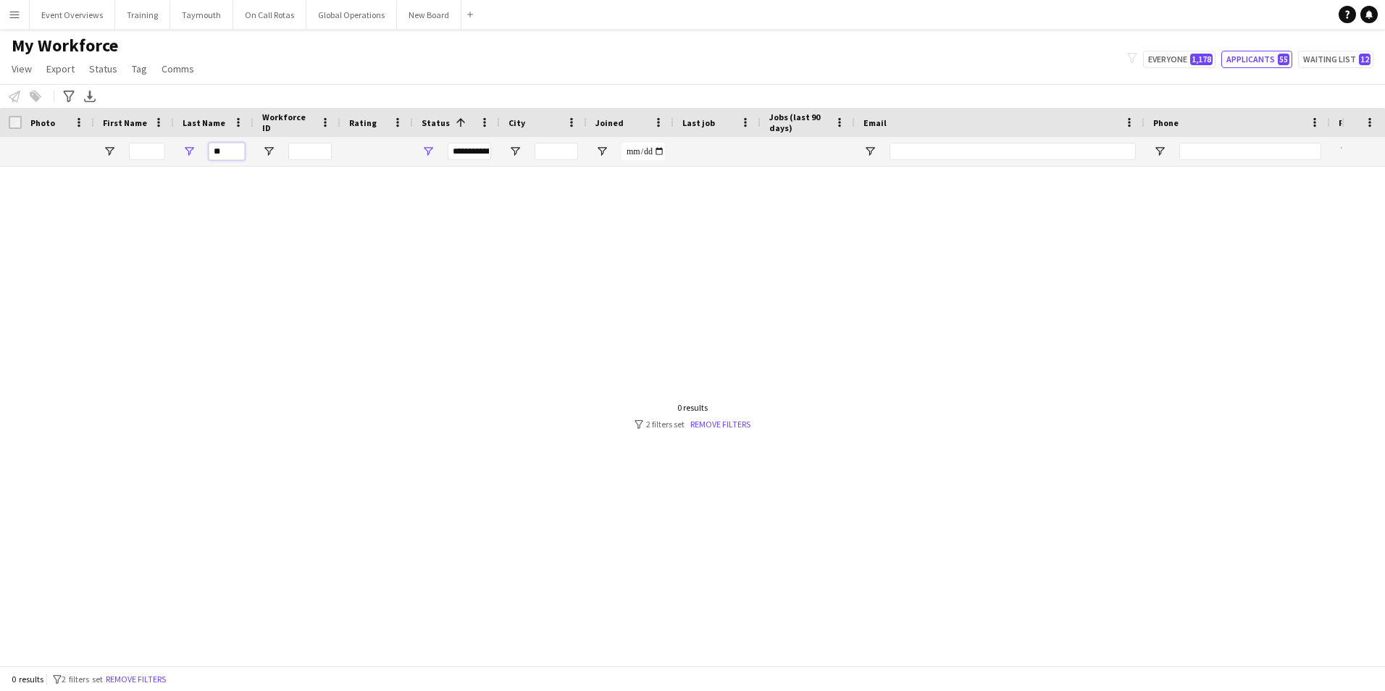
type input "*"
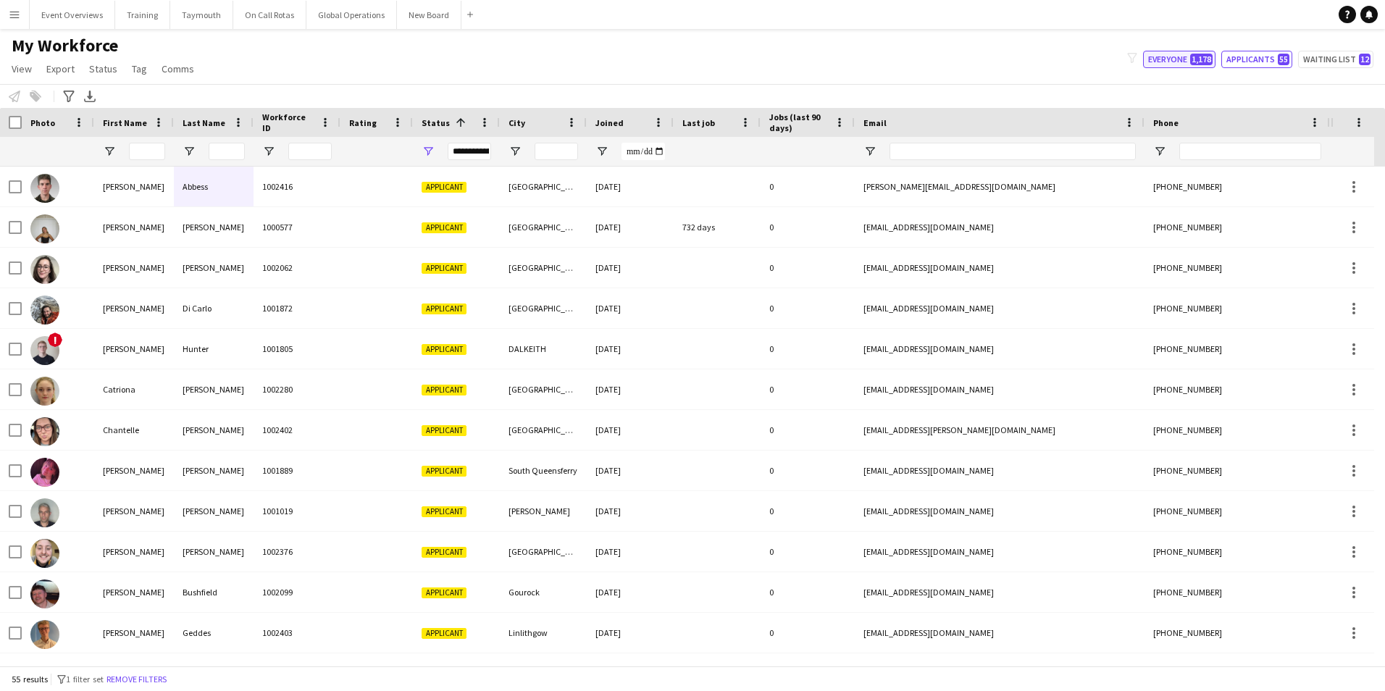
click at [1162, 63] on button "Everyone 1,178" at bounding box center [1179, 59] width 72 height 17
type input "**********"
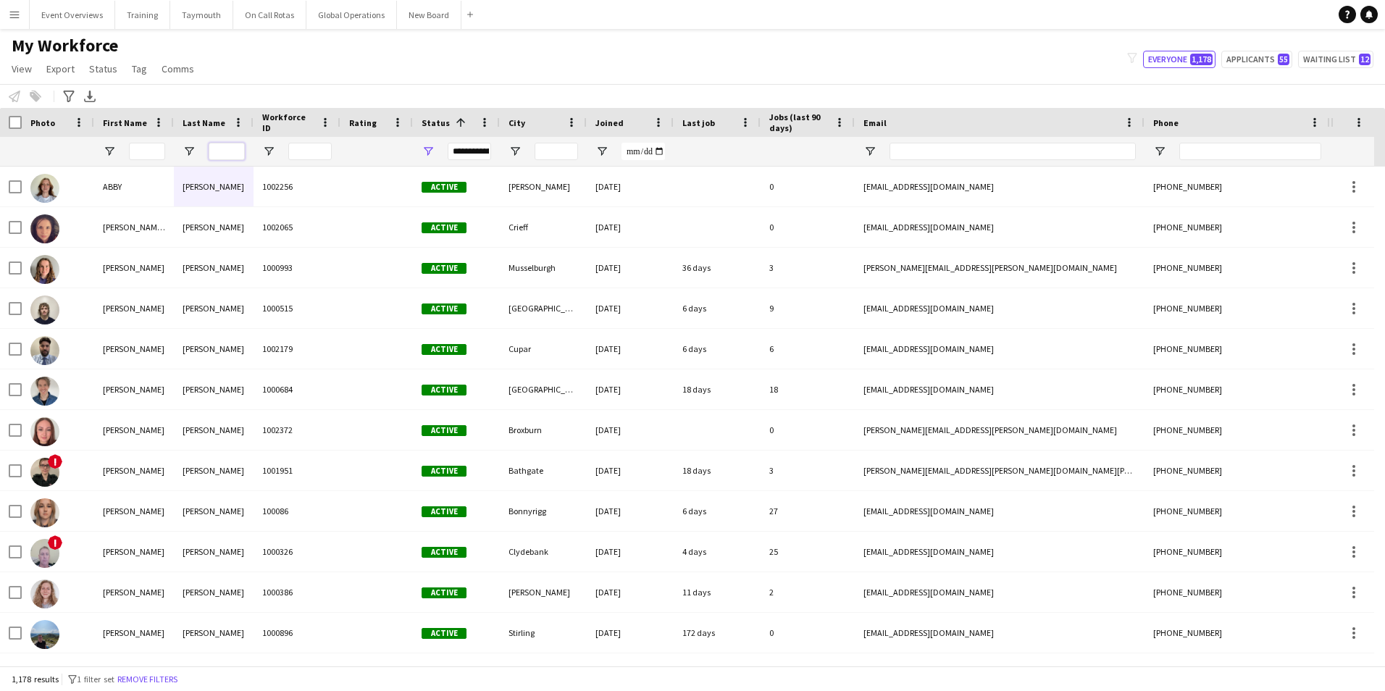
click at [228, 151] on input "Last Name Filter Input" at bounding box center [227, 151] width 36 height 17
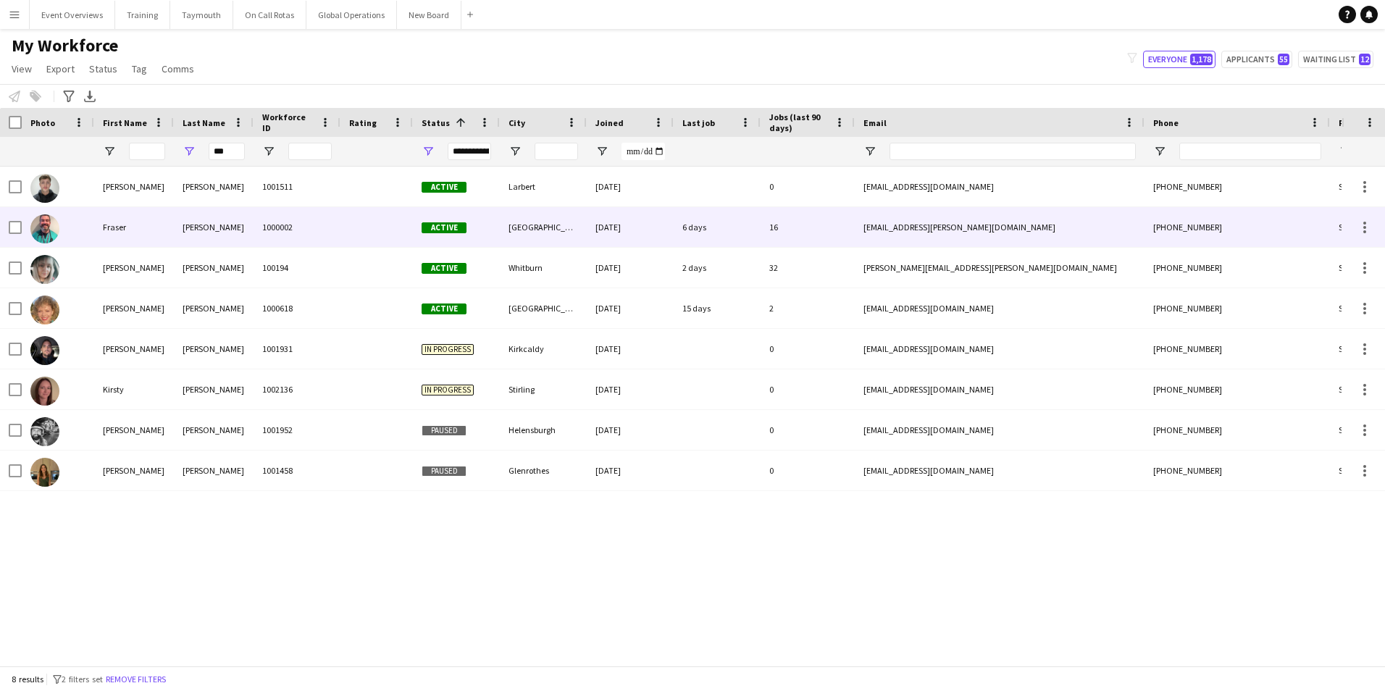
click at [209, 228] on div "[PERSON_NAME]" at bounding box center [214, 227] width 80 height 40
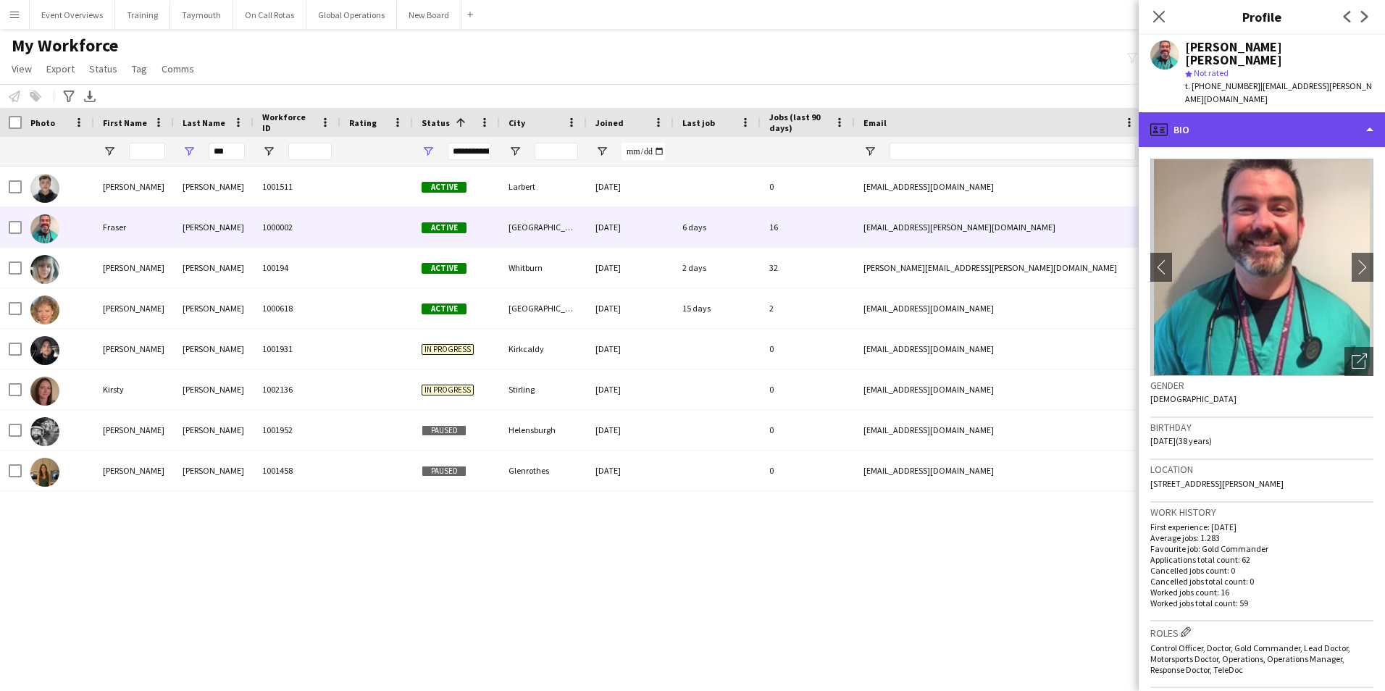
click at [1245, 112] on div "profile Bio" at bounding box center [1262, 129] width 246 height 35
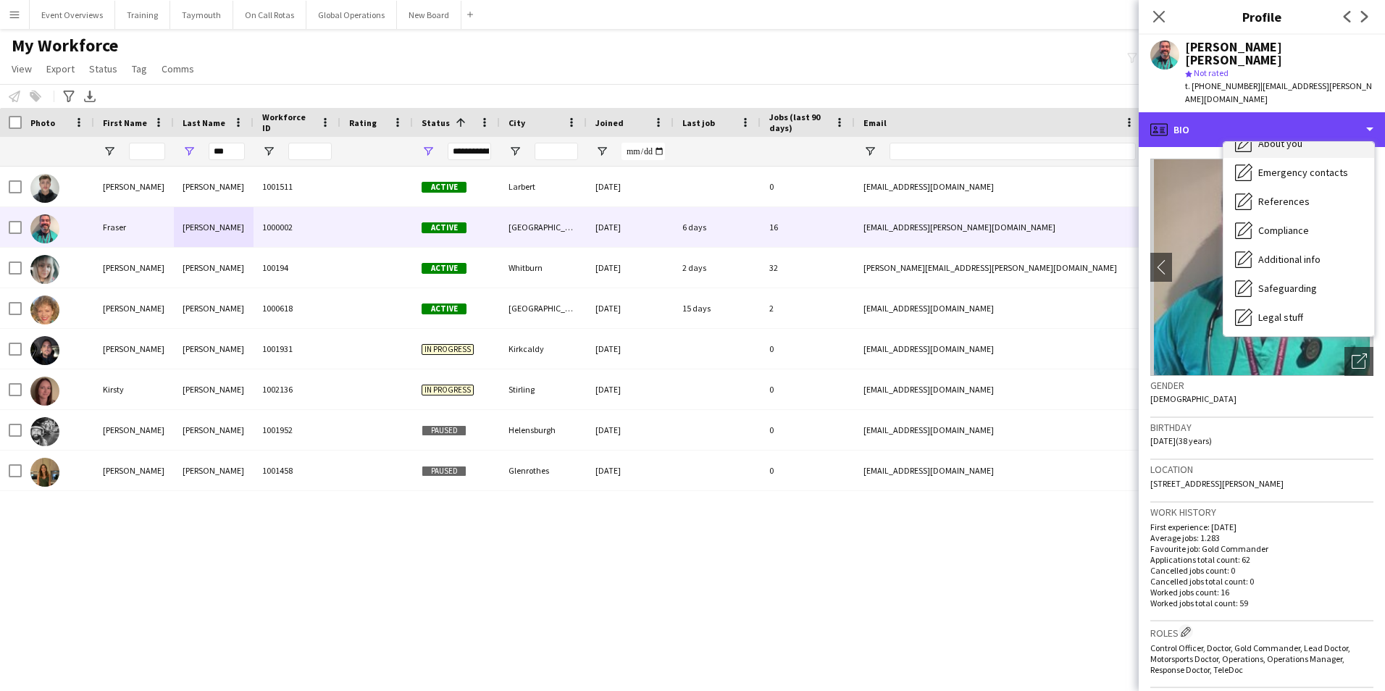
scroll to position [145, 0]
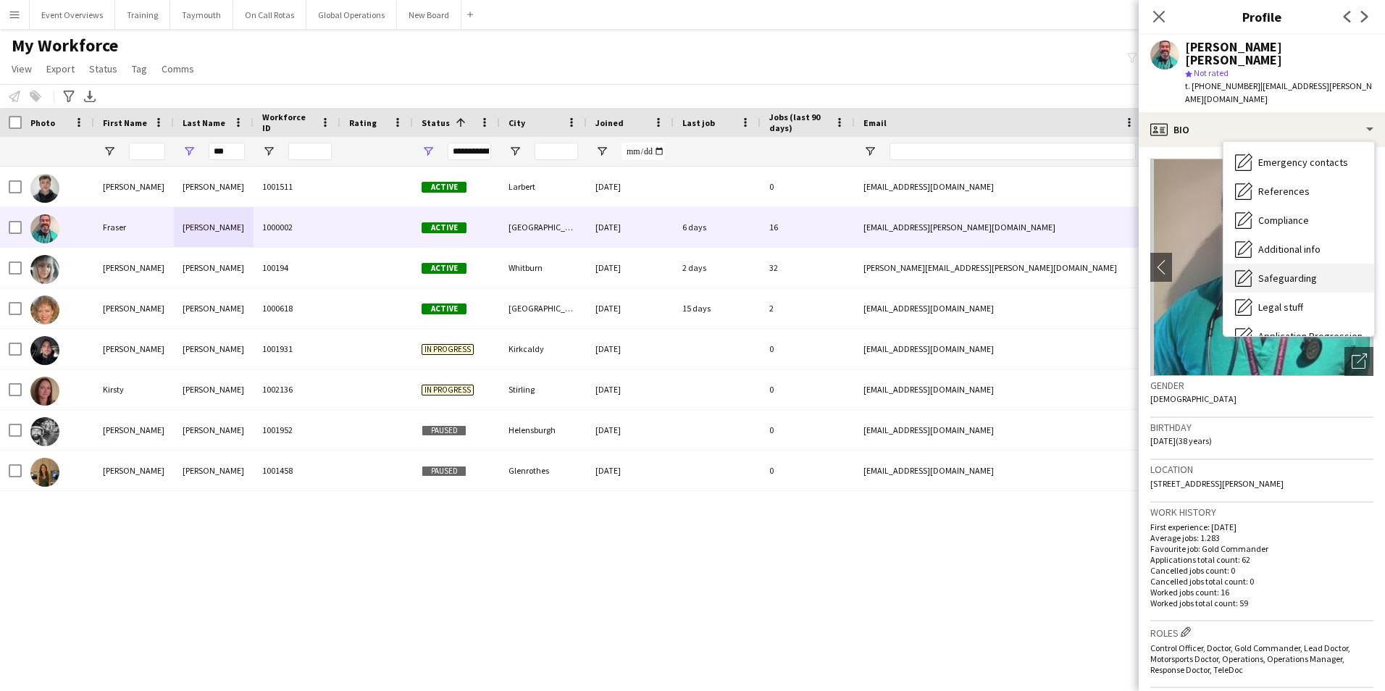
click at [1272, 272] on span "Safeguarding" at bounding box center [1288, 278] width 59 height 13
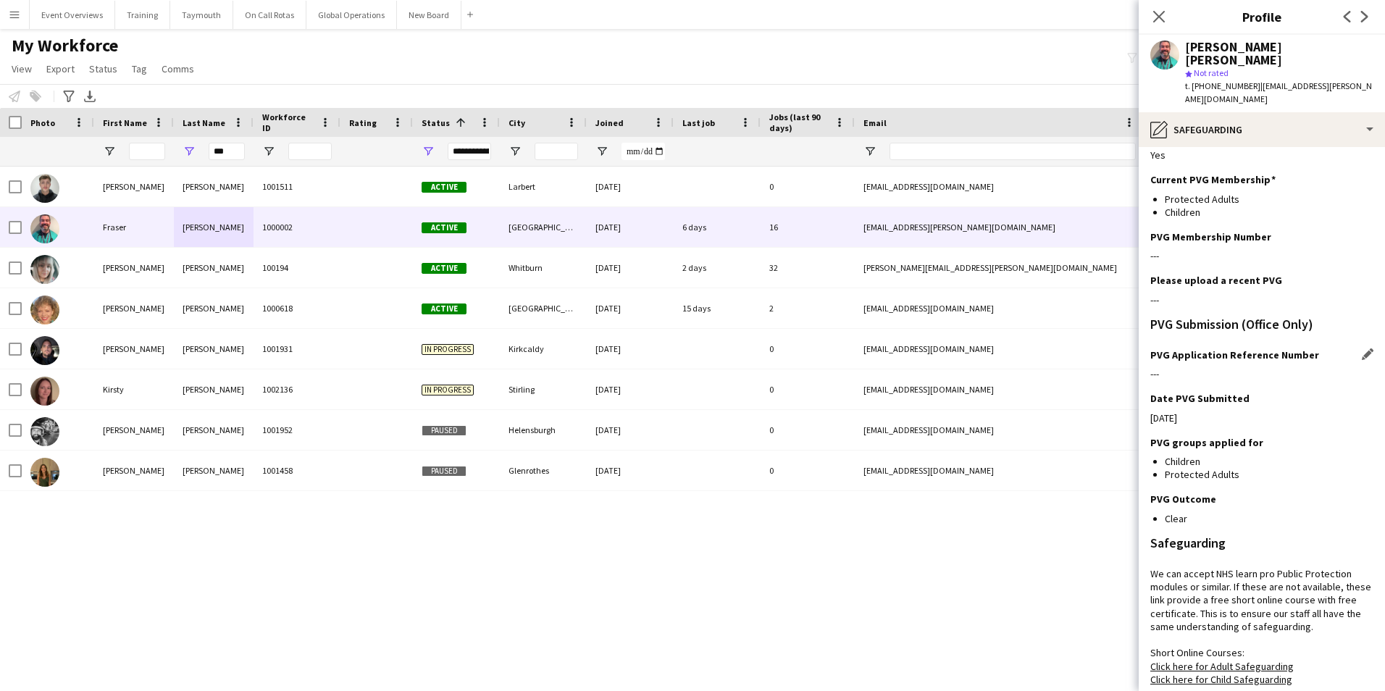
scroll to position [0, 0]
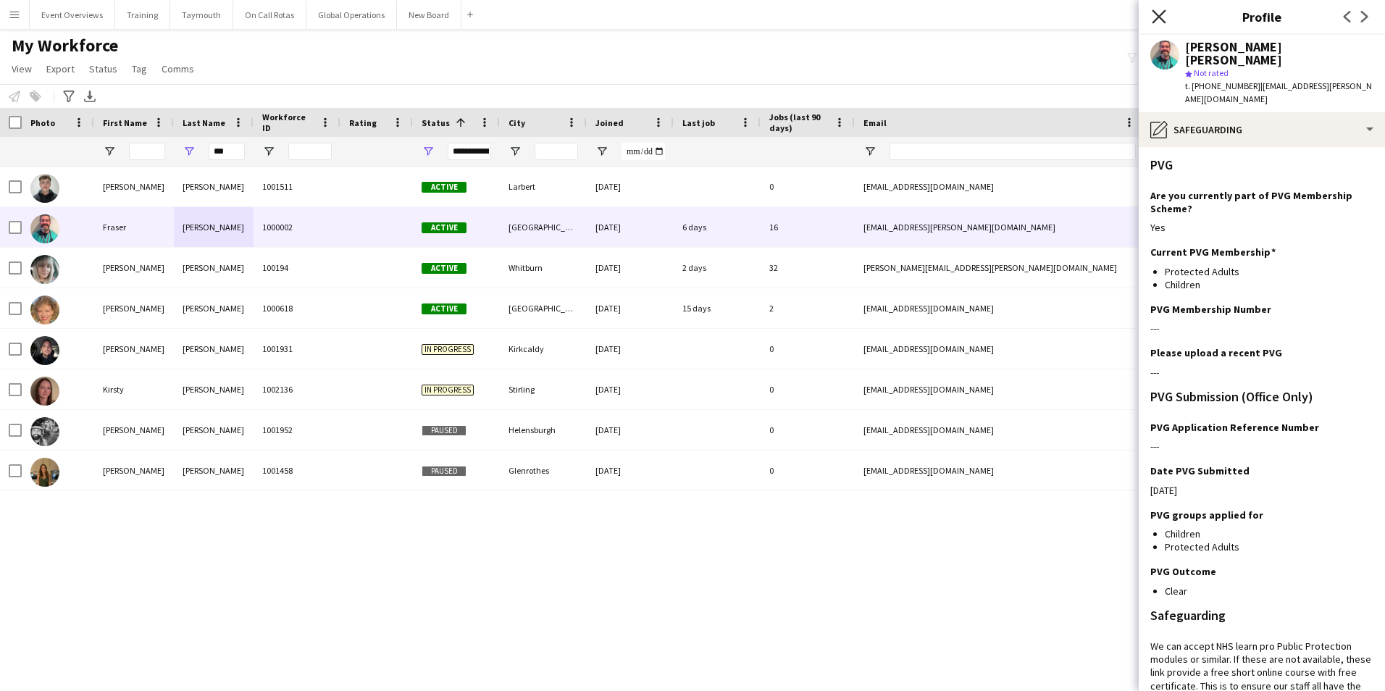
click at [1156, 16] on icon "Close pop-in" at bounding box center [1159, 16] width 14 height 14
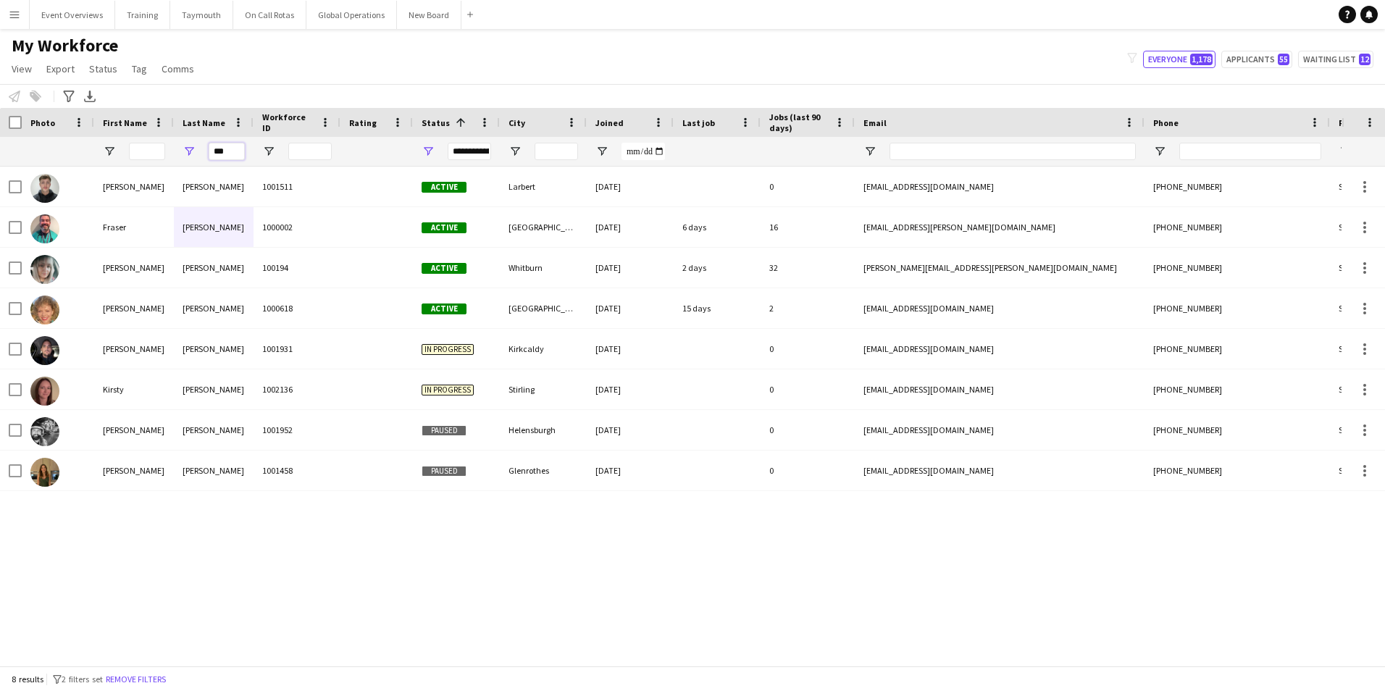
click at [230, 153] on input "***" at bounding box center [227, 151] width 36 height 17
type input "*"
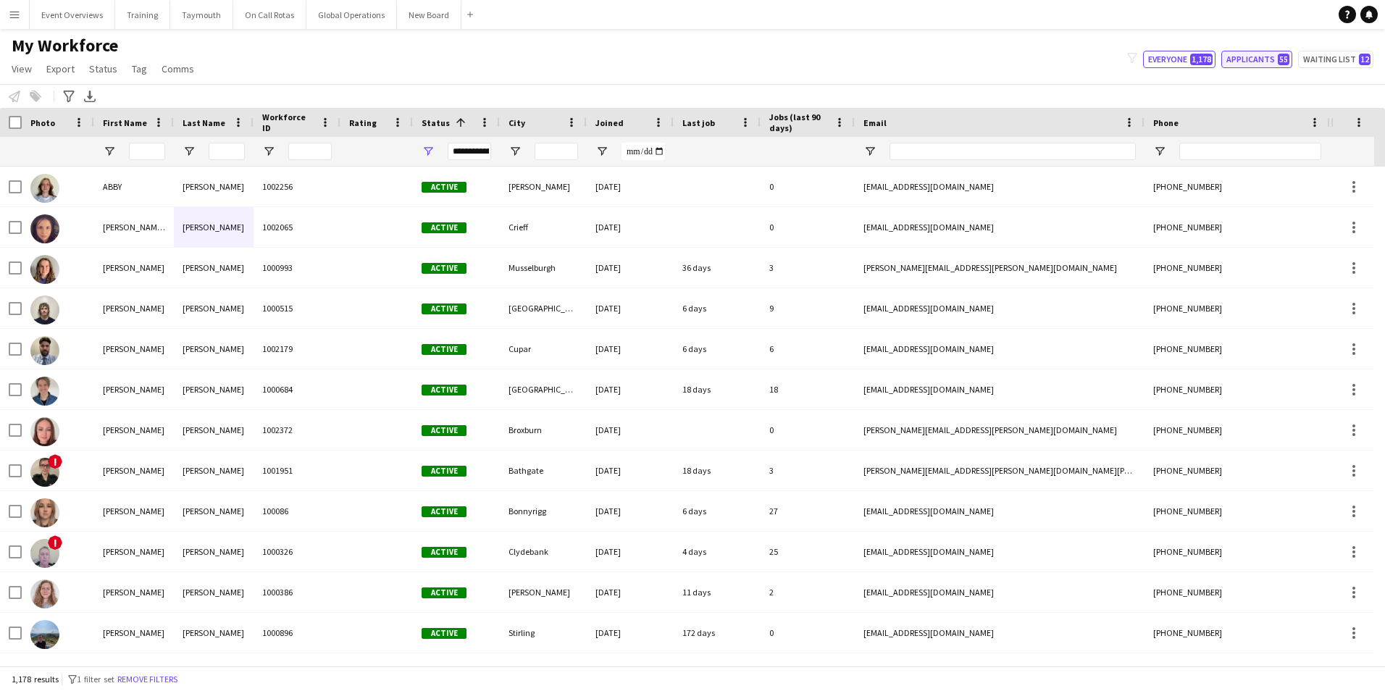
click at [1252, 55] on button "Applicants 55" at bounding box center [1257, 59] width 71 height 17
type input "**********"
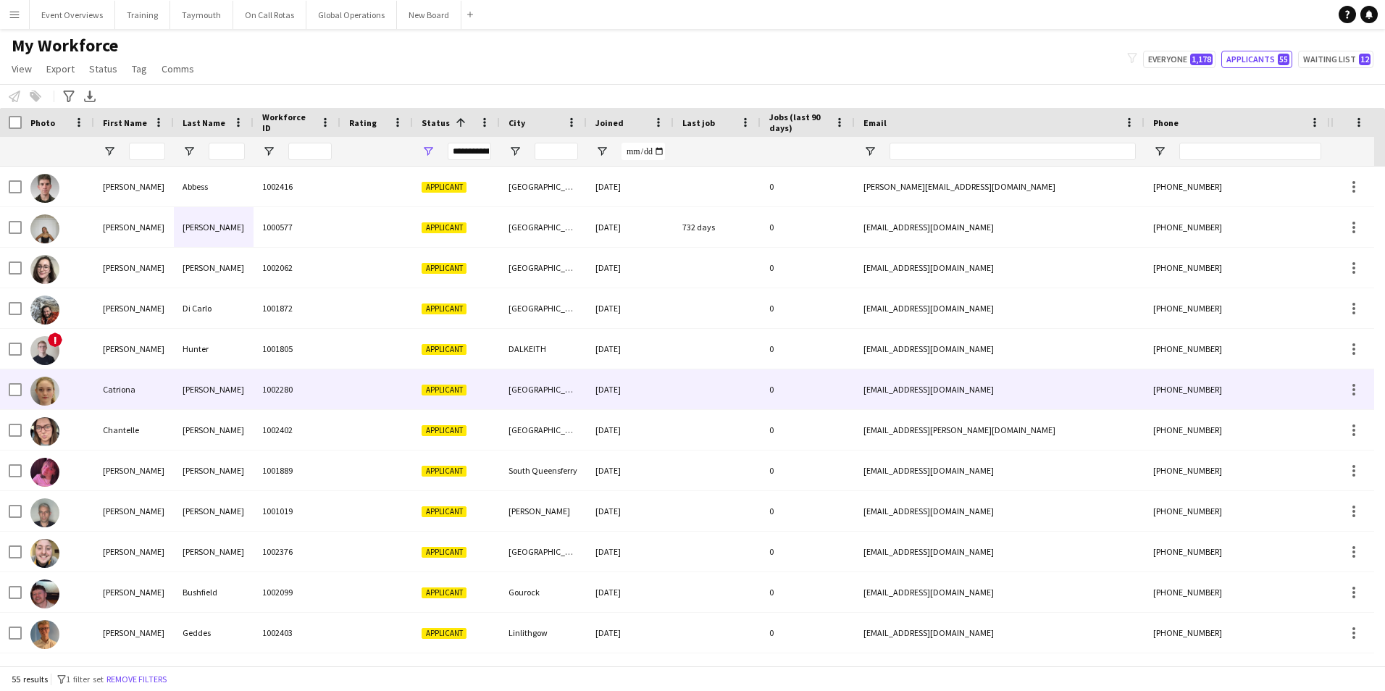
click at [197, 386] on div "[PERSON_NAME]" at bounding box center [214, 390] width 80 height 40
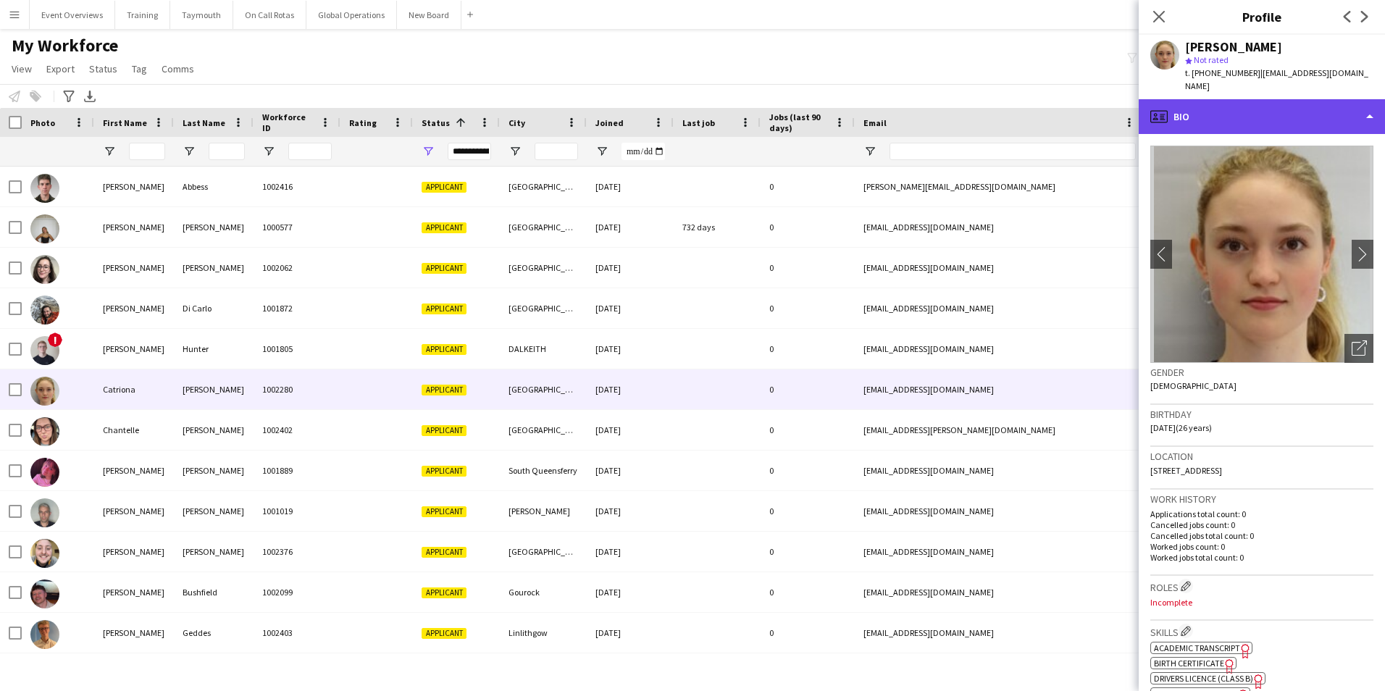
click at [1265, 99] on div "profile Bio" at bounding box center [1262, 116] width 246 height 35
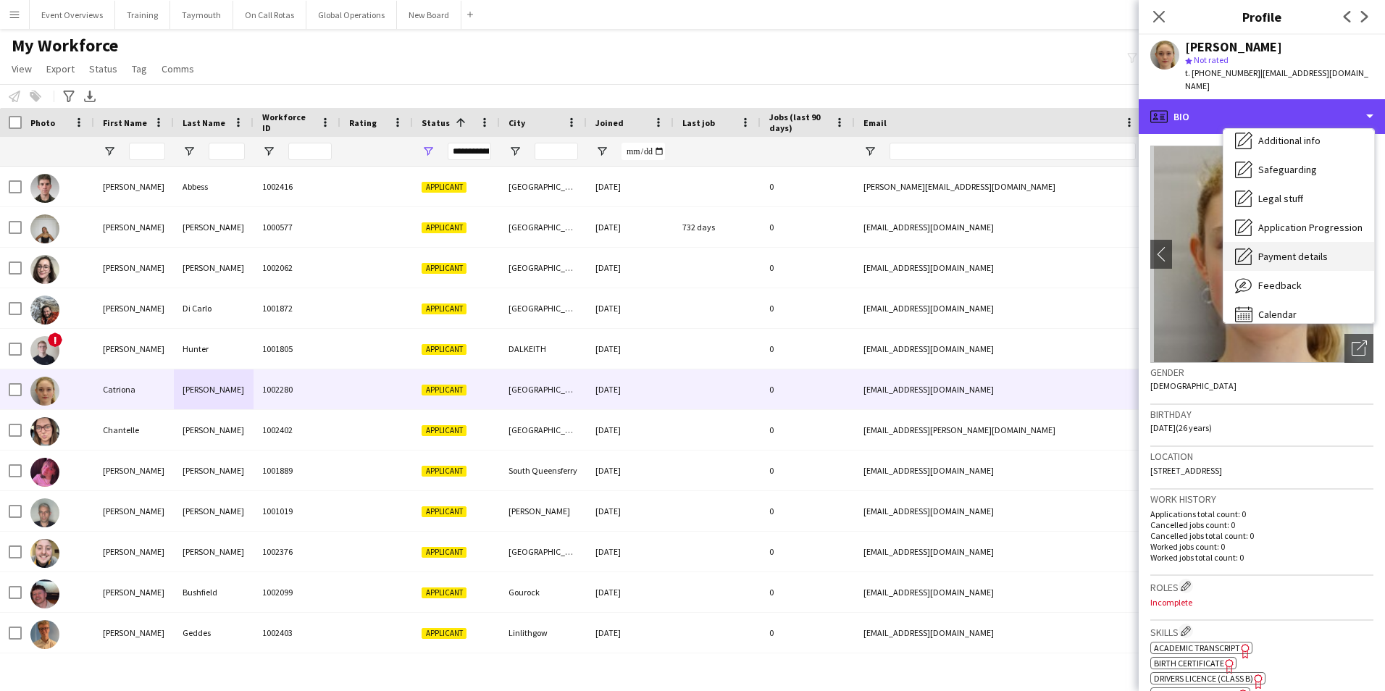
scroll to position [252, 0]
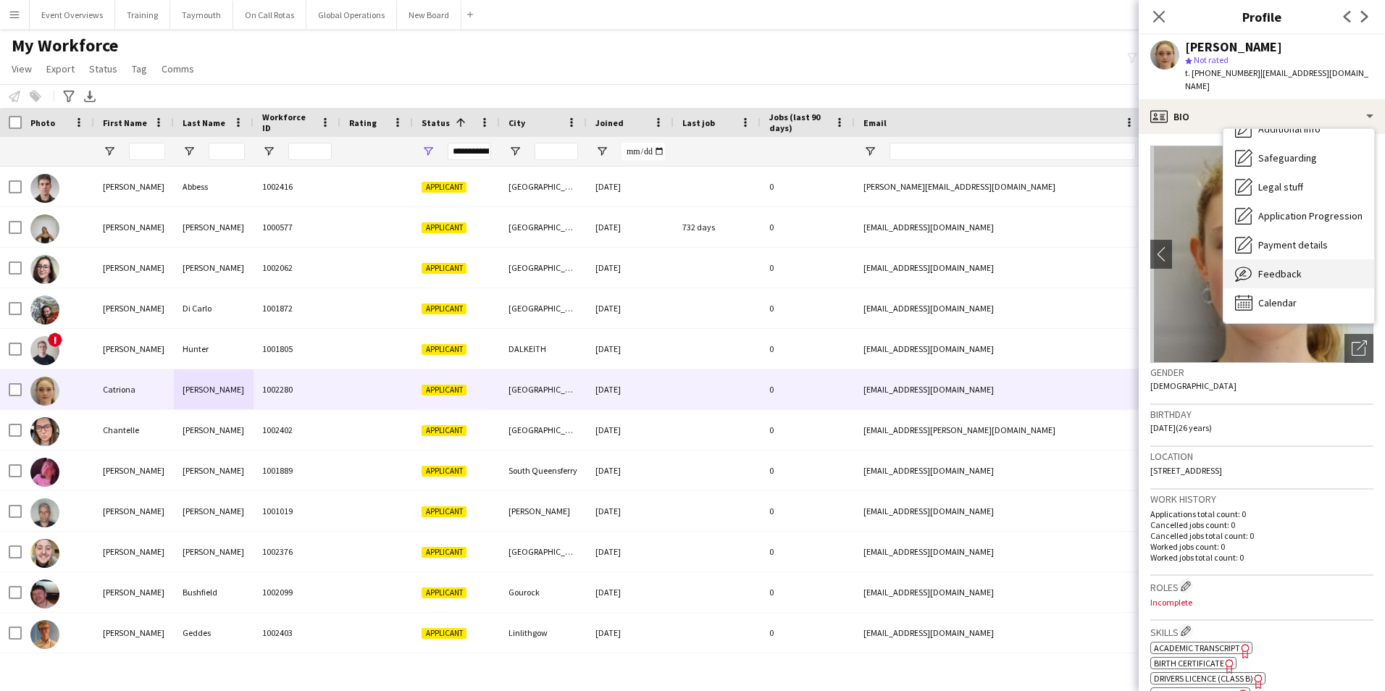
click at [1276, 267] on span "Feedback" at bounding box center [1280, 273] width 43 height 13
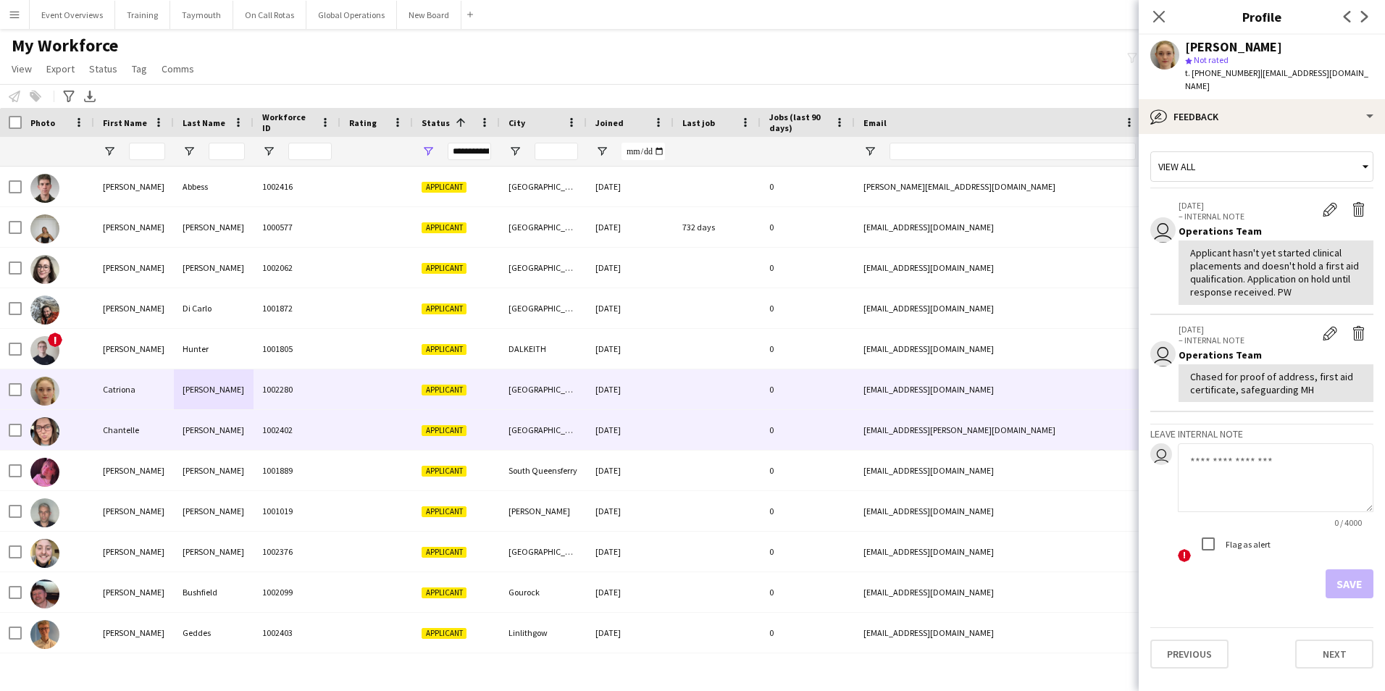
click at [110, 426] on div "Chantelle" at bounding box center [134, 430] width 80 height 40
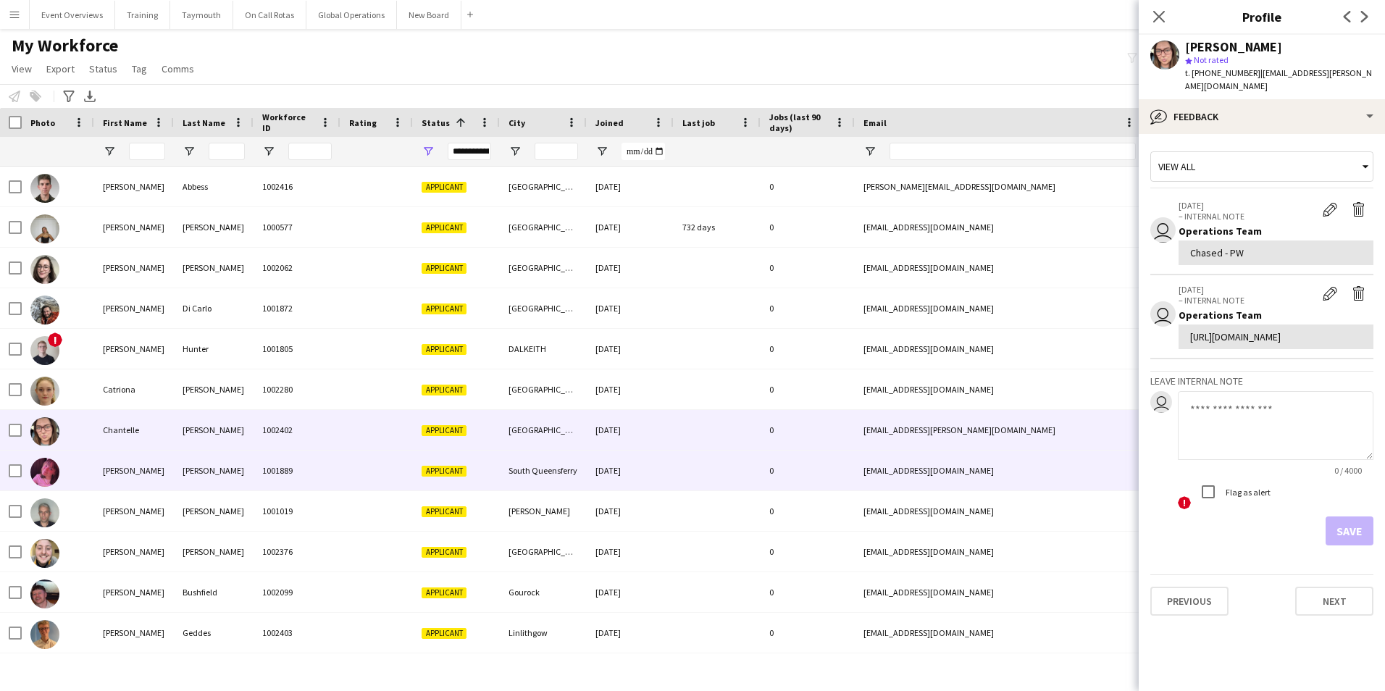
click at [124, 472] on div "[PERSON_NAME]" at bounding box center [134, 471] width 80 height 40
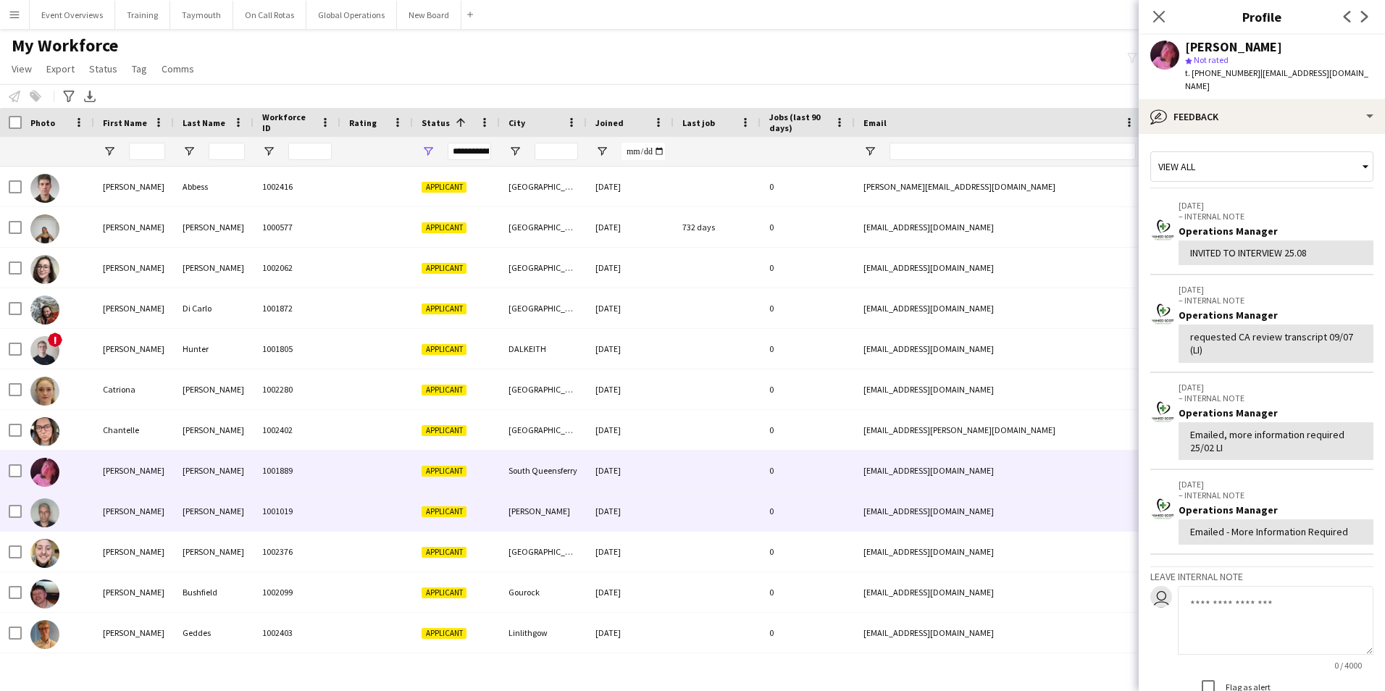
click at [118, 504] on div "[PERSON_NAME]" at bounding box center [134, 511] width 80 height 40
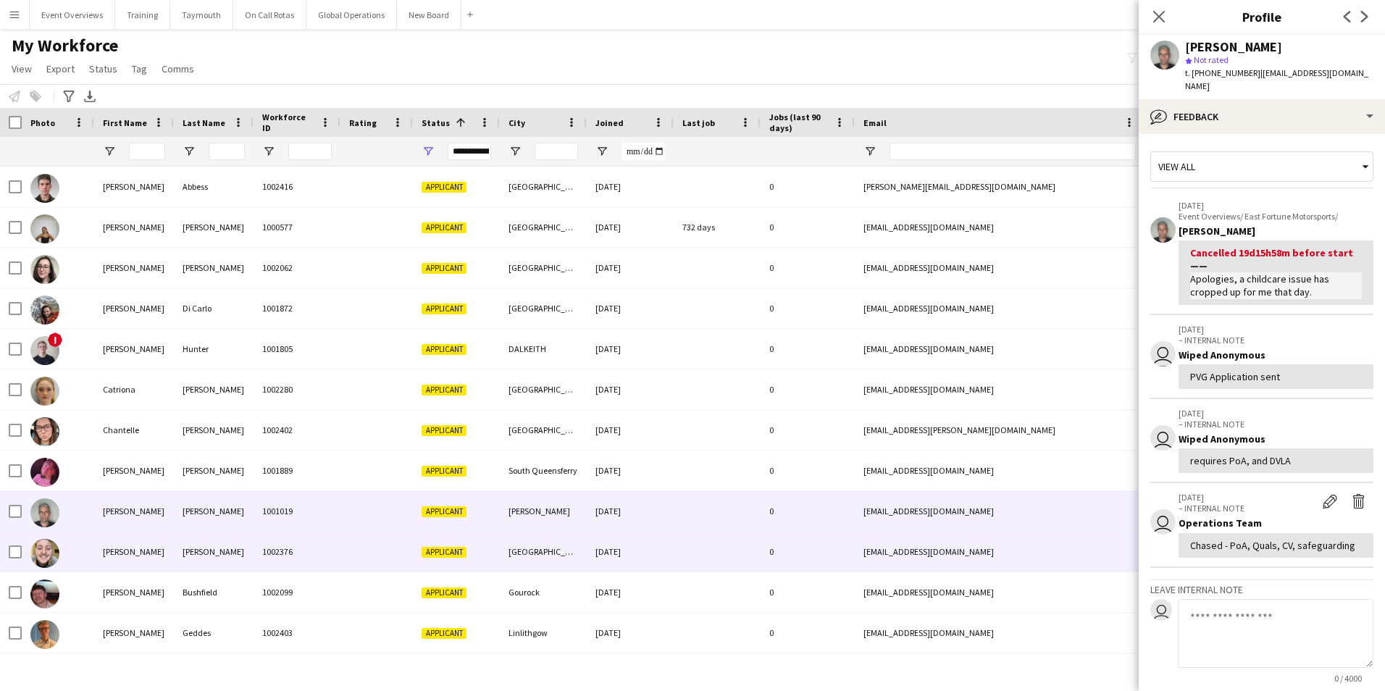
click at [109, 548] on div "[PERSON_NAME]" at bounding box center [134, 552] width 80 height 40
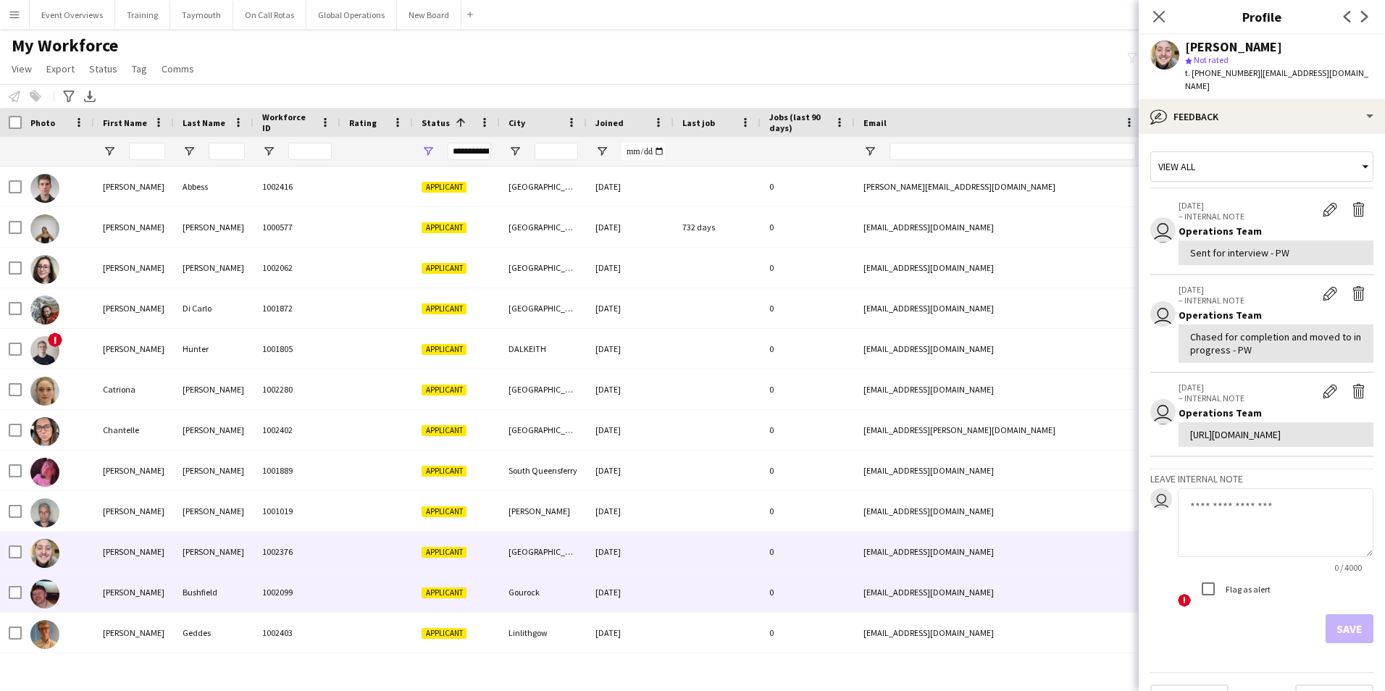
click at [113, 589] on div "[PERSON_NAME]" at bounding box center [134, 592] width 80 height 40
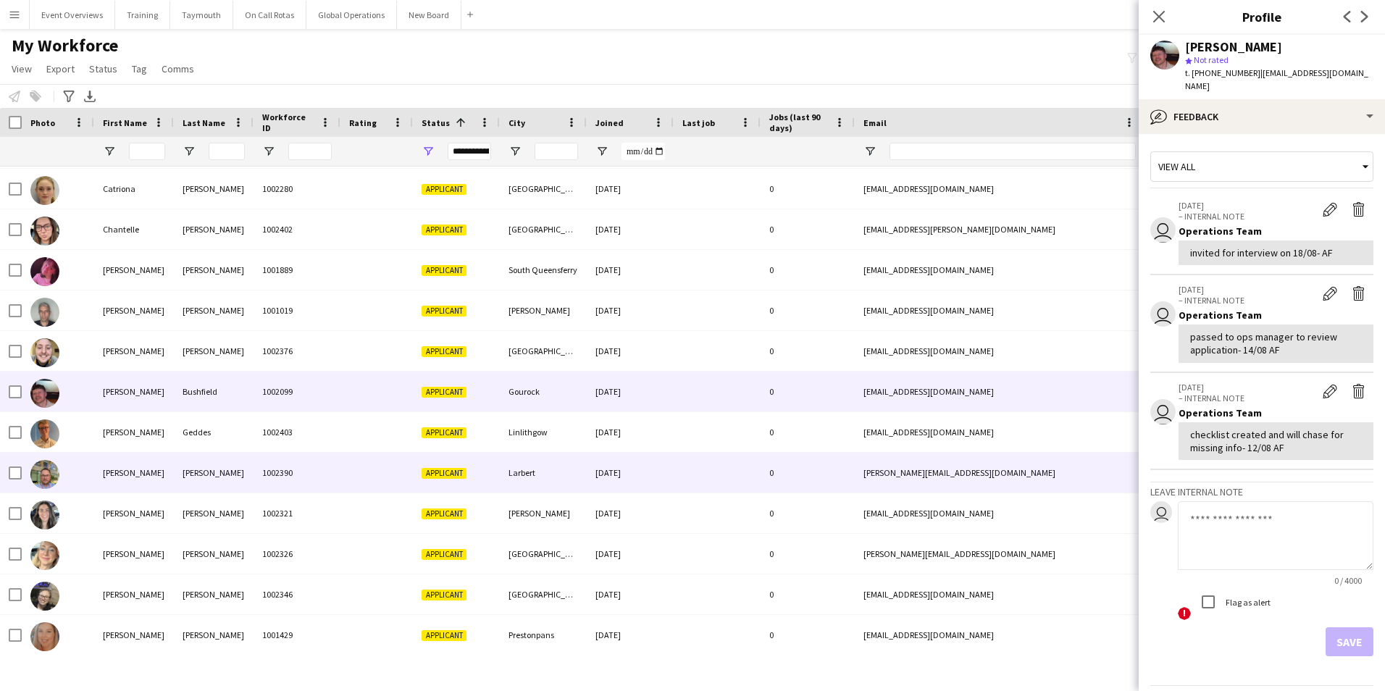
scroll to position [217, 0]
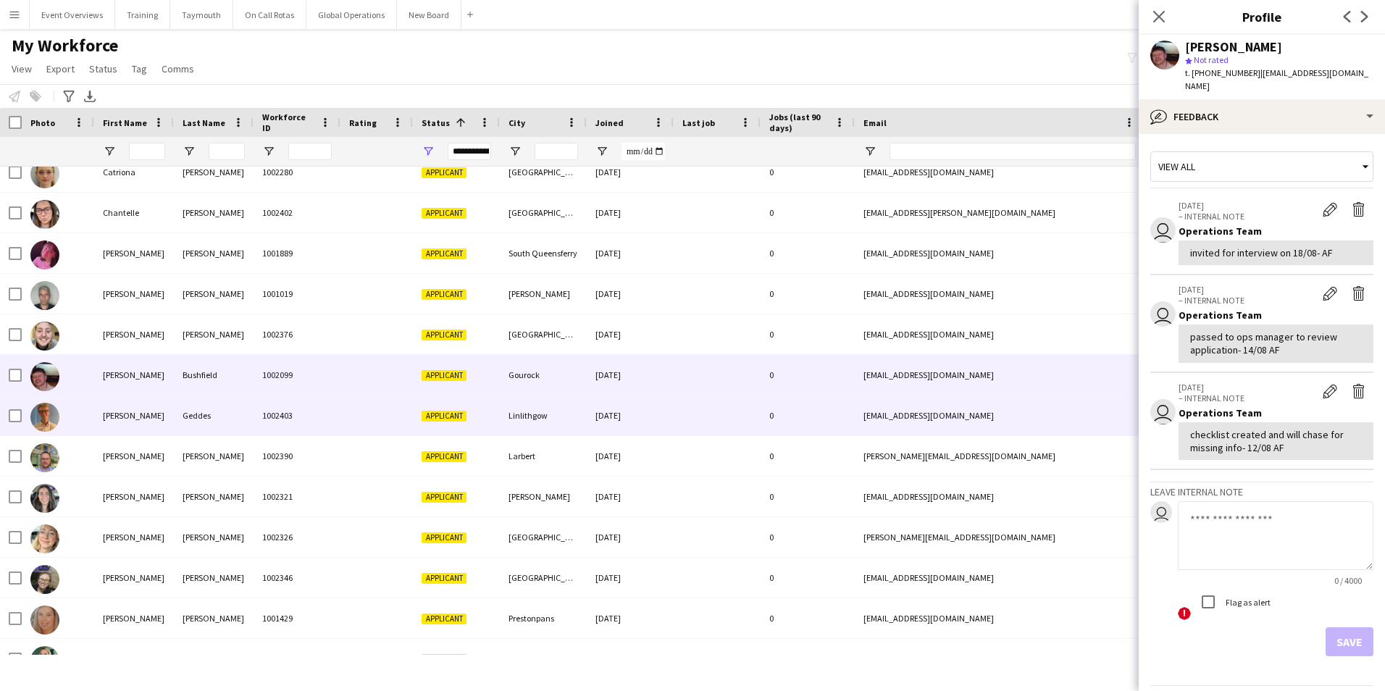
click at [108, 412] on div "[PERSON_NAME]" at bounding box center [134, 416] width 80 height 40
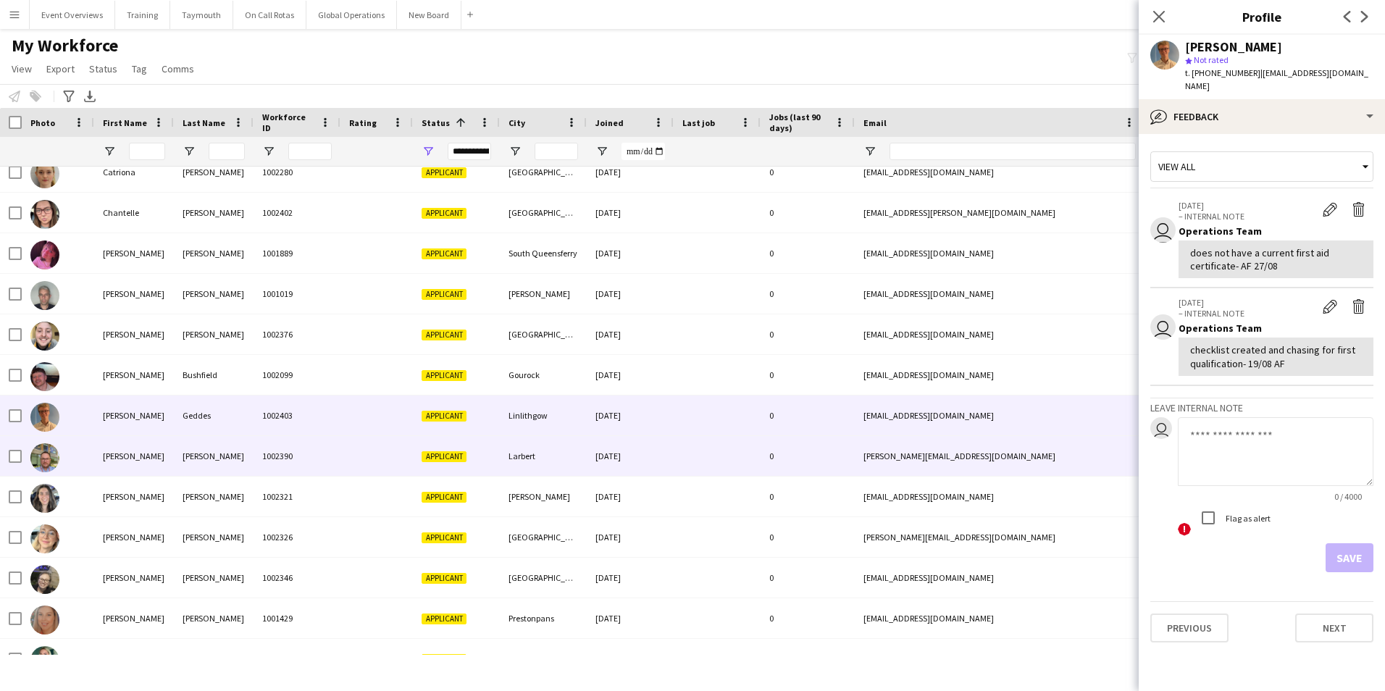
click at [113, 454] on div "[PERSON_NAME]" at bounding box center [134, 456] width 80 height 40
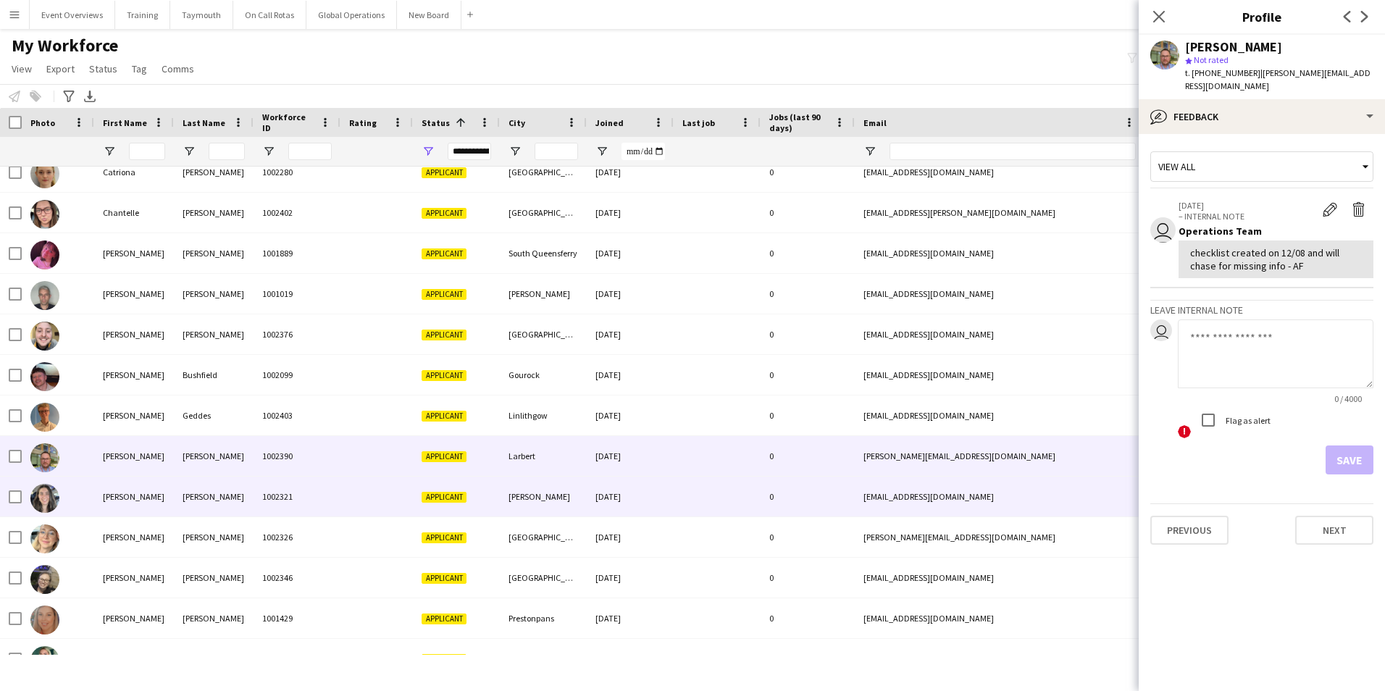
click at [115, 499] on div "[PERSON_NAME]" at bounding box center [134, 497] width 80 height 40
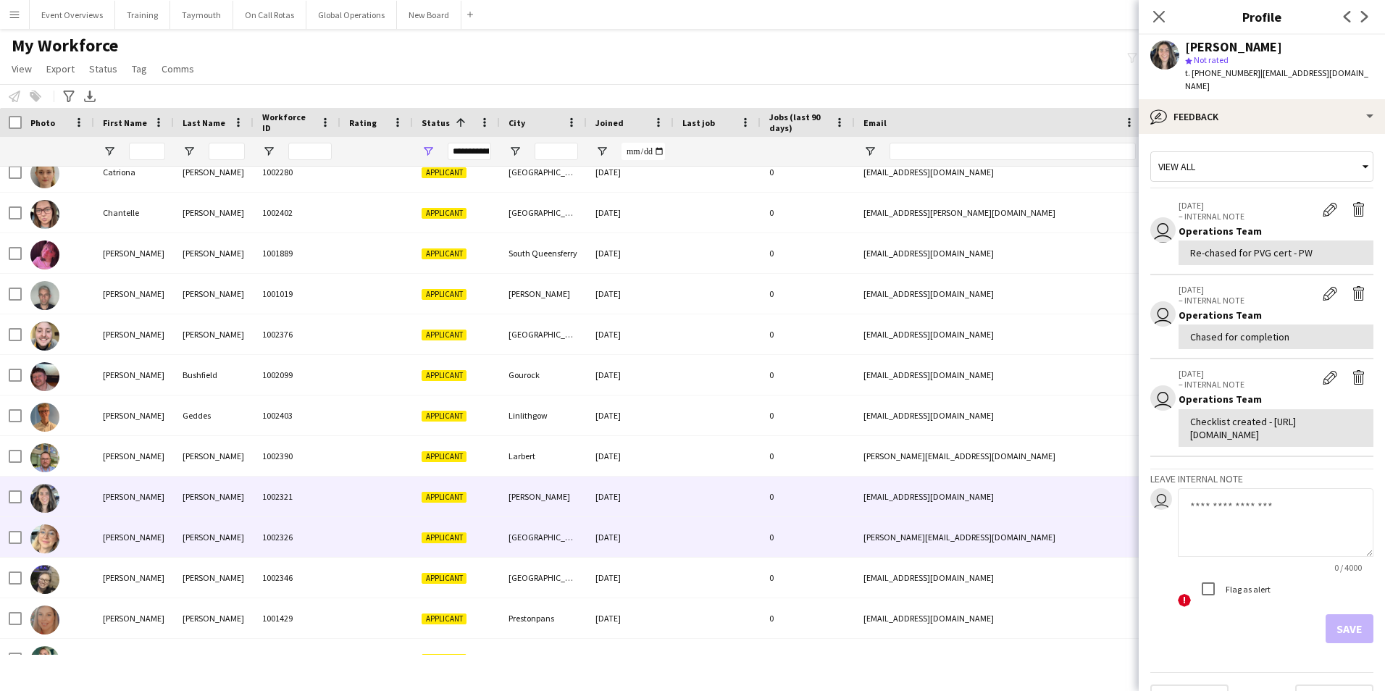
click at [124, 535] on div "[PERSON_NAME]" at bounding box center [134, 537] width 80 height 40
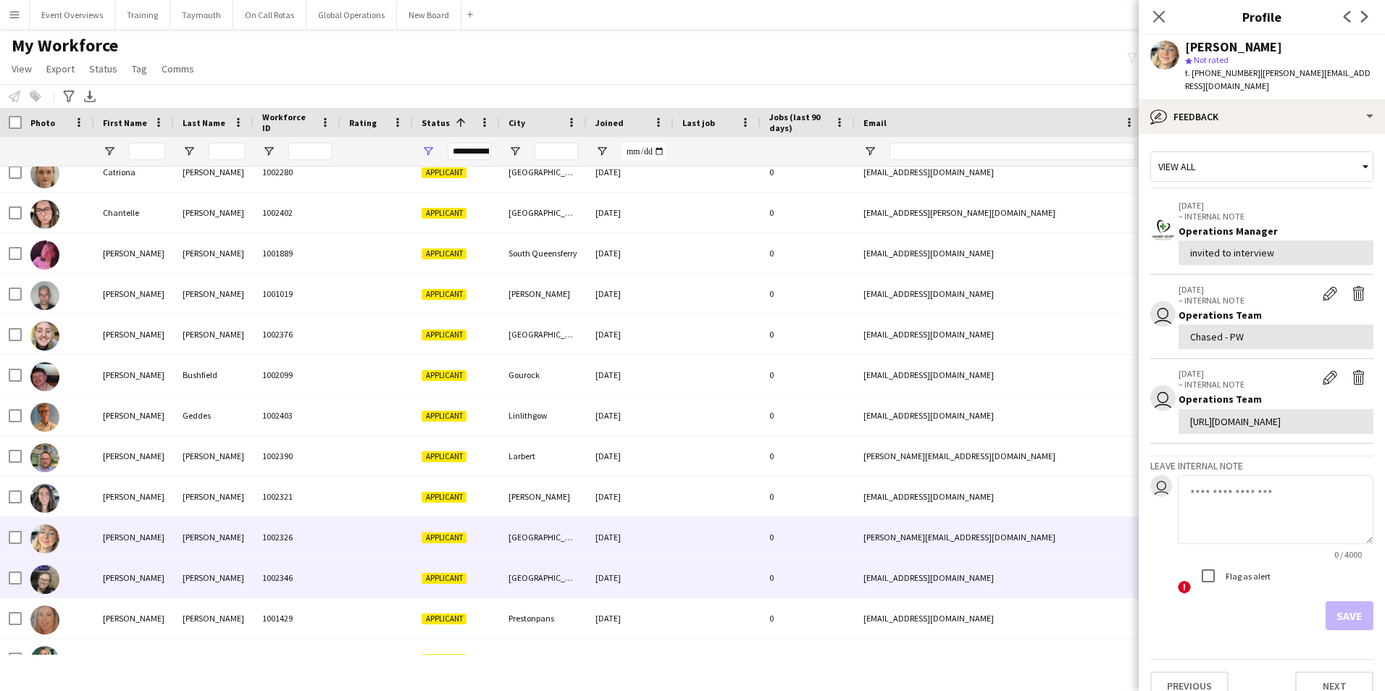
click at [128, 577] on div "[PERSON_NAME]" at bounding box center [134, 578] width 80 height 40
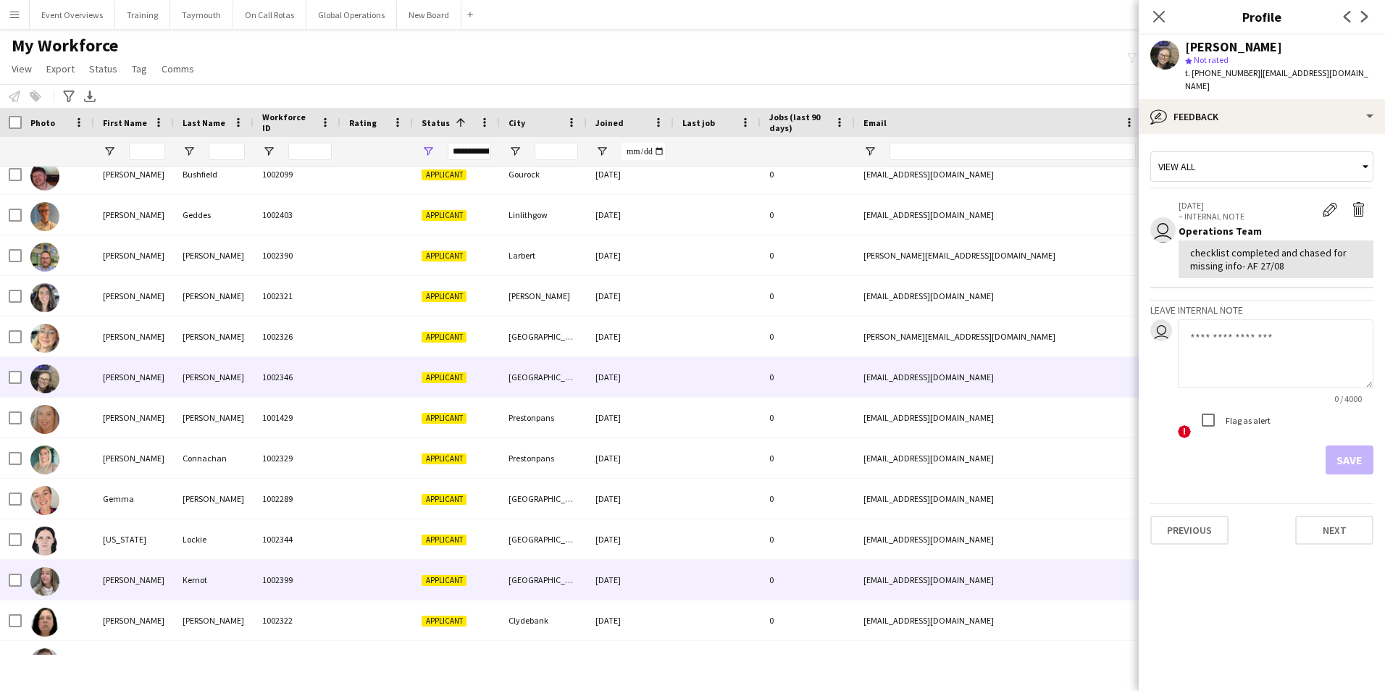
scroll to position [435, 0]
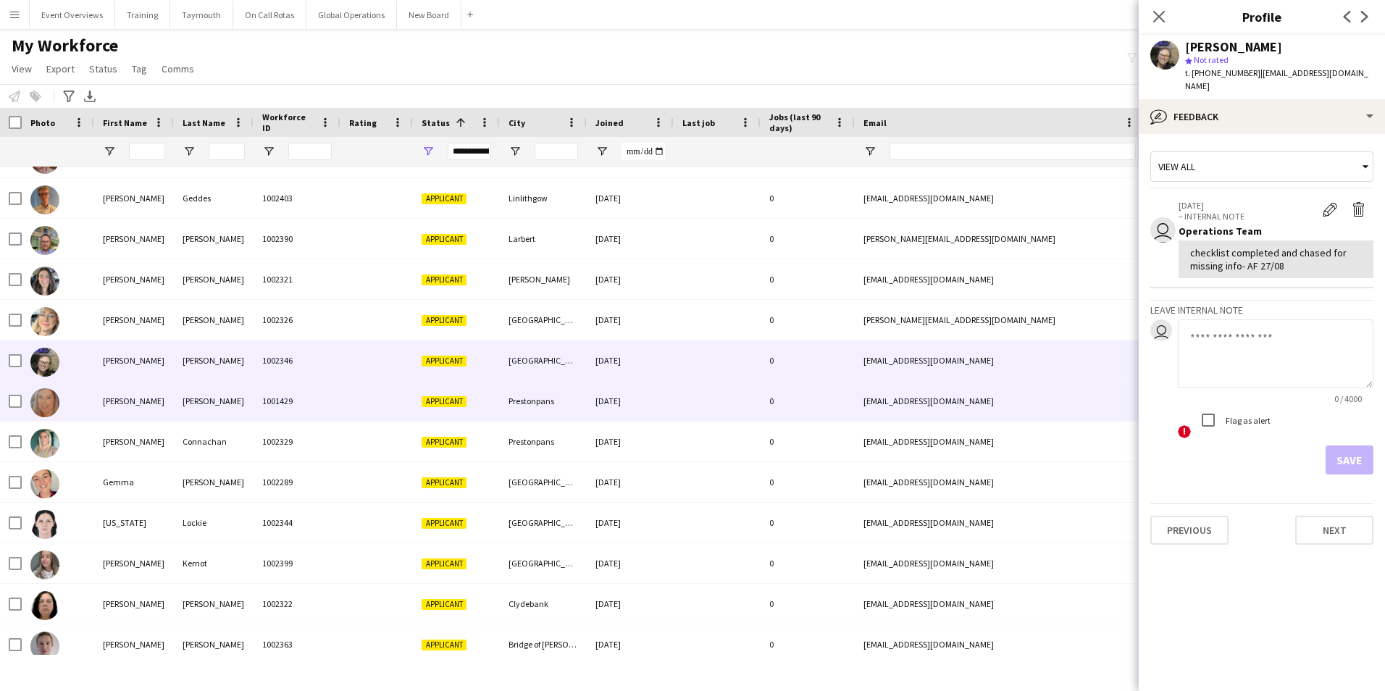
click at [111, 400] on div "[PERSON_NAME]" at bounding box center [134, 401] width 80 height 40
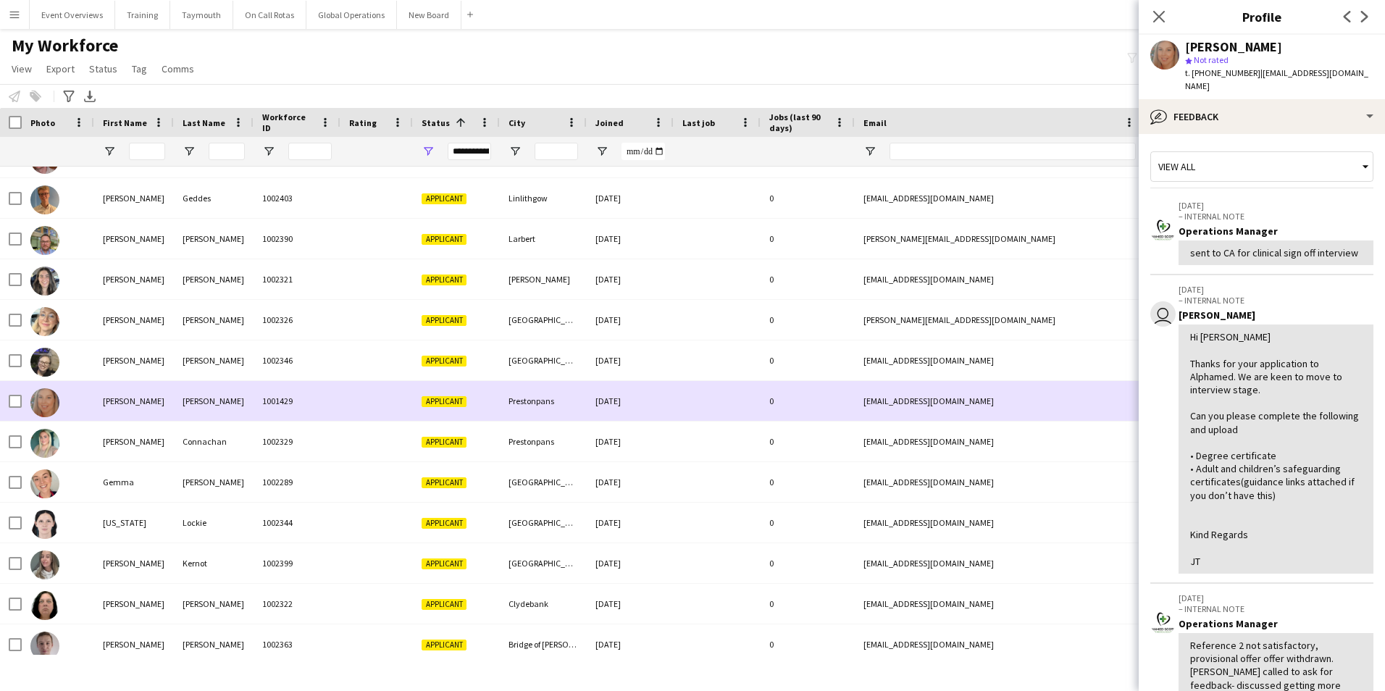
scroll to position [507, 0]
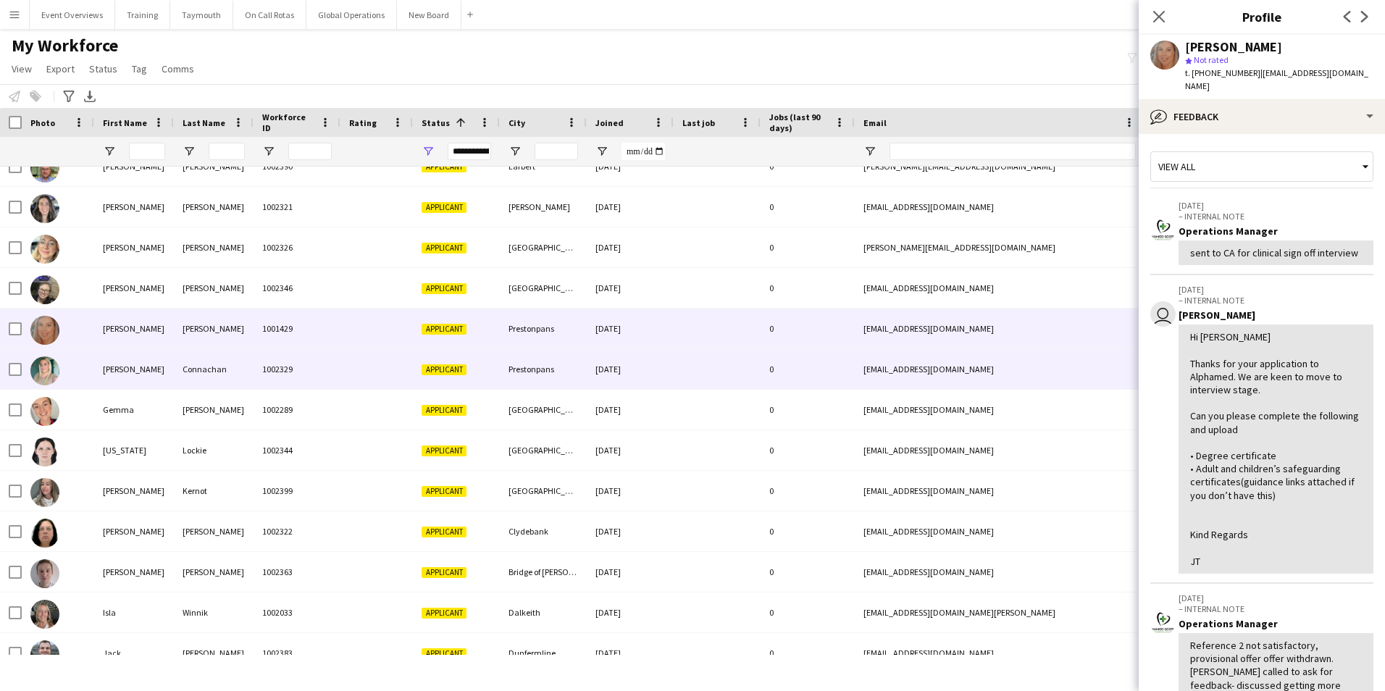
click at [107, 367] on div "[PERSON_NAME]" at bounding box center [134, 369] width 80 height 40
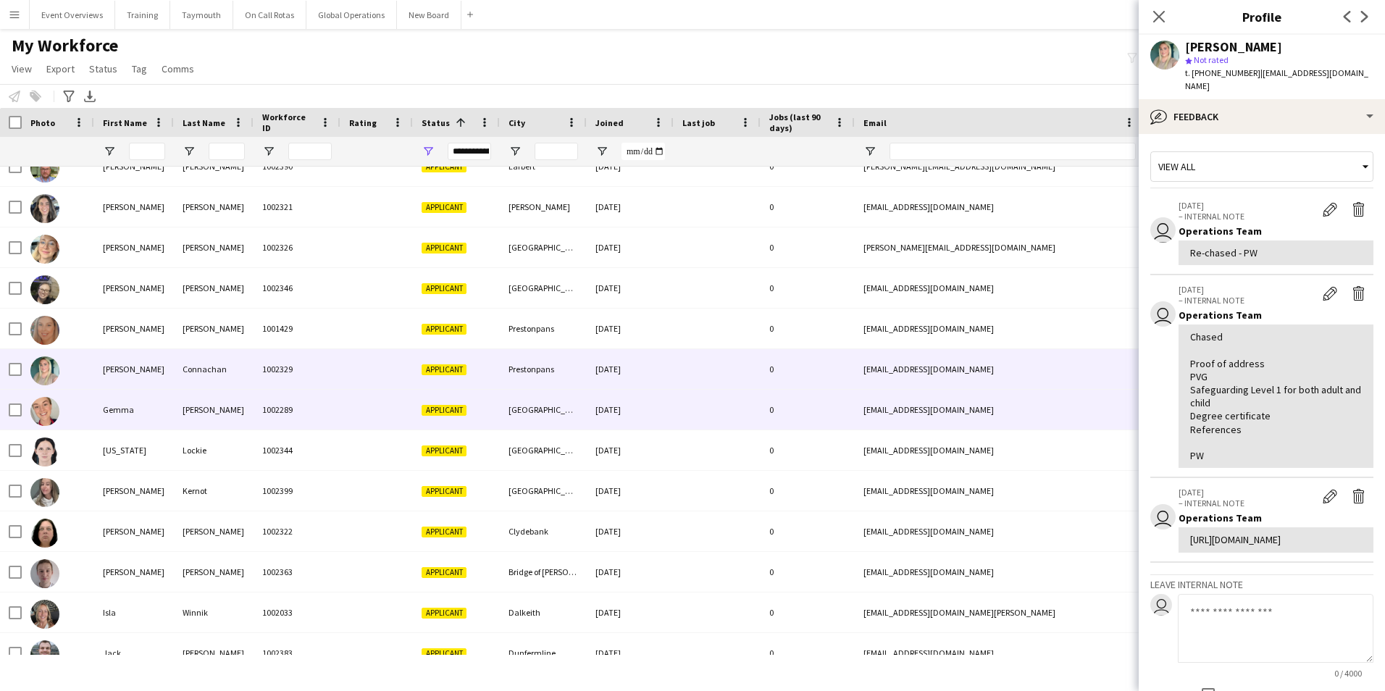
click at [108, 407] on div "Gemma" at bounding box center [134, 410] width 80 height 40
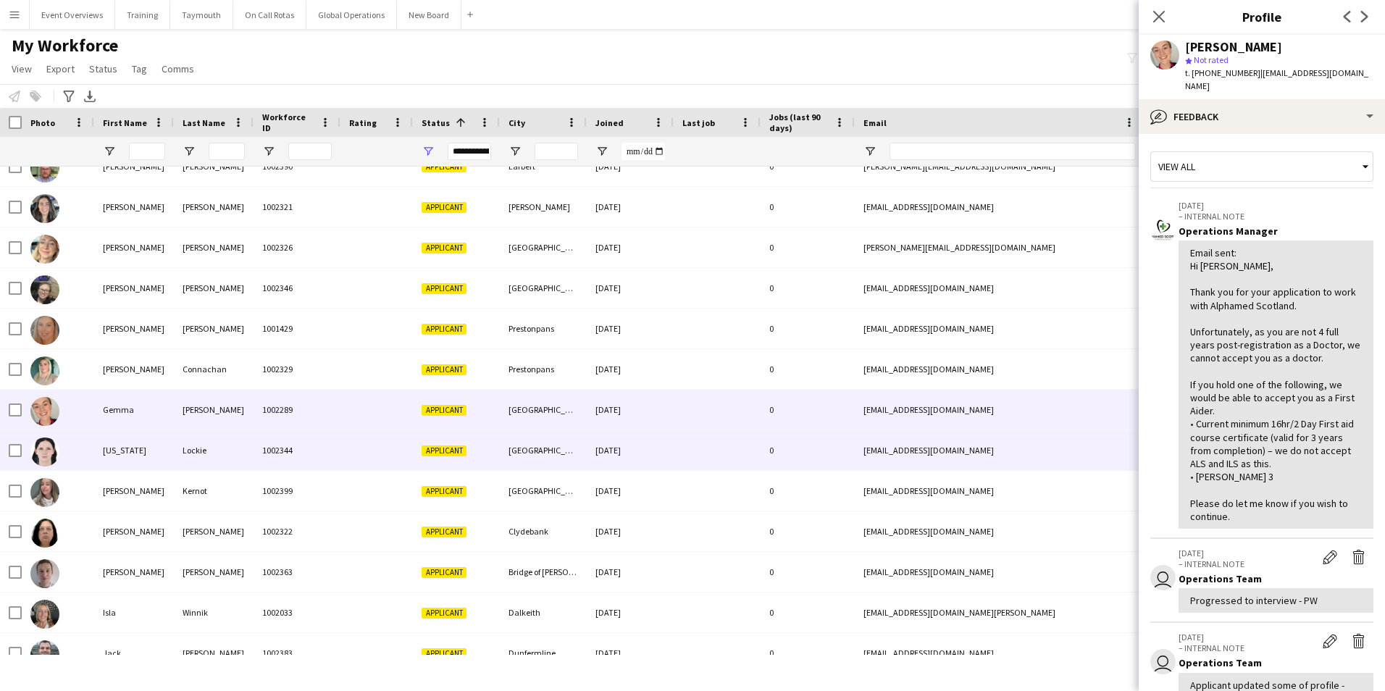
click at [114, 451] on div "[US_STATE]" at bounding box center [134, 450] width 80 height 40
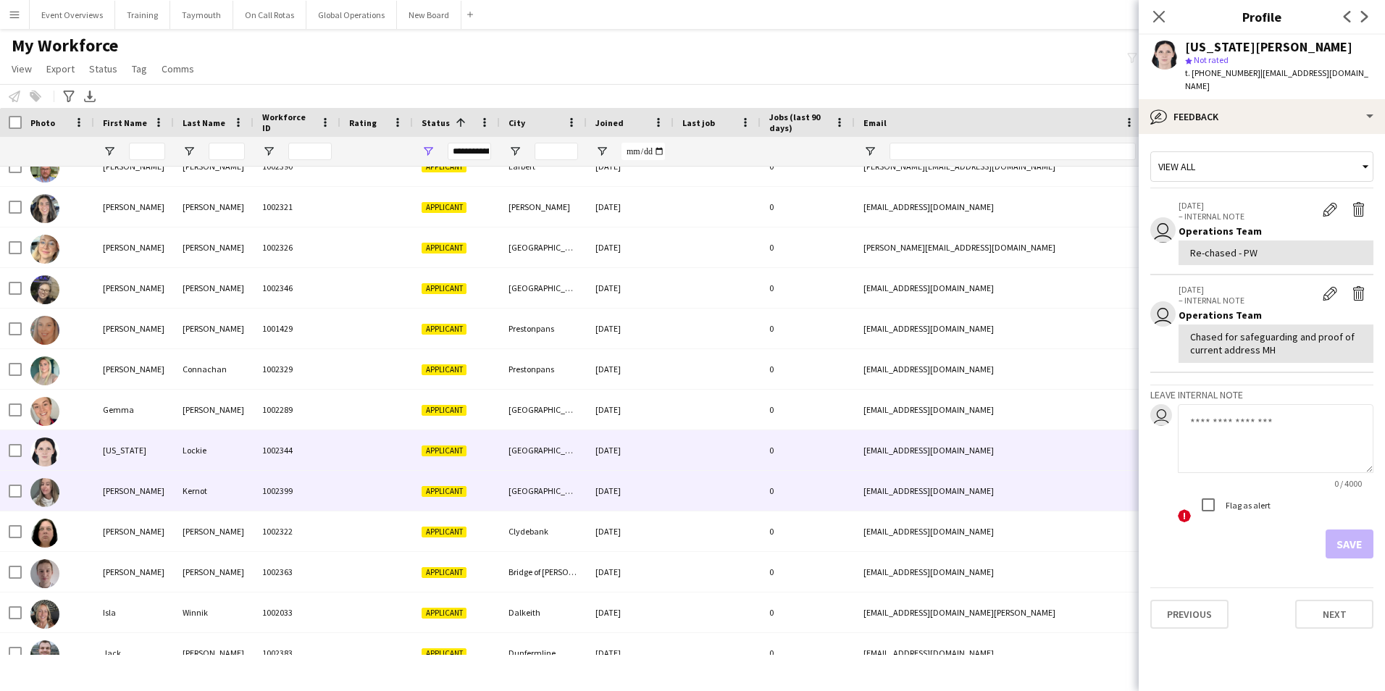
click at [114, 494] on div "[PERSON_NAME]" at bounding box center [134, 491] width 80 height 40
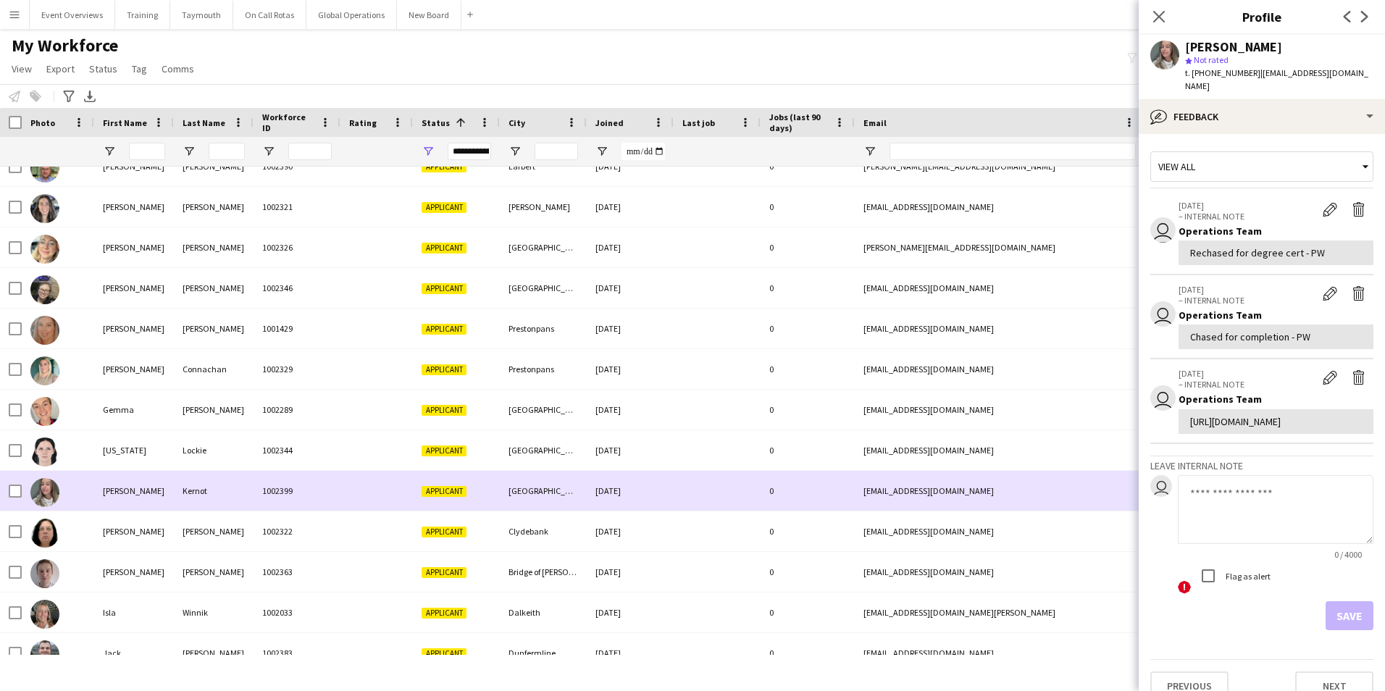
scroll to position [580, 0]
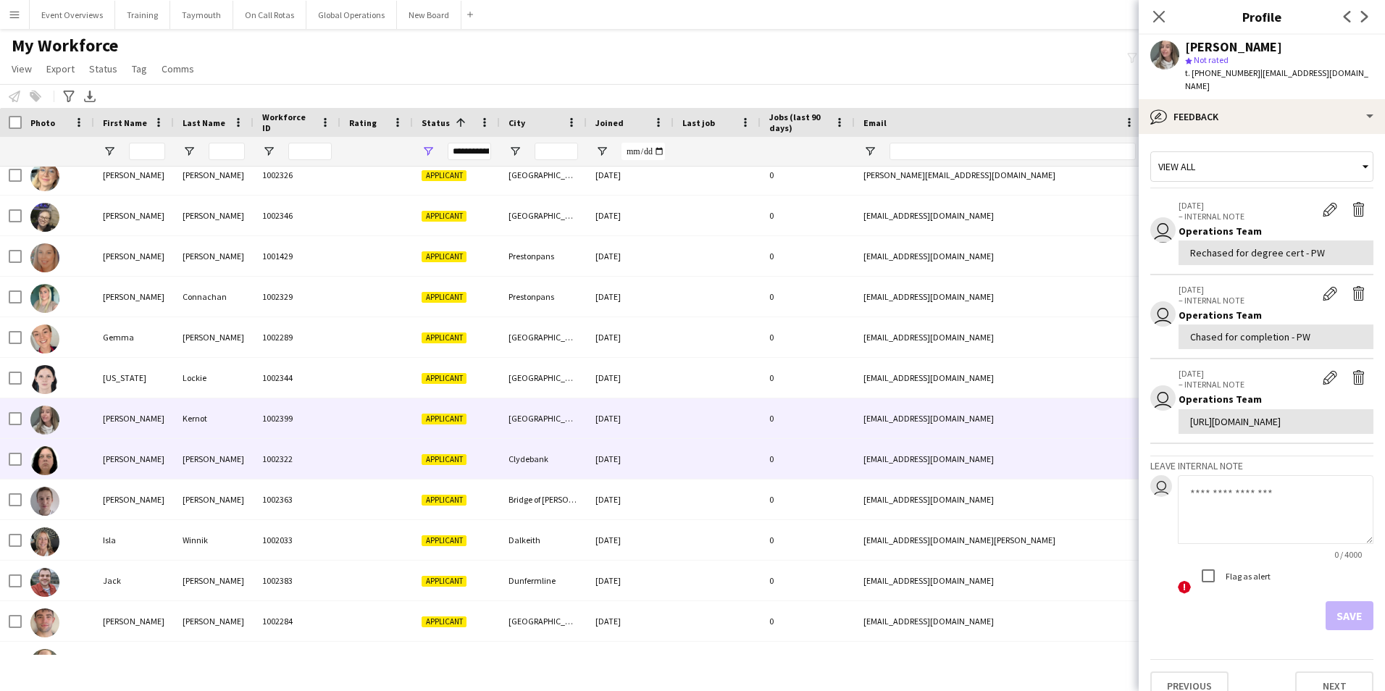
click at [115, 453] on div "[PERSON_NAME]" at bounding box center [134, 459] width 80 height 40
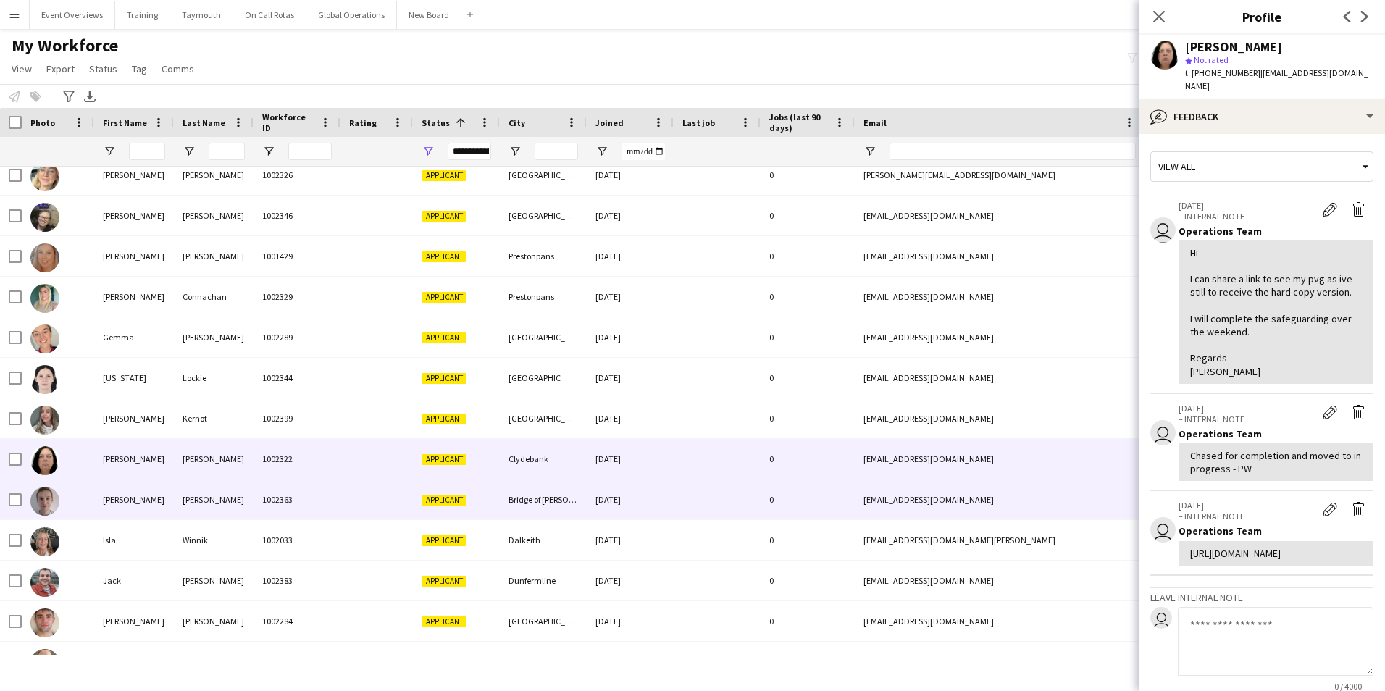
click at [108, 505] on div "[PERSON_NAME]" at bounding box center [134, 500] width 80 height 40
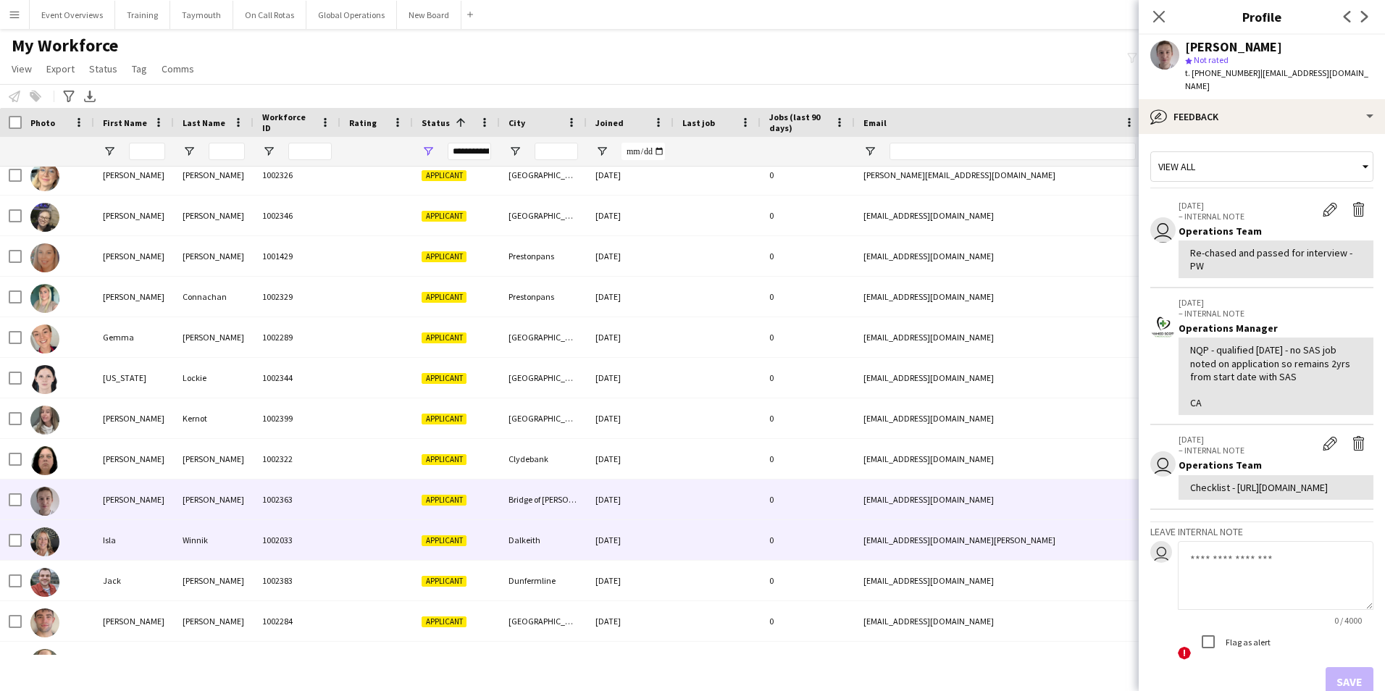
click at [102, 535] on div "Isla" at bounding box center [134, 540] width 80 height 40
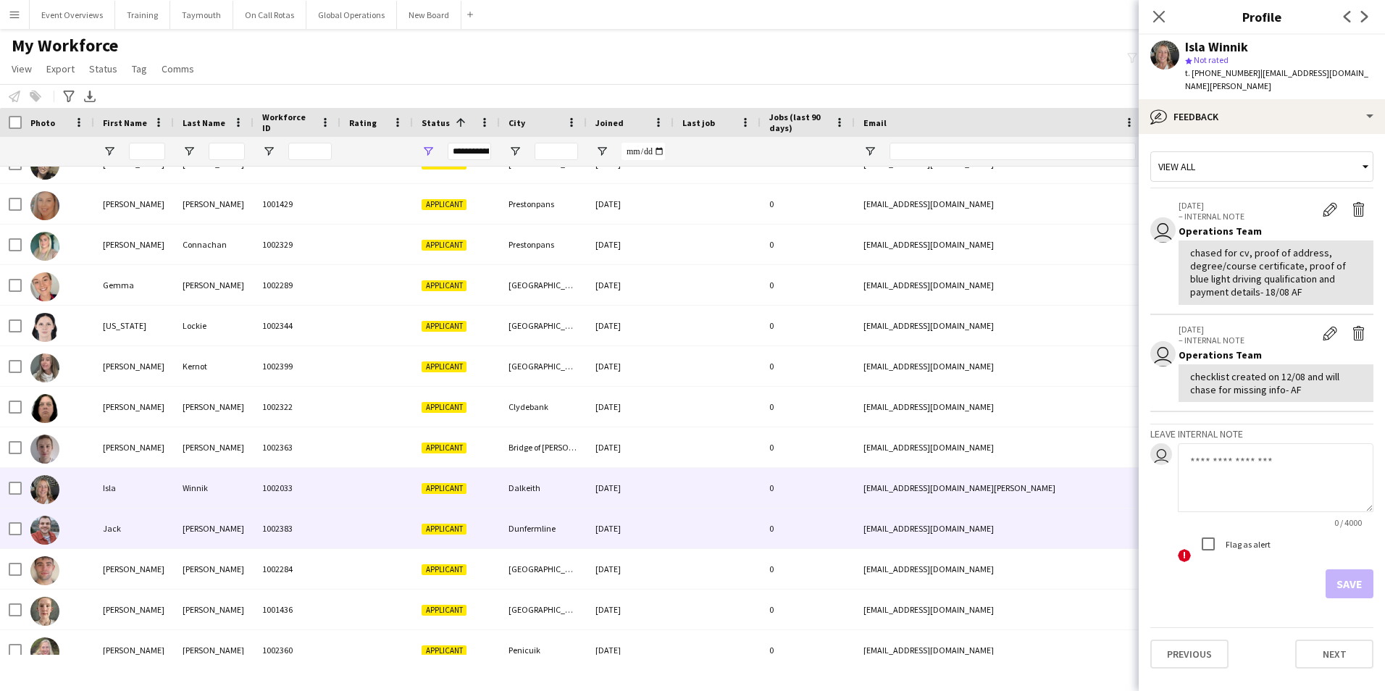
scroll to position [652, 0]
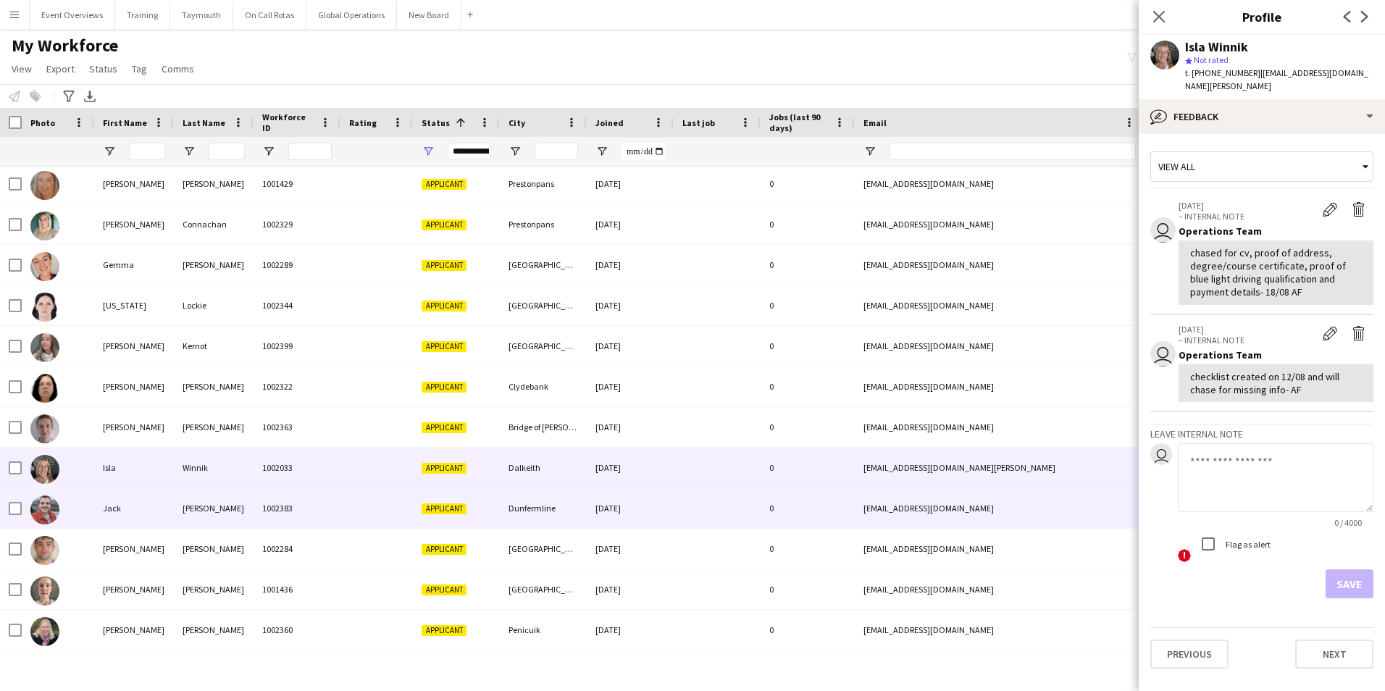
click at [101, 506] on div "Jack" at bounding box center [134, 508] width 80 height 40
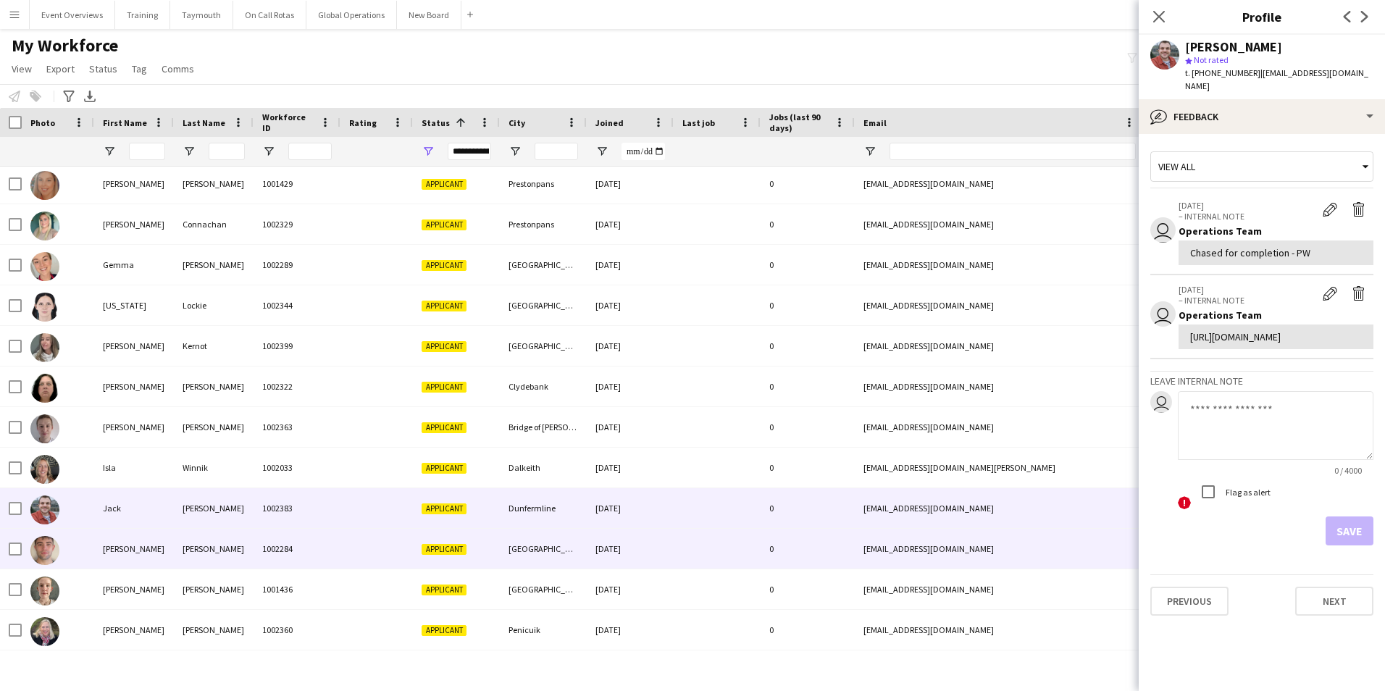
click at [109, 548] on div "[PERSON_NAME]" at bounding box center [134, 549] width 80 height 40
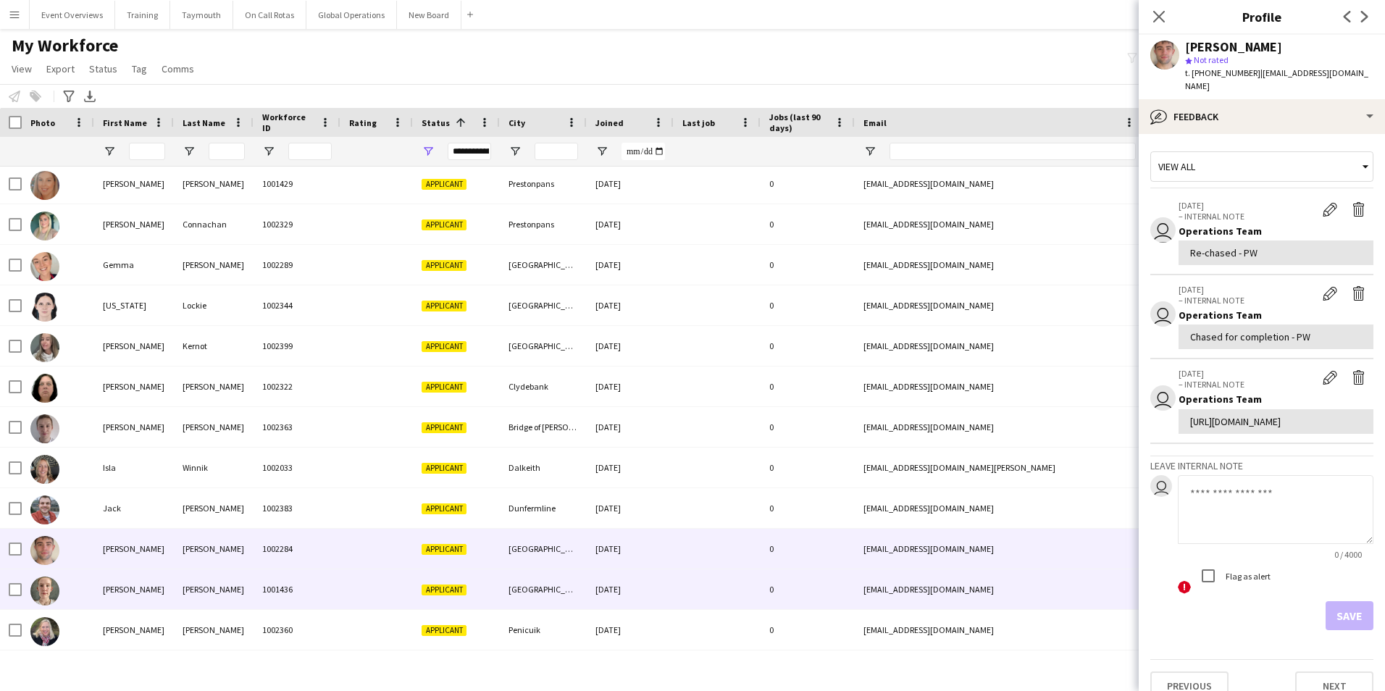
click at [110, 588] on div "[PERSON_NAME]" at bounding box center [134, 590] width 80 height 40
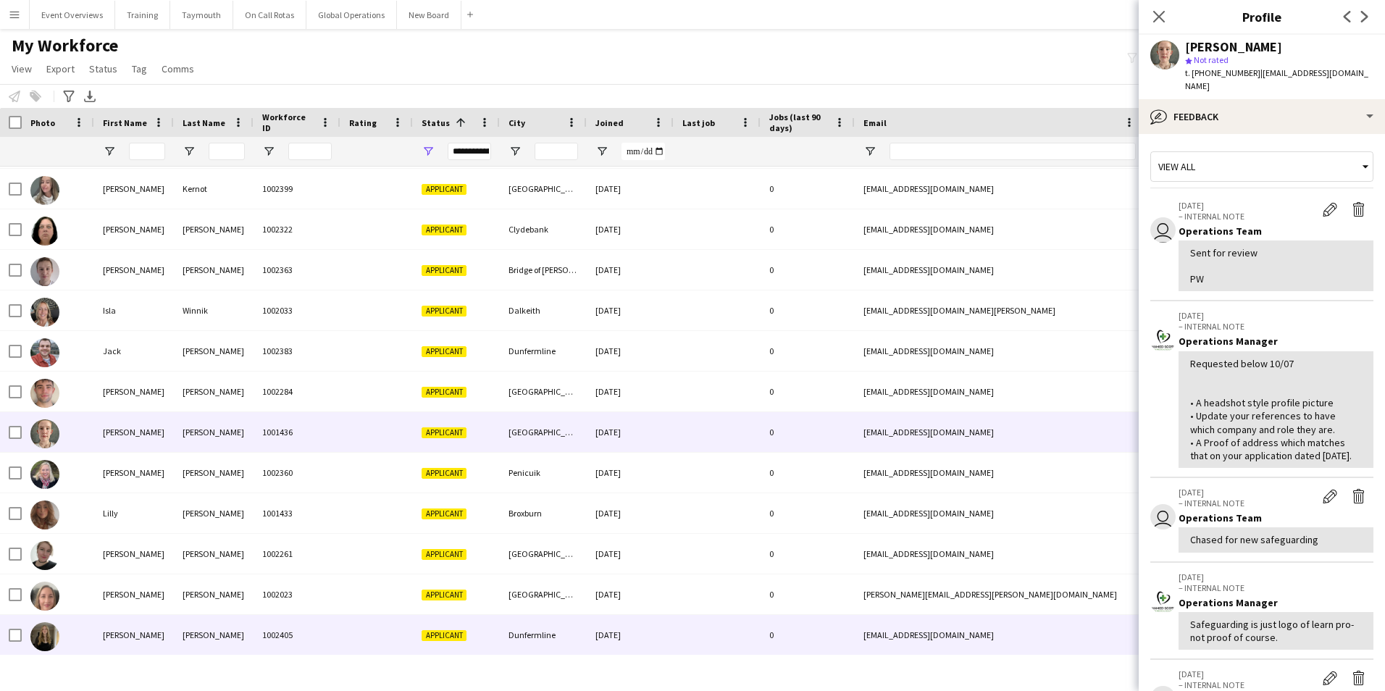
scroll to position [942, 0]
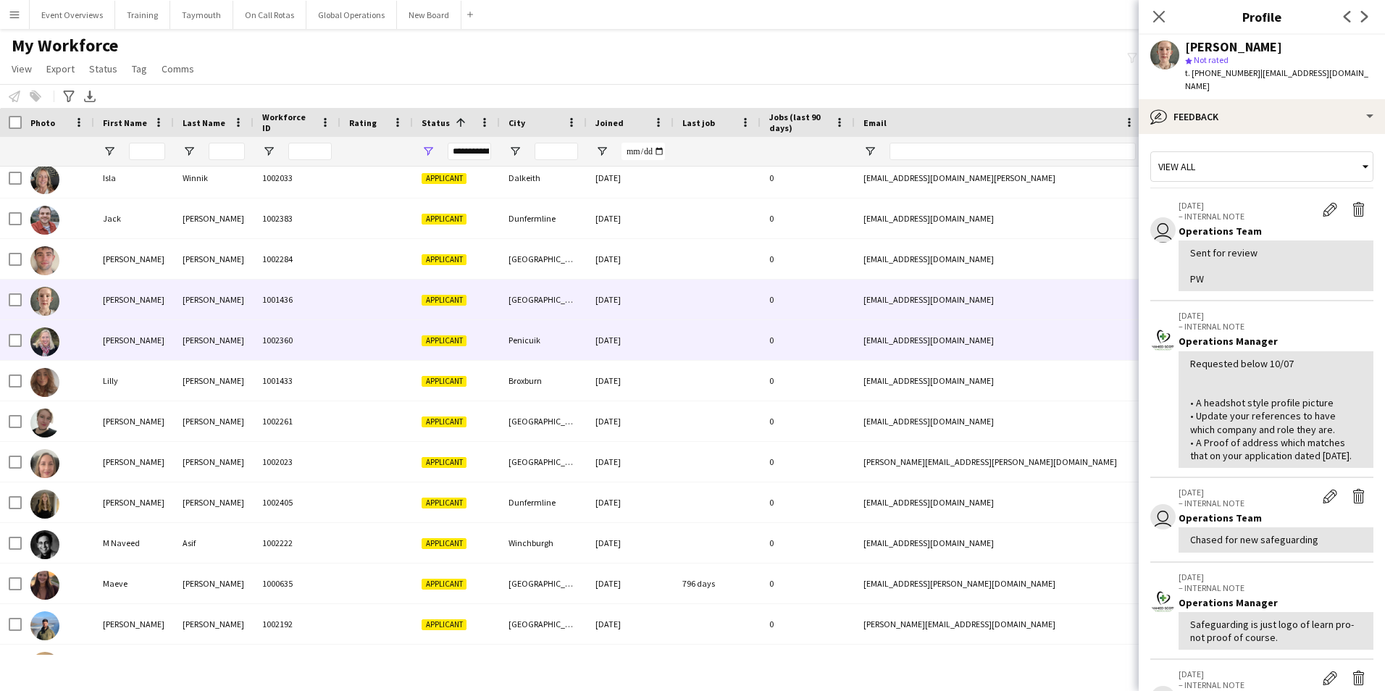
click at [114, 339] on div "[PERSON_NAME]" at bounding box center [134, 340] width 80 height 40
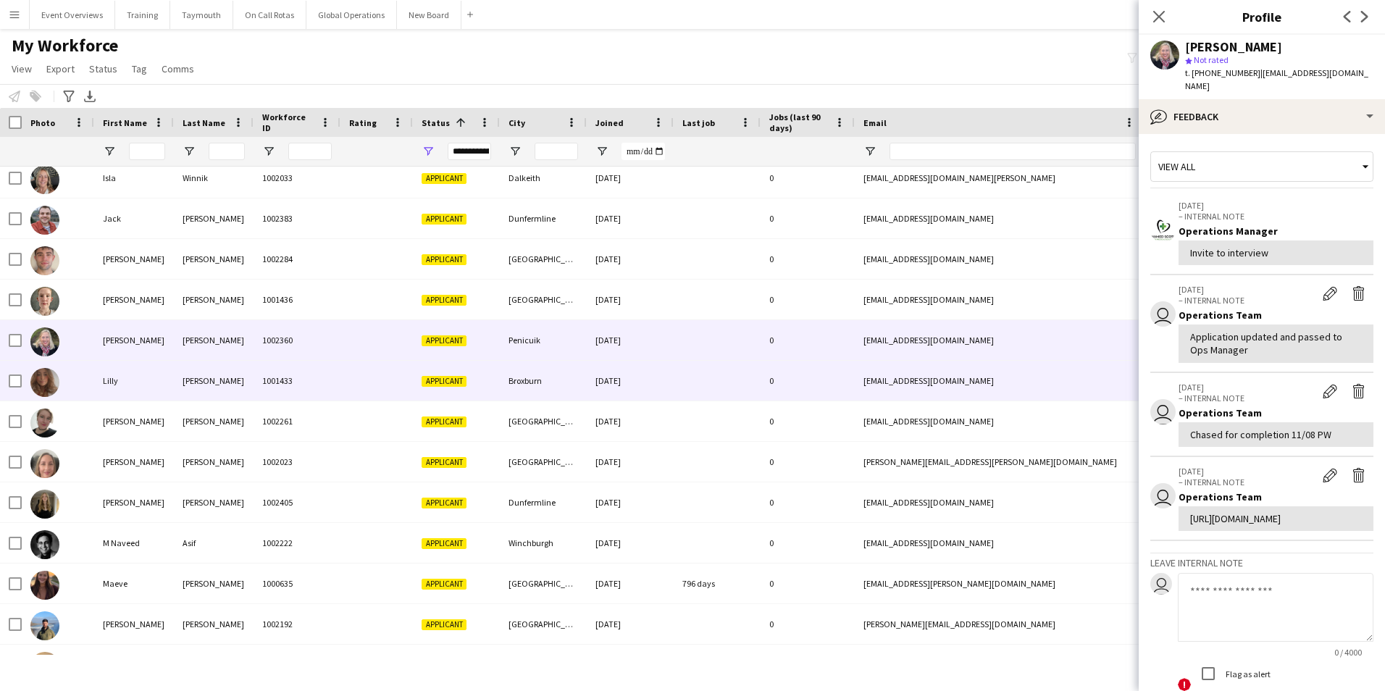
click at [112, 380] on div "Lilly" at bounding box center [134, 381] width 80 height 40
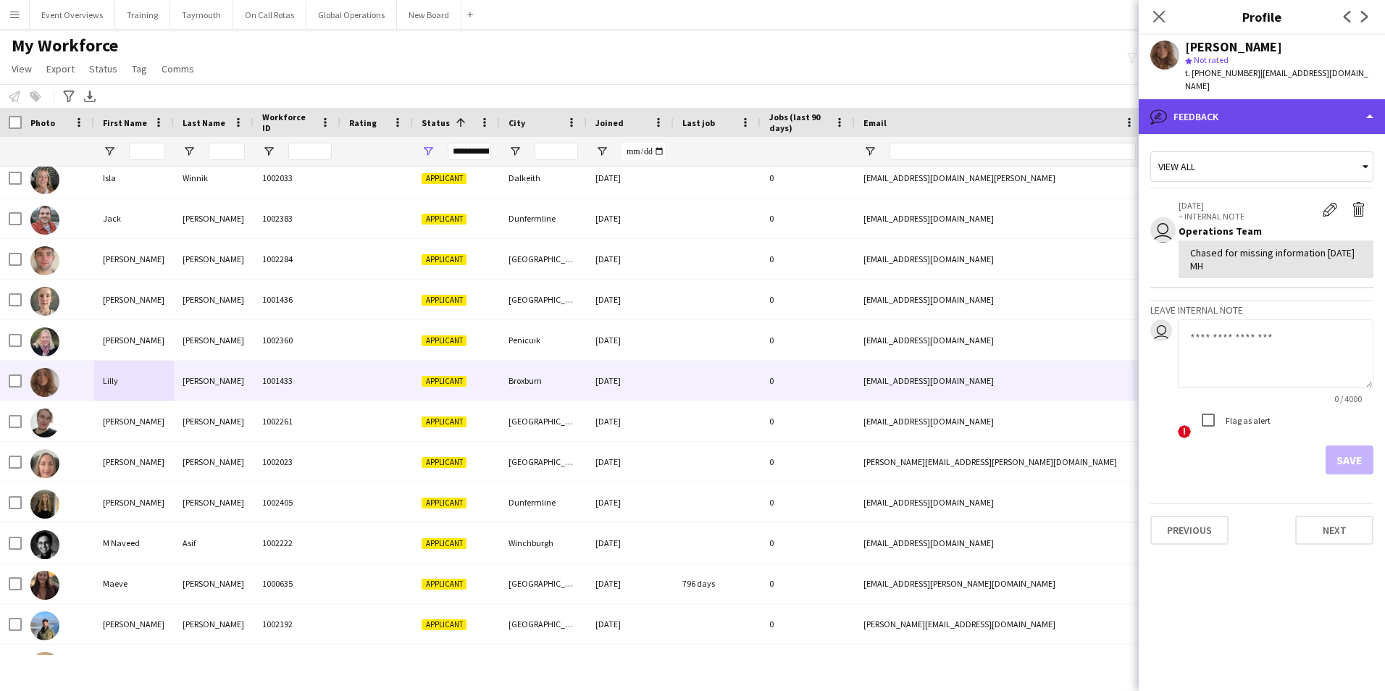
click at [1247, 107] on div "bubble-pencil Feedback" at bounding box center [1262, 116] width 246 height 35
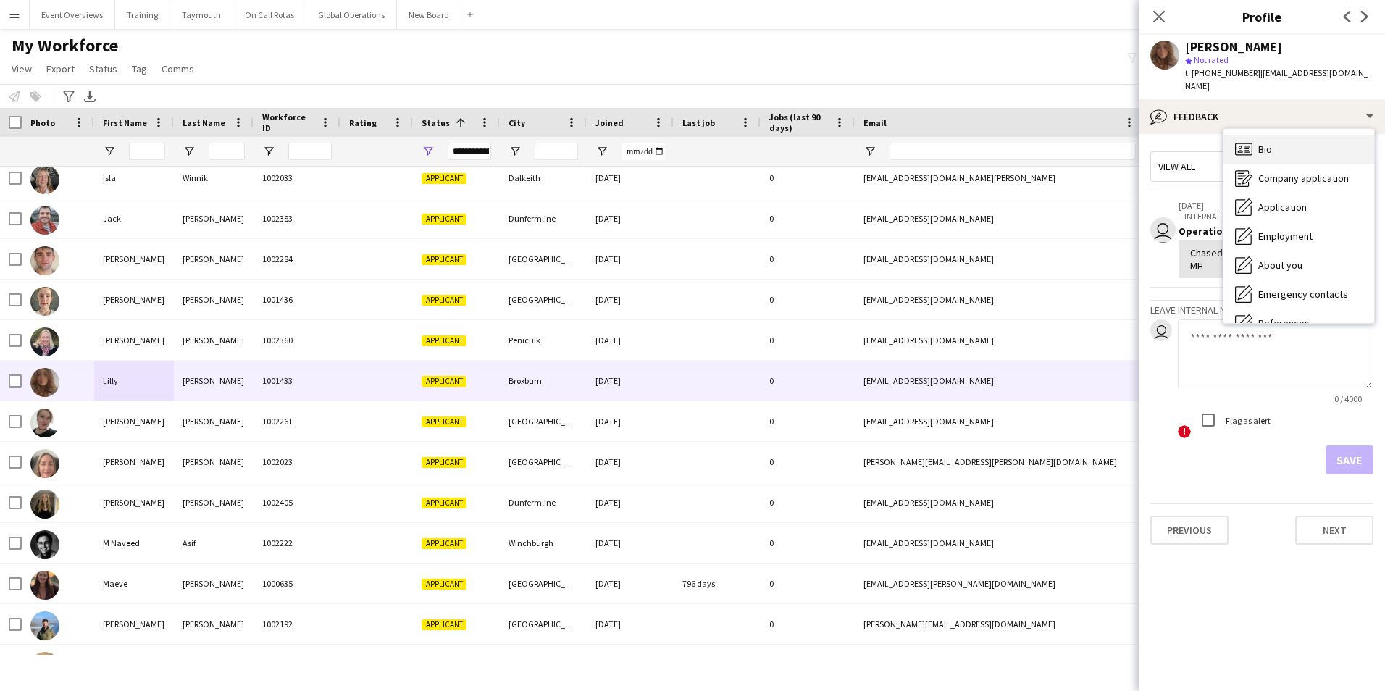
click at [1269, 143] on span "Bio" at bounding box center [1266, 149] width 14 height 13
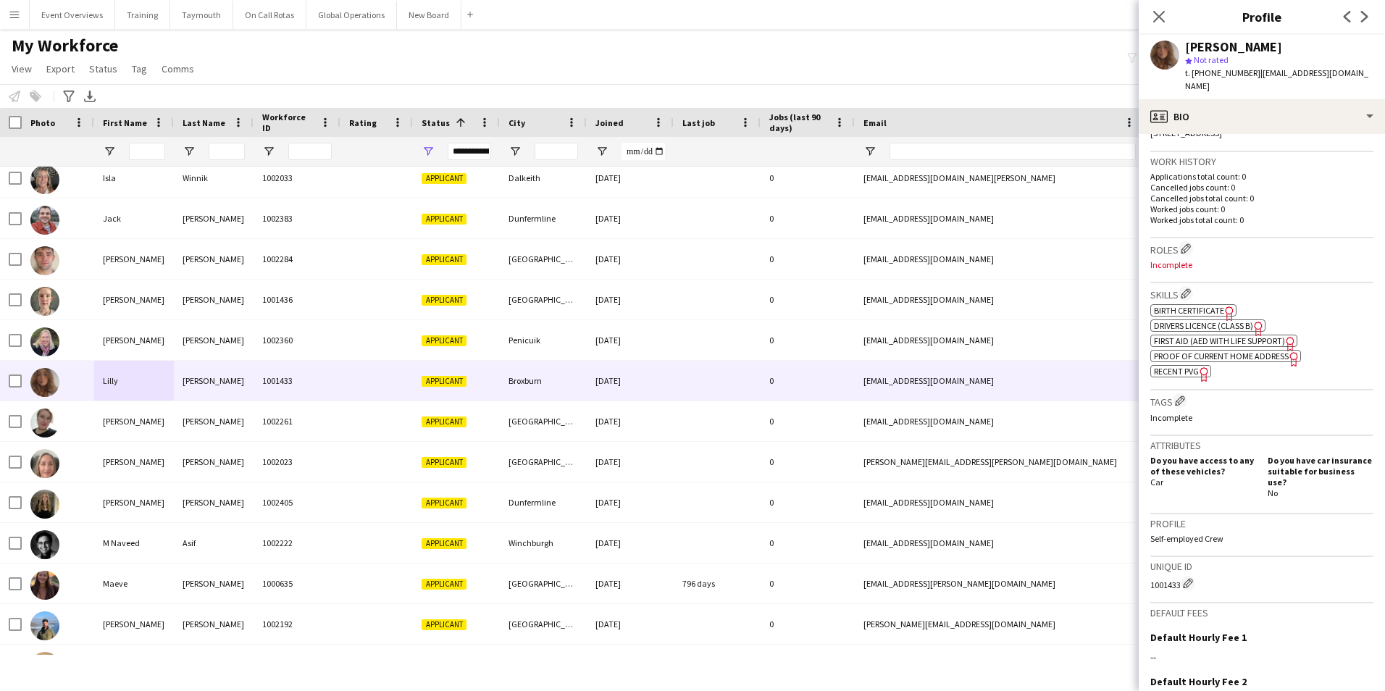
scroll to position [362, 0]
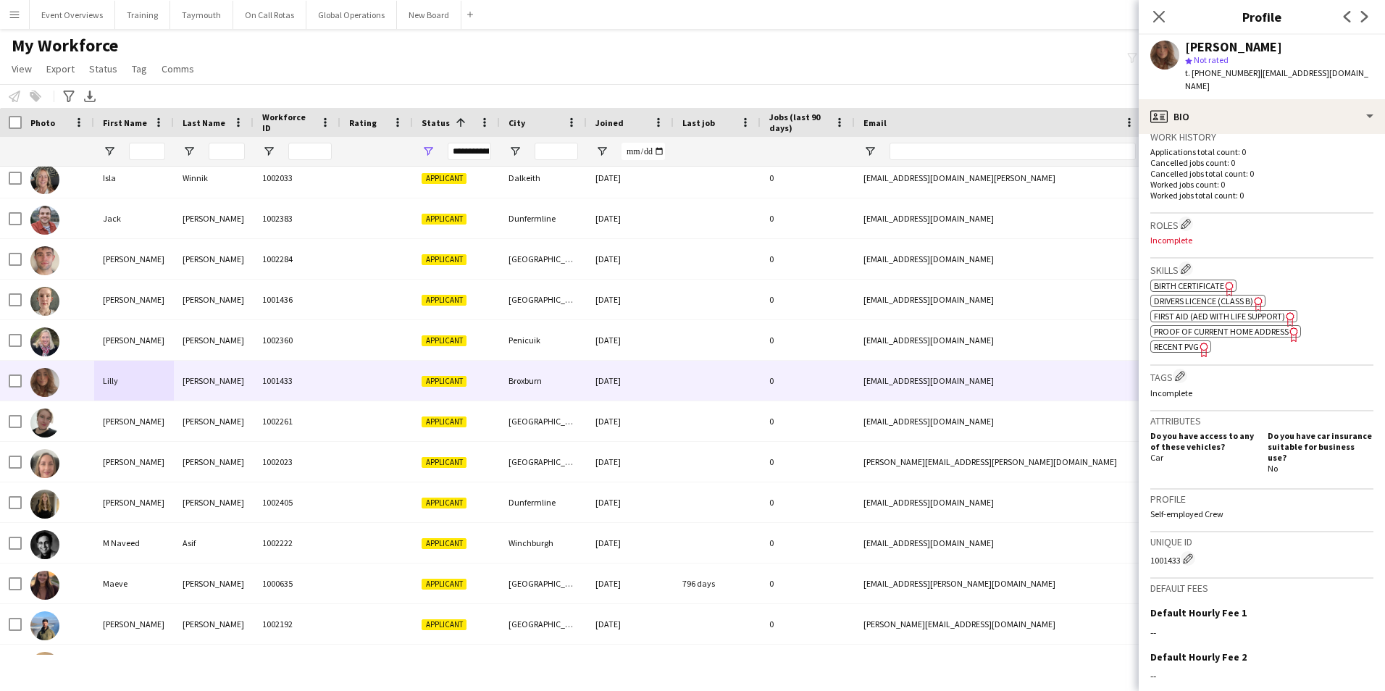
click at [1274, 311] on span "First Aid (AED with life support)" at bounding box center [1219, 316] width 131 height 11
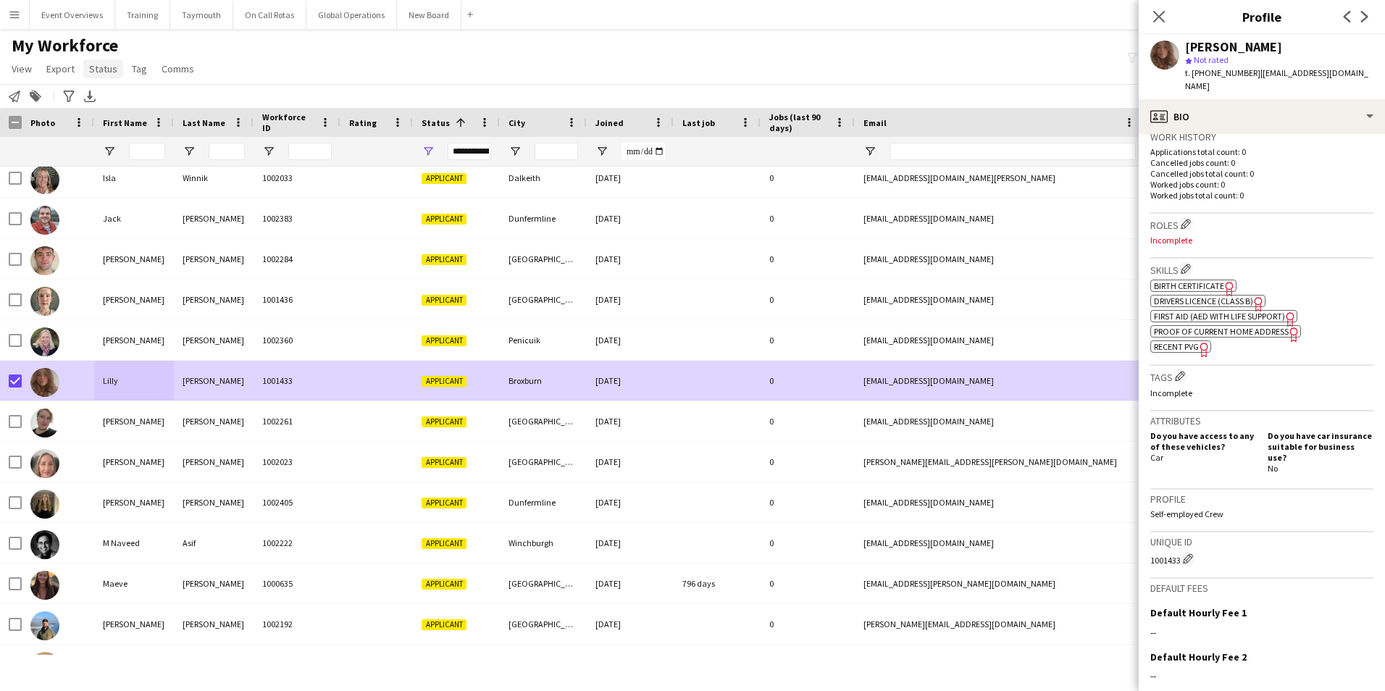
click at [99, 70] on span "Status" at bounding box center [103, 68] width 28 height 13
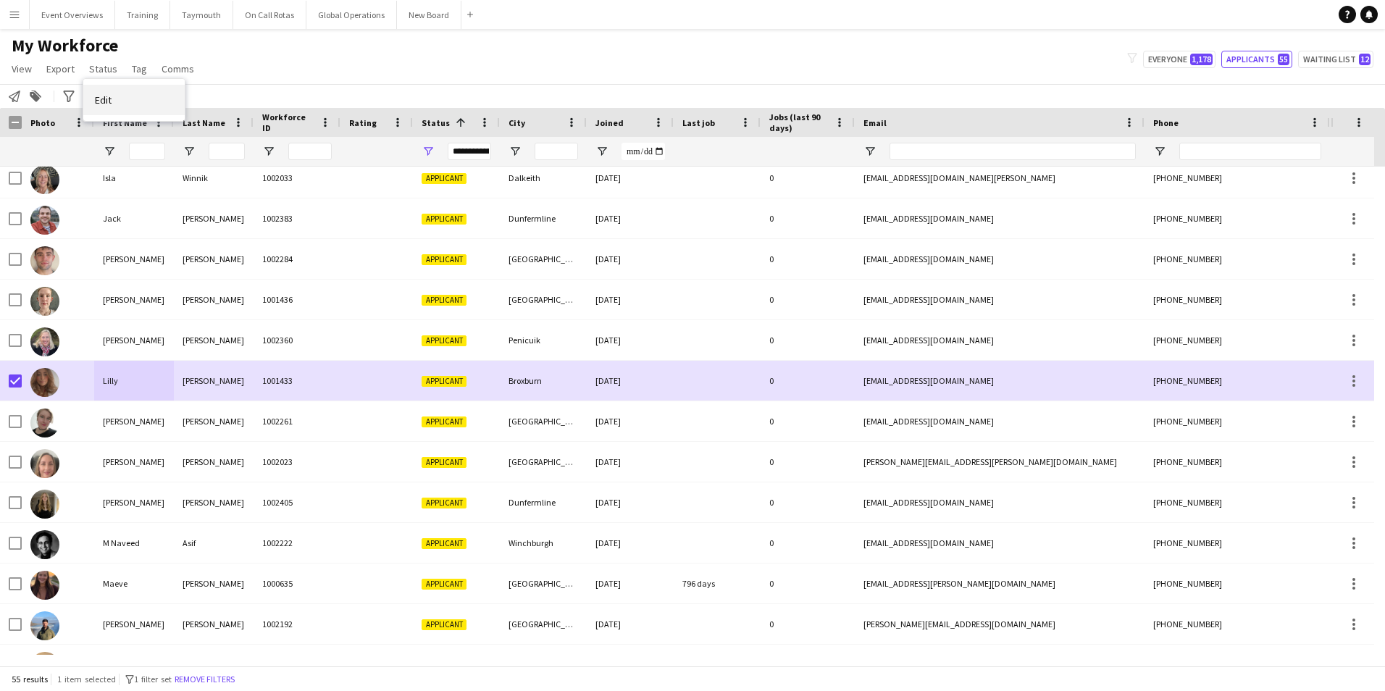
click at [105, 103] on span "Edit" at bounding box center [103, 99] width 17 height 13
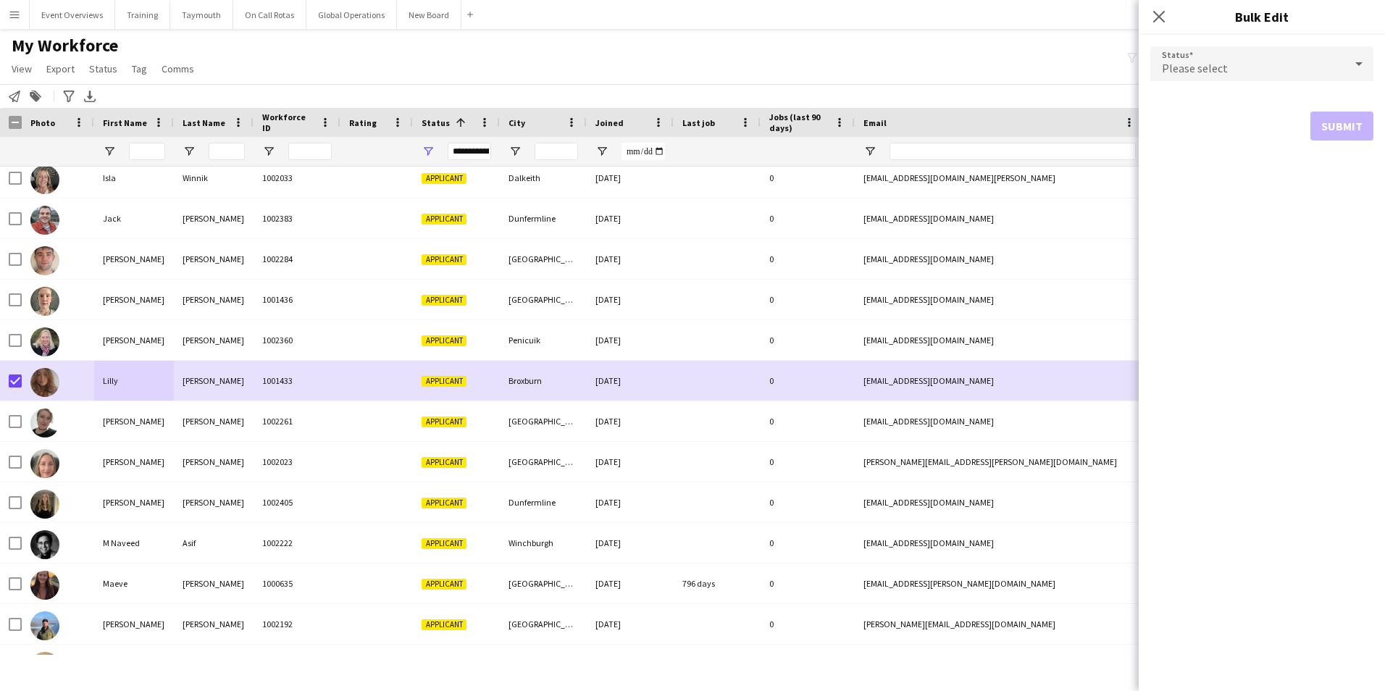
click at [1216, 62] on span "Please select" at bounding box center [1195, 68] width 66 height 14
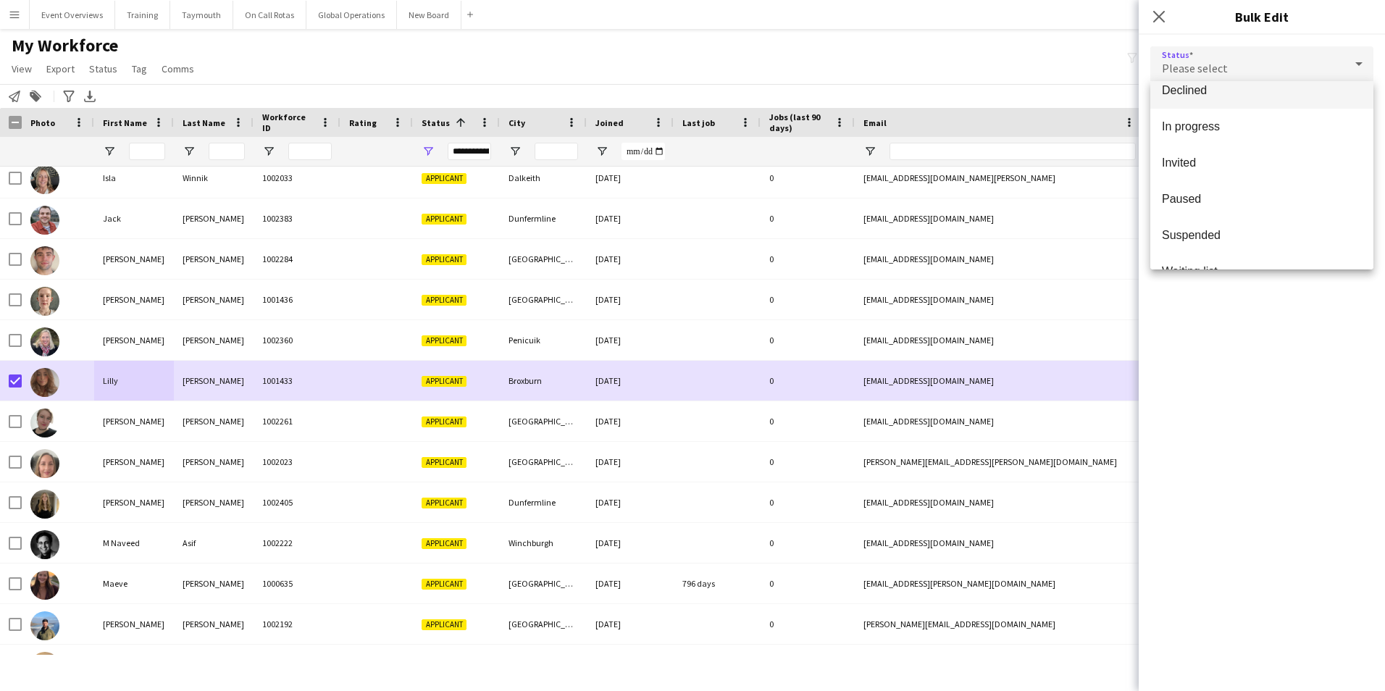
scroll to position [149, 0]
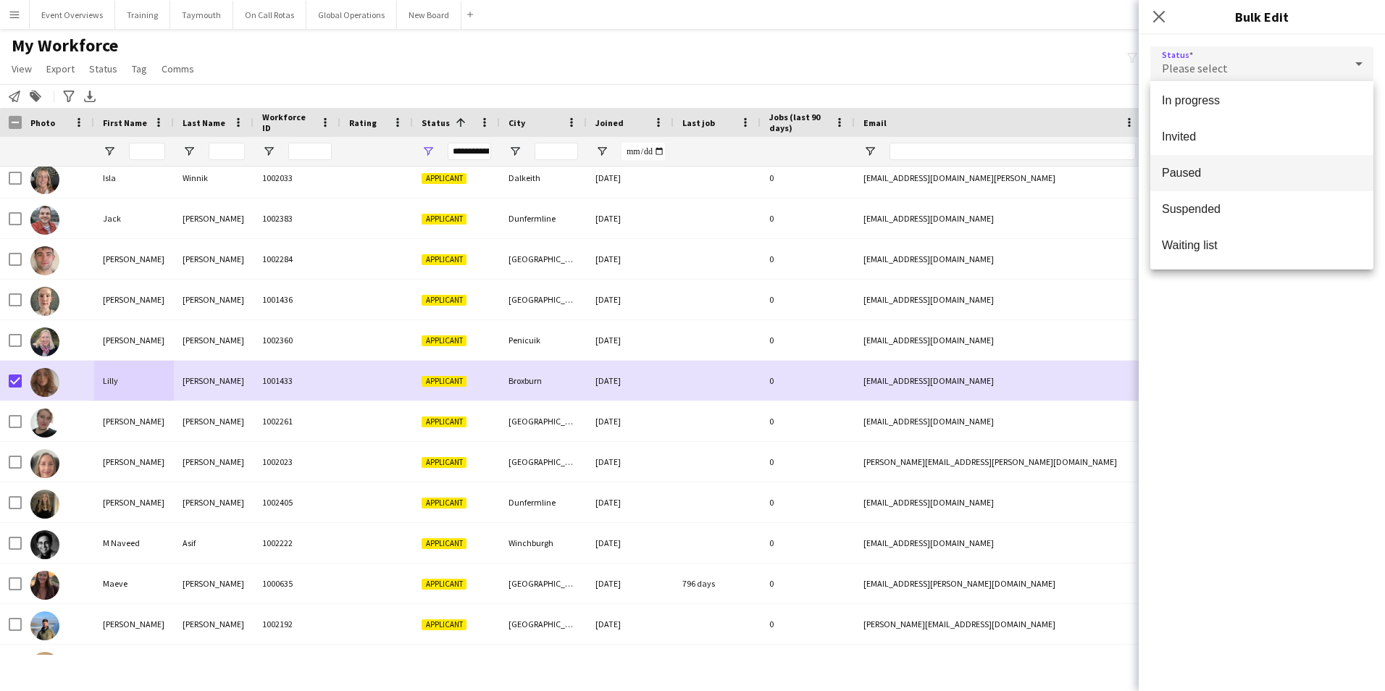
click at [1182, 168] on span "Paused" at bounding box center [1262, 173] width 200 height 14
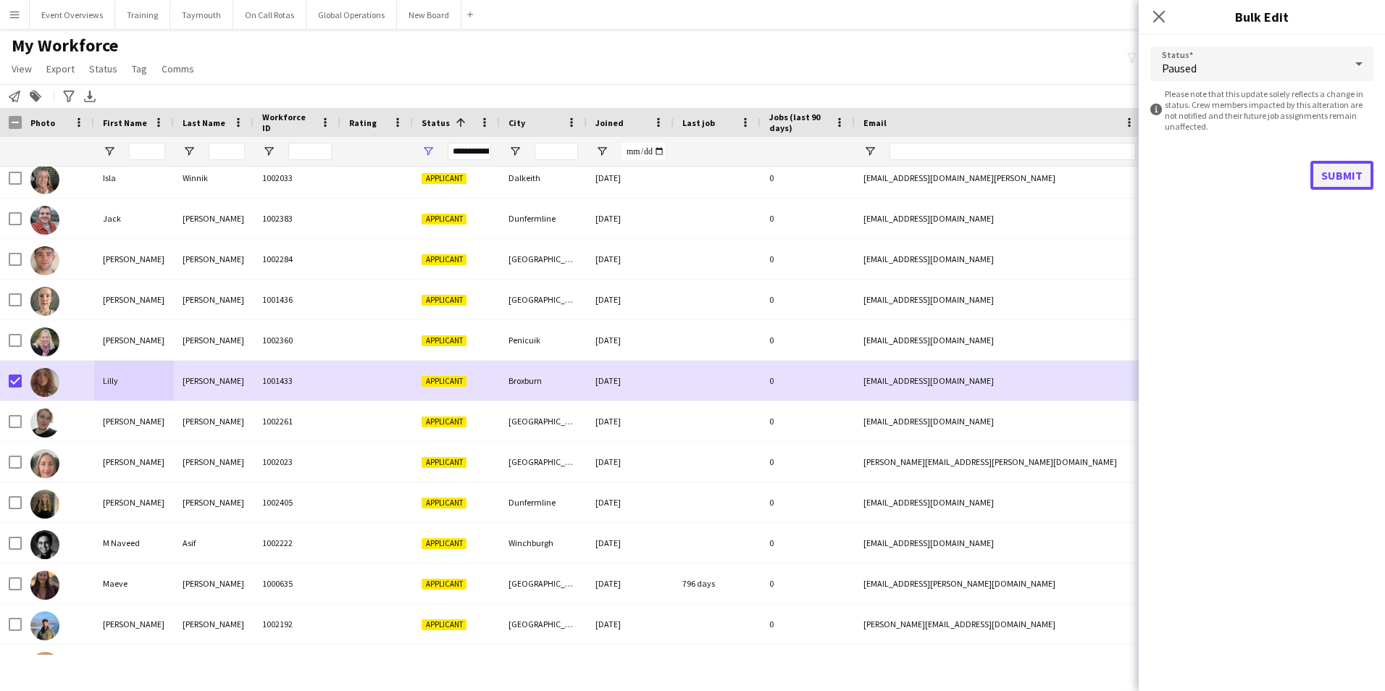
click at [1356, 169] on button "Submit" at bounding box center [1342, 175] width 63 height 29
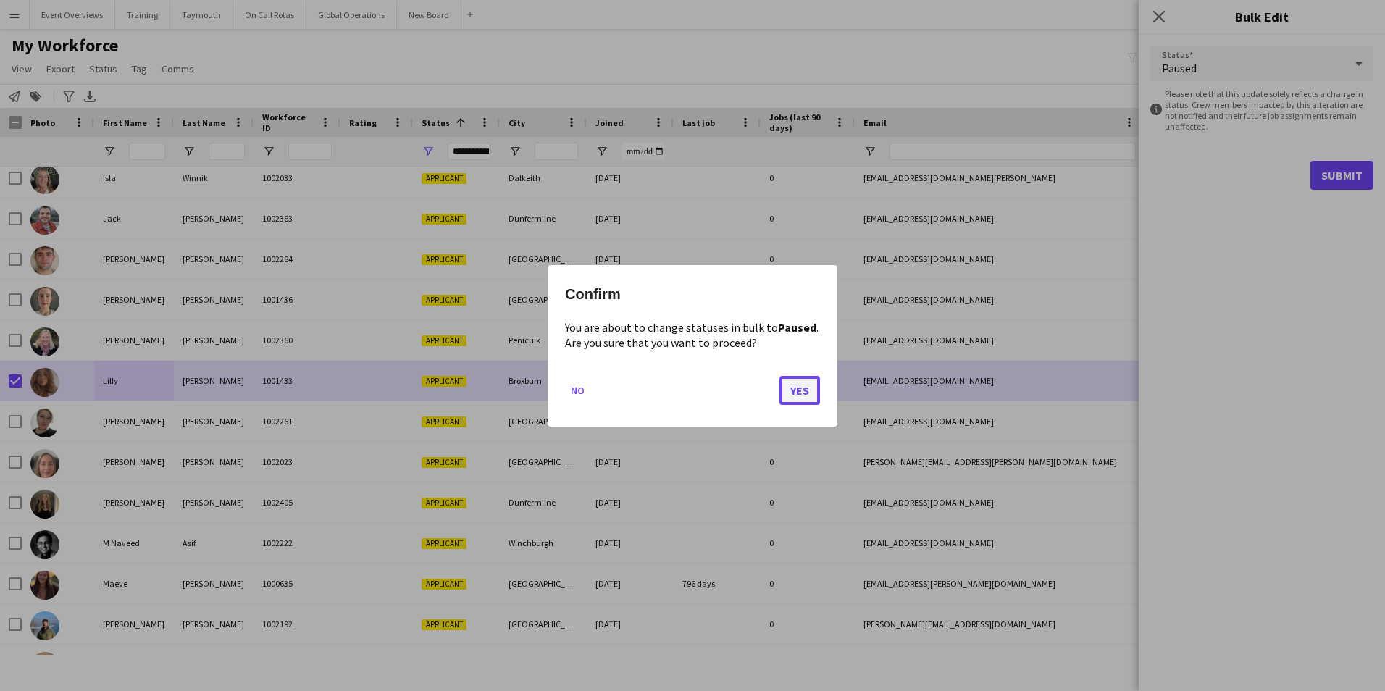
click at [799, 391] on button "Yes" at bounding box center [800, 389] width 41 height 29
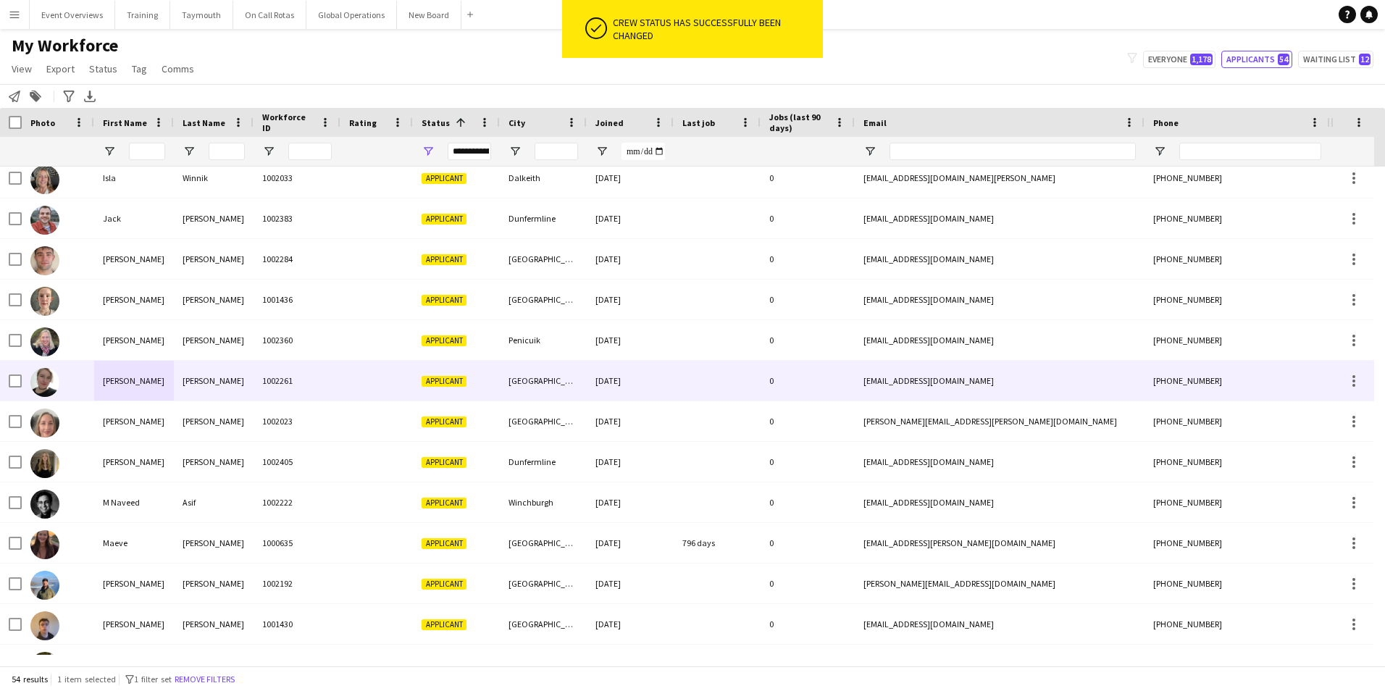
click at [120, 384] on div "[PERSON_NAME]" at bounding box center [134, 381] width 80 height 40
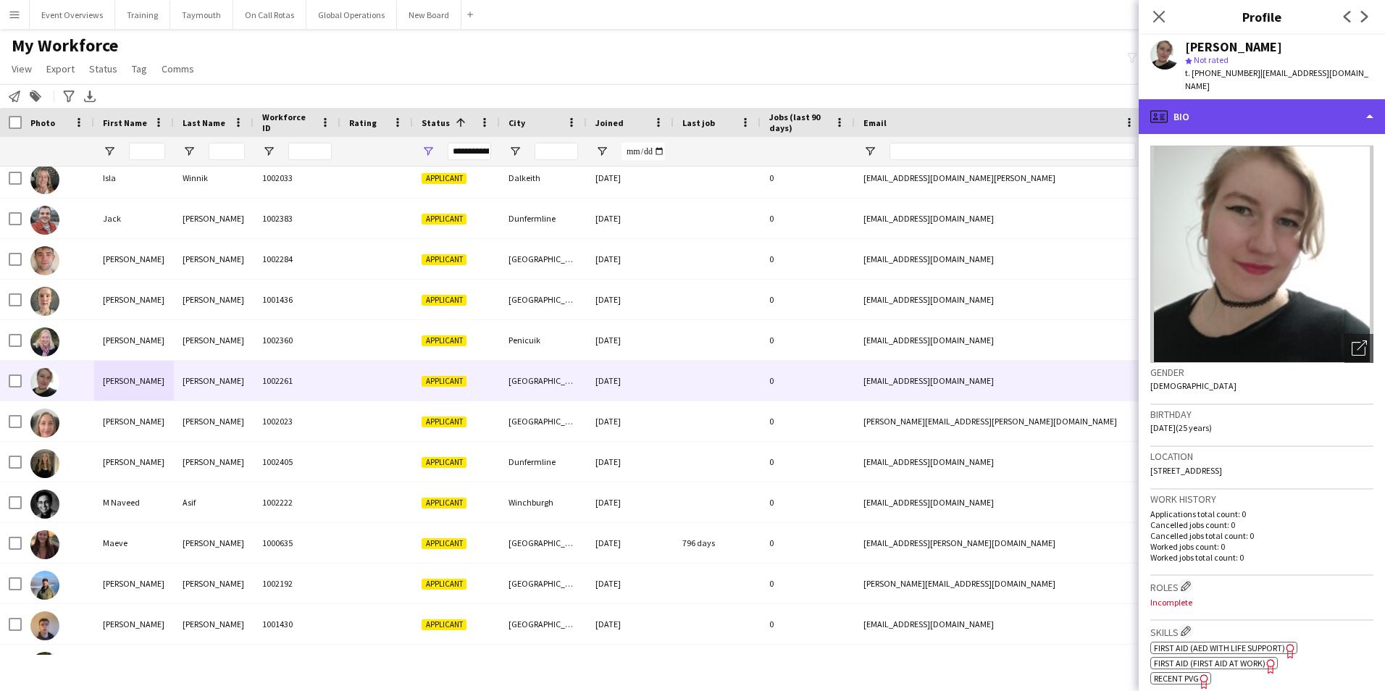
click at [1302, 104] on div "profile Bio" at bounding box center [1262, 116] width 246 height 35
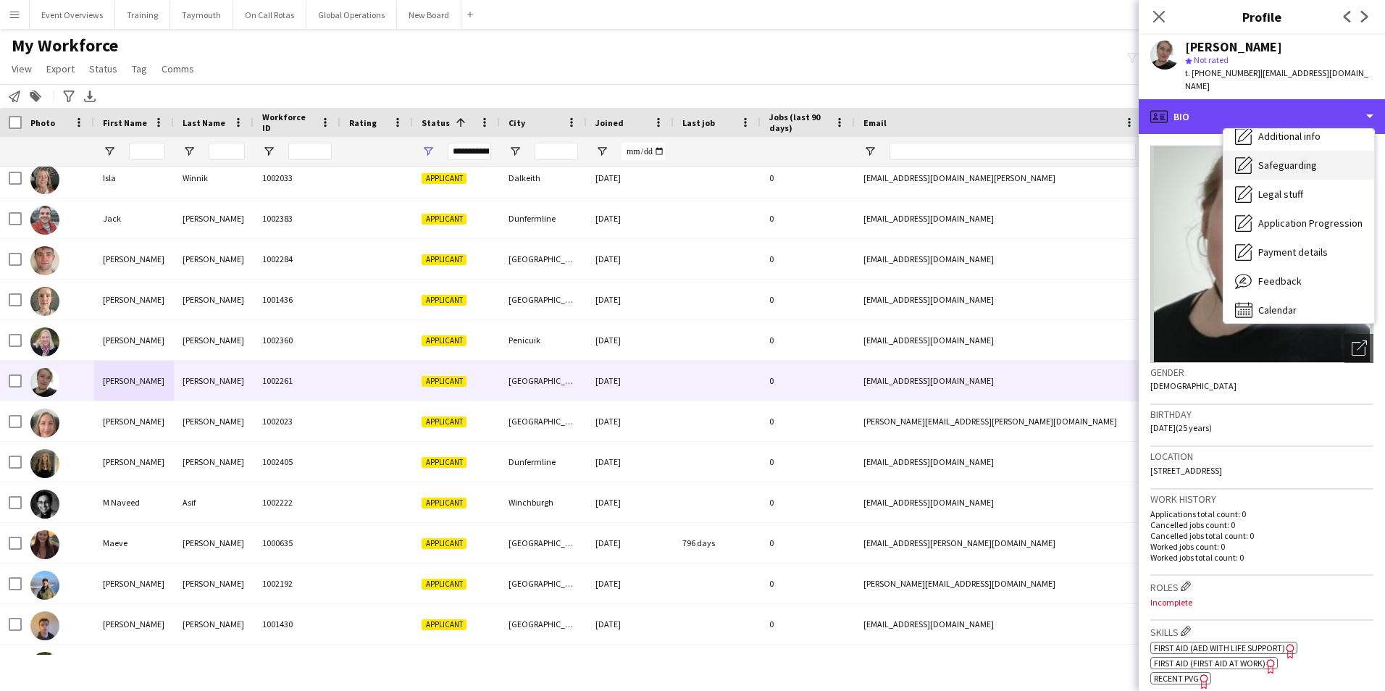
scroll to position [252, 0]
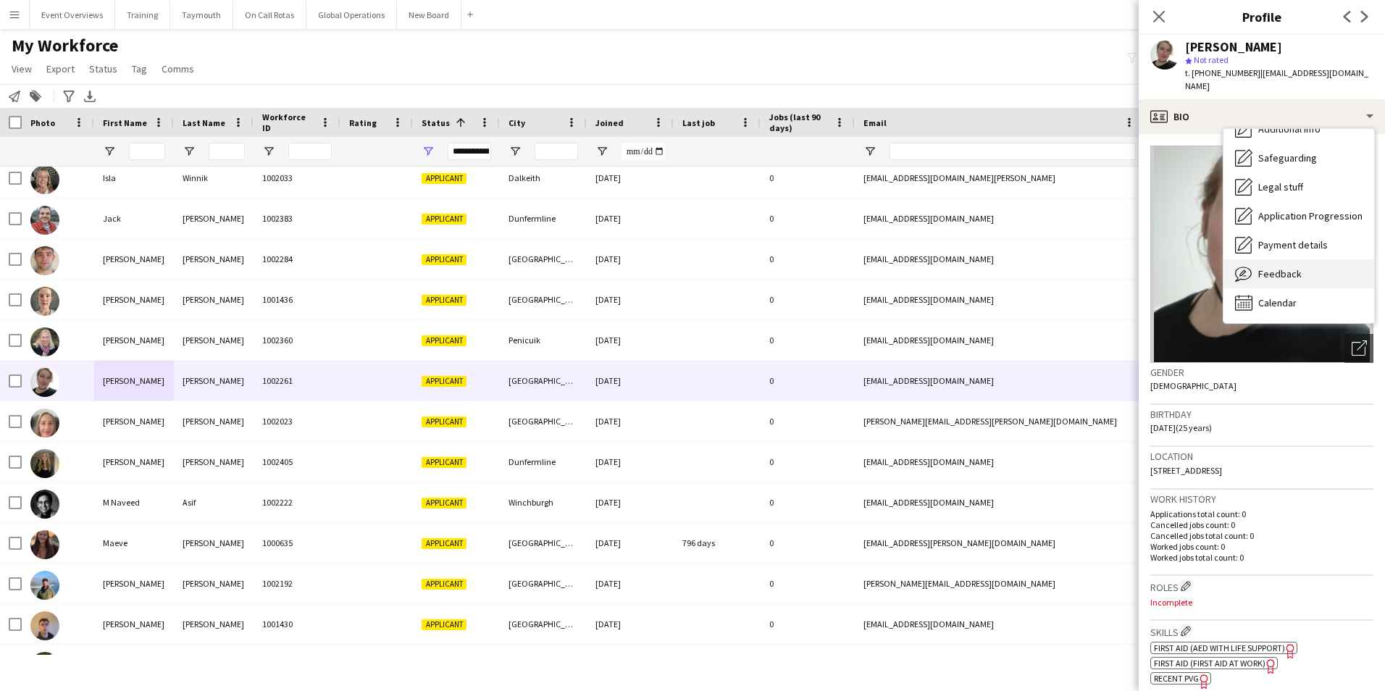
click at [1277, 267] on span "Feedback" at bounding box center [1280, 273] width 43 height 13
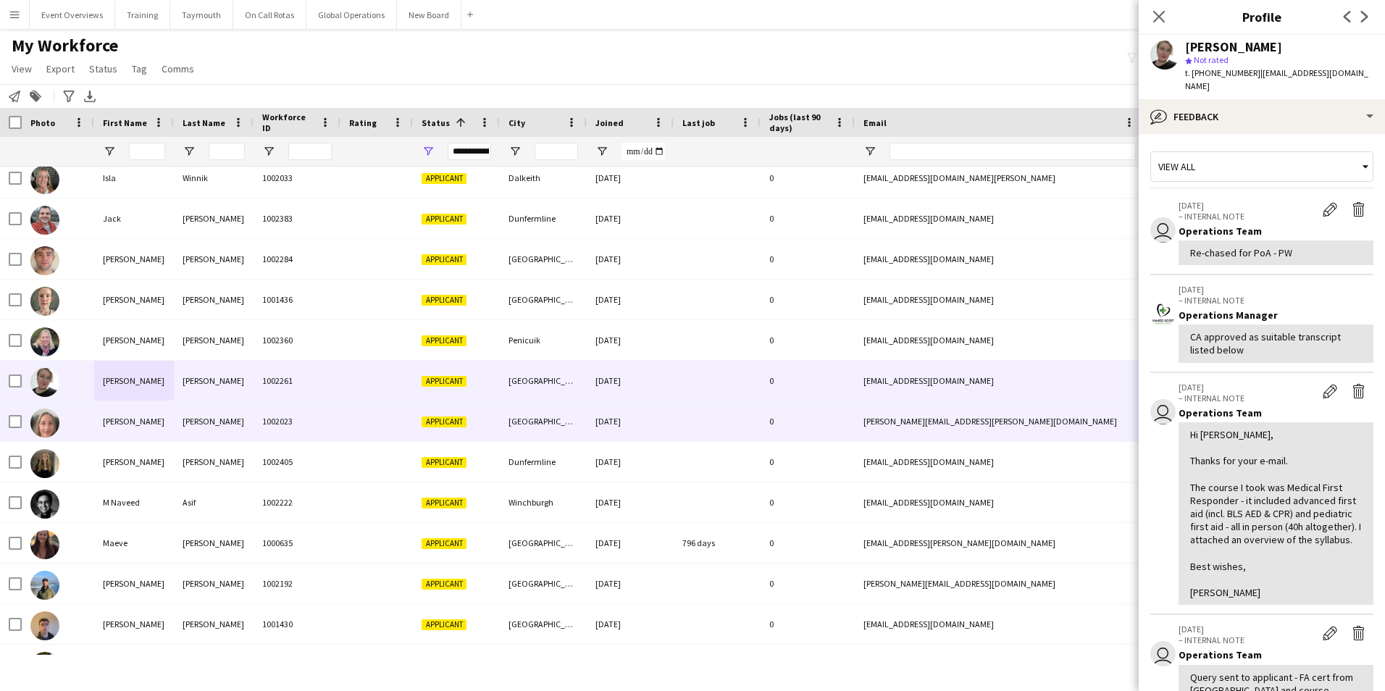
click at [109, 423] on div "[PERSON_NAME]" at bounding box center [134, 421] width 80 height 40
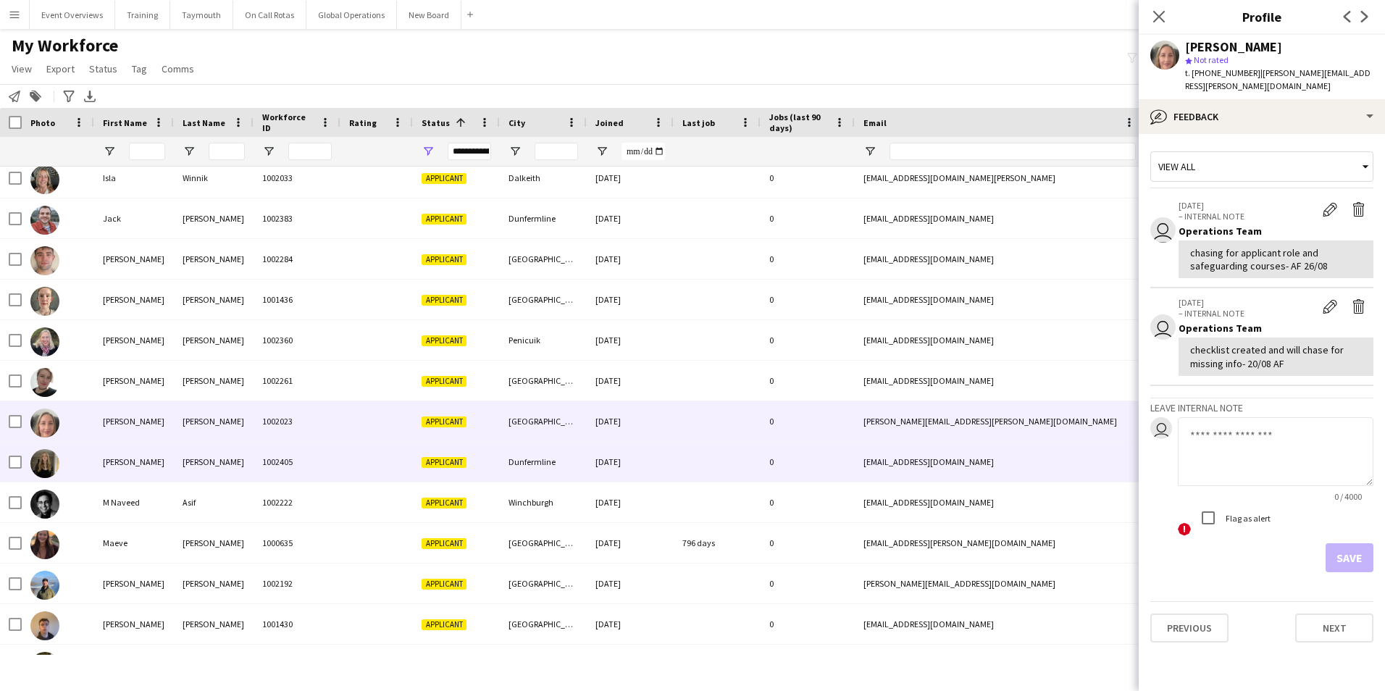
click at [114, 463] on div "[PERSON_NAME]" at bounding box center [134, 462] width 80 height 40
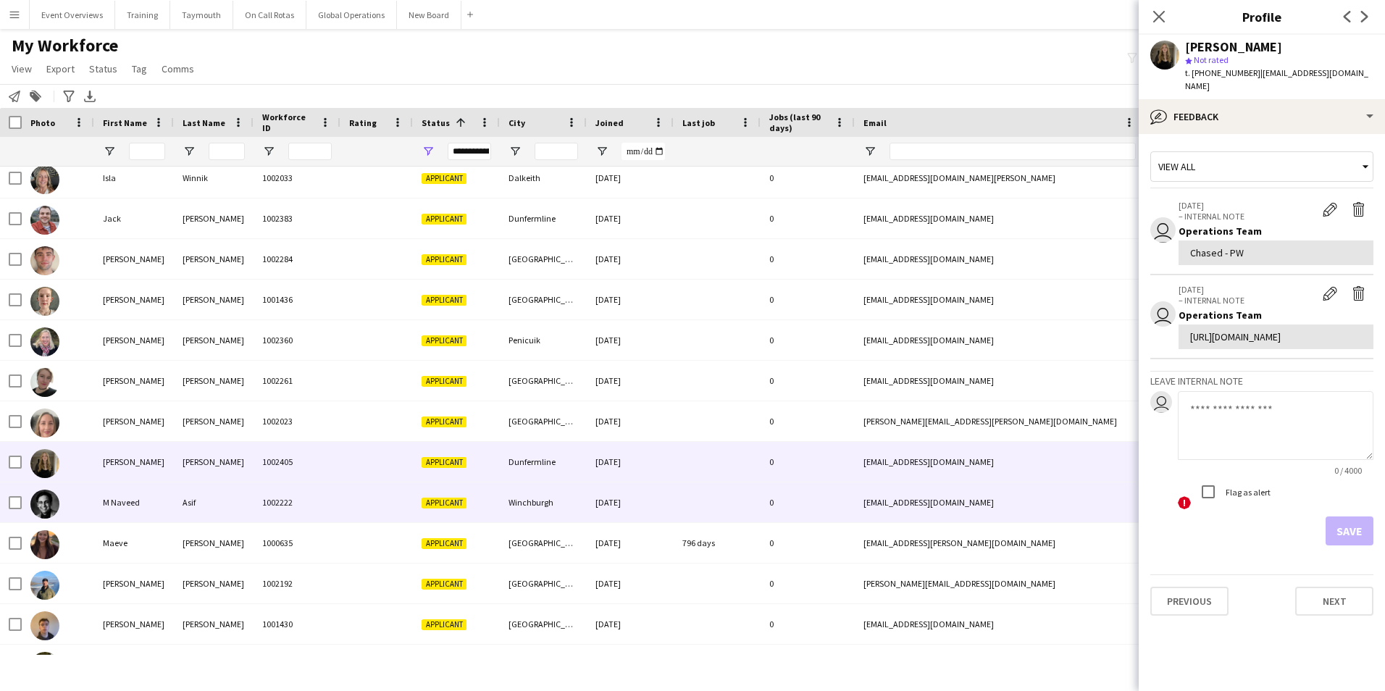
click at [118, 501] on div "M Naveed" at bounding box center [134, 503] width 80 height 40
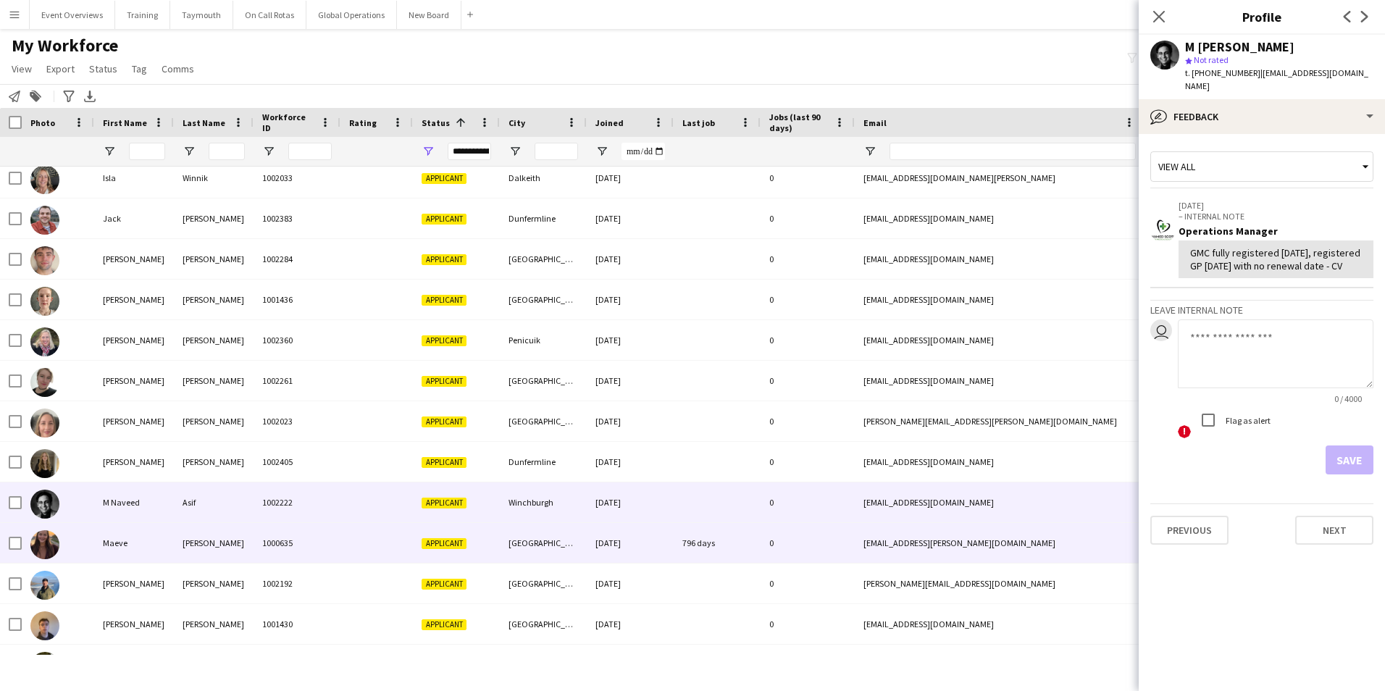
click at [107, 541] on div "Maeve" at bounding box center [134, 543] width 80 height 40
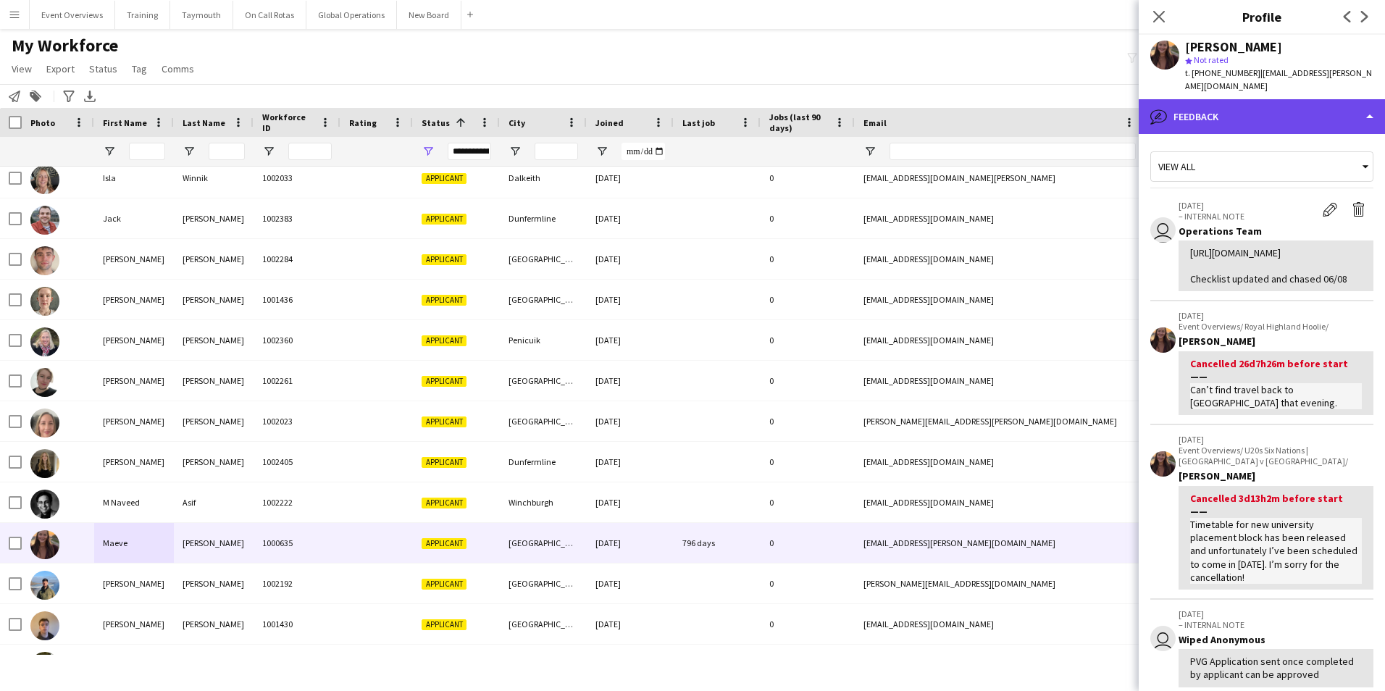
click at [1272, 106] on div "bubble-pencil Feedback" at bounding box center [1262, 116] width 246 height 35
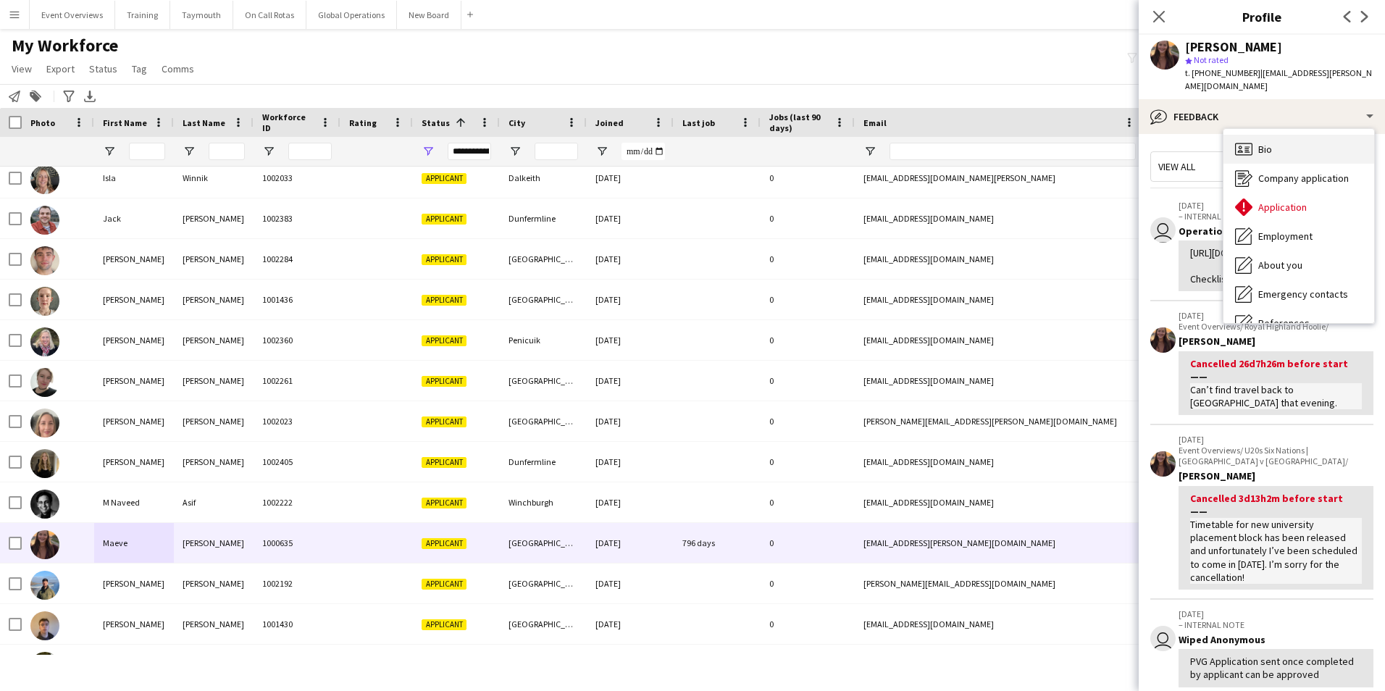
click at [1275, 138] on div "Bio Bio" at bounding box center [1299, 149] width 151 height 29
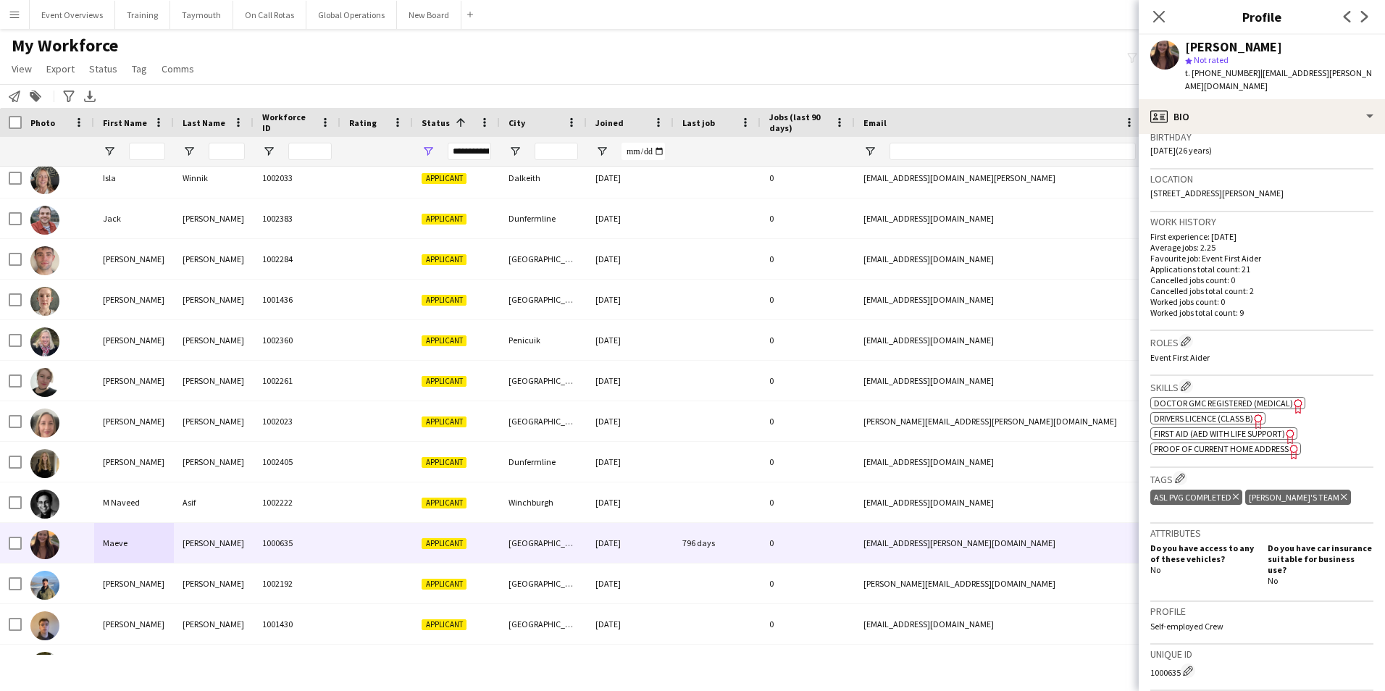
scroll to position [290, 0]
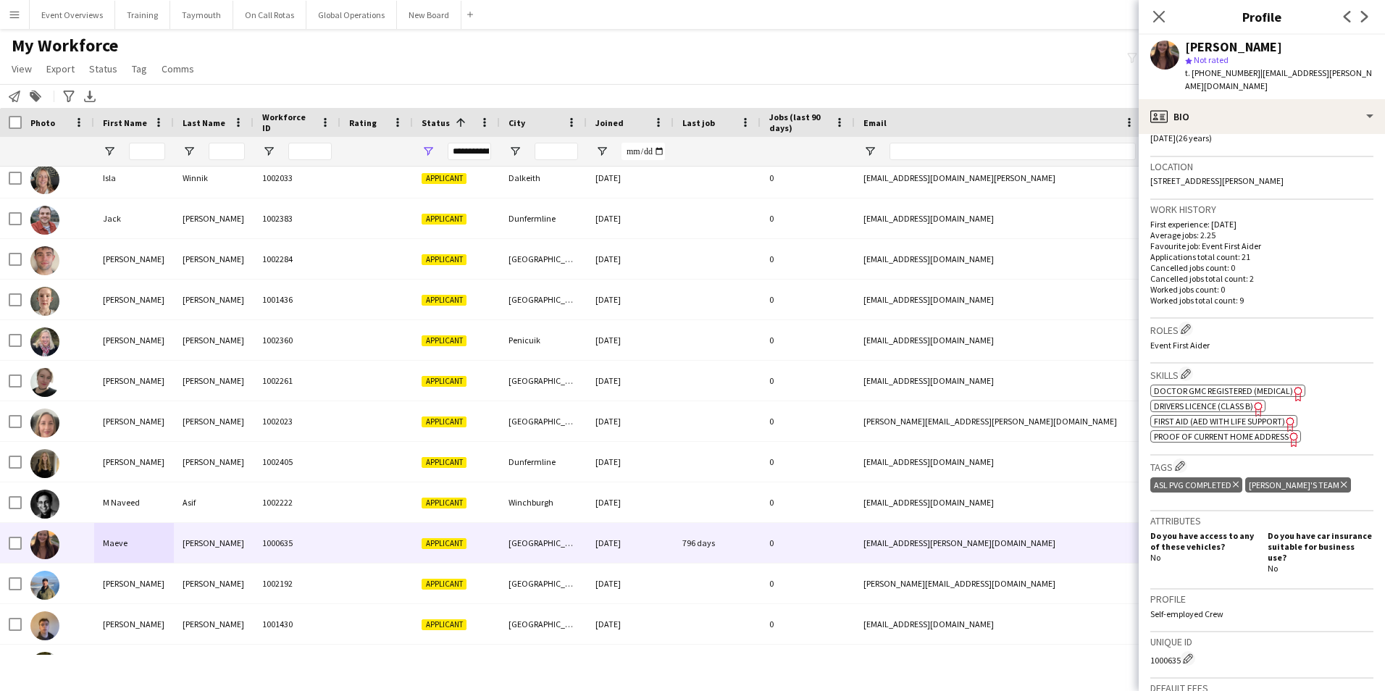
click at [1273, 385] on span "Doctor GMC Registered (Medical)" at bounding box center [1223, 390] width 139 height 11
click at [1269, 416] on span "First Aid (AED with life support)" at bounding box center [1219, 421] width 131 height 11
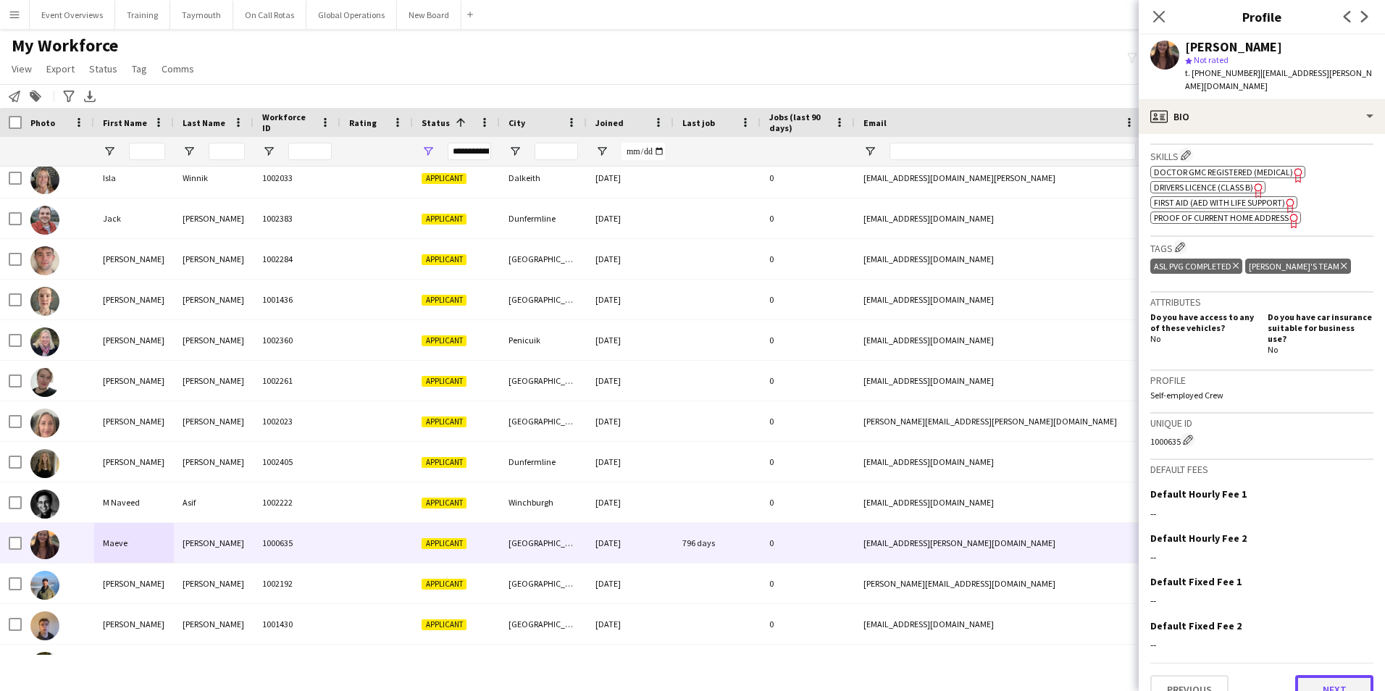
click at [1326, 675] on button "Next" at bounding box center [1335, 689] width 78 height 29
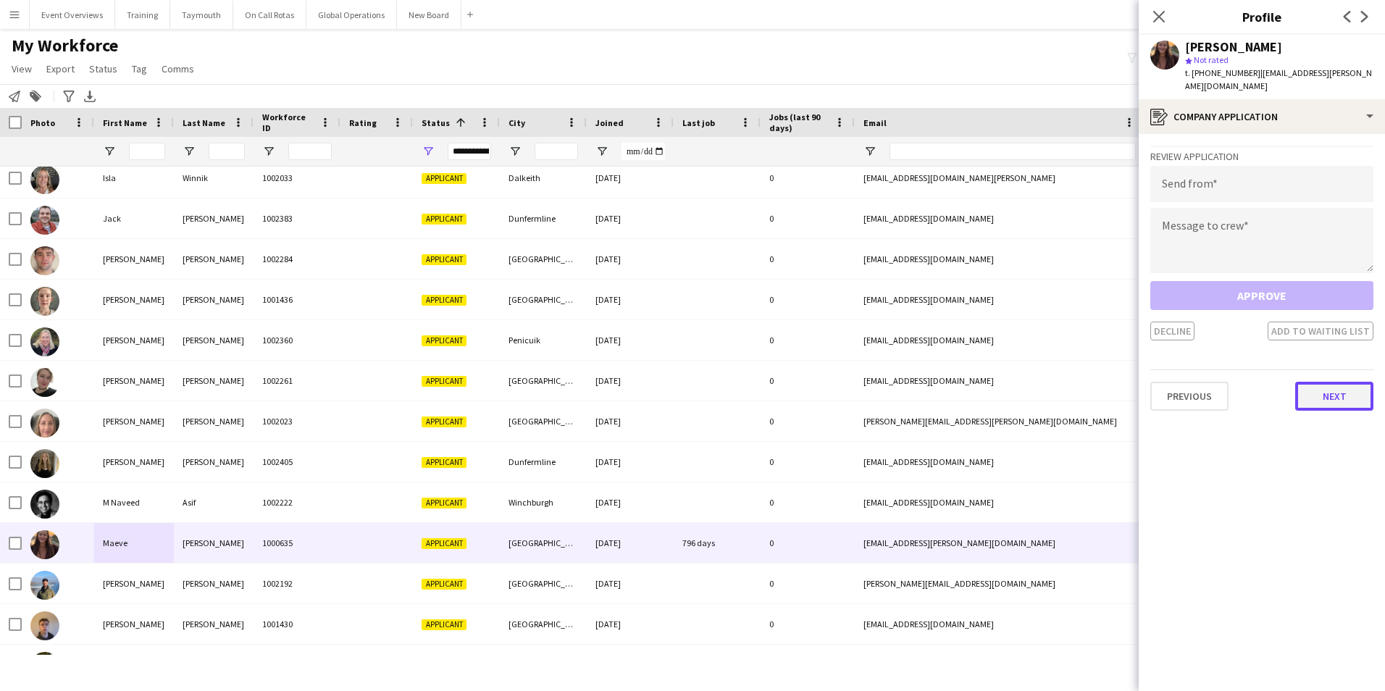
click at [1321, 383] on button "Next" at bounding box center [1335, 396] width 78 height 29
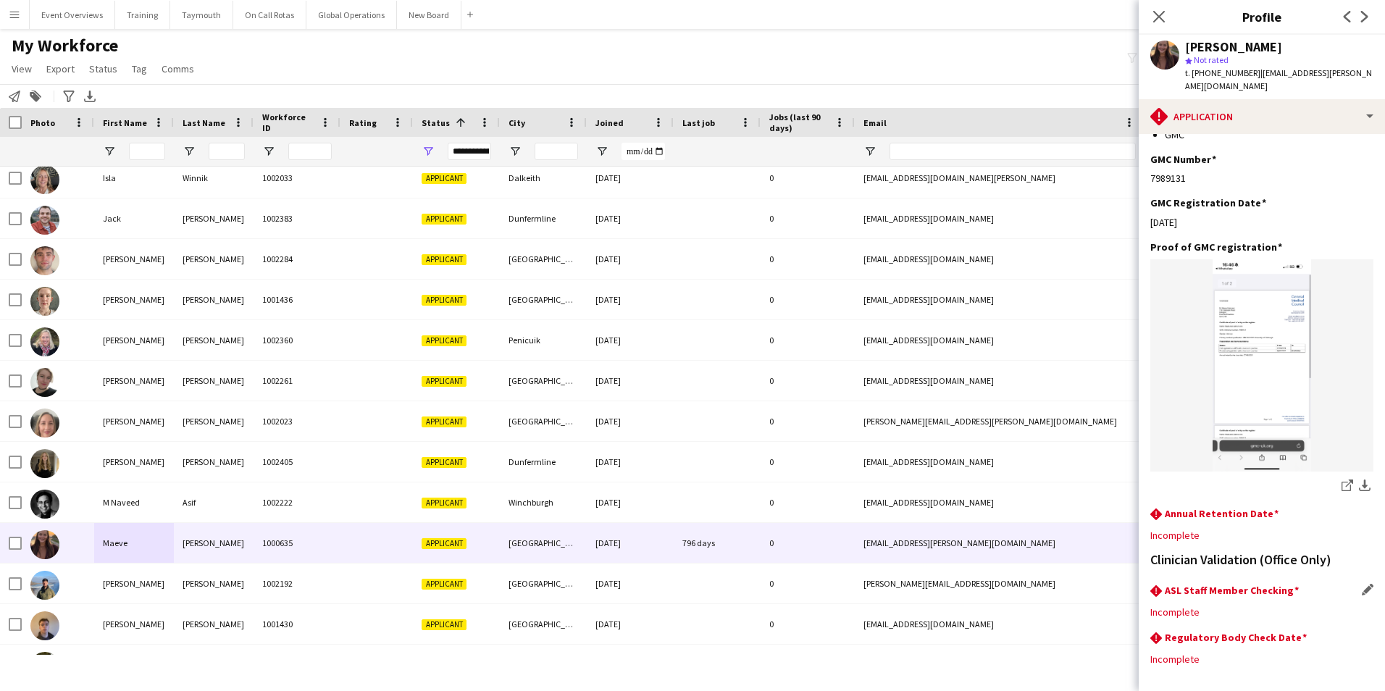
scroll to position [322, 0]
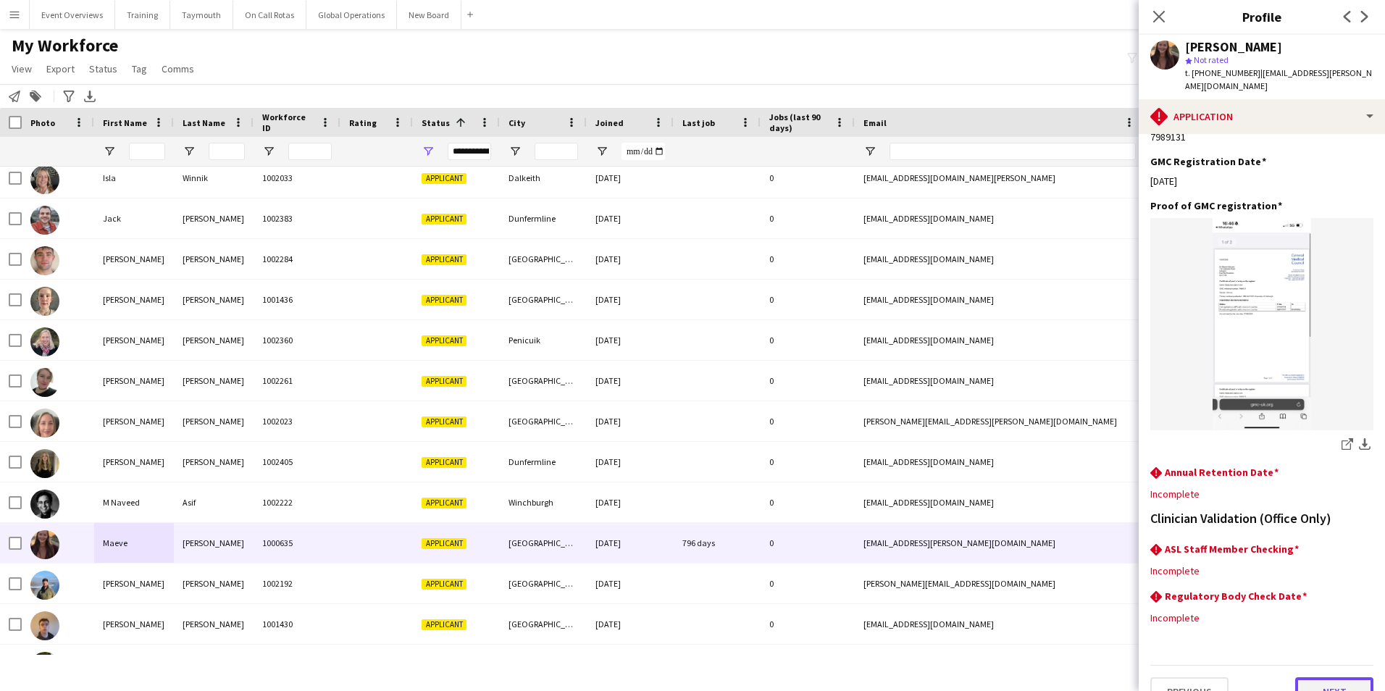
click at [1327, 677] on button "Next" at bounding box center [1335, 691] width 78 height 29
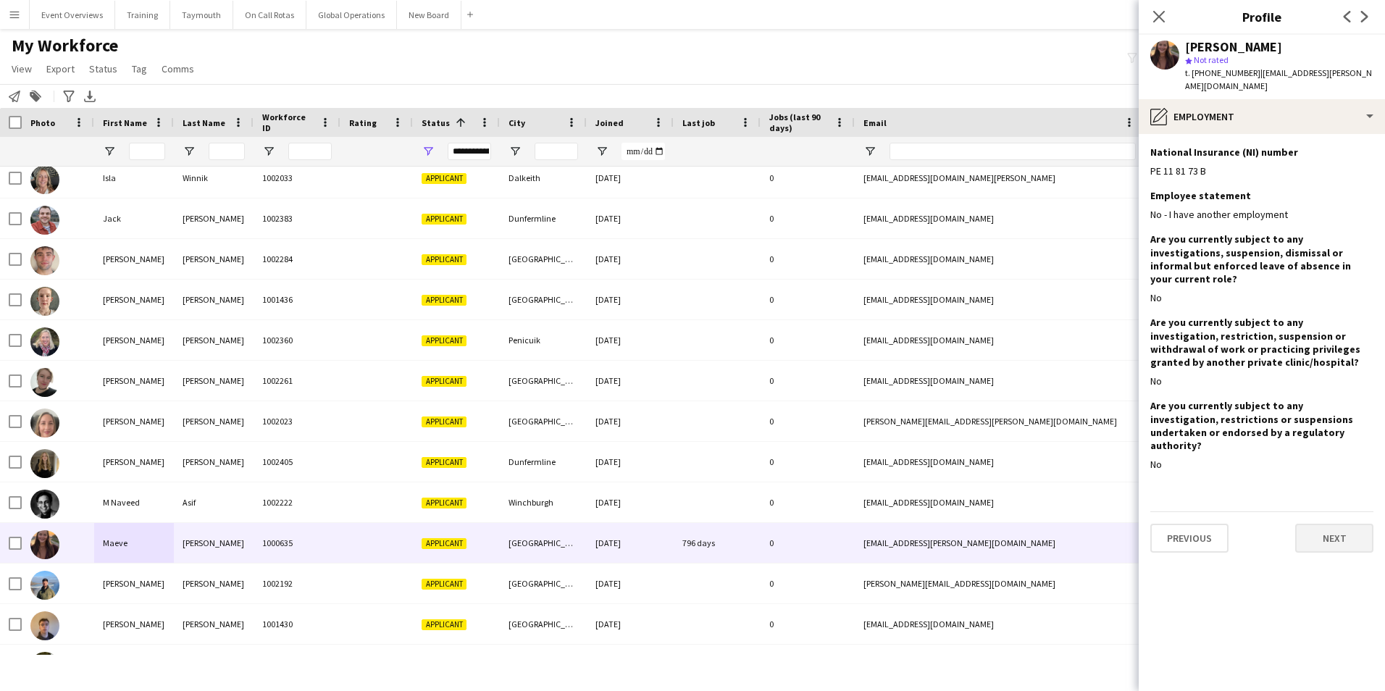
scroll to position [0, 0]
click at [1314, 524] on button "Next" at bounding box center [1335, 538] width 78 height 29
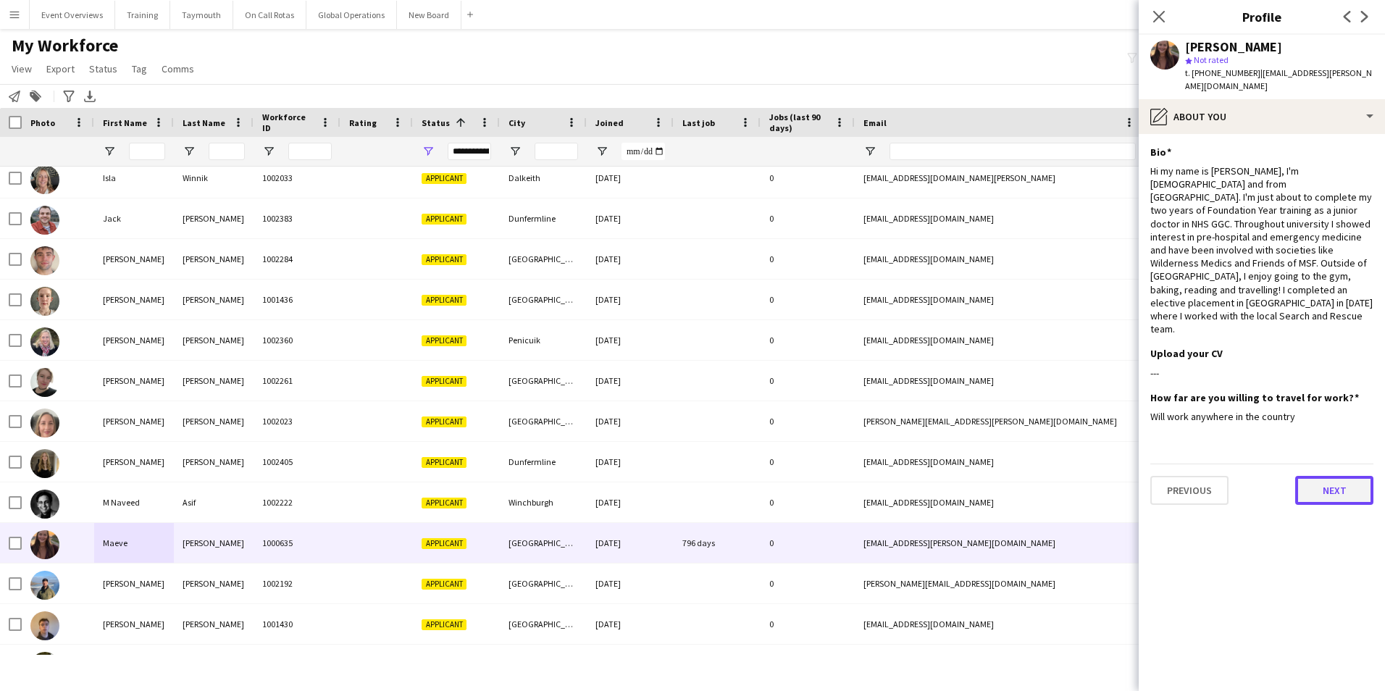
click at [1332, 476] on button "Next" at bounding box center [1335, 490] width 78 height 29
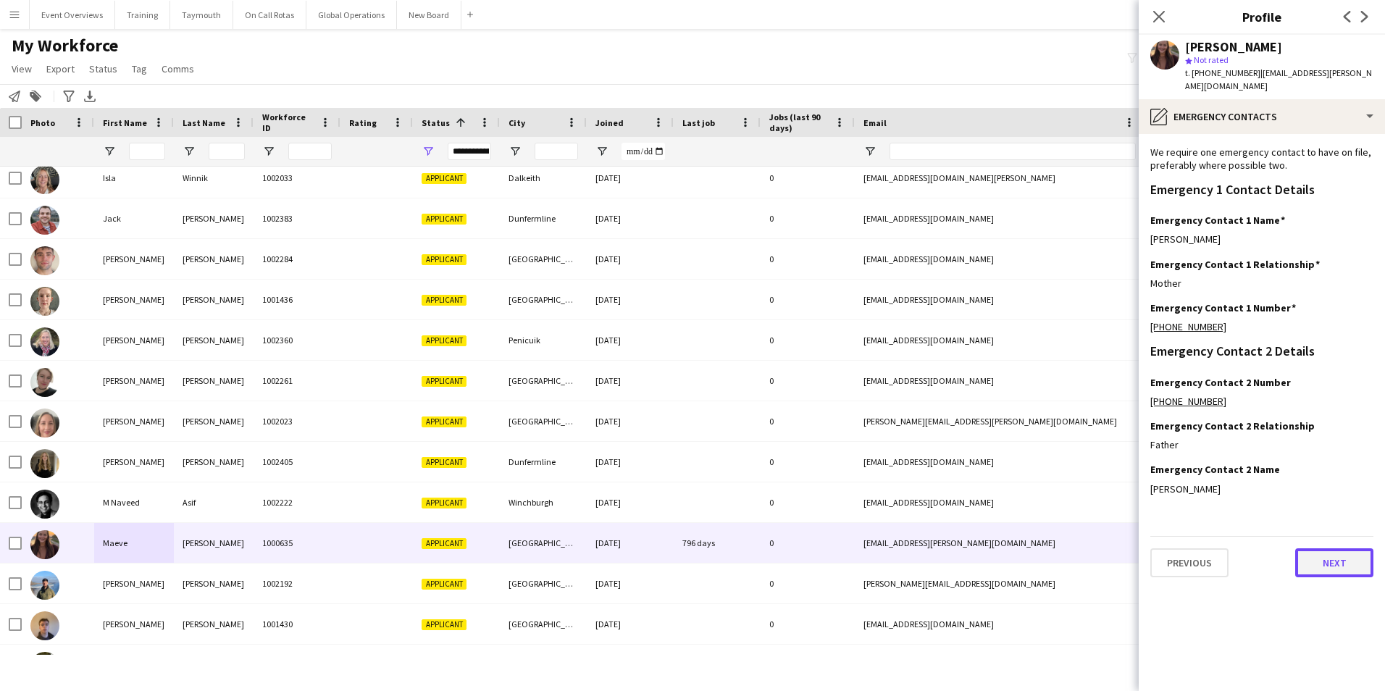
click at [1325, 553] on button "Next" at bounding box center [1335, 562] width 78 height 29
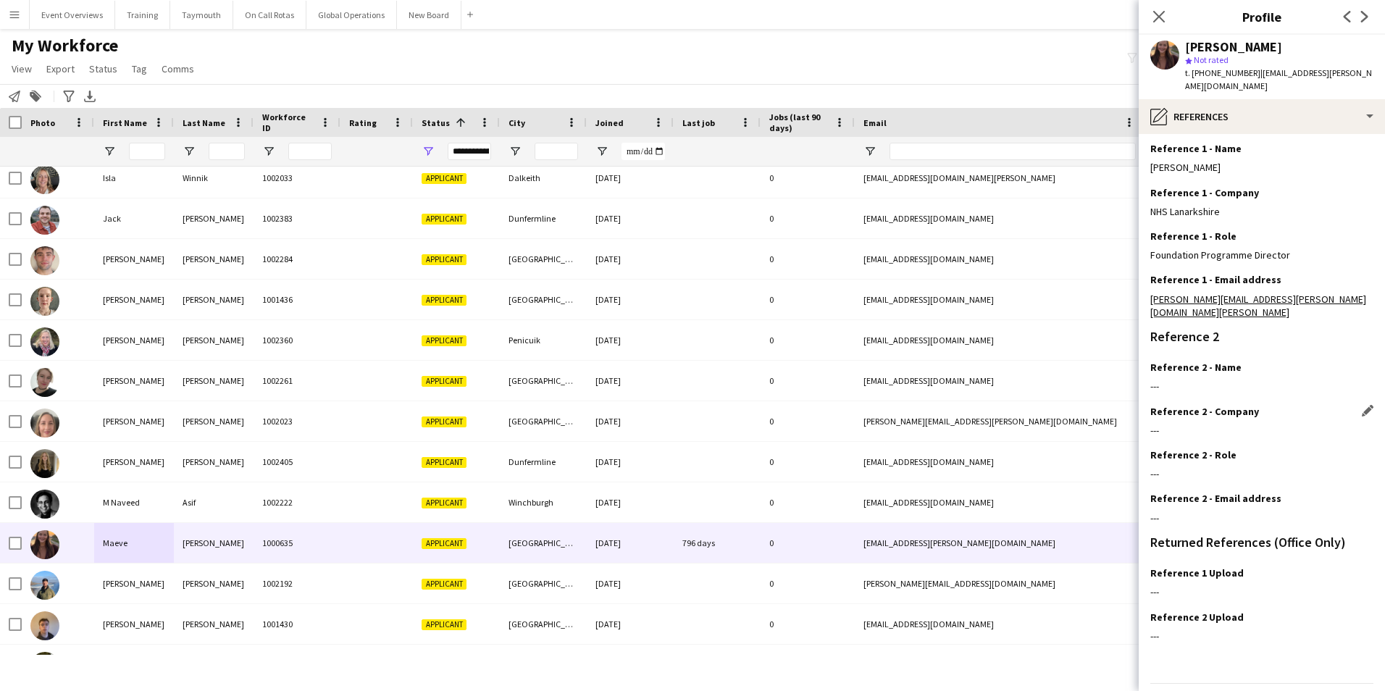
scroll to position [173, 0]
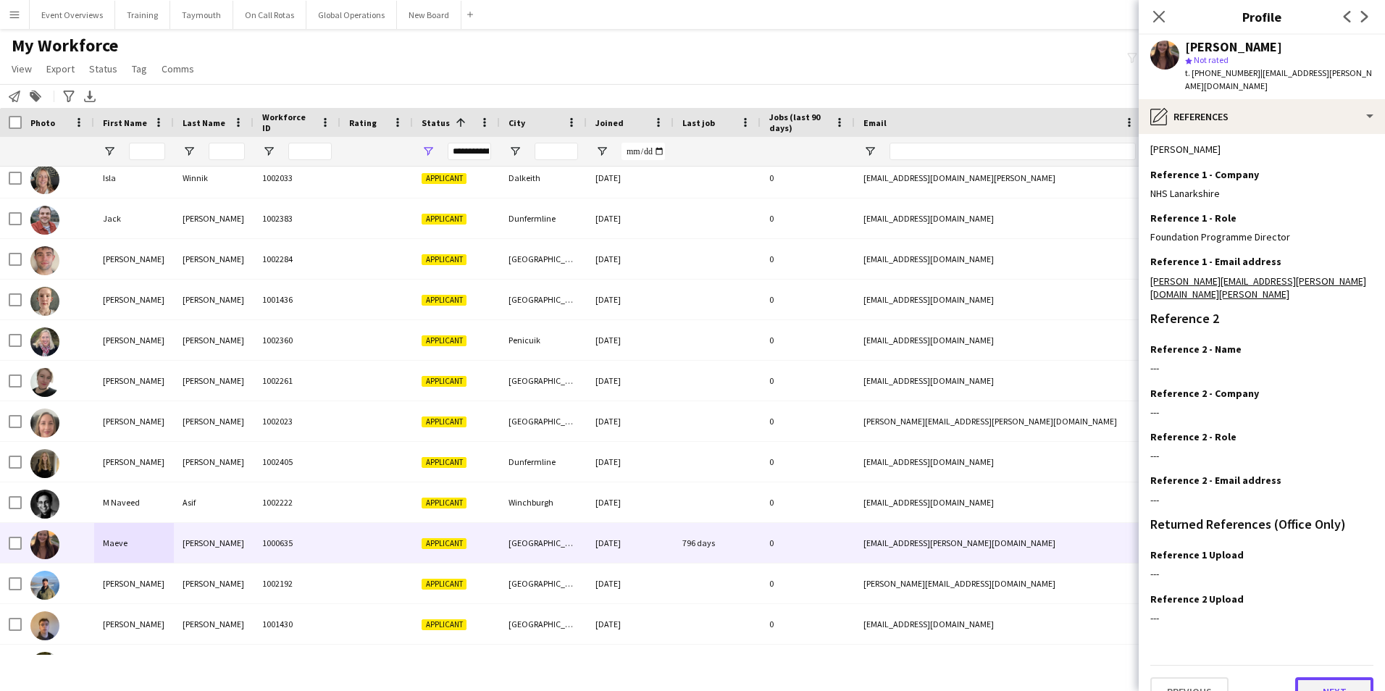
click at [1315, 677] on button "Next" at bounding box center [1335, 691] width 78 height 29
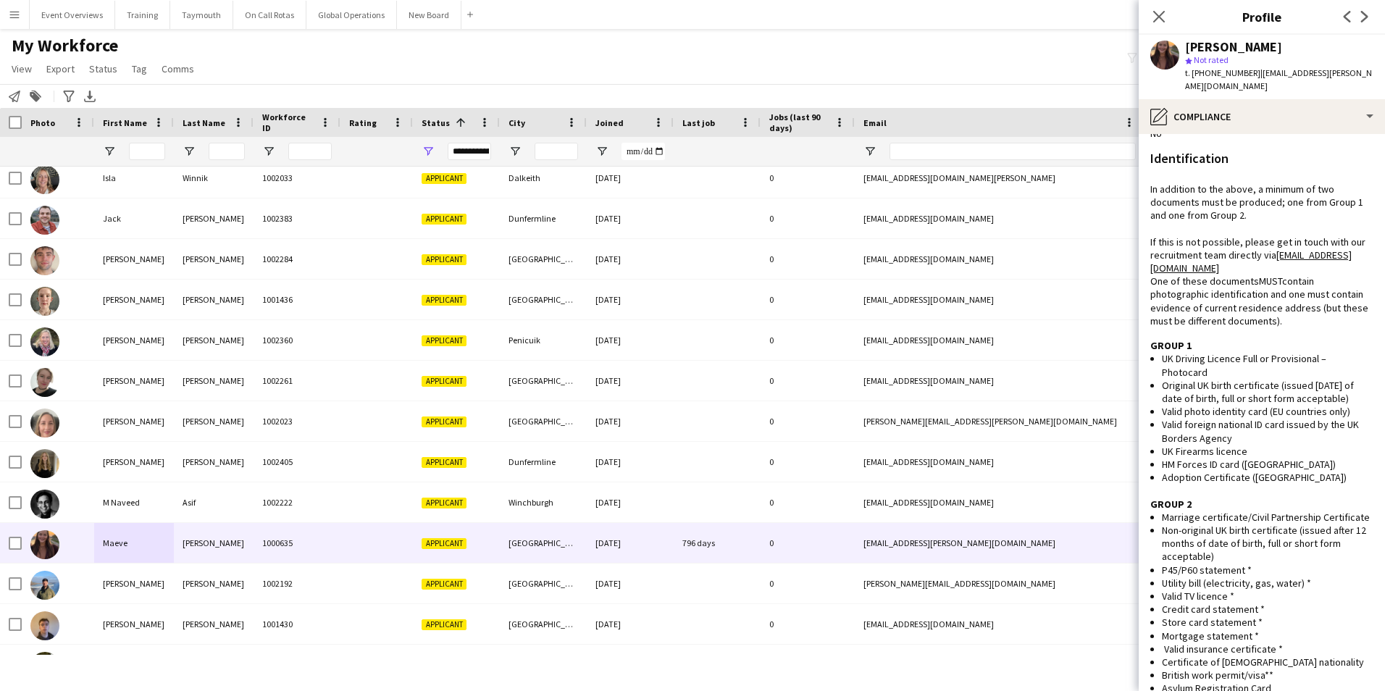
scroll to position [362, 0]
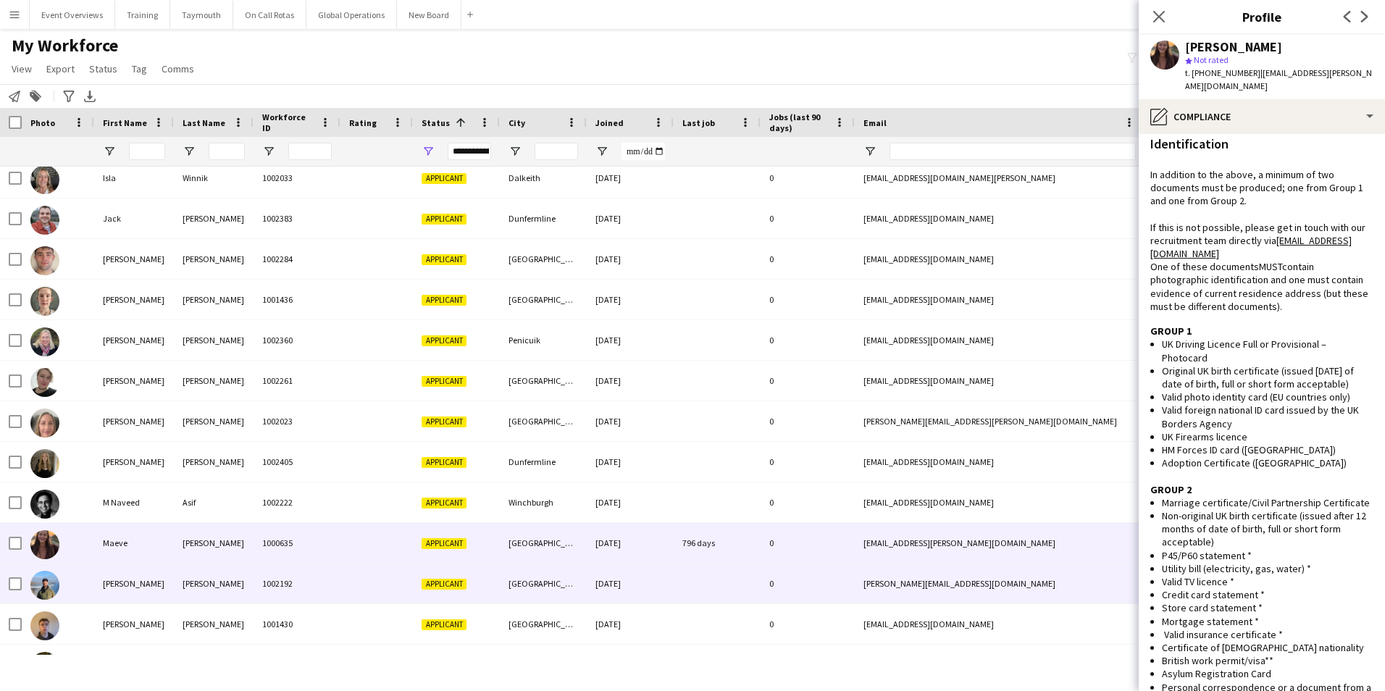
click at [112, 586] on div "[PERSON_NAME]" at bounding box center [134, 584] width 80 height 40
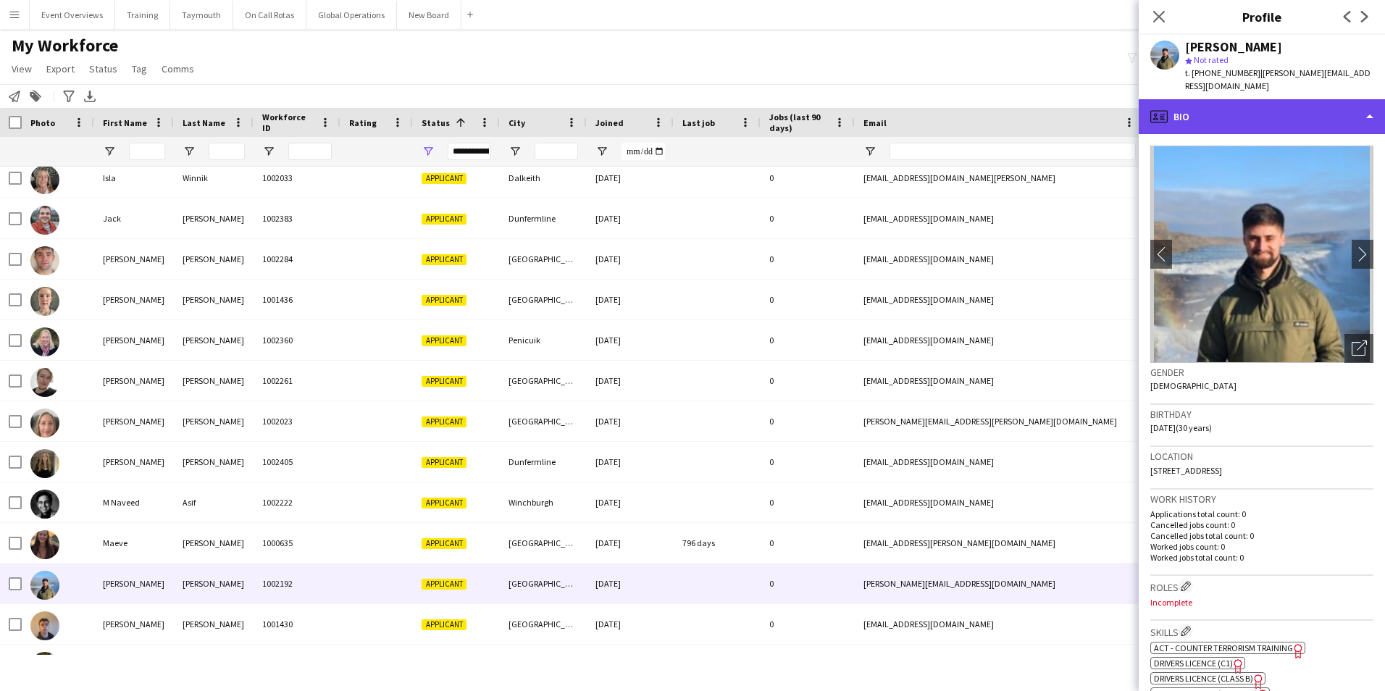
click at [1197, 99] on div "profile Bio" at bounding box center [1262, 116] width 246 height 35
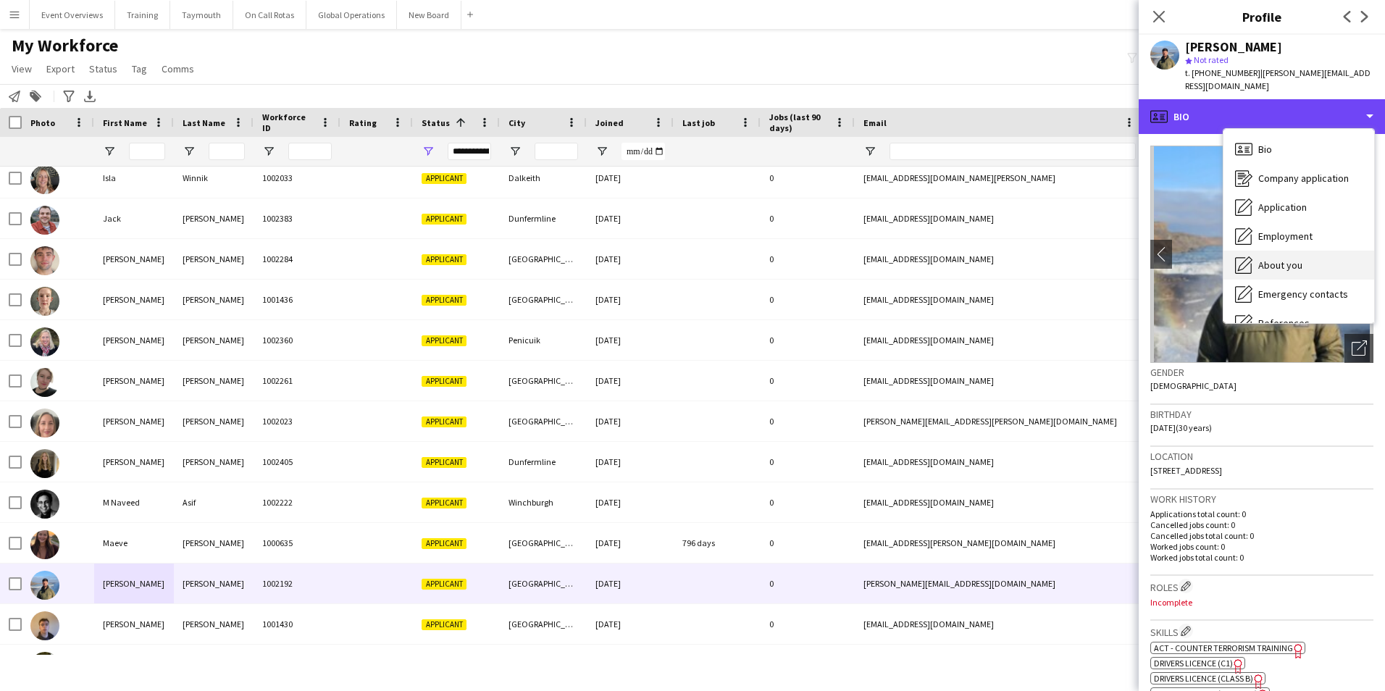
scroll to position [252, 0]
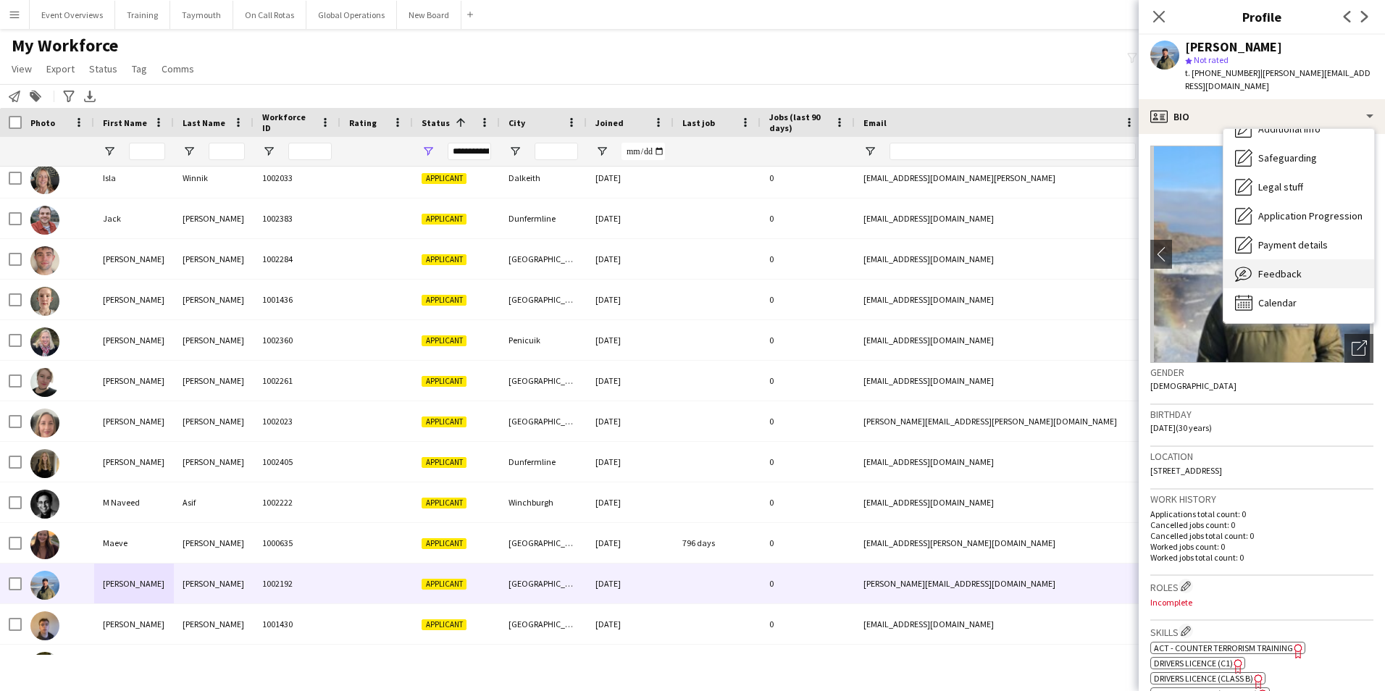
click at [1283, 267] on span "Feedback" at bounding box center [1280, 273] width 43 height 13
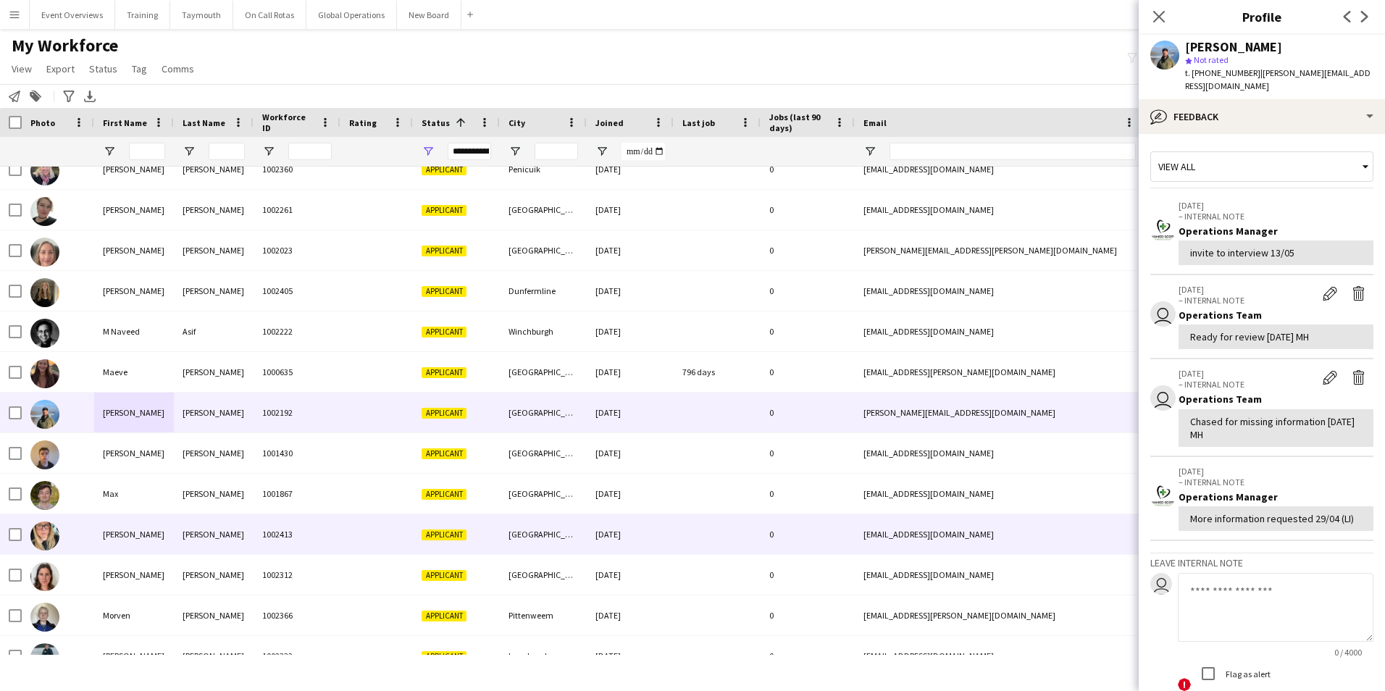
scroll to position [1159, 0]
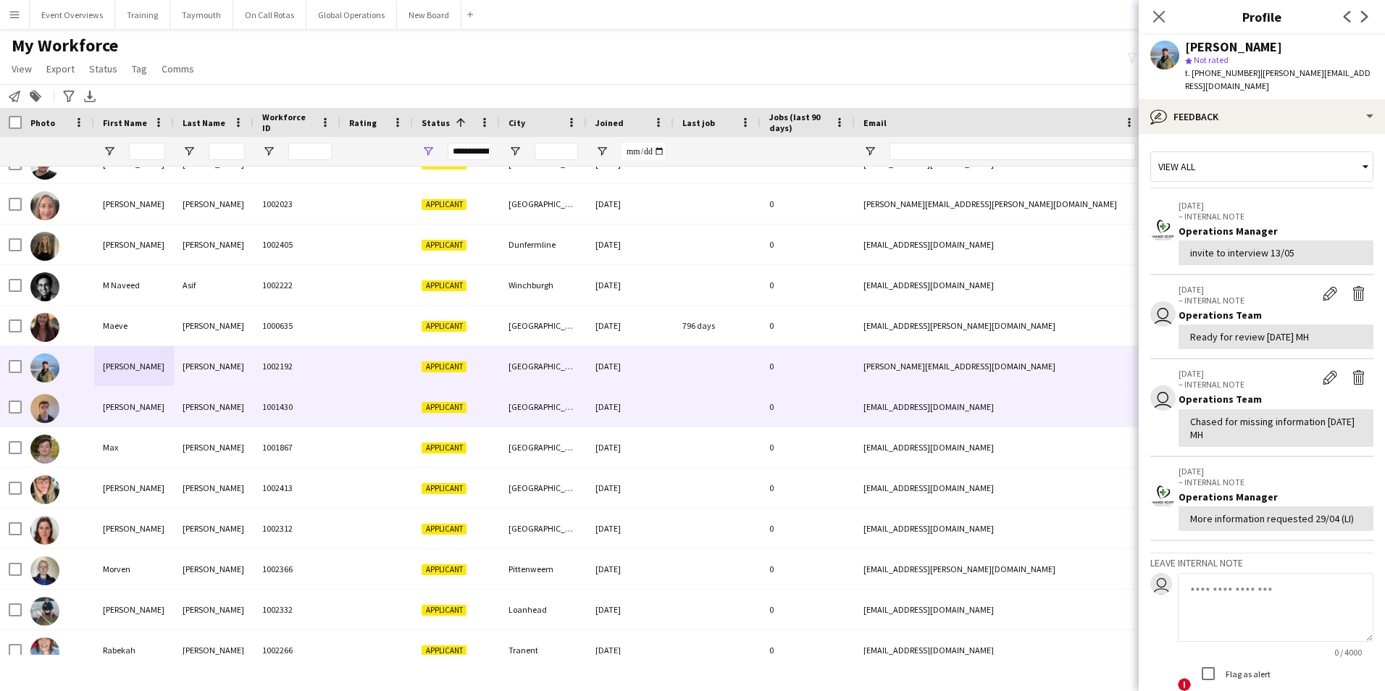
click at [111, 406] on div "[PERSON_NAME]" at bounding box center [134, 407] width 80 height 40
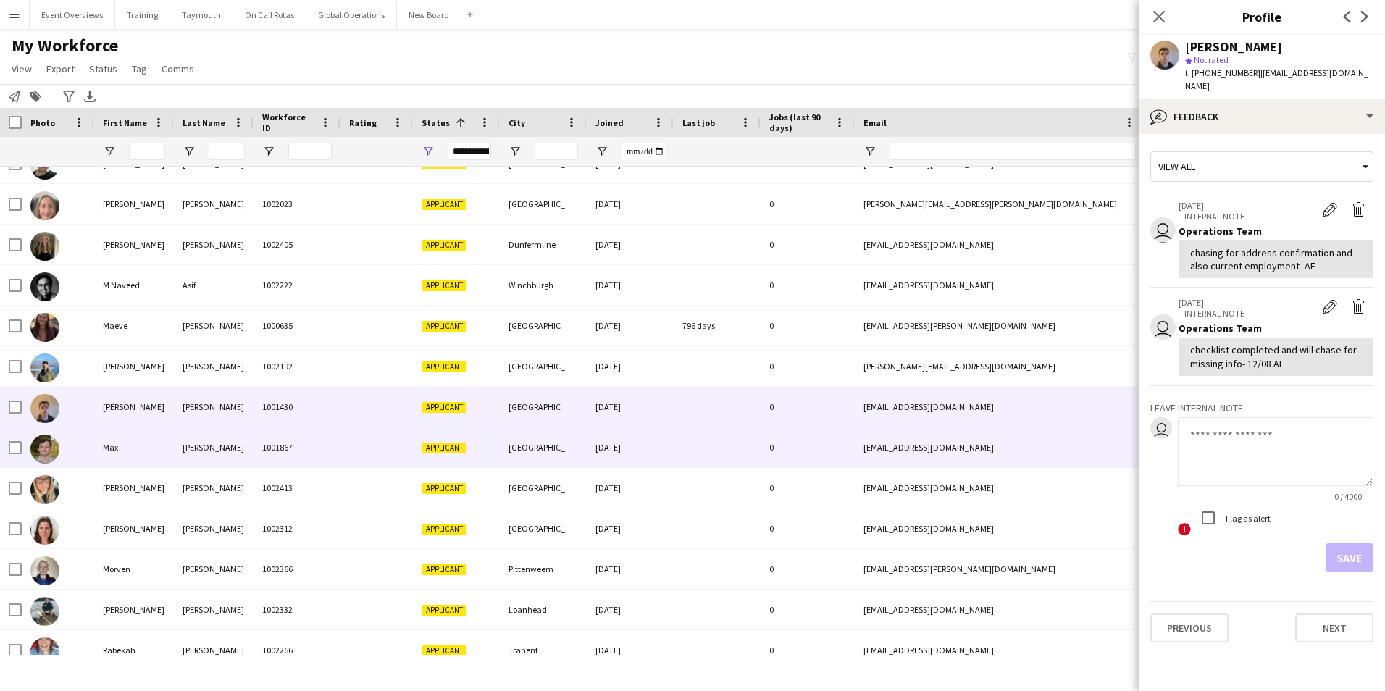
click at [112, 447] on div "Max" at bounding box center [134, 447] width 80 height 40
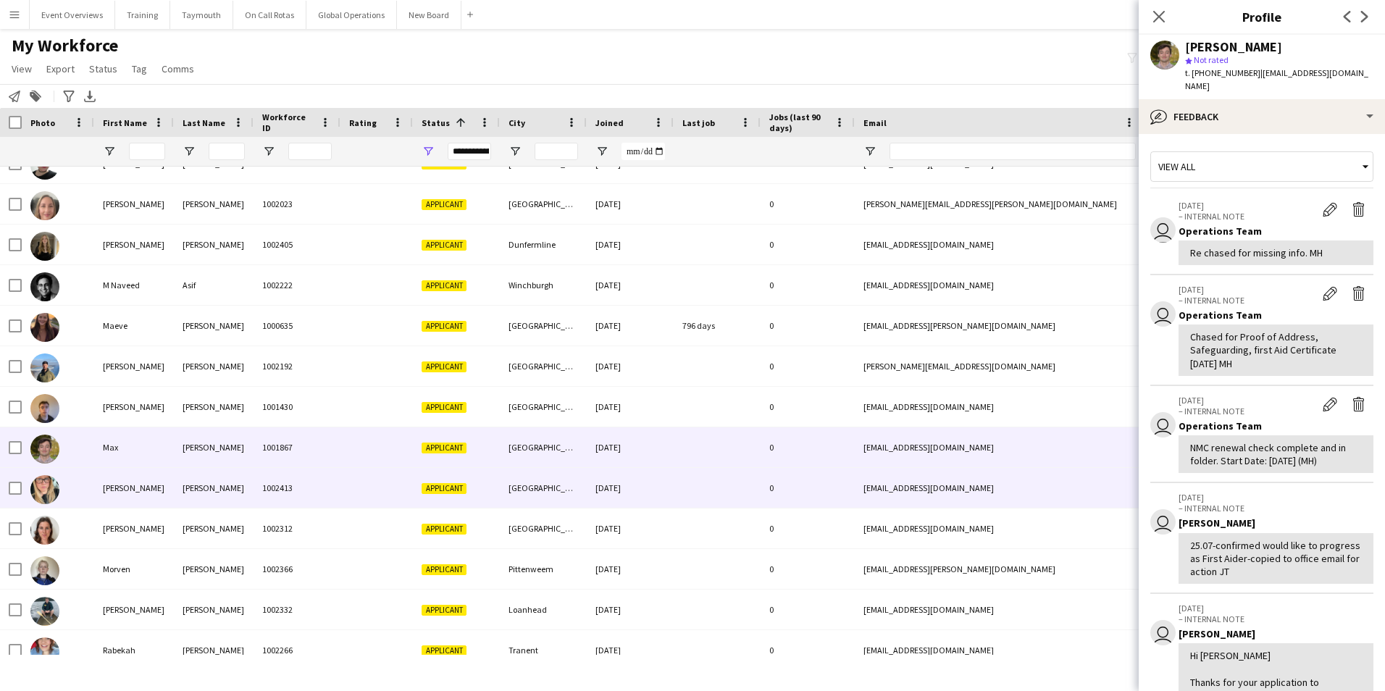
click at [112, 483] on div "[PERSON_NAME]" at bounding box center [134, 488] width 80 height 40
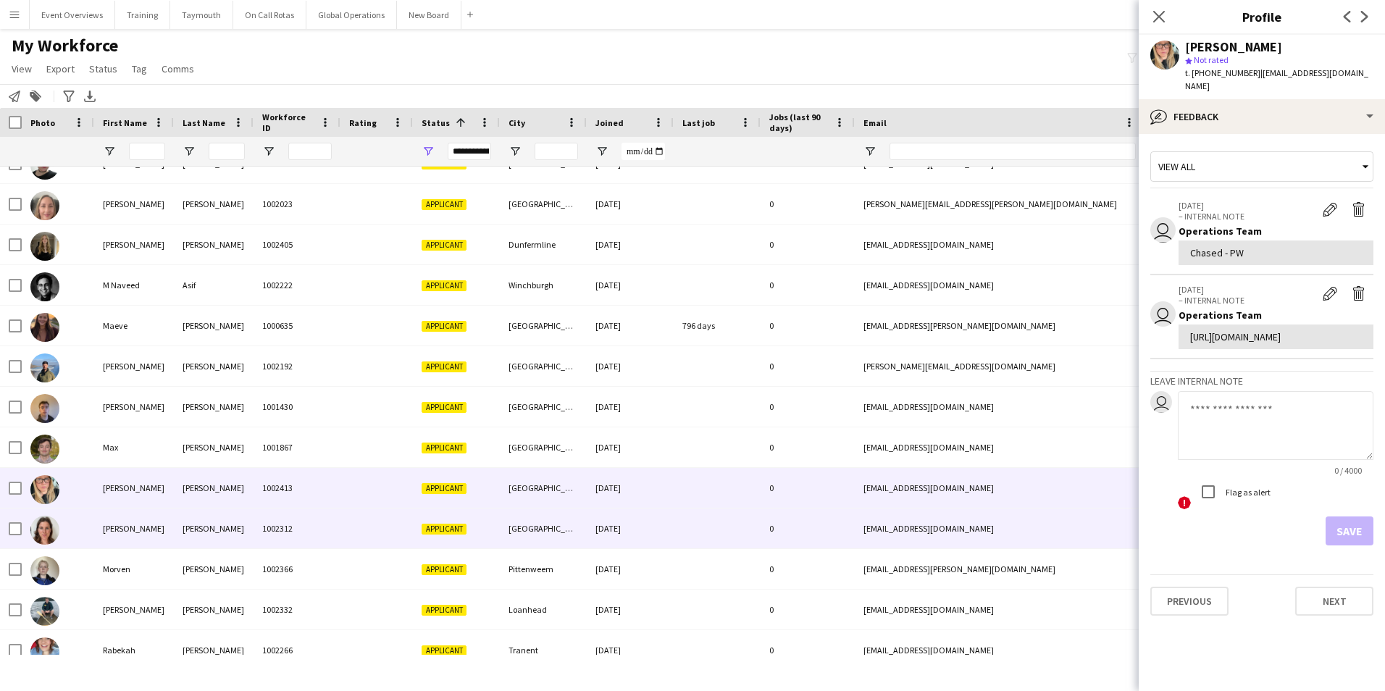
click at [111, 527] on div "[PERSON_NAME]" at bounding box center [134, 529] width 80 height 40
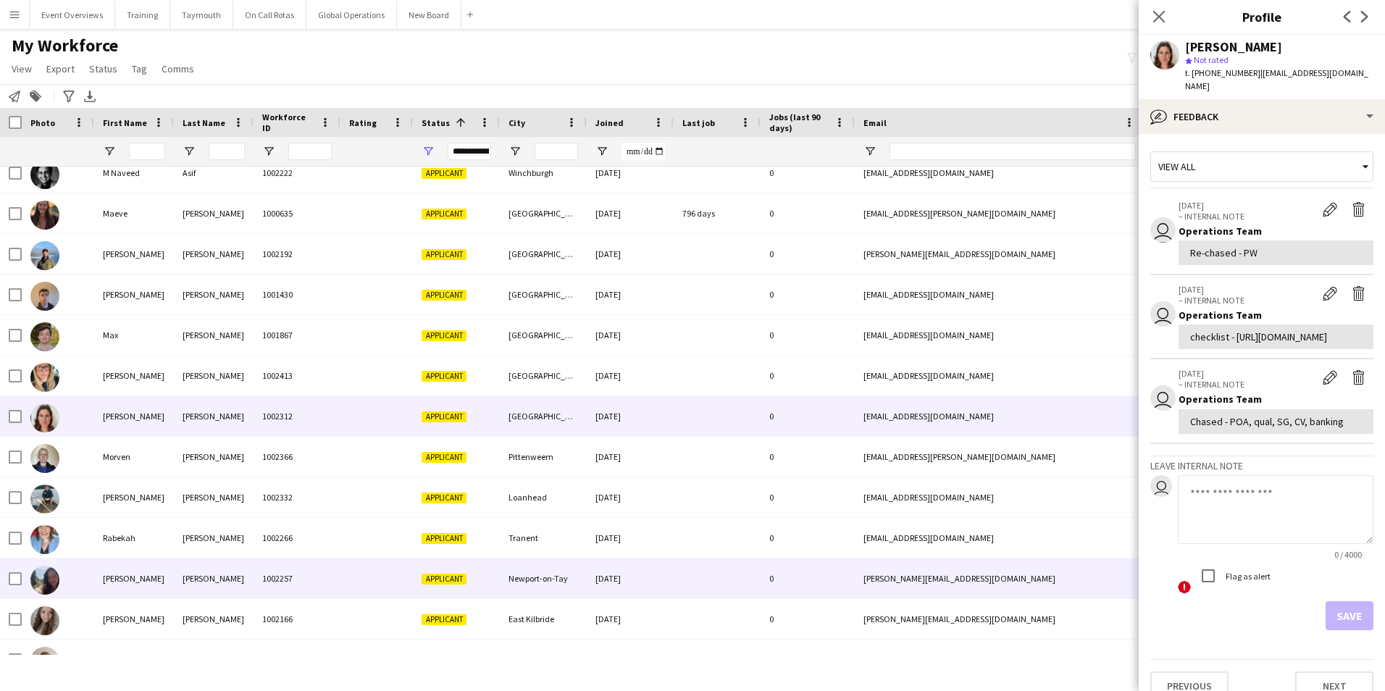
scroll to position [1304, 0]
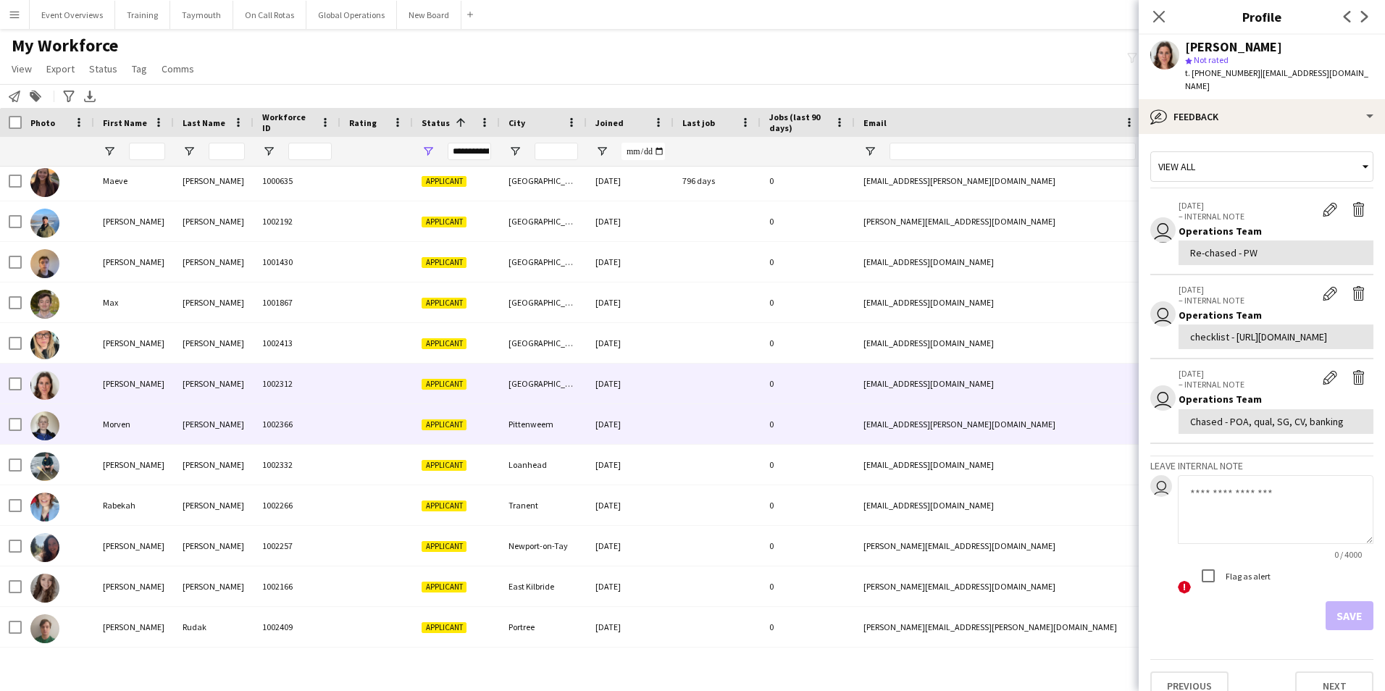
click at [112, 425] on div "Morven" at bounding box center [134, 424] width 80 height 40
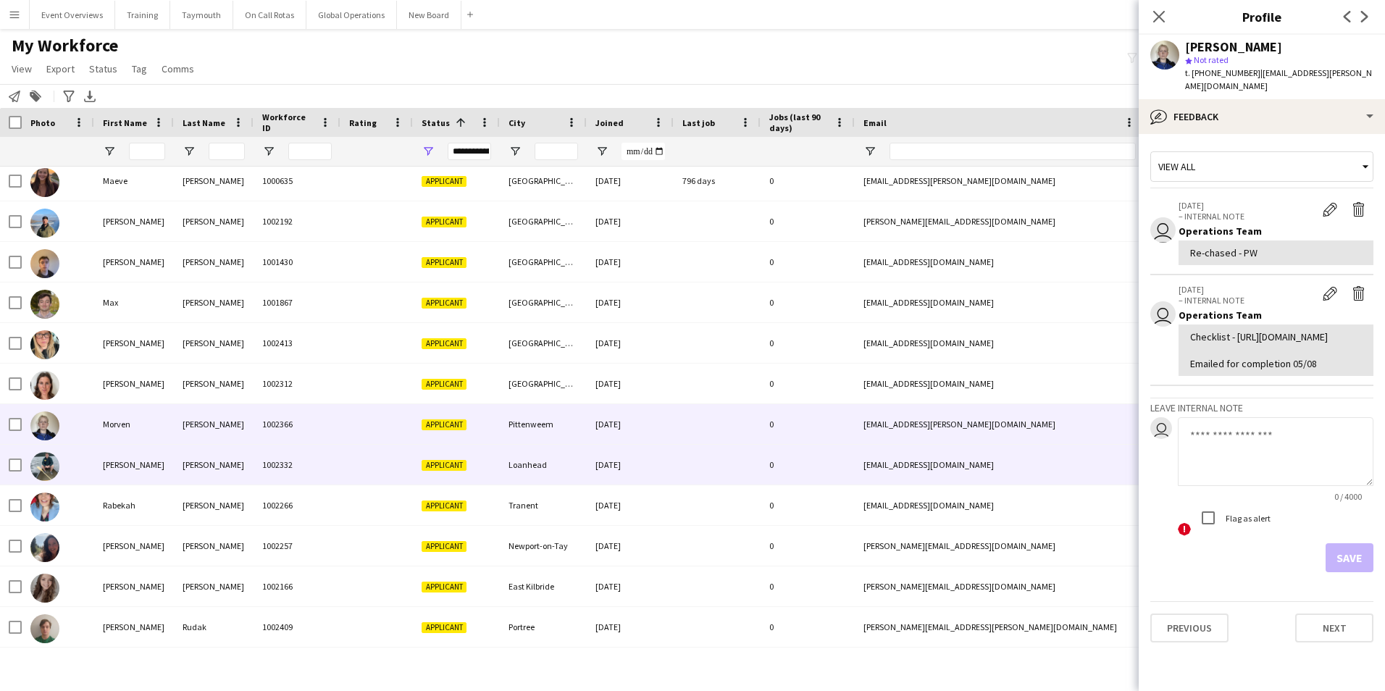
click at [113, 460] on div "[PERSON_NAME]" at bounding box center [134, 465] width 80 height 40
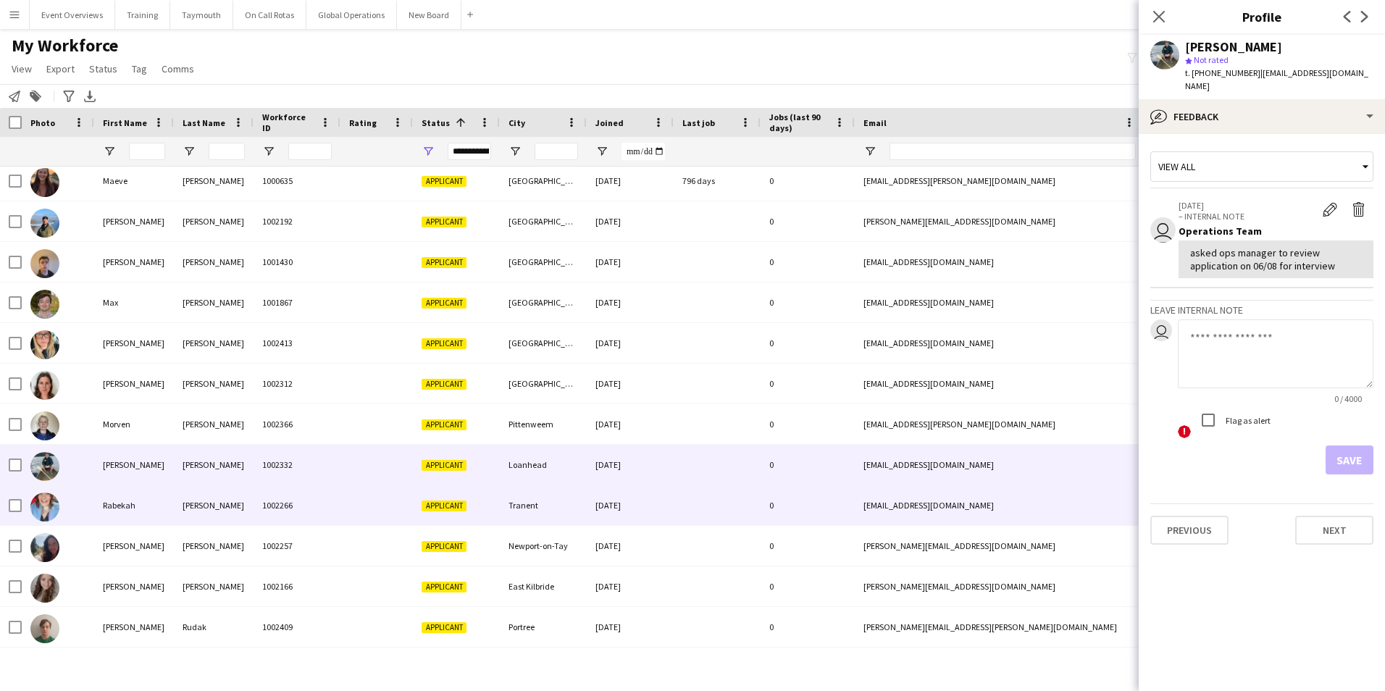
click at [125, 502] on div "Rabekah" at bounding box center [134, 505] width 80 height 40
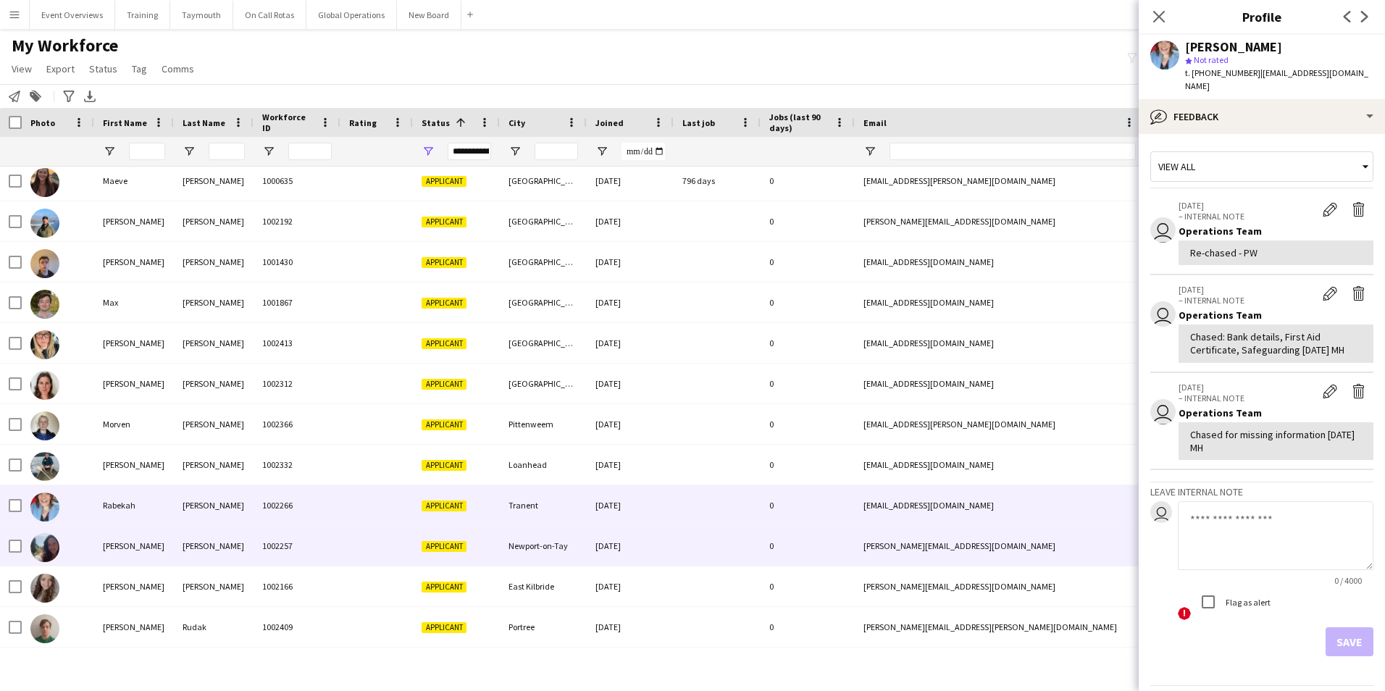
click at [112, 542] on div "[PERSON_NAME]" at bounding box center [134, 546] width 80 height 40
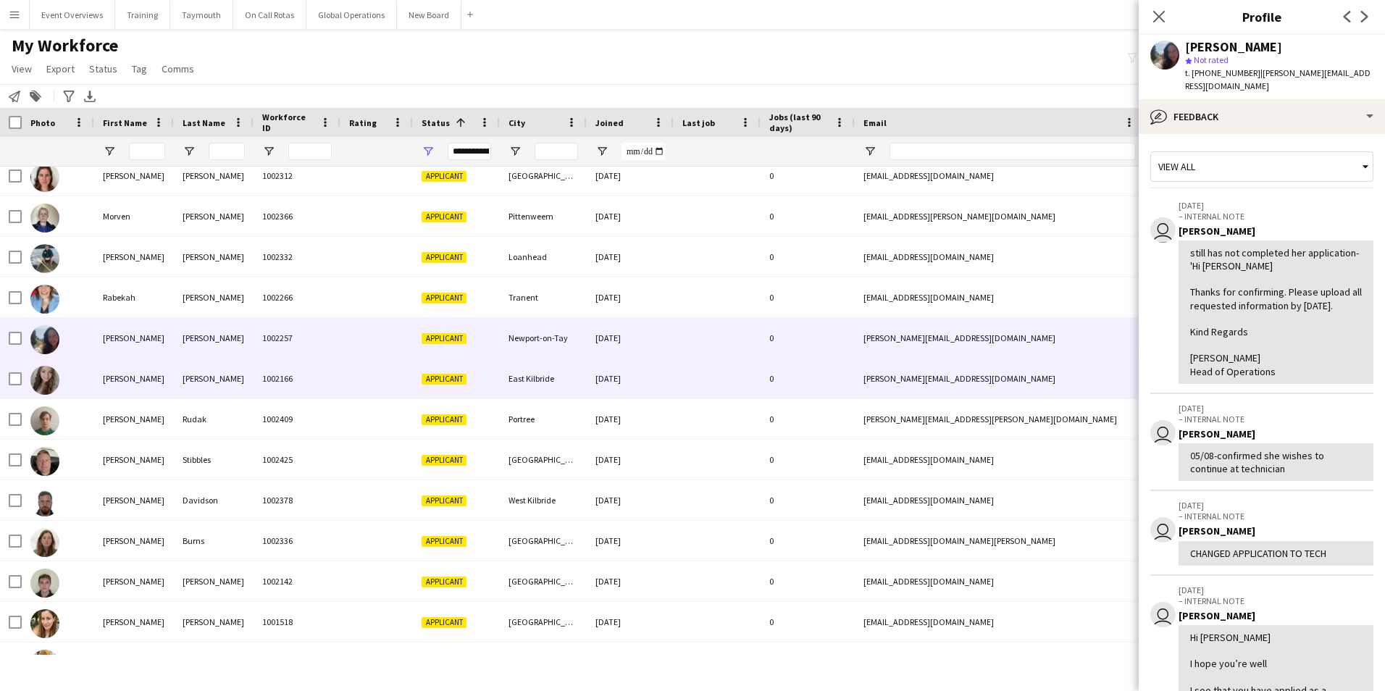
scroll to position [1594, 0]
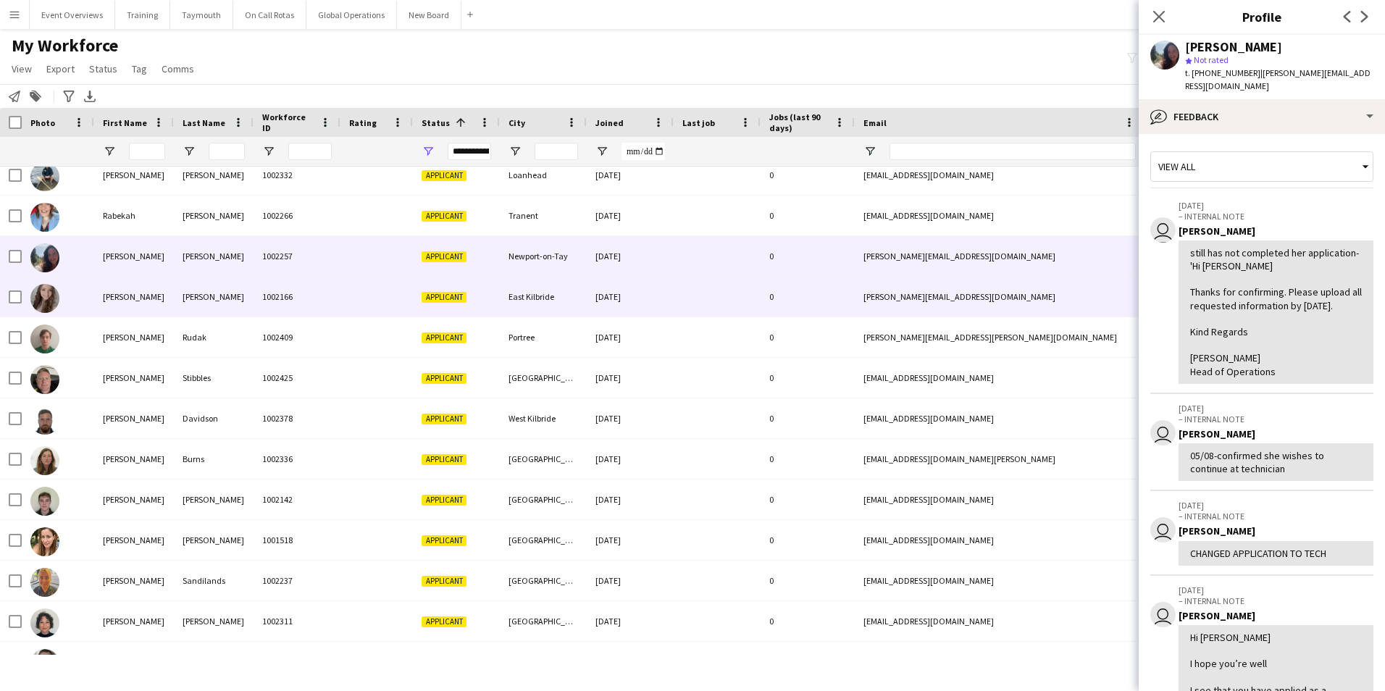
click at [104, 296] on div "[PERSON_NAME]" at bounding box center [134, 297] width 80 height 40
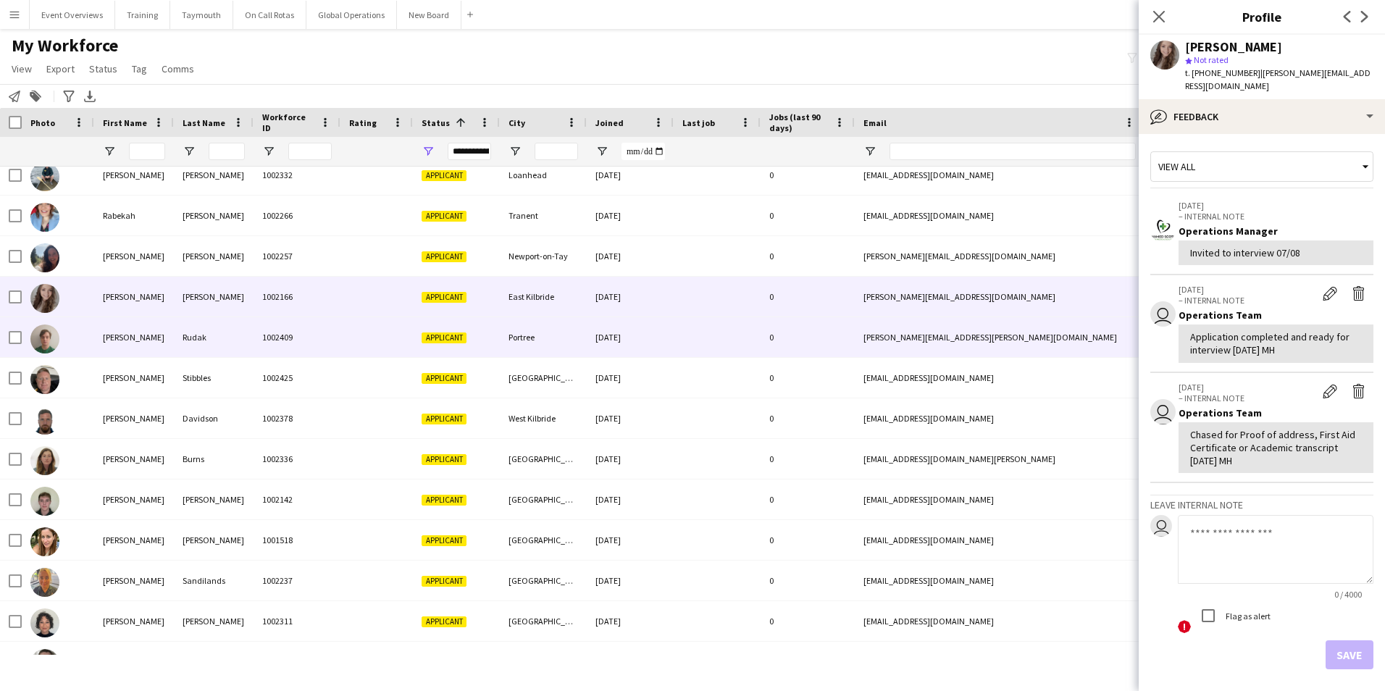
click at [115, 330] on div "[PERSON_NAME]" at bounding box center [134, 337] width 80 height 40
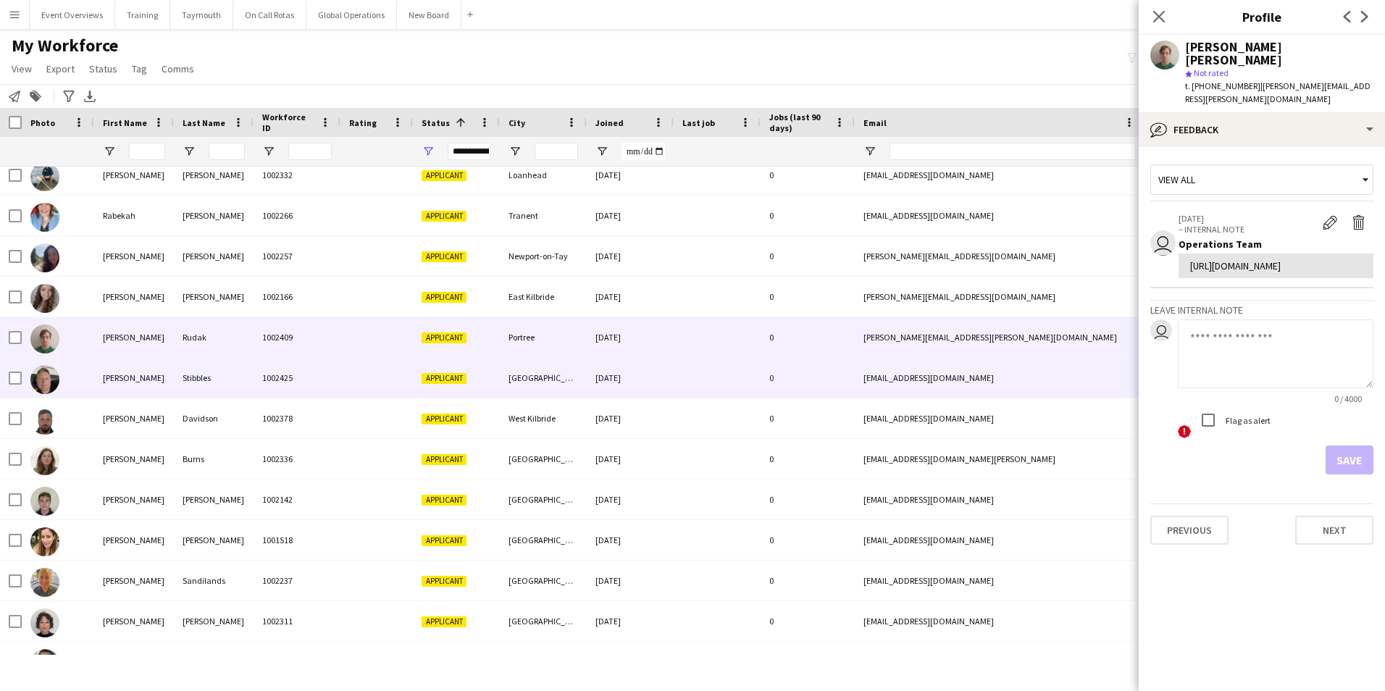
click at [121, 377] on div "[PERSON_NAME]" at bounding box center [134, 378] width 80 height 40
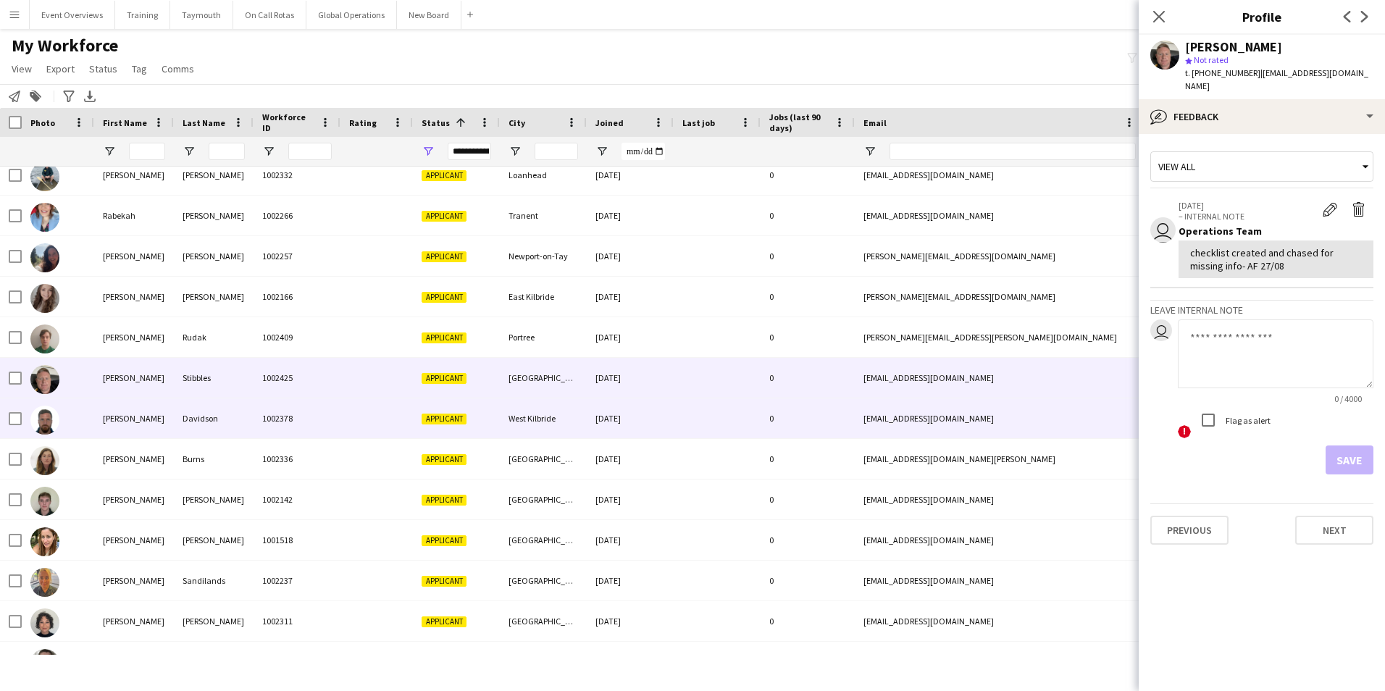
click at [119, 412] on div "[PERSON_NAME]" at bounding box center [134, 419] width 80 height 40
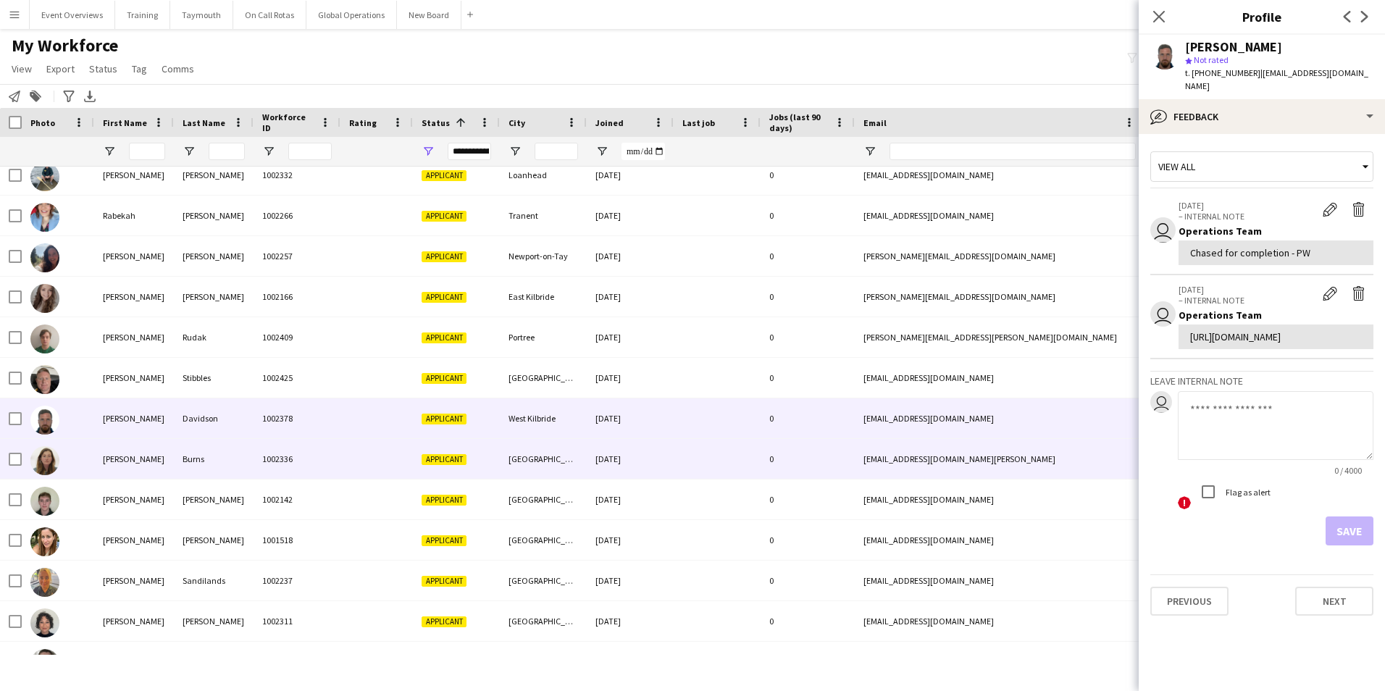
click at [118, 451] on div "[PERSON_NAME]" at bounding box center [134, 459] width 80 height 40
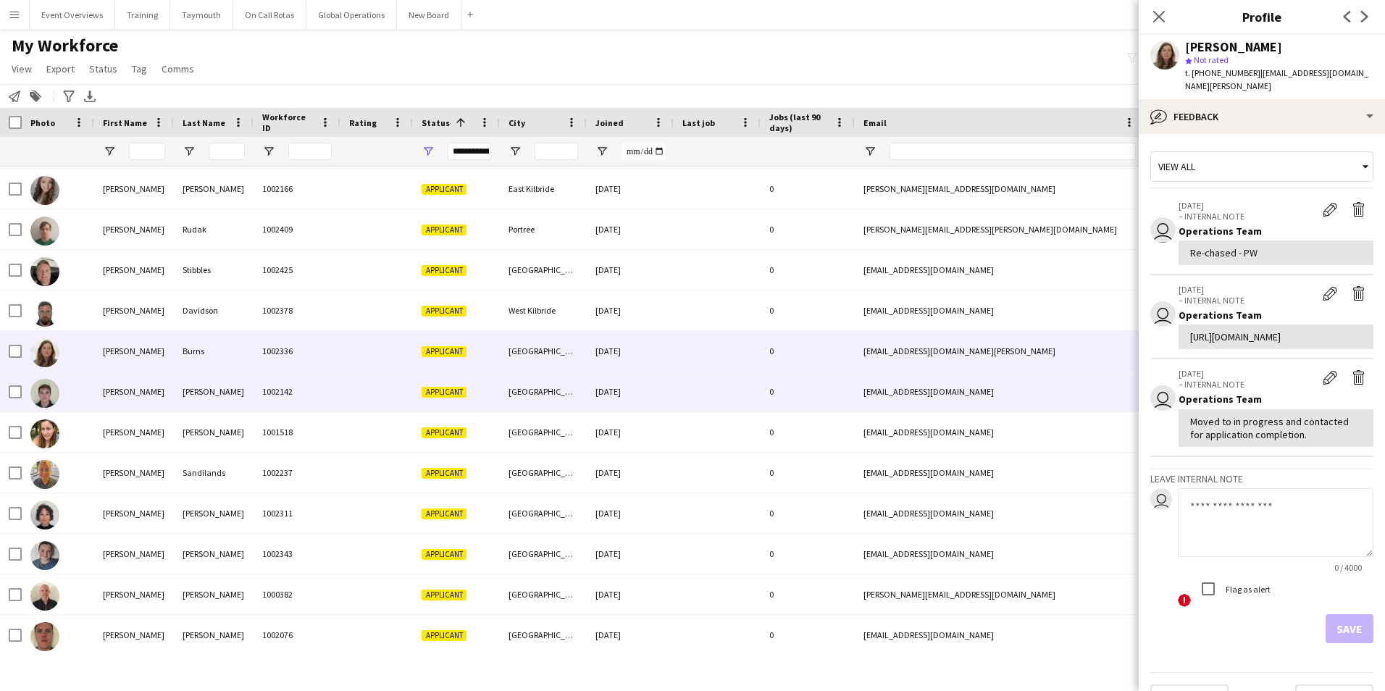
scroll to position [1703, 0]
click at [110, 391] on div "[PERSON_NAME]" at bounding box center [134, 391] width 80 height 40
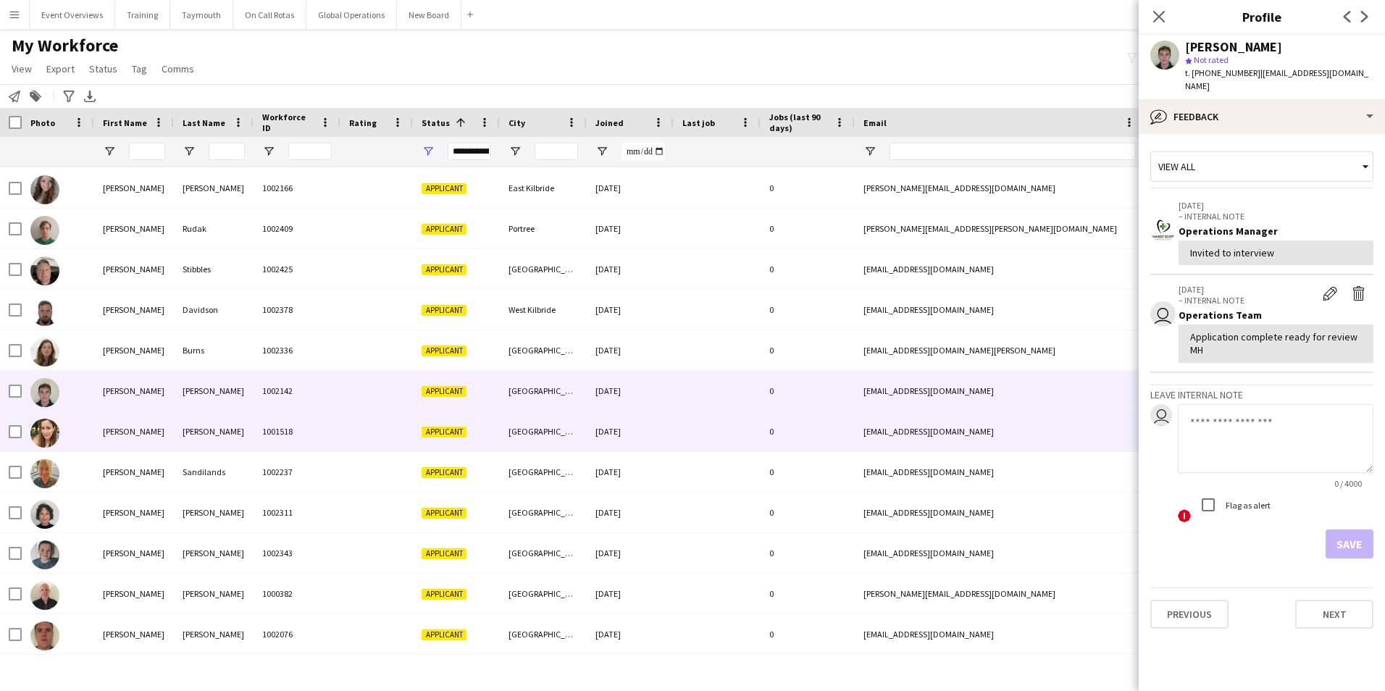
click at [112, 425] on div "[PERSON_NAME]" at bounding box center [134, 432] width 80 height 40
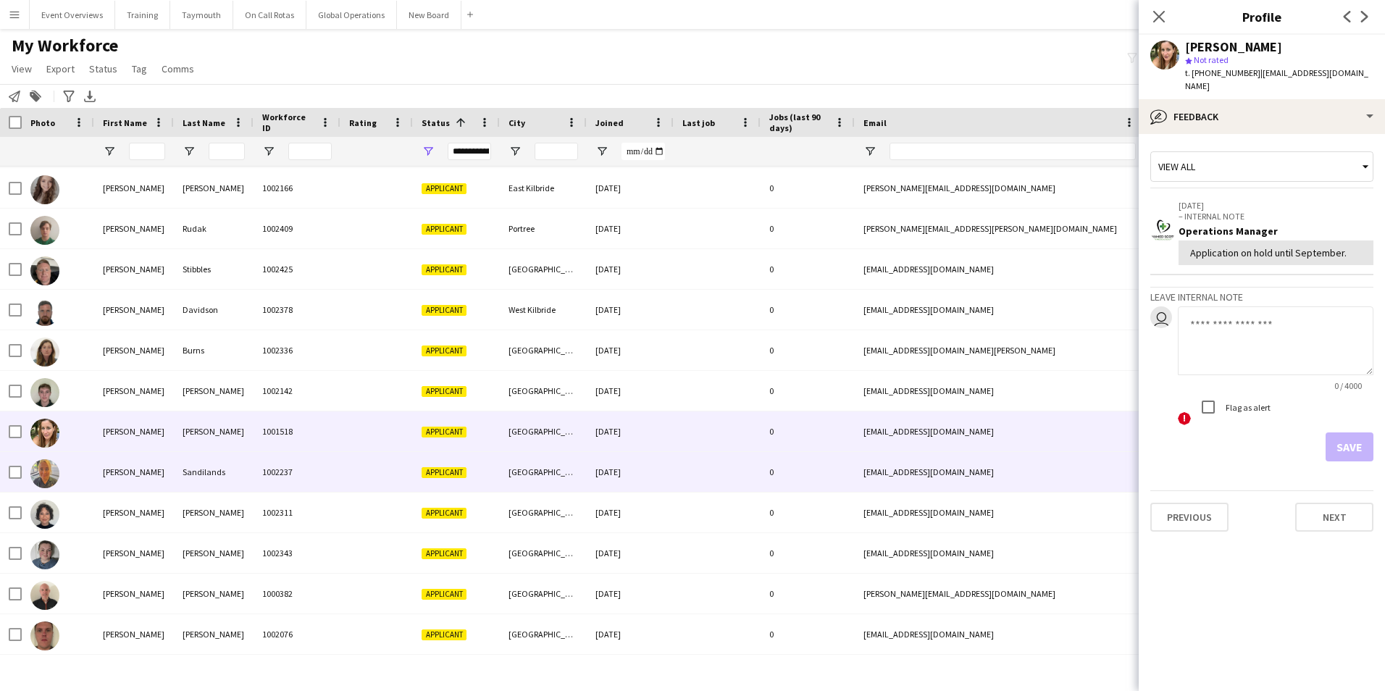
click at [113, 471] on div "[PERSON_NAME]" at bounding box center [134, 472] width 80 height 40
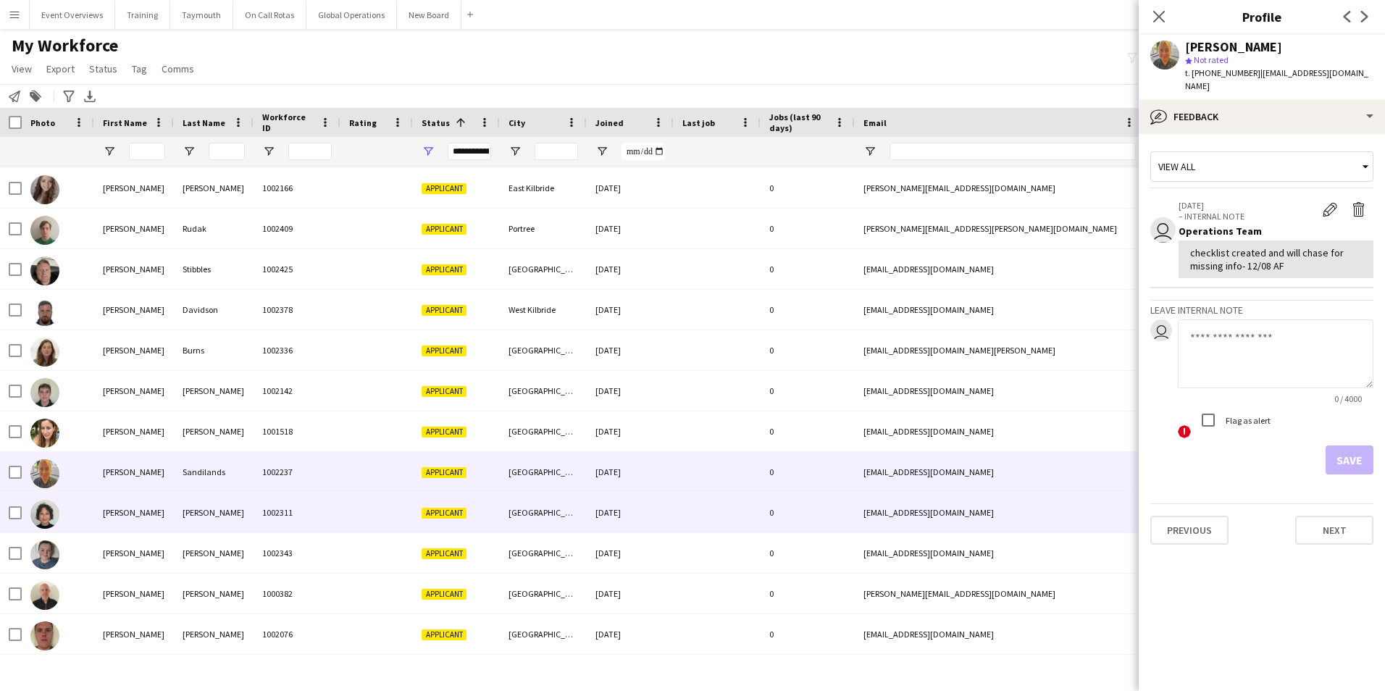
click at [113, 514] on div "[PERSON_NAME]" at bounding box center [134, 513] width 80 height 40
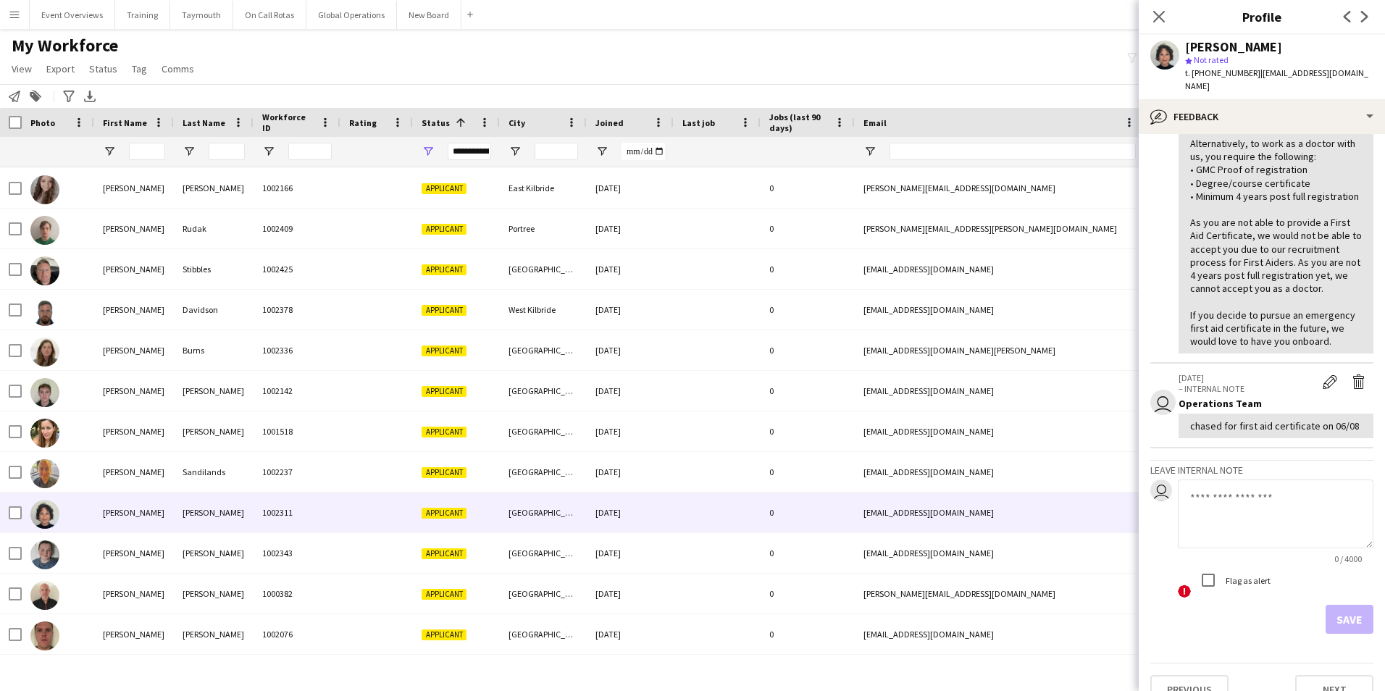
scroll to position [290, 0]
